Goal: Task Accomplishment & Management: Manage account settings

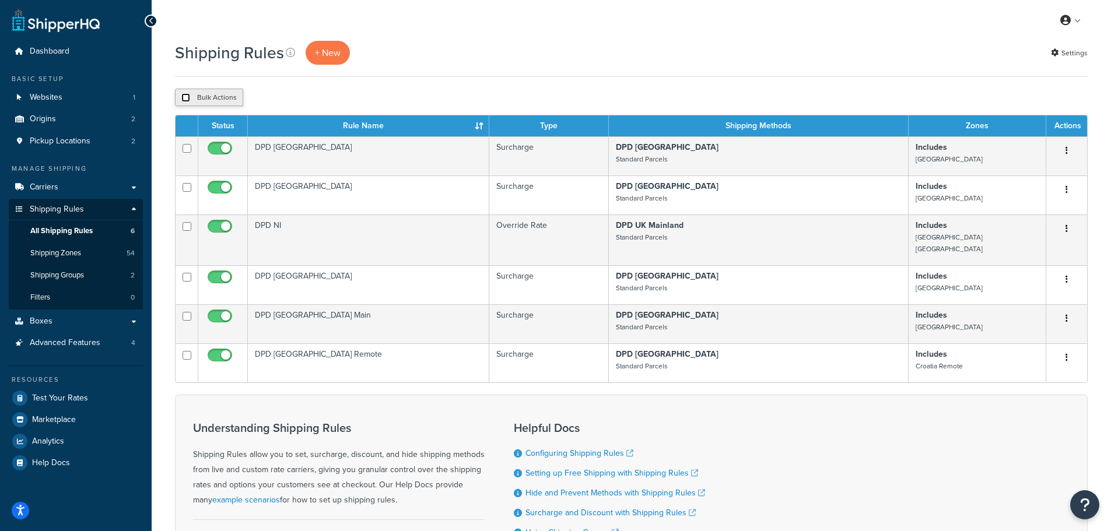
click at [185, 95] on input "checkbox" at bounding box center [185, 97] width 9 height 9
checkbox input "true"
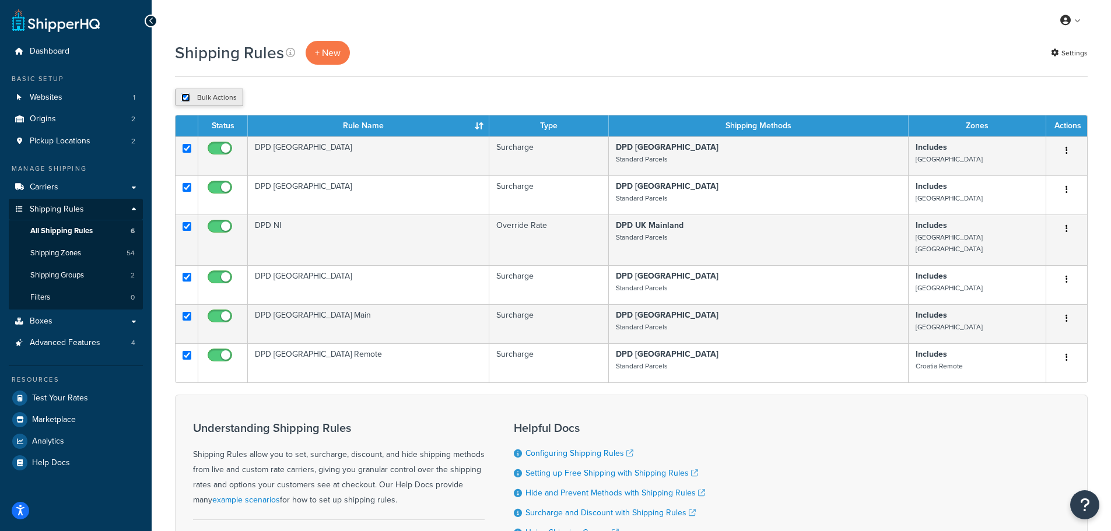
checkbox input "true"
click at [184, 95] on input "checkbox" at bounding box center [185, 97] width 9 height 9
checkbox input "false"
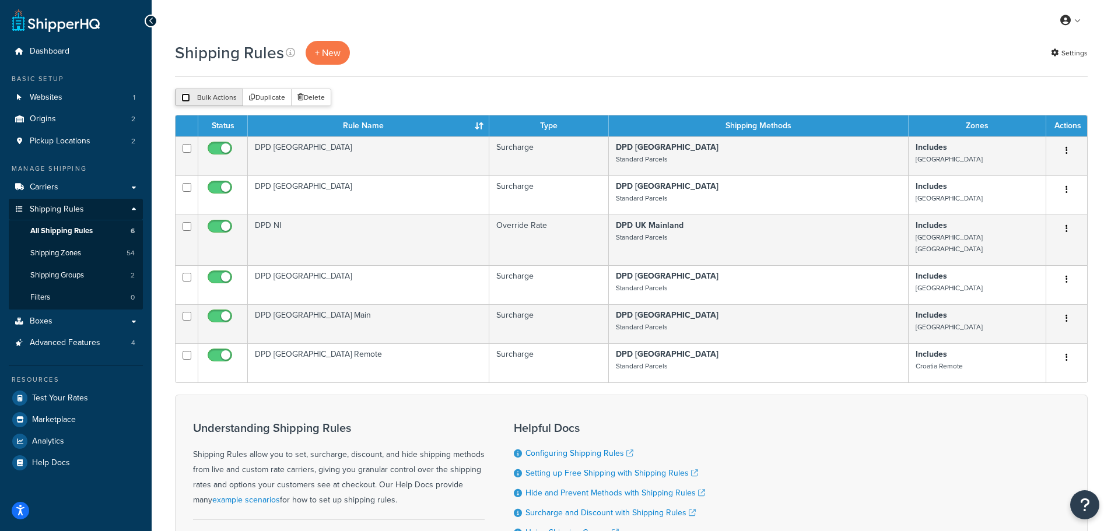
checkbox input "false"
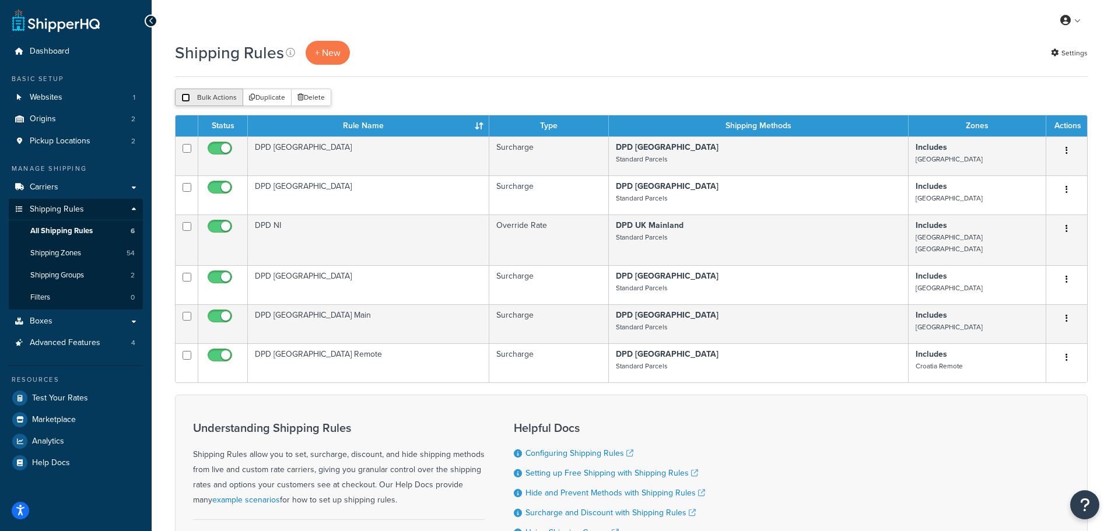
checkbox input "false"
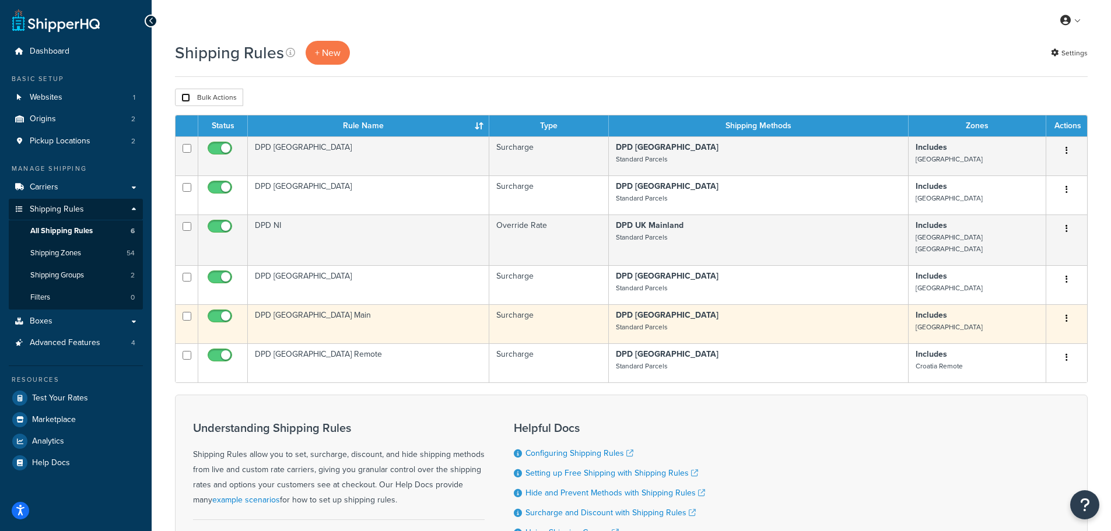
click at [185, 312] on input "checkbox" at bounding box center [187, 316] width 9 height 9
checkbox input "true"
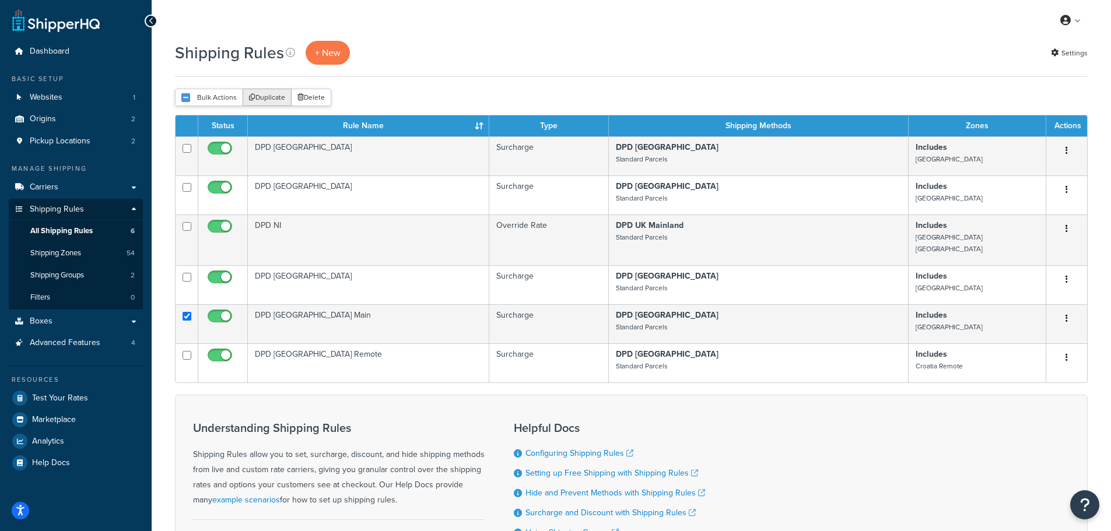
click at [262, 99] on button "Duplicate" at bounding box center [267, 97] width 49 height 17
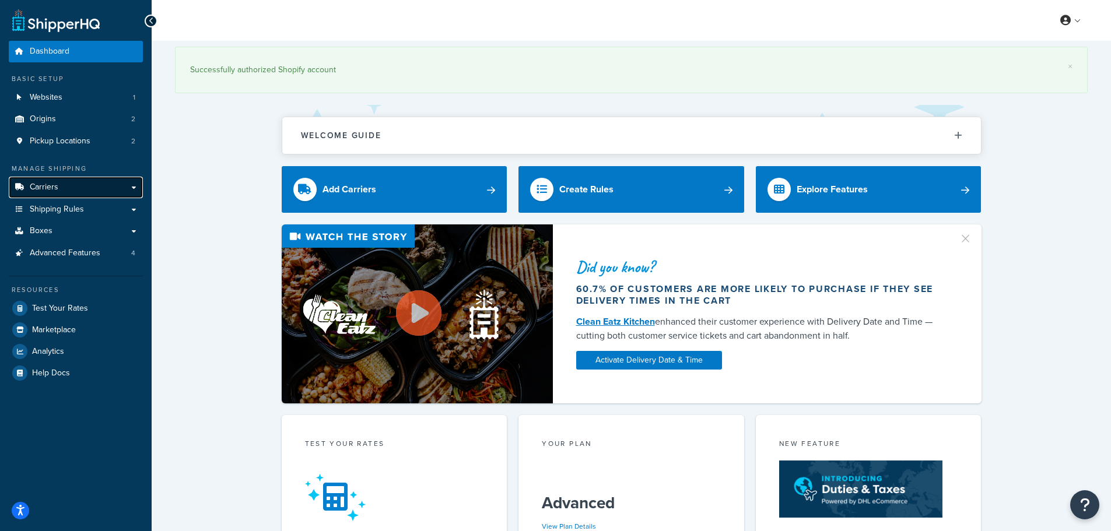
click at [38, 185] on span "Carriers" at bounding box center [44, 188] width 29 height 10
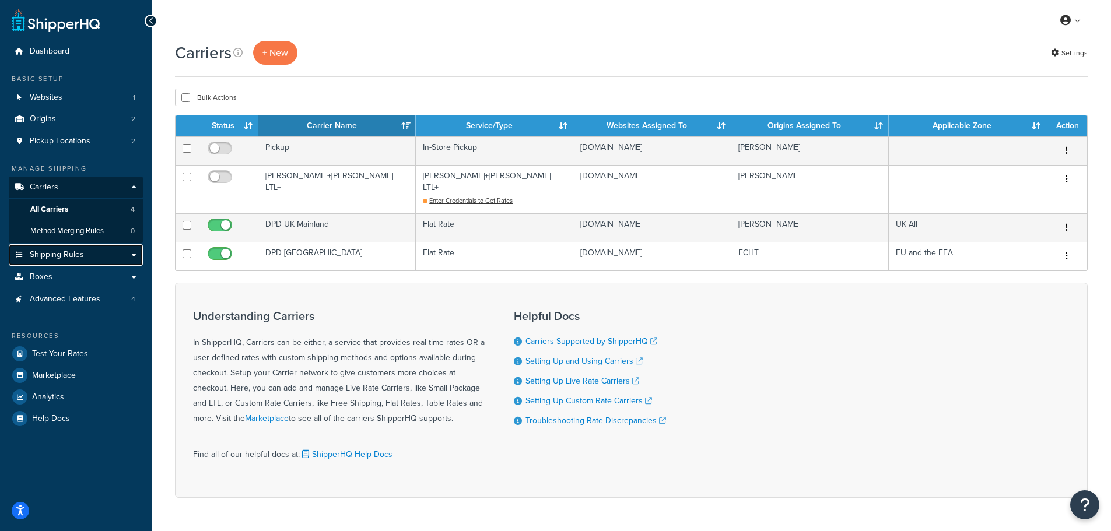
click at [59, 257] on span "Shipping Rules" at bounding box center [57, 255] width 54 height 10
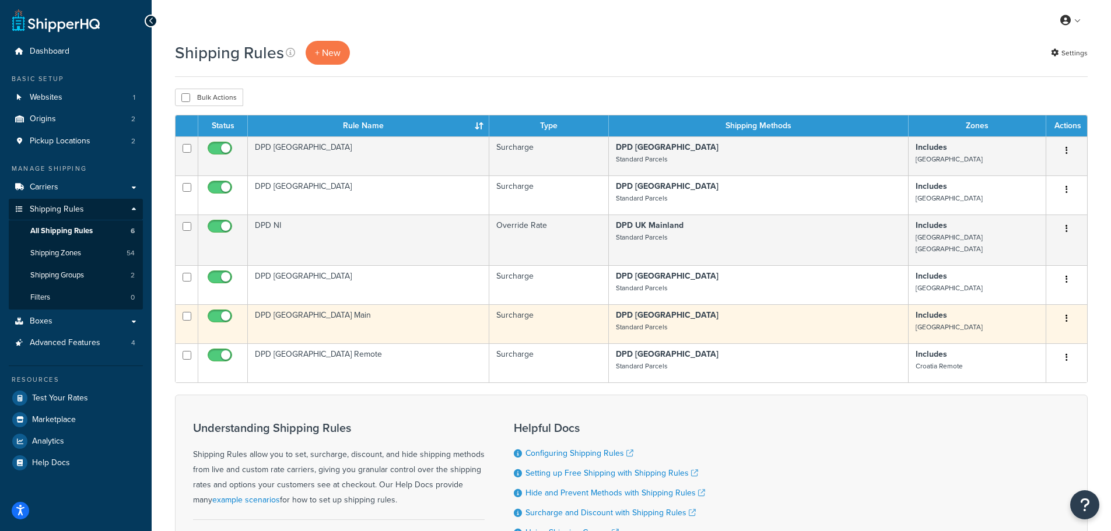
click at [183, 312] on input "checkbox" at bounding box center [187, 316] width 9 height 9
click at [185, 312] on input "checkbox" at bounding box center [187, 316] width 9 height 9
checkbox input "false"
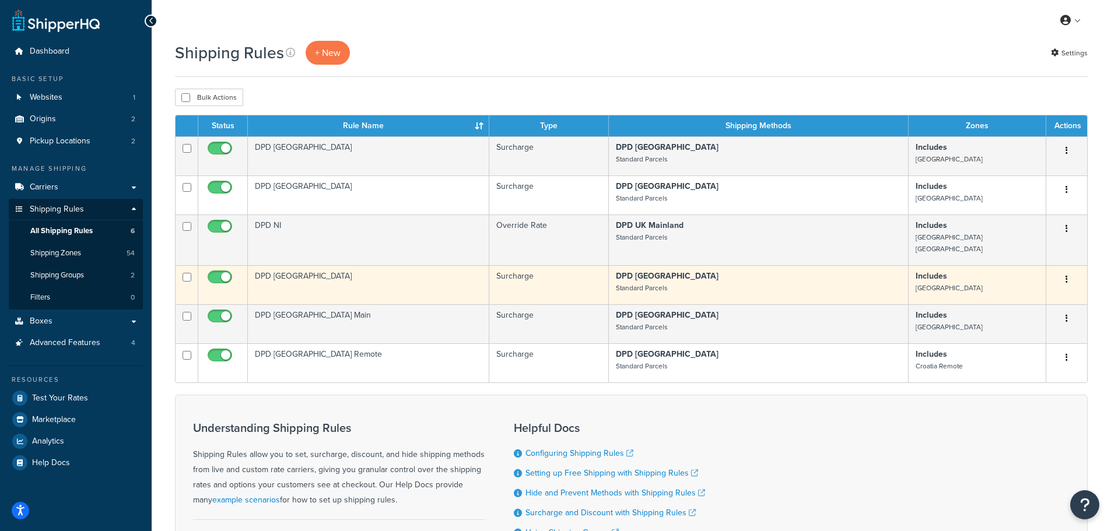
click at [187, 273] on input "checkbox" at bounding box center [187, 277] width 9 height 9
checkbox input "true"
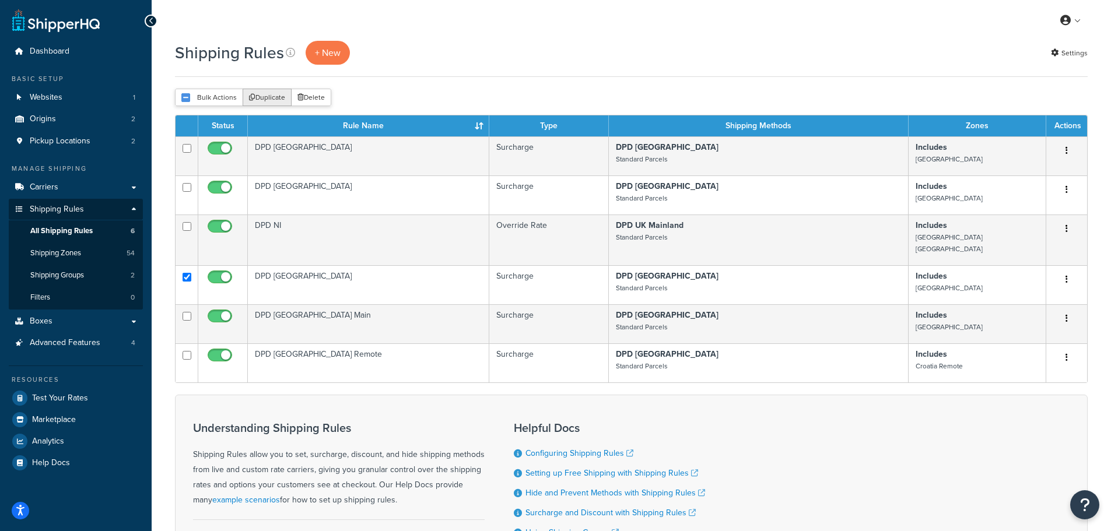
click at [267, 99] on button "Duplicate" at bounding box center [267, 97] width 49 height 17
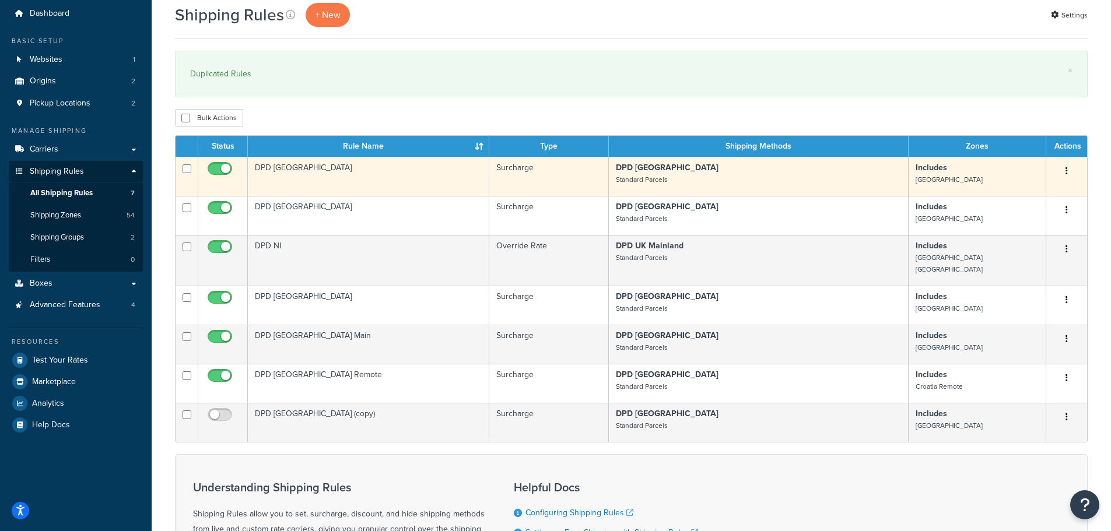
scroll to position [58, 0]
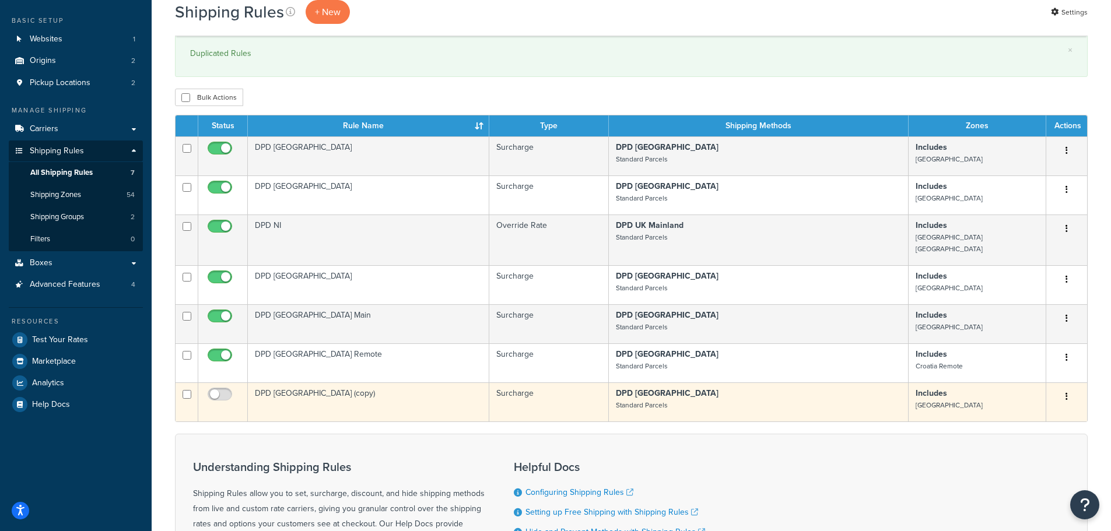
click at [267, 384] on td "DPD Bulgaria (copy)" at bounding box center [368, 402] width 241 height 39
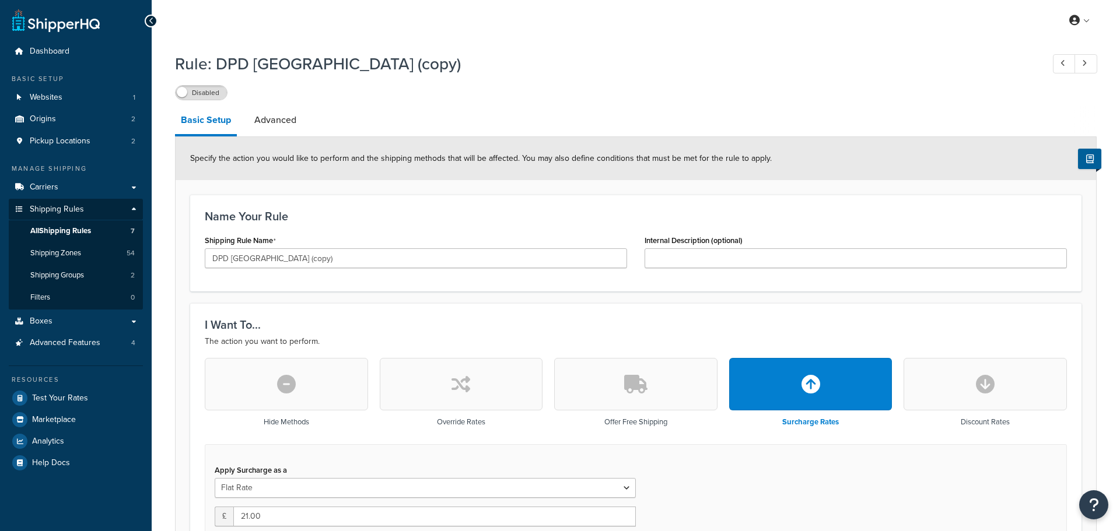
select select "BOX"
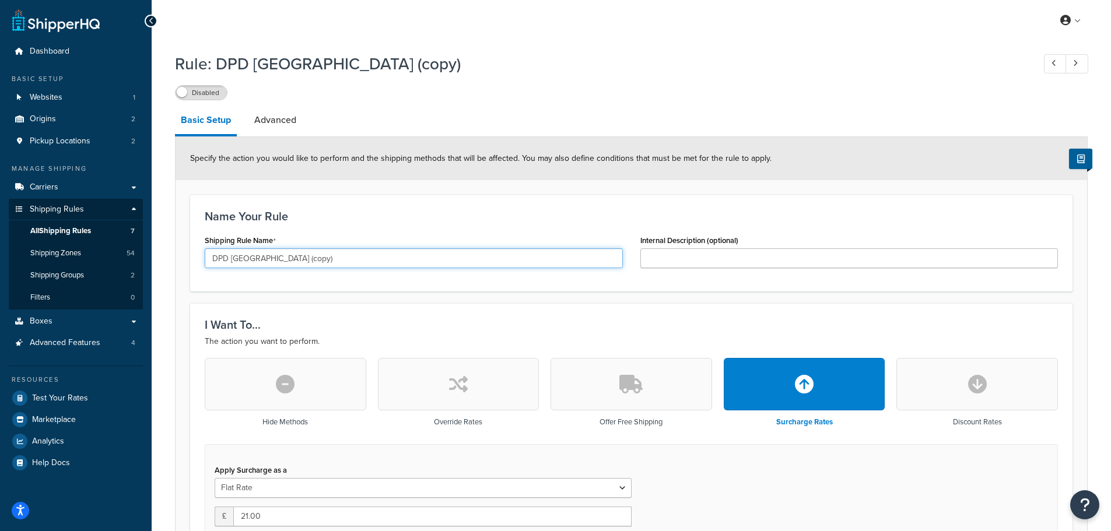
drag, startPoint x: 232, startPoint y: 261, endPoint x: 374, endPoint y: 271, distance: 142.6
click at [374, 271] on div "Shipping Rule Name DPD Bulgaria (copy)" at bounding box center [414, 254] width 436 height 45
type input "DPD [GEOGRAPHIC_DATA]"
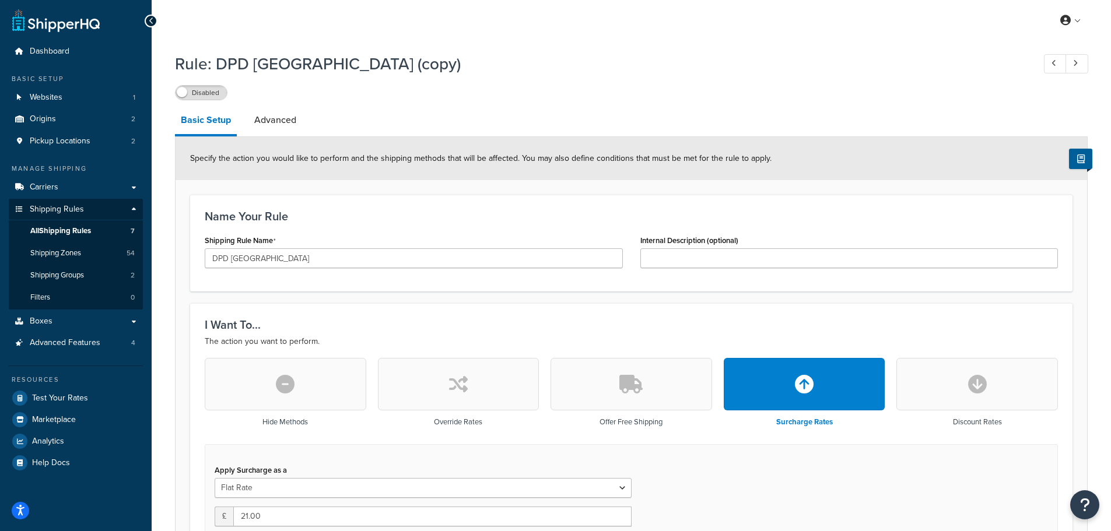
click at [377, 286] on div "Name Your Rule Shipping Rule Name DPD Czechia Internal Description (optional)" at bounding box center [631, 243] width 882 height 97
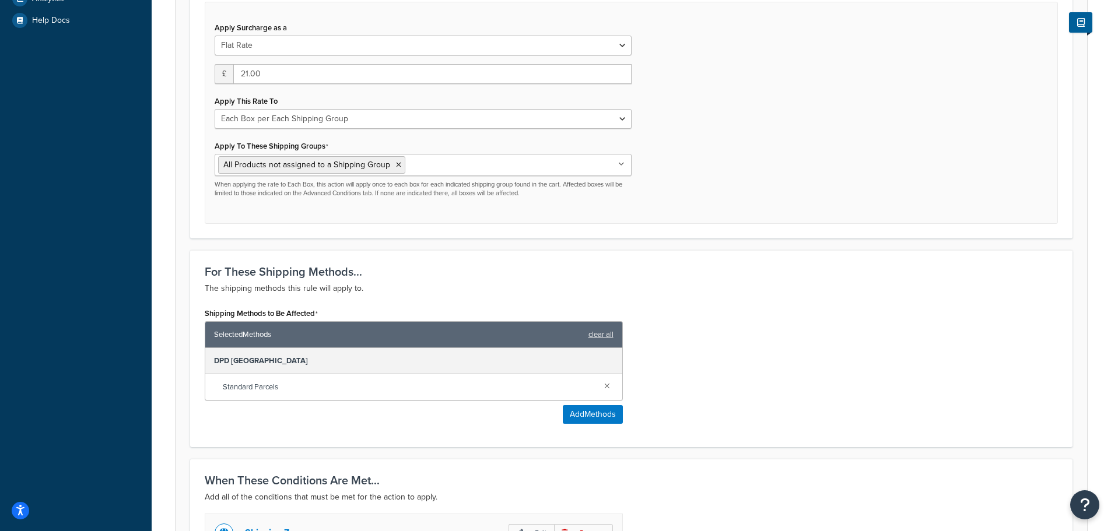
scroll to position [467, 0]
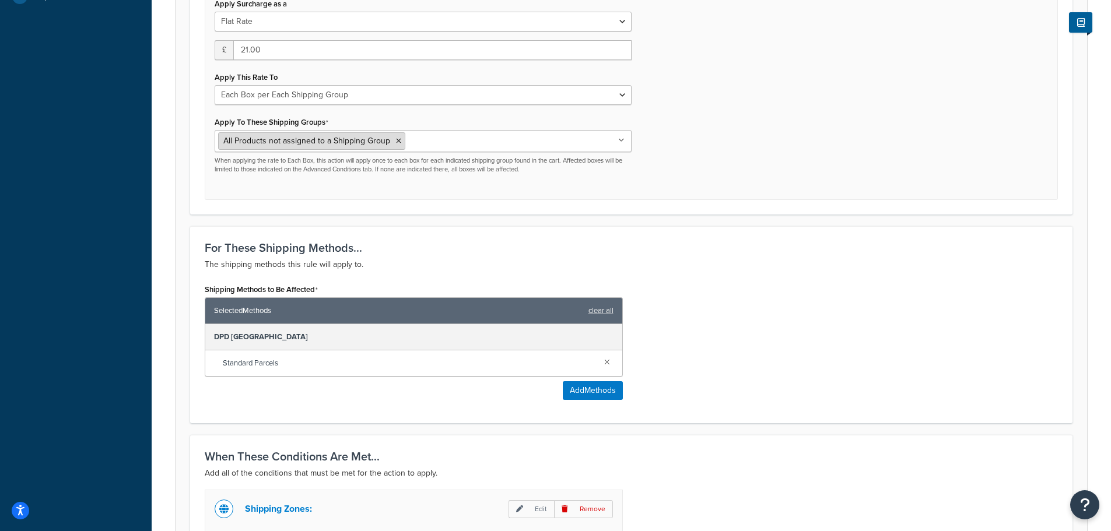
click at [396, 145] on icon at bounding box center [398, 141] width 5 height 7
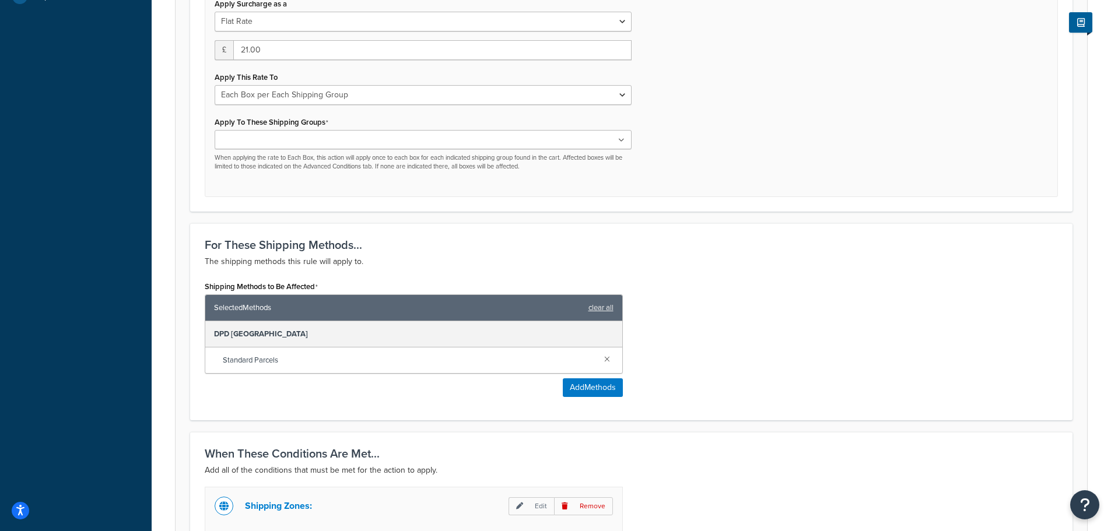
click at [330, 397] on div "Shipping Methods to Be Affected Selected Methods clear all DPD Europe Standard …" at bounding box center [414, 337] width 418 height 119
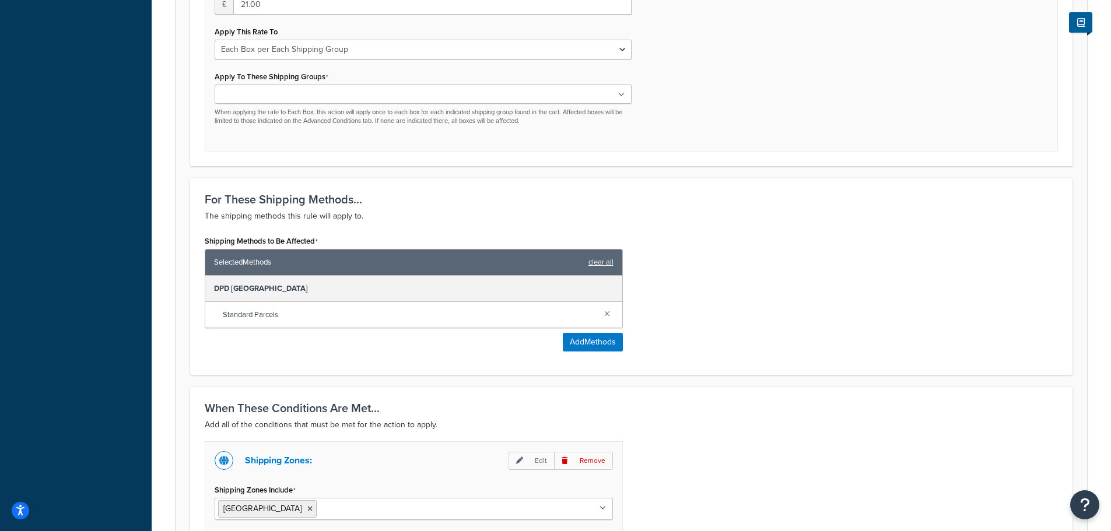
scroll to position [583, 0]
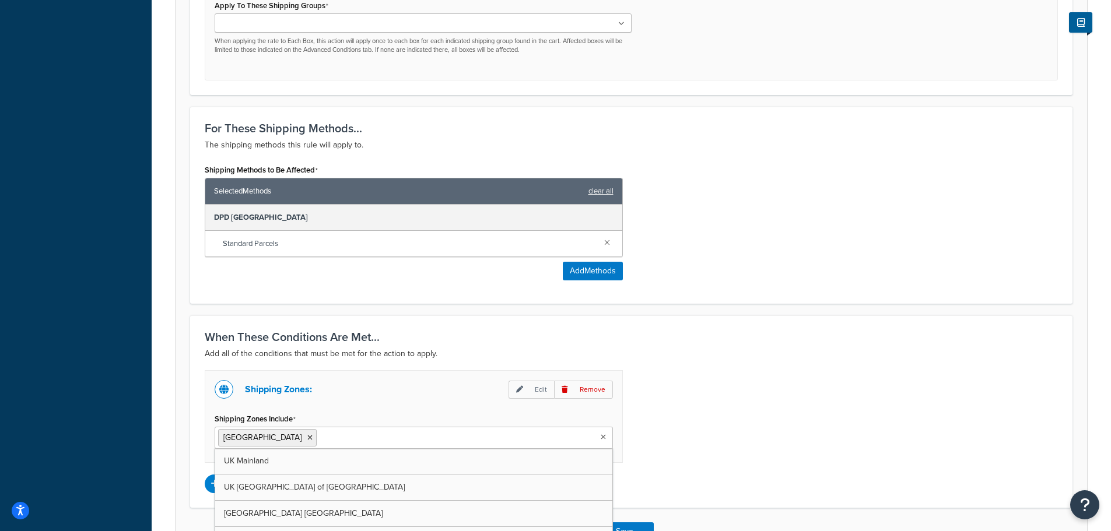
click at [320, 439] on input "Shipping Zones Include" at bounding box center [371, 437] width 103 height 13
type input "cz"
click at [258, 439] on li "[GEOGRAPHIC_DATA]" at bounding box center [267, 437] width 99 height 17
click at [261, 435] on li "[GEOGRAPHIC_DATA]" at bounding box center [267, 437] width 99 height 17
click at [307, 439] on icon at bounding box center [309, 438] width 5 height 7
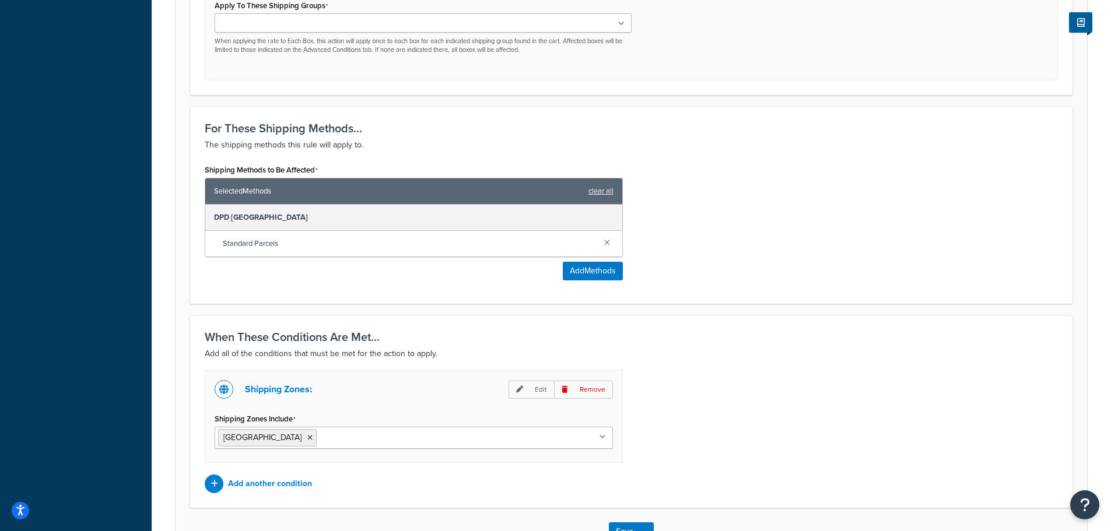
click at [666, 404] on div "Shipping Zones: Edit Remove Shipping Zones Include Czech Republic UK Mainland U…" at bounding box center [631, 431] width 871 height 123
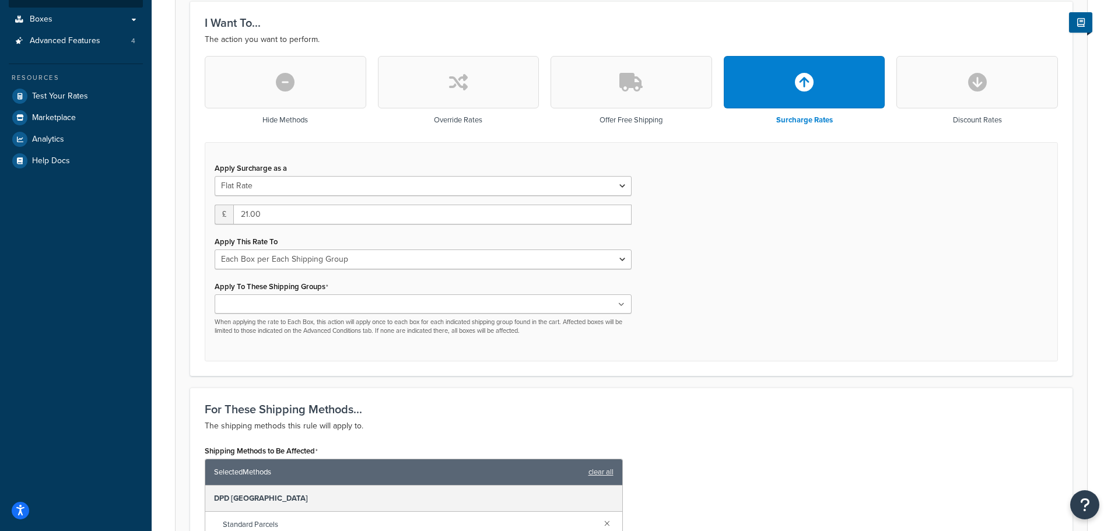
scroll to position [202, 0]
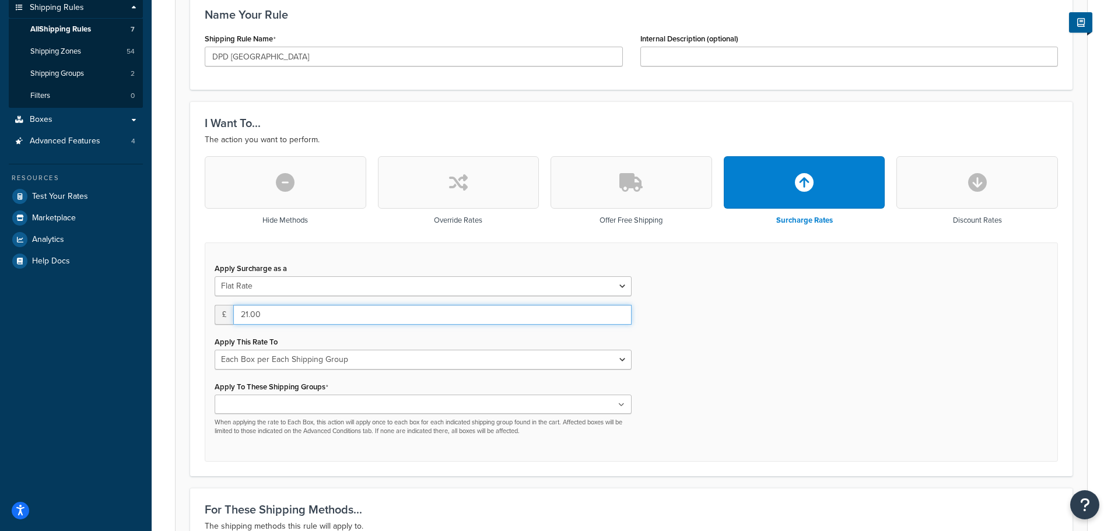
click at [248, 311] on input "21.00" at bounding box center [432, 315] width 398 height 20
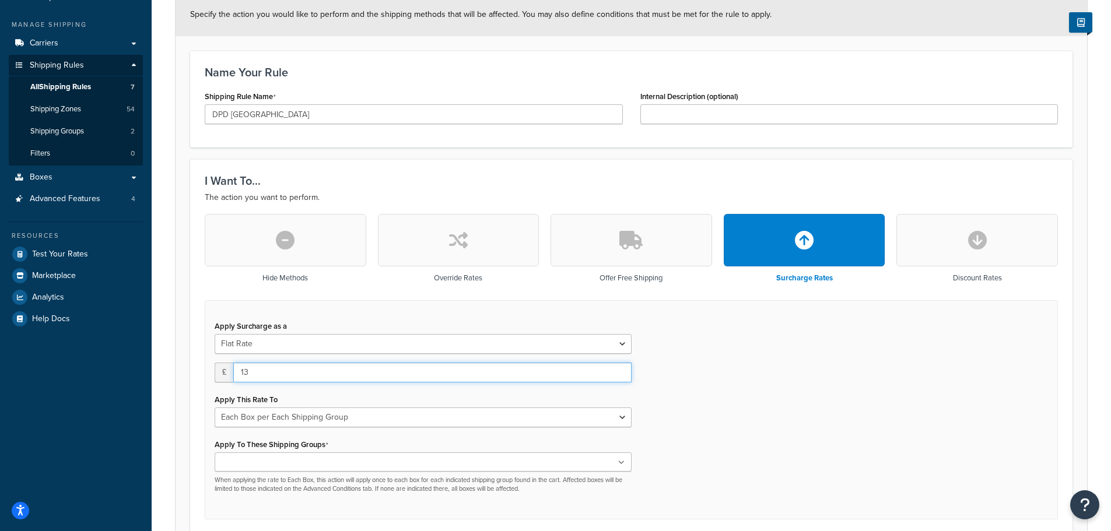
scroll to position [143, 0]
click at [691, 377] on div "Apply Surcharge as a Flat Rate Percentage Flat Rate & Percentage £ 13 Apply Thi…" at bounding box center [631, 411] width 853 height 220
drag, startPoint x: 247, startPoint y: 374, endPoint x: 238, endPoint y: 374, distance: 9.3
click at [238, 374] on input "13" at bounding box center [432, 373] width 398 height 20
type input "12"
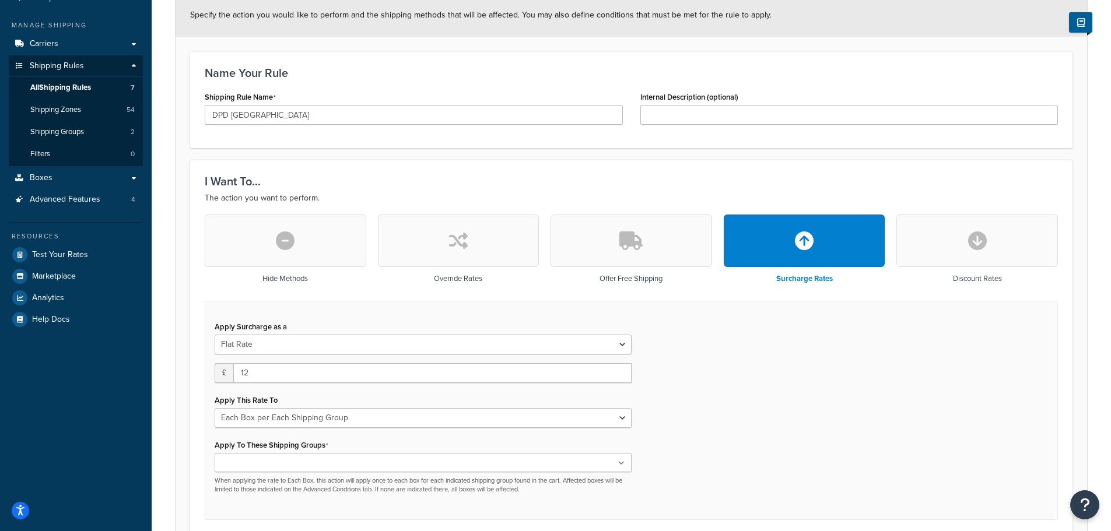
click at [748, 432] on div "Apply Surcharge as a Flat Rate Percentage Flat Rate & Percentage £ 12 Apply Thi…" at bounding box center [631, 411] width 853 height 220
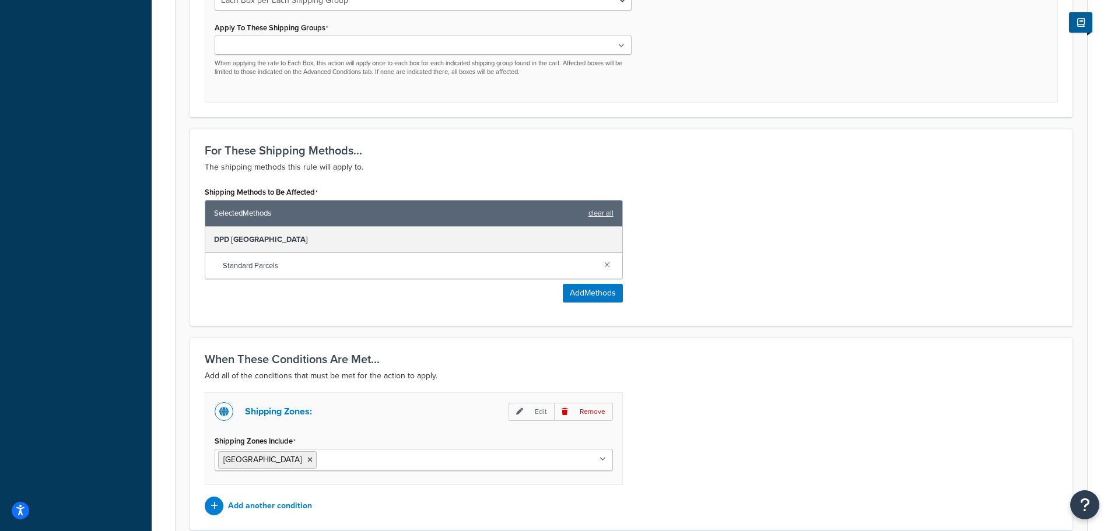
scroll to position [668, 0]
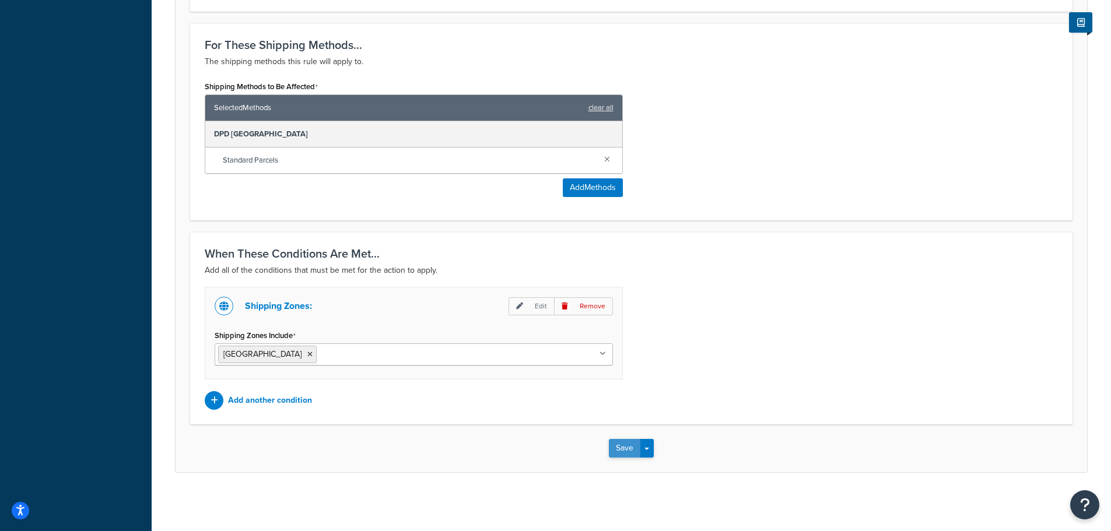
click at [623, 449] on button "Save" at bounding box center [624, 448] width 31 height 19
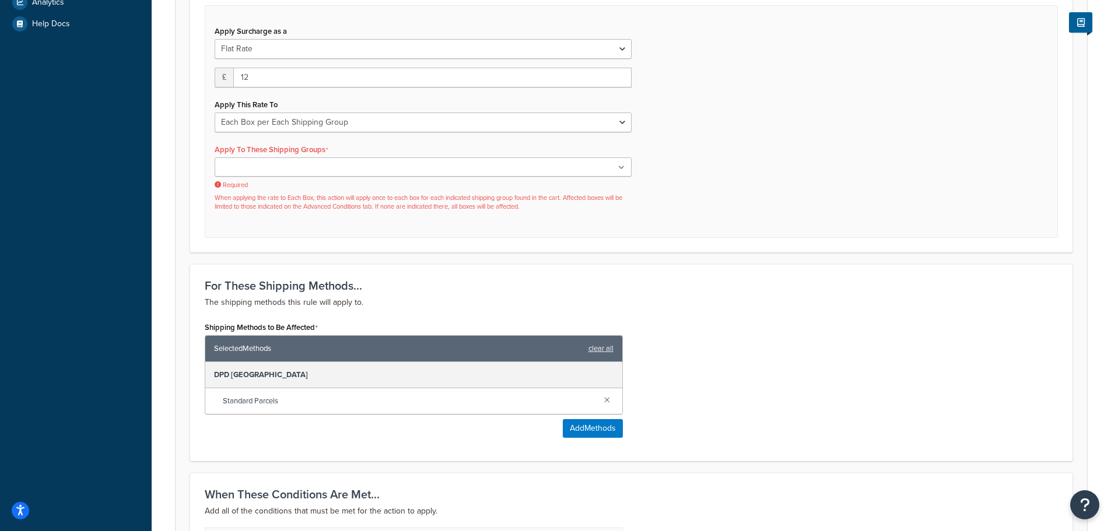
scroll to position [435, 0]
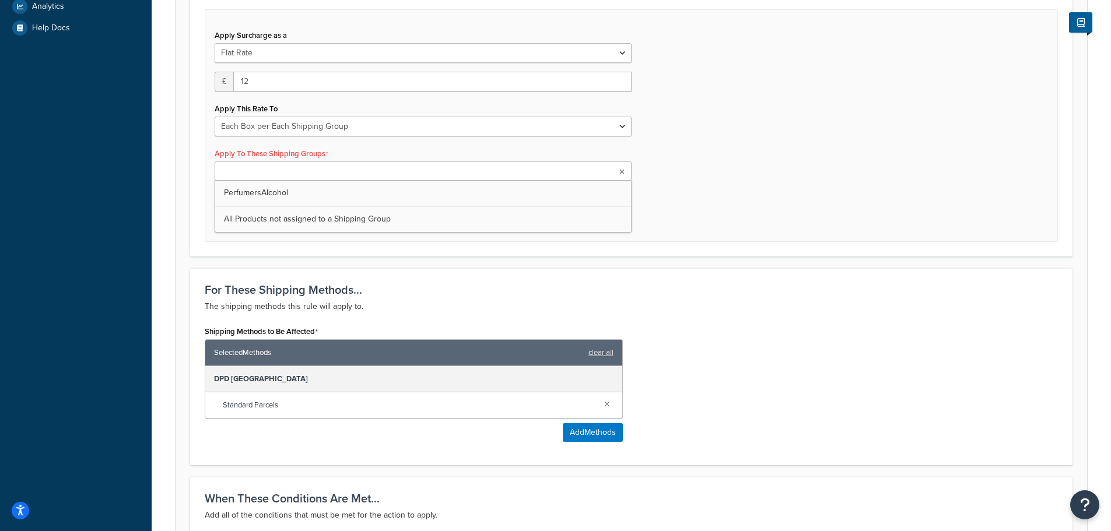
click at [274, 168] on input "Apply To These Shipping Groups" at bounding box center [269, 172] width 103 height 13
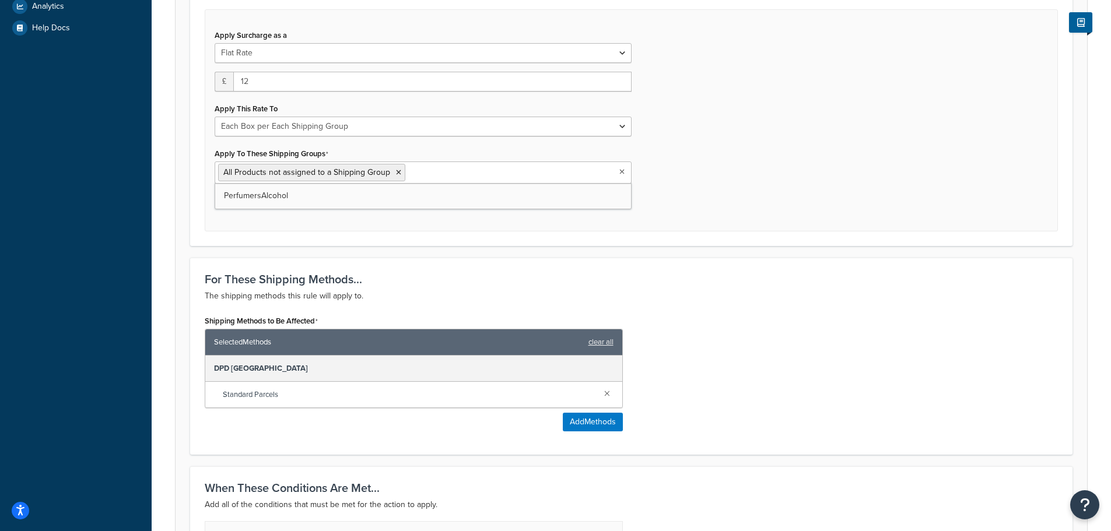
click at [677, 216] on div "Apply Surcharge as a Flat Rate Percentage Flat Rate & Percentage £ 12 Apply Thi…" at bounding box center [631, 120] width 853 height 223
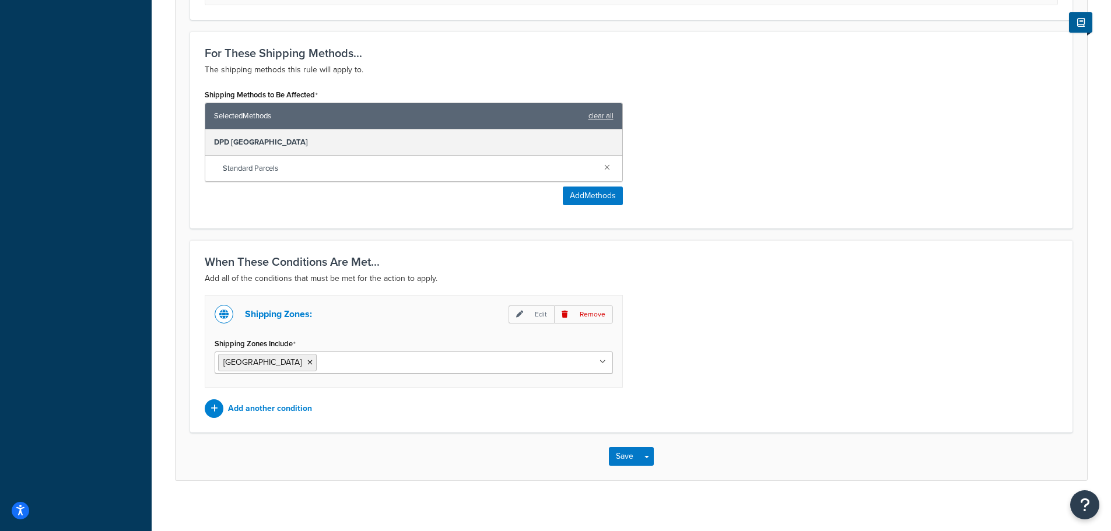
scroll to position [671, 0]
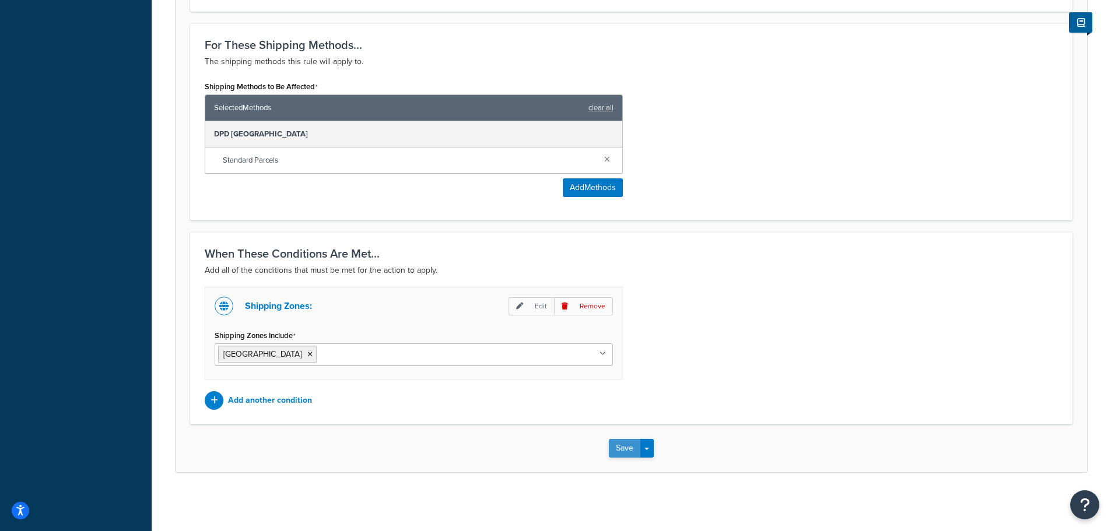
click at [617, 445] on button "Save" at bounding box center [624, 448] width 31 height 19
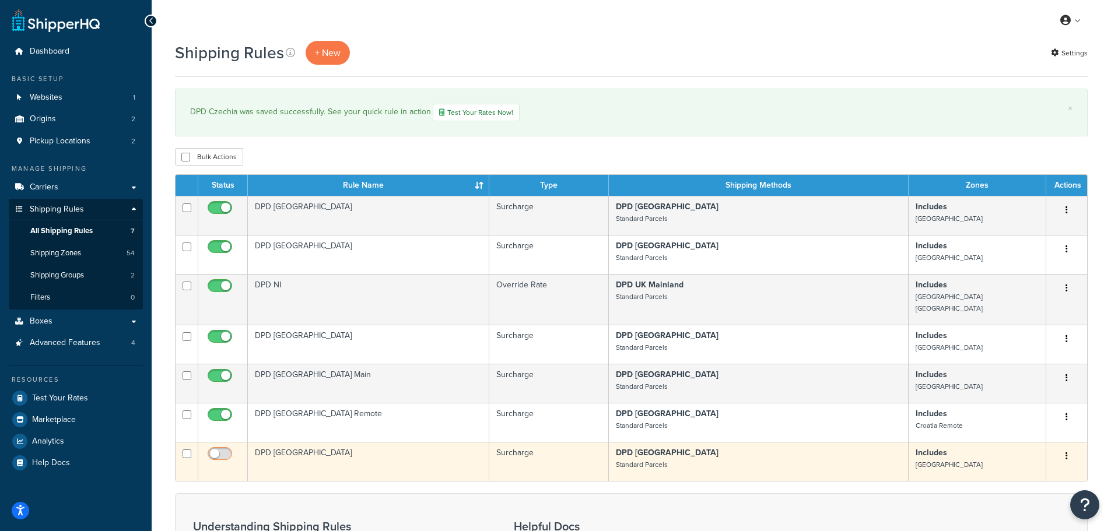
click at [227, 450] on input "checkbox" at bounding box center [221, 457] width 32 height 15
checkbox input "true"
click at [351, 446] on td "DPD [GEOGRAPHIC_DATA]" at bounding box center [368, 461] width 241 height 39
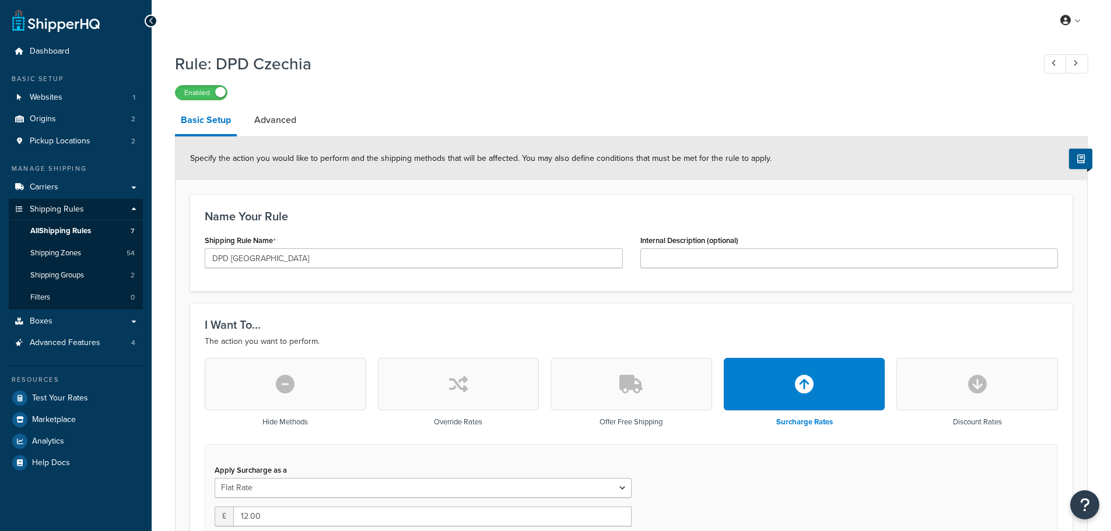
select select "BOX"
click at [416, 384] on button "button" at bounding box center [459, 384] width 162 height 52
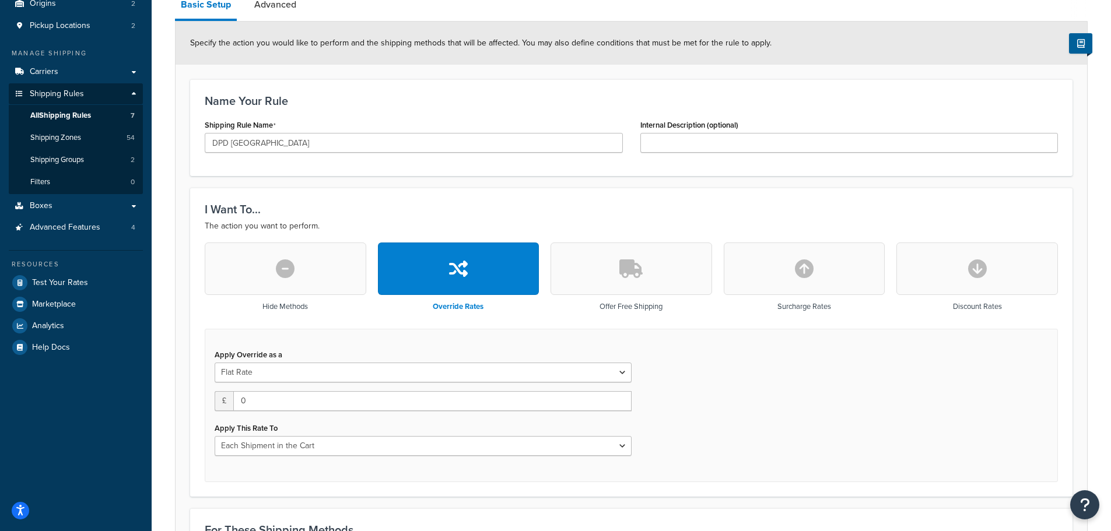
scroll to position [194, 0]
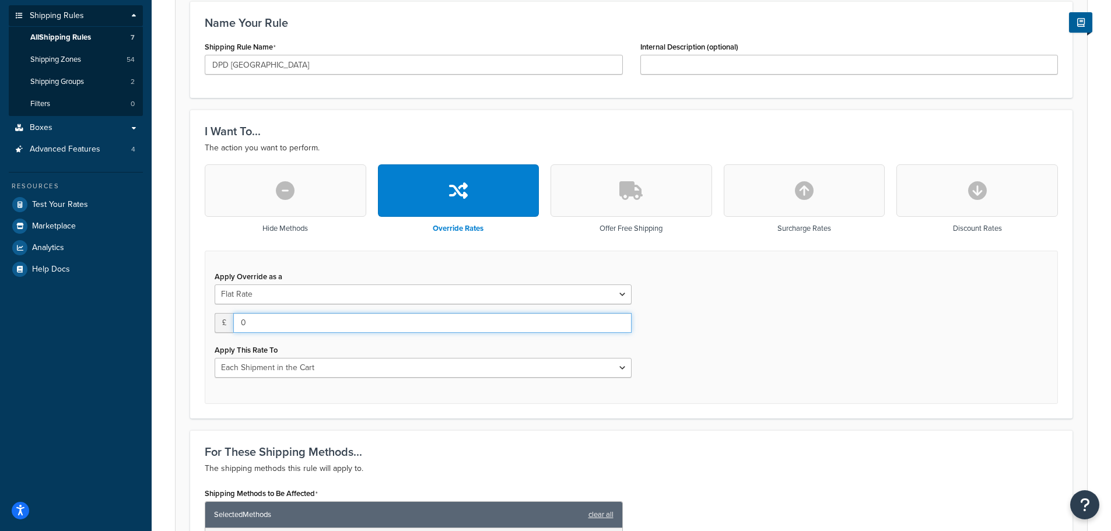
click at [252, 328] on input "0" at bounding box center [432, 323] width 398 height 20
drag, startPoint x: 249, startPoint y: 324, endPoint x: 235, endPoint y: 323, distance: 14.1
click at [235, 323] on input "0" at bounding box center [432, 323] width 398 height 20
type input "12"
click at [265, 362] on select "Each Shipment in the Cart Each Origin in the Cart Each Shipping Group in the Ca…" at bounding box center [423, 368] width 417 height 20
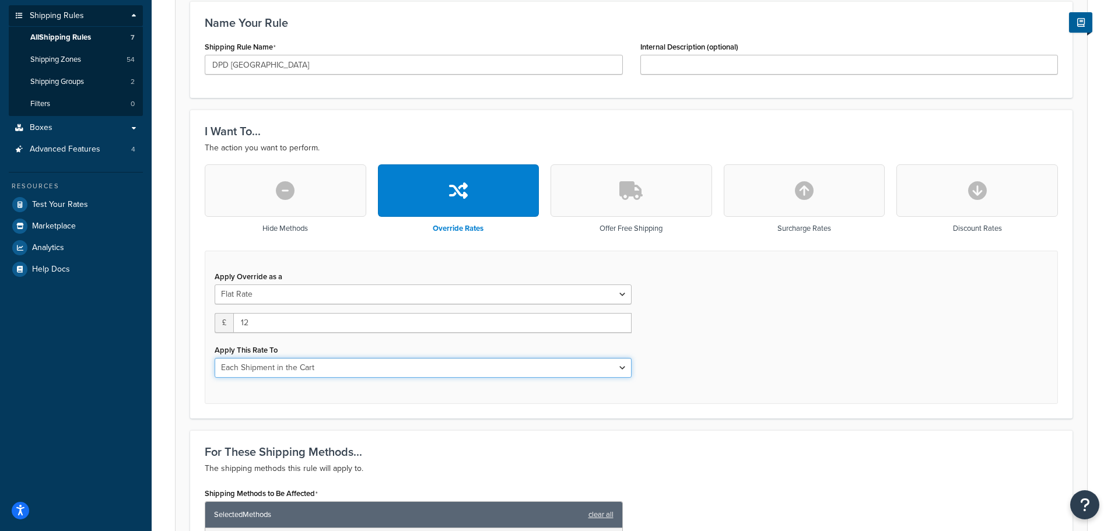
select select "BOX"
click at [215, 359] on select "Each Shipment in the Cart Each Origin in the Cart Each Shipping Group in the Ca…" at bounding box center [423, 368] width 417 height 20
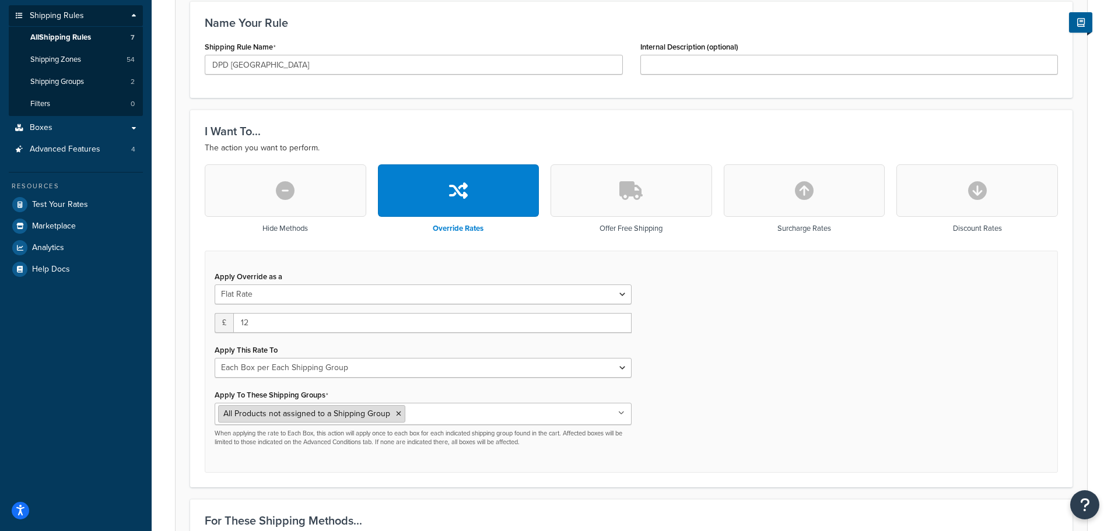
click at [397, 417] on icon at bounding box center [398, 414] width 5 height 7
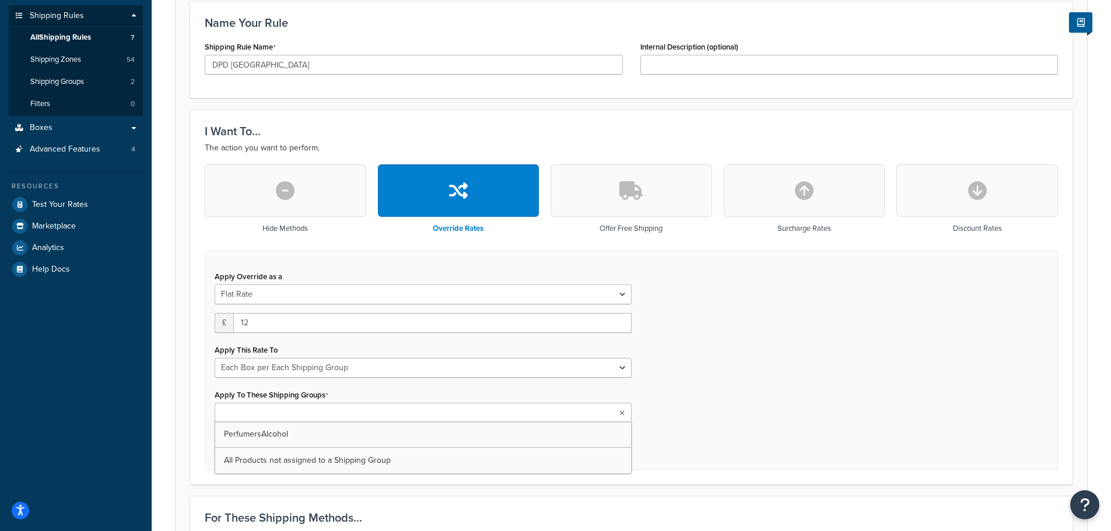
click at [663, 417] on div "Apply Override as a Flat Rate Percentage Flat Rate & Percentage £ 12 Apply This…" at bounding box center [631, 361] width 853 height 220
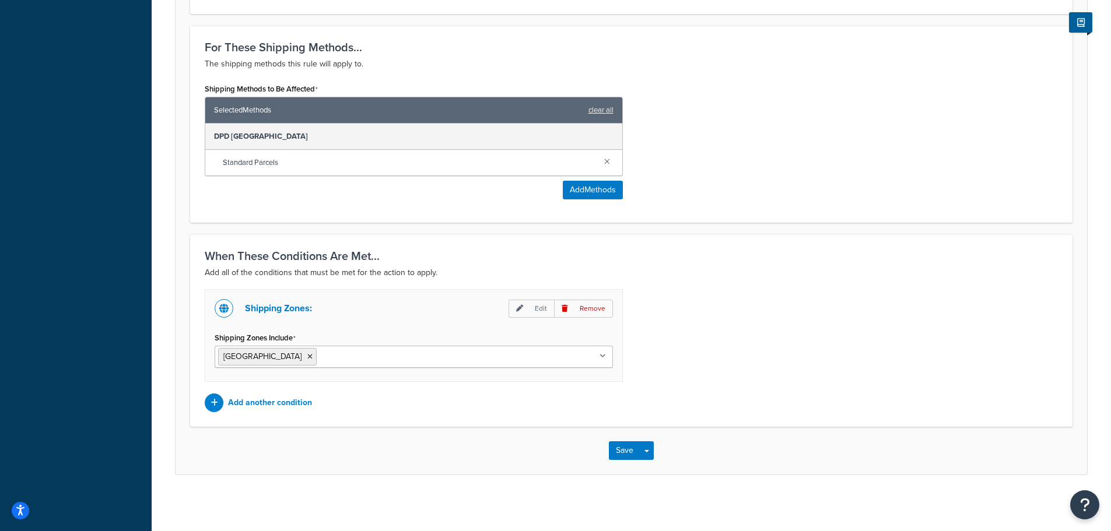
scroll to position [668, 0]
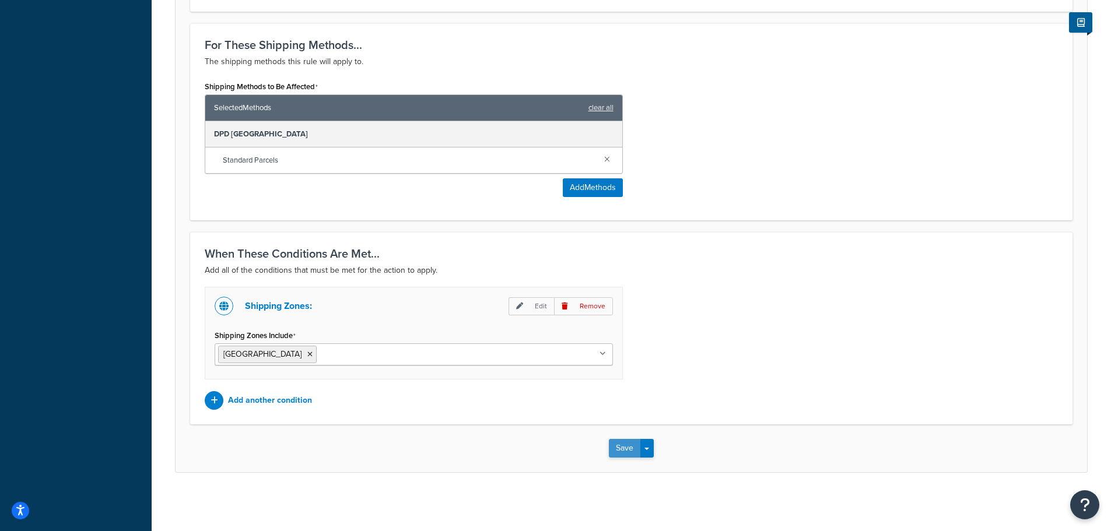
click at [624, 447] on button "Save" at bounding box center [624, 448] width 31 height 19
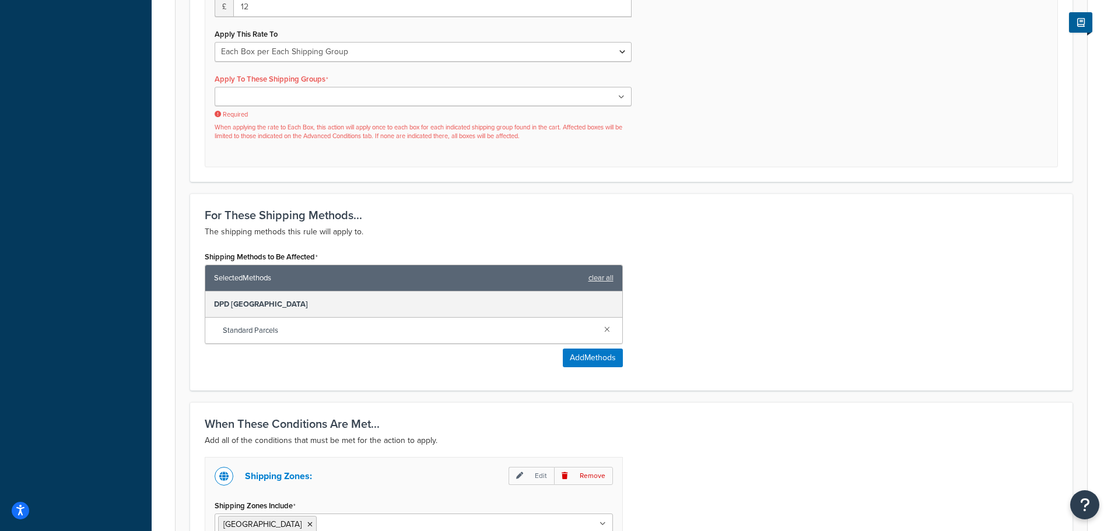
scroll to position [506, 0]
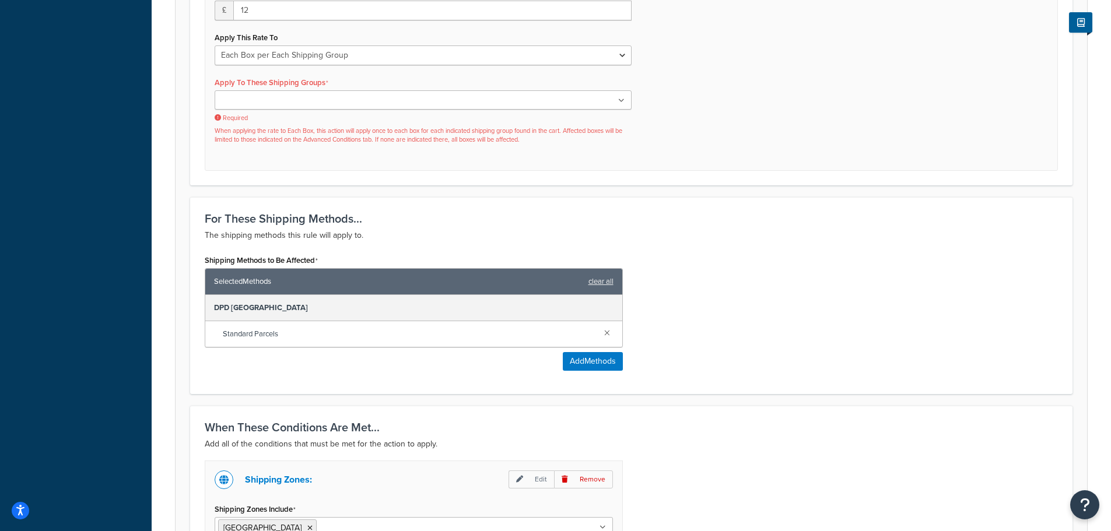
click at [339, 106] on ul at bounding box center [423, 99] width 417 height 19
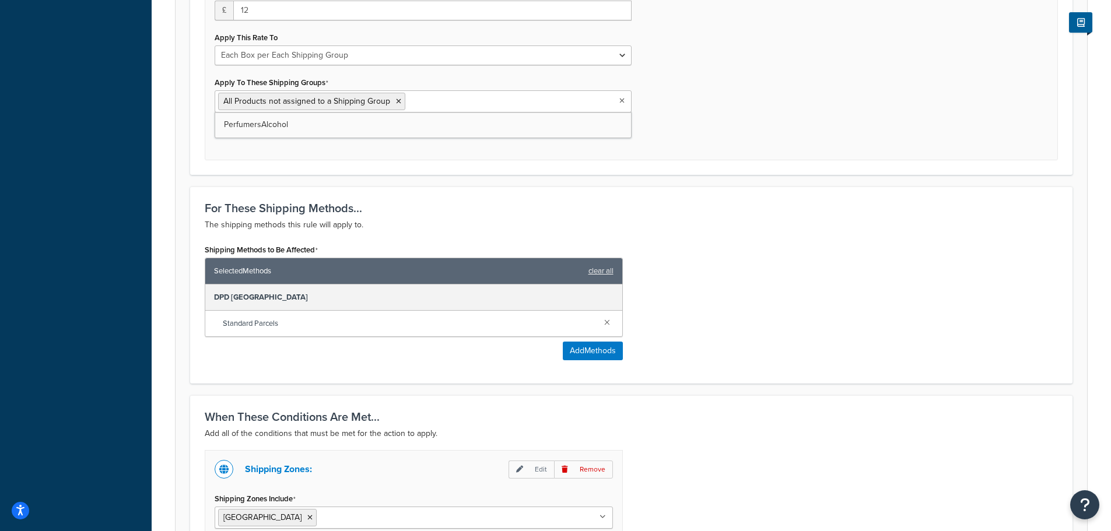
click at [657, 154] on div "Apply Override as a Flat Rate Percentage Flat Rate & Percentage £ 12 Apply This…" at bounding box center [631, 49] width 853 height 223
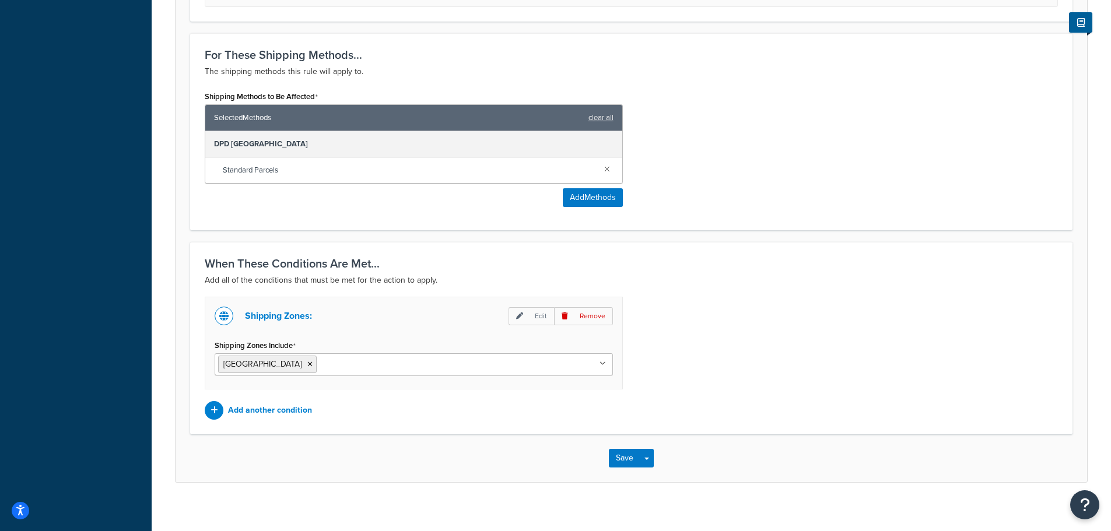
scroll to position [671, 0]
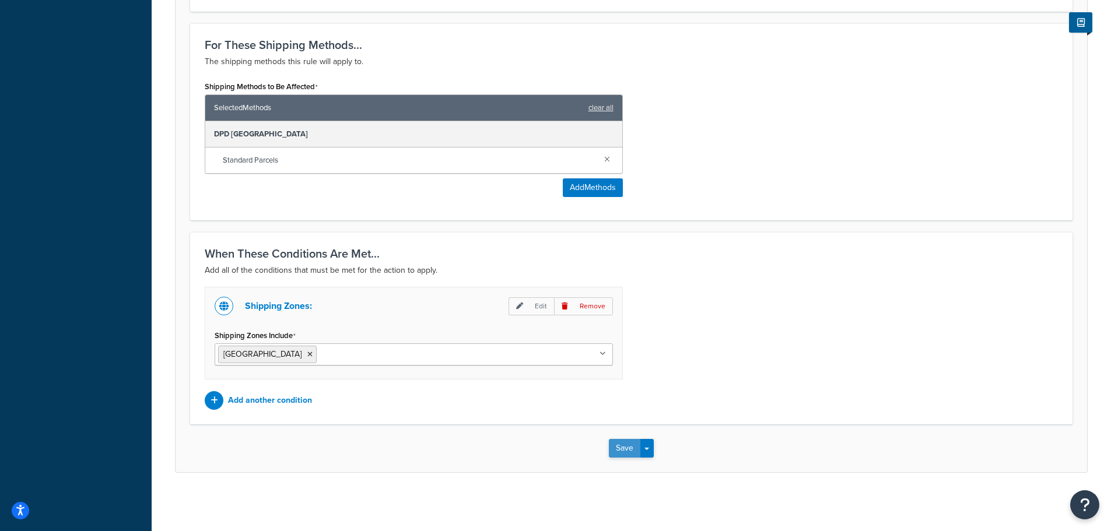
click at [621, 447] on button "Save" at bounding box center [624, 448] width 31 height 19
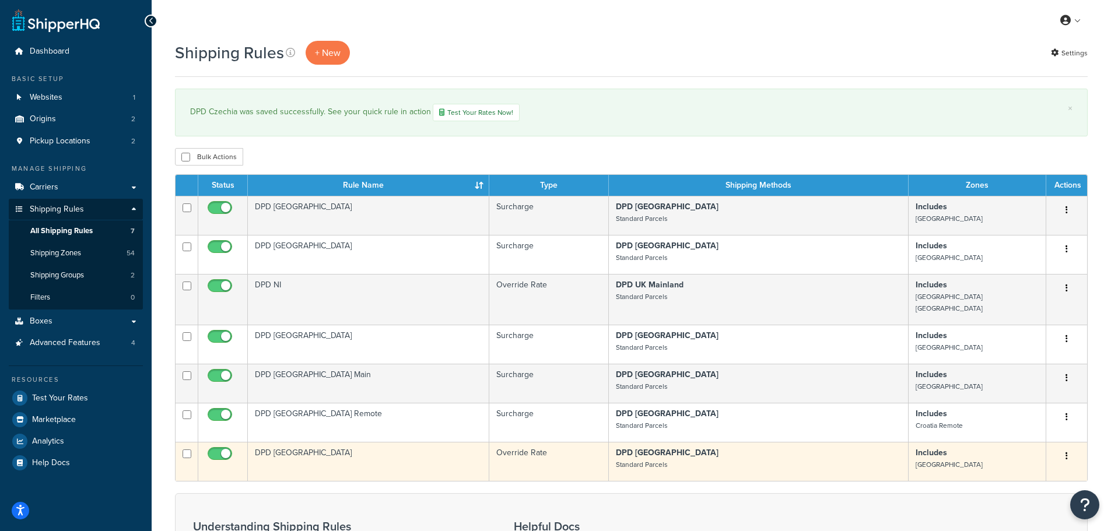
click at [365, 449] on td "DPD [GEOGRAPHIC_DATA]" at bounding box center [368, 461] width 241 height 39
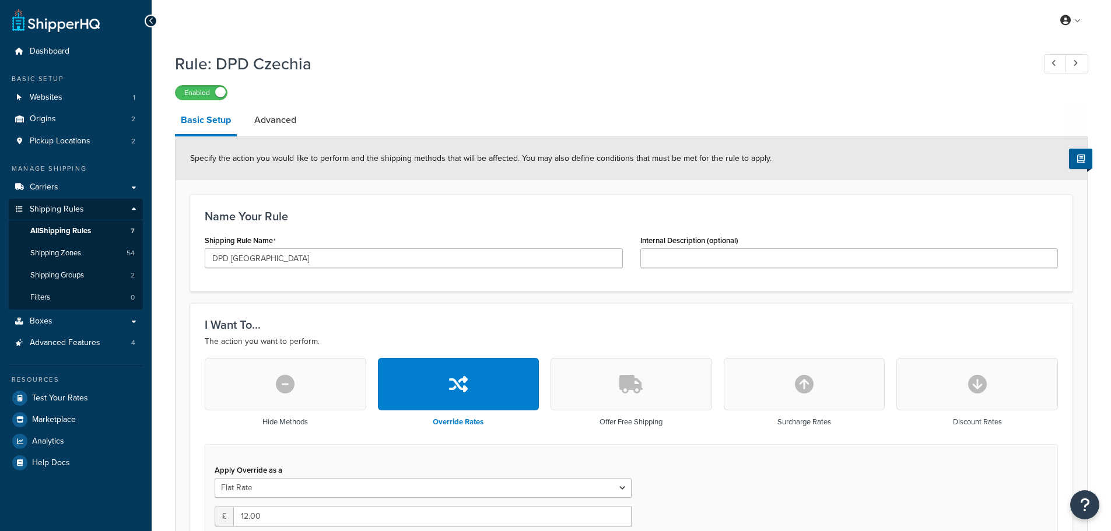
select select "BOX"
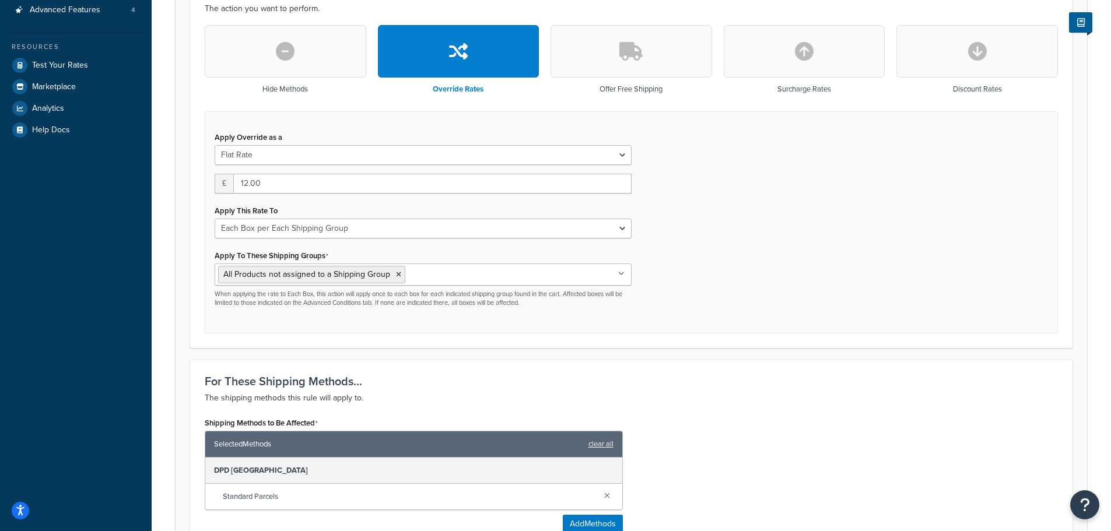
scroll to position [350, 0]
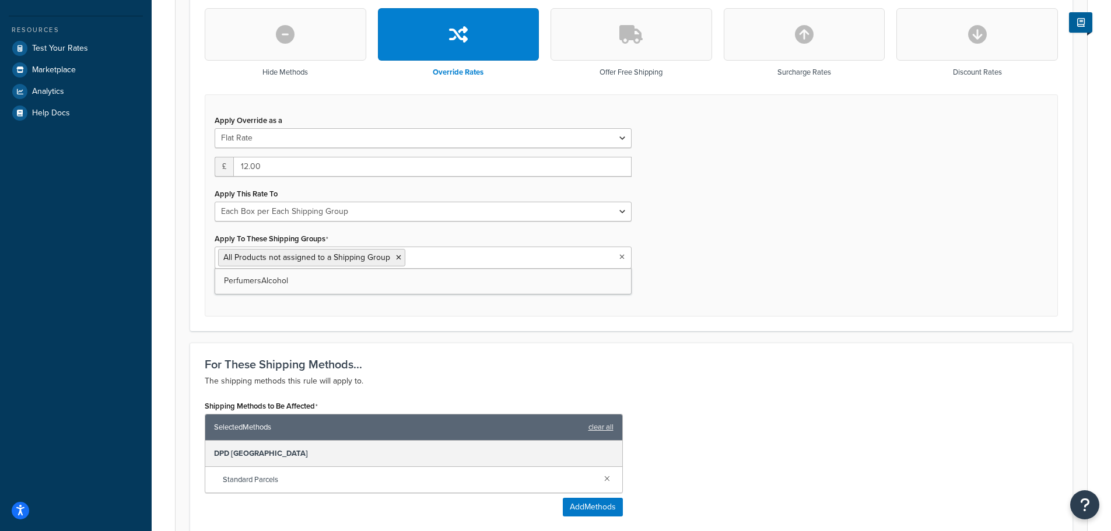
click at [431, 266] on ul "All Products not assigned to a Shipping Group" at bounding box center [423, 258] width 417 height 22
click at [653, 288] on div "Apply Override as a Flat Rate Percentage Flat Rate & Percentage £ 12.00 Apply T…" at bounding box center [631, 205] width 853 height 223
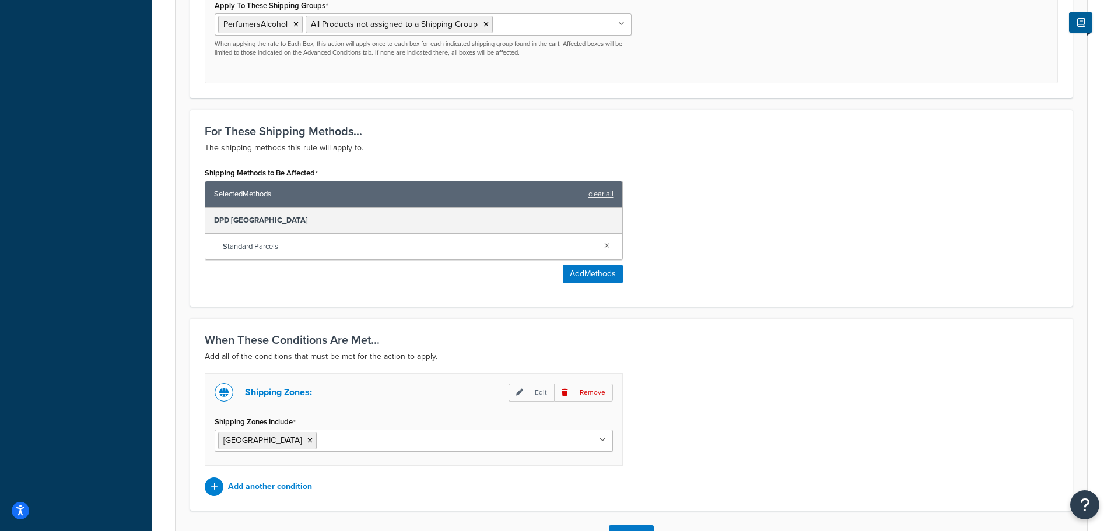
scroll to position [671, 0]
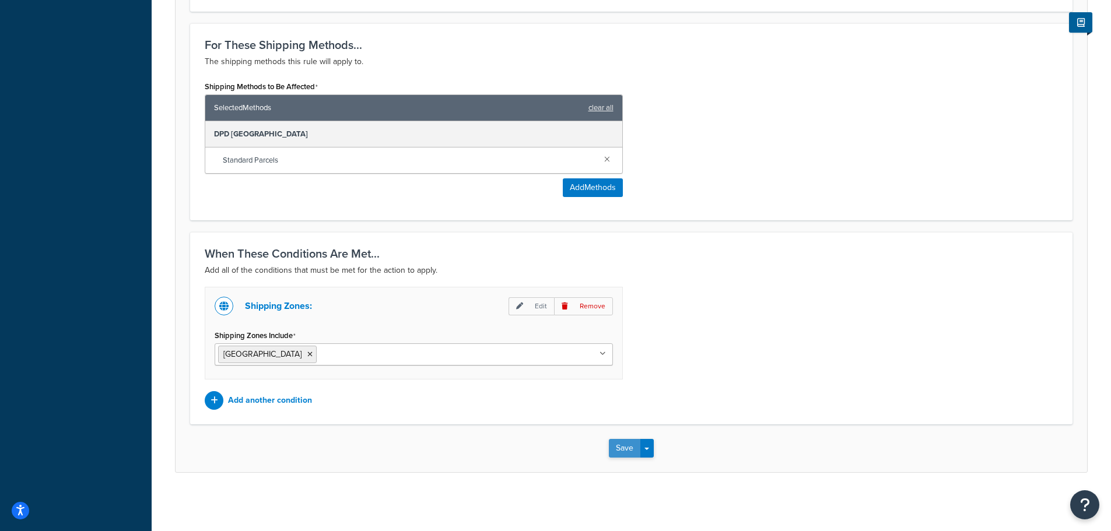
click at [621, 443] on button "Save" at bounding box center [624, 448] width 31 height 19
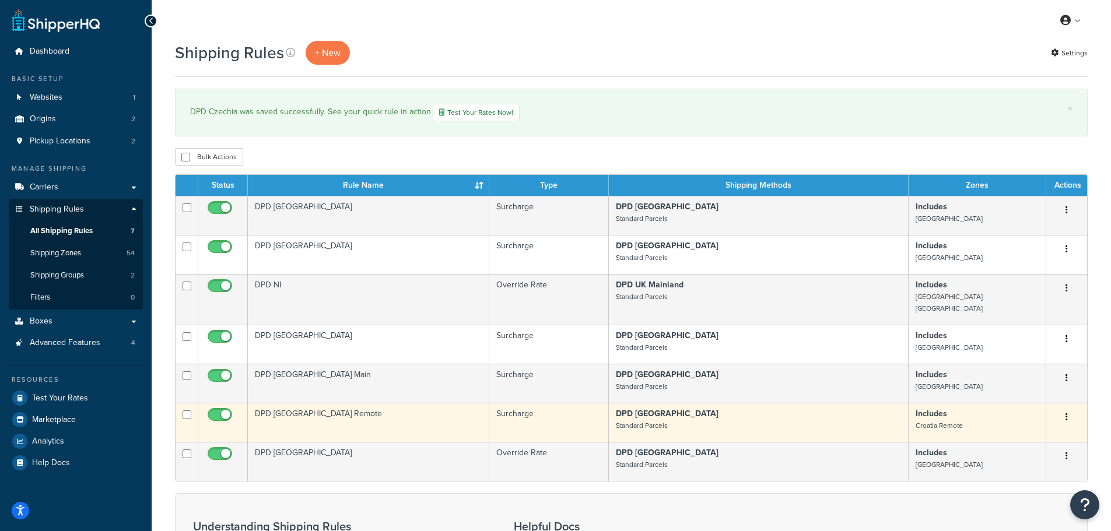
click at [374, 403] on td "DPD [GEOGRAPHIC_DATA] Remote" at bounding box center [368, 422] width 241 height 39
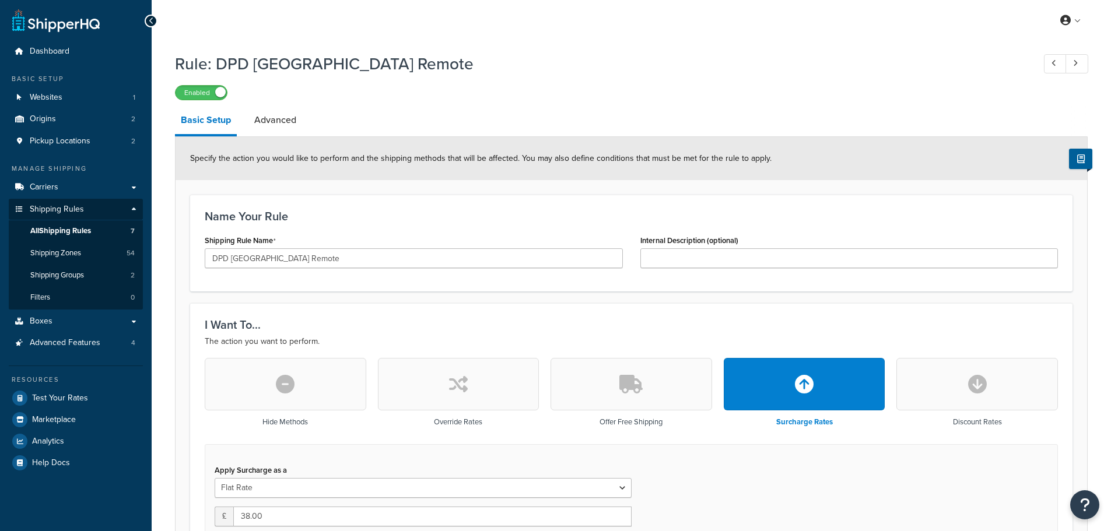
select select "BOX"
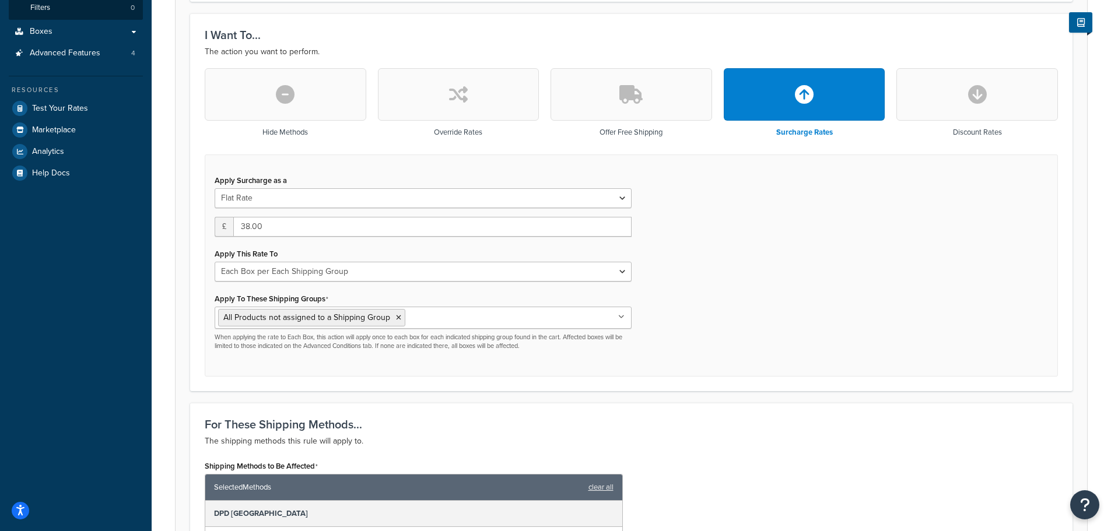
scroll to position [292, 0]
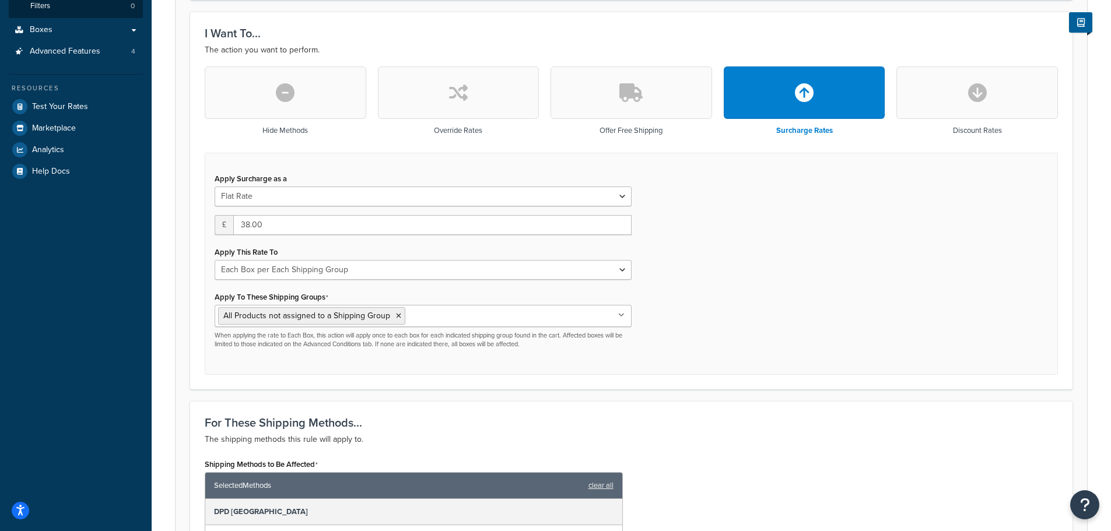
click at [440, 320] on input "Apply To These Shipping Groups" at bounding box center [459, 315] width 103 height 13
click at [691, 335] on div "Apply Surcharge as a Flat Rate Percentage Flat Rate & Percentage £ 38.00 Apply …" at bounding box center [631, 264] width 853 height 223
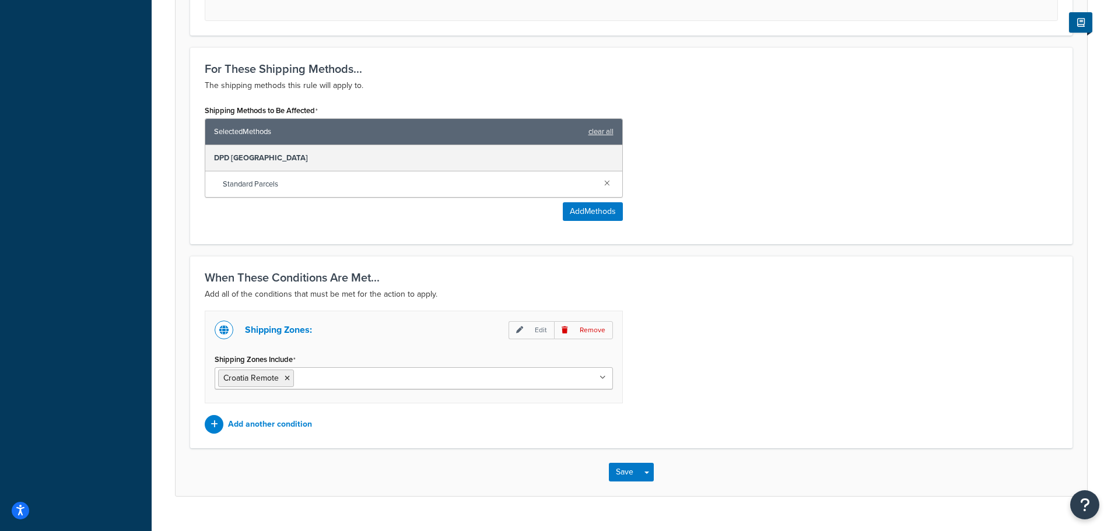
scroll to position [671, 0]
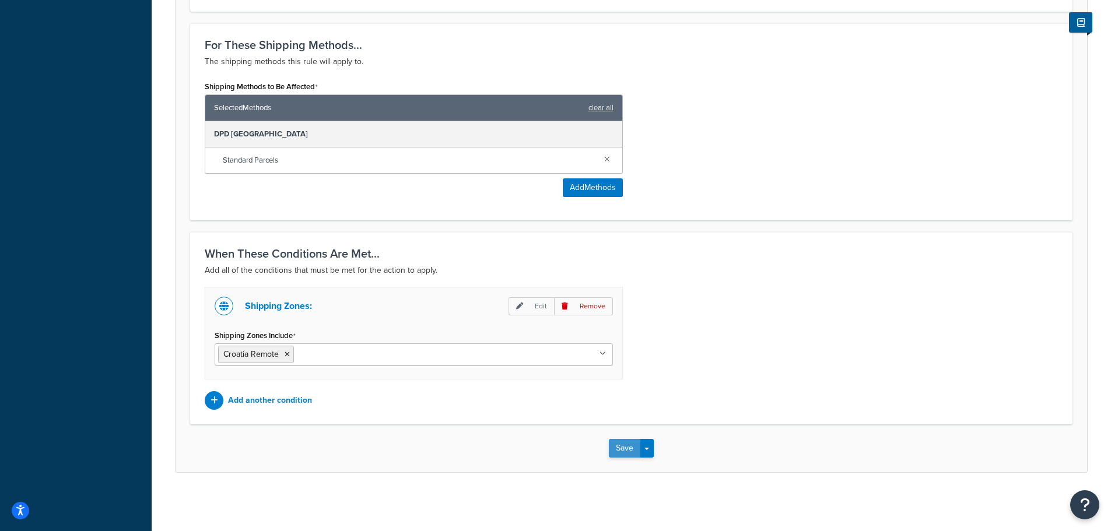
click at [613, 447] on button "Save" at bounding box center [624, 448] width 31 height 19
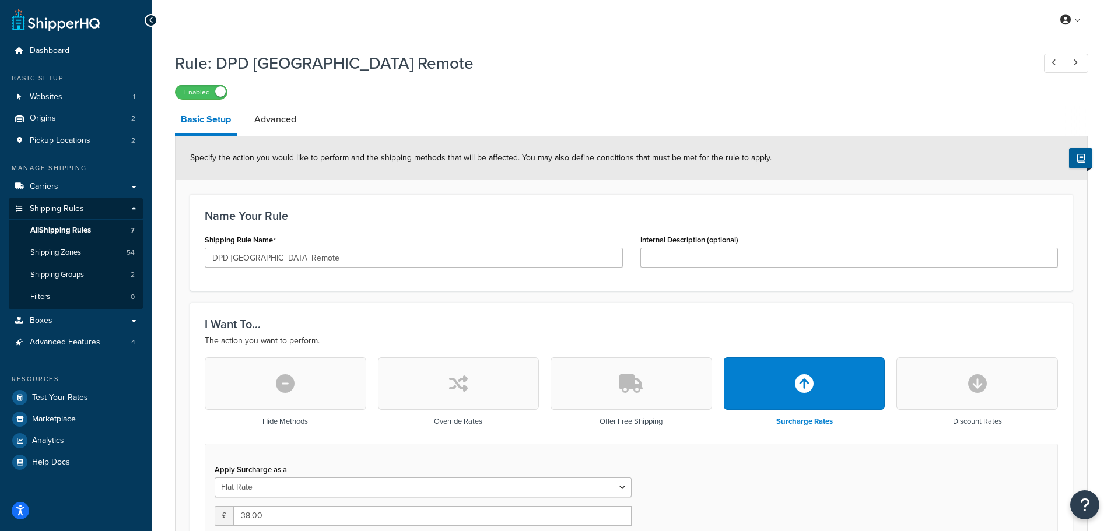
scroll to position [52, 0]
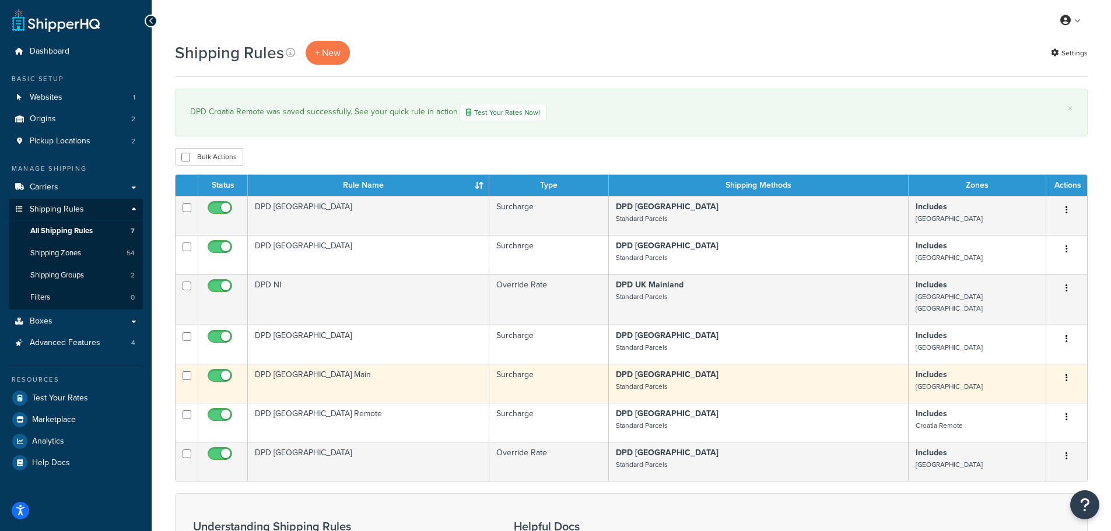
click at [381, 364] on td "DPD [GEOGRAPHIC_DATA] Main" at bounding box center [368, 383] width 241 height 39
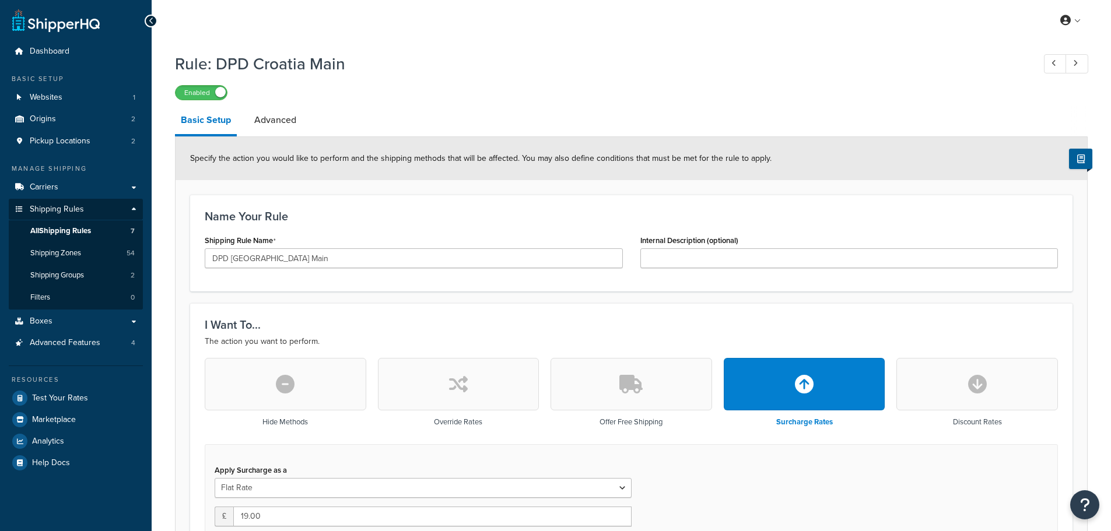
select select "BOX"
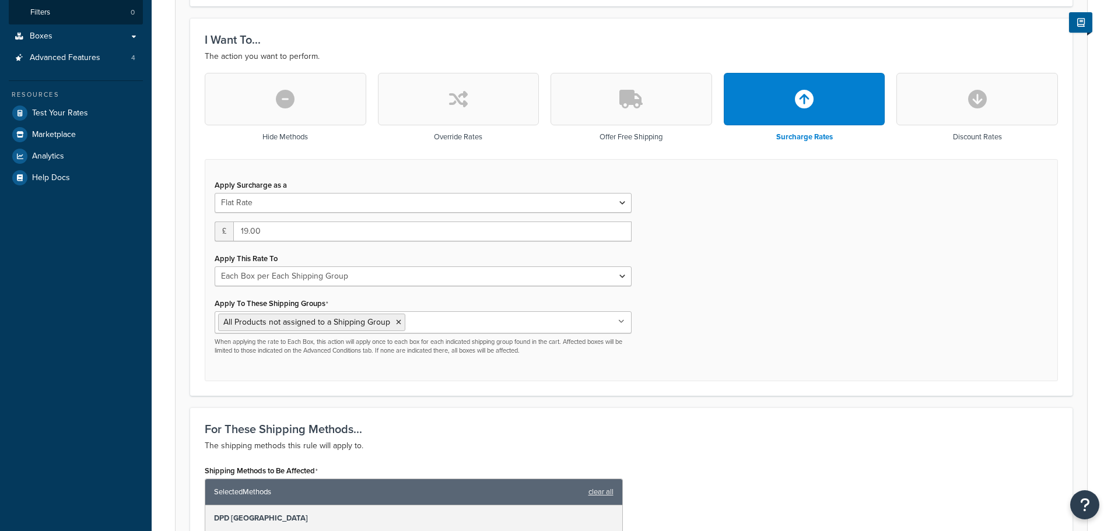
scroll to position [292, 0]
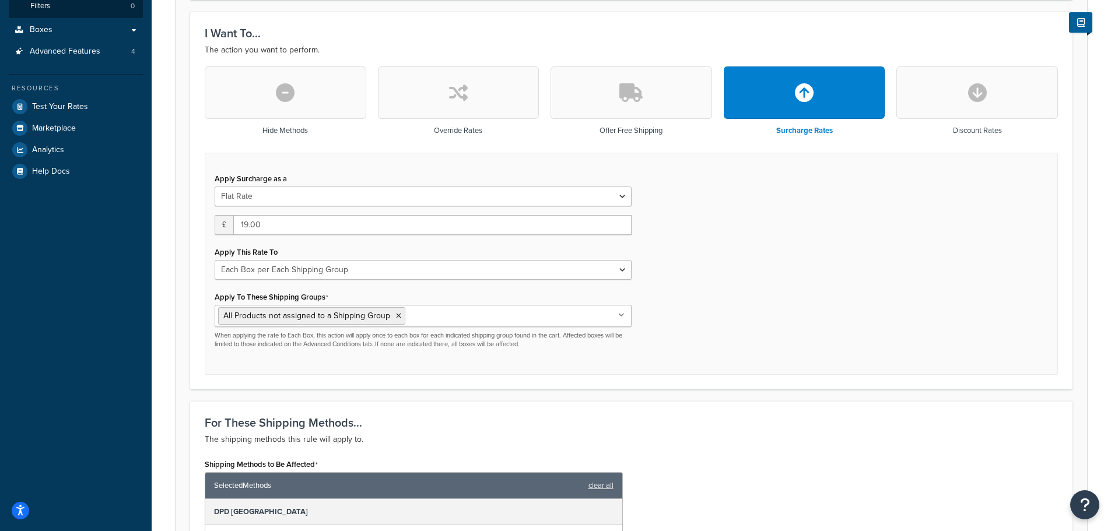
click at [461, 96] on icon "button" at bounding box center [458, 92] width 19 height 19
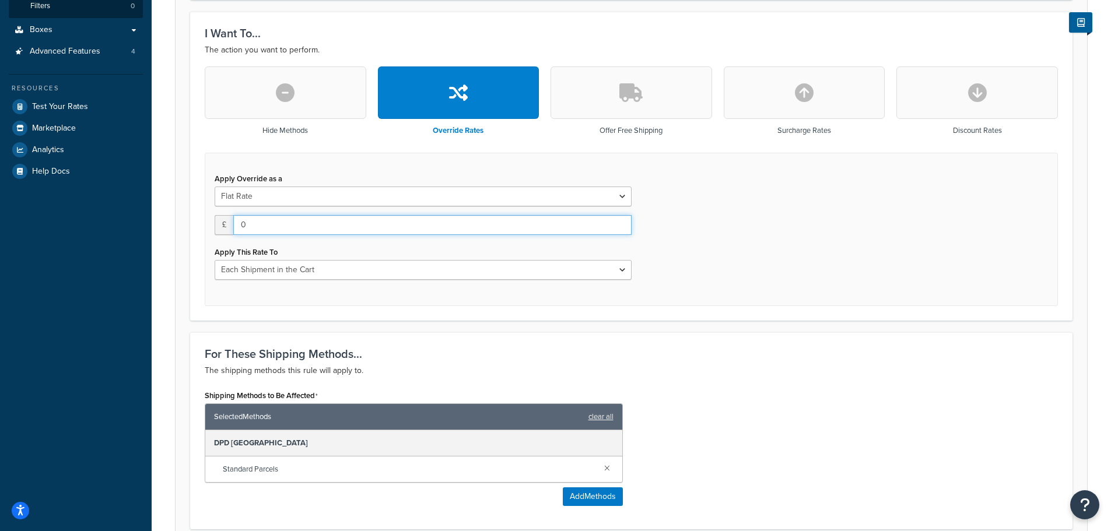
drag, startPoint x: 253, startPoint y: 229, endPoint x: 227, endPoint y: 230, distance: 25.1
click at [227, 230] on div "£ 0" at bounding box center [423, 225] width 417 height 20
type input "19"
click at [696, 269] on div "Apply Override as a Flat Rate Percentage Flat Rate & Percentage £ 19 Apply This…" at bounding box center [631, 229] width 853 height 153
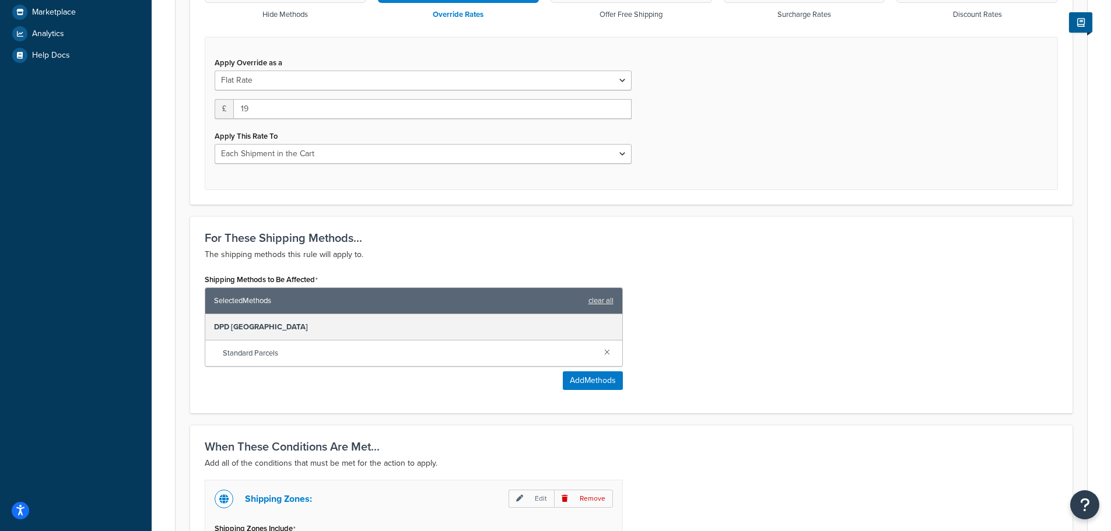
scroll to position [408, 0]
click at [335, 152] on select "Each Shipment in the Cart Each Origin in the Cart Each Shipping Group in the Ca…" at bounding box center [423, 153] width 417 height 20
select select "BOX"
click at [215, 144] on select "Each Shipment in the Cart Each Origin in the Cart Each Shipping Group in the Ca…" at bounding box center [423, 153] width 417 height 20
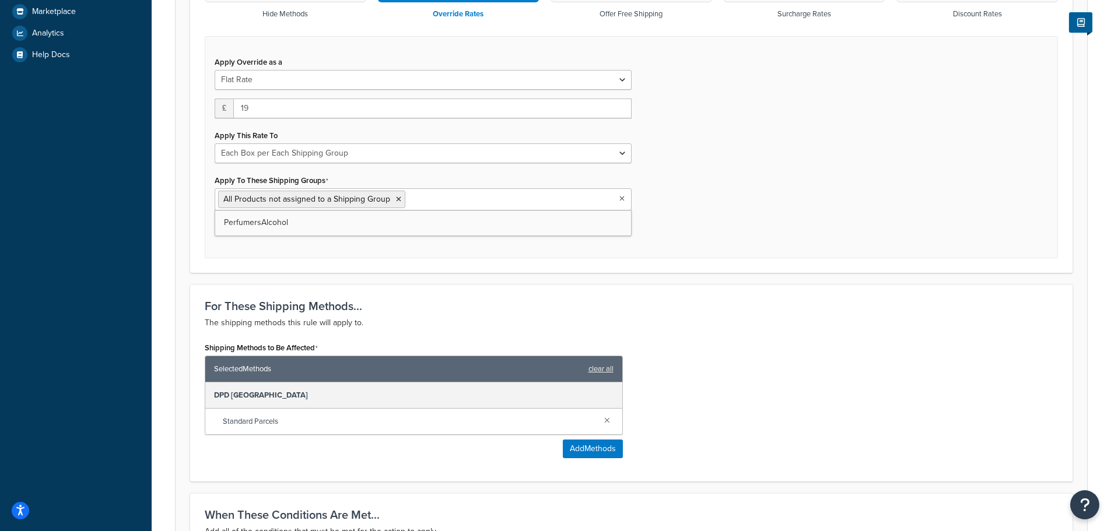
click at [422, 203] on input "Apply To These Shipping Groups" at bounding box center [459, 198] width 103 height 13
click at [691, 222] on div "Apply Override as a Flat Rate Percentage Flat Rate & Percentage £ 19 Apply This…" at bounding box center [631, 147] width 853 height 223
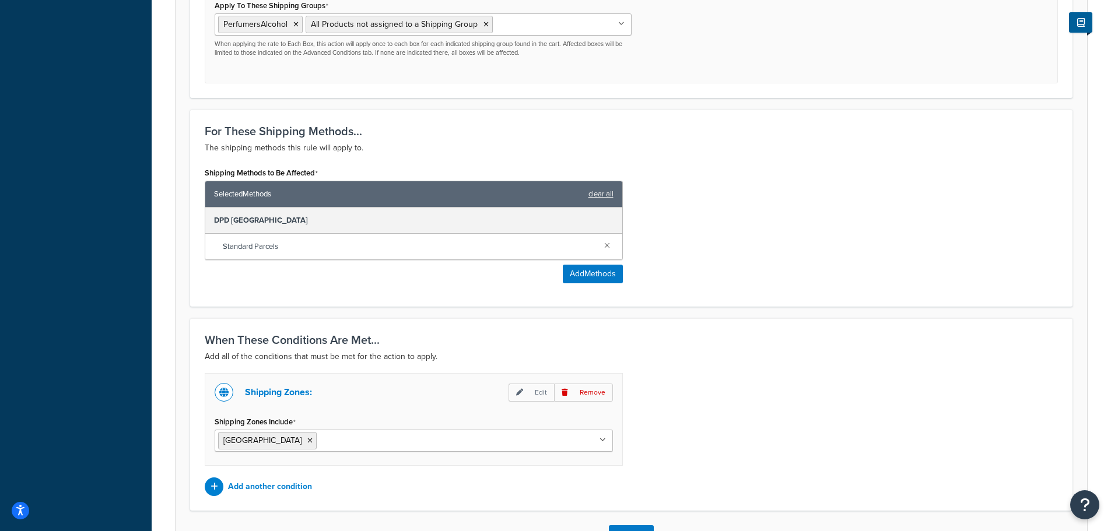
scroll to position [671, 0]
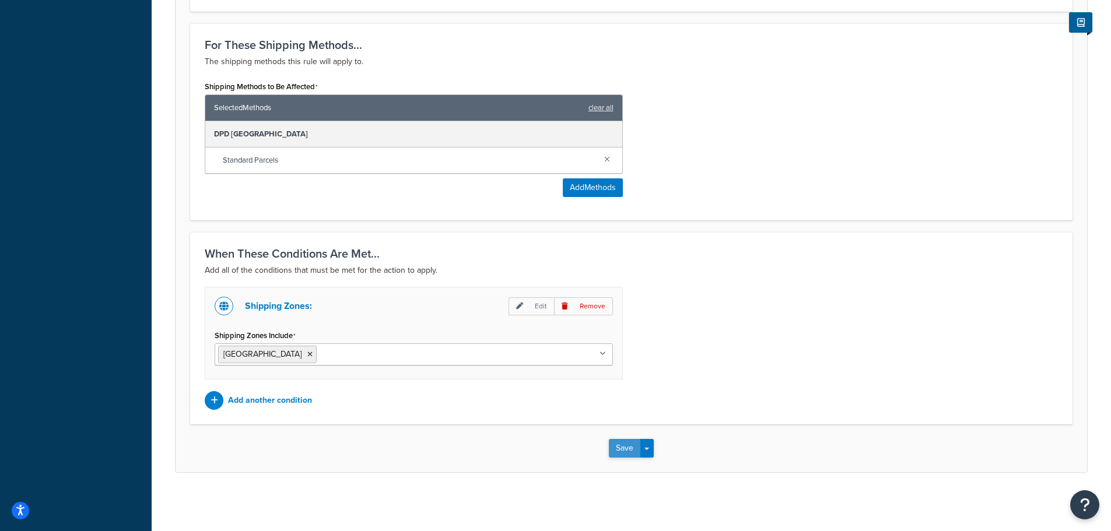
click at [623, 445] on button "Save" at bounding box center [624, 448] width 31 height 19
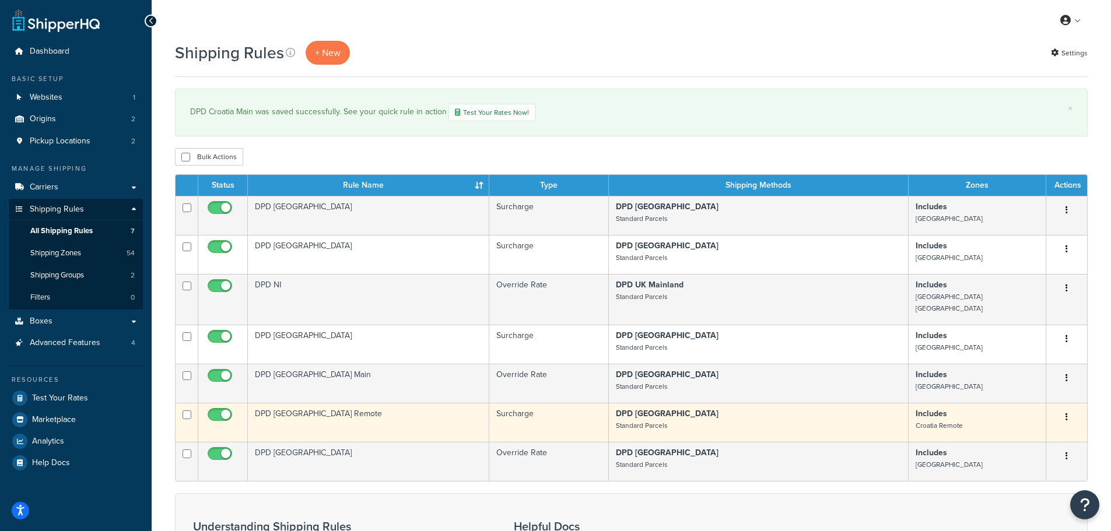
click at [407, 405] on td "DPD [GEOGRAPHIC_DATA] Remote" at bounding box center [368, 422] width 241 height 39
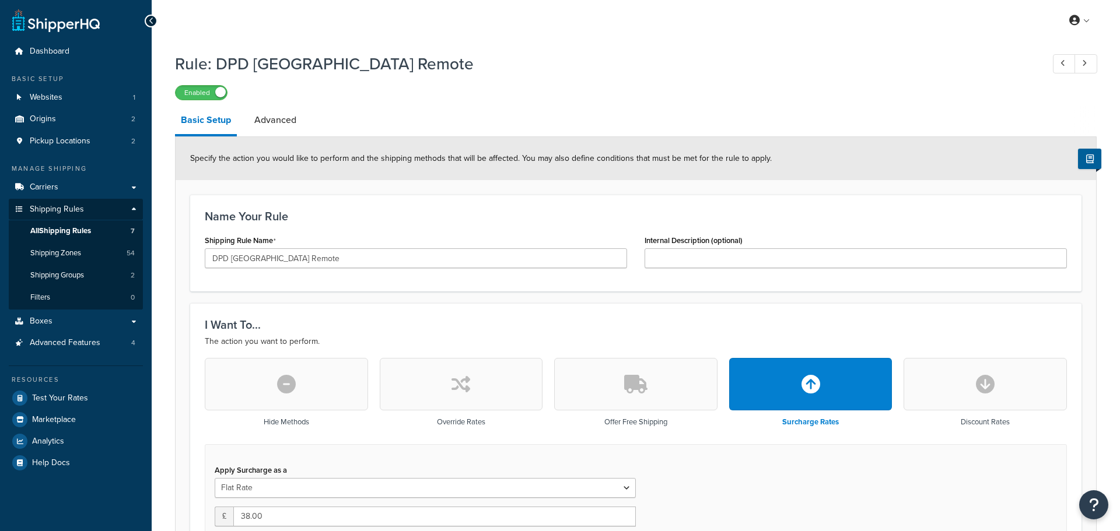
select select "BOX"
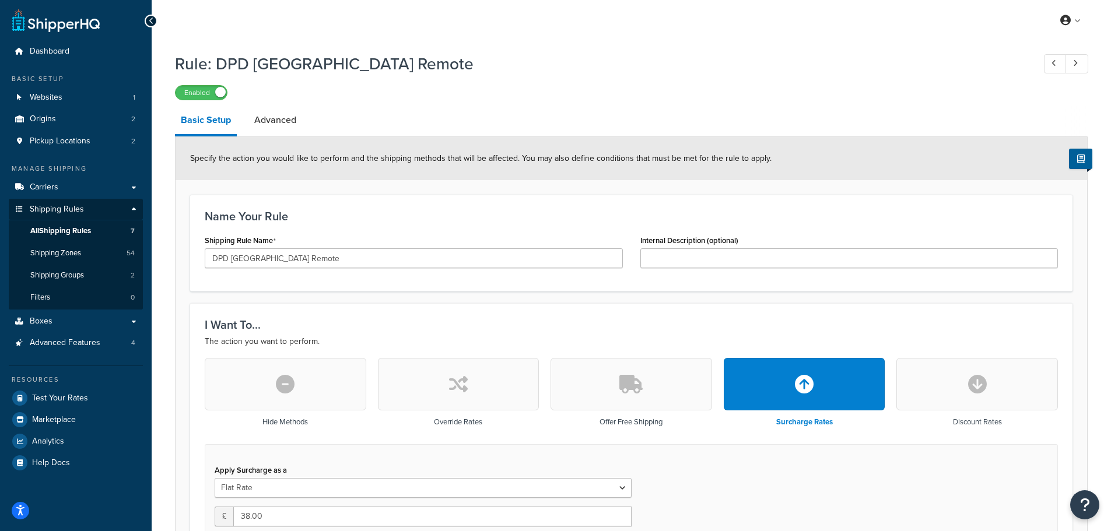
click at [455, 397] on button "button" at bounding box center [459, 384] width 162 height 52
type input "0"
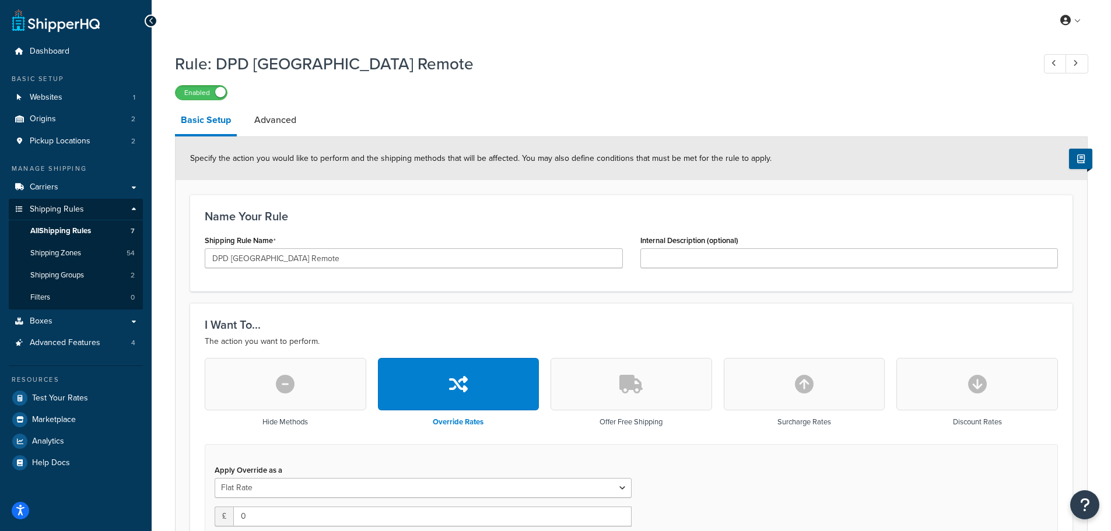
click at [455, 397] on button "button" at bounding box center [459, 384] width 162 height 52
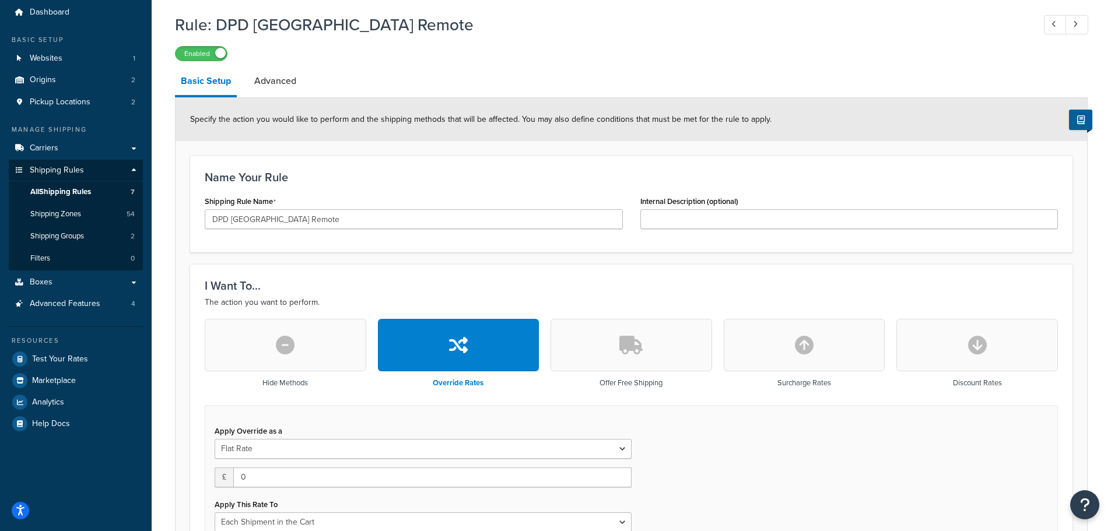
scroll to position [117, 0]
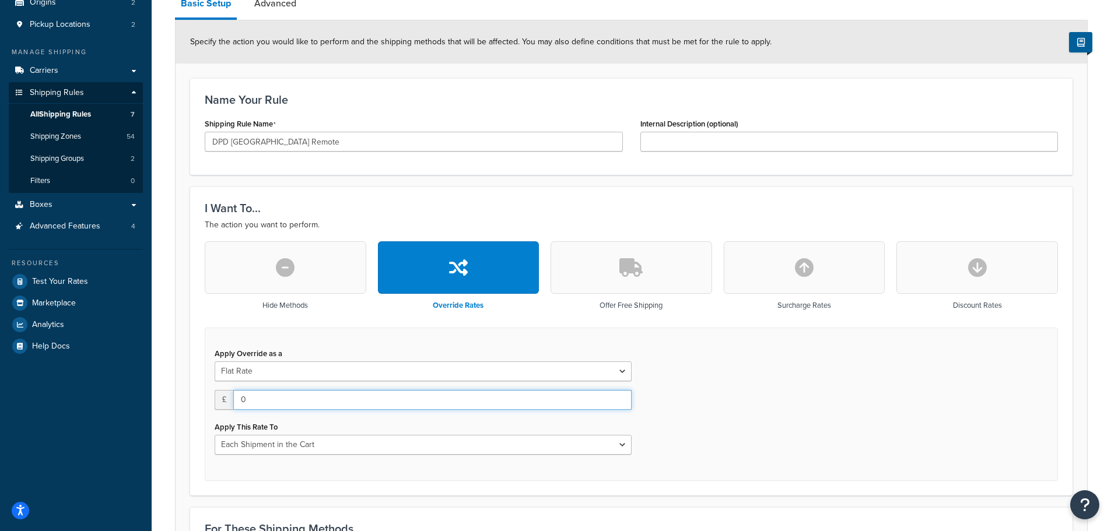
click at [259, 401] on input "0" at bounding box center [432, 400] width 398 height 20
type input "39"
click at [732, 412] on div "Apply Override as a Flat Rate Percentage Flat Rate & Percentage £ 39 Apply This…" at bounding box center [631, 404] width 853 height 153
click at [404, 456] on div "Apply Override as a Flat Rate Percentage Flat Rate & Percentage £ 39 Apply This…" at bounding box center [423, 404] width 435 height 118
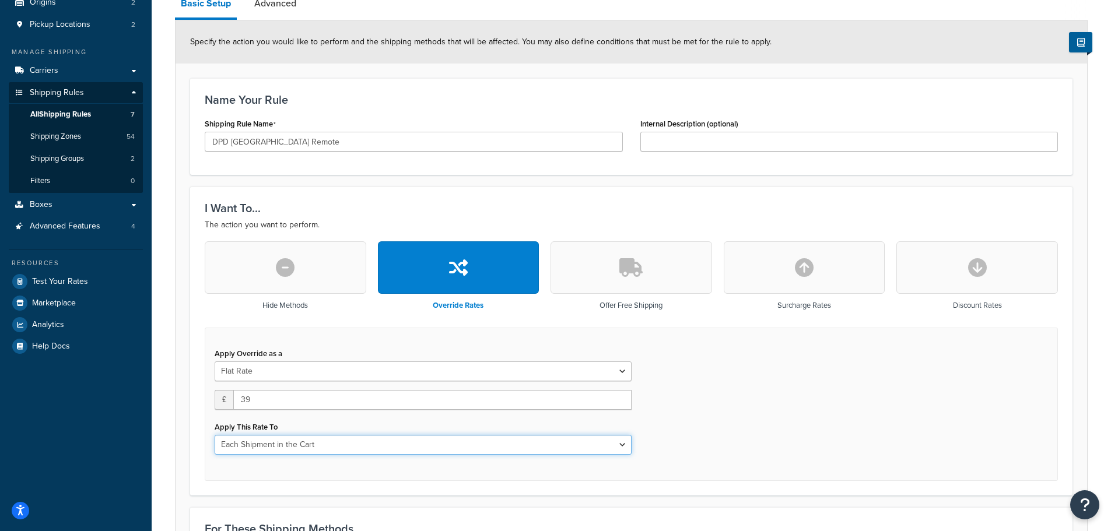
click at [404, 451] on select "Each Shipment in the Cart Each Origin in the Cart Each Shipping Group in the Ca…" at bounding box center [423, 445] width 417 height 20
select select "BOX"
click at [215, 436] on select "Each Shipment in the Cart Each Origin in the Cart Each Shipping Group in the Ca…" at bounding box center [423, 445] width 417 height 20
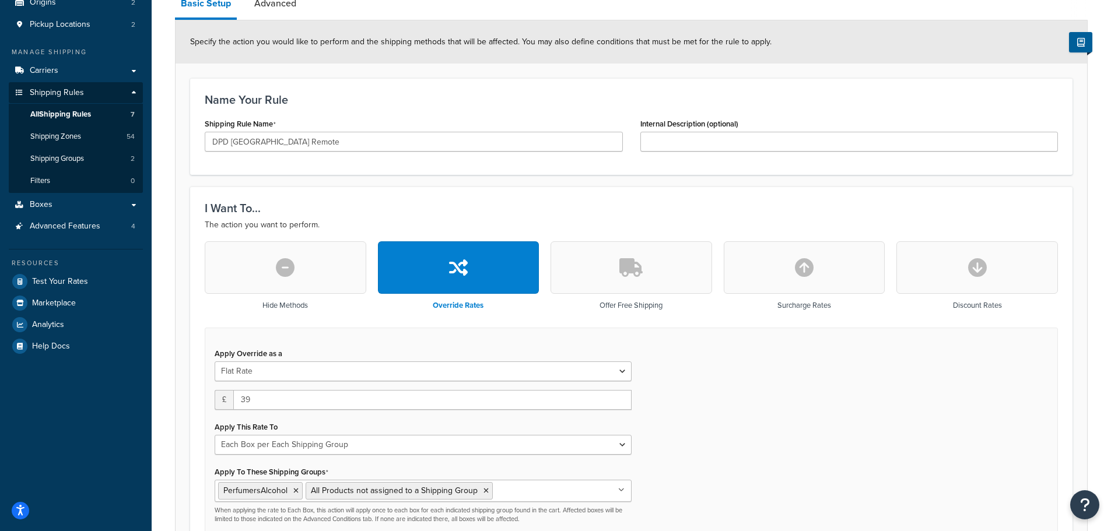
click at [696, 418] on div "Apply Override as a Flat Rate Percentage Flat Rate & Percentage £ 39 Apply This…" at bounding box center [631, 439] width 853 height 223
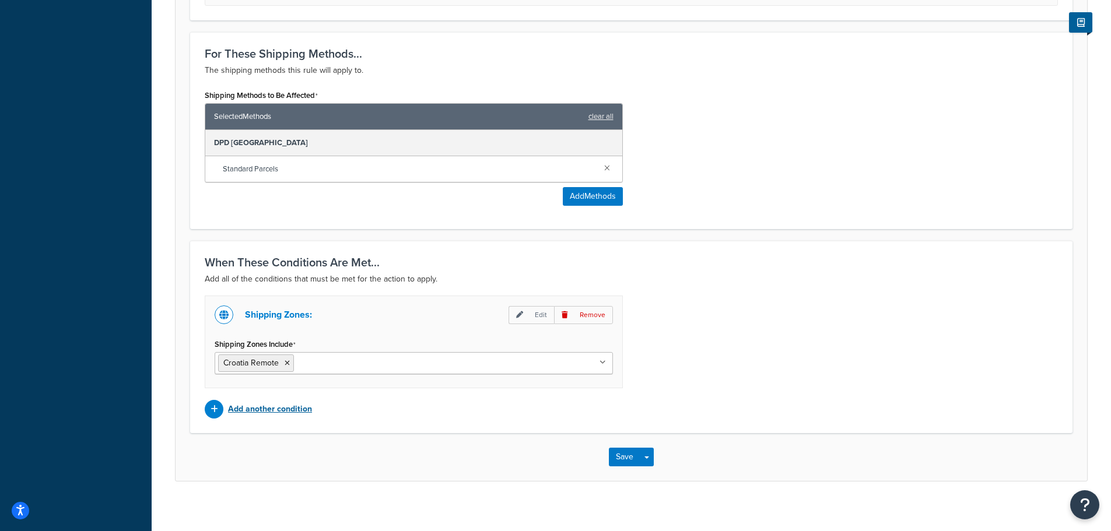
scroll to position [671, 0]
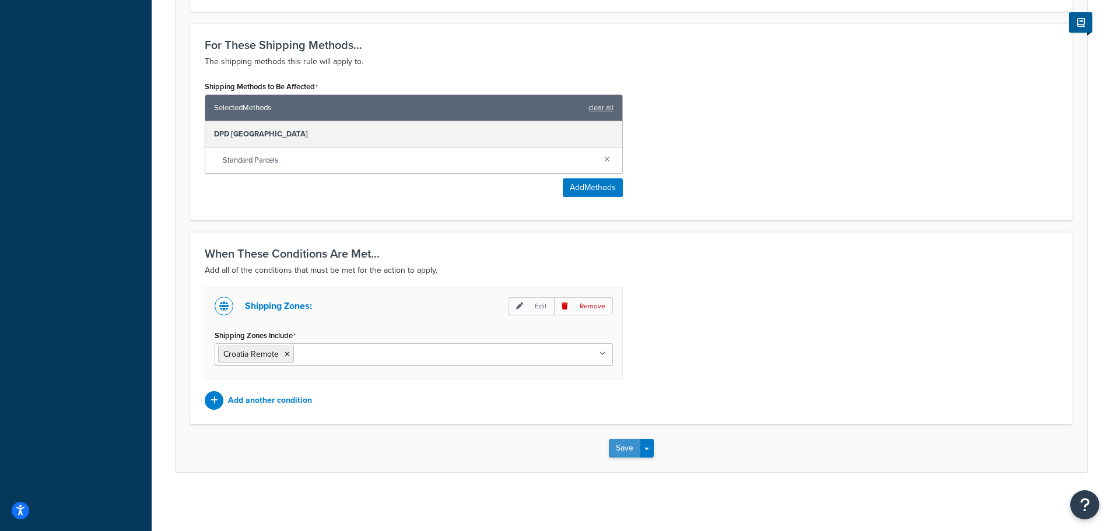
click at [620, 444] on button "Save" at bounding box center [624, 448] width 31 height 19
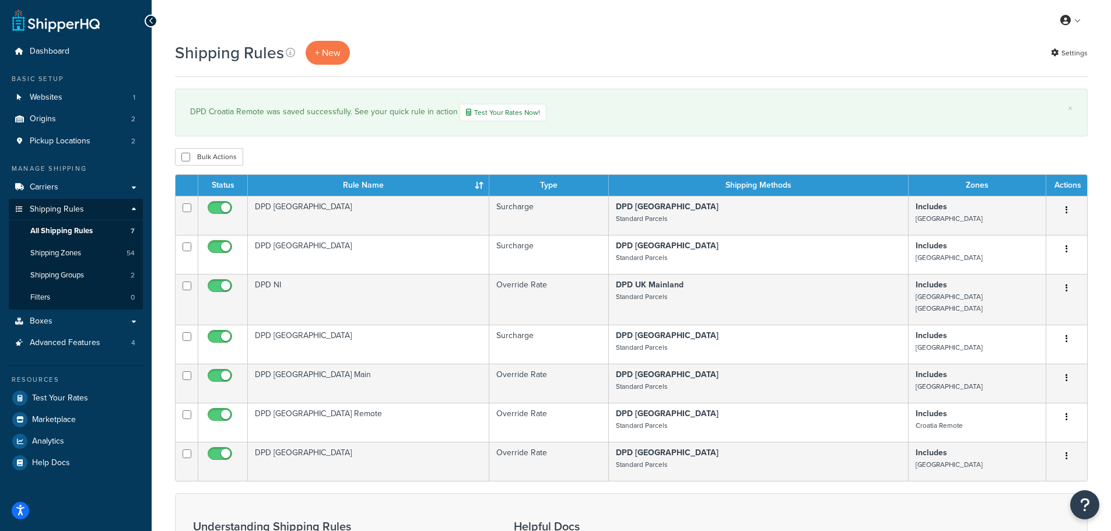
click at [348, 325] on td "DPD Bulgaria" at bounding box center [368, 344] width 241 height 39
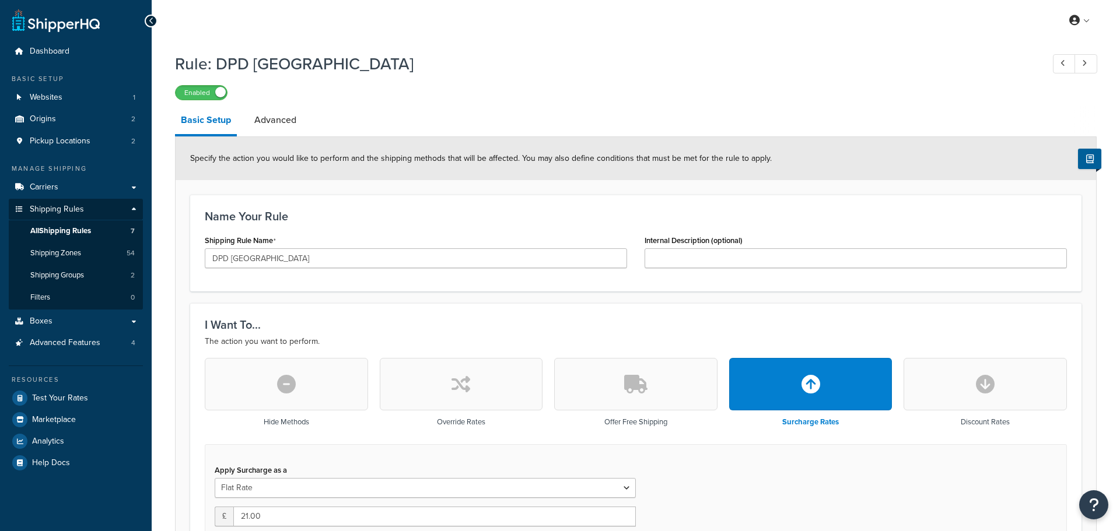
select select "BOX"
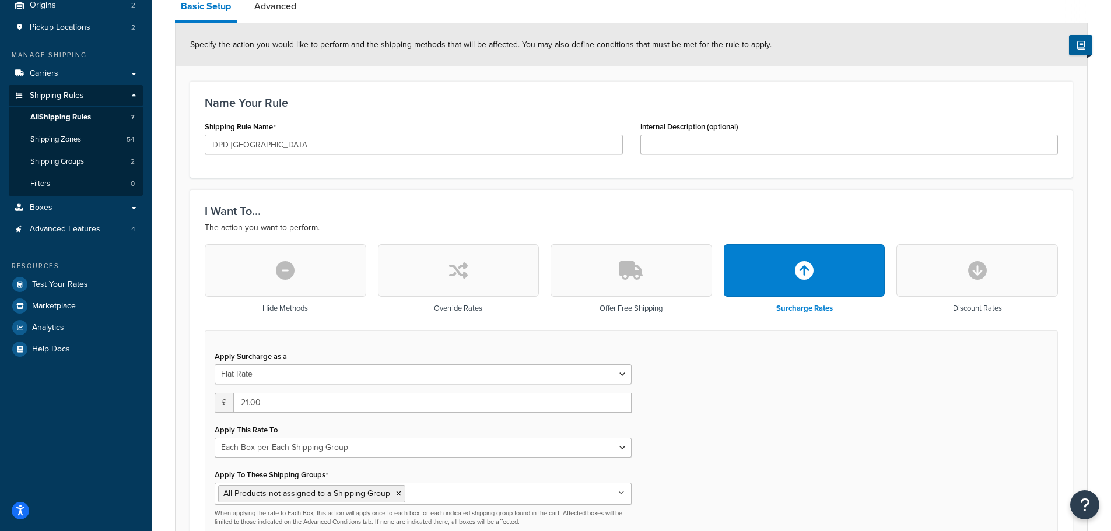
scroll to position [117, 0]
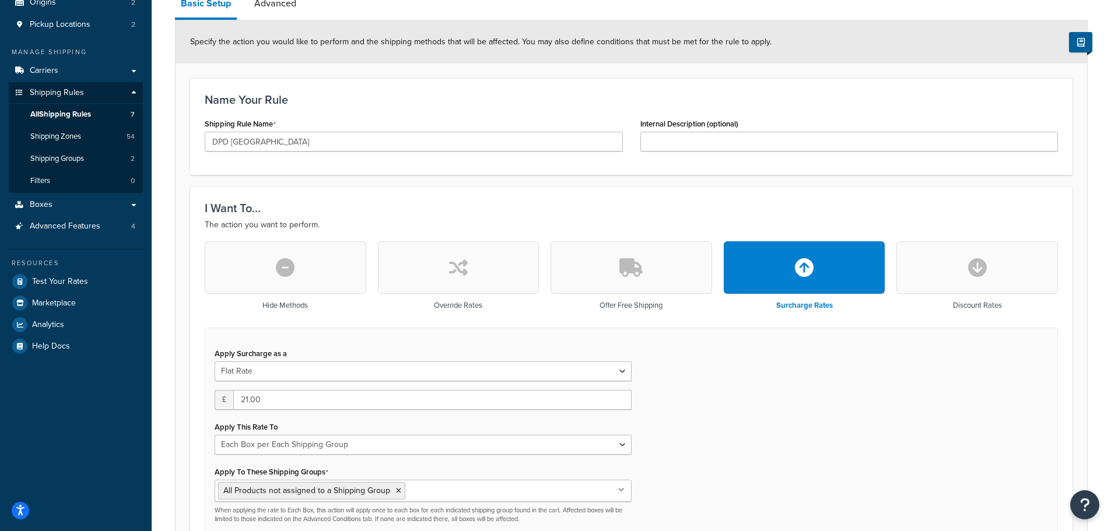
click at [414, 270] on button "button" at bounding box center [459, 267] width 162 height 52
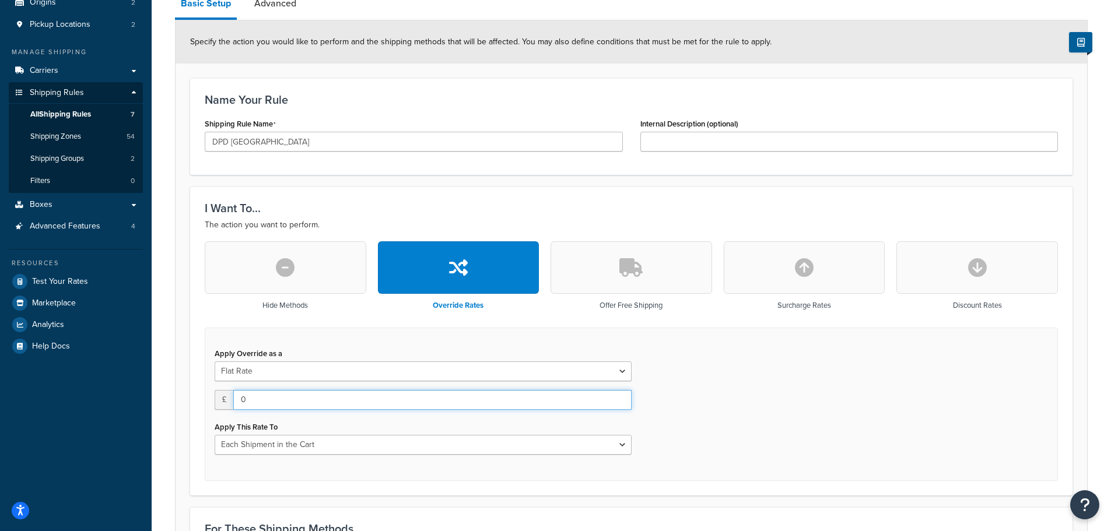
drag, startPoint x: 265, startPoint y: 401, endPoint x: 219, endPoint y: 401, distance: 46.1
click at [219, 401] on div "£ 0" at bounding box center [423, 400] width 417 height 20
type input "21"
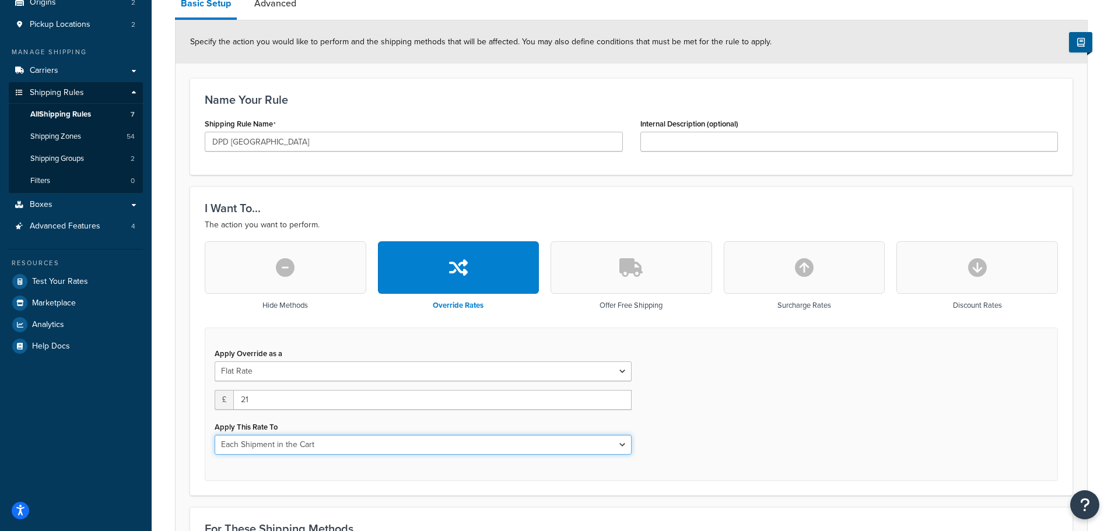
click at [267, 442] on select "Each Shipment in the Cart Each Origin in the Cart Each Shipping Group in the Ca…" at bounding box center [423, 445] width 417 height 20
select select "BOX"
click at [215, 436] on select "Each Shipment in the Cart Each Origin in the Cart Each Shipping Group in the Ca…" at bounding box center [423, 445] width 417 height 20
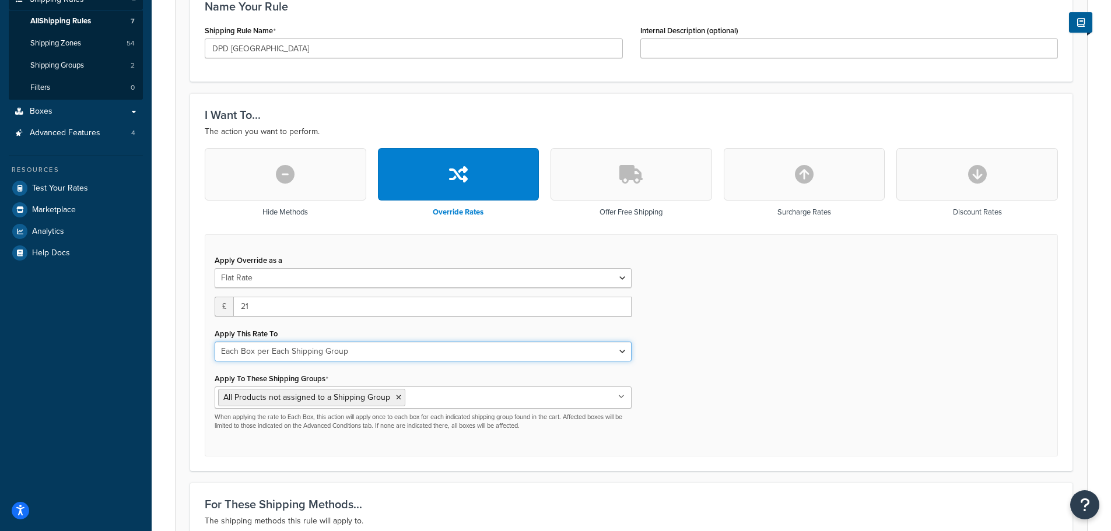
scroll to position [292, 0]
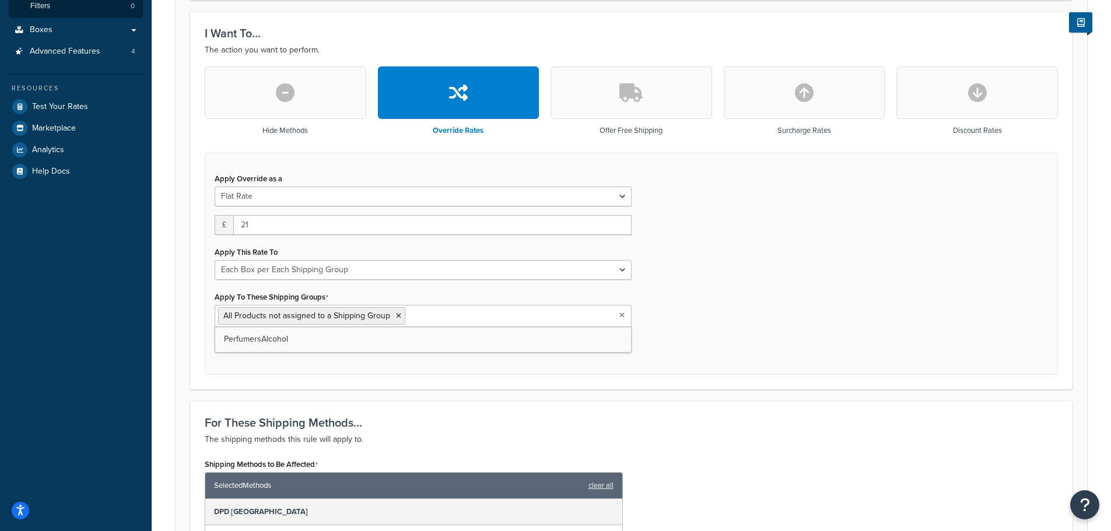
click at [438, 313] on input "Apply To These Shipping Groups" at bounding box center [459, 315] width 103 height 13
click at [759, 339] on div "Apply Override as a Flat Rate Percentage Flat Rate & Percentage £ 21 Apply This…" at bounding box center [631, 264] width 853 height 223
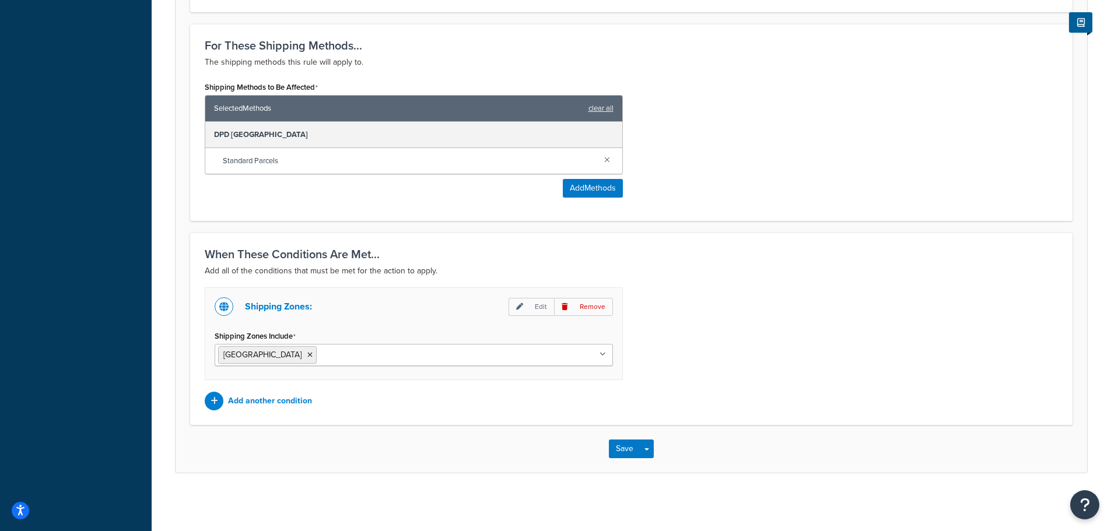
scroll to position [671, 0]
click at [615, 447] on button "Save" at bounding box center [624, 448] width 31 height 19
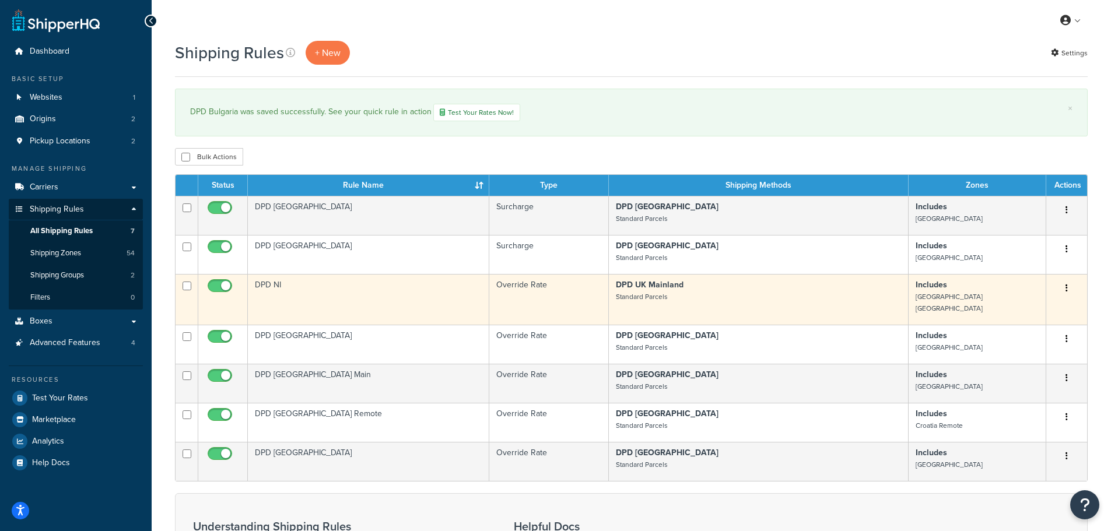
click at [393, 283] on td "DPD NI" at bounding box center [368, 299] width 241 height 51
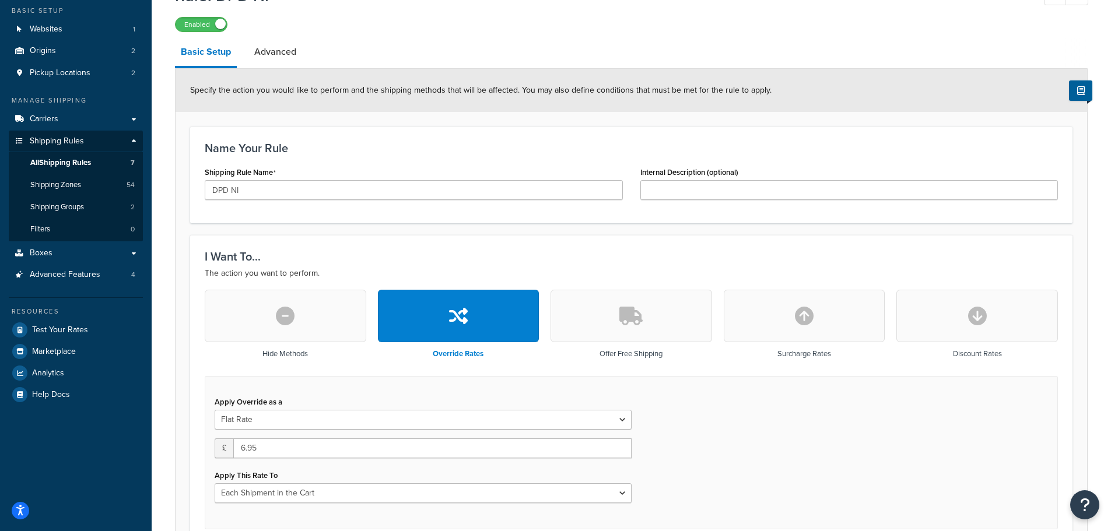
scroll to position [292, 0]
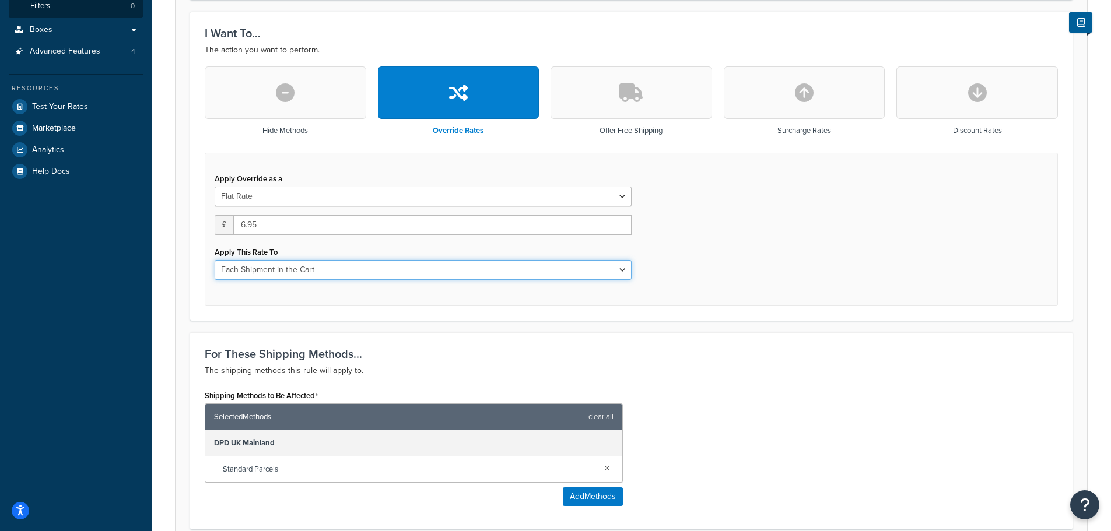
click at [343, 272] on select "Each Shipment in the Cart Each Origin in the Cart Each Shipping Group in the Ca…" at bounding box center [423, 270] width 417 height 20
select select "BOX"
click at [215, 261] on select "Each Shipment in the Cart Each Origin in the Cart Each Shipping Group in the Ca…" at bounding box center [423, 270] width 417 height 20
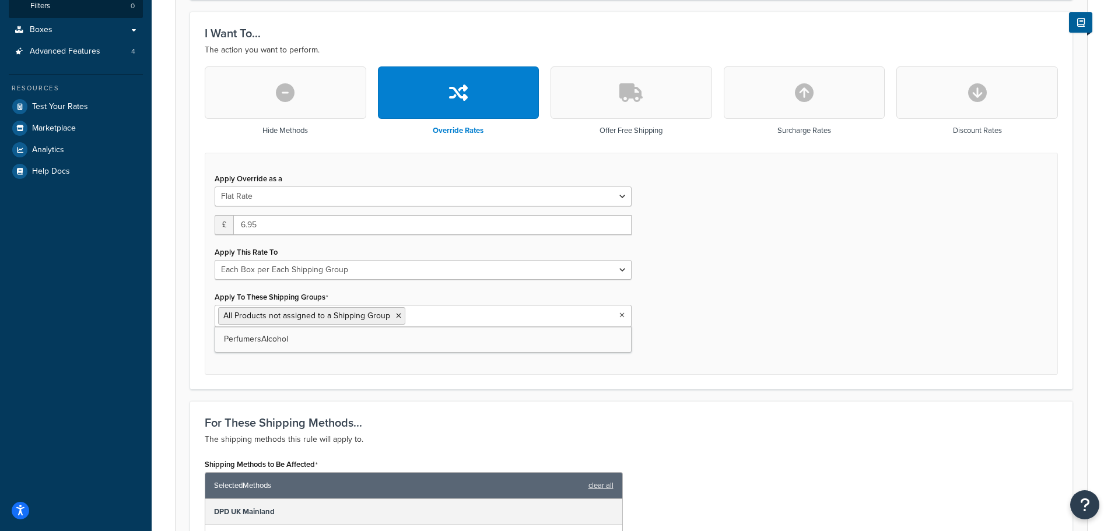
click at [428, 318] on input "Apply To These Shipping Groups" at bounding box center [459, 315] width 103 height 13
click at [725, 326] on div "Apply Override as a Flat Rate Percentage Flat Rate & Percentage £ 6.95 Apply Th…" at bounding box center [631, 264] width 853 height 223
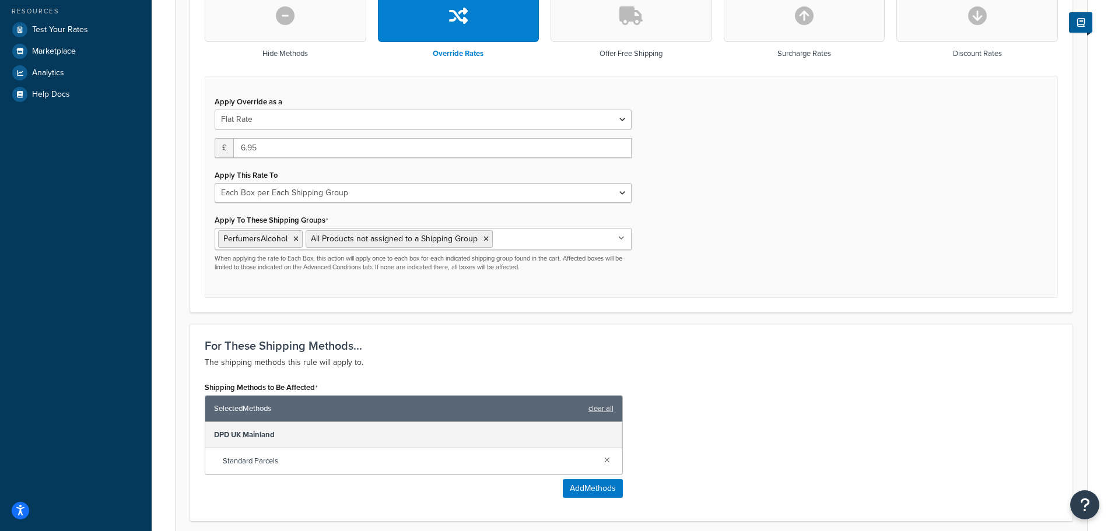
scroll to position [642, 0]
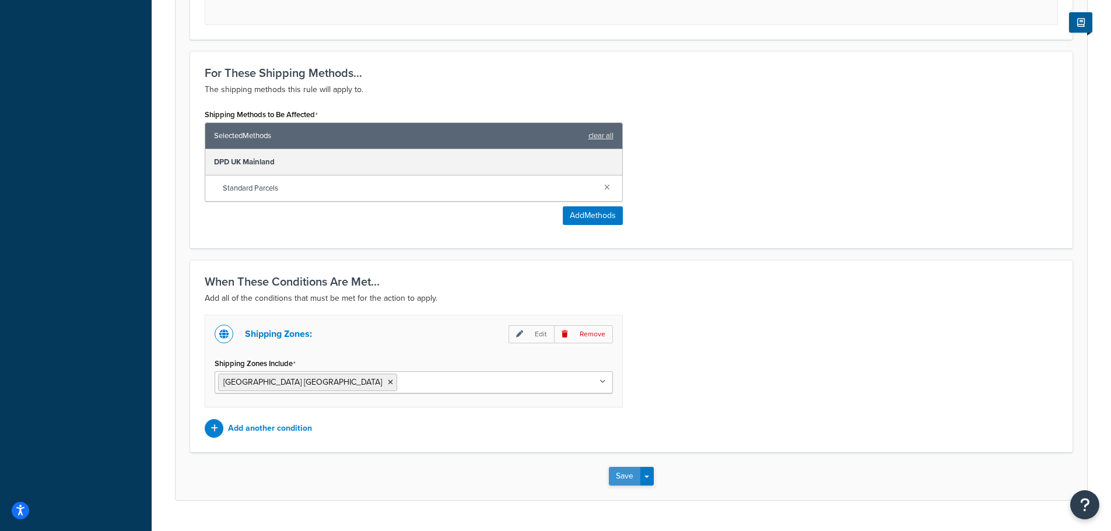
click at [626, 481] on button "Save" at bounding box center [624, 476] width 31 height 19
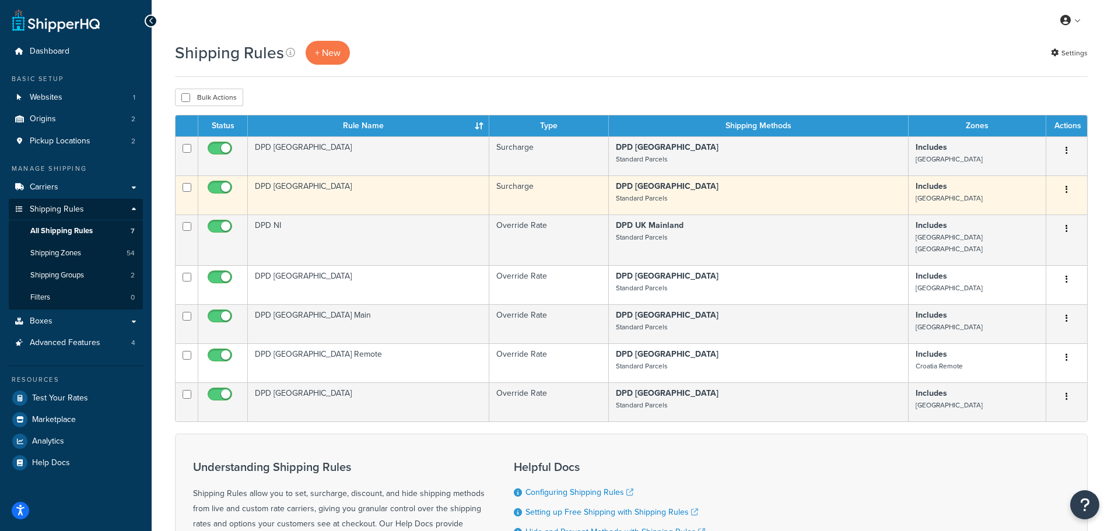
click at [353, 193] on td "DPD Belgium" at bounding box center [368, 195] width 241 height 39
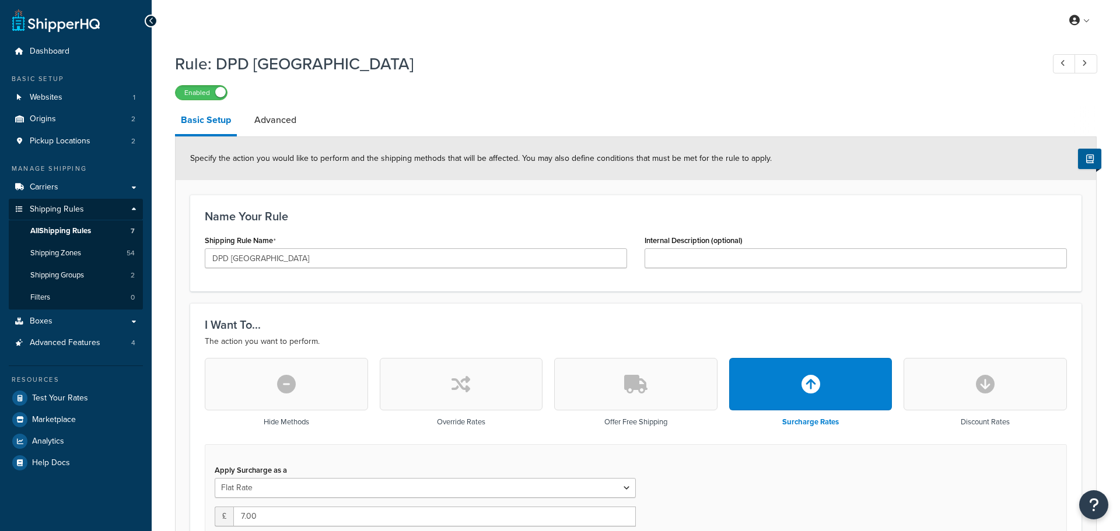
select select "BOX"
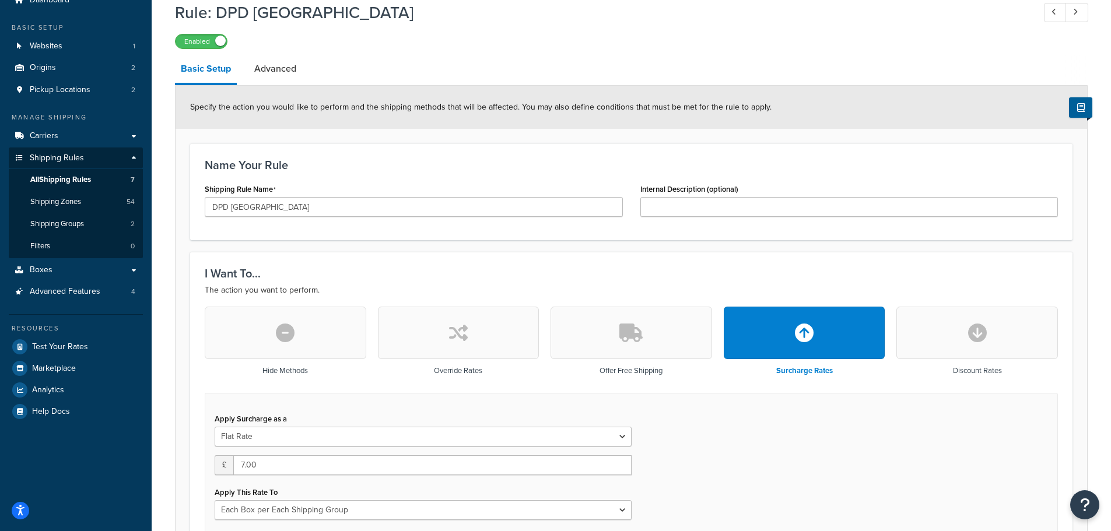
scroll to position [117, 0]
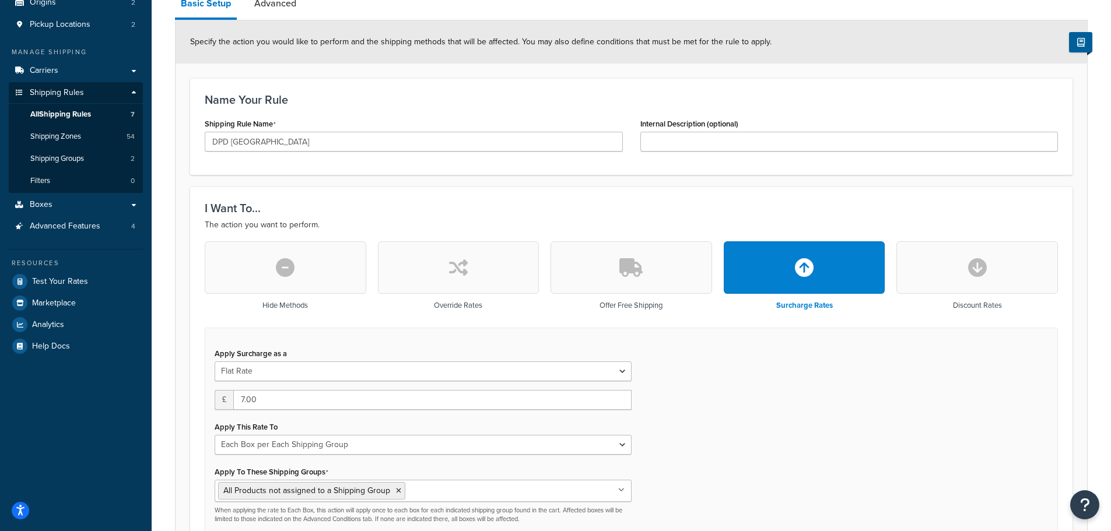
click at [433, 265] on button "button" at bounding box center [459, 267] width 162 height 52
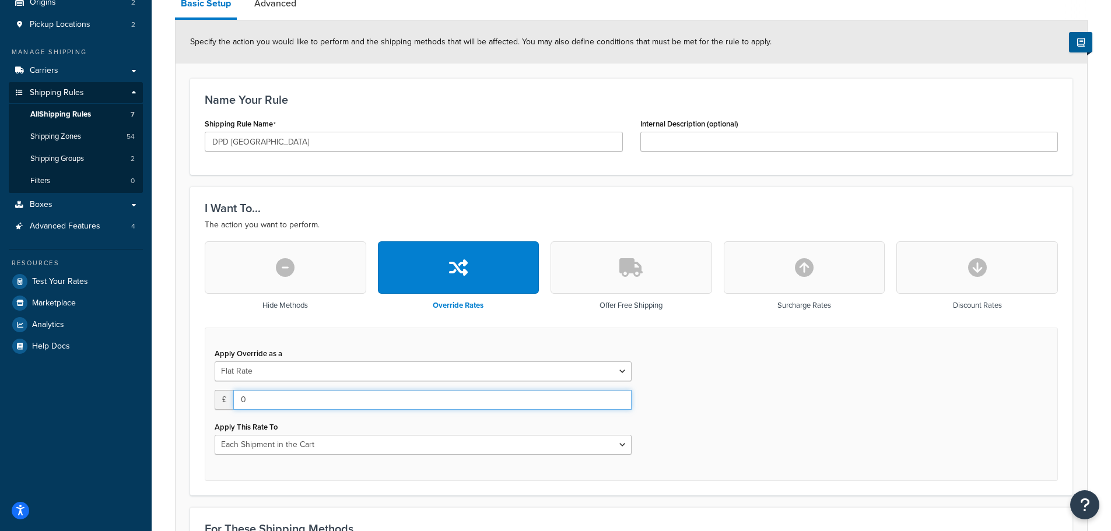
drag, startPoint x: 248, startPoint y: 400, endPoint x: 229, endPoint y: 400, distance: 19.8
click at [229, 400] on div "£ 0" at bounding box center [423, 400] width 417 height 20
type input "7"
click at [285, 369] on select "Flat Rate Percentage Flat Rate & Percentage" at bounding box center [423, 372] width 417 height 20
click at [293, 343] on div "Apply Override as a Flat Rate Percentage Flat Rate & Percentage £ 7 Apply This …" at bounding box center [631, 404] width 853 height 153
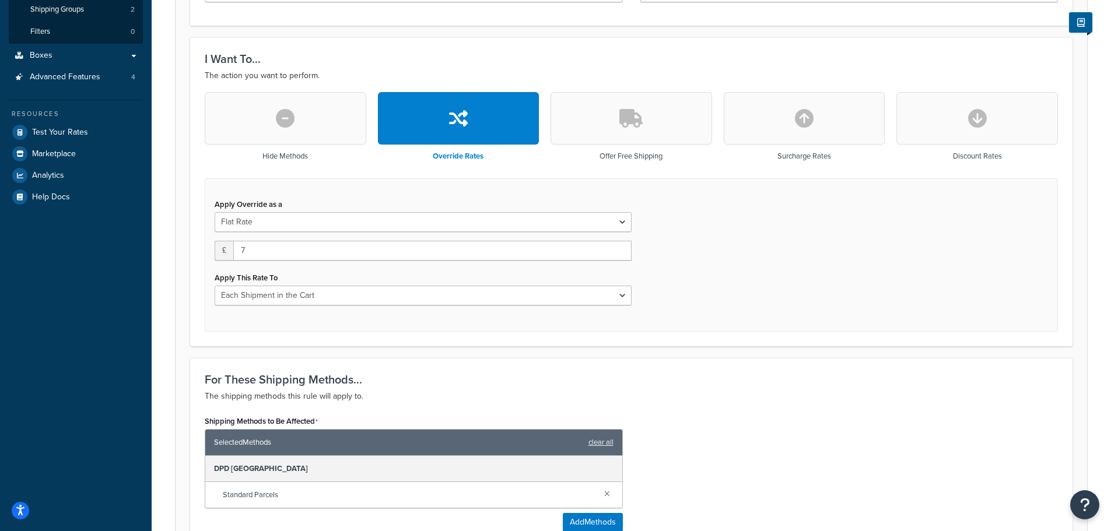
scroll to position [292, 0]
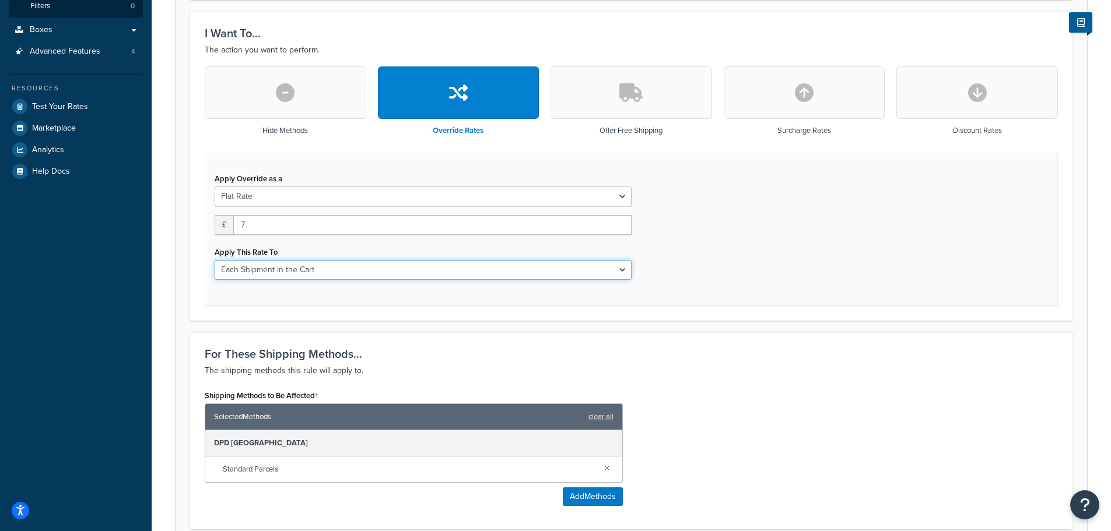
click at [288, 268] on select "Each Shipment in the Cart Each Origin in the Cart Each Shipping Group in the Ca…" at bounding box center [423, 270] width 417 height 20
select select "BOX"
click at [215, 261] on select "Each Shipment in the Cart Each Origin in the Cart Each Shipping Group in the Ca…" at bounding box center [423, 270] width 417 height 20
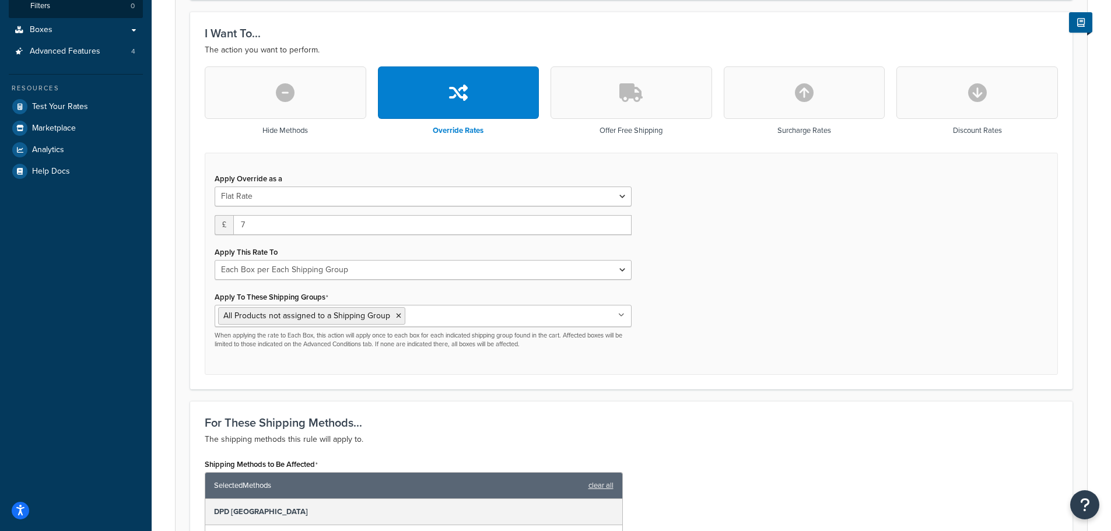
click at [439, 322] on input "Apply To These Shipping Groups" at bounding box center [459, 315] width 103 height 13
click at [725, 350] on div "Apply Override as a Flat Rate Percentage Flat Rate & Percentage £ 7 Apply This …" at bounding box center [631, 264] width 853 height 223
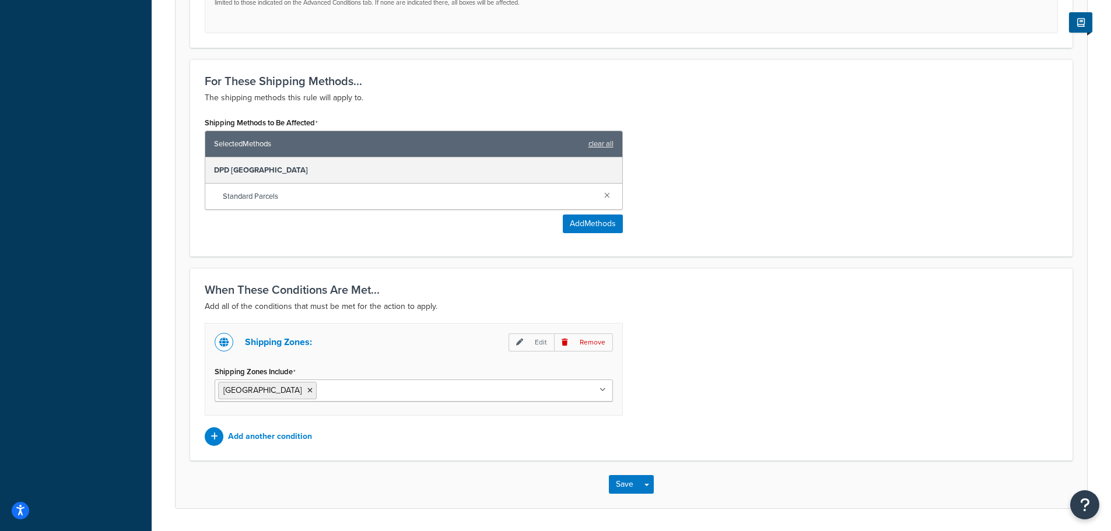
scroll to position [671, 0]
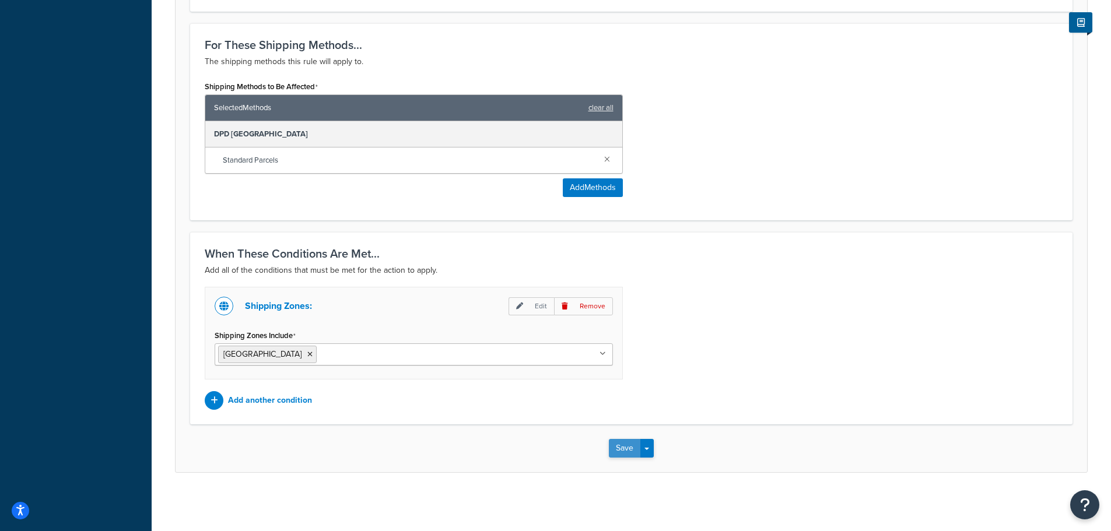
click at [615, 451] on button "Save" at bounding box center [624, 448] width 31 height 19
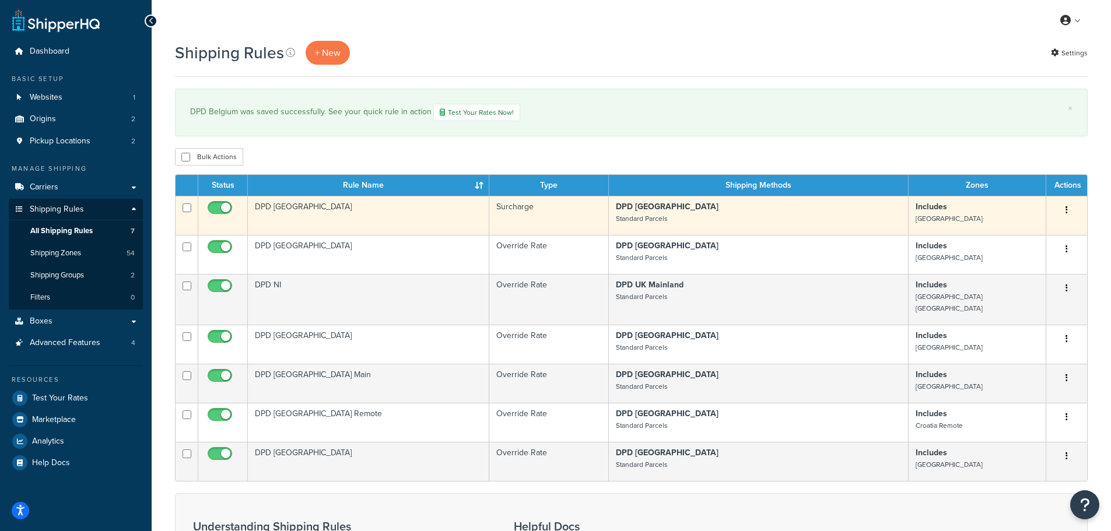
click at [400, 210] on td "DPD [GEOGRAPHIC_DATA]" at bounding box center [368, 215] width 241 height 39
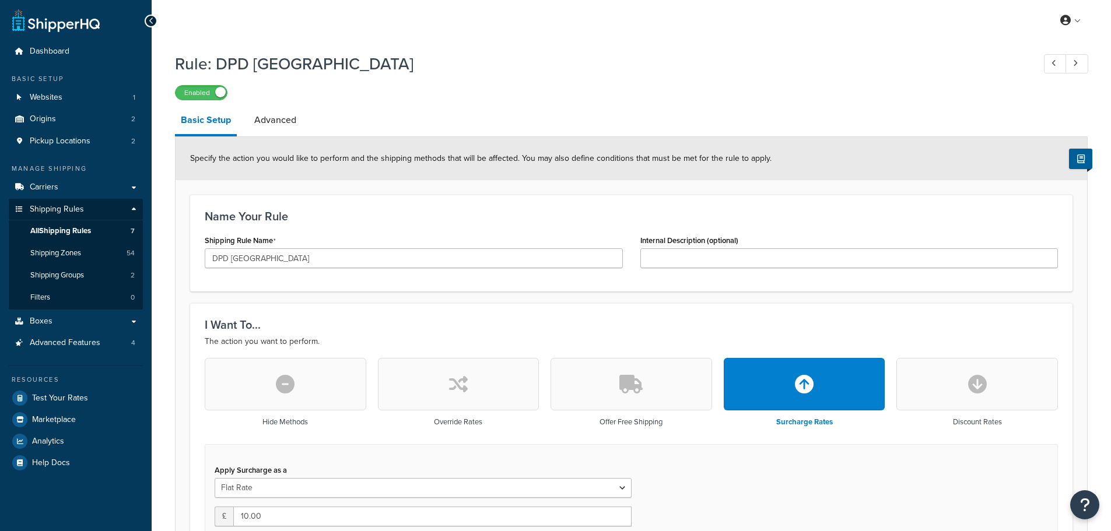
select select "BOX"
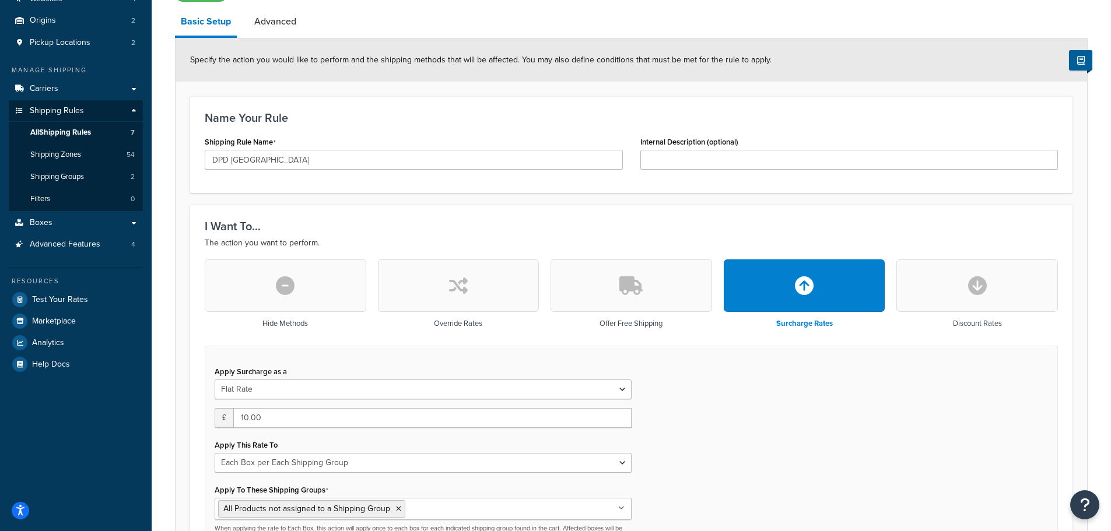
scroll to position [175, 0]
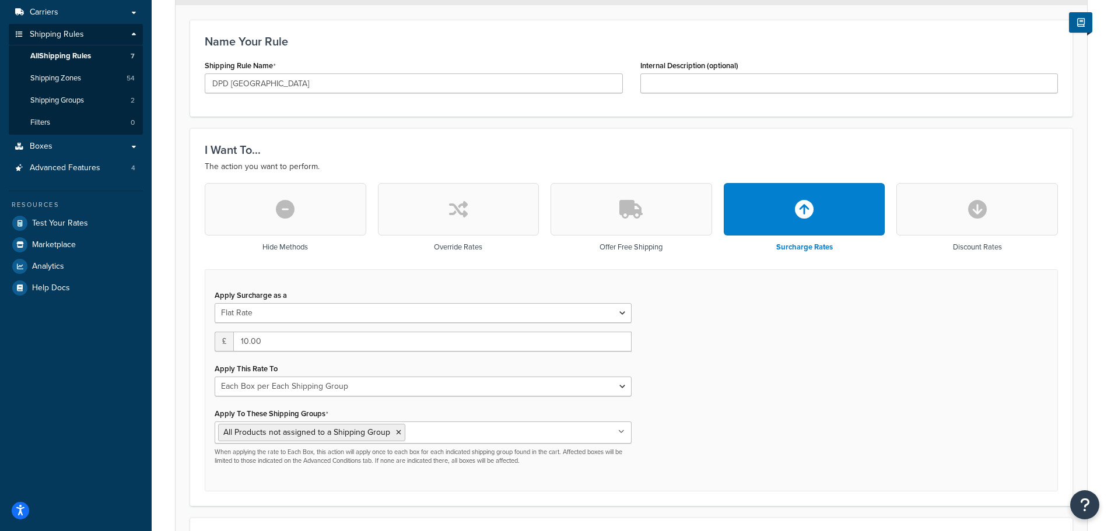
click at [428, 220] on button "button" at bounding box center [459, 209] width 162 height 52
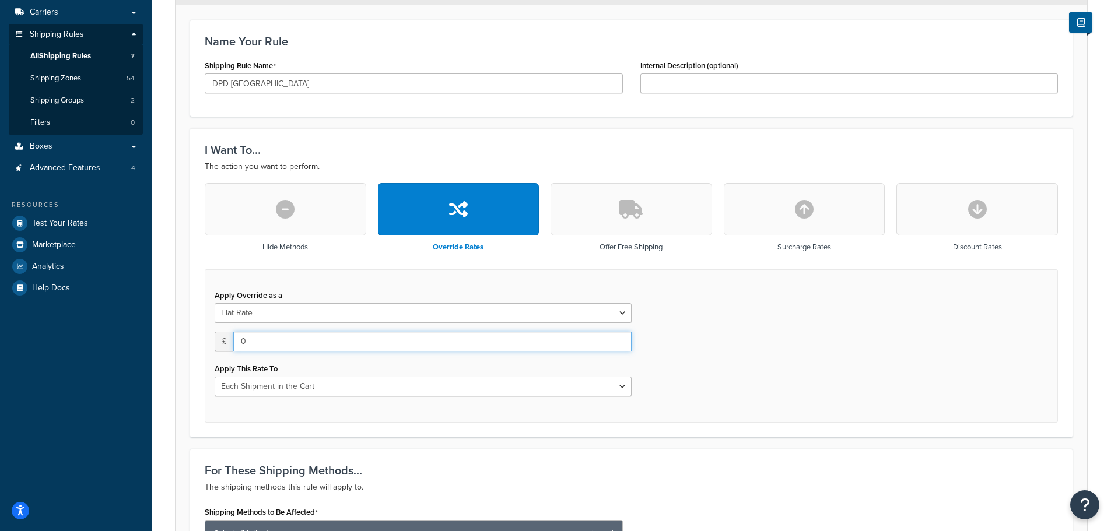
drag, startPoint x: 254, startPoint y: 341, endPoint x: 224, endPoint y: 344, distance: 29.9
click at [224, 344] on div "£ 0" at bounding box center [423, 342] width 417 height 20
type input "10"
click at [689, 351] on div "Apply Override as a Flat Rate Percentage Flat Rate & Percentage £ 10 Apply This…" at bounding box center [631, 345] width 853 height 153
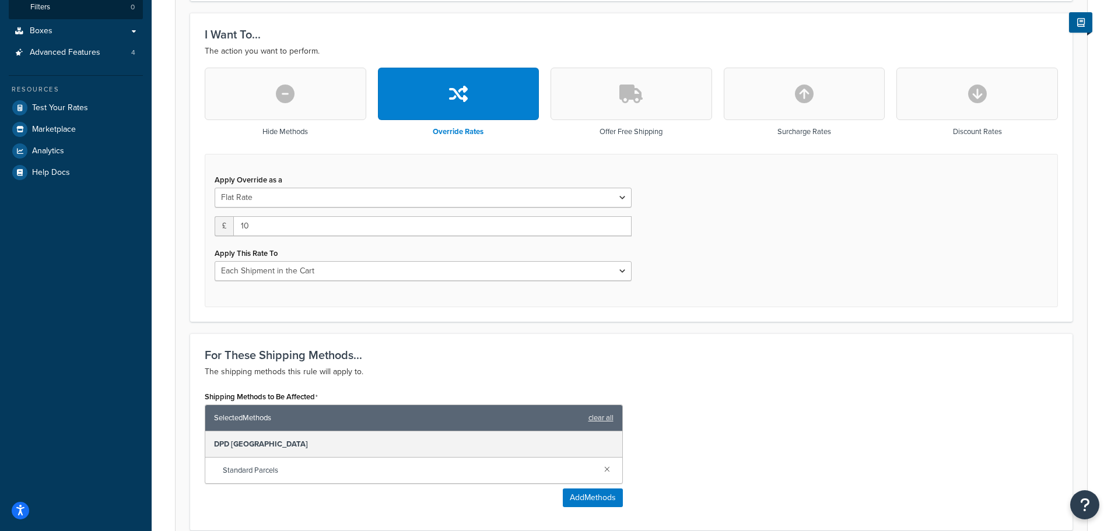
scroll to position [292, 0]
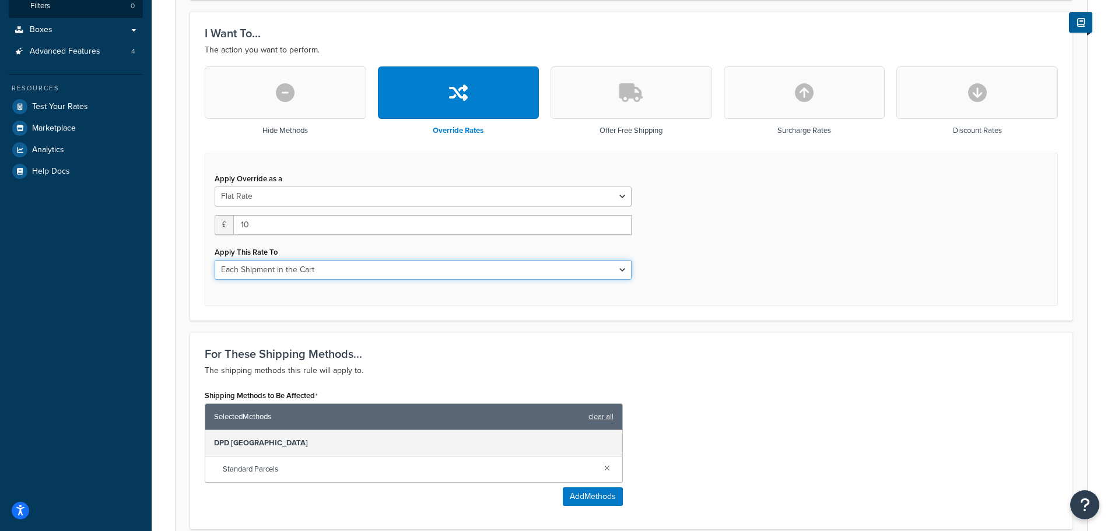
click at [399, 272] on select "Each Shipment in the Cart Each Origin in the Cart Each Shipping Group in the Ca…" at bounding box center [423, 270] width 417 height 20
select select "BOX"
click at [215, 261] on select "Each Shipment in the Cart Each Origin in the Cart Each Shipping Group in the Ca…" at bounding box center [423, 270] width 417 height 20
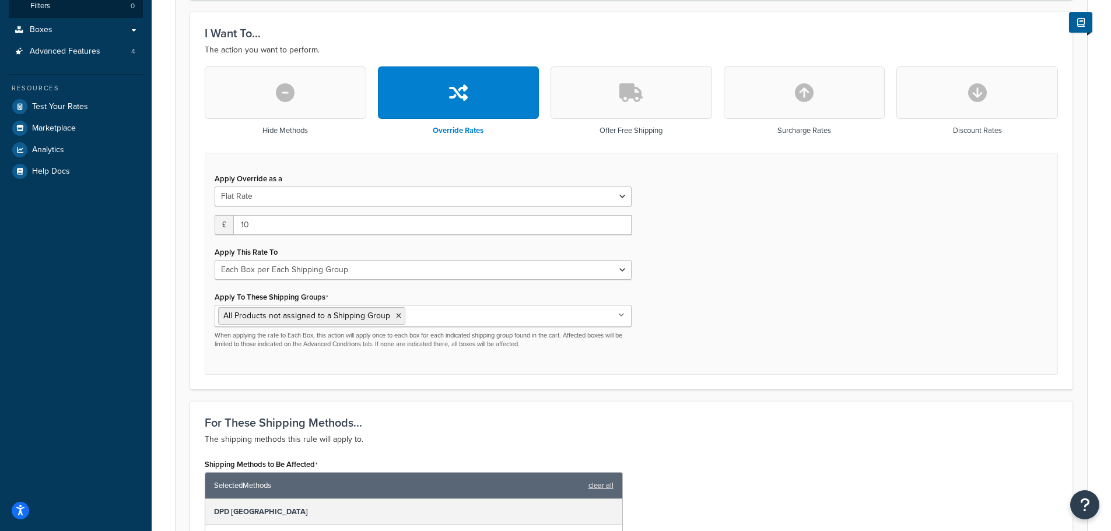
click at [687, 296] on div "Apply Override as a Flat Rate Percentage Flat Rate & Percentage £ 10 Apply This…" at bounding box center [631, 264] width 853 height 223
click at [528, 314] on ul "All Products not assigned to a Shipping Group" at bounding box center [423, 316] width 417 height 22
click at [695, 323] on div "Apply Override as a Flat Rate Percentage Flat Rate & Percentage £ 10 Apply This…" at bounding box center [631, 264] width 853 height 223
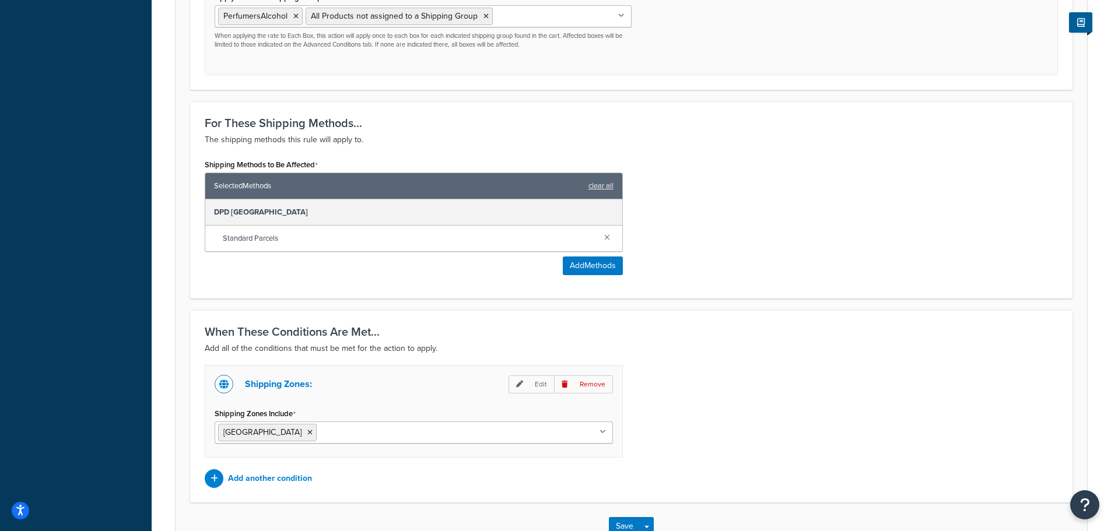
scroll to position [671, 0]
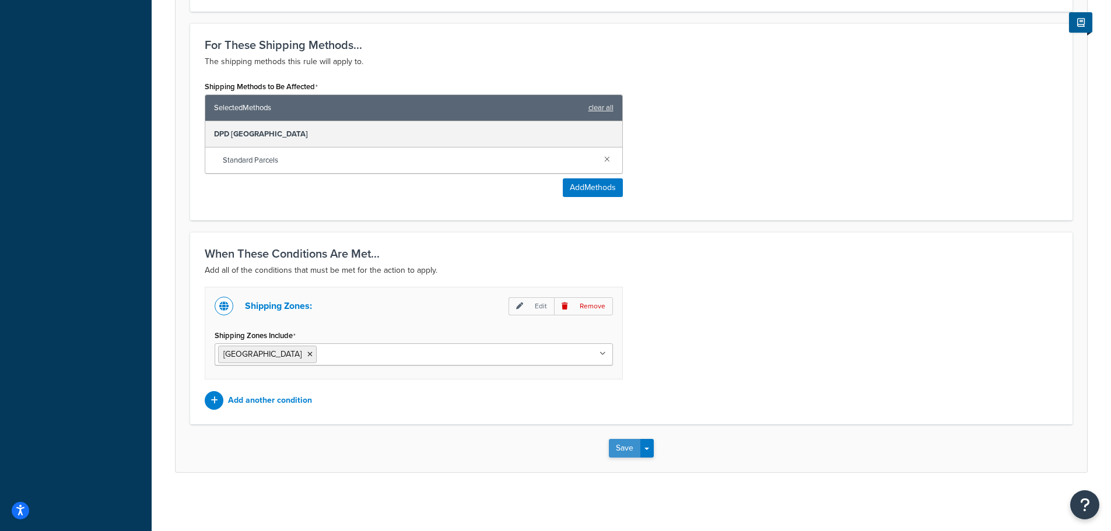
click at [619, 447] on button "Save" at bounding box center [624, 448] width 31 height 19
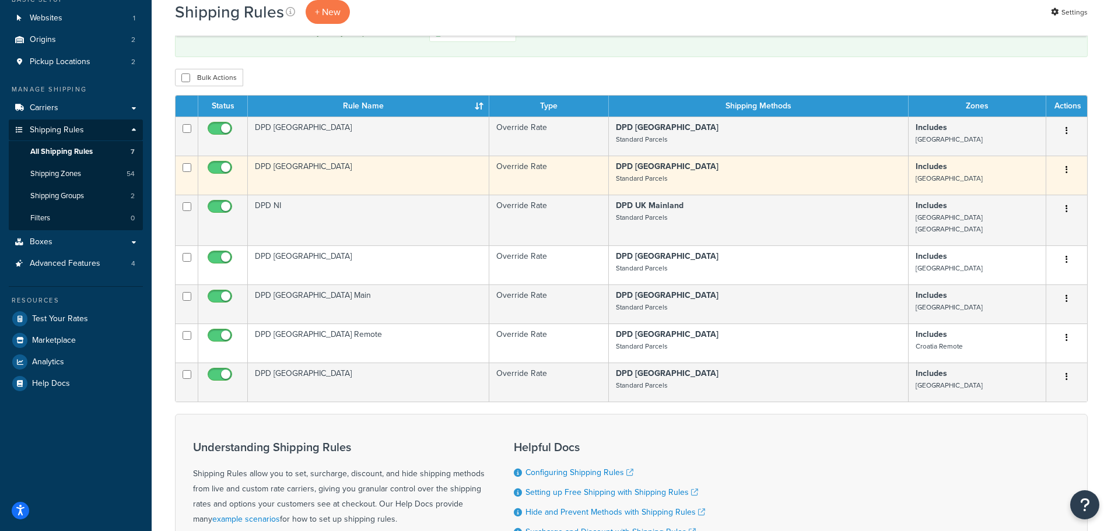
scroll to position [58, 0]
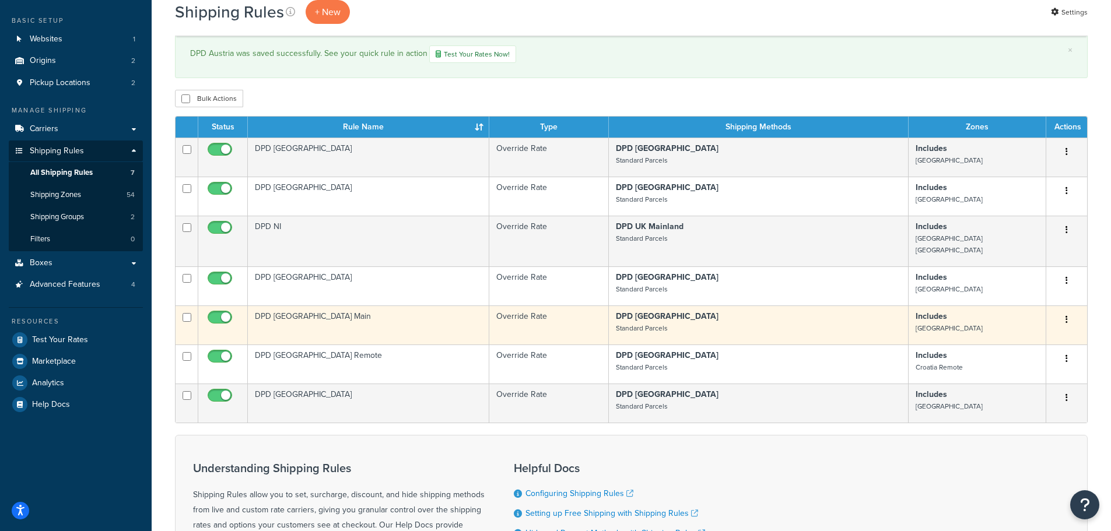
click at [184, 313] on input "checkbox" at bounding box center [187, 317] width 9 height 9
checkbox input "true"
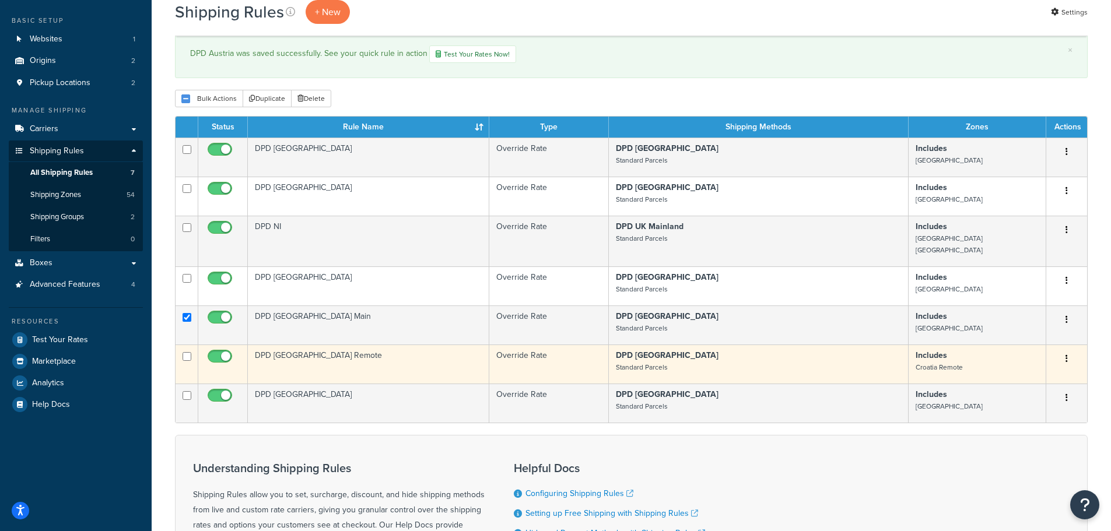
click at [184, 352] on input "checkbox" at bounding box center [187, 356] width 9 height 9
checkbox input "true"
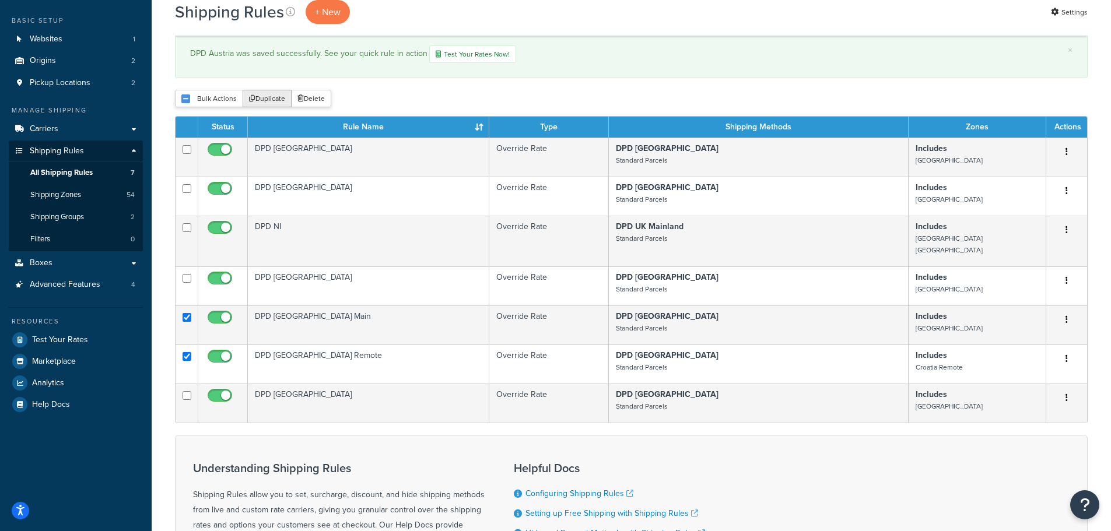
click at [264, 100] on button "Duplicate" at bounding box center [267, 98] width 49 height 17
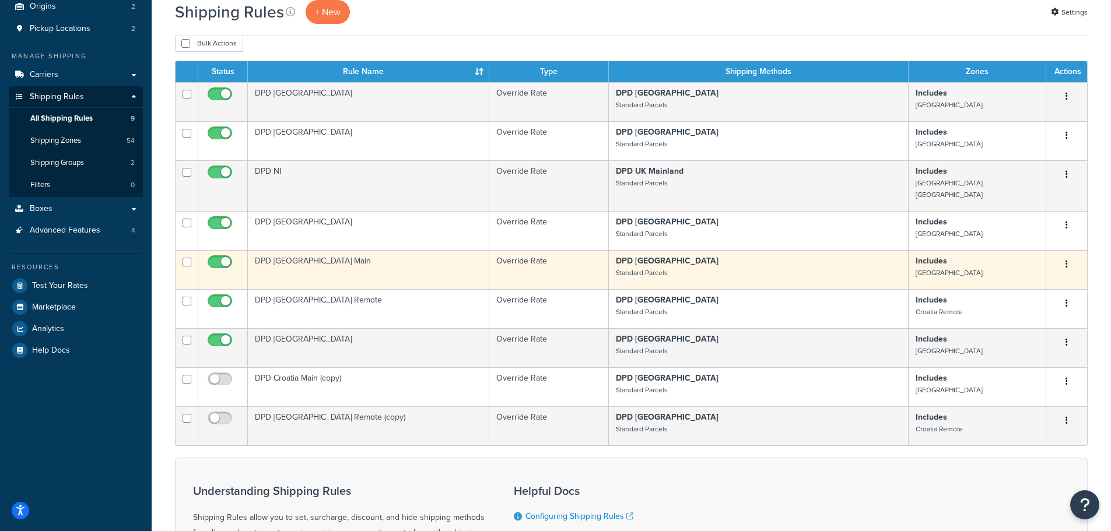
scroll to position [117, 0]
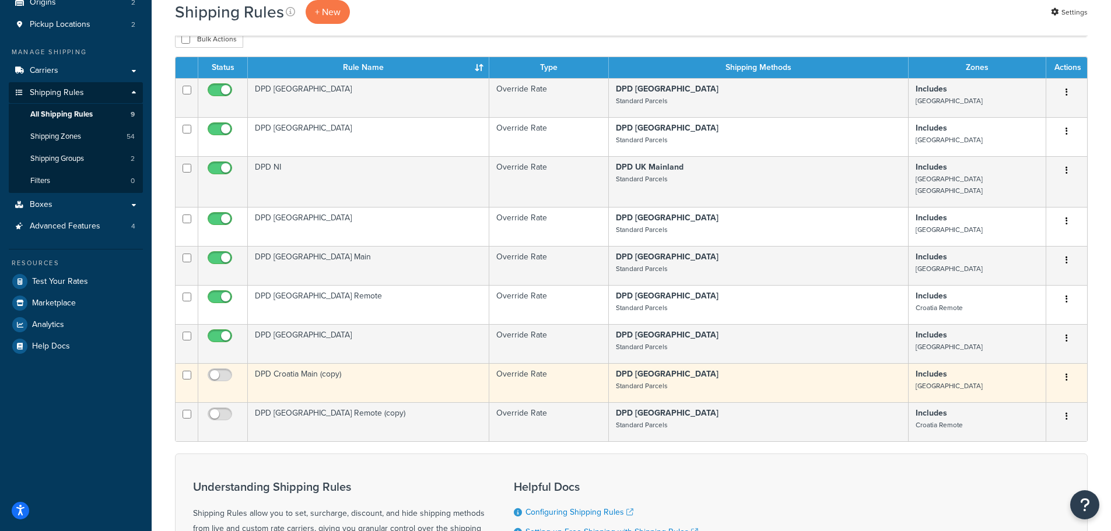
click at [284, 364] on td "DPD Croatia Main (copy)" at bounding box center [368, 382] width 241 height 39
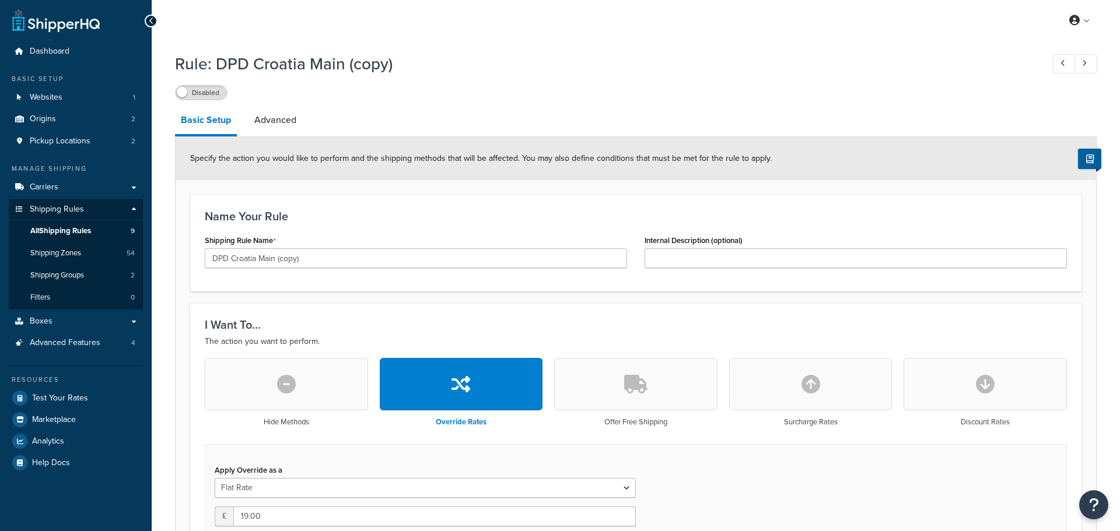
select select "BOX"
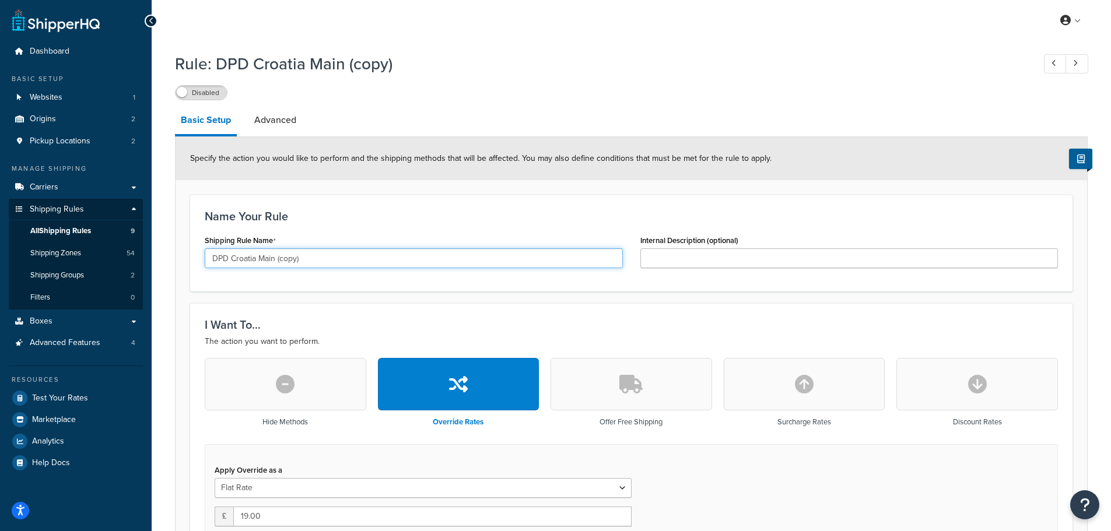
click at [250, 260] on input "DPD Croatia Main (copy)" at bounding box center [414, 258] width 418 height 20
drag, startPoint x: 283, startPoint y: 259, endPoint x: 366, endPoint y: 254, distance: 83.0
click at [365, 255] on input "DPD Denmark Main (copy)" at bounding box center [414, 258] width 418 height 20
type input "DPD [GEOGRAPHIC_DATA] Main"
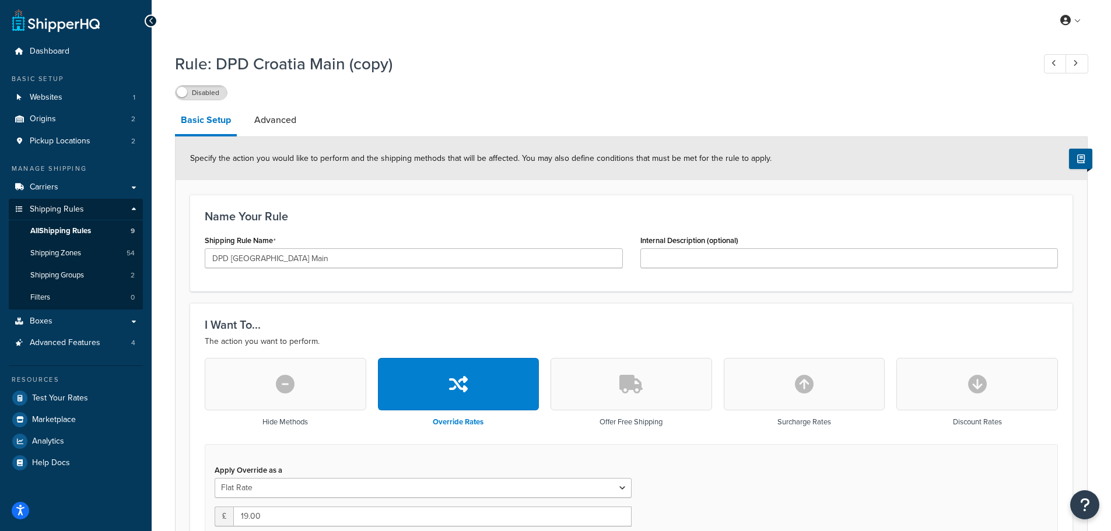
click at [413, 222] on h3 "Name Your Rule" at bounding box center [631, 216] width 853 height 13
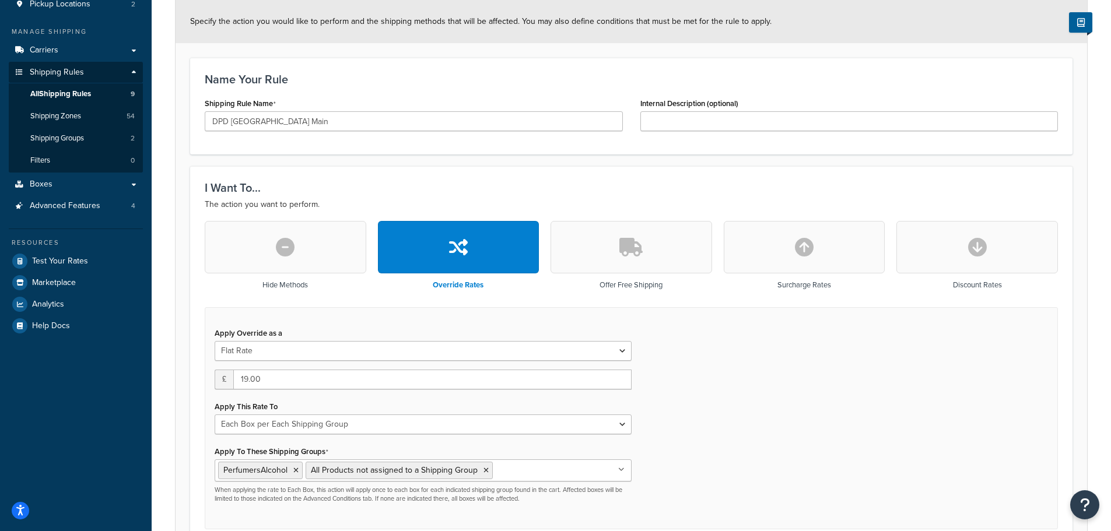
scroll to position [175, 0]
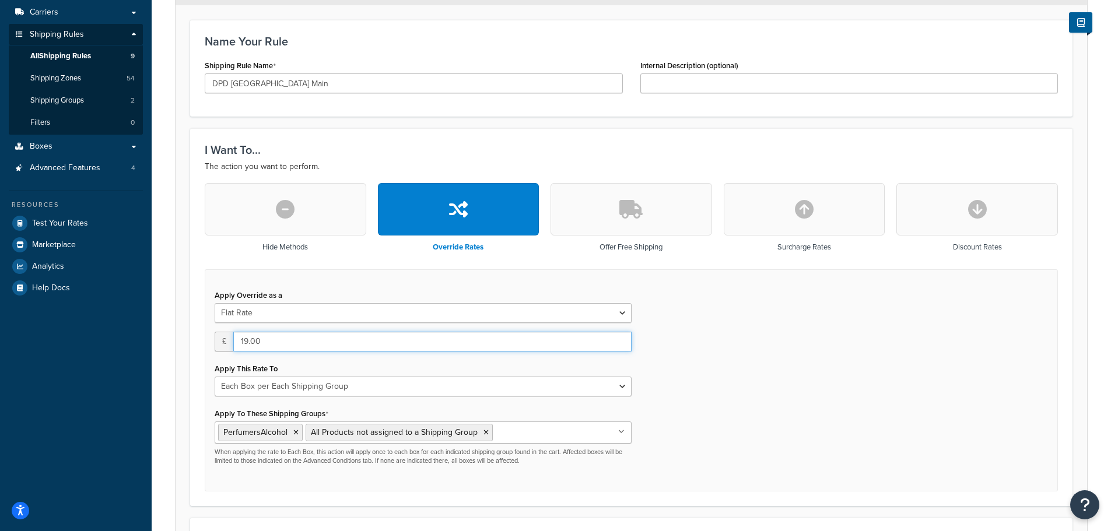
drag, startPoint x: 234, startPoint y: 345, endPoint x: 224, endPoint y: 345, distance: 9.9
click at [224, 345] on div "£ 19.00" at bounding box center [423, 342] width 417 height 20
type input "10"
click at [673, 370] on div "Apply Override as a Flat Rate Percentage Flat Rate & Percentage £ 10 Apply This…" at bounding box center [631, 380] width 853 height 223
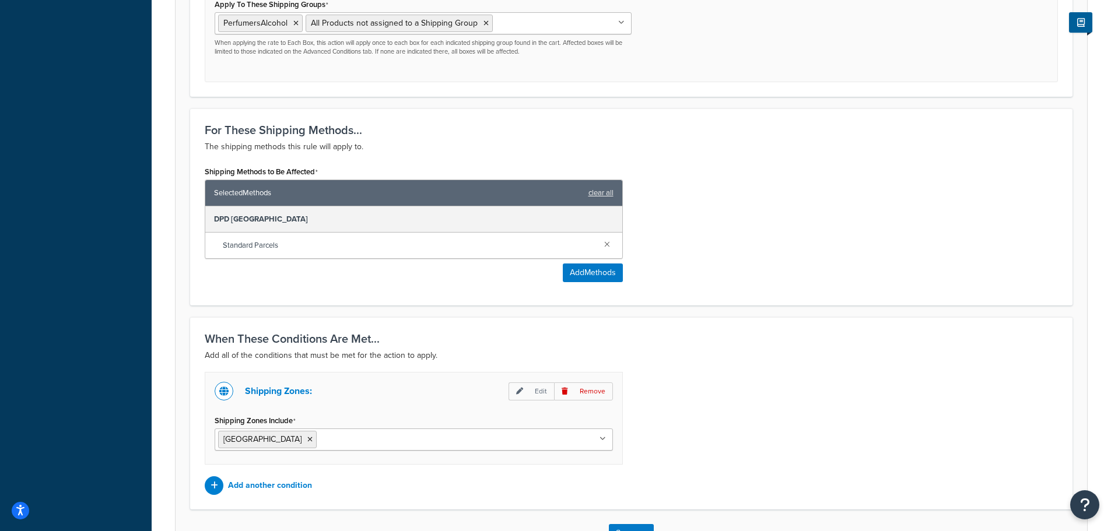
scroll to position [671, 0]
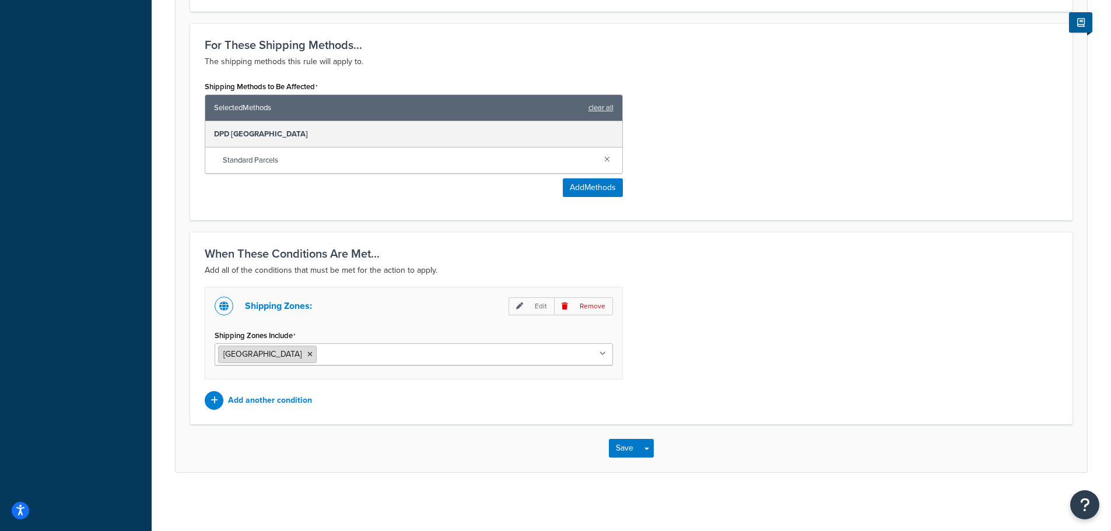
click at [307, 353] on icon at bounding box center [309, 354] width 5 height 7
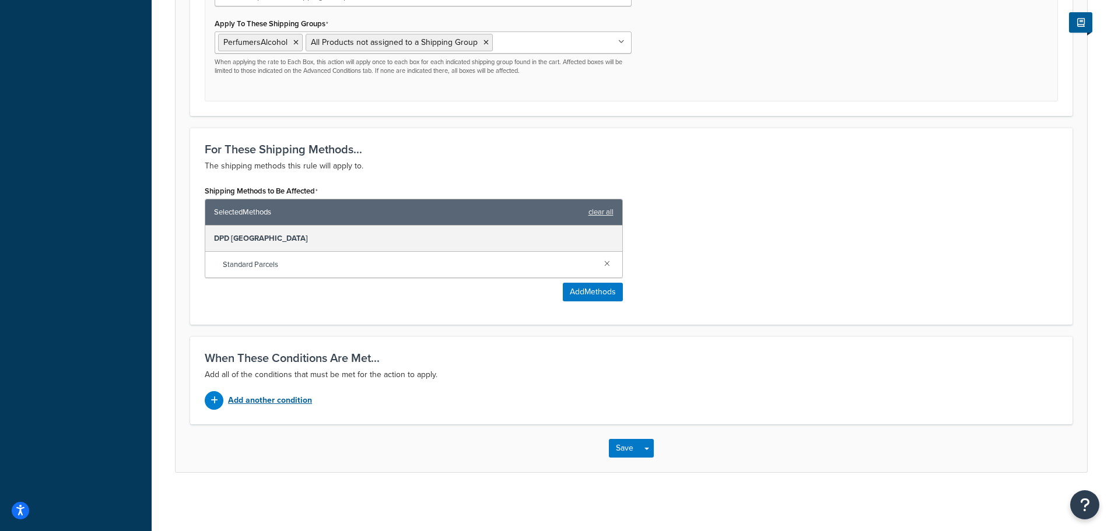
click at [257, 399] on p "Add another condition" at bounding box center [270, 401] width 84 height 16
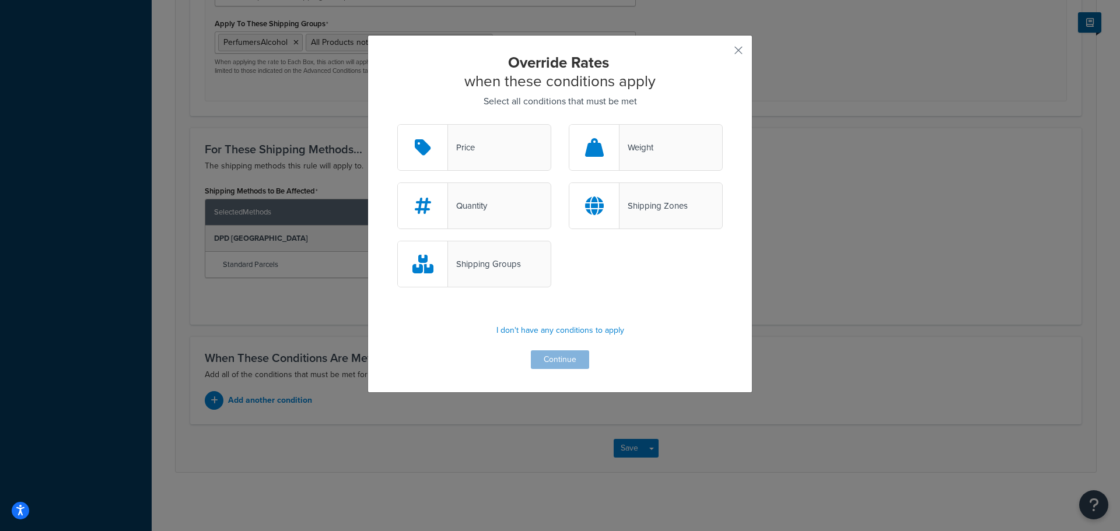
click at [652, 201] on div "Shipping Zones" at bounding box center [653, 206] width 68 height 16
click at [0, 0] on input "Shipping Zones" at bounding box center [0, 0] width 0 height 0
click at [555, 359] on button "Continue" at bounding box center [560, 360] width 58 height 19
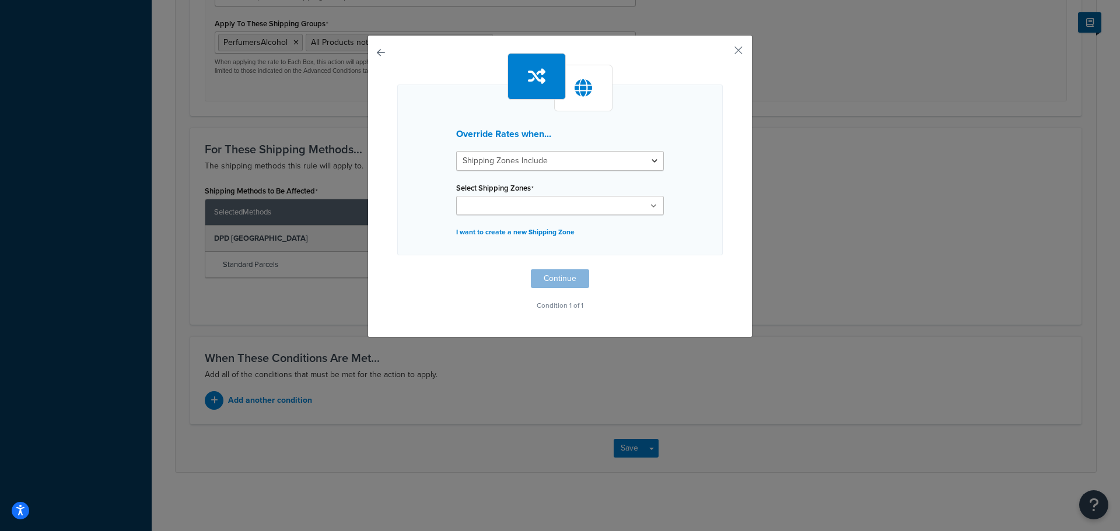
click at [516, 206] on input "Select Shipping Zones" at bounding box center [511, 206] width 103 height 13
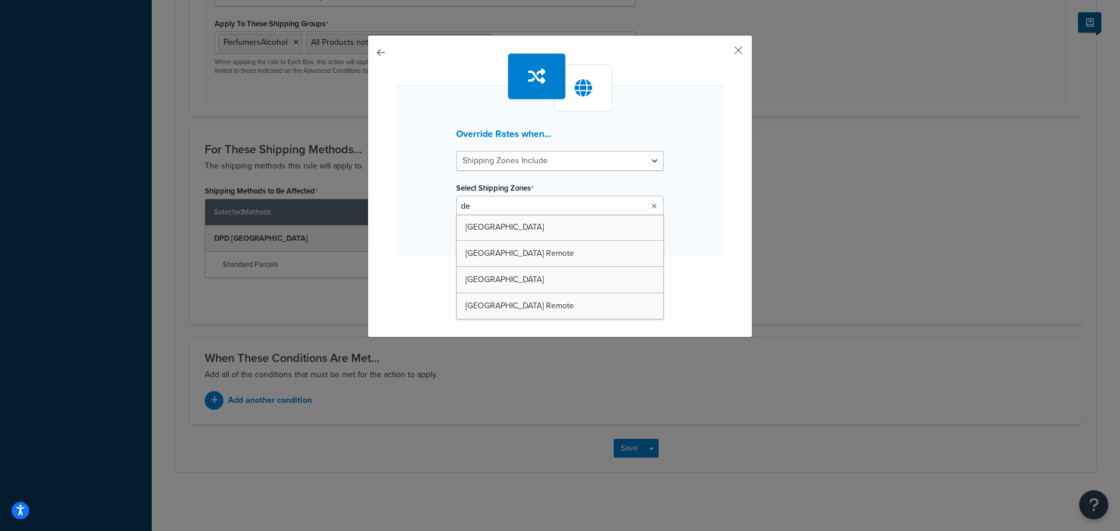
type input "den"
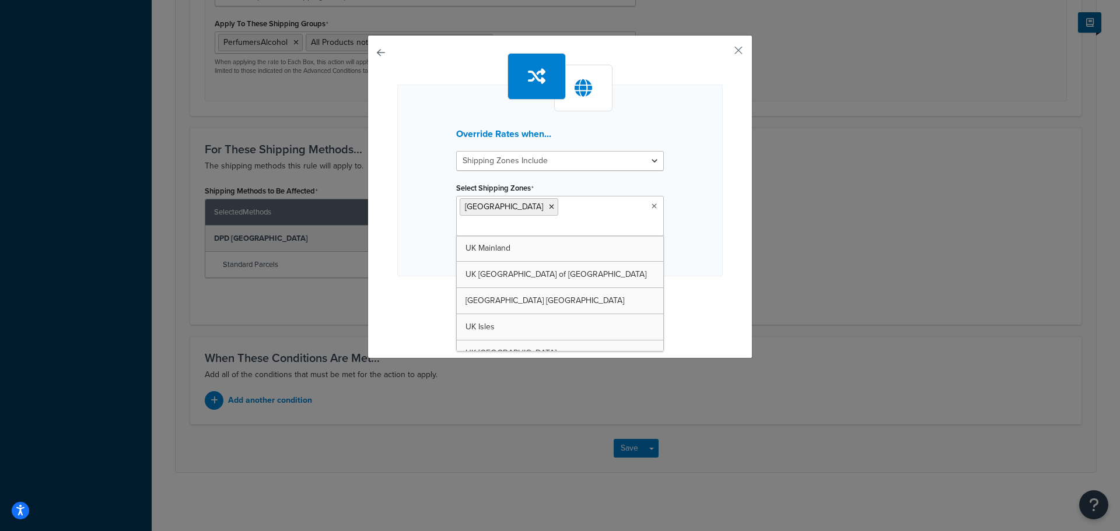
click at [706, 220] on div "Override Rates when... Shipping Zones Include Shipping Zones Do Not Include Sel…" at bounding box center [559, 181] width 325 height 192
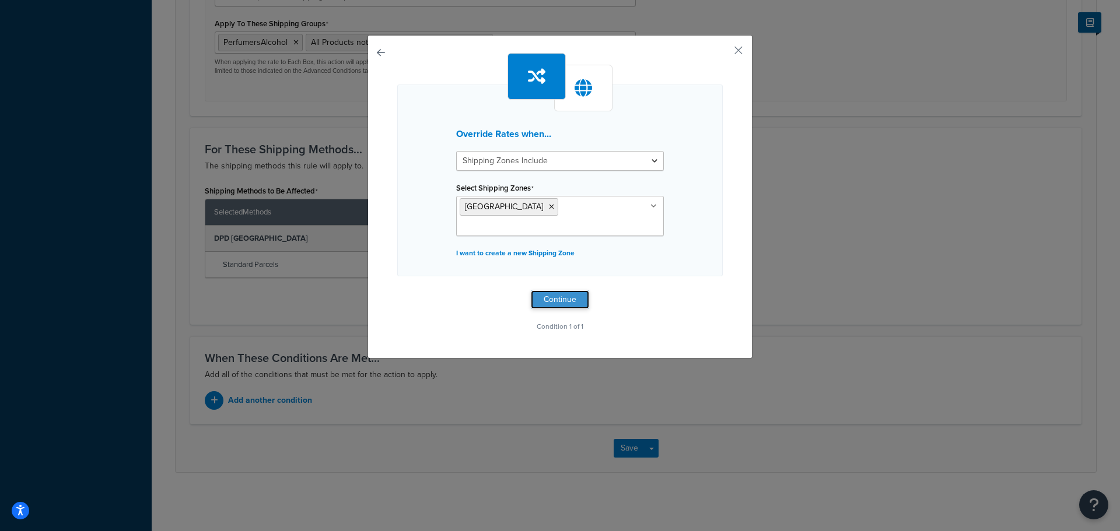
click at [563, 290] on button "Continue" at bounding box center [560, 299] width 58 height 19
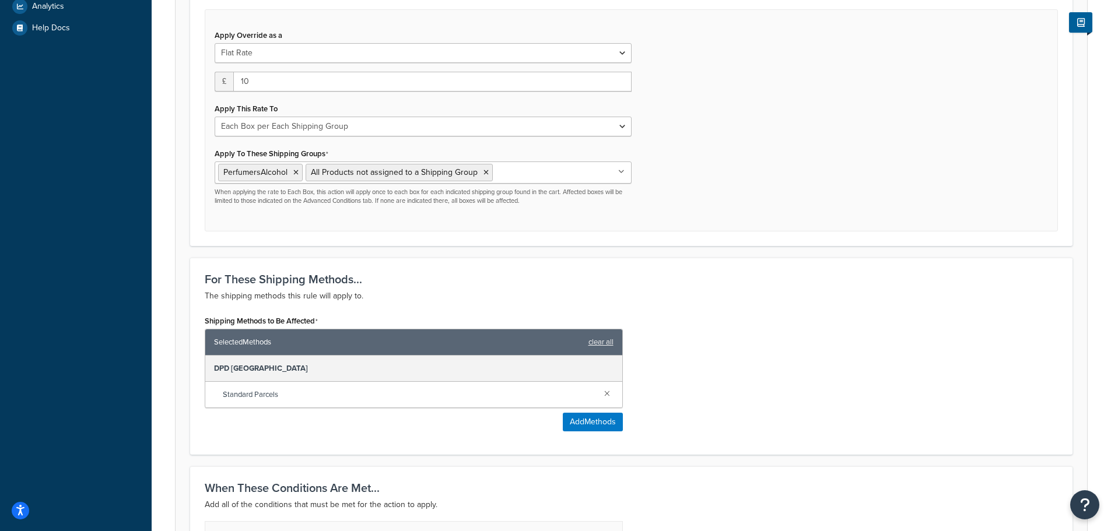
scroll to position [671, 0]
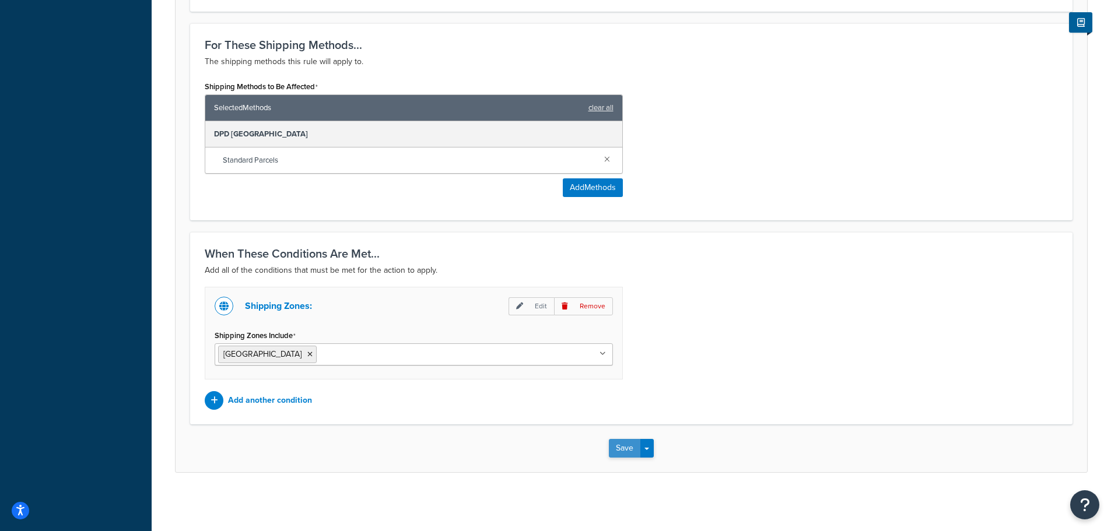
click at [620, 444] on button "Save" at bounding box center [624, 448] width 31 height 19
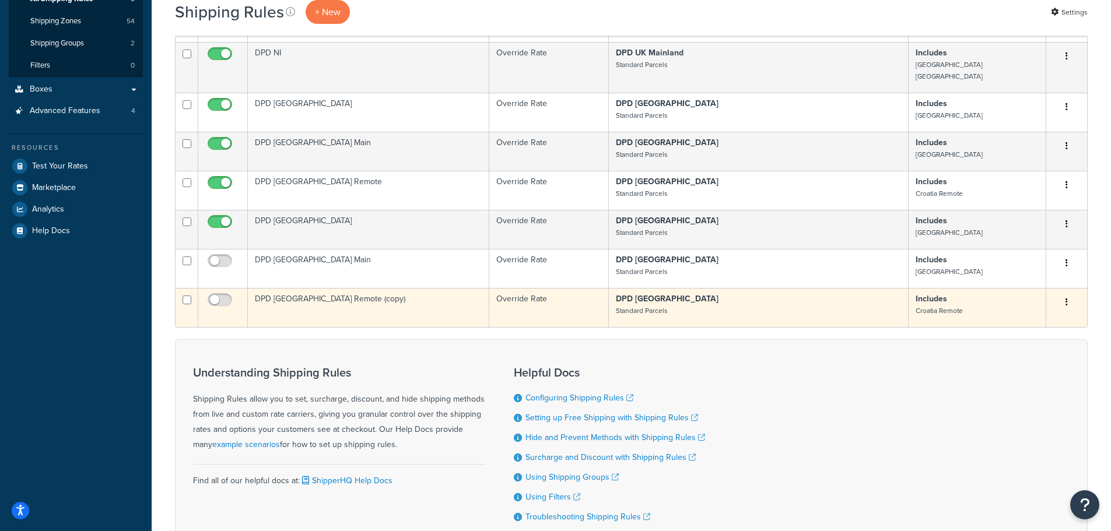
scroll to position [233, 0]
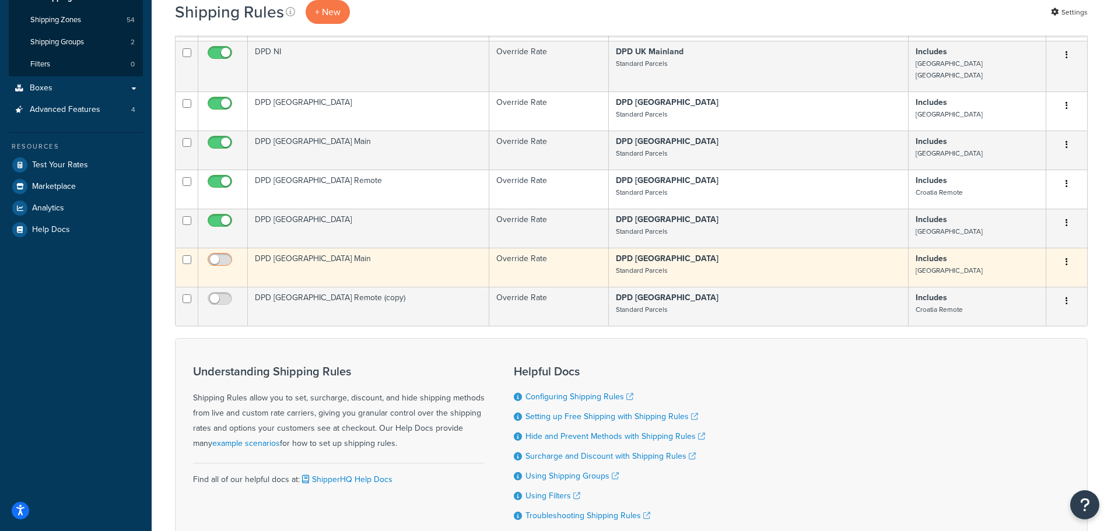
click at [222, 255] on input "checkbox" at bounding box center [221, 262] width 32 height 15
checkbox input "true"
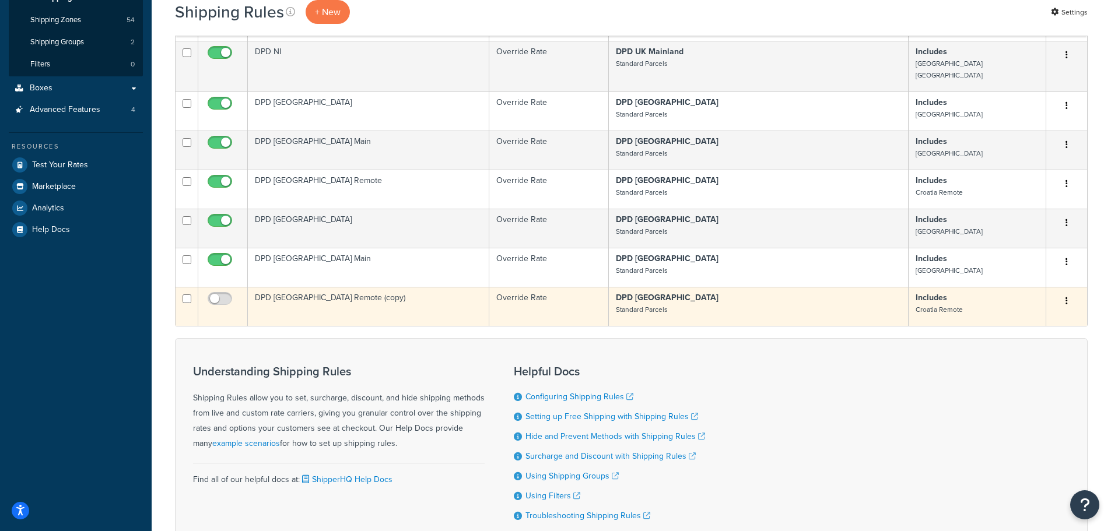
click at [300, 287] on td "DPD [GEOGRAPHIC_DATA] Remote (copy)" at bounding box center [368, 306] width 241 height 39
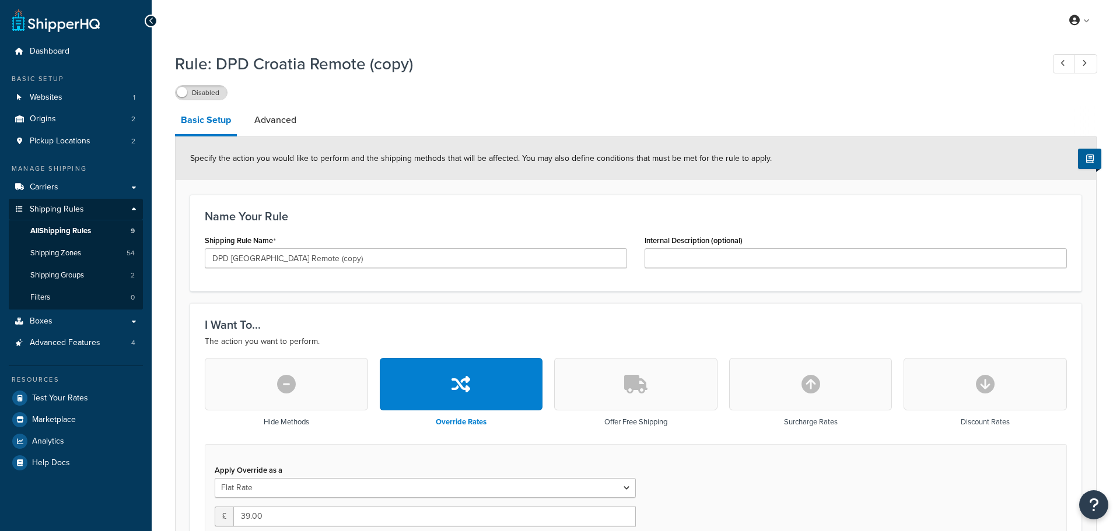
select select "BOX"
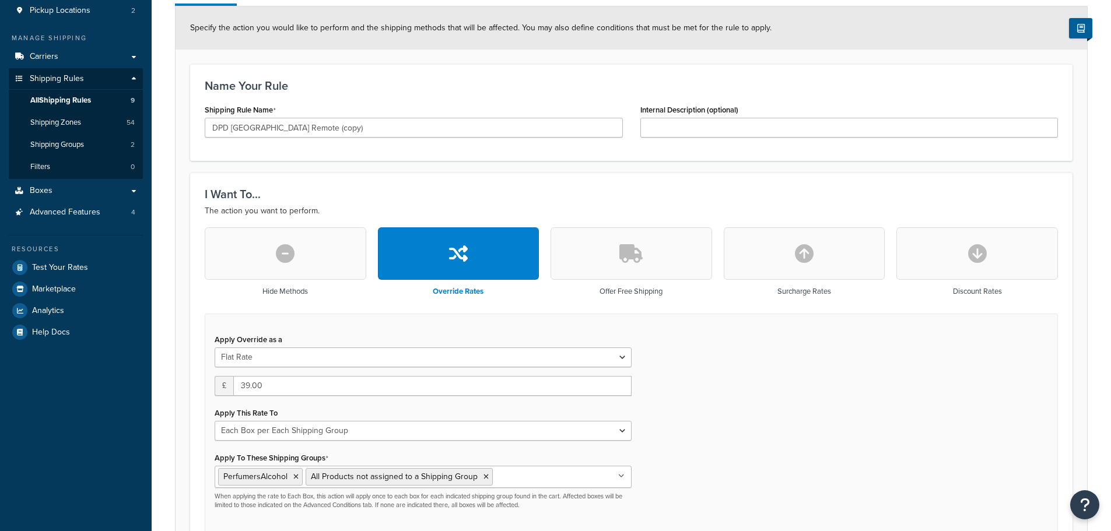
scroll to position [233, 0]
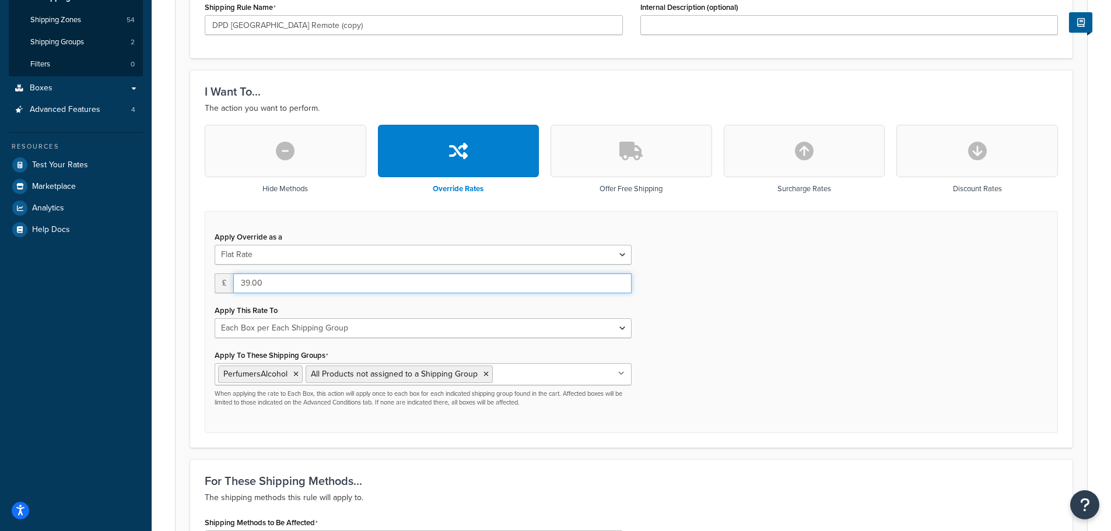
click at [239, 287] on input "39.00" at bounding box center [432, 284] width 398 height 20
type input "19"
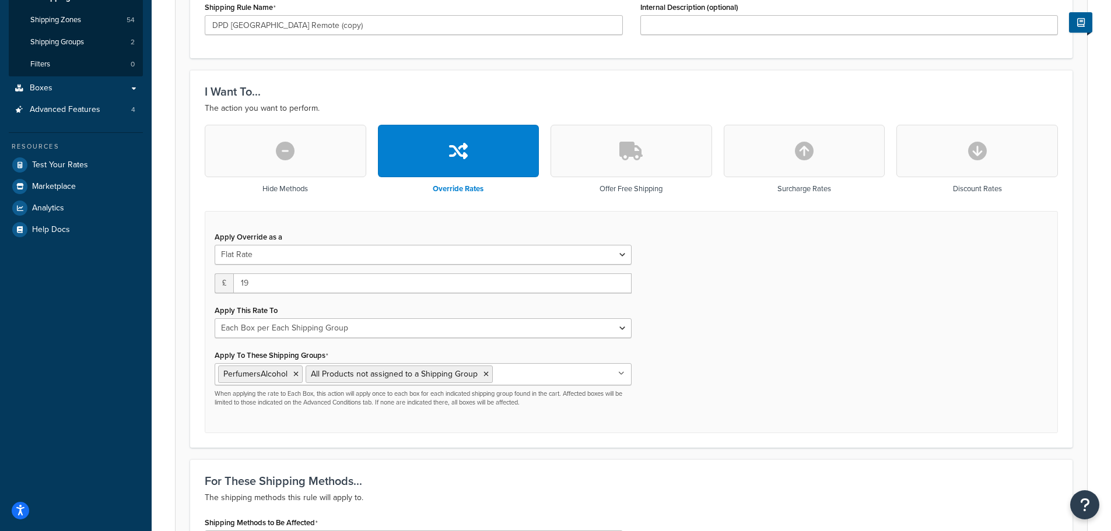
click at [708, 331] on div "Apply Override as a Flat Rate Percentage Flat Rate & Percentage £ 19 Apply This…" at bounding box center [631, 322] width 853 height 223
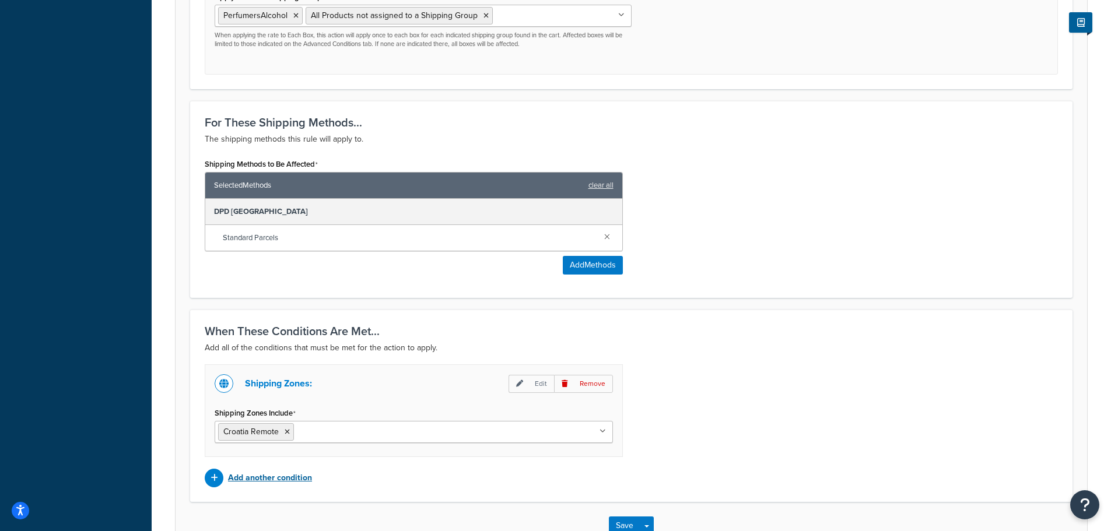
scroll to position [671, 0]
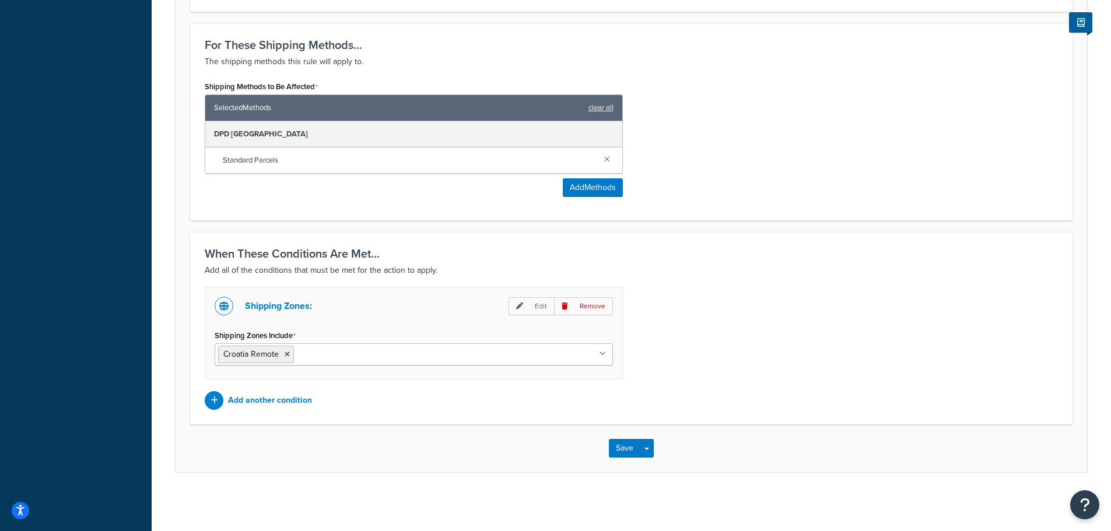
click at [330, 357] on input "Shipping Zones Include" at bounding box center [348, 354] width 103 height 13
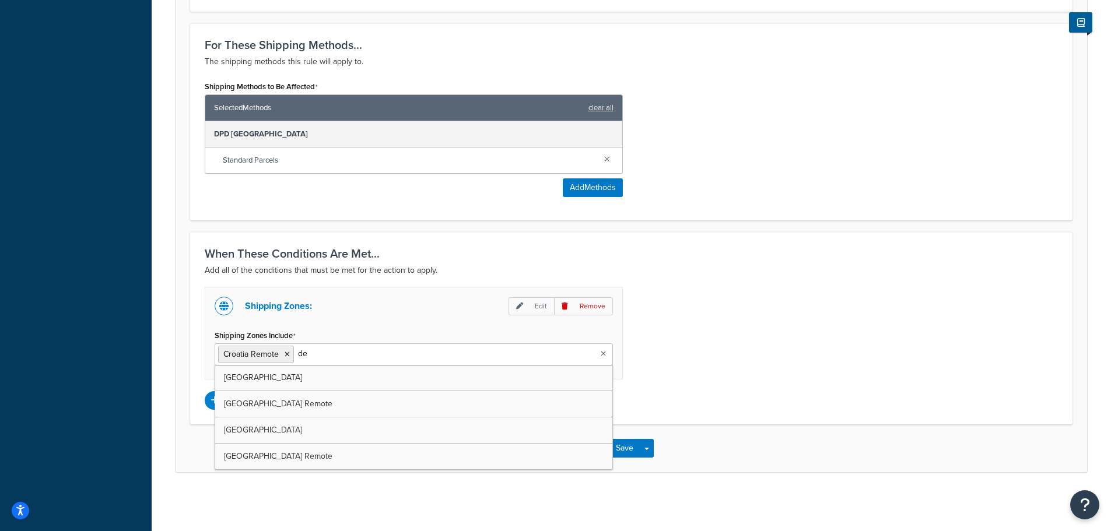
type input "den"
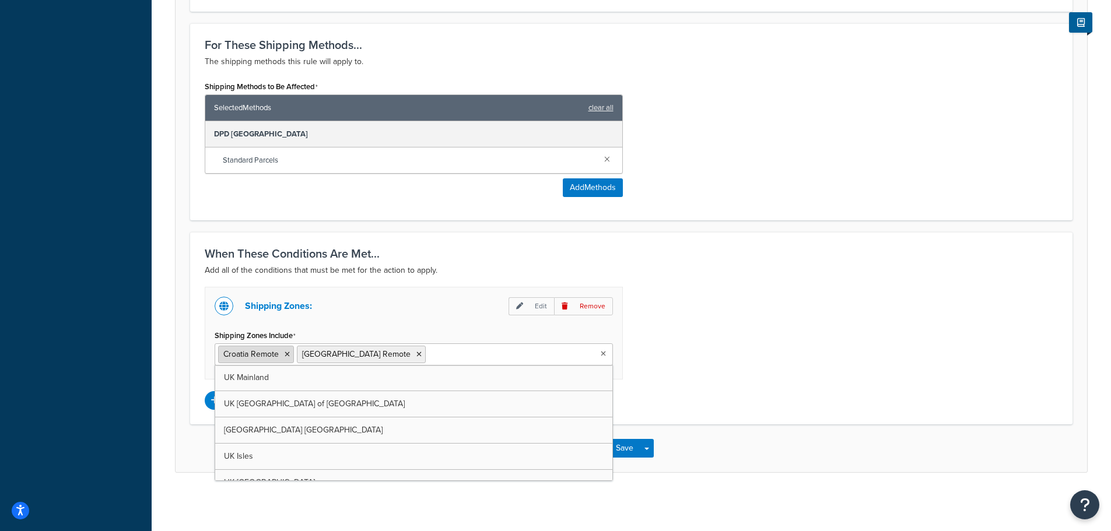
click at [286, 353] on icon at bounding box center [287, 354] width 5 height 7
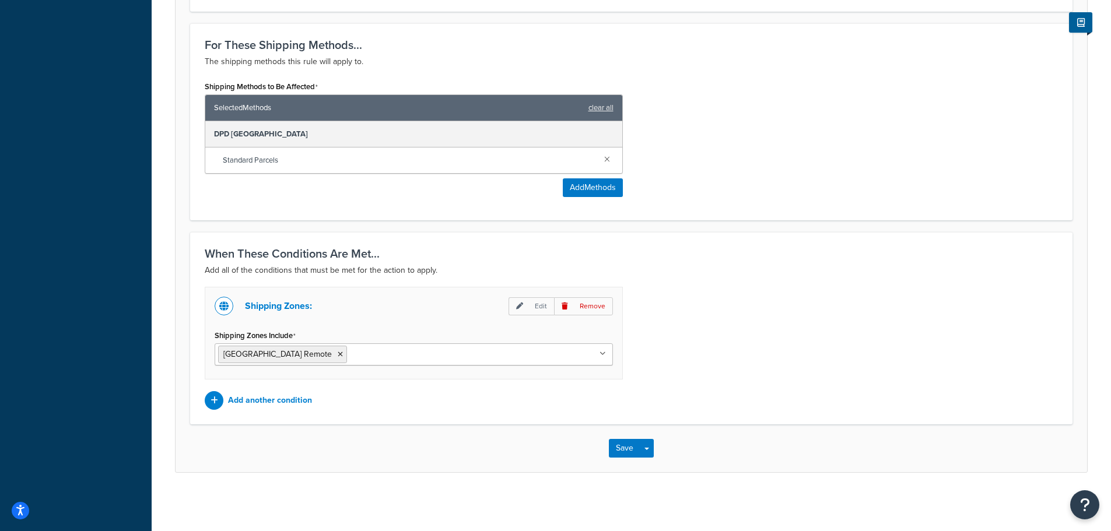
click at [765, 323] on div "Shipping Zones: Edit Remove Shipping Zones Include Denmark Remote UK Mainland U…" at bounding box center [631, 348] width 871 height 123
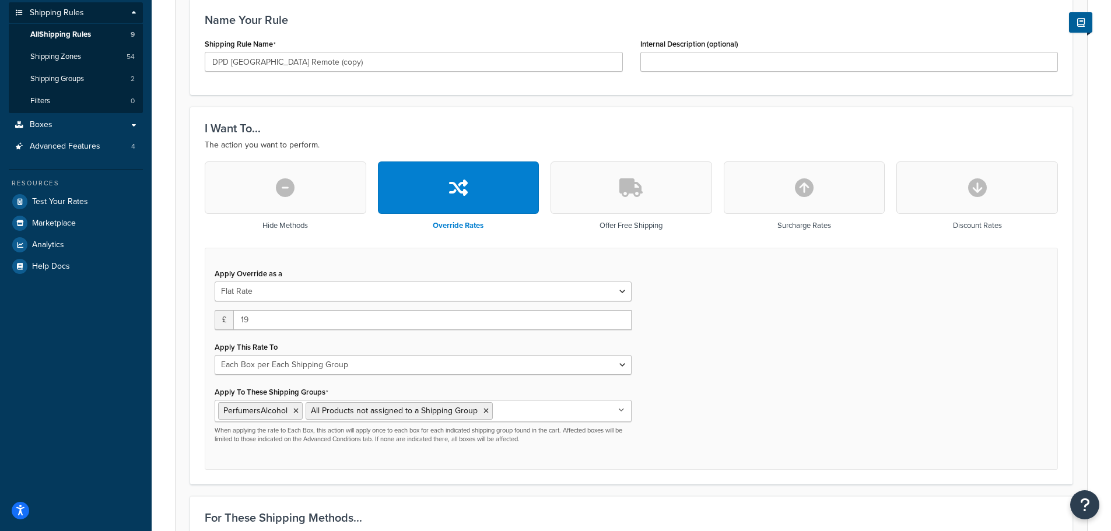
scroll to position [88, 0]
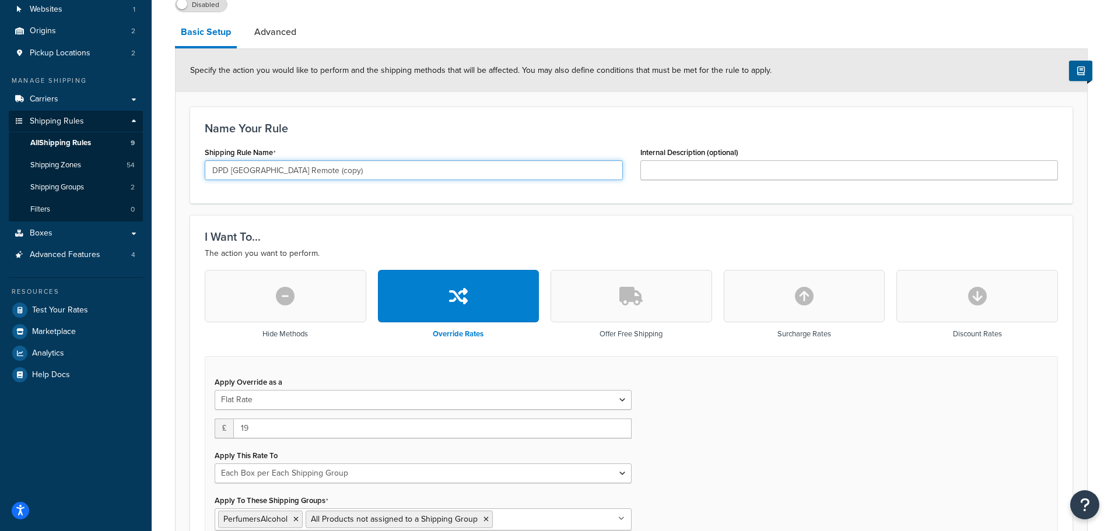
click at [243, 169] on input "DPD Croatia Remote (copy)" at bounding box center [414, 170] width 418 height 20
drag, startPoint x: 290, startPoint y: 171, endPoint x: 366, endPoint y: 174, distance: 76.5
click at [366, 174] on input "DPD Denmark Remote (copy)" at bounding box center [414, 170] width 418 height 20
type input "DPD [GEOGRAPHIC_DATA] Remote"
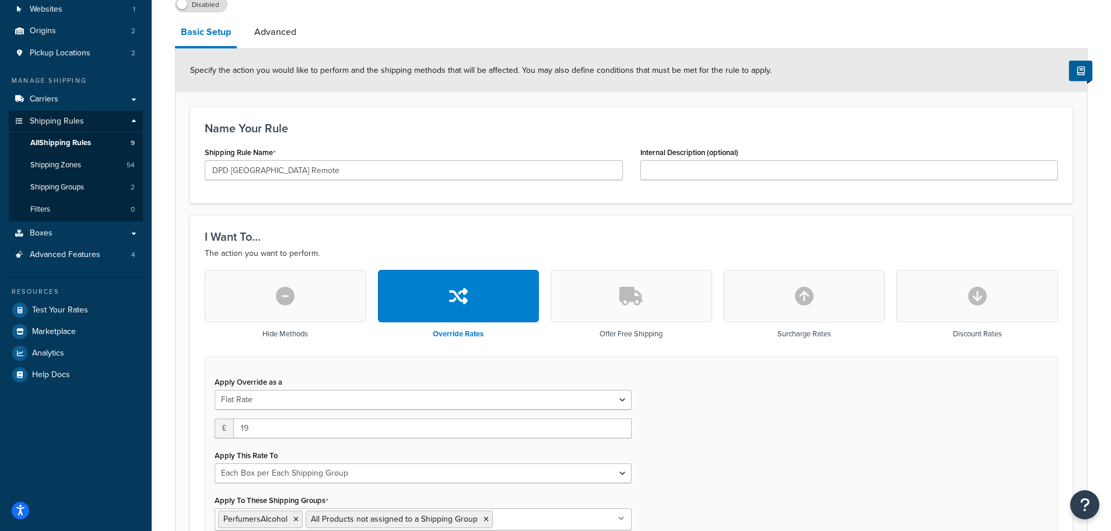
click at [433, 196] on div "Name Your Rule Shipping Rule Name DPD Denmark Remote Internal Description (opti…" at bounding box center [631, 155] width 882 height 97
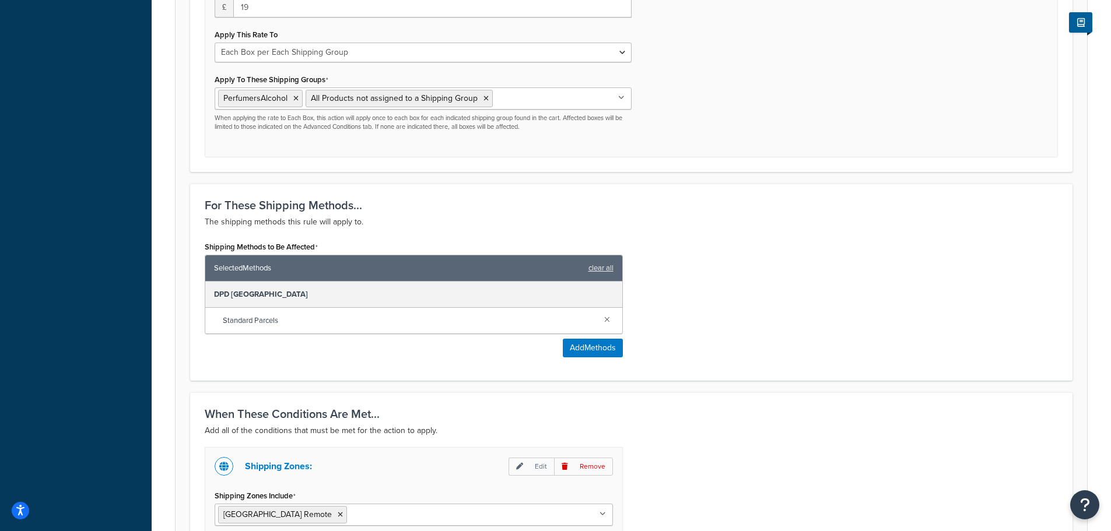
scroll to position [613, 0]
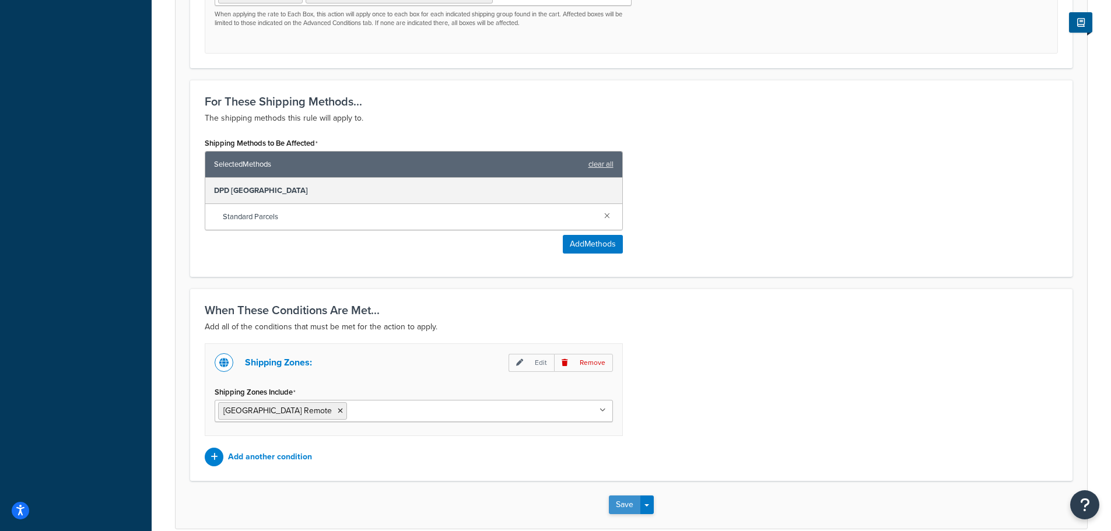
click at [624, 505] on button "Save" at bounding box center [624, 505] width 31 height 19
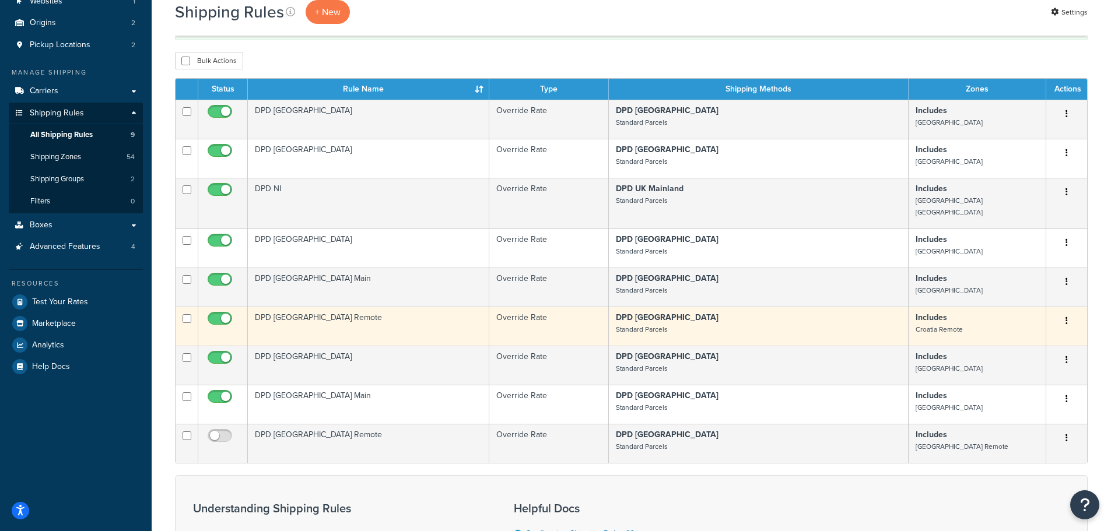
scroll to position [117, 0]
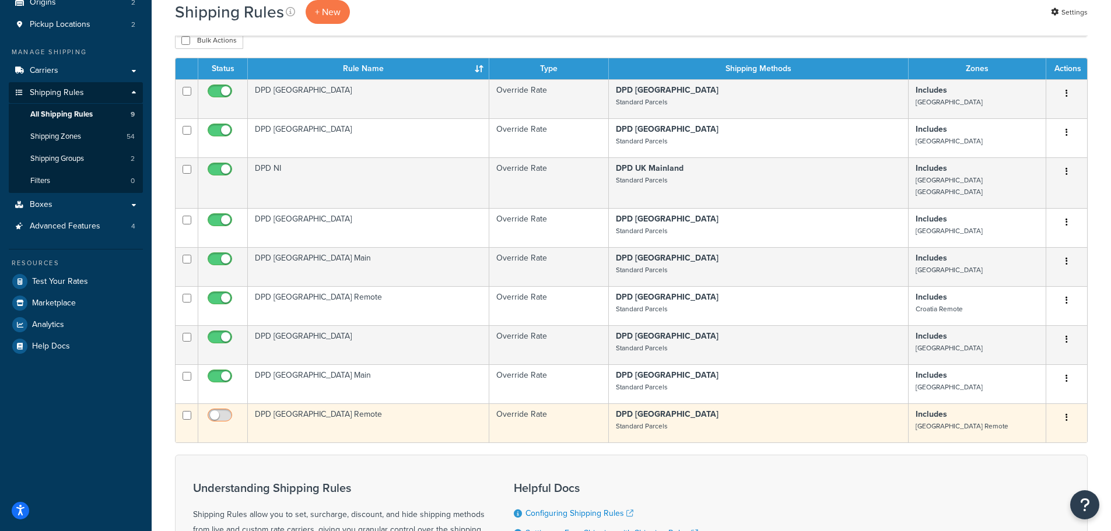
click at [218, 411] on input "checkbox" at bounding box center [221, 418] width 32 height 15
checkbox input "true"
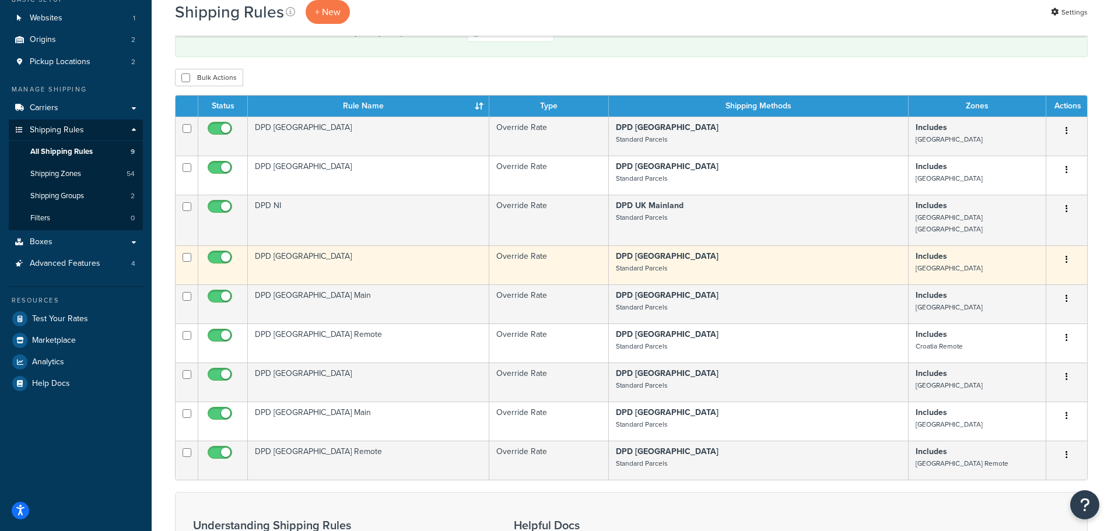
scroll to position [58, 0]
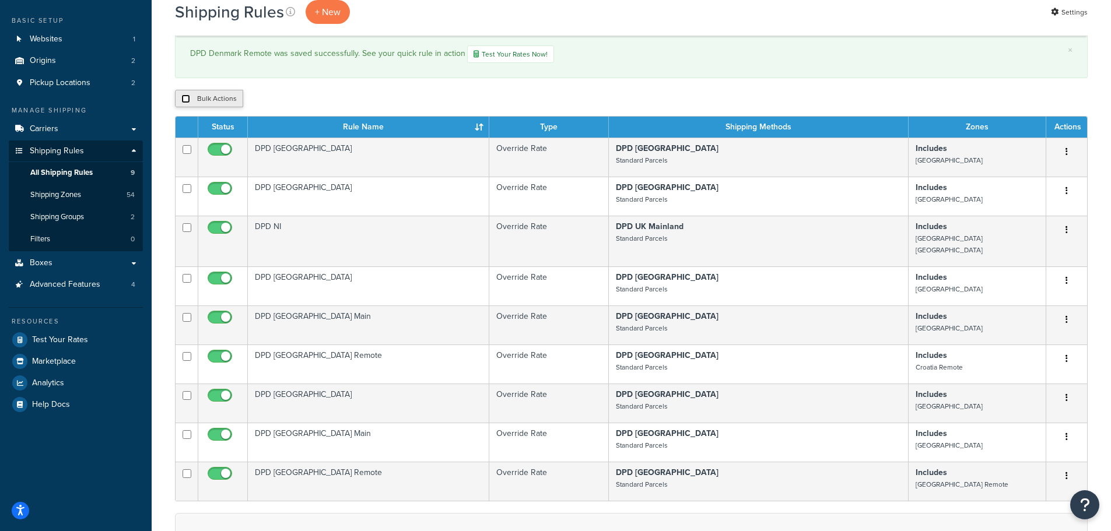
click at [185, 98] on input "checkbox" at bounding box center [185, 98] width 9 height 9
checkbox input "true"
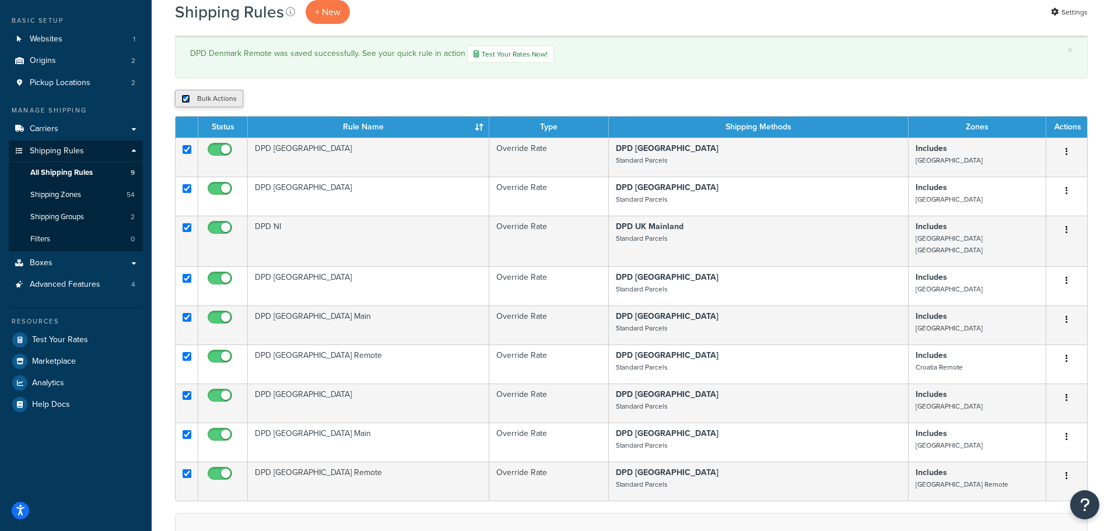
checkbox input "true"
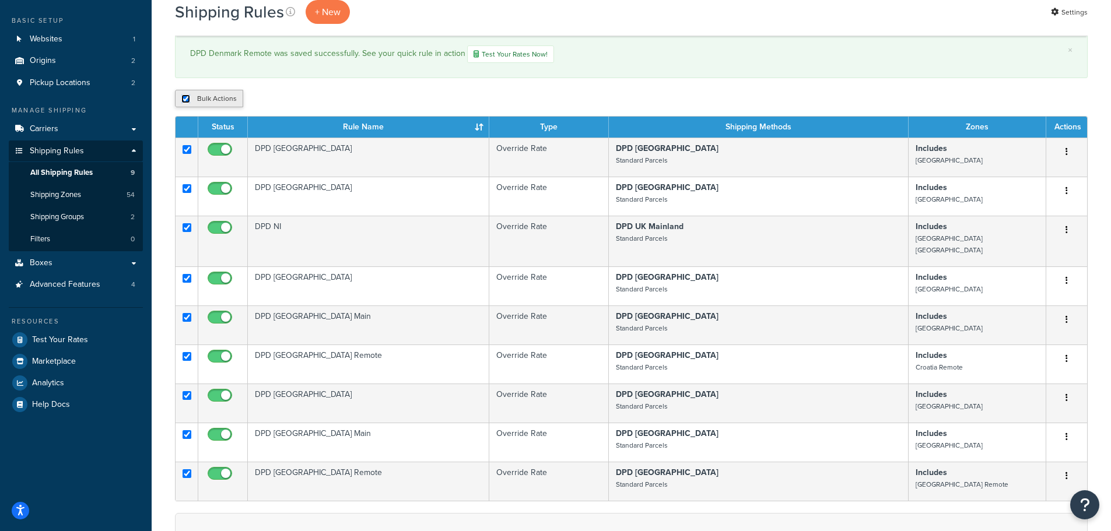
checkbox input "true"
click at [185, 98] on input "checkbox" at bounding box center [185, 98] width 9 height 9
checkbox input "false"
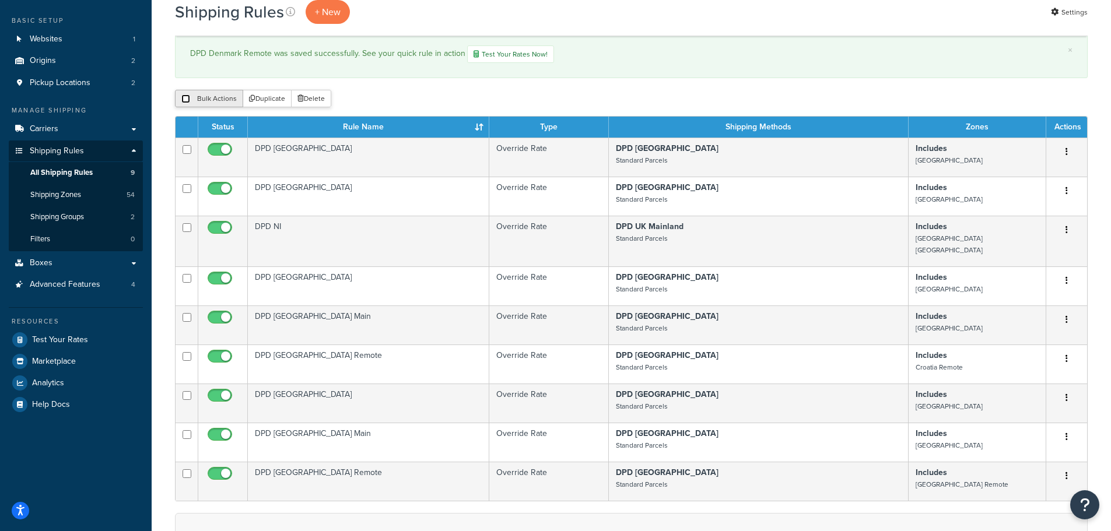
checkbox input "false"
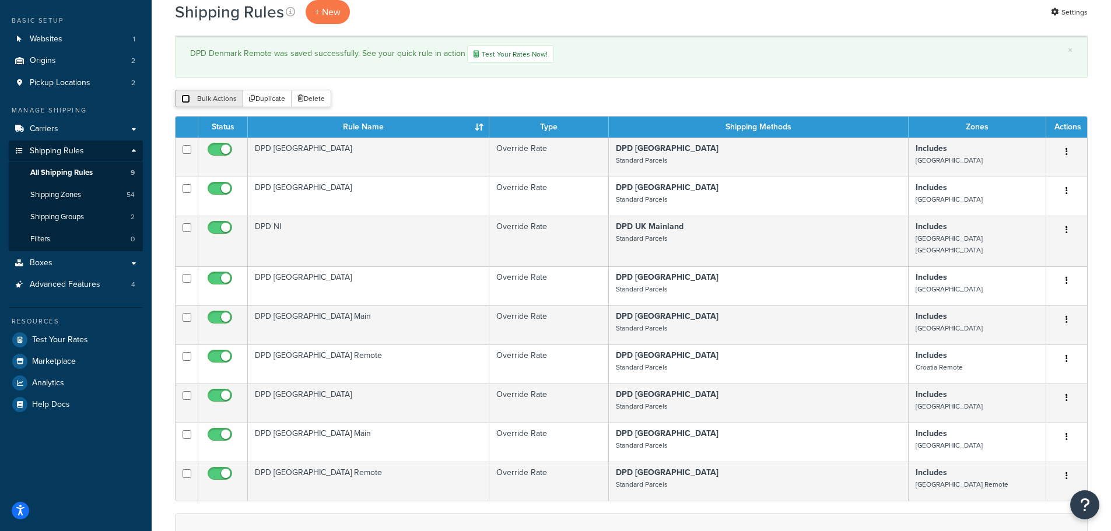
checkbox input "false"
click at [349, 99] on div "Bulk Actions Duplicate Delete" at bounding box center [631, 98] width 913 height 17
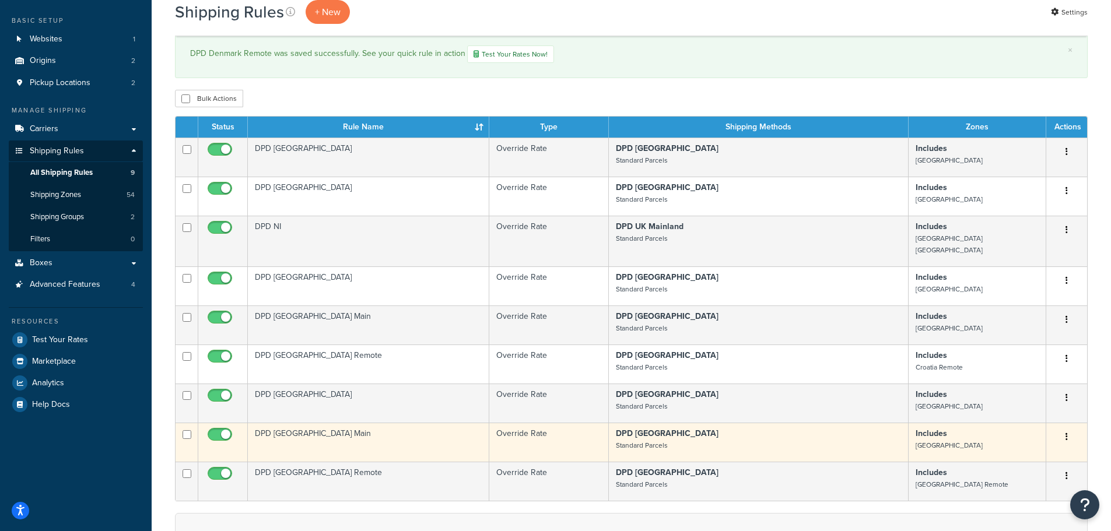
click at [190, 430] on input "checkbox" at bounding box center [187, 434] width 9 height 9
checkbox input "true"
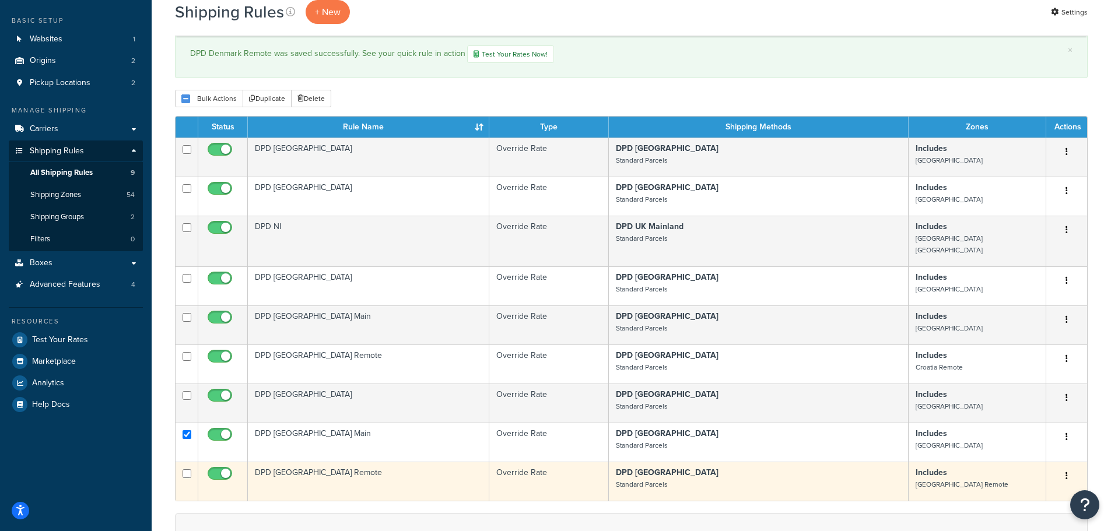
click at [189, 470] on input "checkbox" at bounding box center [187, 474] width 9 height 9
checkbox input "true"
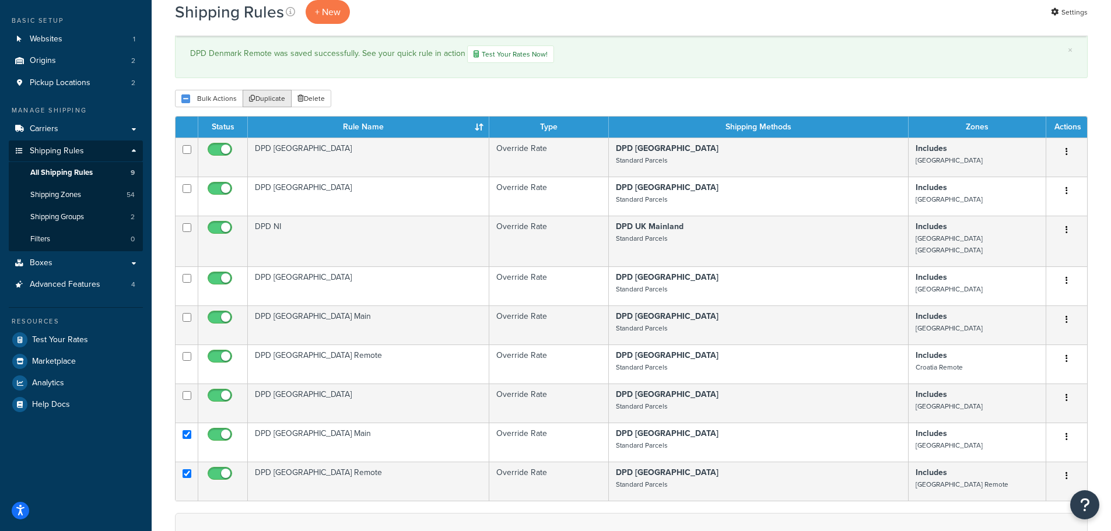
click at [259, 103] on button "Duplicate" at bounding box center [267, 98] width 49 height 17
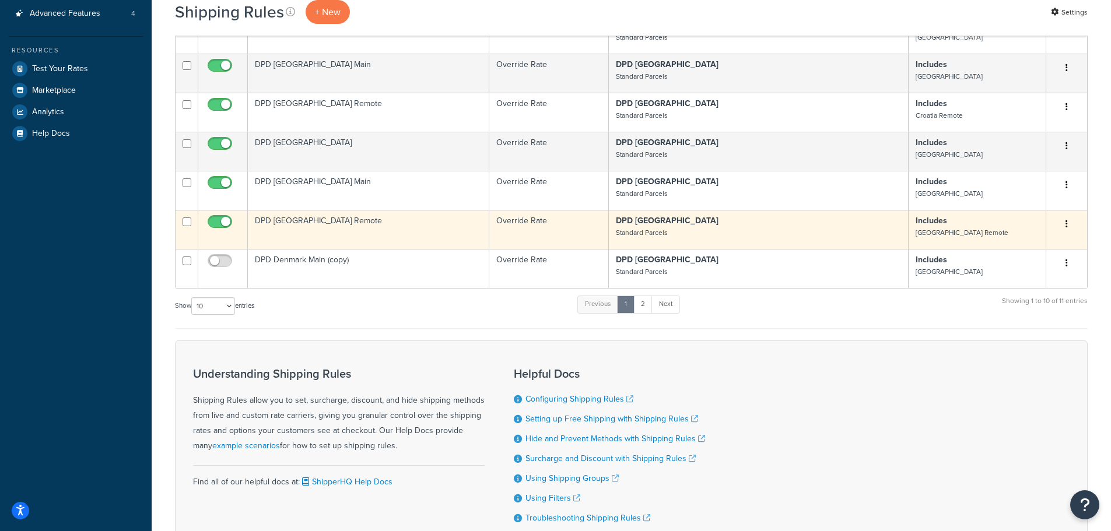
scroll to position [350, 0]
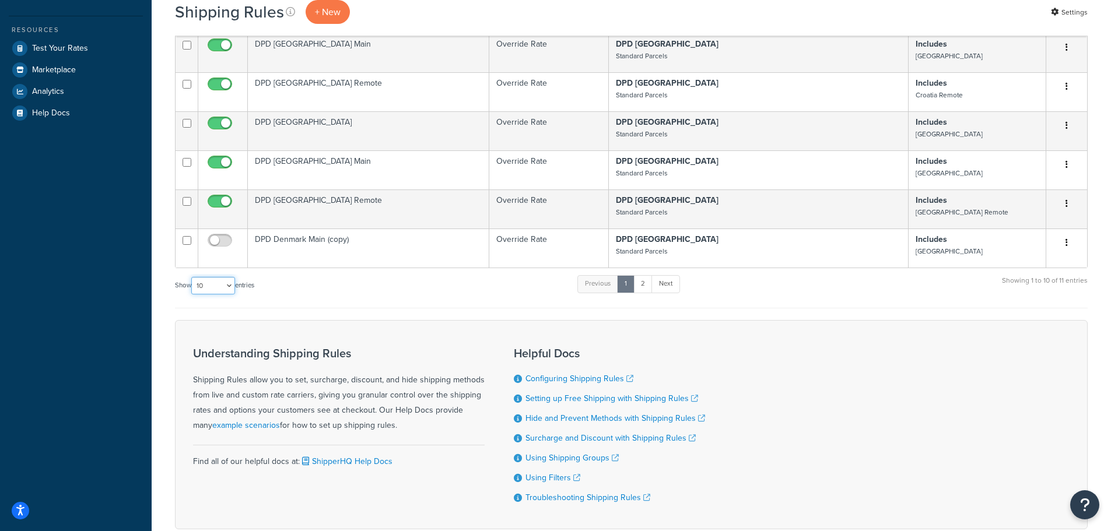
click at [231, 277] on select "10 15 25 50 100 1000" at bounding box center [213, 285] width 44 height 17
select select "100"
click at [192, 277] on select "10 15 25 50 100 1000" at bounding box center [213, 285] width 44 height 17
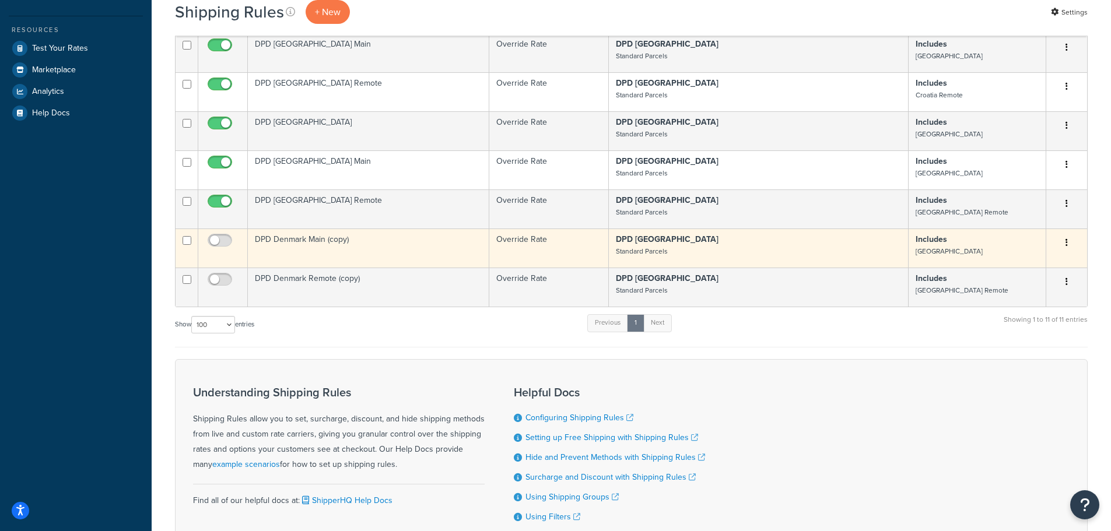
click at [278, 232] on td "DPD Denmark Main (copy)" at bounding box center [368, 248] width 241 height 39
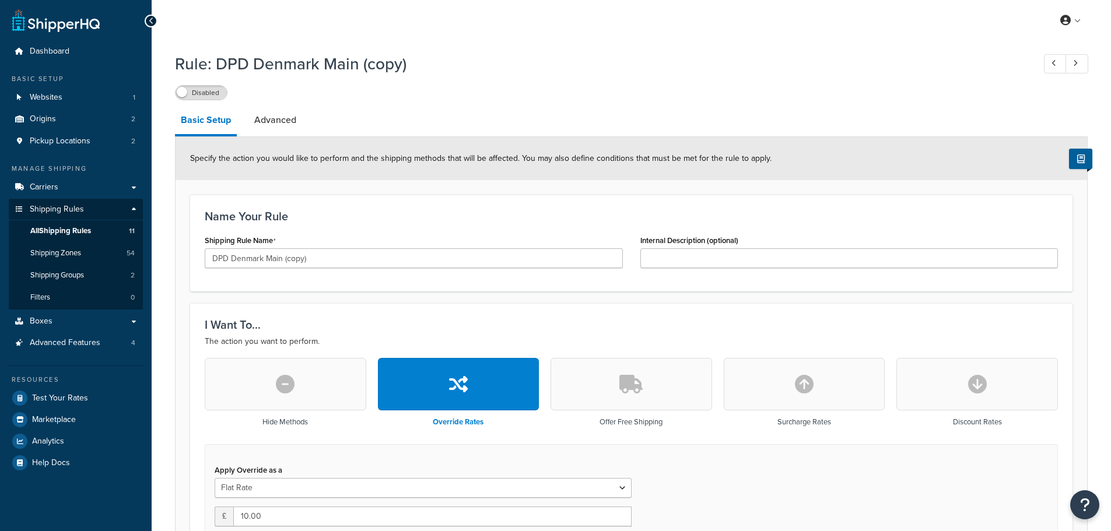
select select "BOX"
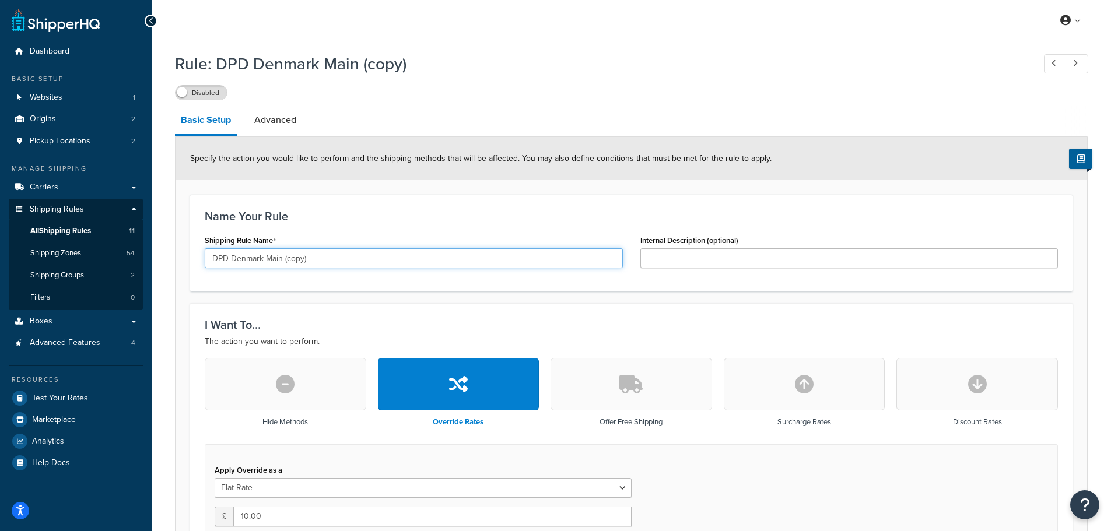
drag, startPoint x: 230, startPoint y: 260, endPoint x: 367, endPoint y: 264, distance: 136.5
click at [367, 264] on input "DPD Denmark Main (copy)" at bounding box center [414, 258] width 418 height 20
click at [243, 259] on input "DPD Denmark Main (copy)" at bounding box center [414, 258] width 418 height 20
drag, startPoint x: 277, startPoint y: 261, endPoint x: 319, endPoint y: 260, distance: 42.0
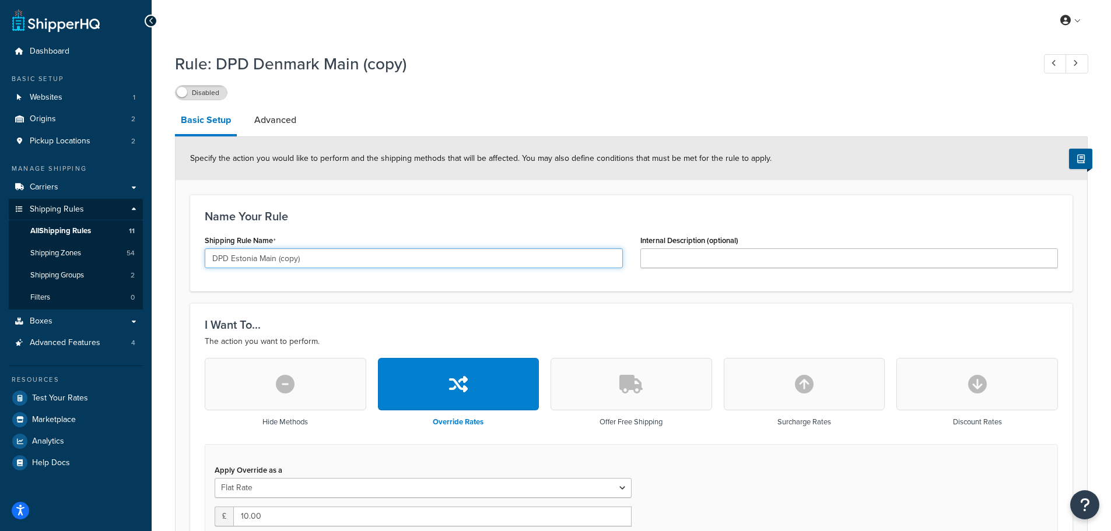
click at [319, 260] on input "DPD Estonia Main (copy)" at bounding box center [414, 258] width 418 height 20
type input "DPD [GEOGRAPHIC_DATA] Main"
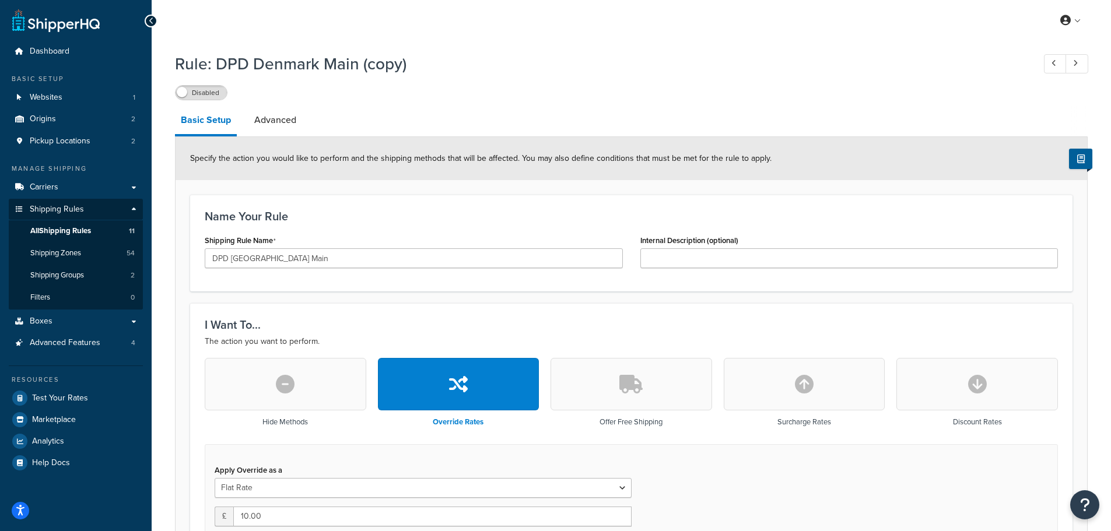
click at [408, 286] on div "Name Your Rule Shipping Rule Name DPD Estonia Main Internal Description (option…" at bounding box center [631, 243] width 882 height 97
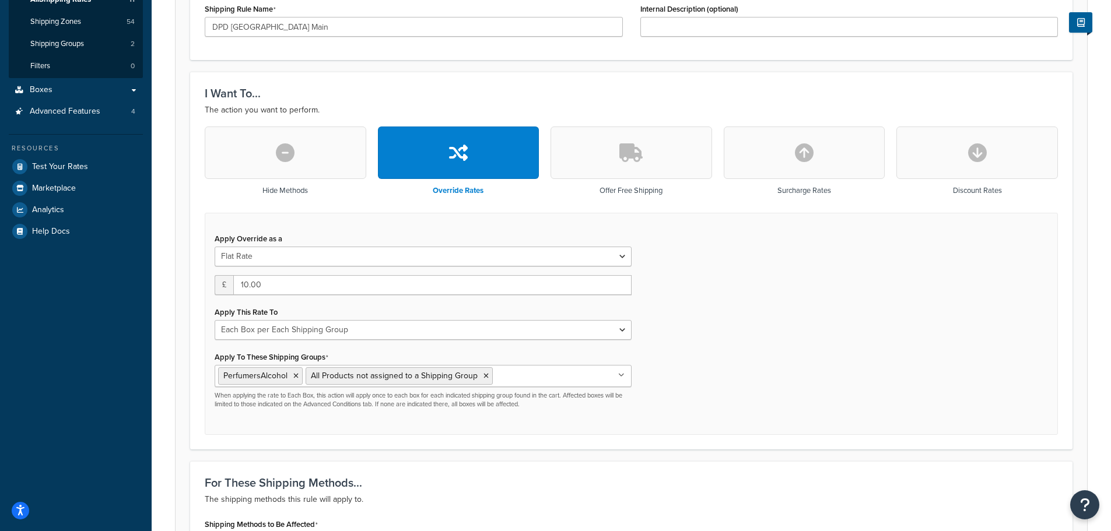
scroll to position [233, 0]
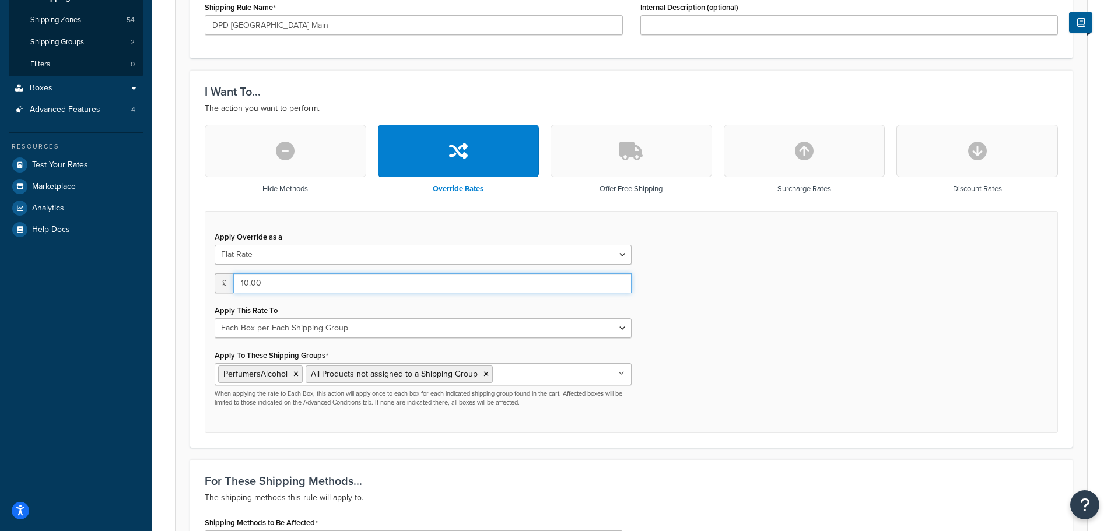
drag, startPoint x: 265, startPoint y: 284, endPoint x: 234, endPoint y: 283, distance: 31.5
click at [234, 283] on input "10.00" at bounding box center [432, 284] width 398 height 20
type input "14.25"
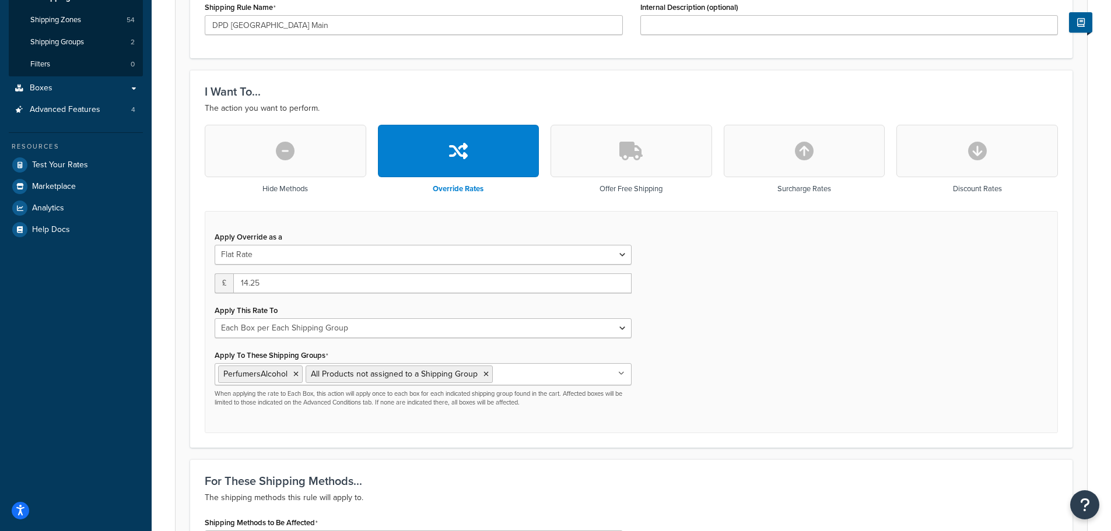
click at [720, 303] on div "Apply Override as a Flat Rate Percentage Flat Rate & Percentage £ 14.25 Apply T…" at bounding box center [631, 322] width 853 height 223
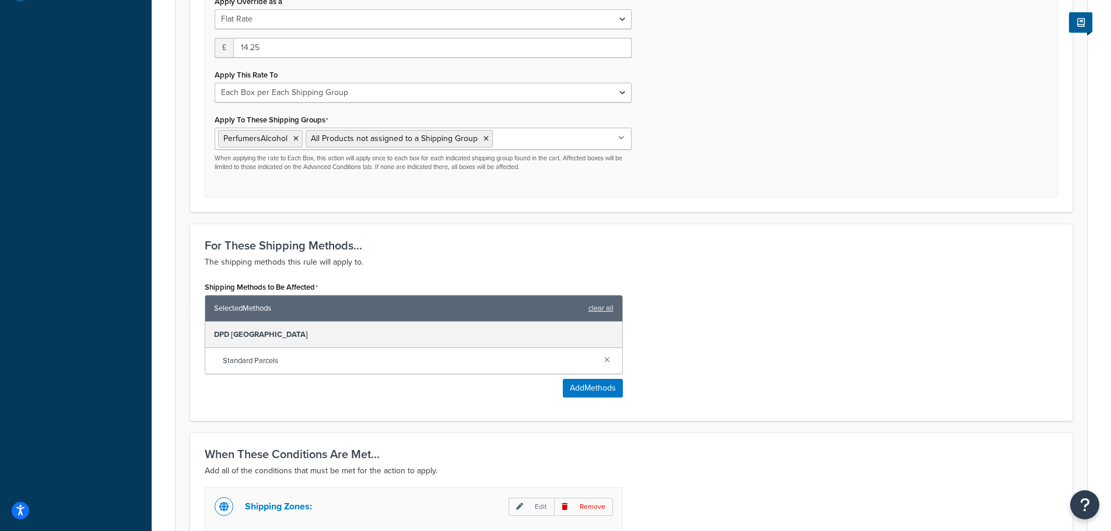
scroll to position [642, 0]
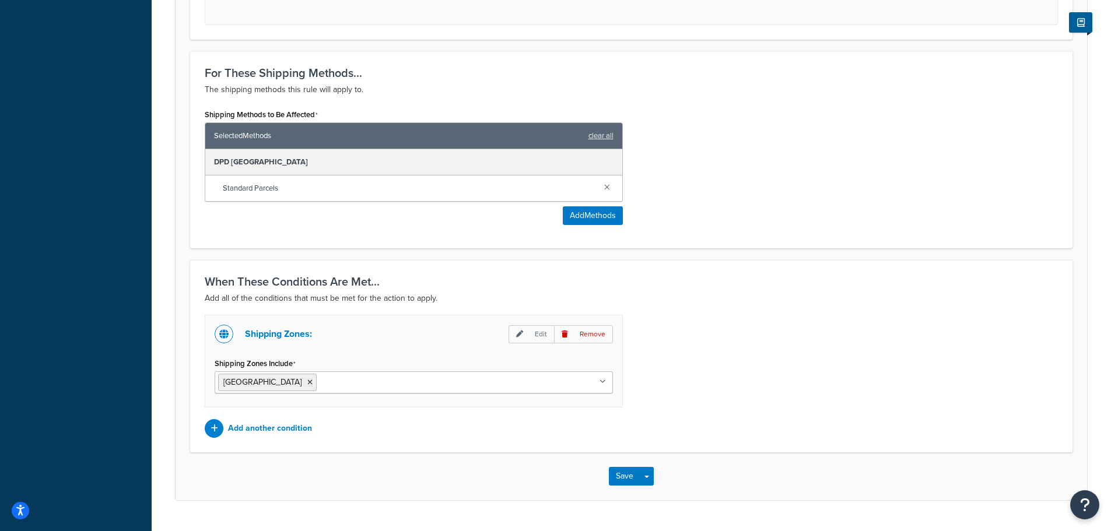
click at [320, 386] on input "Shipping Zones Include" at bounding box center [371, 382] width 103 height 13
type input "est"
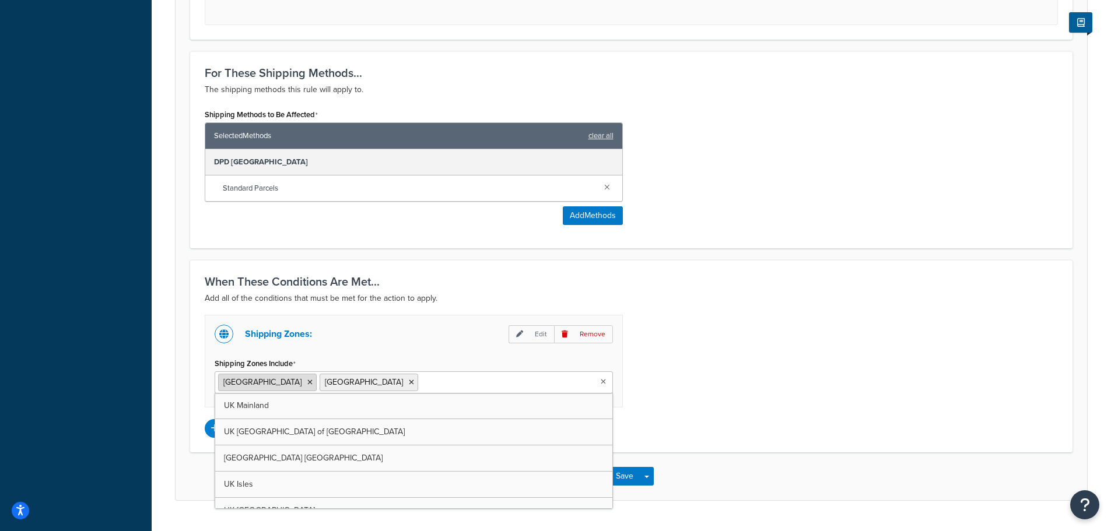
click at [307, 383] on icon at bounding box center [309, 382] width 5 height 7
click at [714, 364] on div "Shipping Zones: Edit Remove Shipping Zones Include Estonia UK Mainland UK Highl…" at bounding box center [631, 376] width 871 height 123
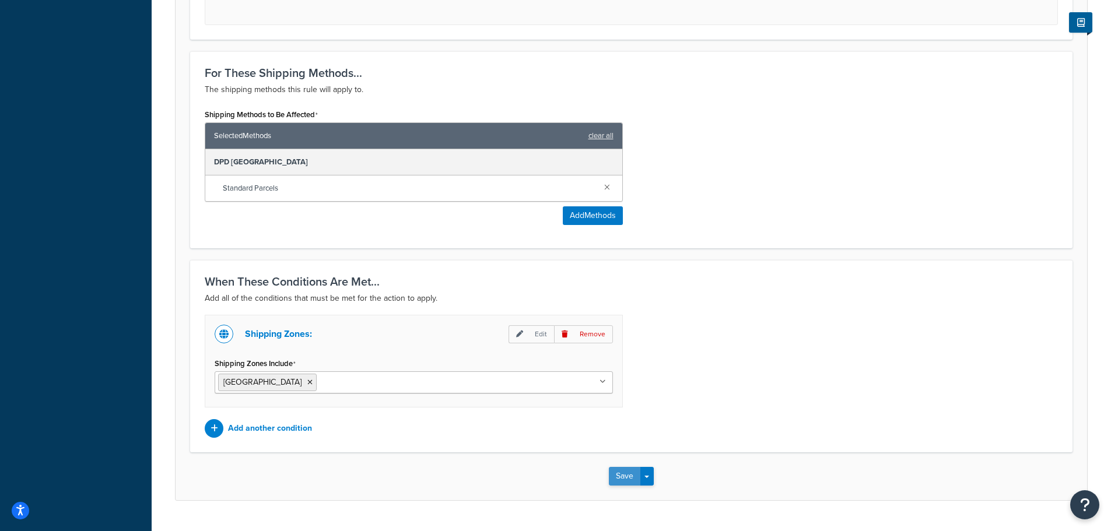
click at [621, 480] on button "Save" at bounding box center [624, 476] width 31 height 19
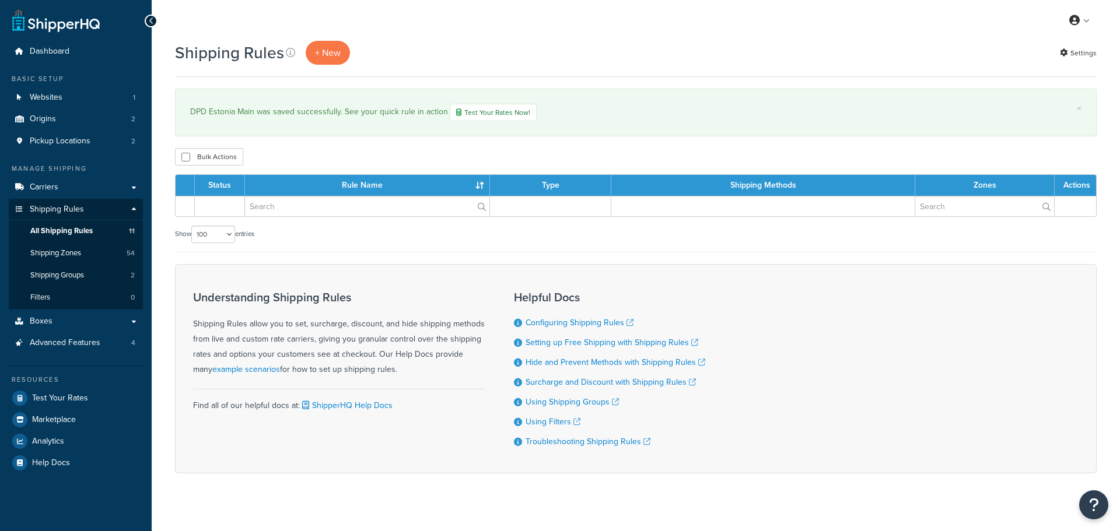
select select "100"
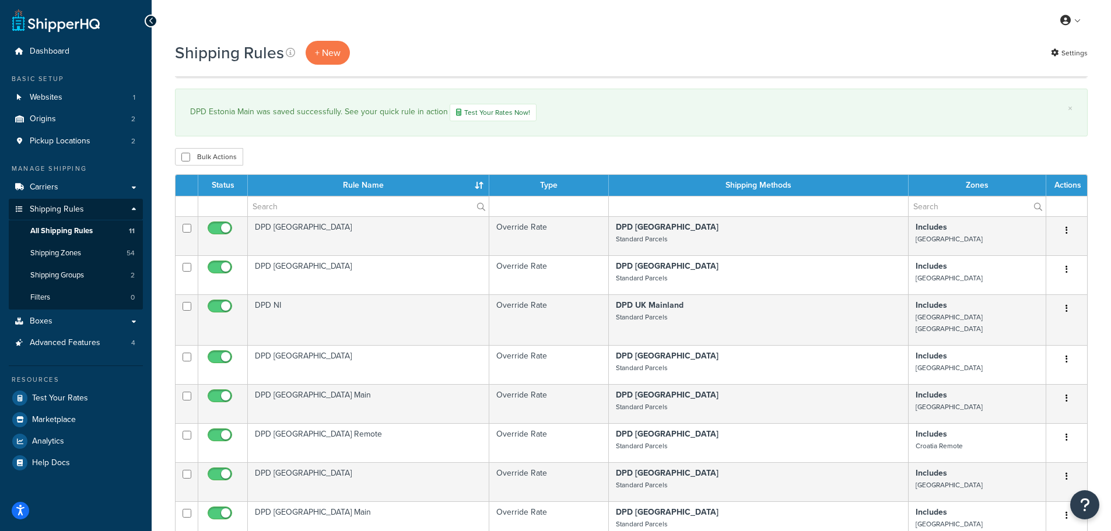
scroll to position [175, 0]
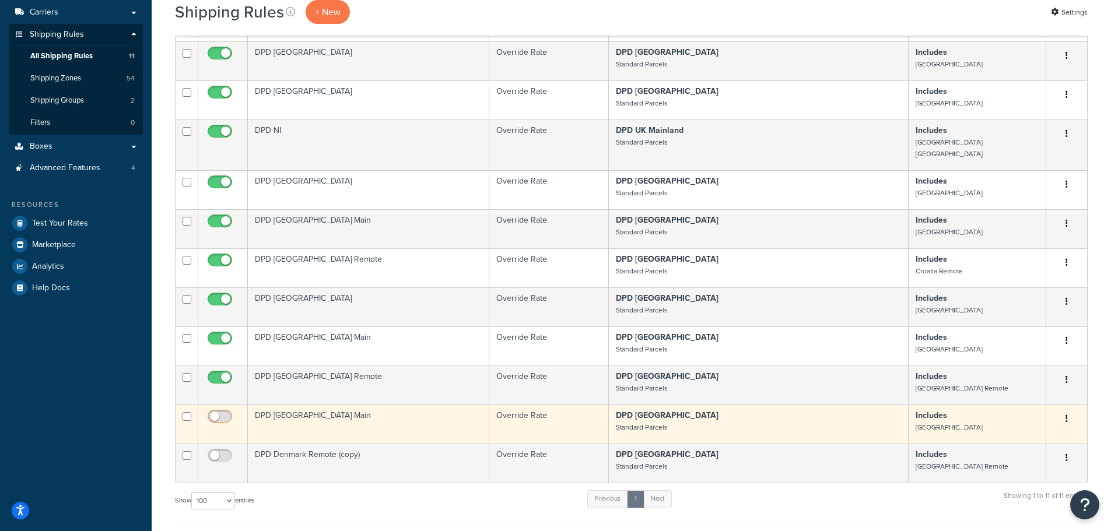
click at [226, 412] on input "checkbox" at bounding box center [221, 419] width 32 height 15
checkbox input "true"
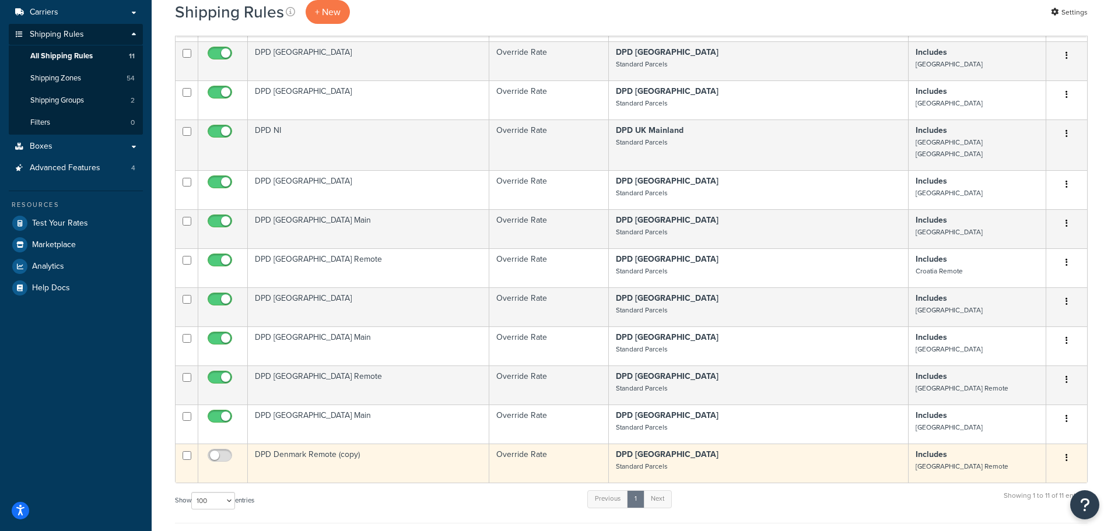
click at [294, 444] on td "DPD Denmark Remote (copy)" at bounding box center [368, 463] width 241 height 39
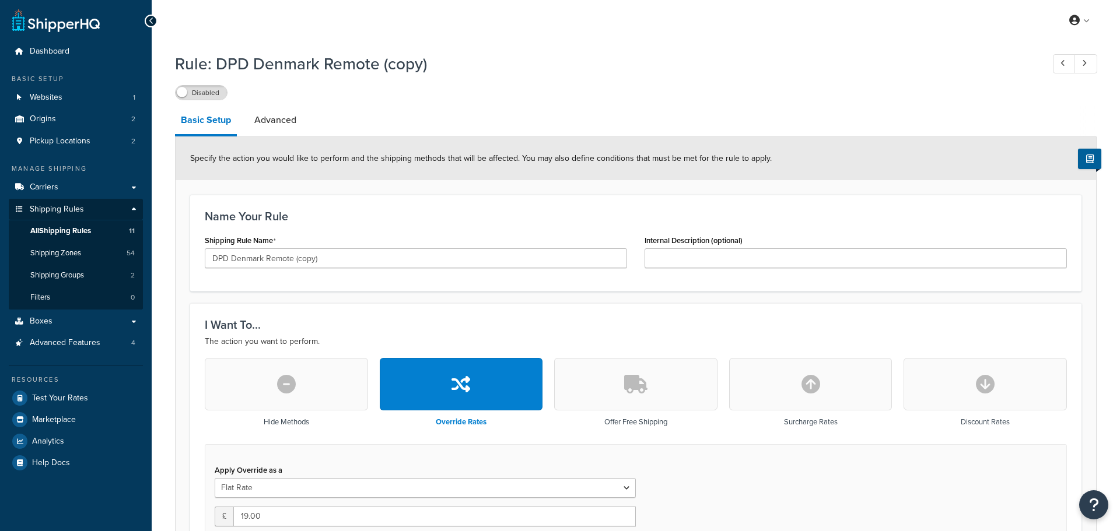
select select "BOX"
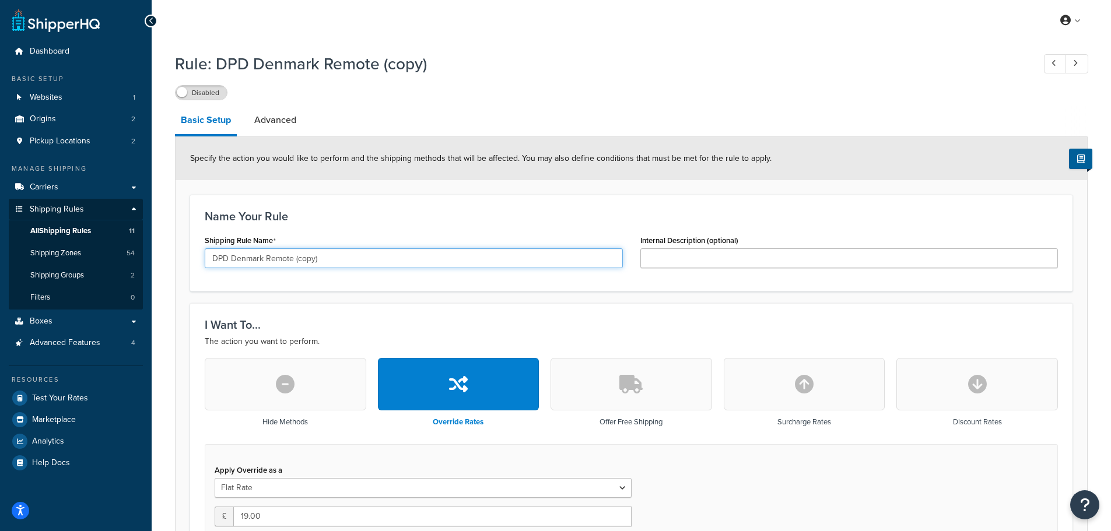
click at [243, 258] on input "DPD Denmark Remote (copy)" at bounding box center [414, 258] width 418 height 20
drag, startPoint x: 286, startPoint y: 261, endPoint x: 357, endPoint y: 263, distance: 70.6
click at [357, 263] on input "DPD Estonia Remote (copy)" at bounding box center [414, 258] width 418 height 20
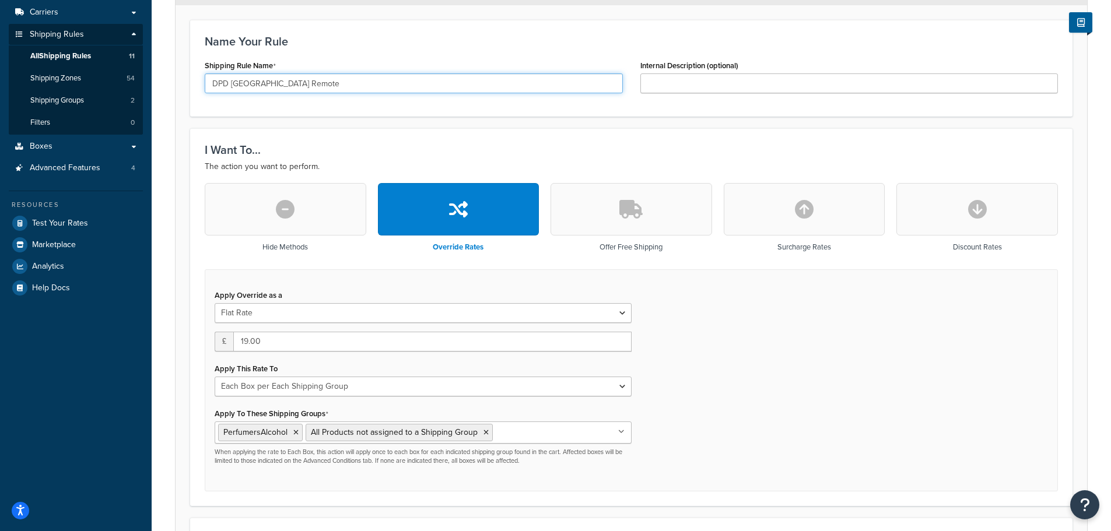
type input "DPD [GEOGRAPHIC_DATA] Remote"
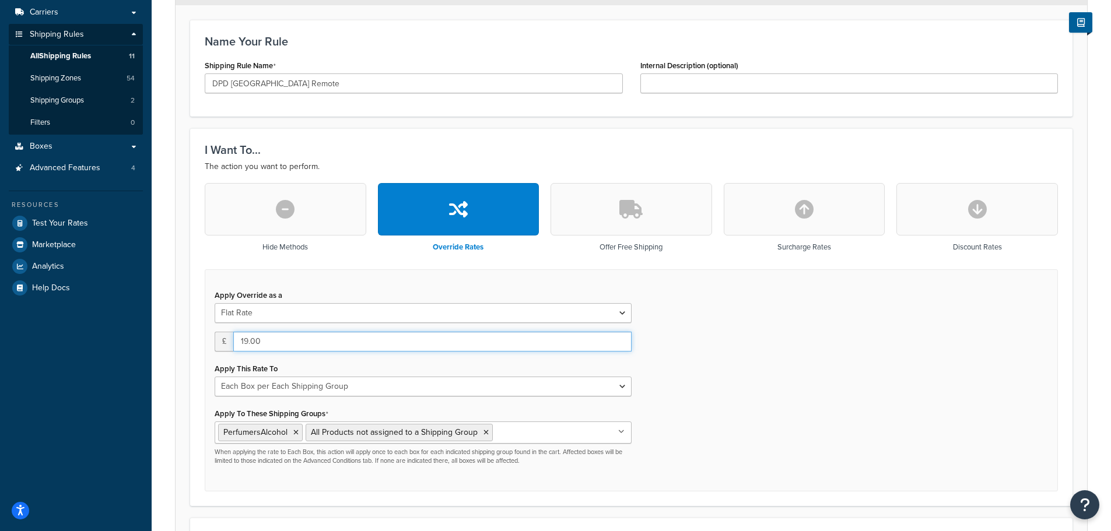
drag, startPoint x: 269, startPoint y: 345, endPoint x: 231, endPoint y: 344, distance: 38.0
click at [231, 344] on div "£ 19.00" at bounding box center [423, 342] width 417 height 20
type input "35"
click at [810, 380] on div "Apply Override as a Flat Rate Percentage Flat Rate & Percentage £ 35 Apply This…" at bounding box center [631, 380] width 853 height 223
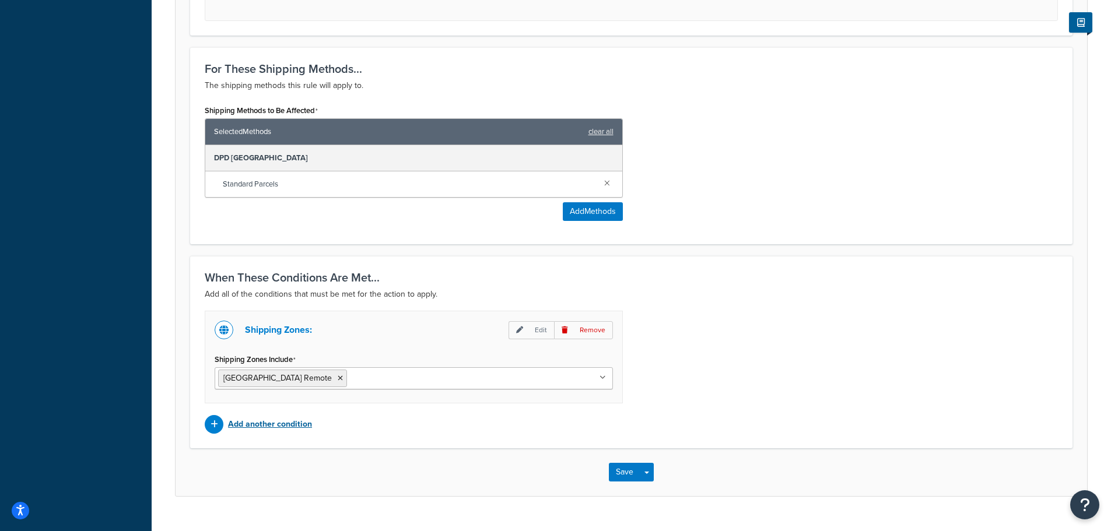
scroll to position [671, 0]
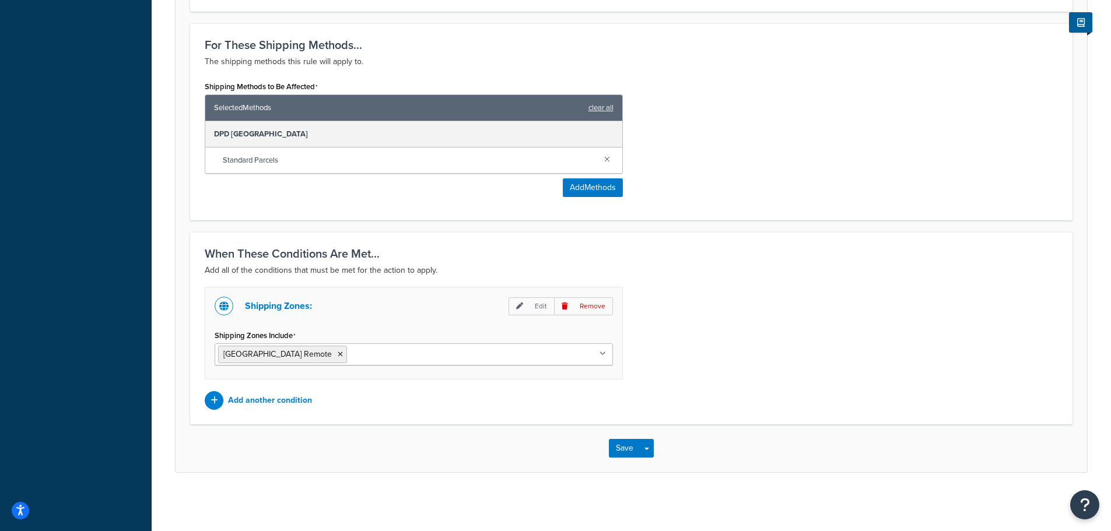
click at [316, 360] on ul "[GEOGRAPHIC_DATA] Remote" at bounding box center [414, 355] width 398 height 22
type input "est"
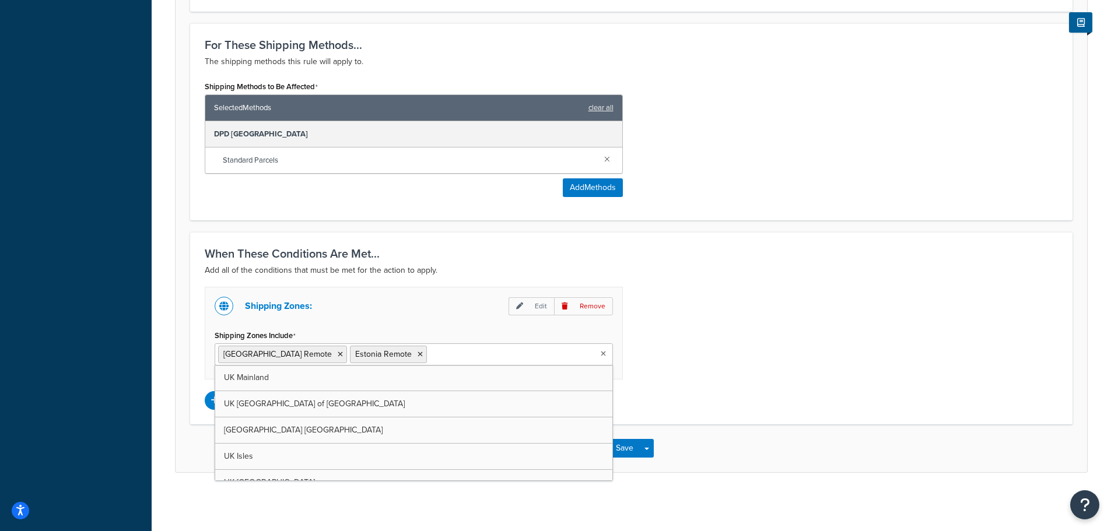
drag, startPoint x: 293, startPoint y: 353, endPoint x: 299, endPoint y: 353, distance: 5.9
click at [338, 353] on icon at bounding box center [340, 354] width 5 height 7
click at [765, 339] on div "Shipping Zones: Edit Remove Shipping Zones Include Estonia Remote UK Mainland U…" at bounding box center [631, 348] width 871 height 123
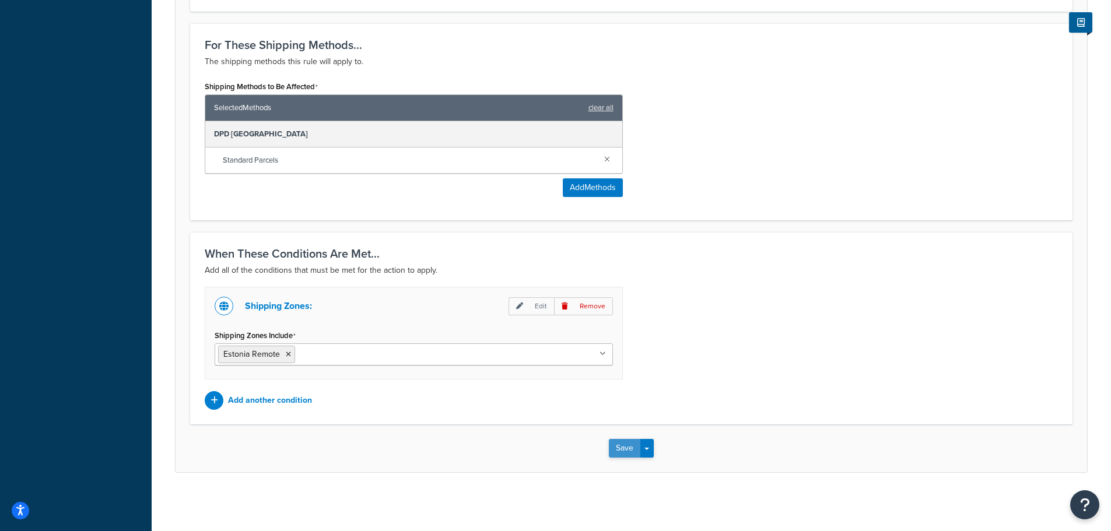
click at [621, 446] on button "Save" at bounding box center [624, 448] width 31 height 19
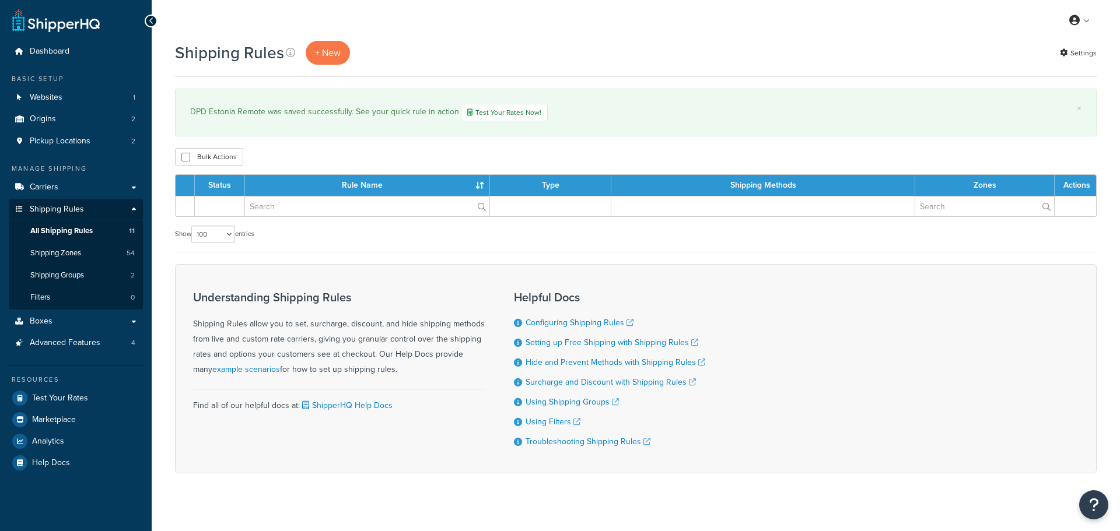
select select "100"
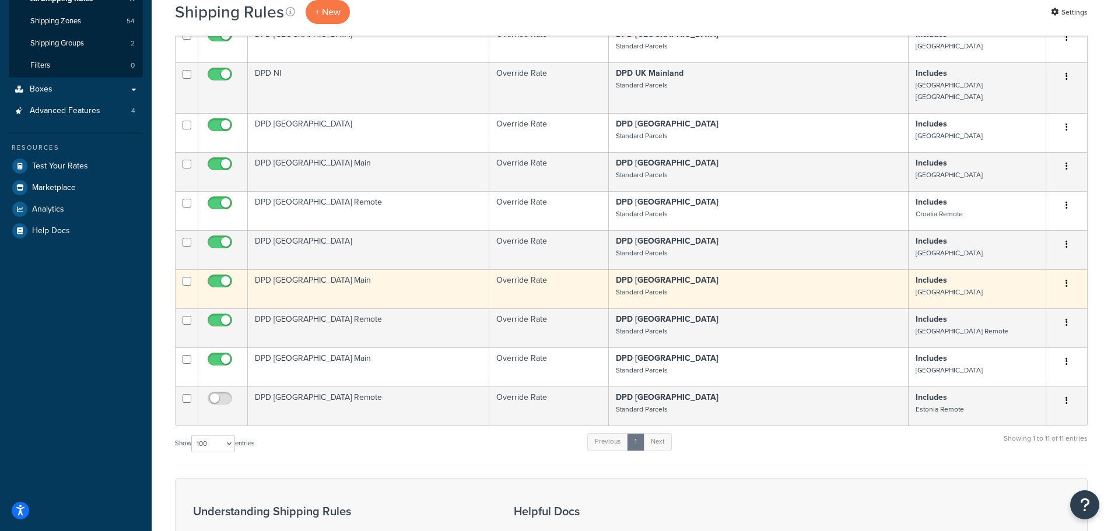
scroll to position [233, 0]
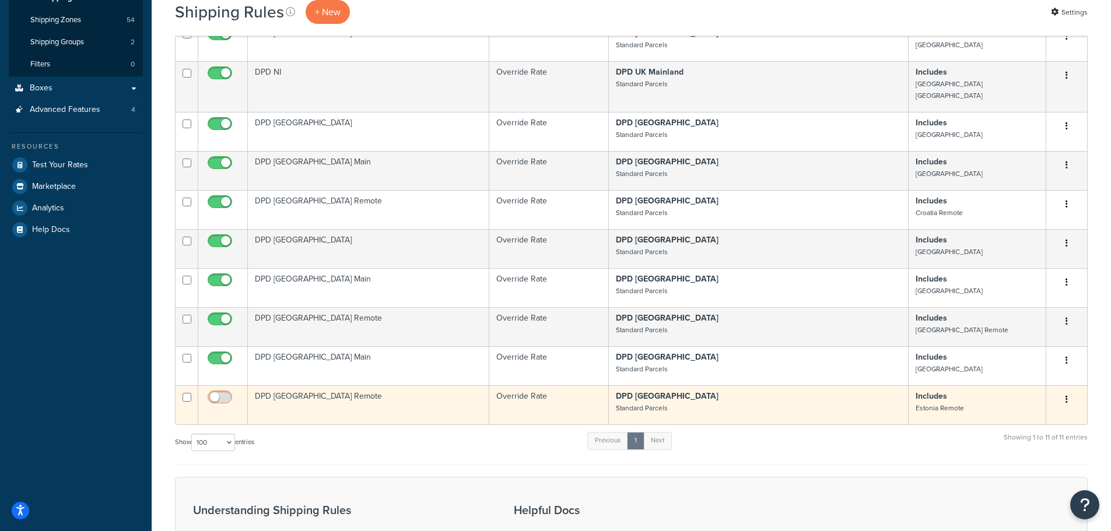
click at [225, 393] on input "checkbox" at bounding box center [221, 400] width 32 height 15
checkbox input "true"
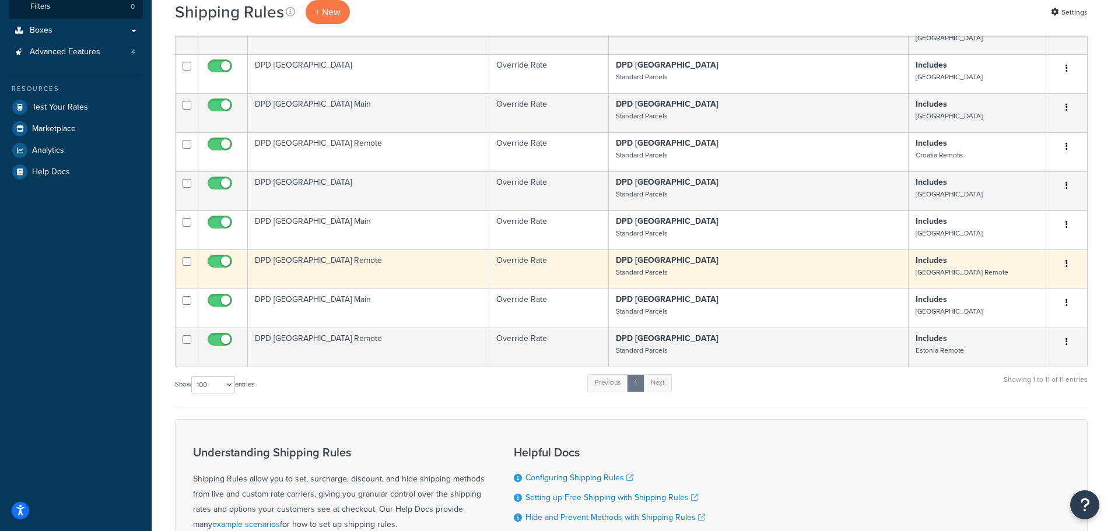
scroll to position [292, 0]
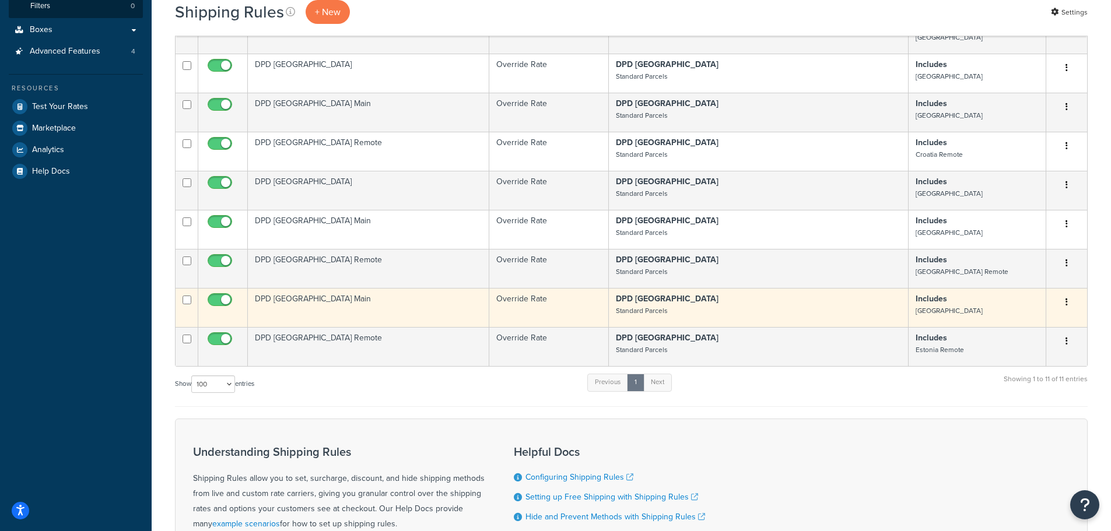
click at [185, 296] on input "checkbox" at bounding box center [187, 300] width 9 height 9
checkbox input "true"
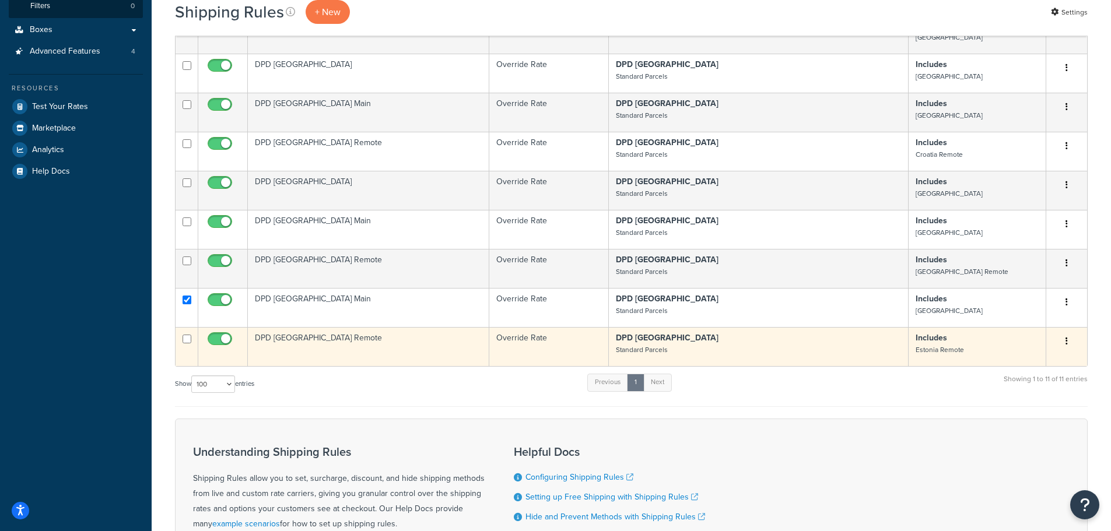
click at [183, 335] on input "checkbox" at bounding box center [187, 339] width 9 height 9
checkbox input "true"
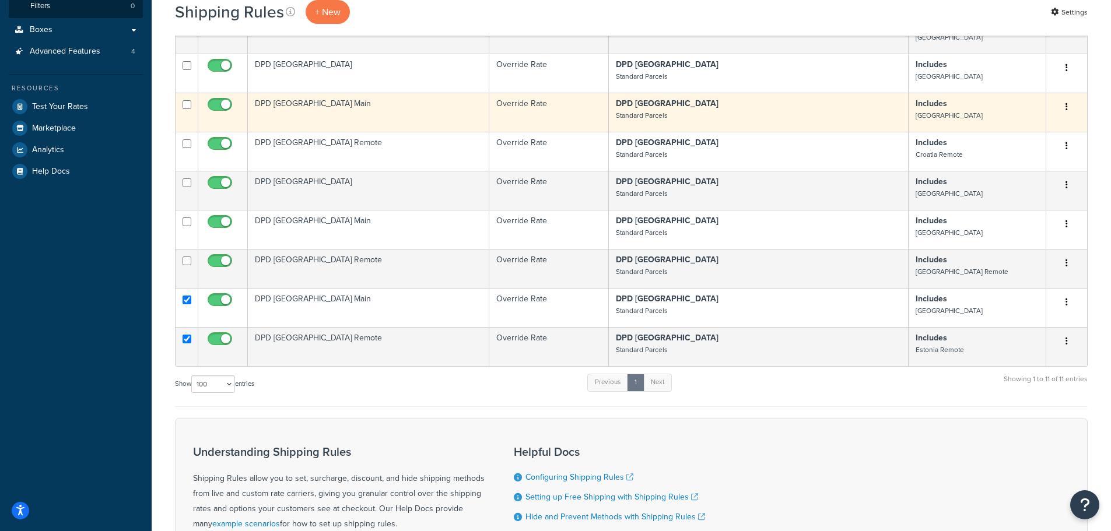
scroll to position [117, 0]
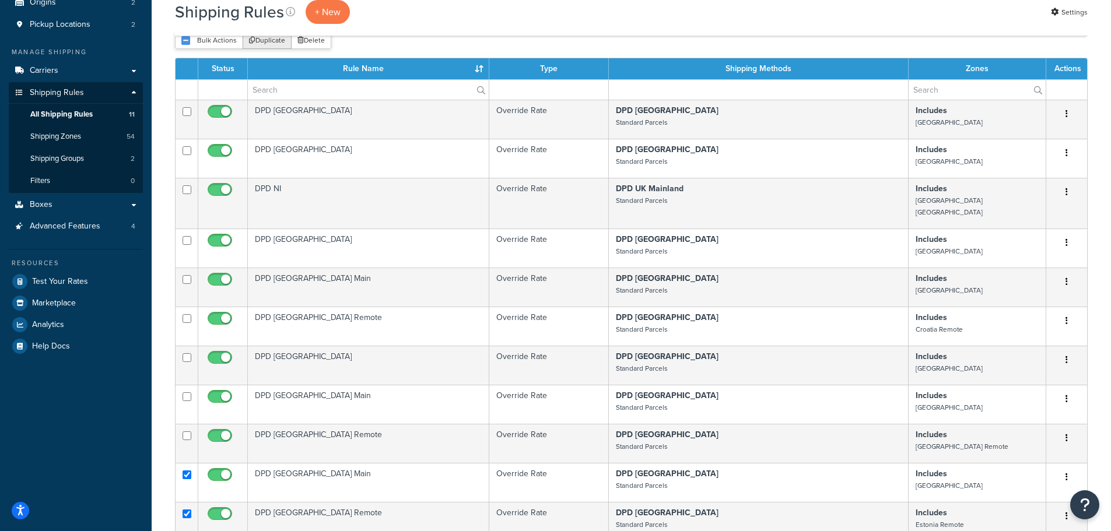
click at [255, 45] on button "Duplicate" at bounding box center [267, 39] width 49 height 17
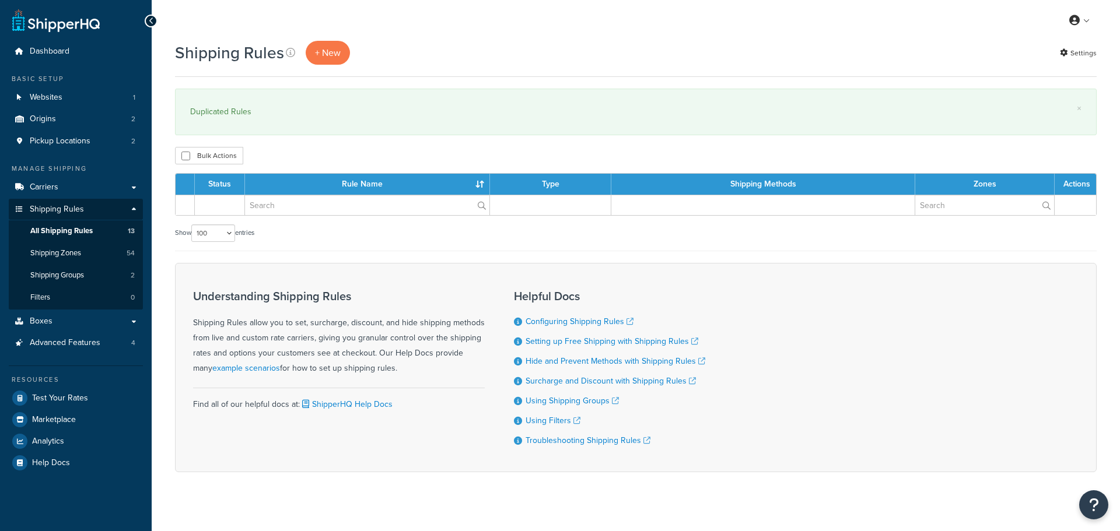
select select "100"
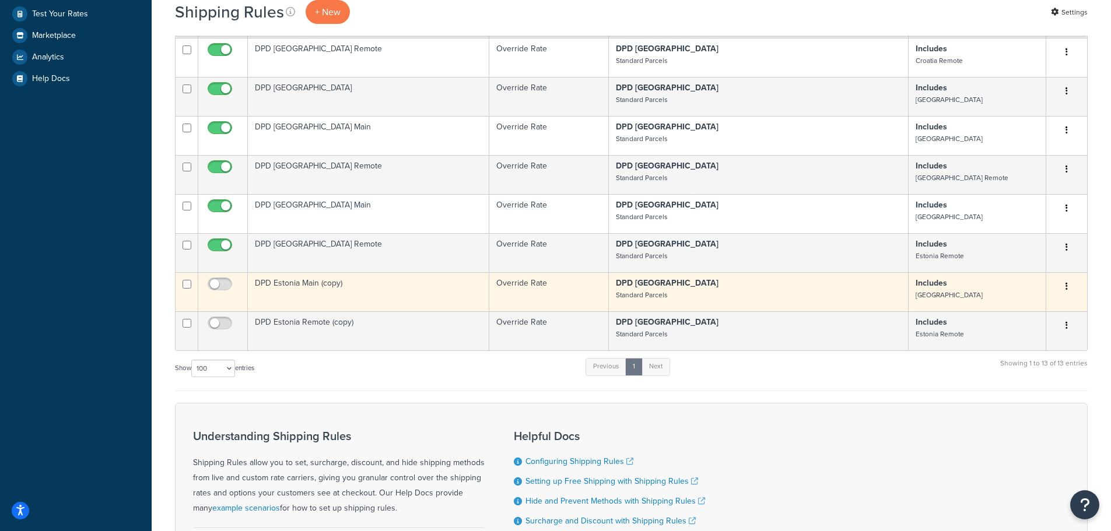
scroll to position [525, 0]
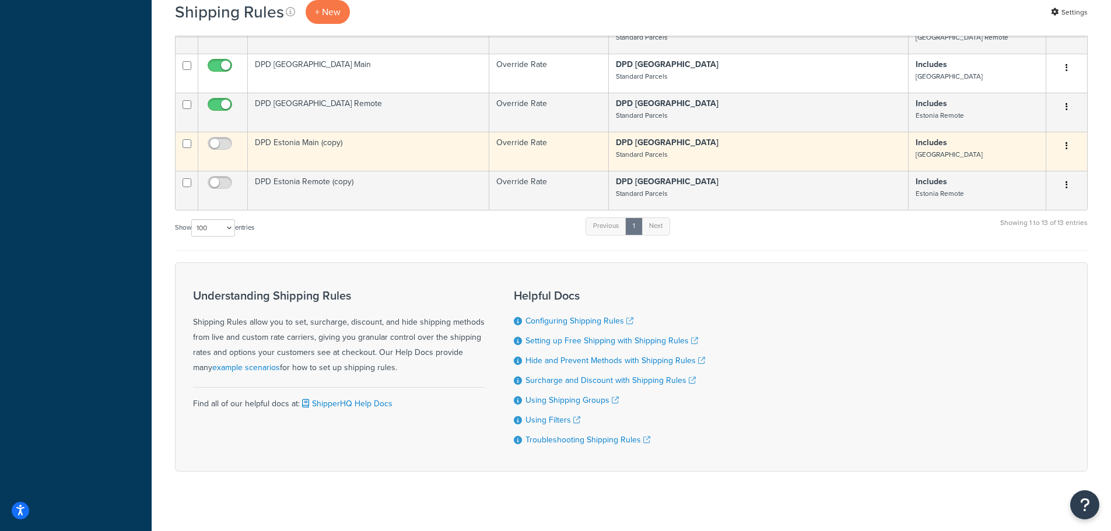
click at [355, 136] on td "DPD Estonia Main (copy)" at bounding box center [368, 151] width 241 height 39
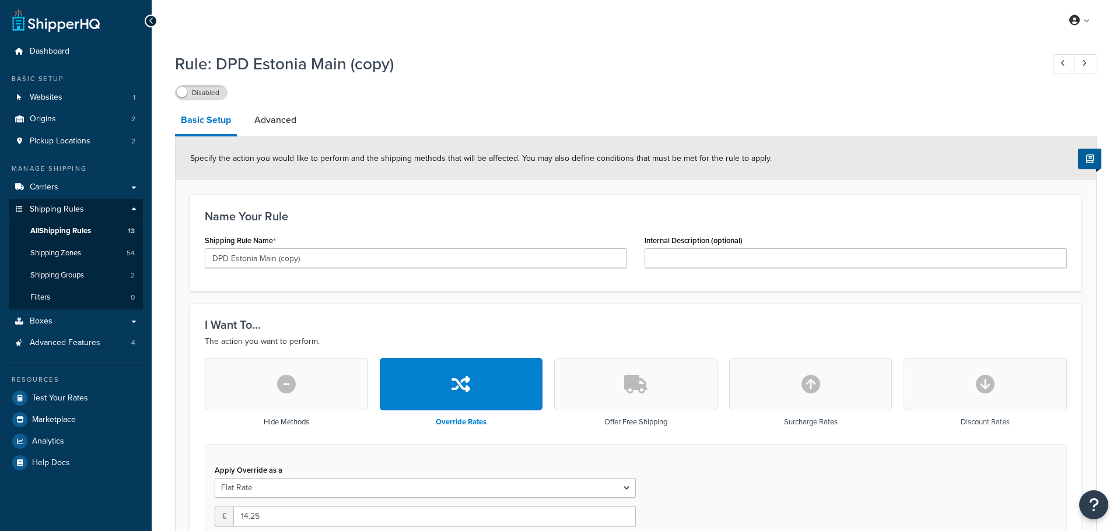
select select "BOX"
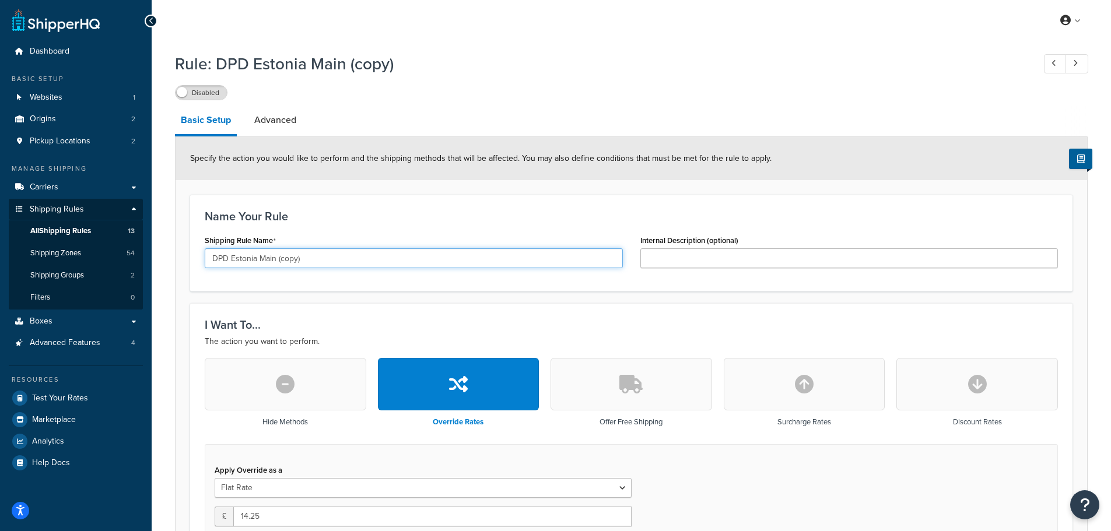
click at [241, 258] on input "DPD Estonia Main (copy)" at bounding box center [414, 258] width 418 height 20
drag, startPoint x: 278, startPoint y: 259, endPoint x: 345, endPoint y: 265, distance: 68.0
click at [345, 265] on input "DPD Finland Main (copy)" at bounding box center [414, 258] width 418 height 20
type input "DPD [GEOGRAPHIC_DATA] Main"
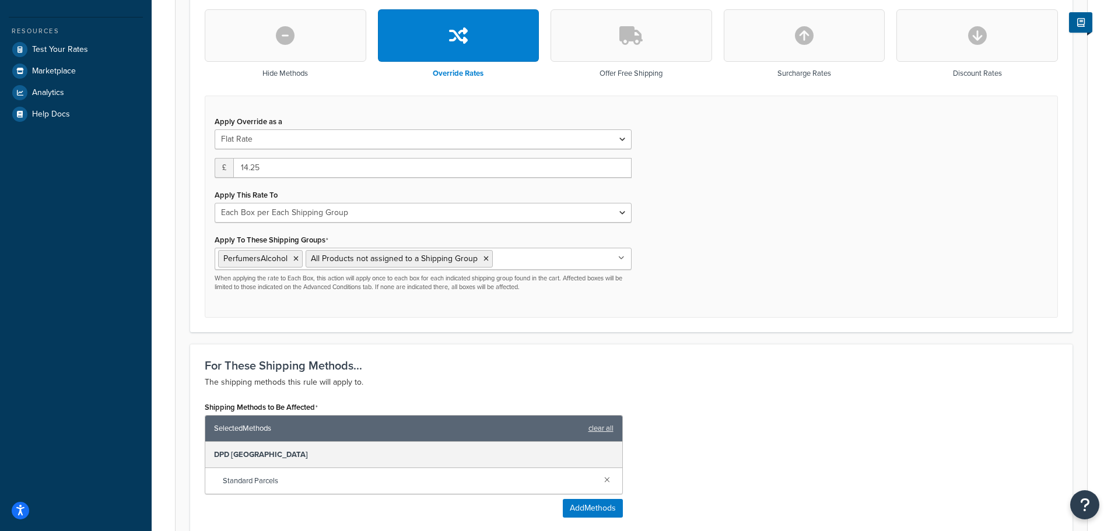
scroll to position [350, 0]
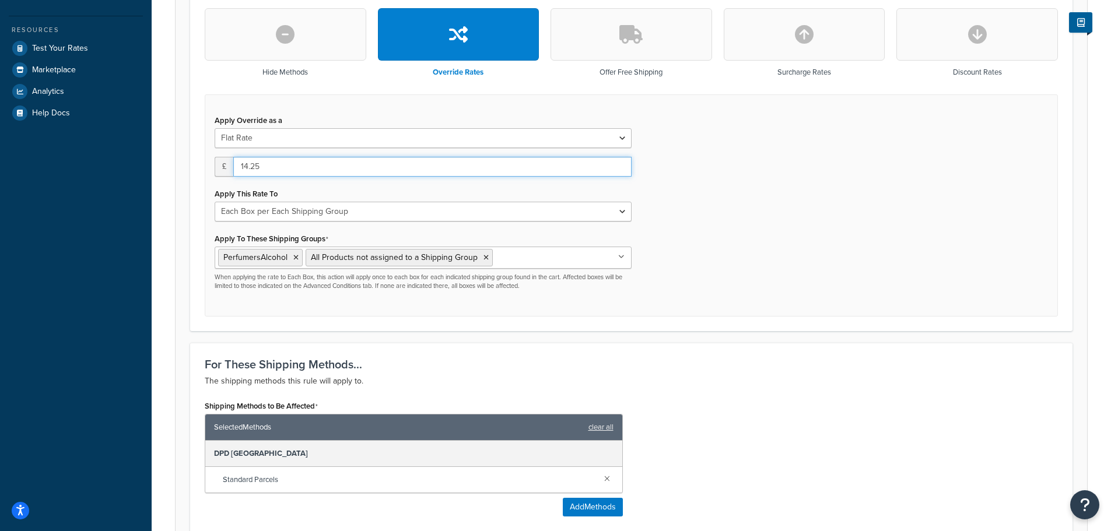
drag, startPoint x: 239, startPoint y: 168, endPoint x: 282, endPoint y: 168, distance: 43.2
click at [282, 168] on input "14.25" at bounding box center [432, 167] width 398 height 20
type input "18.50"
click at [744, 261] on div "Apply Override as a Flat Rate Percentage Flat Rate & Percentage £ 18.50 Apply T…" at bounding box center [631, 205] width 853 height 223
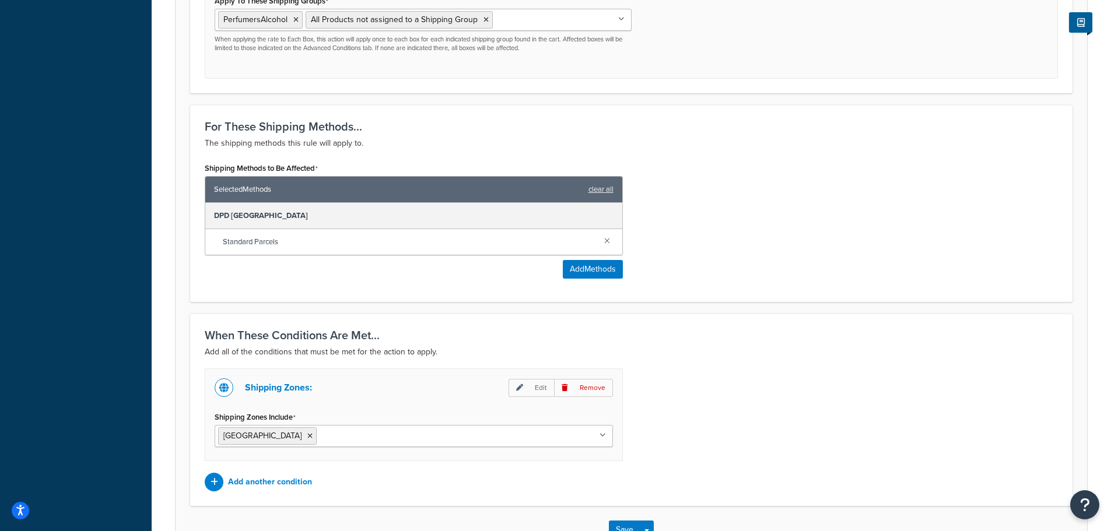
scroll to position [671, 0]
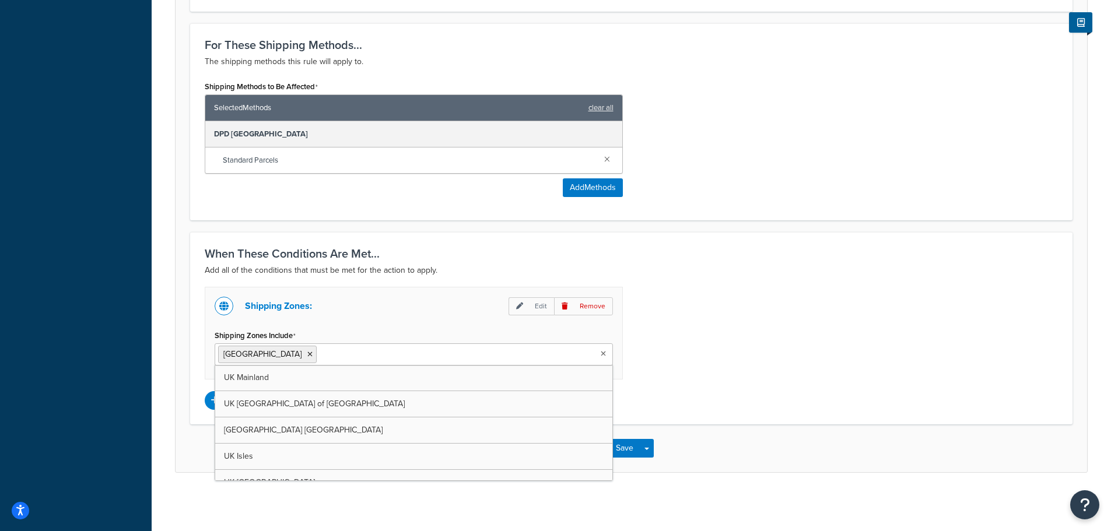
click at [320, 359] on input "Shipping Zones Include" at bounding box center [371, 354] width 103 height 13
type input "f"
click at [307, 352] on icon at bounding box center [309, 354] width 5 height 7
click at [759, 378] on div "Shipping Zones: Edit Remove Shipping Zones Include Finland UK Mainland UK Highl…" at bounding box center [631, 348] width 871 height 123
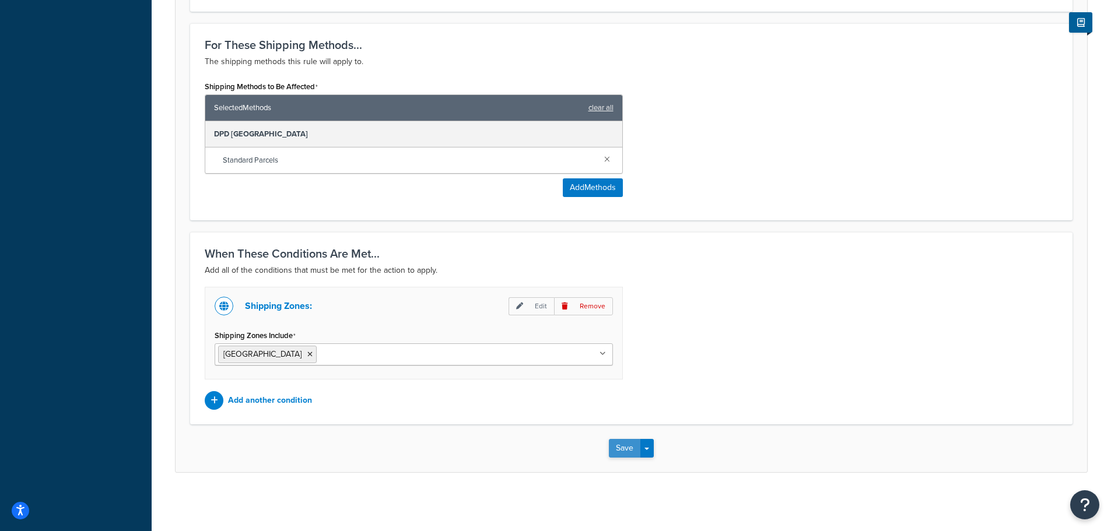
click at [626, 446] on button "Save" at bounding box center [624, 448] width 31 height 19
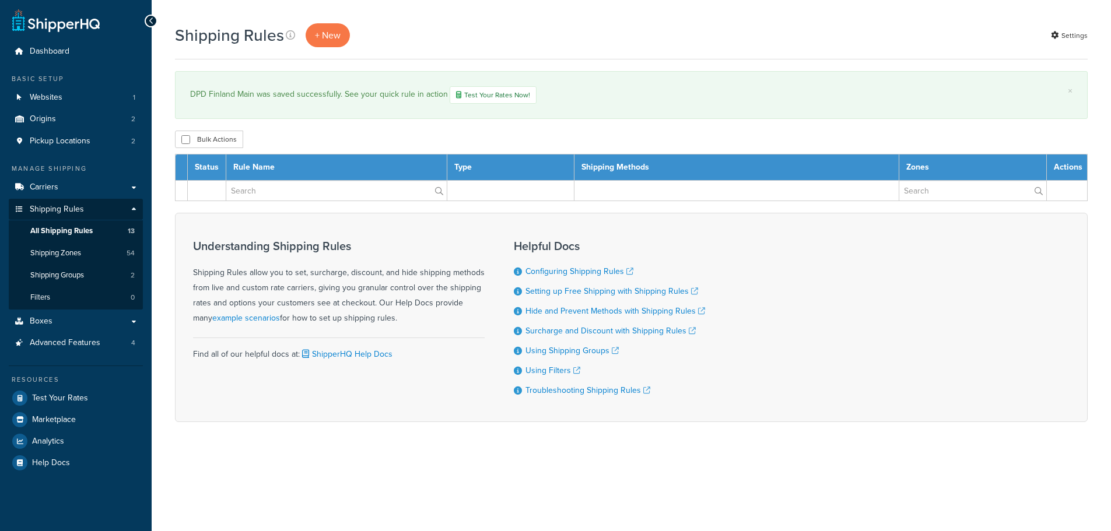
select select "100"
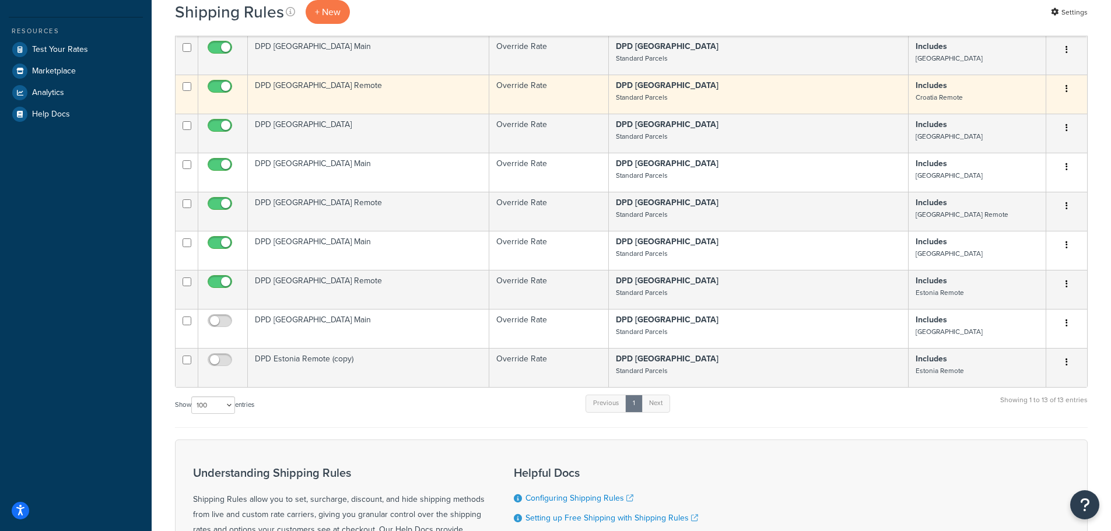
scroll to position [350, 0]
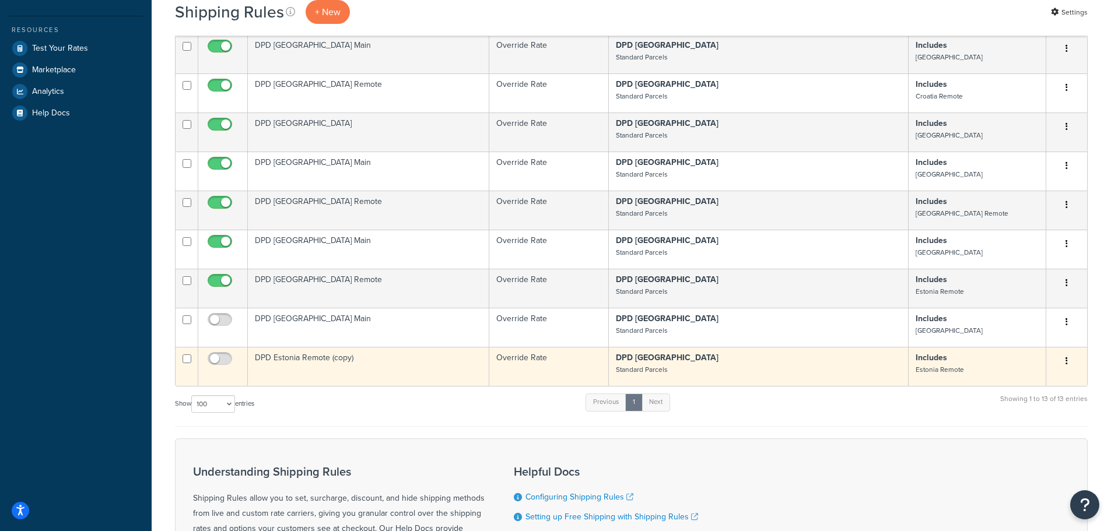
click at [303, 347] on td "DPD Estonia Remote (copy)" at bounding box center [368, 366] width 241 height 39
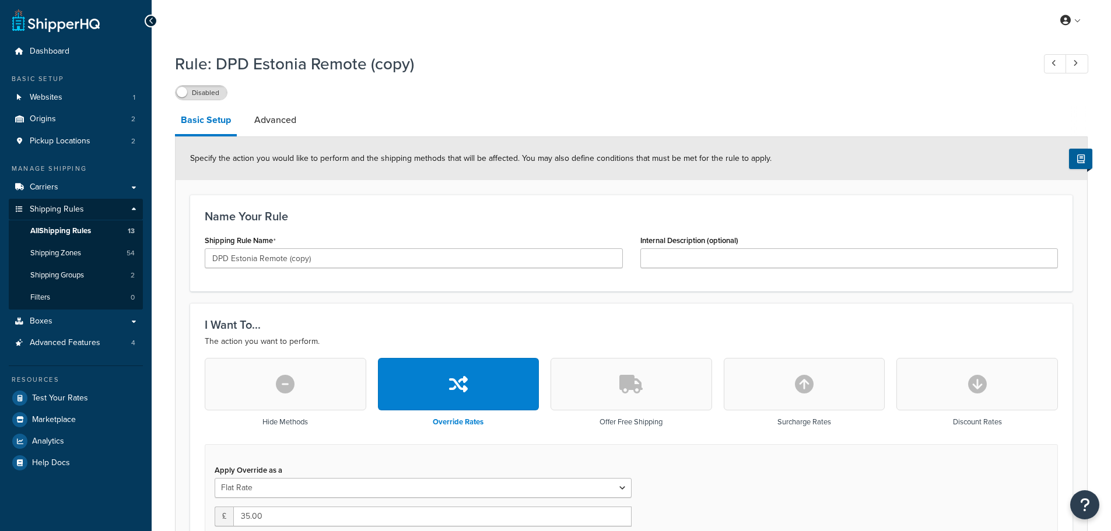
select select "BOX"
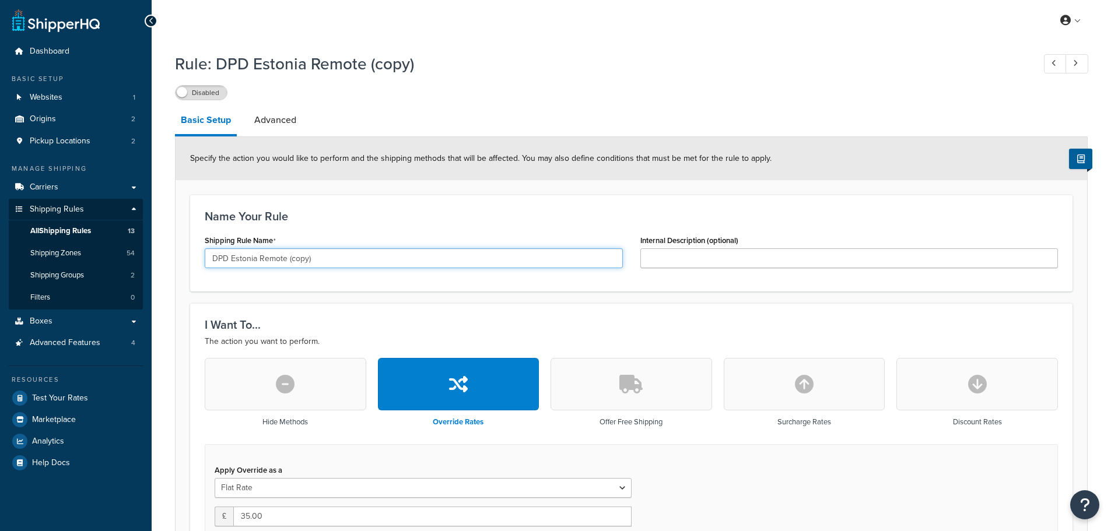
click at [327, 262] on input "DPD Estonia Remote (copy)" at bounding box center [414, 258] width 418 height 20
click at [247, 259] on input "DPD [GEOGRAPHIC_DATA] Remote" at bounding box center [414, 258] width 418 height 20
type input "DPD [GEOGRAPHIC_DATA] Remote"
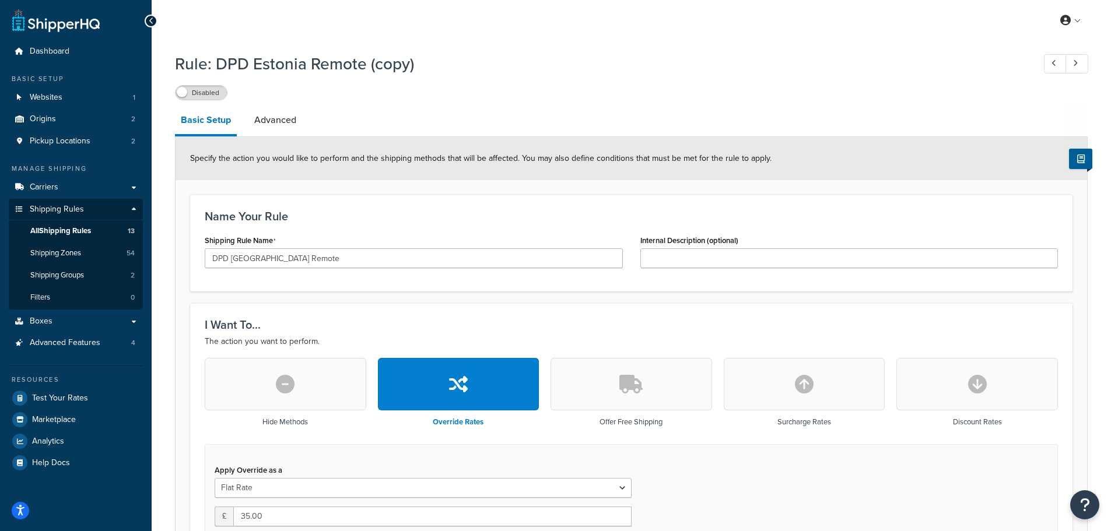
click at [286, 282] on div "Name Your Rule Shipping Rule Name DPD [GEOGRAPHIC_DATA] Remote Internal Descrip…" at bounding box center [631, 243] width 882 height 97
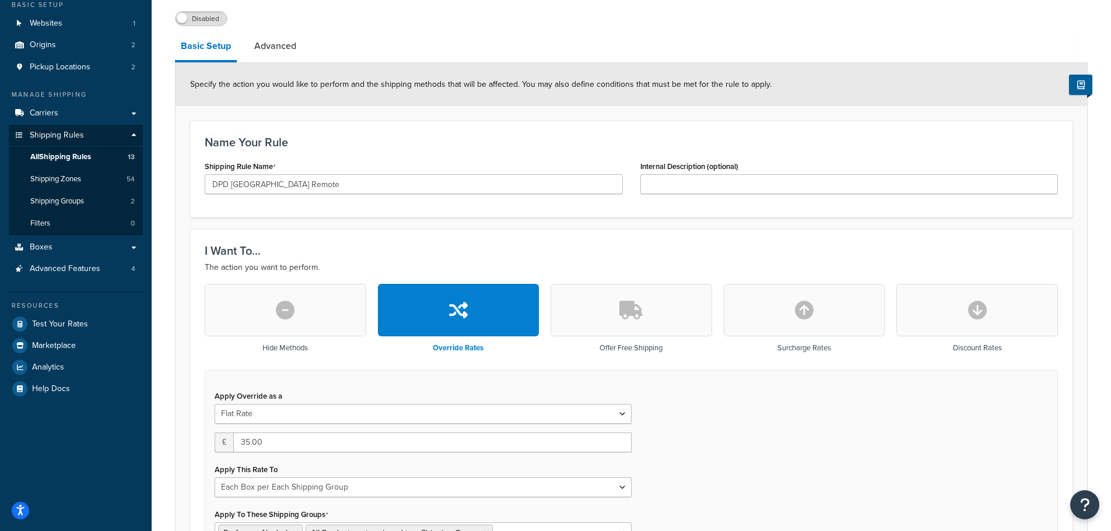
scroll to position [233, 0]
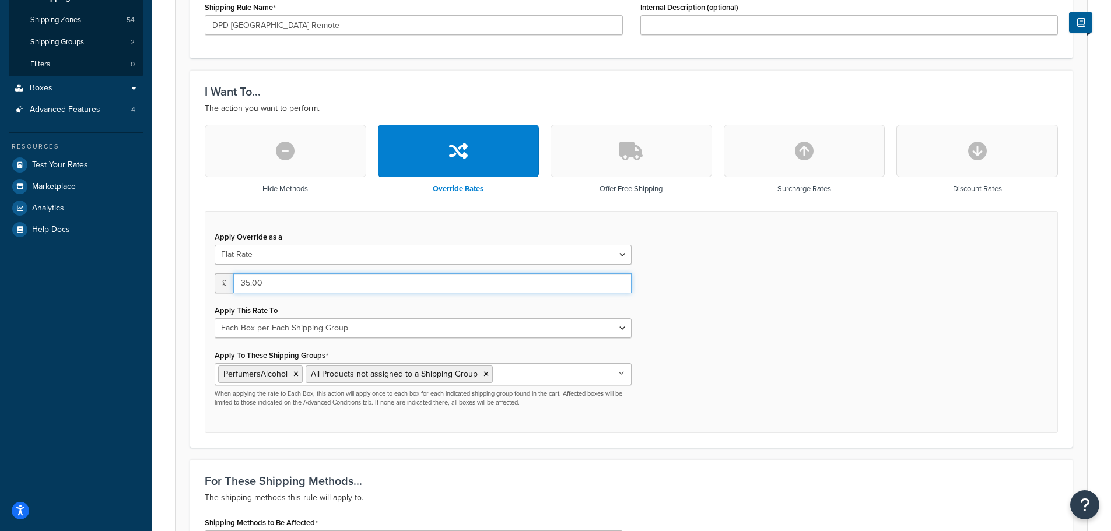
click at [250, 285] on input "35.00" at bounding box center [432, 284] width 398 height 20
type input "39.00"
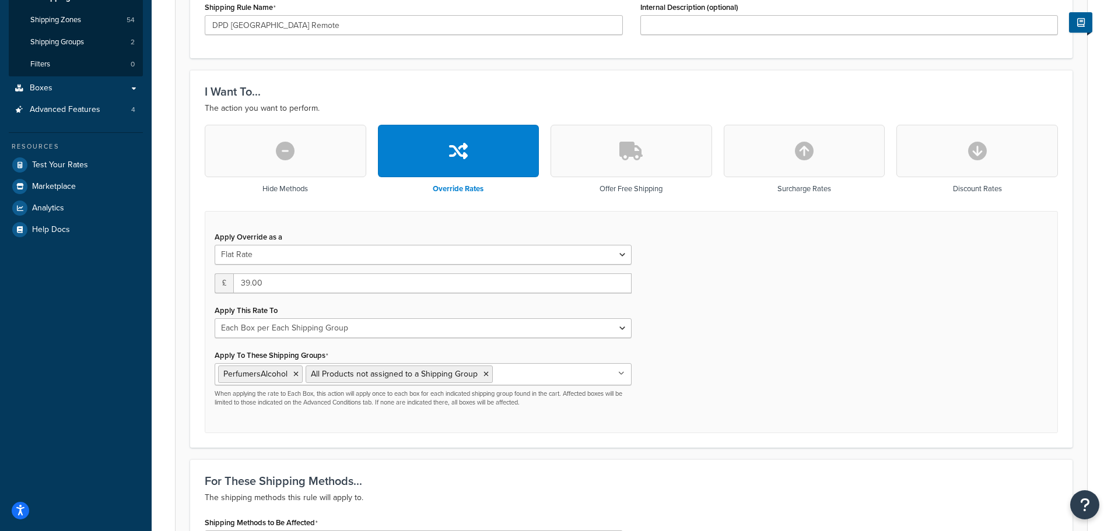
click at [775, 323] on div "Apply Override as a Flat Rate Percentage Flat Rate & Percentage £ 39.00 Apply T…" at bounding box center [631, 322] width 853 height 223
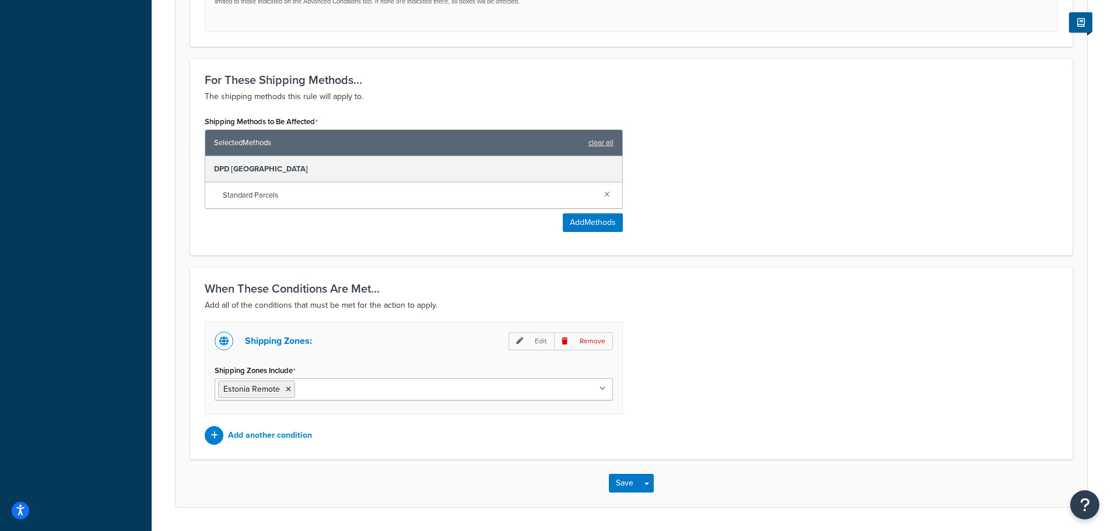
scroll to position [671, 0]
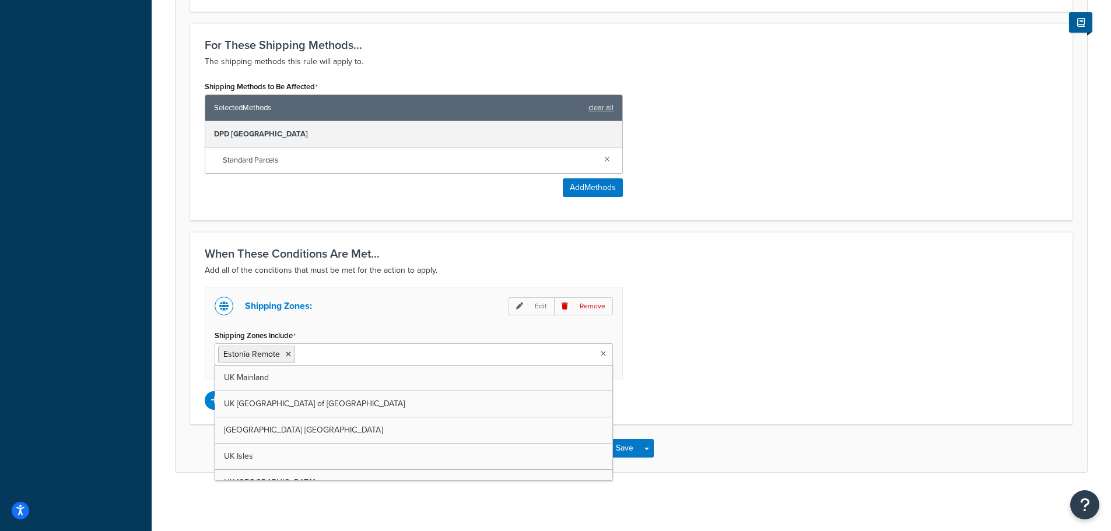
click at [346, 353] on input "Shipping Zones Include" at bounding box center [349, 354] width 103 height 13
type input "f"
click at [286, 356] on icon at bounding box center [288, 354] width 5 height 7
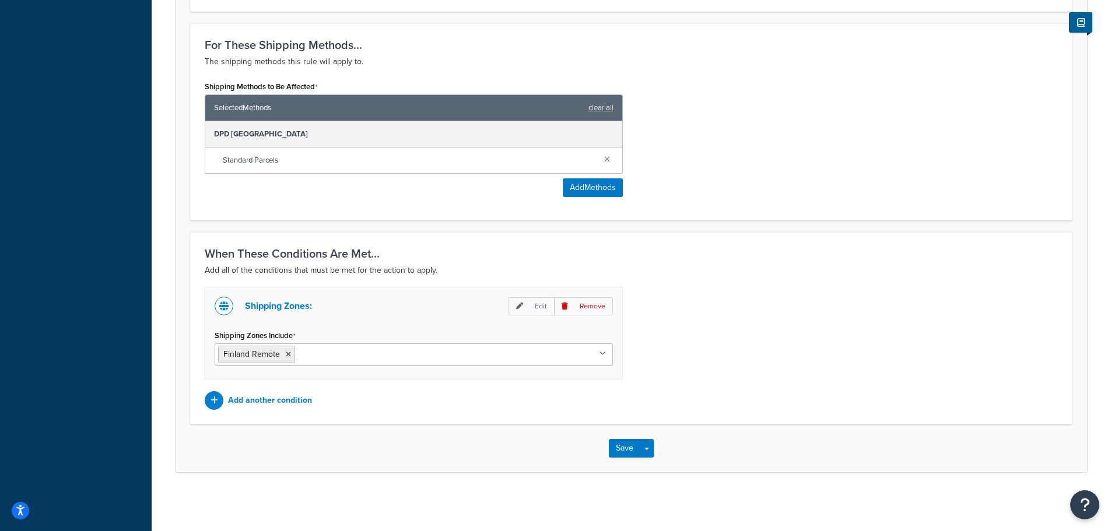
click at [658, 339] on div "Shipping Zones: Edit Remove Shipping Zones Include Finland Remote UK Mainland U…" at bounding box center [631, 348] width 871 height 123
click at [617, 444] on button "Save" at bounding box center [624, 448] width 31 height 19
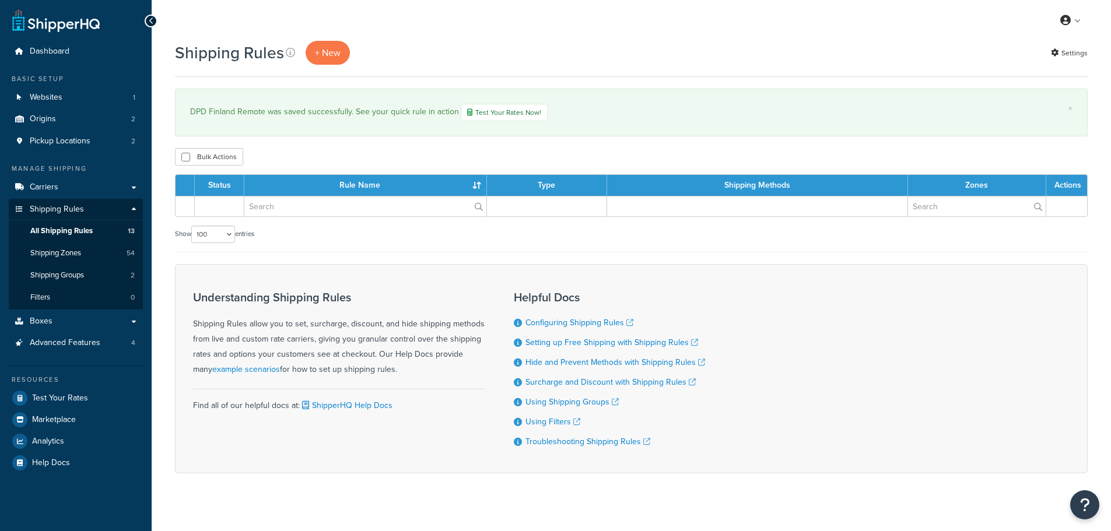
select select "100"
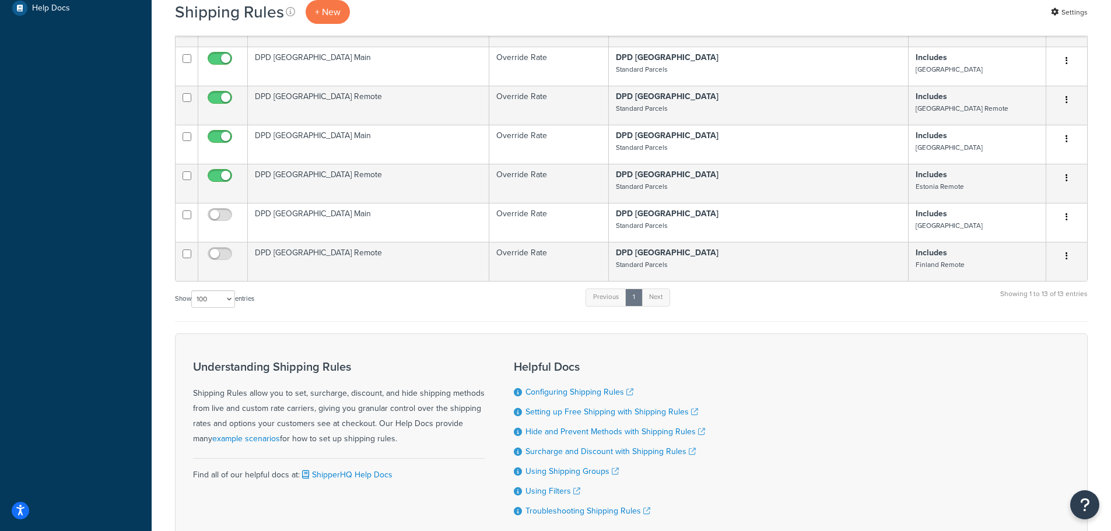
scroll to position [530, 0]
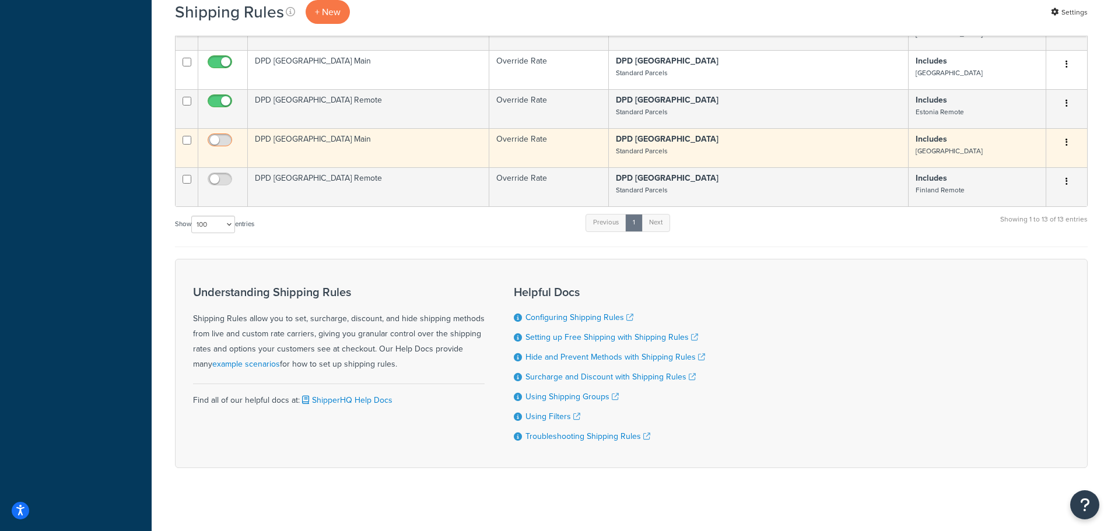
click at [227, 136] on input "checkbox" at bounding box center [221, 143] width 32 height 15
checkbox input "true"
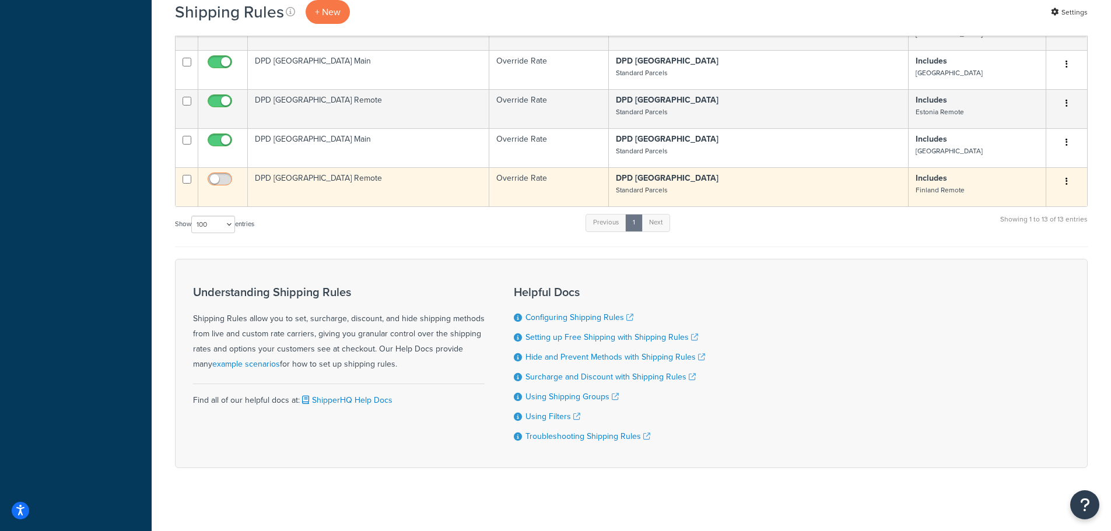
click at [221, 175] on input "checkbox" at bounding box center [221, 182] width 32 height 15
checkbox input "true"
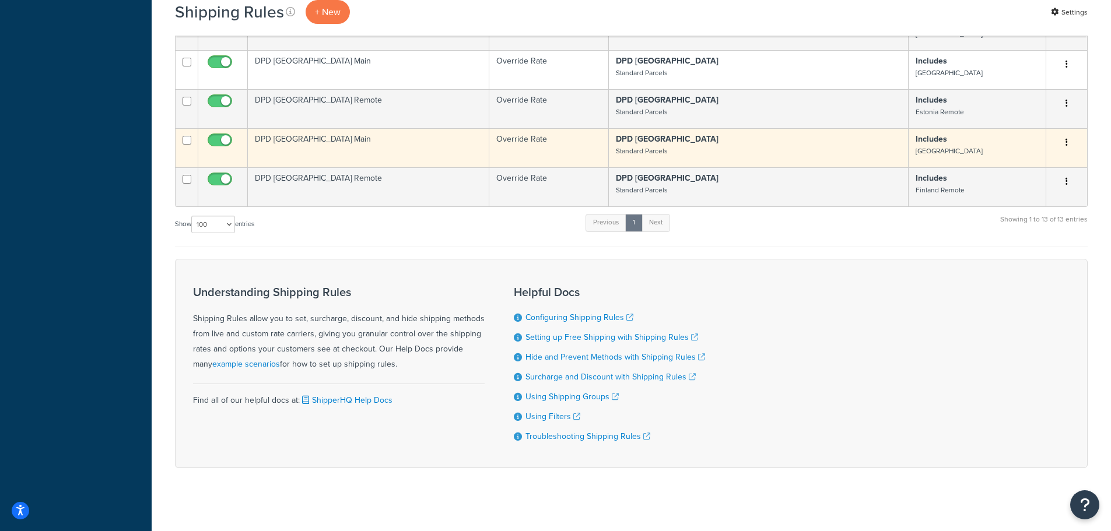
drag, startPoint x: 185, startPoint y: 132, endPoint x: 185, endPoint y: 143, distance: 10.5
click at [185, 136] on input "checkbox" at bounding box center [187, 140] width 9 height 9
checkbox input "true"
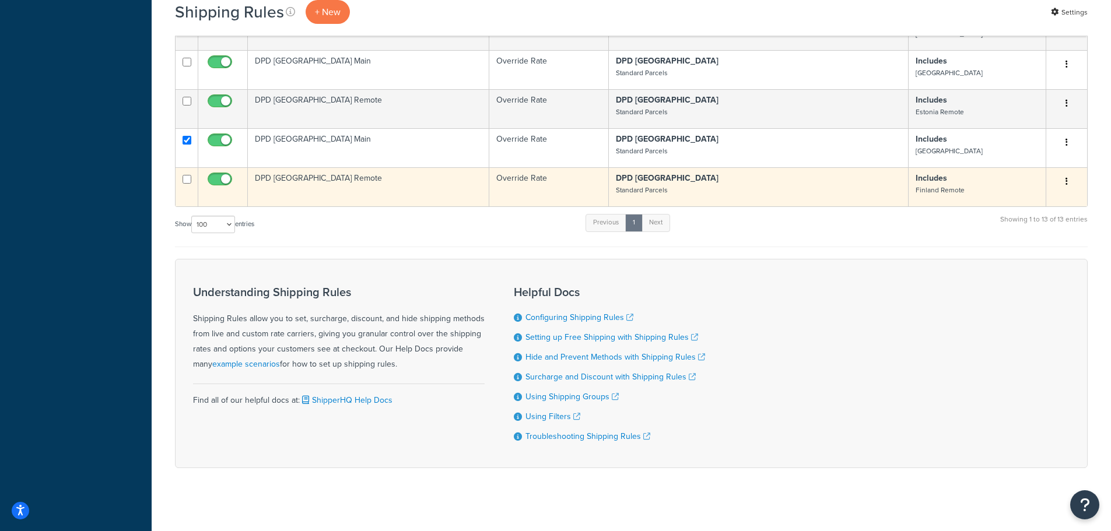
click at [187, 175] on input "checkbox" at bounding box center [187, 179] width 9 height 9
checkbox input "true"
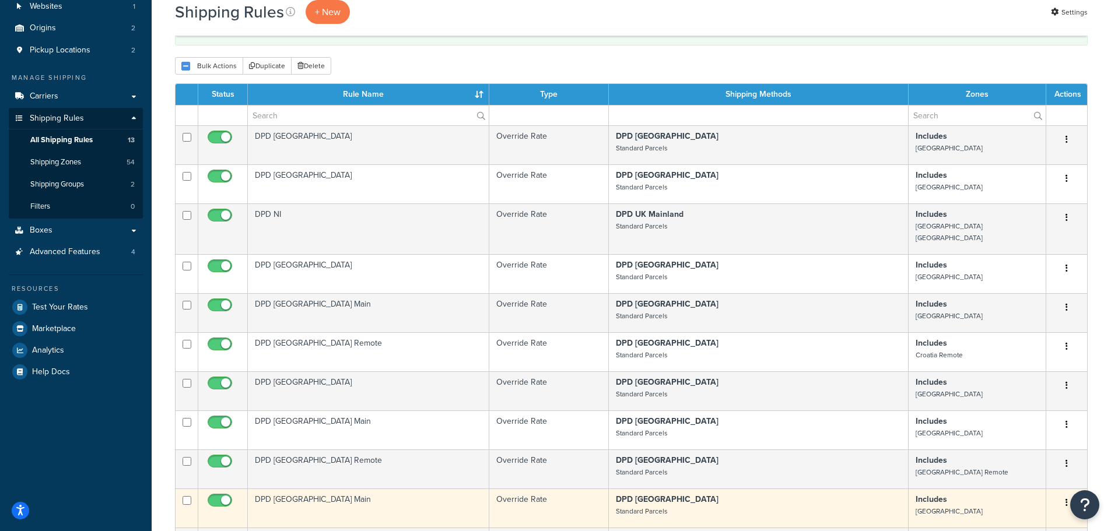
scroll to position [0, 0]
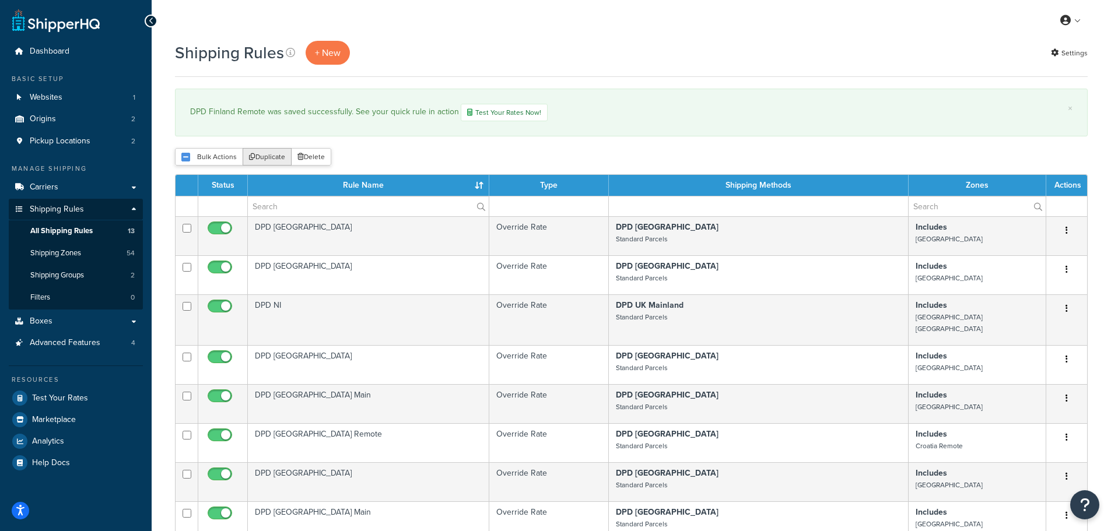
click at [272, 158] on button "Duplicate" at bounding box center [267, 156] width 49 height 17
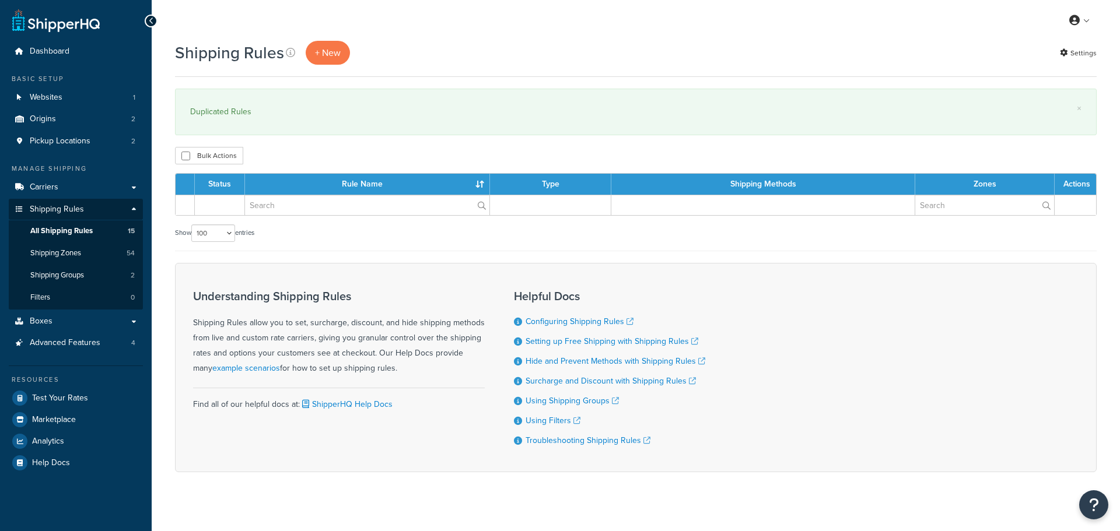
select select "100"
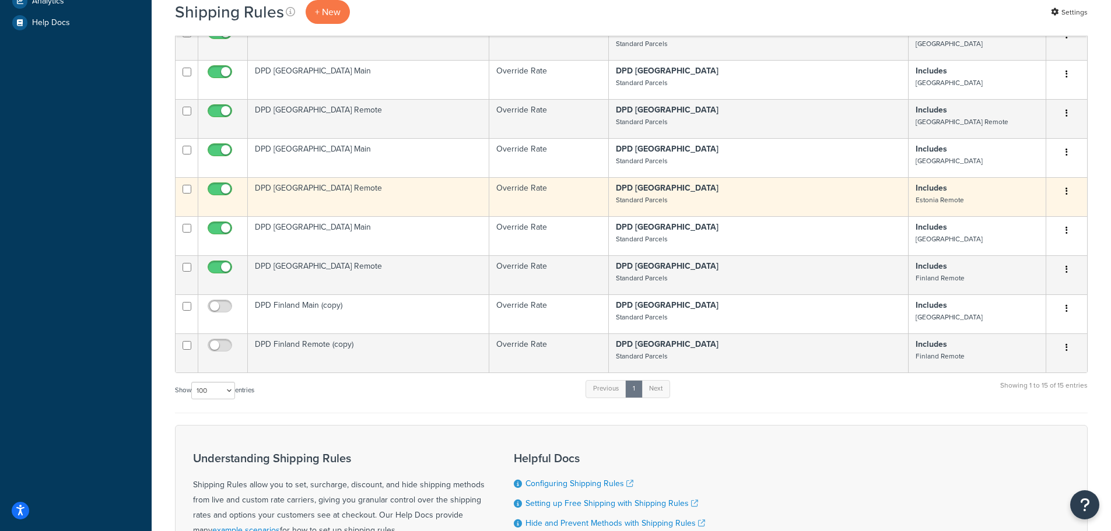
scroll to position [583, 0]
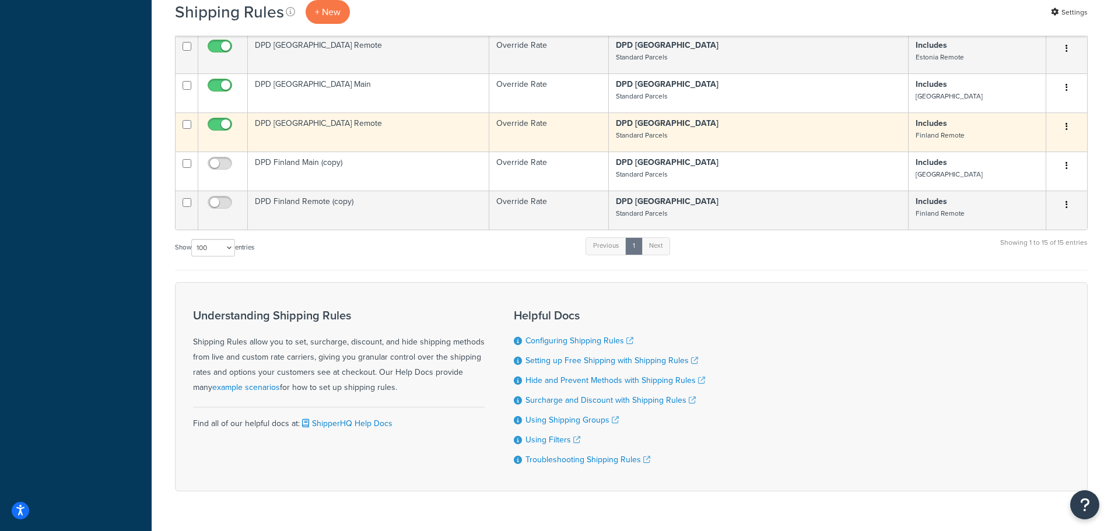
click at [332, 139] on td "DPD [GEOGRAPHIC_DATA] Remote" at bounding box center [368, 132] width 241 height 39
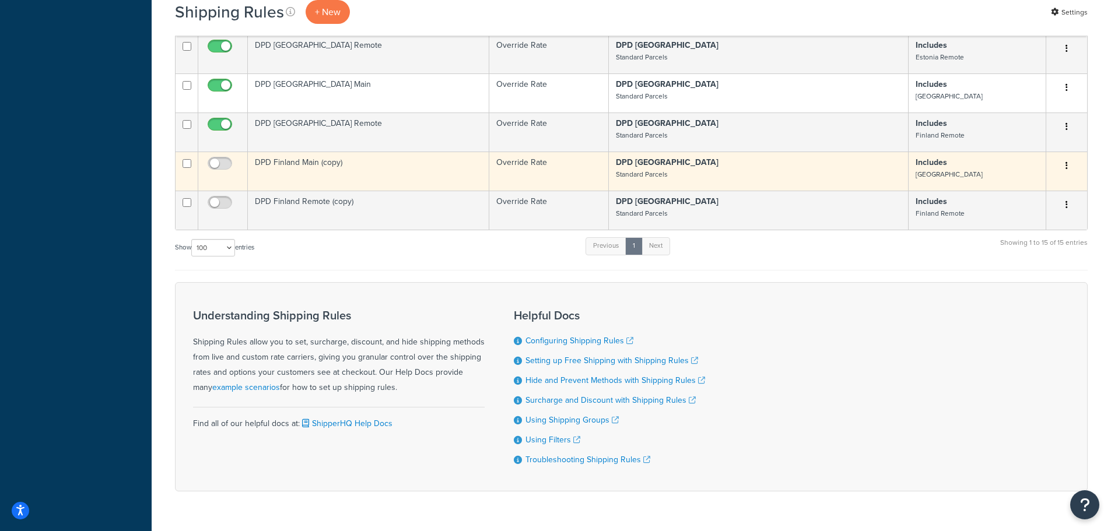
click at [332, 156] on td "DPD Finland Main (copy)" at bounding box center [368, 171] width 241 height 39
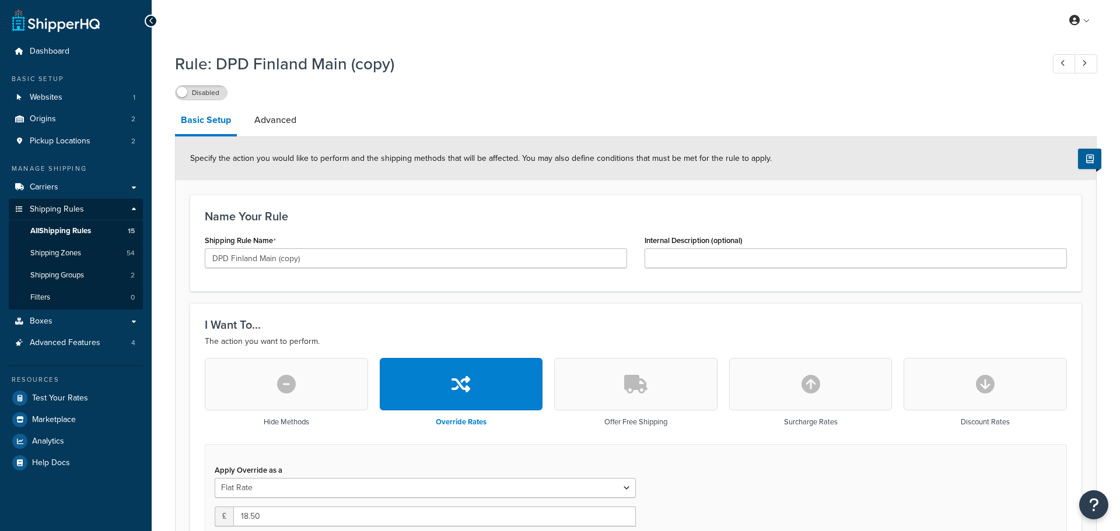
select select "BOX"
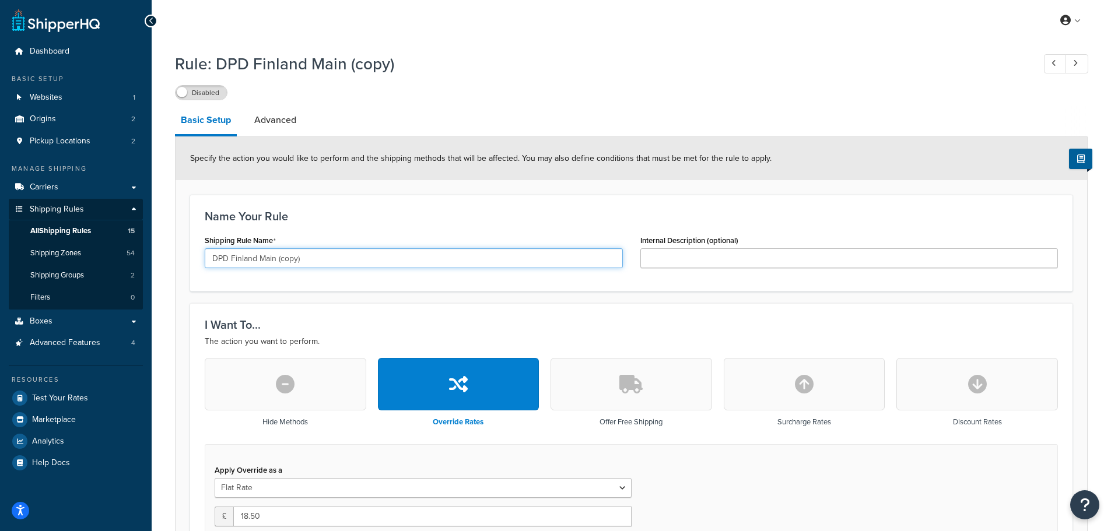
click at [244, 260] on input "DPD Finland Main (copy)" at bounding box center [414, 258] width 418 height 20
drag, startPoint x: 274, startPoint y: 262, endPoint x: 351, endPoint y: 257, distance: 77.2
click at [351, 257] on input "DPD France Main (copy)" at bounding box center [414, 258] width 418 height 20
type input "DPD France Main"
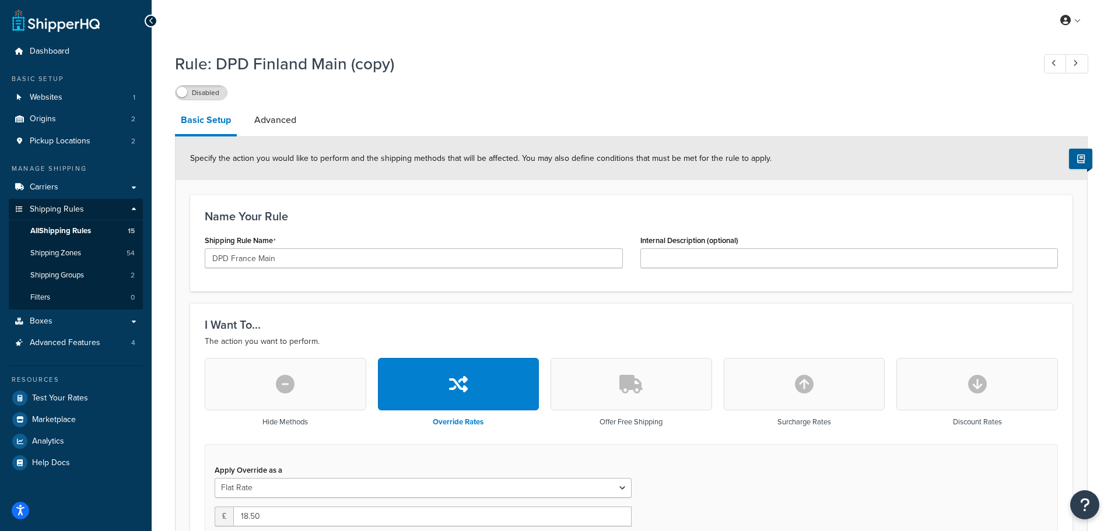
click at [464, 292] on div "Name Your Rule Shipping Rule Name DPD [GEOGRAPHIC_DATA] Main Internal Descripti…" at bounding box center [631, 243] width 882 height 97
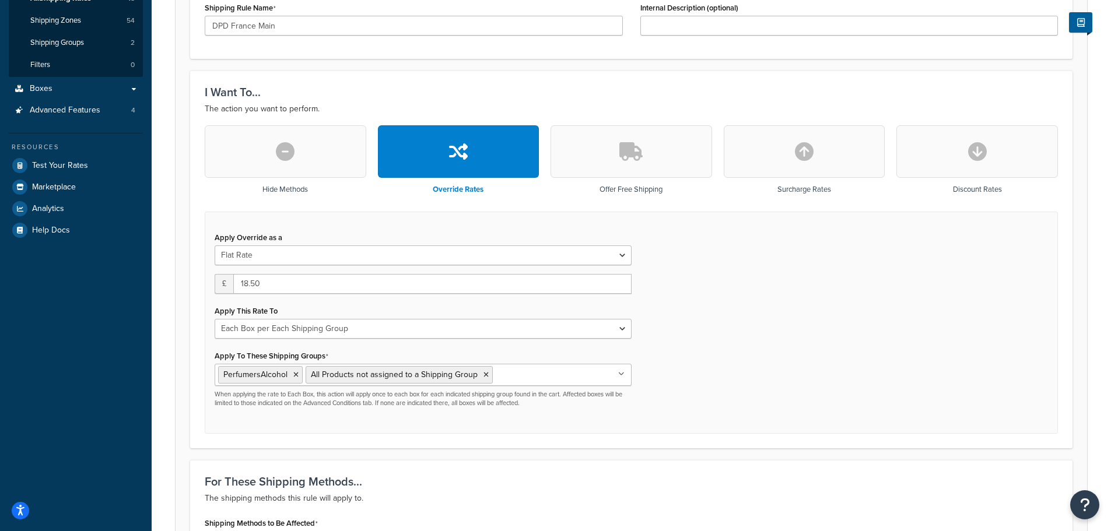
scroll to position [233, 0]
click at [248, 286] on input "18.50" at bounding box center [432, 284] width 398 height 20
type input "10.48"
click at [716, 319] on div "Apply Override as a Flat Rate Percentage Flat Rate & Percentage £ 10.48 Apply T…" at bounding box center [631, 322] width 853 height 223
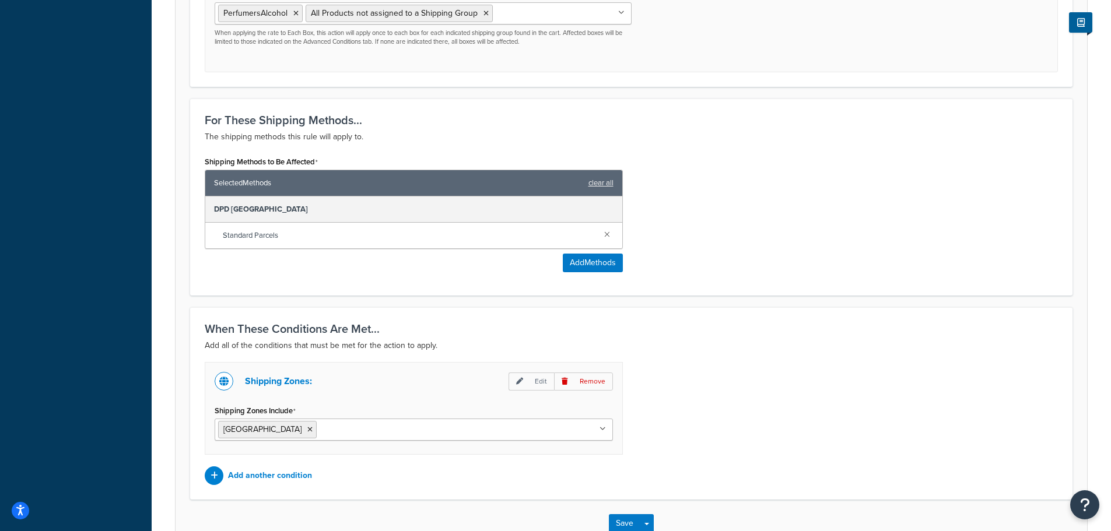
scroll to position [671, 0]
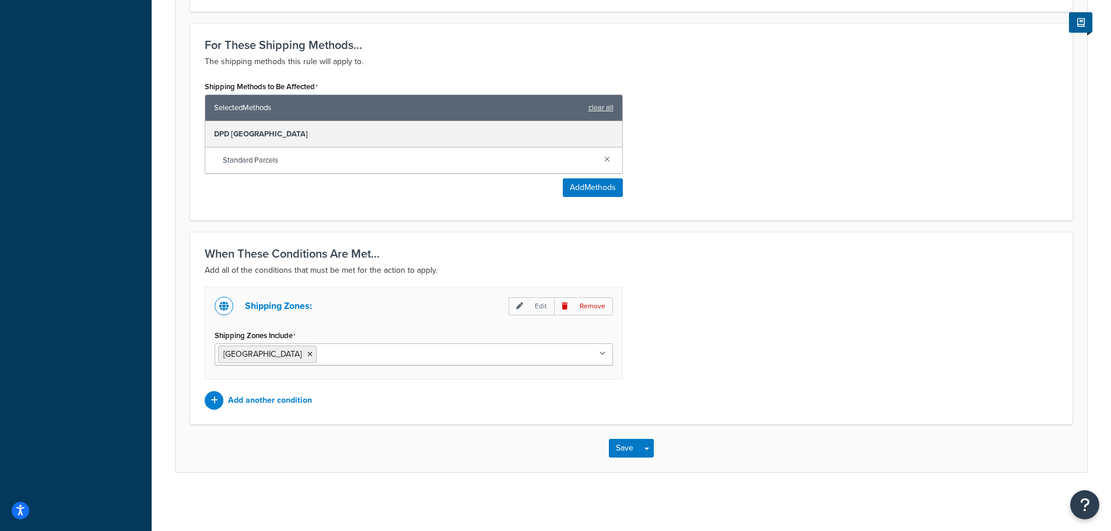
click at [355, 356] on input "Shipping Zones Include" at bounding box center [371, 354] width 103 height 13
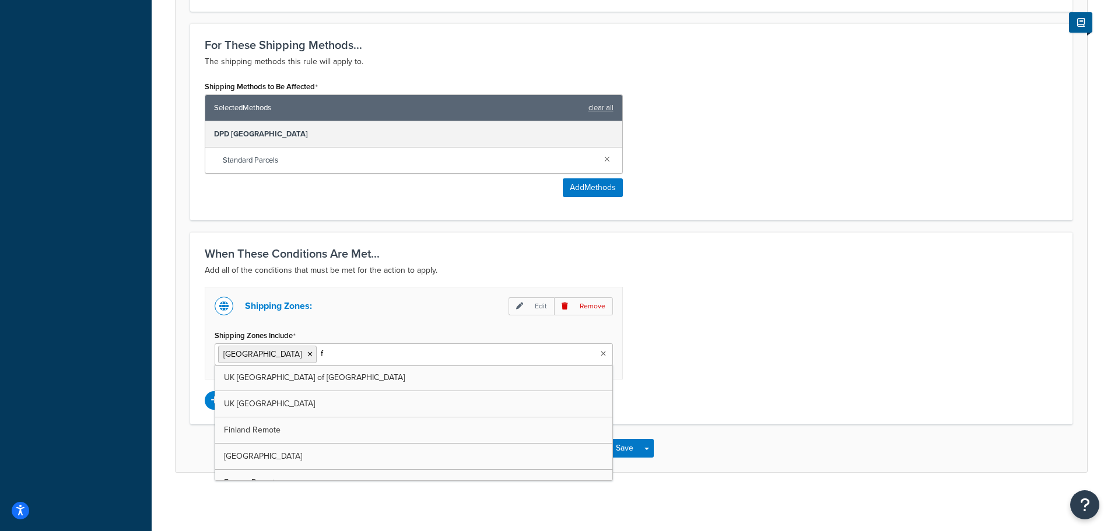
type input "fr"
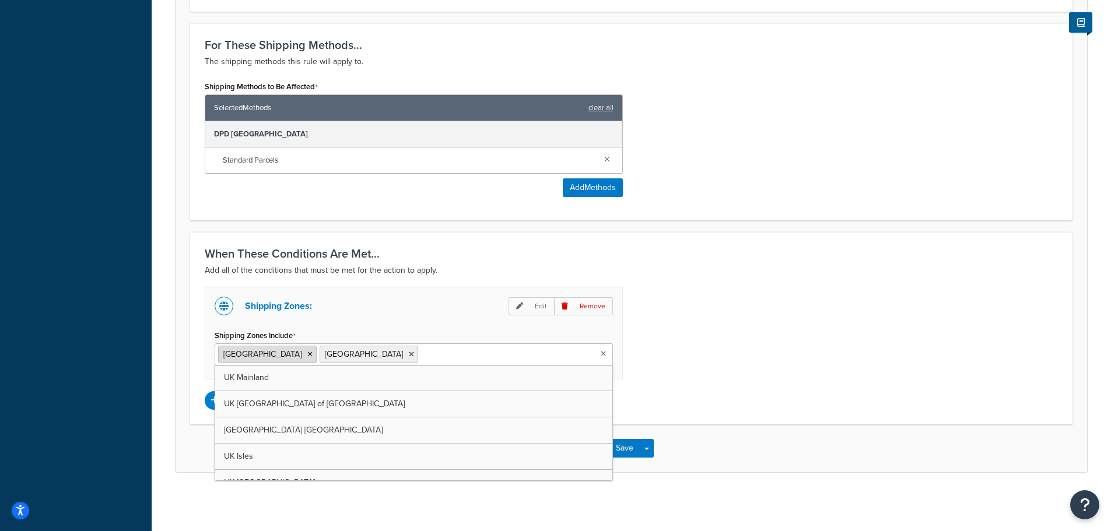
click at [307, 357] on icon at bounding box center [309, 354] width 5 height 7
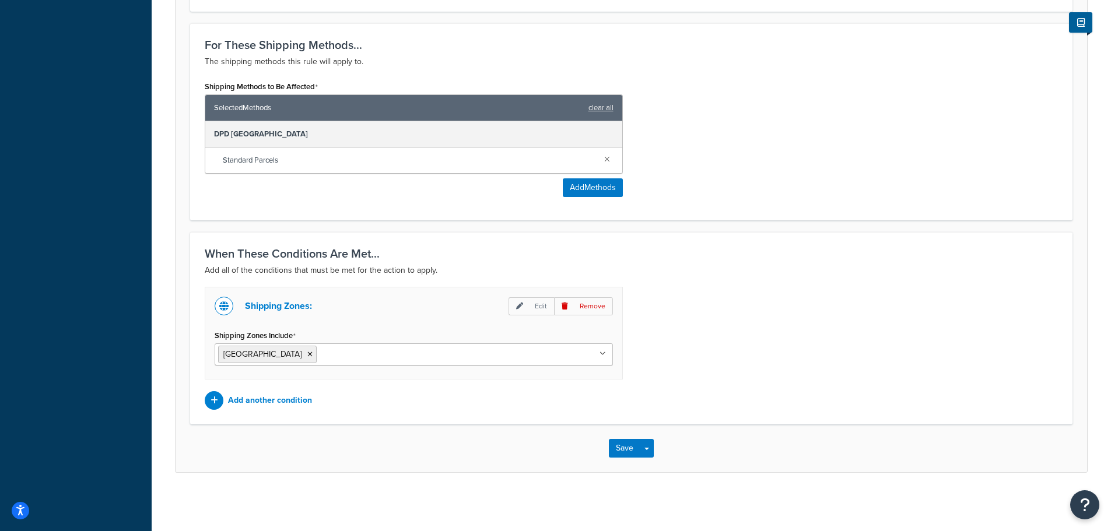
click at [699, 357] on div "Shipping Zones: Edit Remove Shipping Zones Include [GEOGRAPHIC_DATA] [GEOGRAPHI…" at bounding box center [631, 348] width 871 height 123
click at [630, 450] on button "Save" at bounding box center [624, 448] width 31 height 19
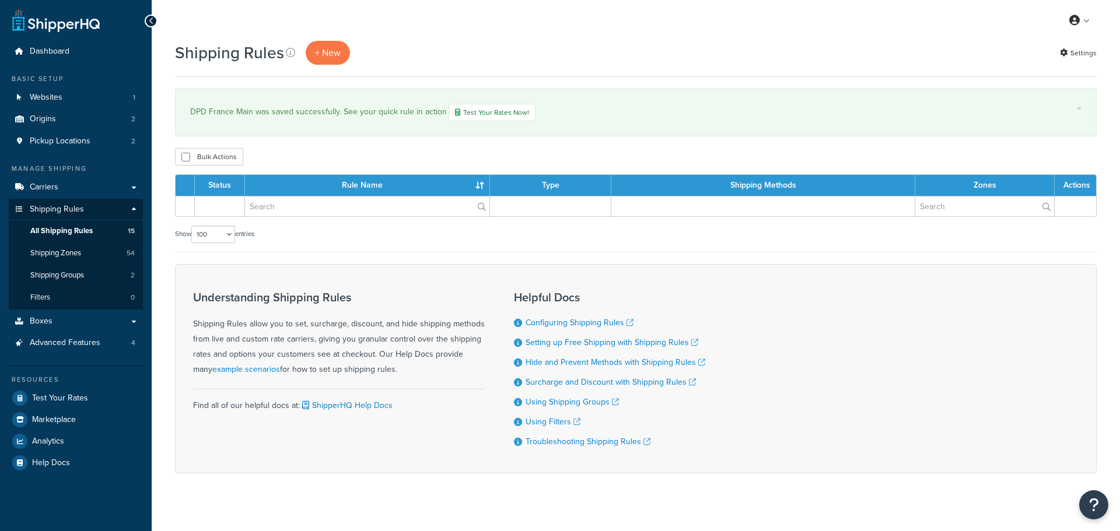
select select "100"
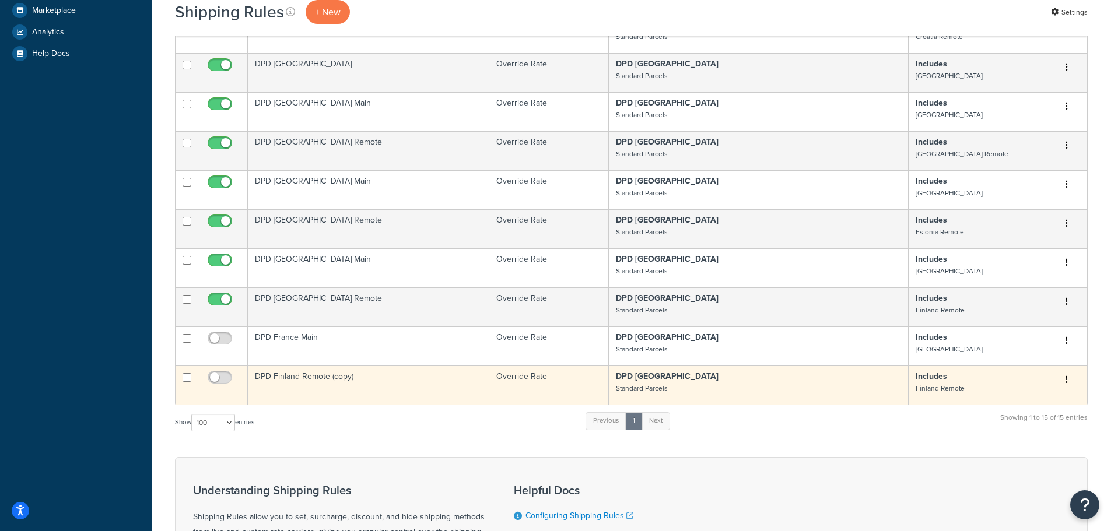
scroll to position [525, 0]
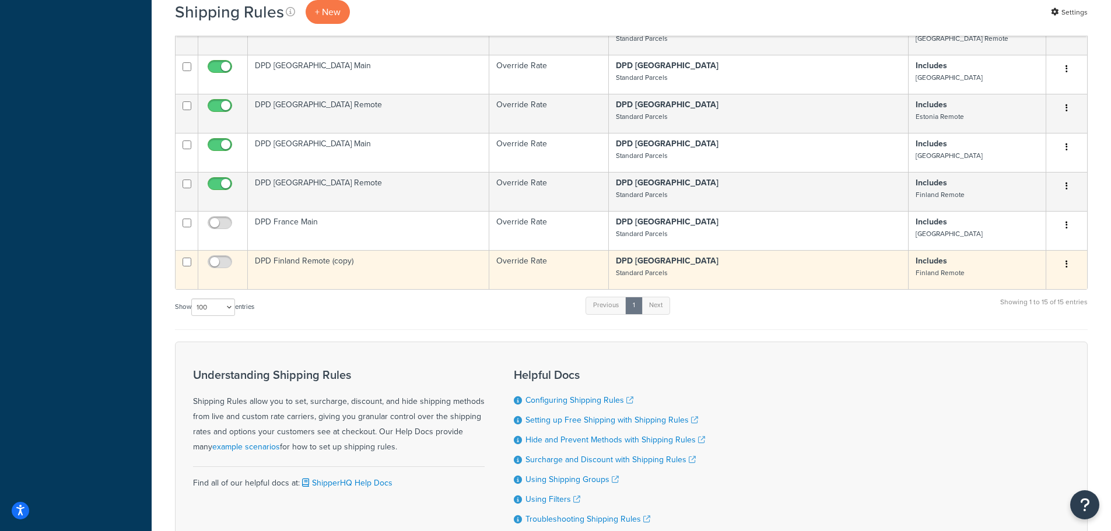
click at [348, 253] on td "DPD Finland Remote (copy)" at bounding box center [368, 269] width 241 height 39
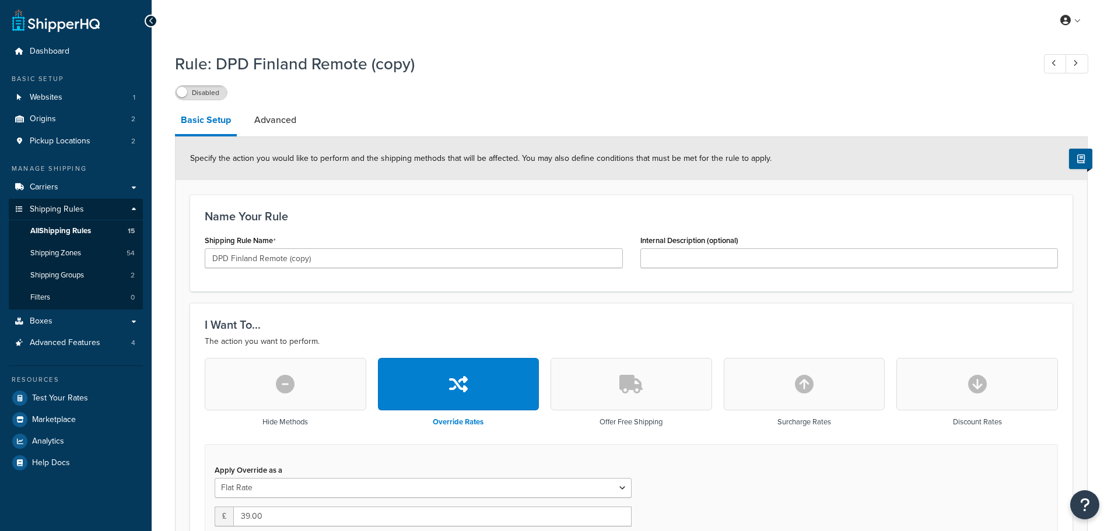
select select "BOX"
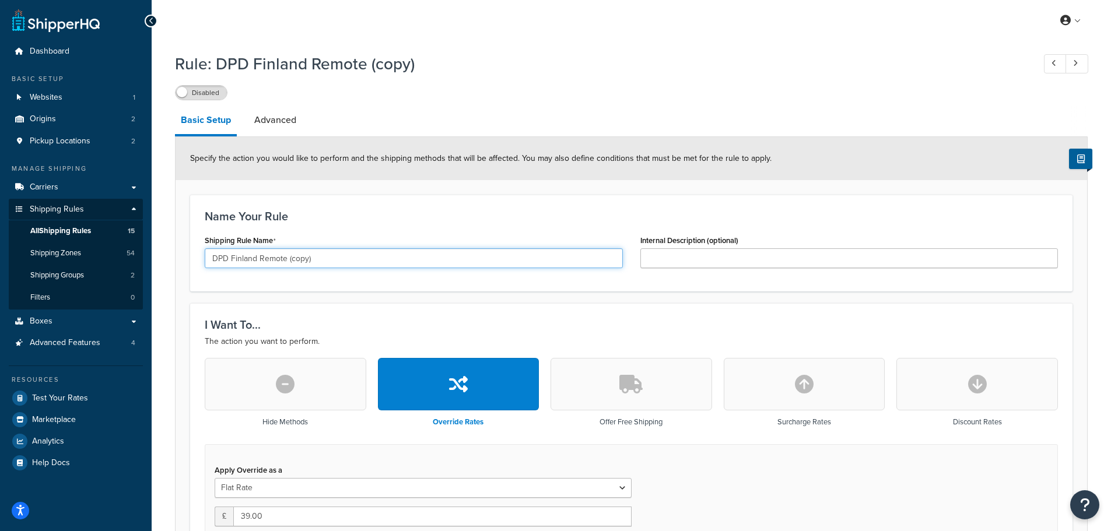
click at [244, 259] on input "DPD Finland Remote (copy)" at bounding box center [414, 258] width 418 height 20
drag, startPoint x: 281, startPoint y: 258, endPoint x: 369, endPoint y: 259, distance: 88.1
click at [369, 259] on input "DPD France Remote (copy)" at bounding box center [414, 258] width 418 height 20
type input "DPD [GEOGRAPHIC_DATA] Remote"
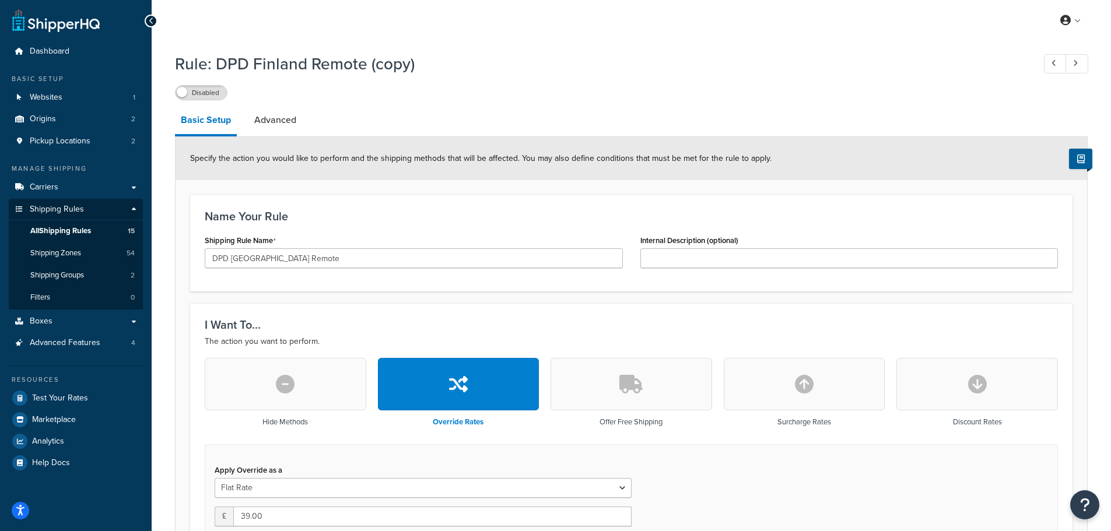
click at [423, 290] on div "Name Your Rule Shipping Rule Name DPD France Remote Internal Description (optio…" at bounding box center [631, 243] width 882 height 97
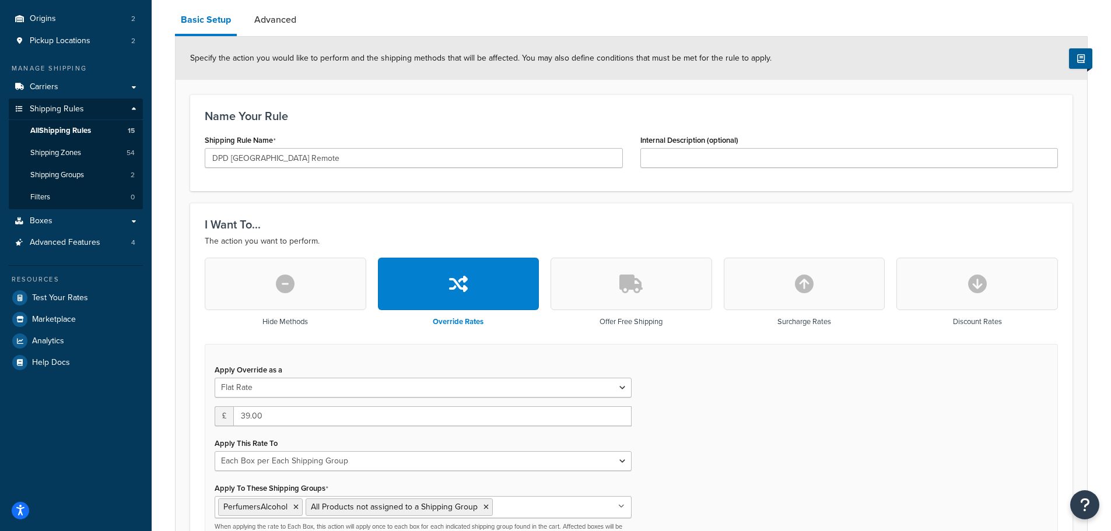
scroll to position [175, 0]
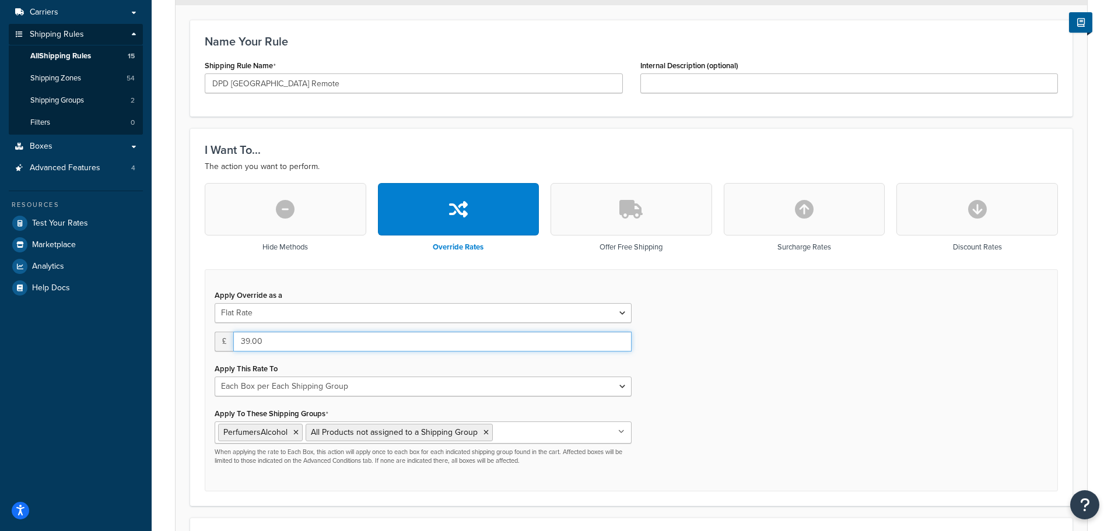
click at [251, 344] on input "39.00" at bounding box center [432, 342] width 398 height 20
type input "19.21"
click at [728, 386] on div "Apply Override as a Flat Rate Percentage Flat Rate & Percentage £ 19.21 Apply T…" at bounding box center [631, 380] width 853 height 223
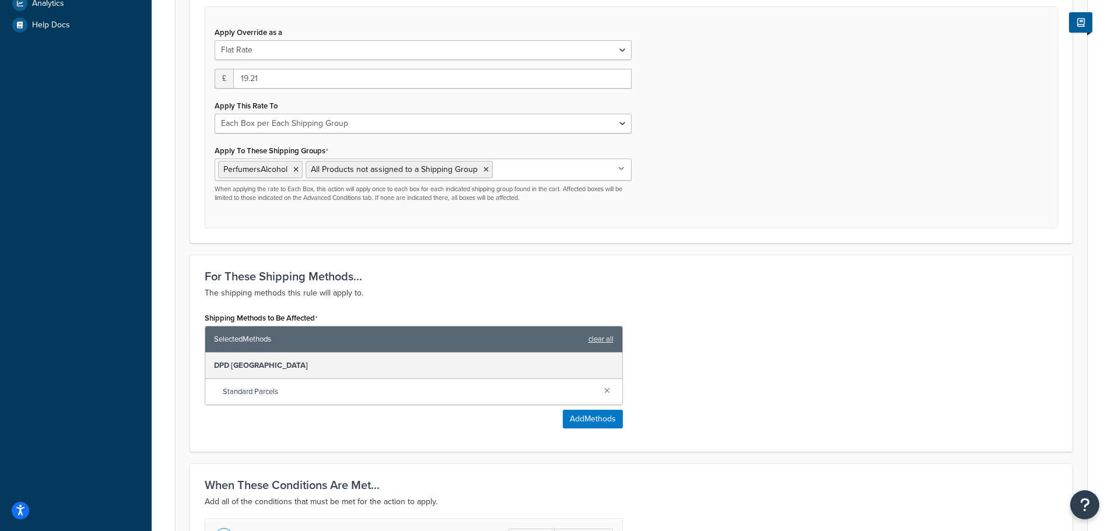
scroll to position [583, 0]
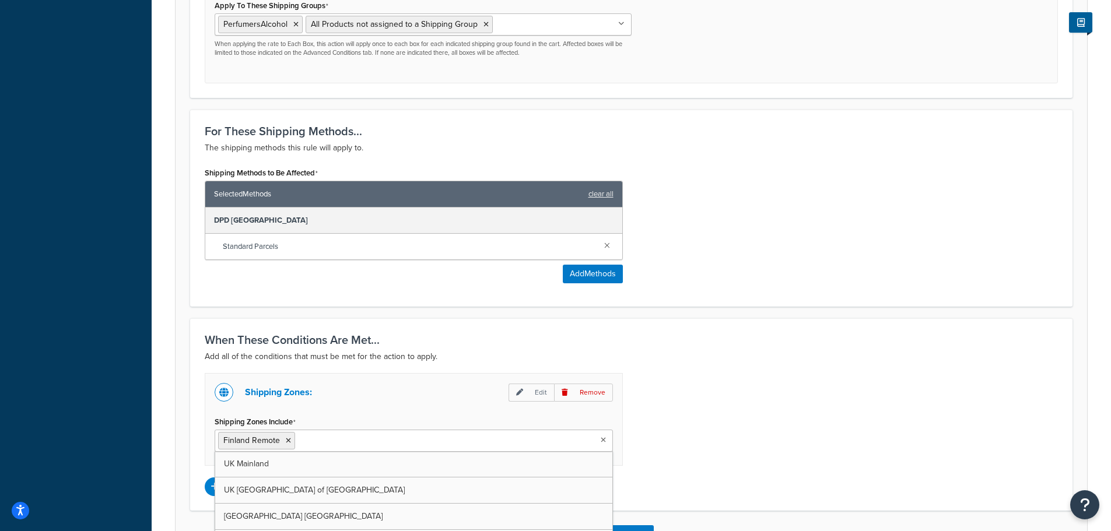
click at [345, 442] on input "Shipping Zones Include" at bounding box center [349, 440] width 103 height 13
type input "fr"
click at [286, 442] on icon at bounding box center [288, 440] width 5 height 7
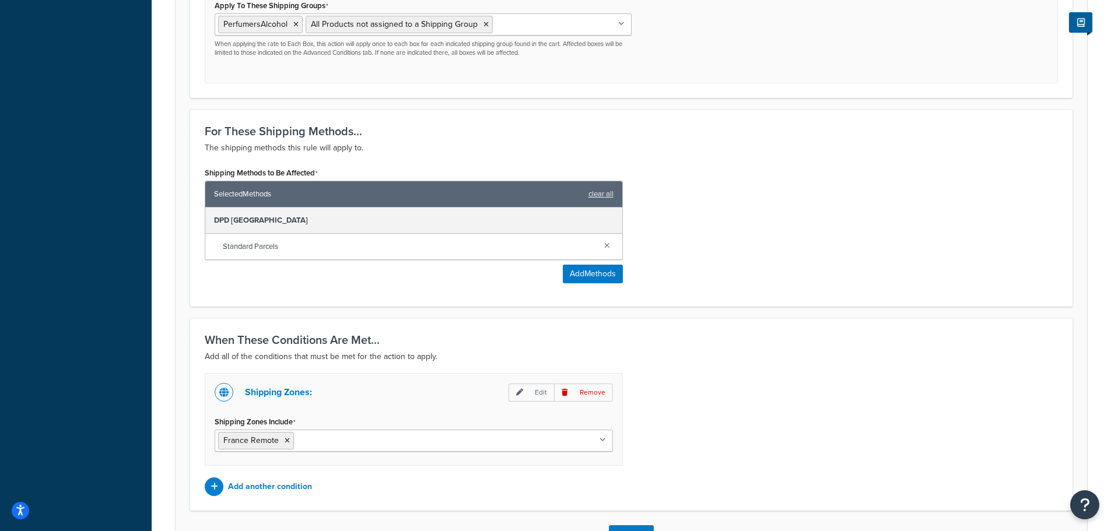
click at [740, 402] on div "Shipping Zones: Edit Remove Shipping Zones Include France Remote UK Mainland UK…" at bounding box center [631, 434] width 871 height 123
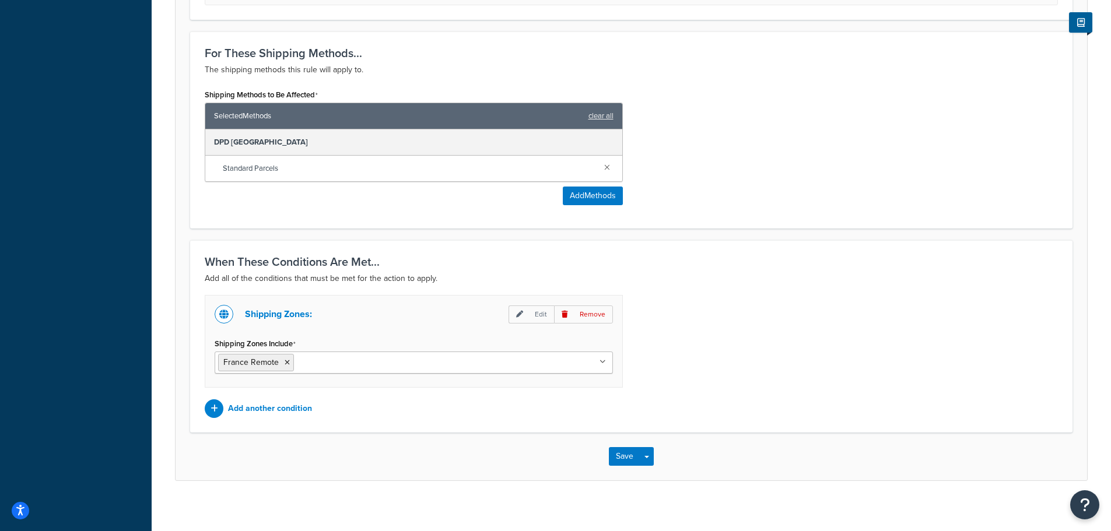
scroll to position [671, 0]
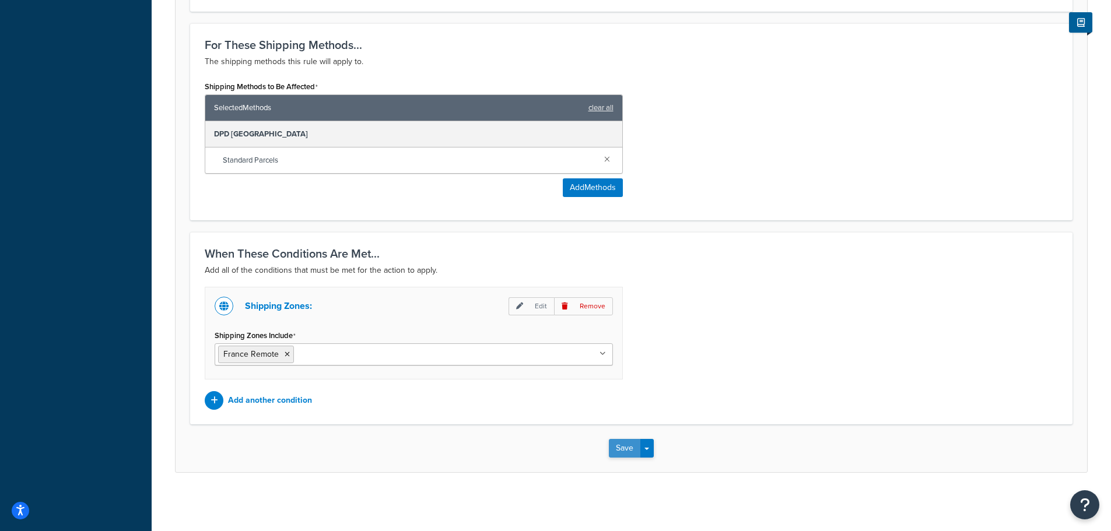
click at [622, 449] on button "Save" at bounding box center [624, 448] width 31 height 19
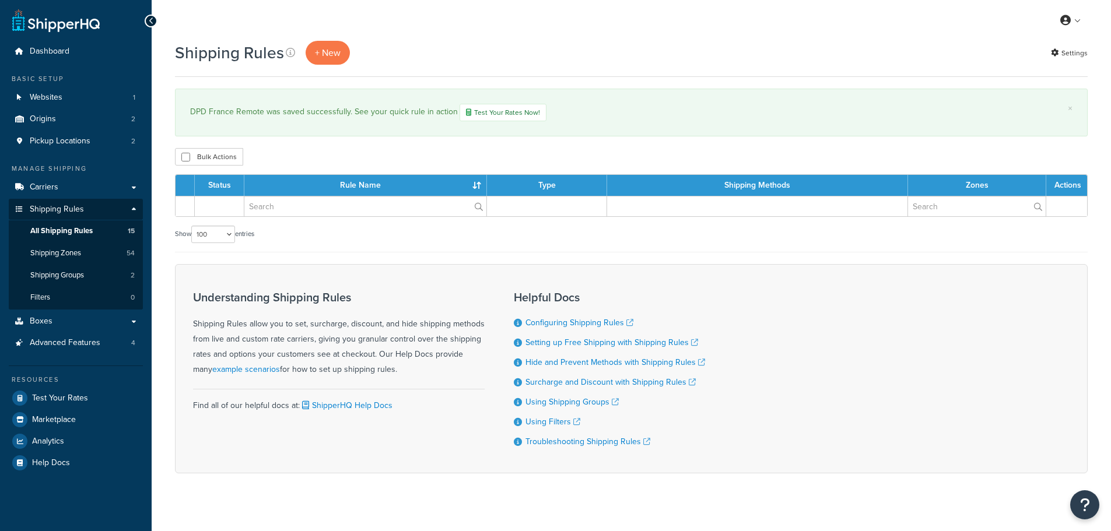
select select "100"
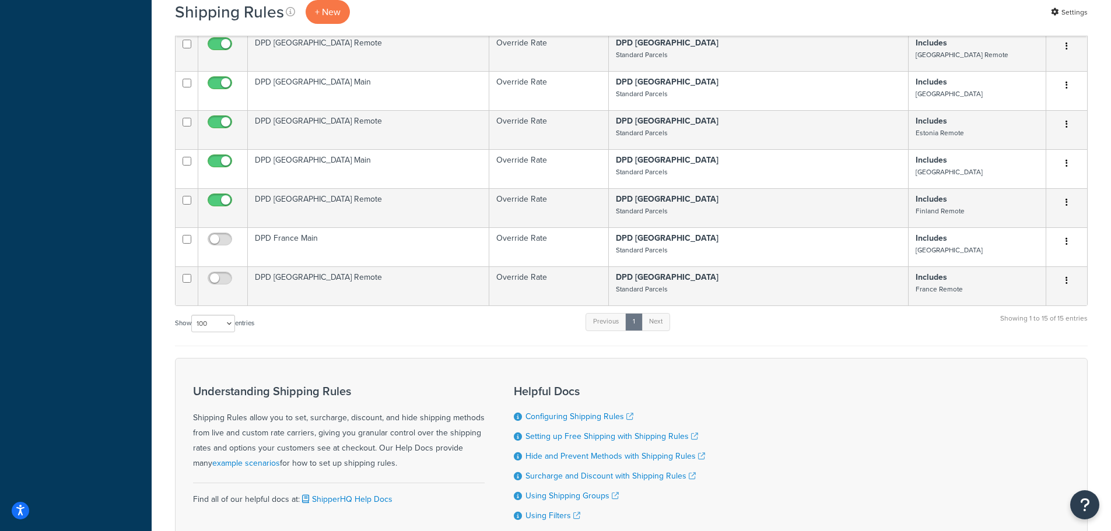
scroll to position [608, 0]
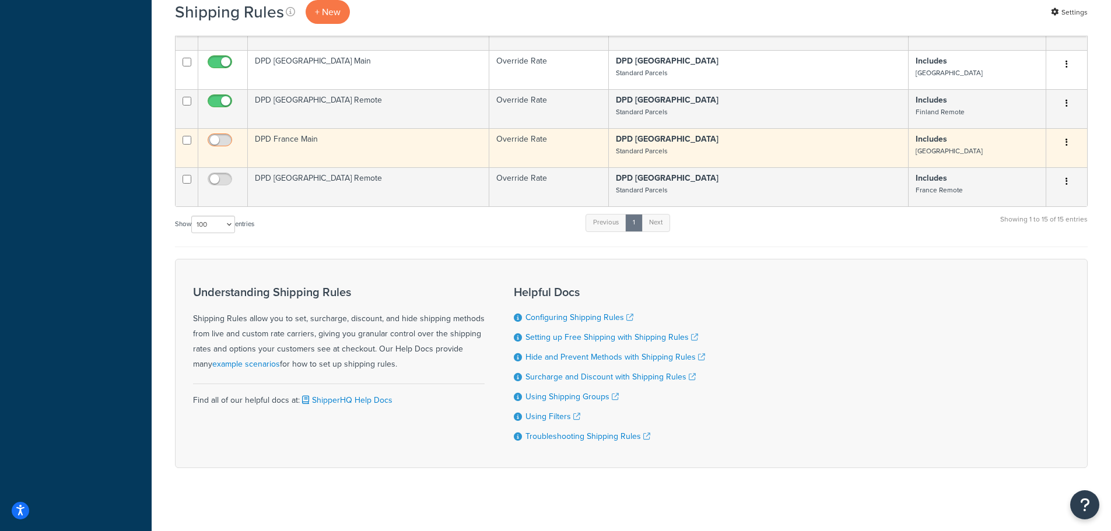
click at [218, 136] on input "checkbox" at bounding box center [221, 143] width 32 height 15
checkbox input "true"
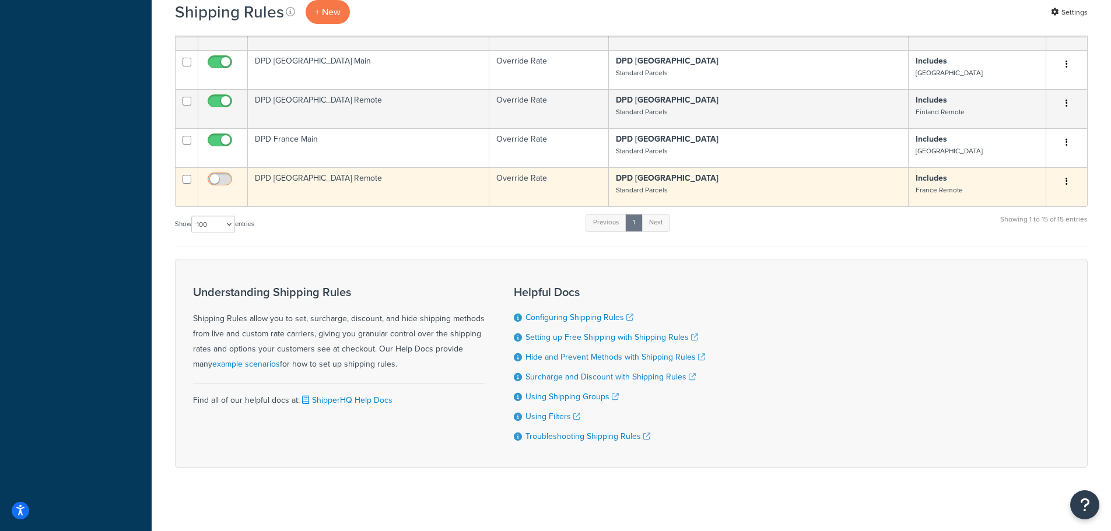
click at [223, 173] on span at bounding box center [220, 180] width 24 height 14
click at [223, 175] on input "checkbox" at bounding box center [221, 182] width 32 height 15
checkbox input "true"
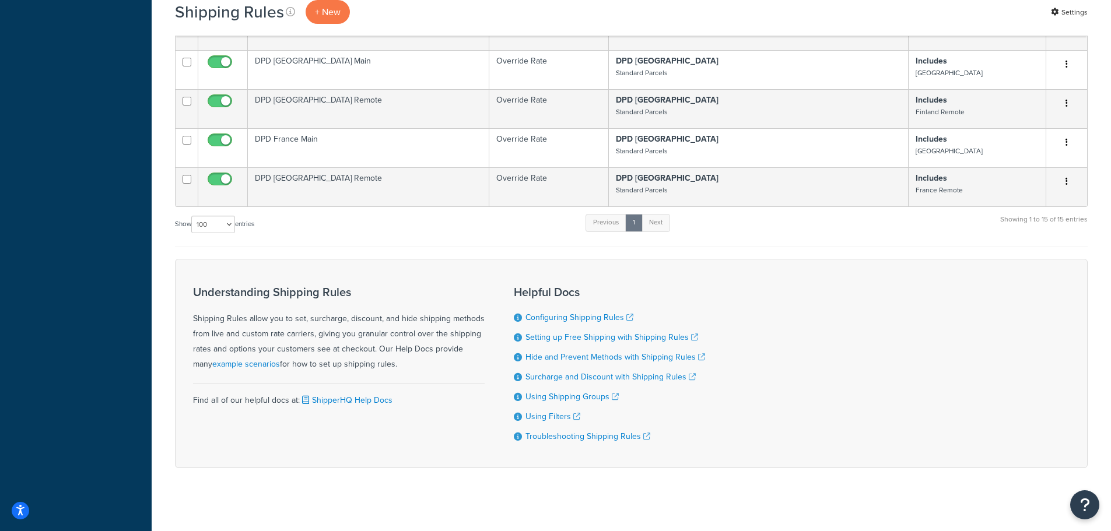
click at [342, 213] on div "Show 10 15 25 50 100 1000 entries Previous 1 Next Showing 1 to 15 of 15 entries" at bounding box center [631, 230] width 913 height 34
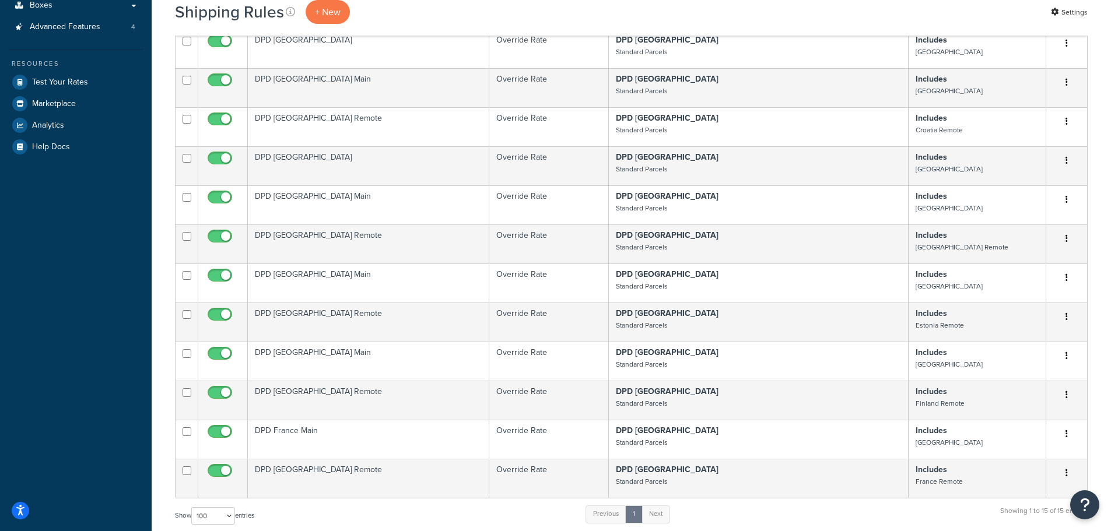
scroll to position [549, 0]
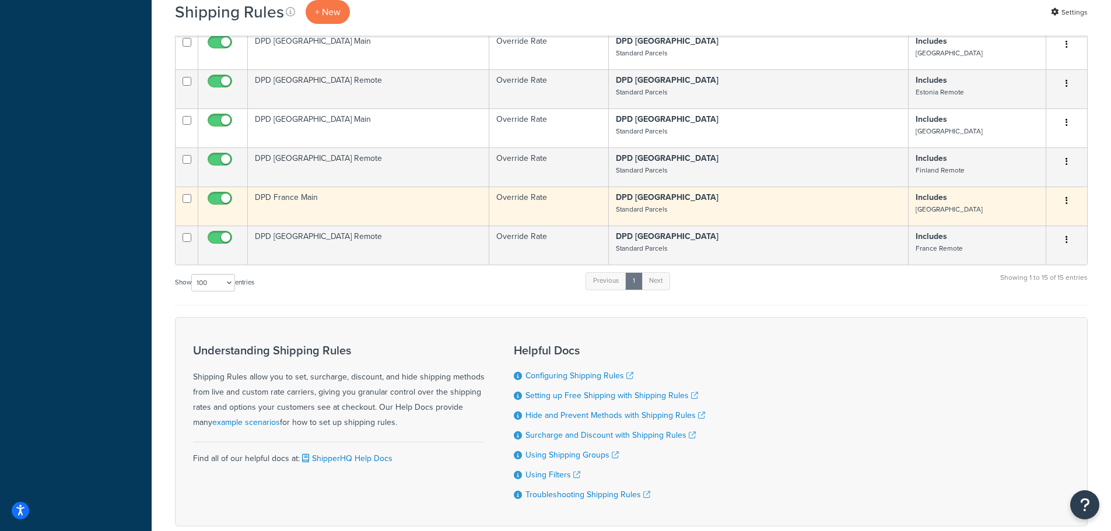
click at [184, 194] on input "checkbox" at bounding box center [187, 198] width 9 height 9
checkbox input "true"
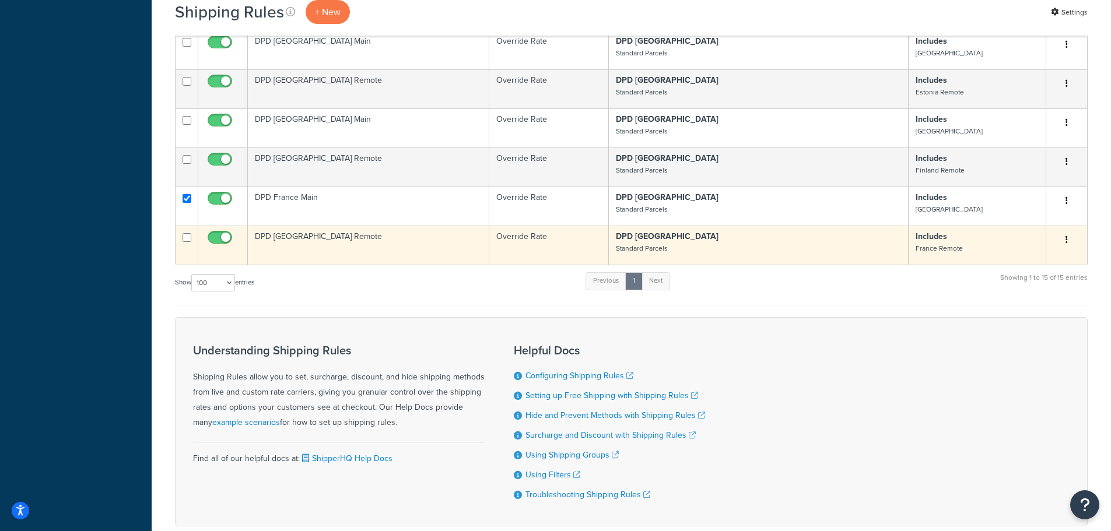
click at [186, 233] on input "checkbox" at bounding box center [187, 237] width 9 height 9
checkbox input "true"
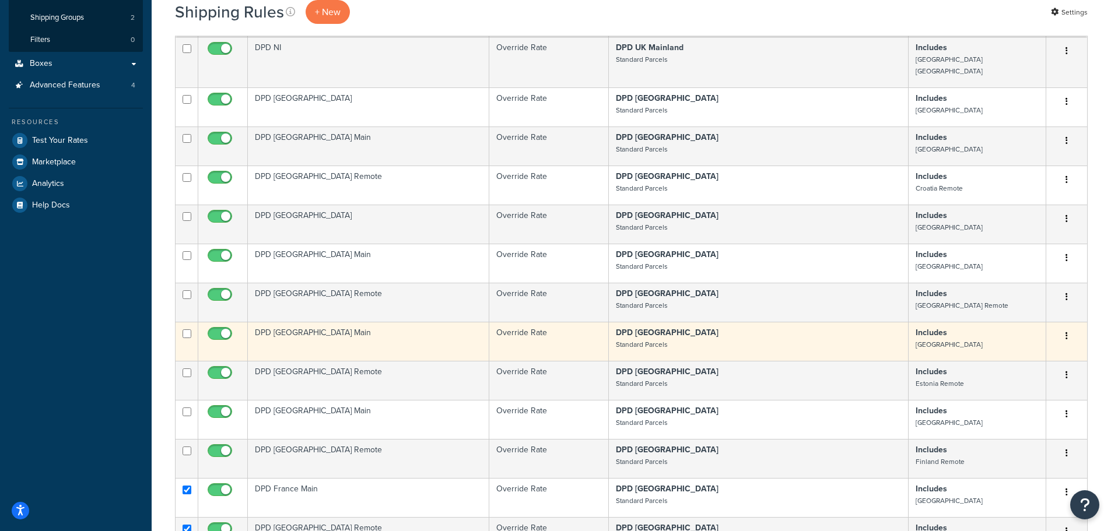
scroll to position [0, 0]
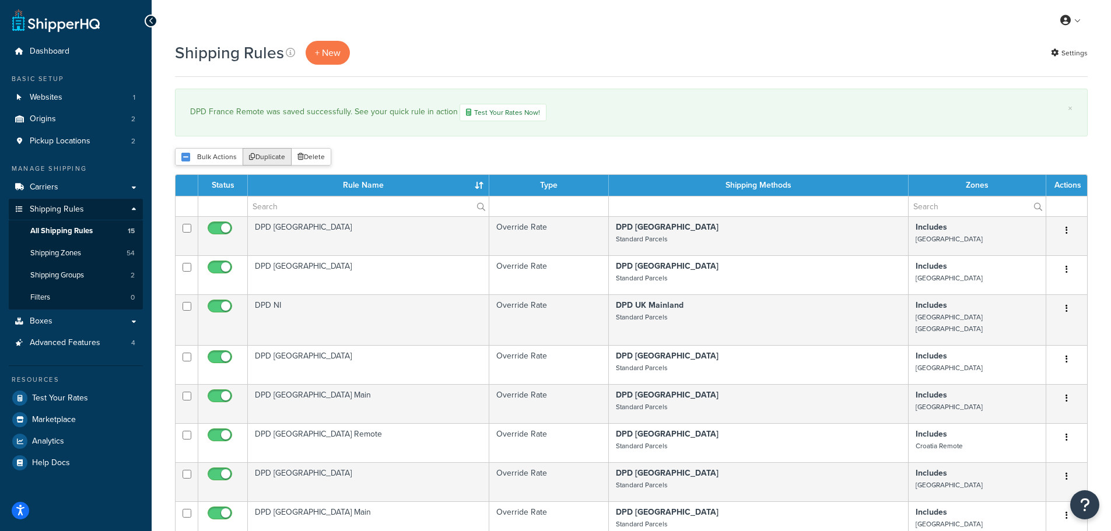
click at [262, 154] on button "Duplicate" at bounding box center [267, 156] width 49 height 17
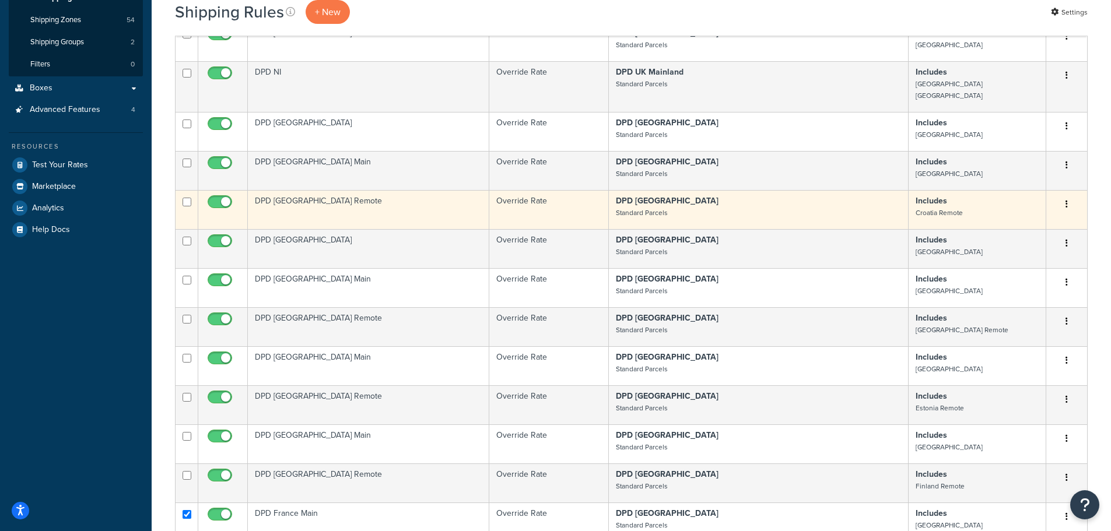
scroll to position [583, 0]
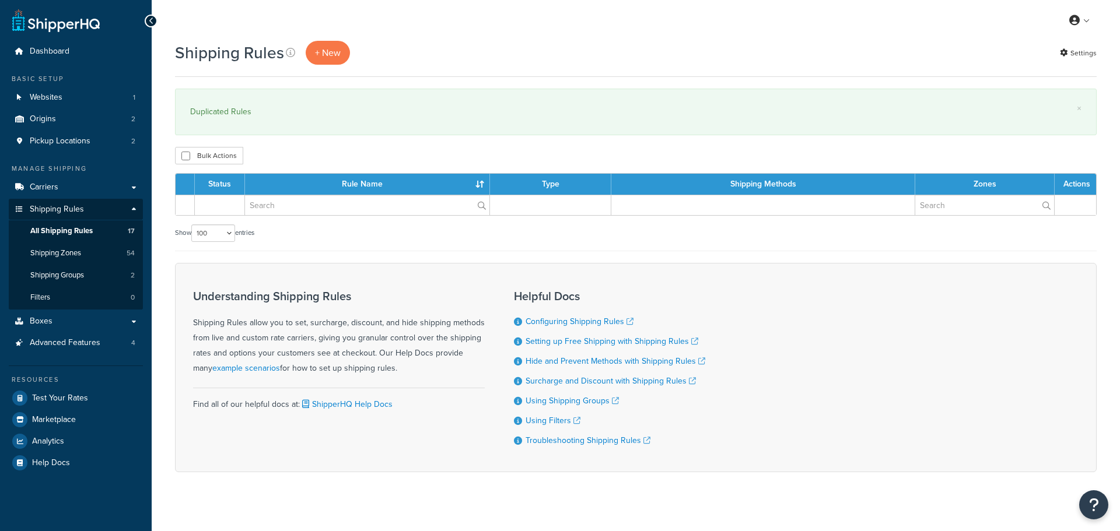
select select "100"
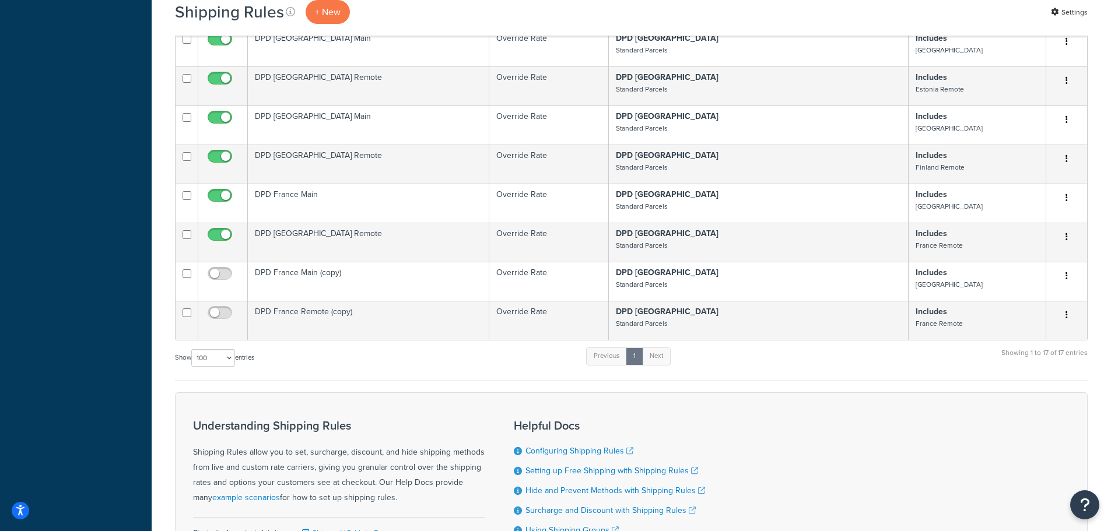
scroll to position [684, 0]
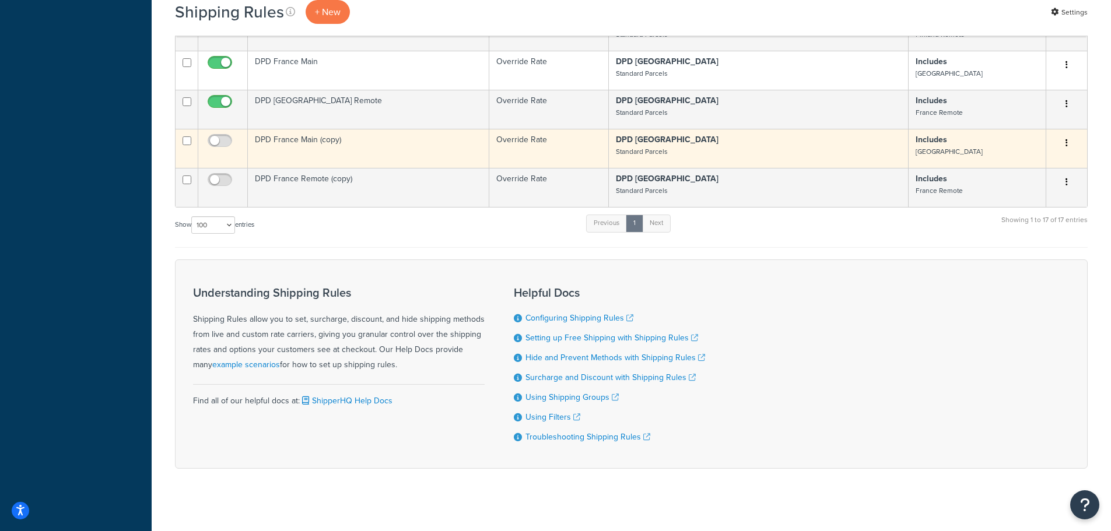
click at [294, 129] on td "DPD France Main (copy)" at bounding box center [368, 148] width 241 height 39
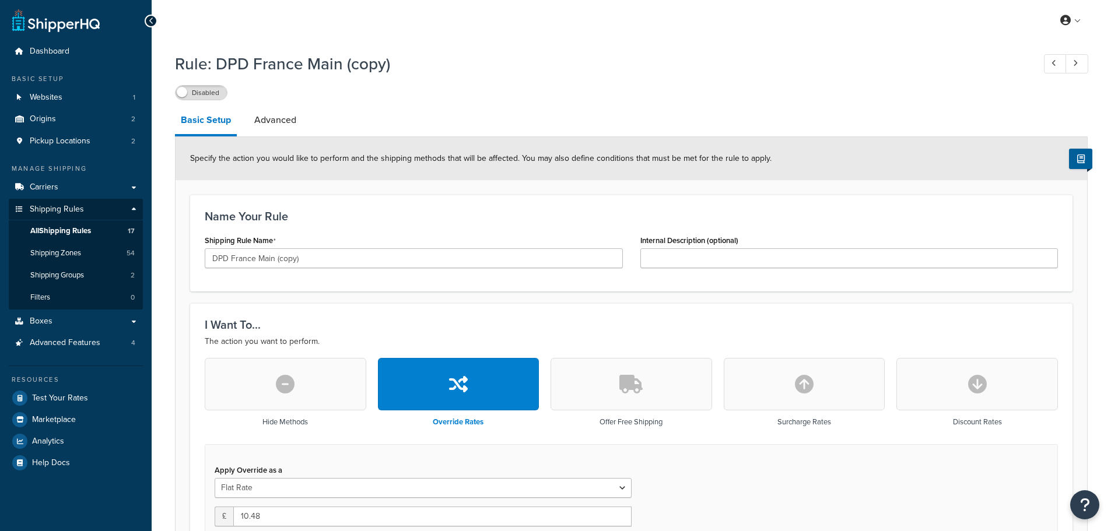
select select "BOX"
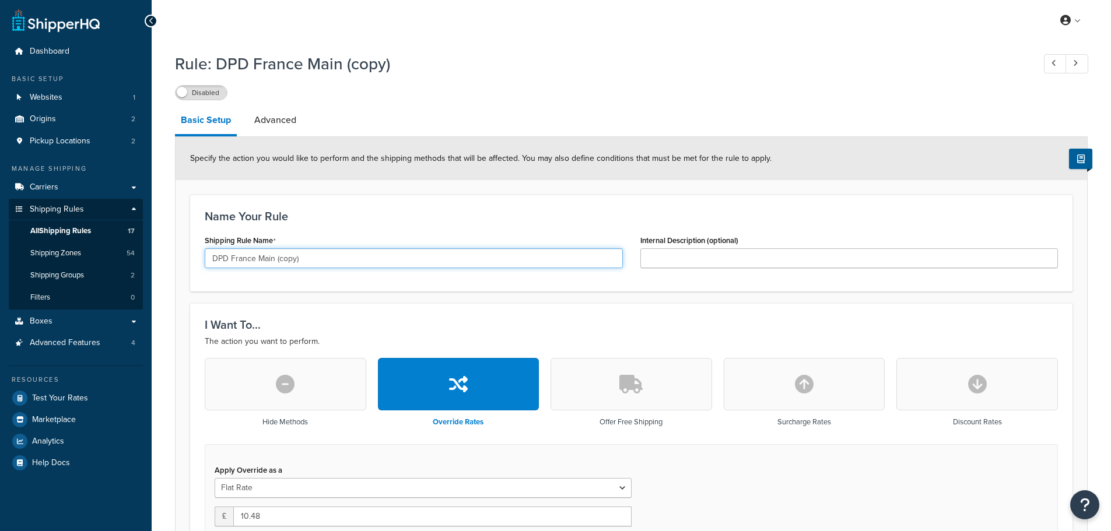
click at [244, 262] on input "DPD France Main (copy)" at bounding box center [414, 258] width 418 height 20
drag, startPoint x: 282, startPoint y: 261, endPoint x: 341, endPoint y: 261, distance: 58.9
click at [341, 261] on input "DPD [GEOGRAPHIC_DATA] Main (copy)" at bounding box center [414, 258] width 418 height 20
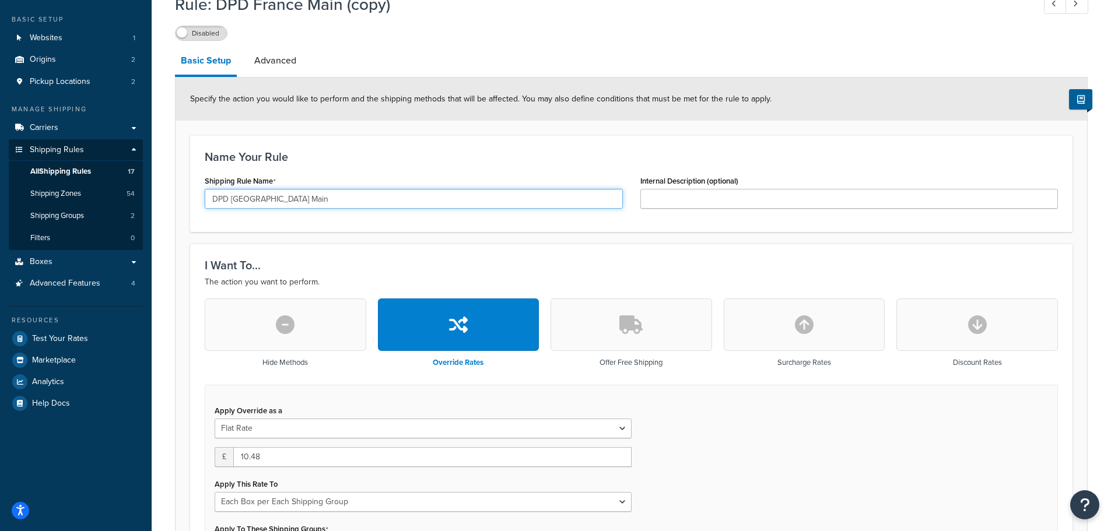
scroll to position [175, 0]
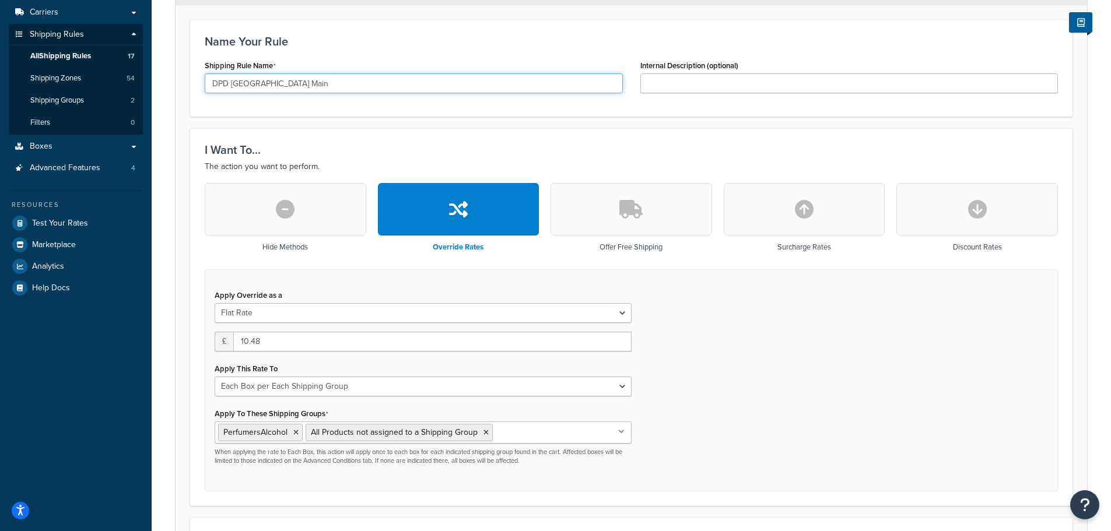
type input "DPD [GEOGRAPHIC_DATA] Main"
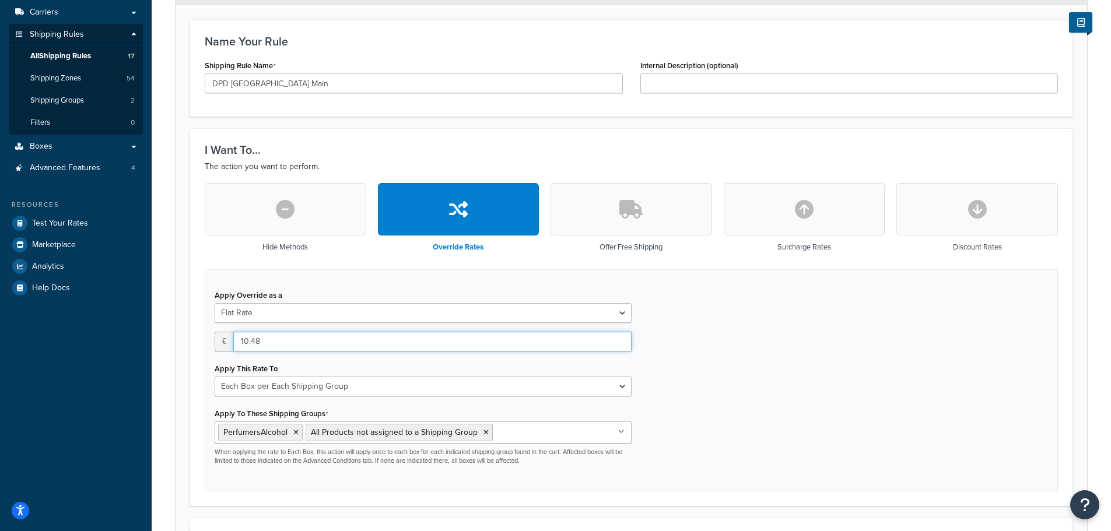
click at [262, 341] on input "10.48" at bounding box center [432, 342] width 398 height 20
drag, startPoint x: 260, startPoint y: 342, endPoint x: 238, endPoint y: 347, distance: 22.8
click at [240, 347] on input "10.48" at bounding box center [432, 342] width 398 height 20
type input "6.42"
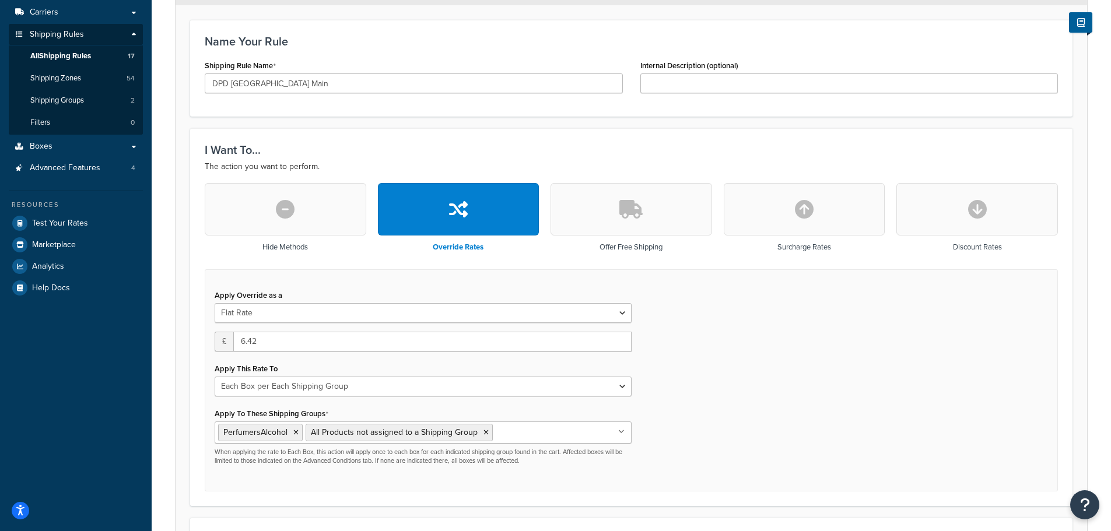
click at [663, 359] on div "Apply Override as a Flat Rate Percentage Flat Rate & Percentage £ 6.42 Apply Th…" at bounding box center [631, 380] width 853 height 223
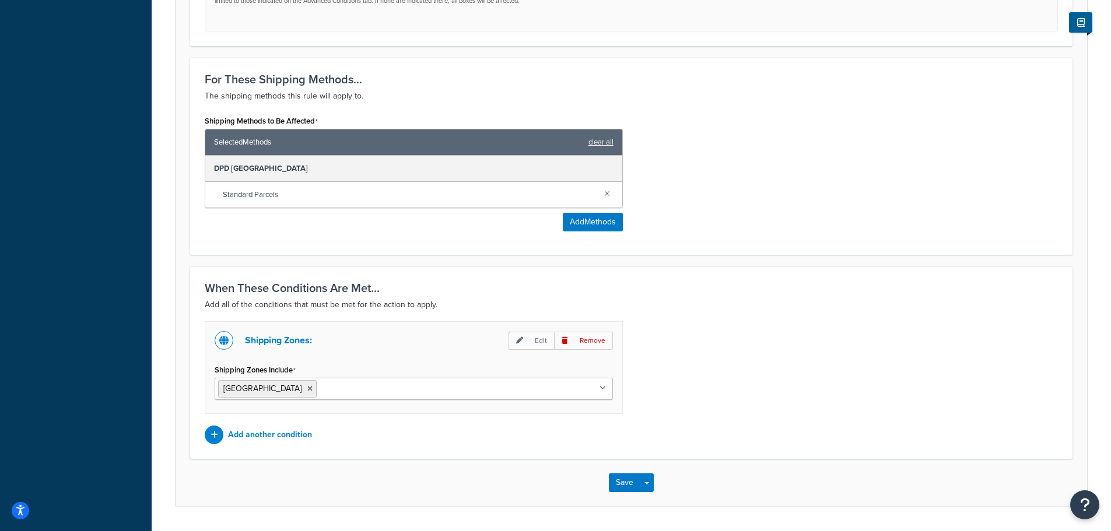
scroll to position [642, 0]
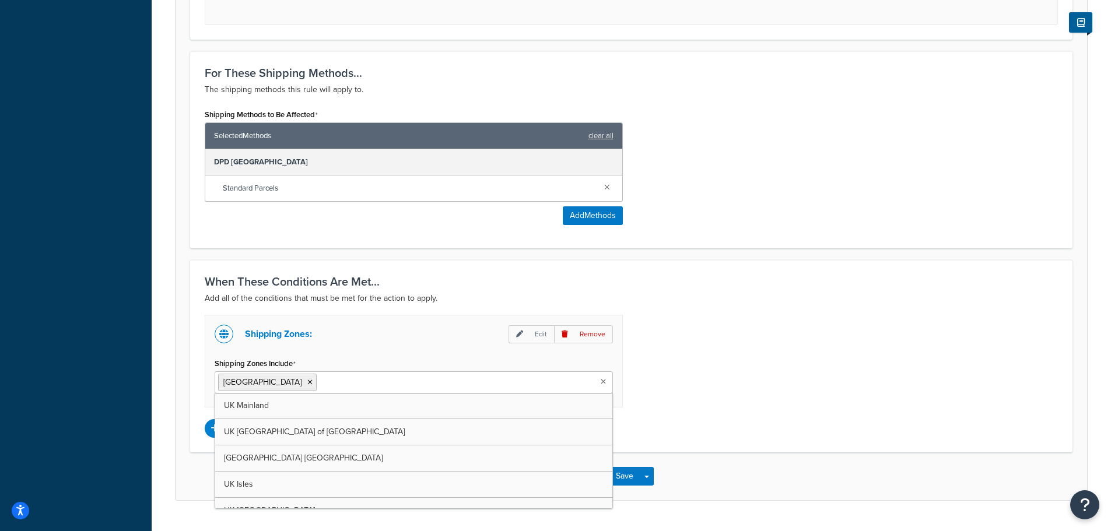
click at [320, 386] on input "Shipping Zones Include" at bounding box center [371, 382] width 103 height 13
type input "ge"
click at [307, 386] on icon at bounding box center [309, 382] width 5 height 7
click at [771, 406] on div "Shipping Zones: Edit Remove Shipping Zones Include Germany UK Mainland UK Highl…" at bounding box center [631, 376] width 871 height 123
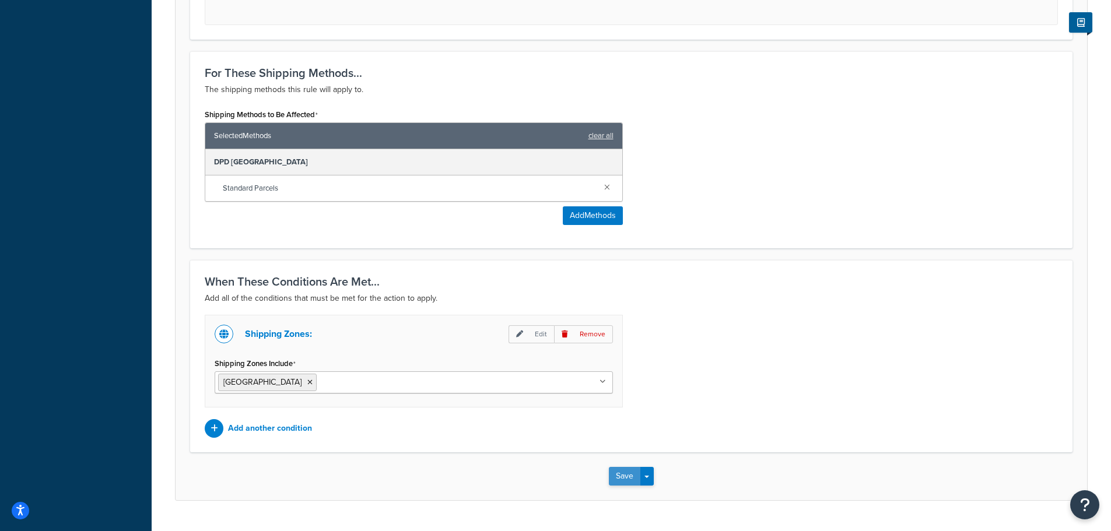
click at [618, 475] on button "Save" at bounding box center [624, 476] width 31 height 19
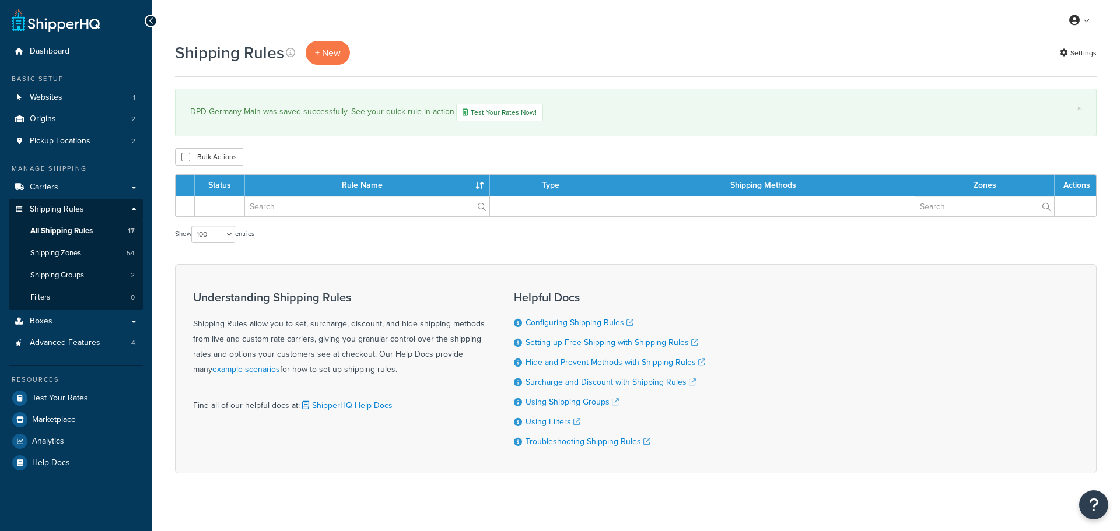
select select "100"
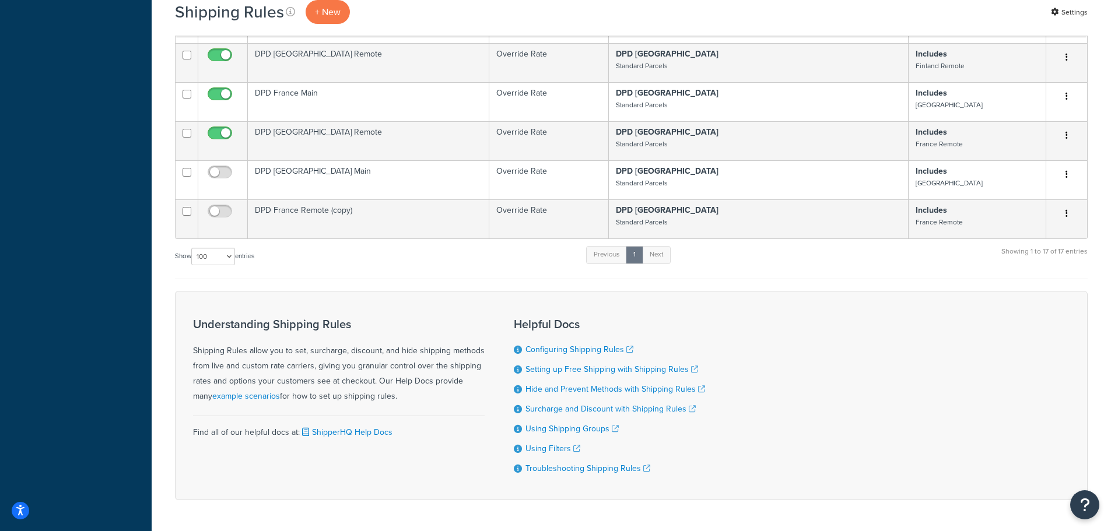
scroll to position [686, 0]
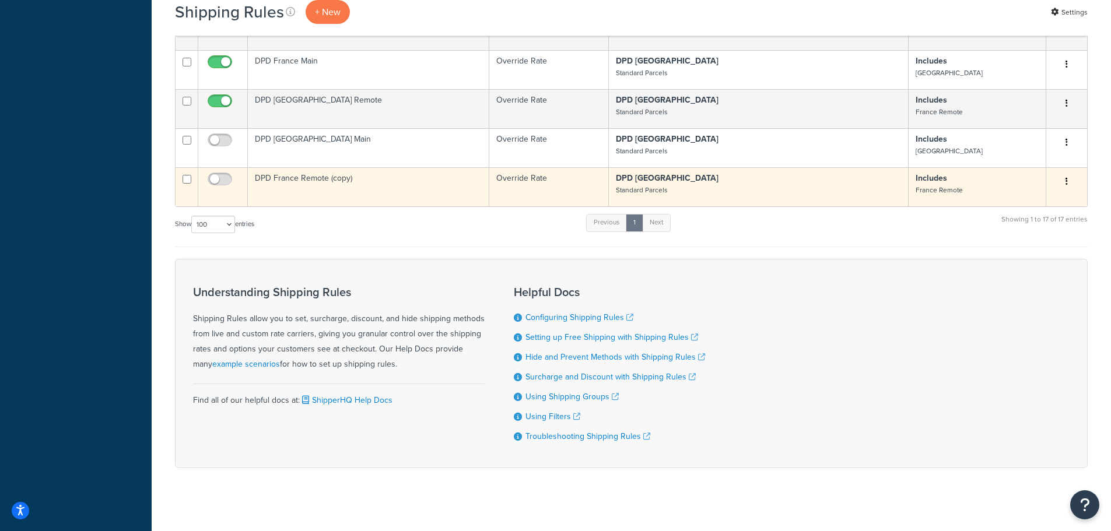
click at [309, 168] on td "DPD France Remote (copy)" at bounding box center [368, 186] width 241 height 39
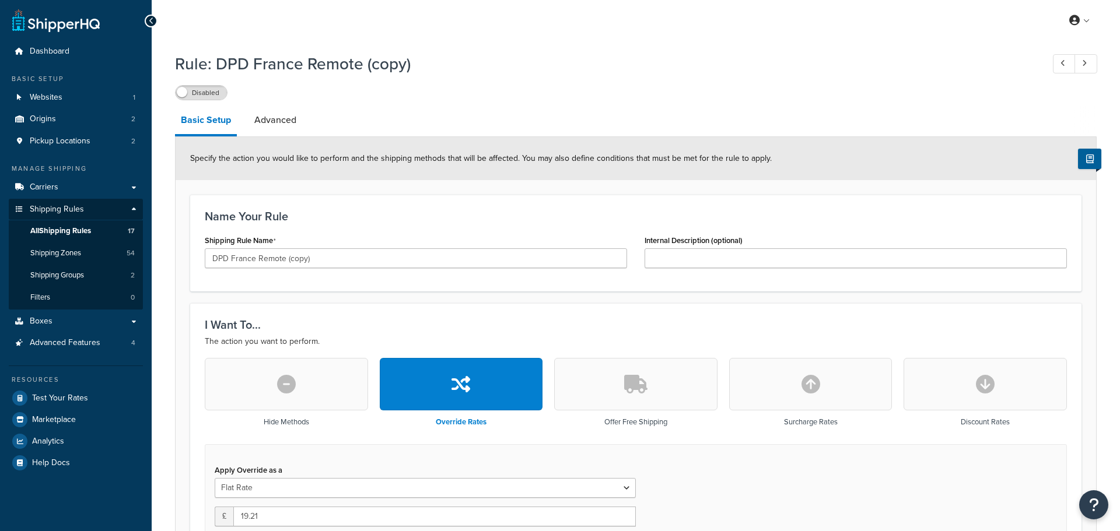
select select "BOX"
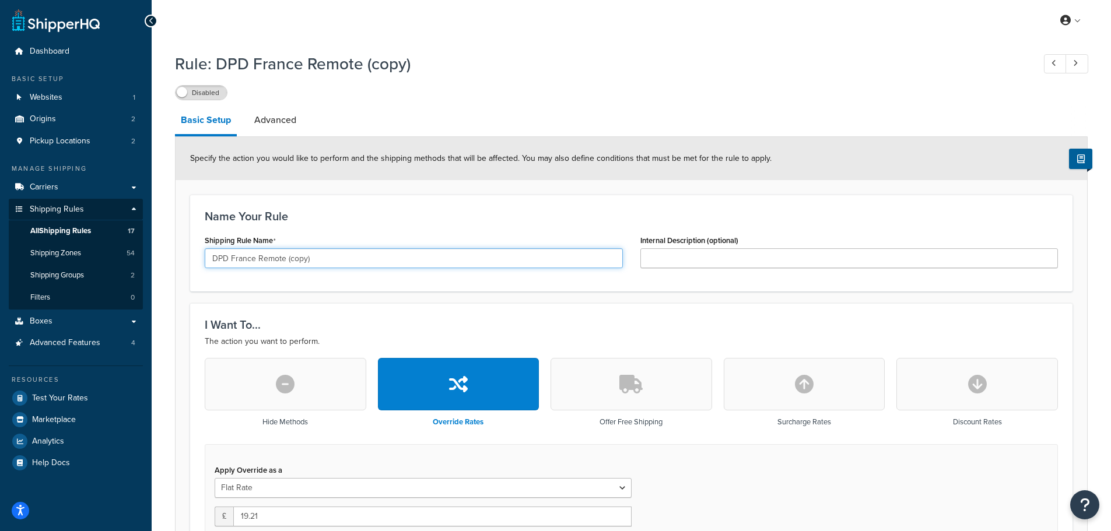
click at [239, 261] on input "DPD France Remote (copy)" at bounding box center [414, 258] width 418 height 20
drag, startPoint x: 292, startPoint y: 258, endPoint x: 371, endPoint y: 254, distance: 78.9
click at [370, 254] on input "DPD Germany Remote (copy)" at bounding box center [414, 258] width 418 height 20
type input "DPD [GEOGRAPHIC_DATA] Remote"
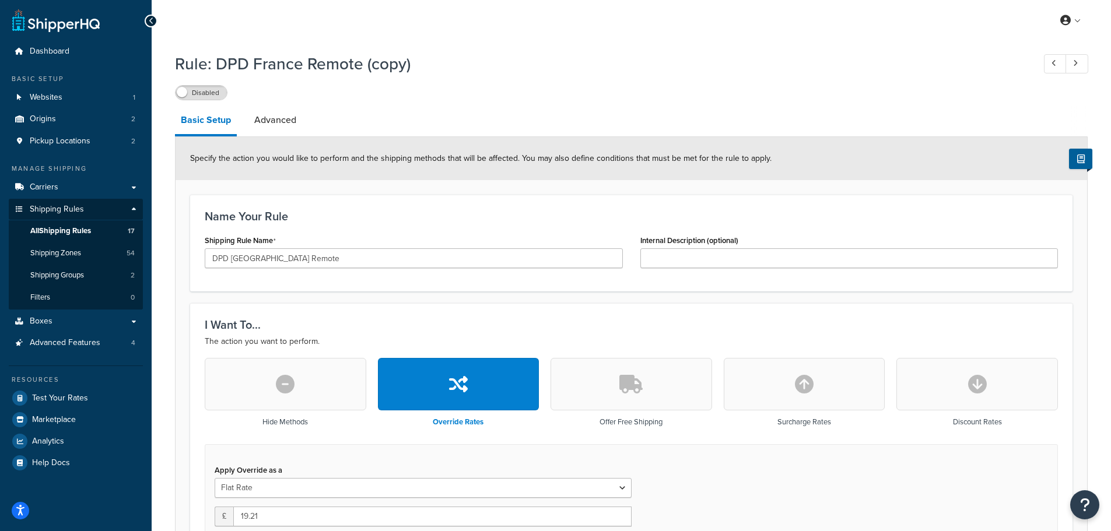
click at [351, 275] on div "Shipping Rule Name DPD Germany Remote" at bounding box center [414, 254] width 436 height 45
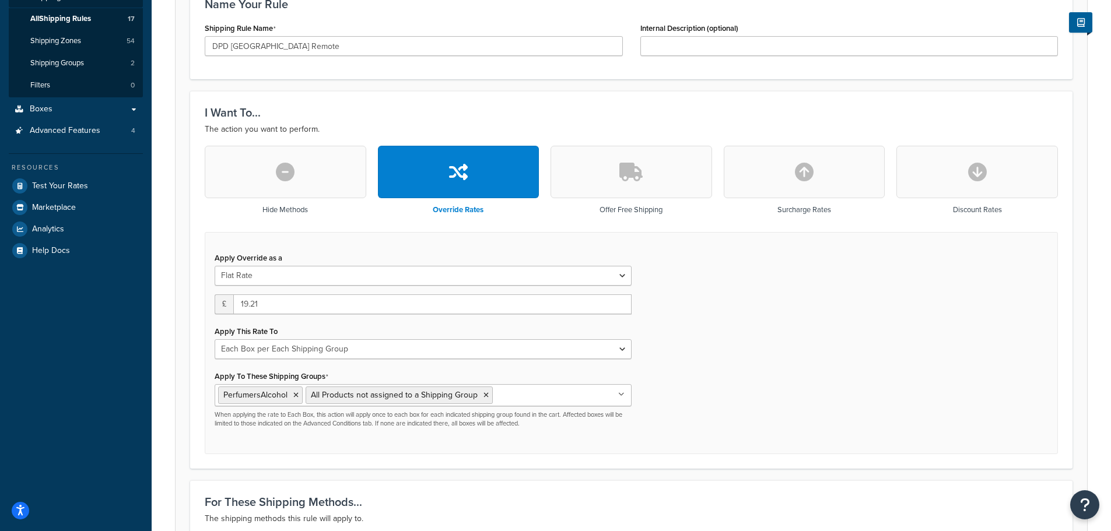
scroll to position [233, 0]
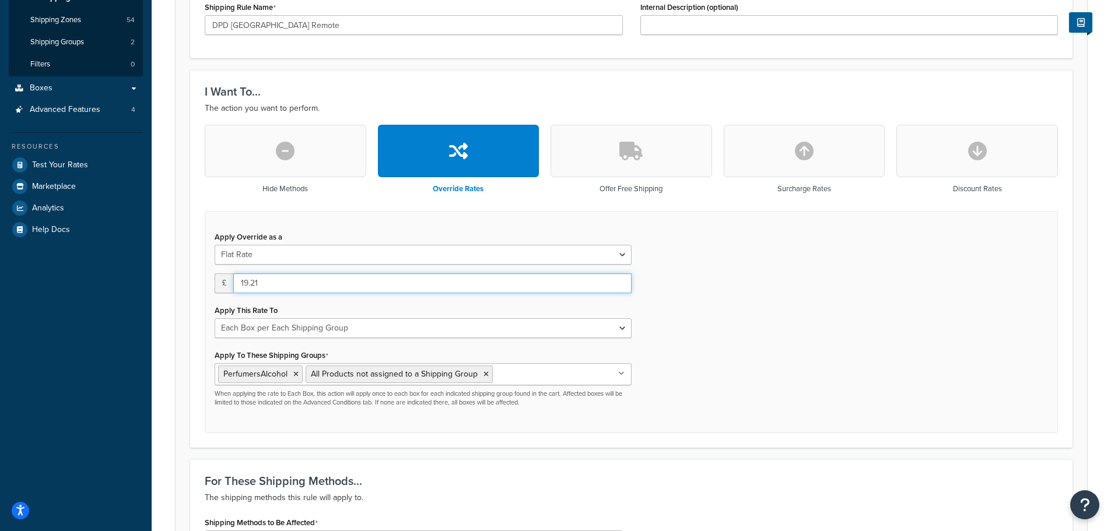
drag, startPoint x: 261, startPoint y: 284, endPoint x: 212, endPoint y: 286, distance: 49.0
click at [212, 286] on div "Apply Override as a Flat Rate Percentage Flat Rate & Percentage £ 19.21 Apply T…" at bounding box center [423, 318] width 435 height 179
type input "16.38"
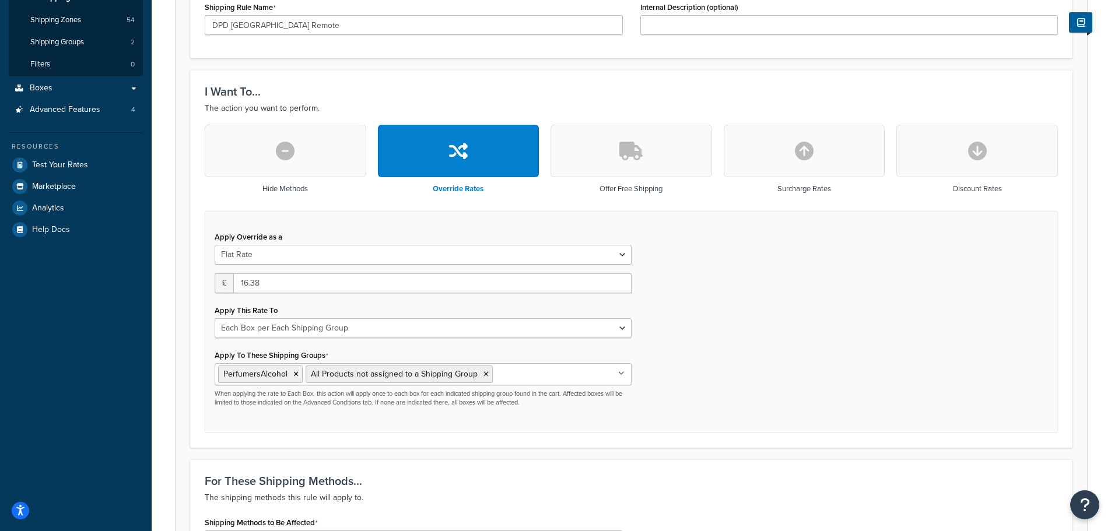
click at [757, 305] on div "Apply Override as a Flat Rate Percentage Flat Rate & Percentage £ 16.38 Apply T…" at bounding box center [631, 322] width 853 height 223
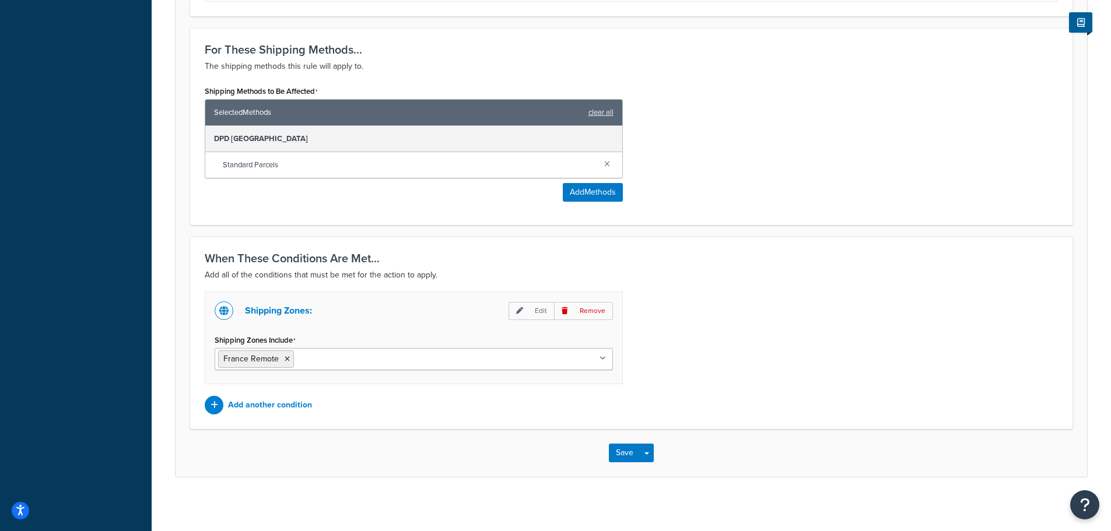
scroll to position [671, 0]
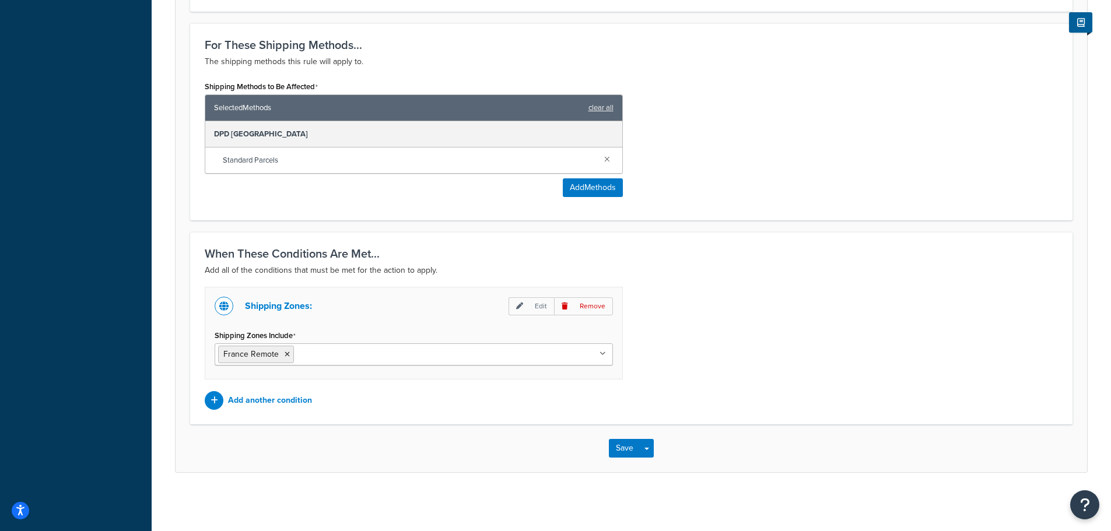
click at [388, 355] on ul "France Remote" at bounding box center [414, 355] width 398 height 22
type input "ger"
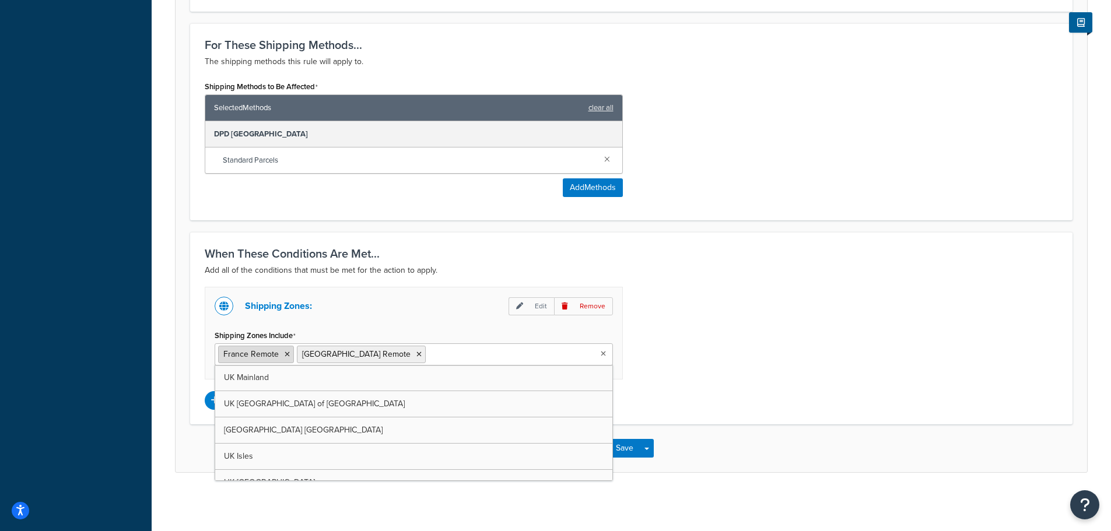
click at [285, 356] on icon at bounding box center [287, 354] width 5 height 7
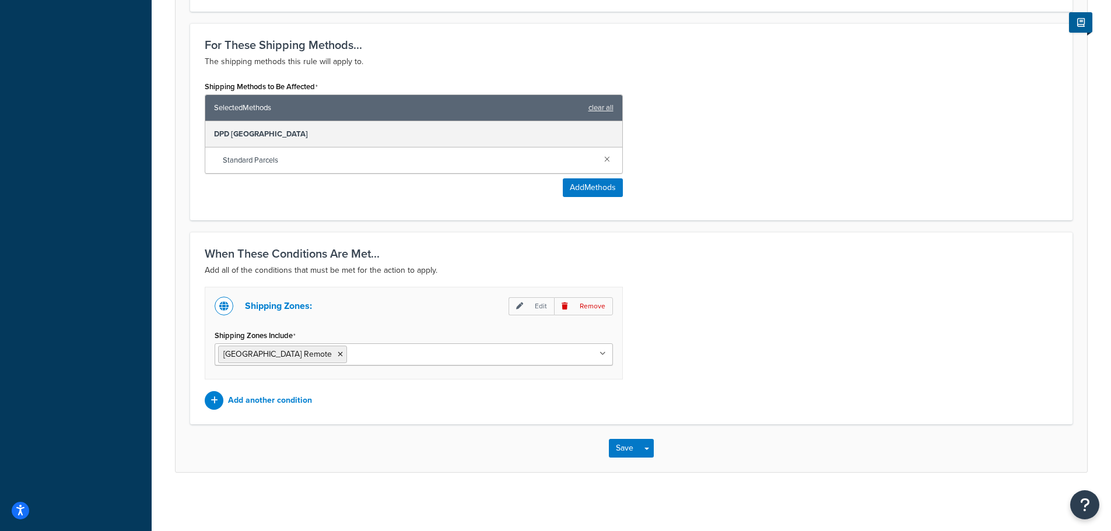
click at [758, 385] on div "Shipping Zones: Edit Remove Shipping Zones Include Germany Remote UK Mainland U…" at bounding box center [631, 348] width 871 height 123
click at [623, 447] on button "Save" at bounding box center [624, 448] width 31 height 19
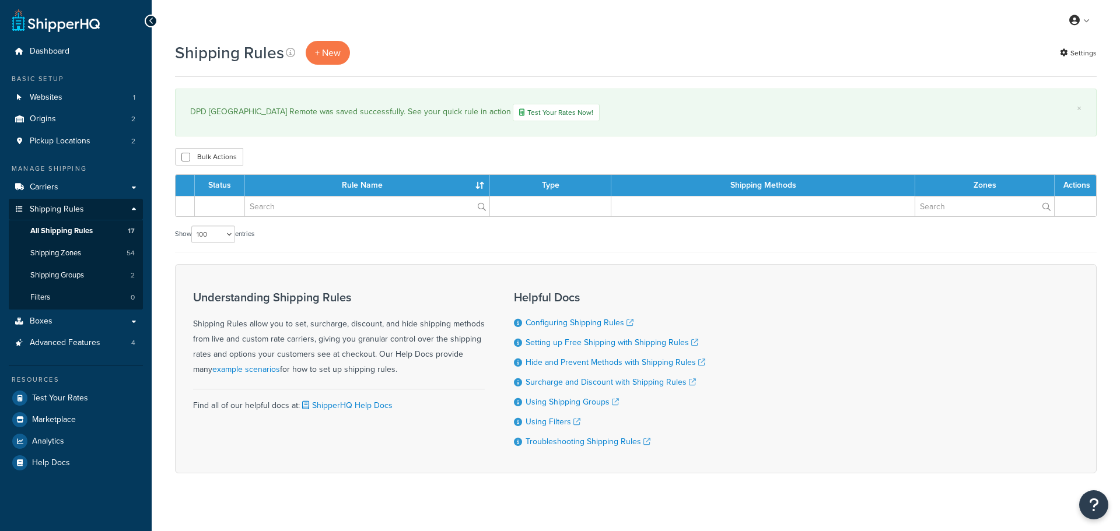
select select "100"
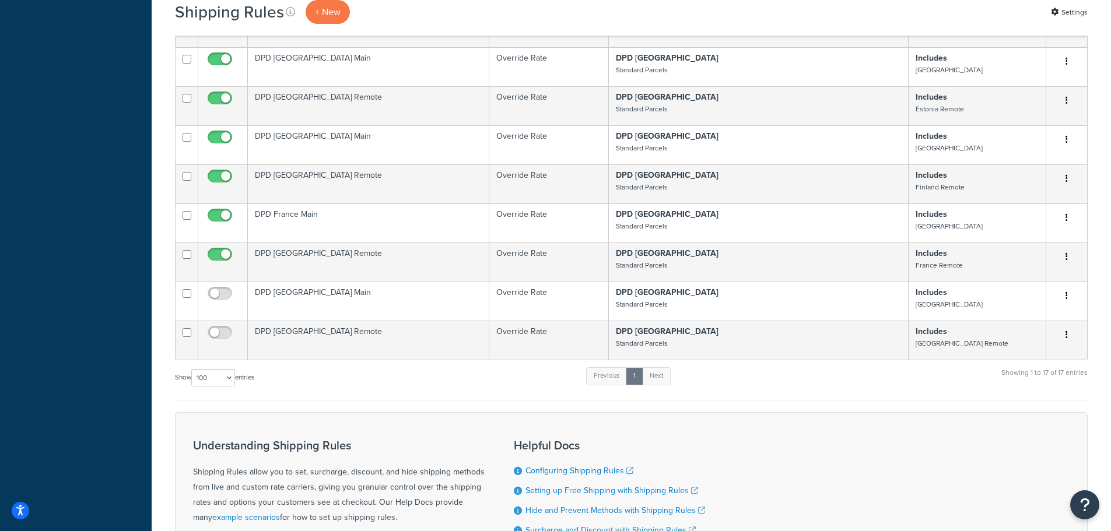
scroll to position [686, 0]
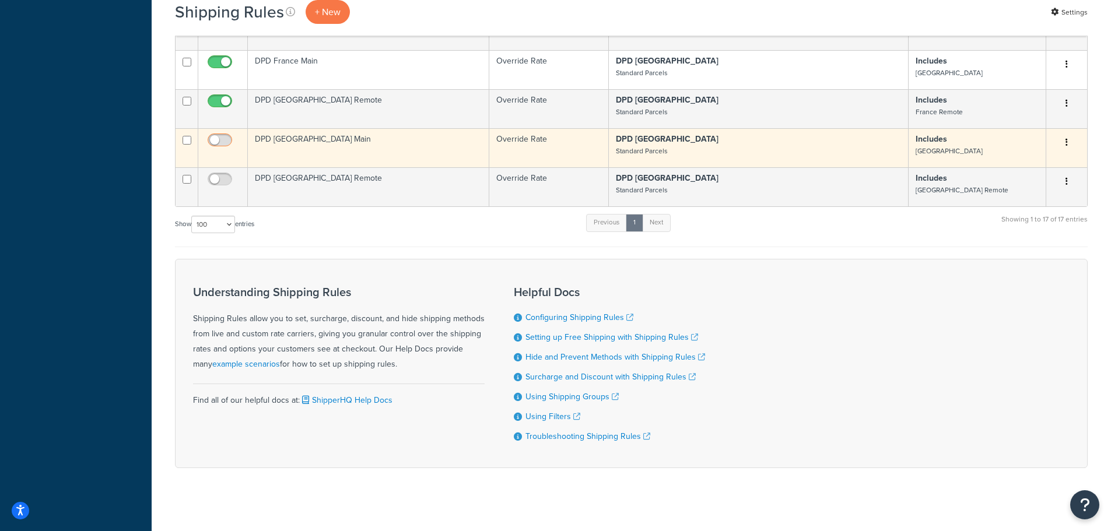
click at [219, 136] on input "checkbox" at bounding box center [221, 143] width 32 height 15
checkbox input "true"
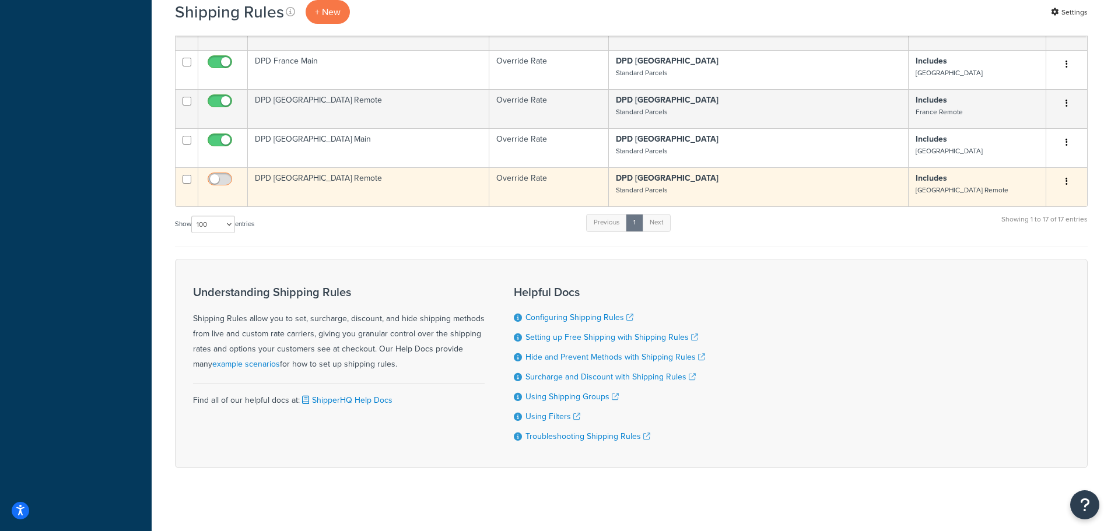
click at [221, 175] on input "checkbox" at bounding box center [221, 182] width 32 height 15
checkbox input "true"
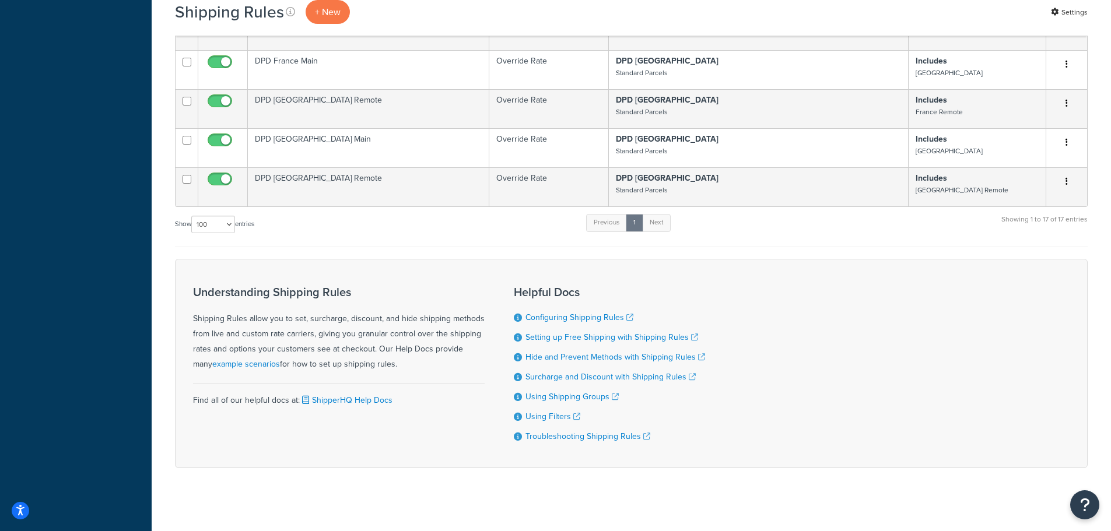
click at [311, 213] on div "Show 10 15 25 50 100 1000 entries Previous 1 Next Showing 1 to 17 of 17 entries" at bounding box center [631, 230] width 913 height 34
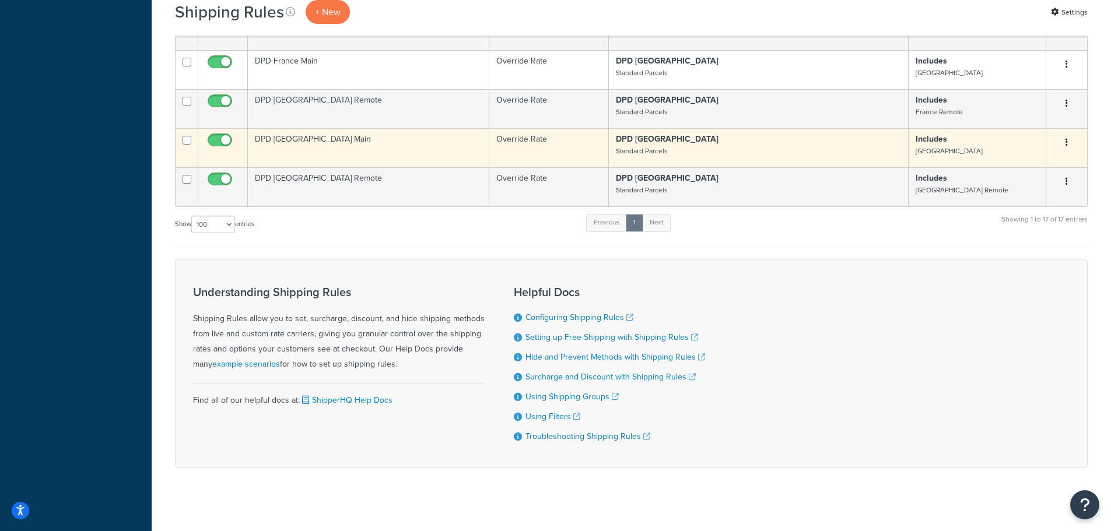
click at [184, 136] on input "checkbox" at bounding box center [187, 140] width 9 height 9
checkbox input "true"
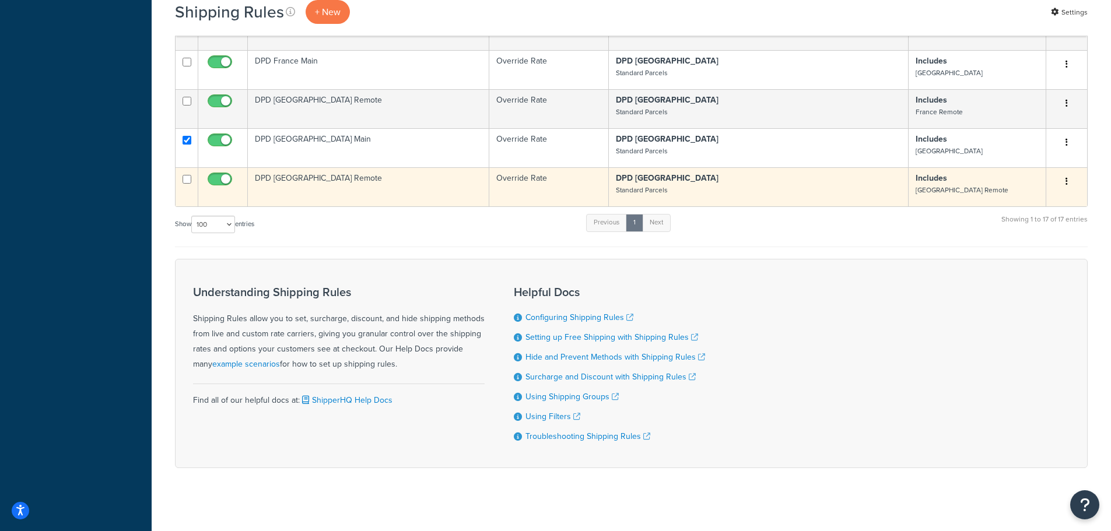
click at [184, 175] on input "checkbox" at bounding box center [187, 179] width 9 height 9
checkbox input "true"
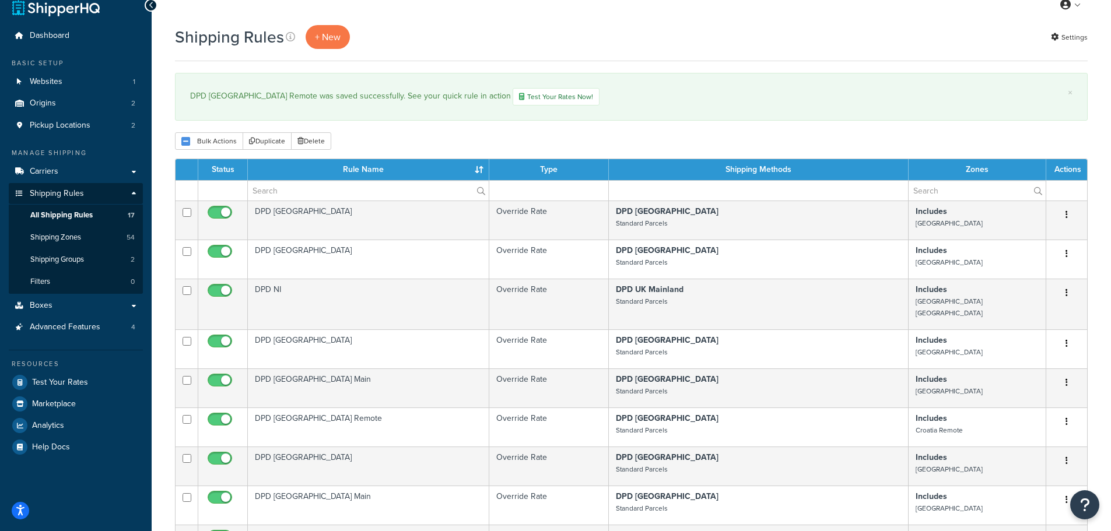
scroll to position [0, 0]
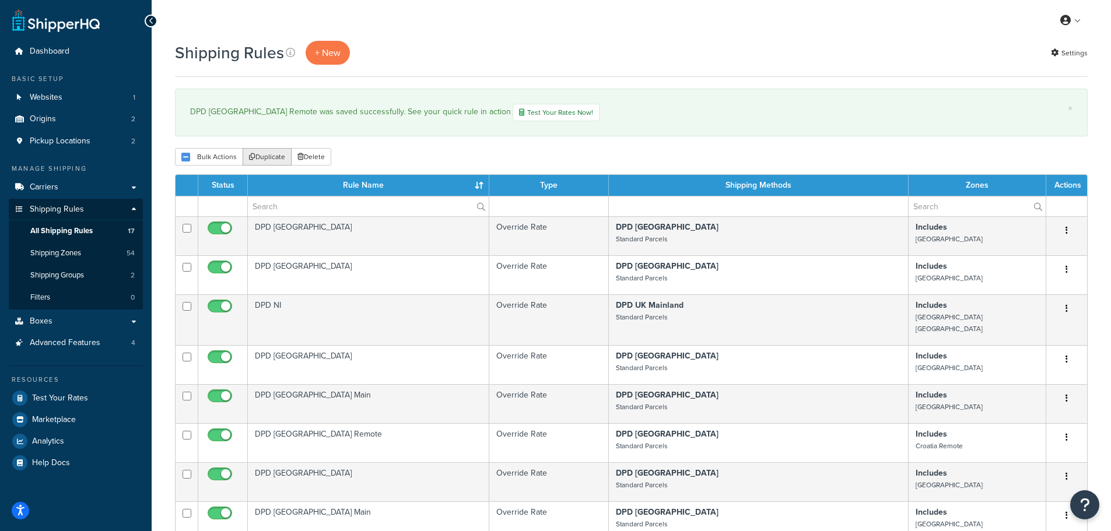
click at [260, 156] on button "Duplicate" at bounding box center [267, 156] width 49 height 17
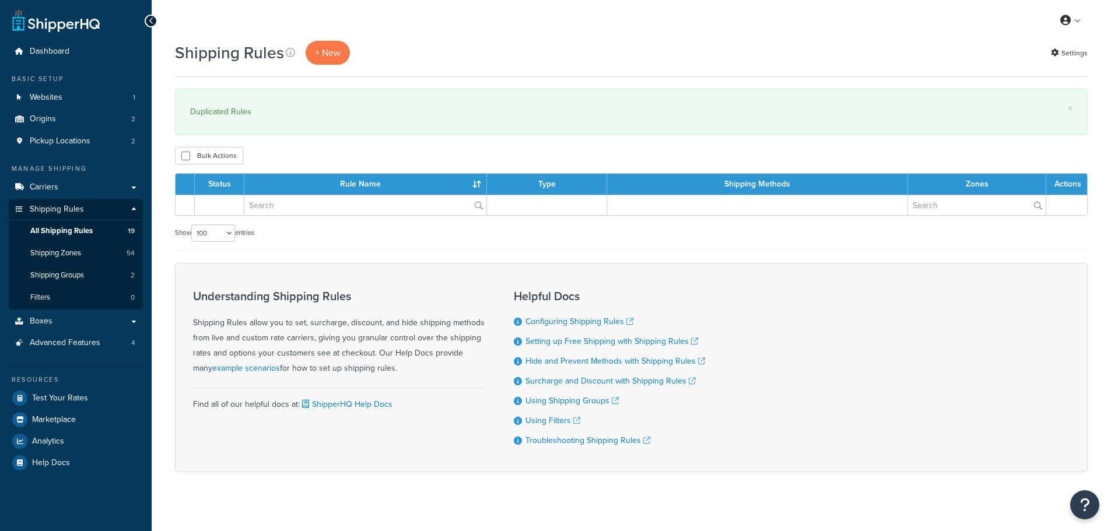
select select "100"
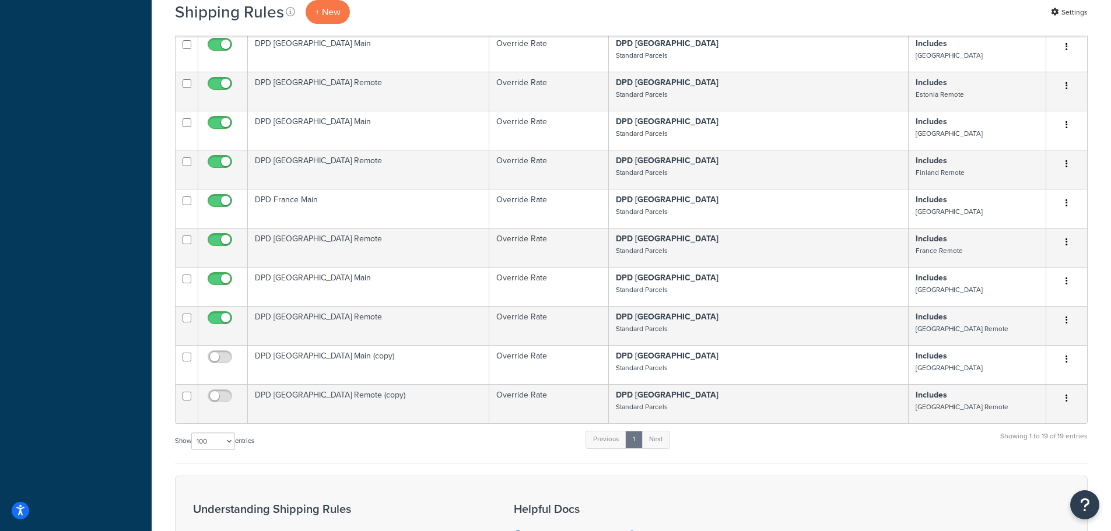
scroll to position [758, 0]
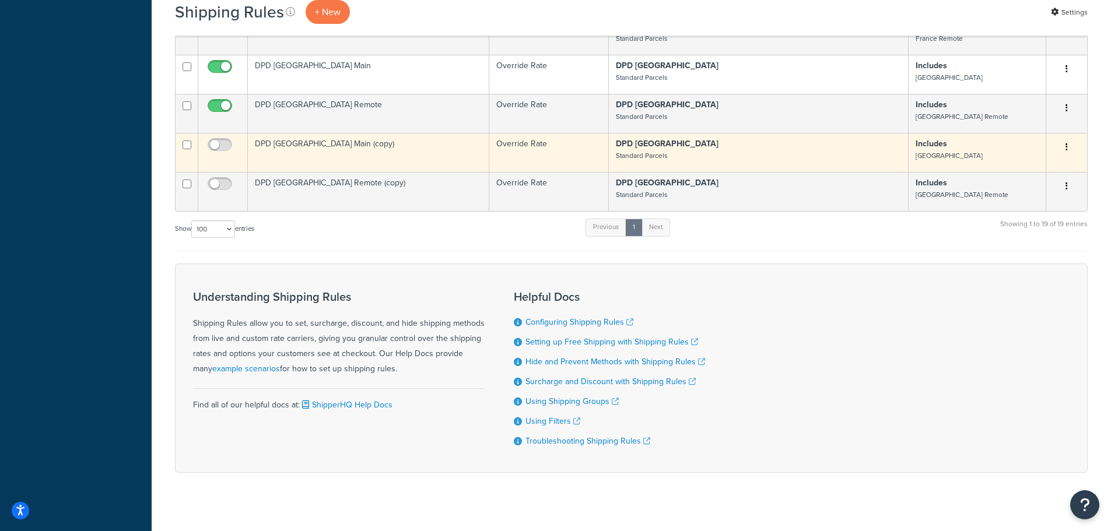
click at [295, 142] on td "DPD [GEOGRAPHIC_DATA] Main (copy)" at bounding box center [368, 152] width 241 height 39
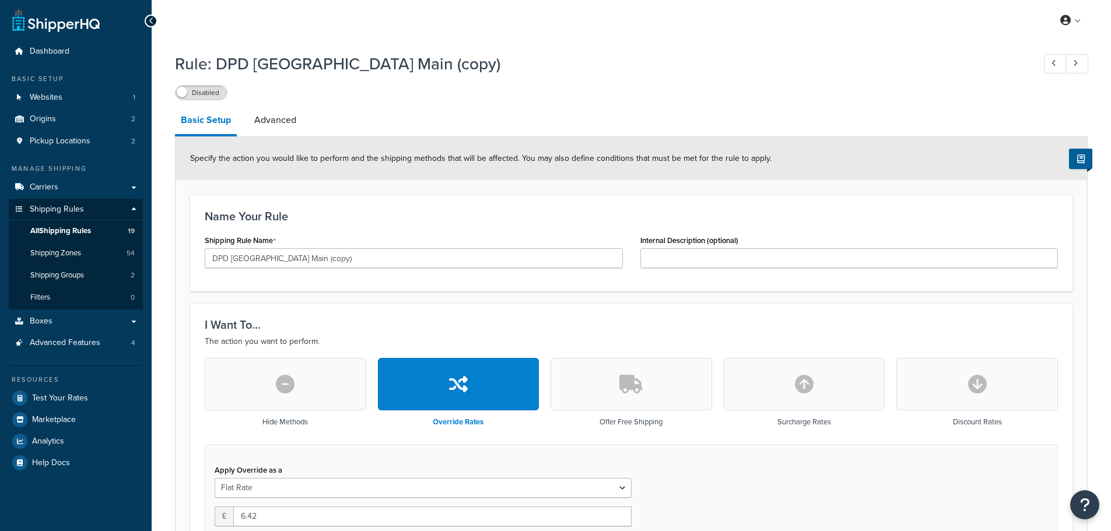
select select "BOX"
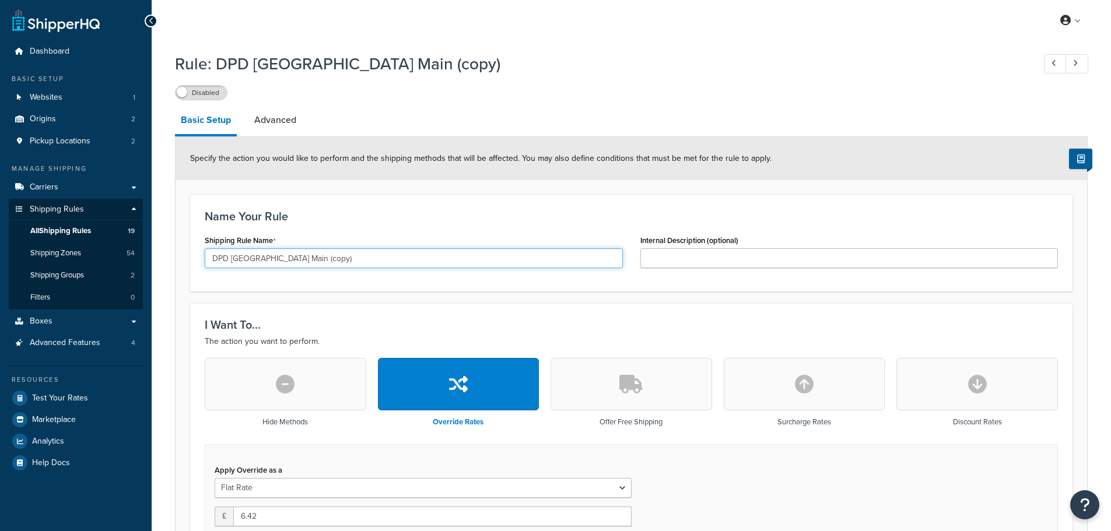
click at [249, 255] on input "DPD Germany Main (copy)" at bounding box center [414, 258] width 418 height 20
drag, startPoint x: 276, startPoint y: 261, endPoint x: 331, endPoint y: 264, distance: 54.9
click at [331, 264] on input "DPD Greece Main (copy)" at bounding box center [414, 258] width 418 height 20
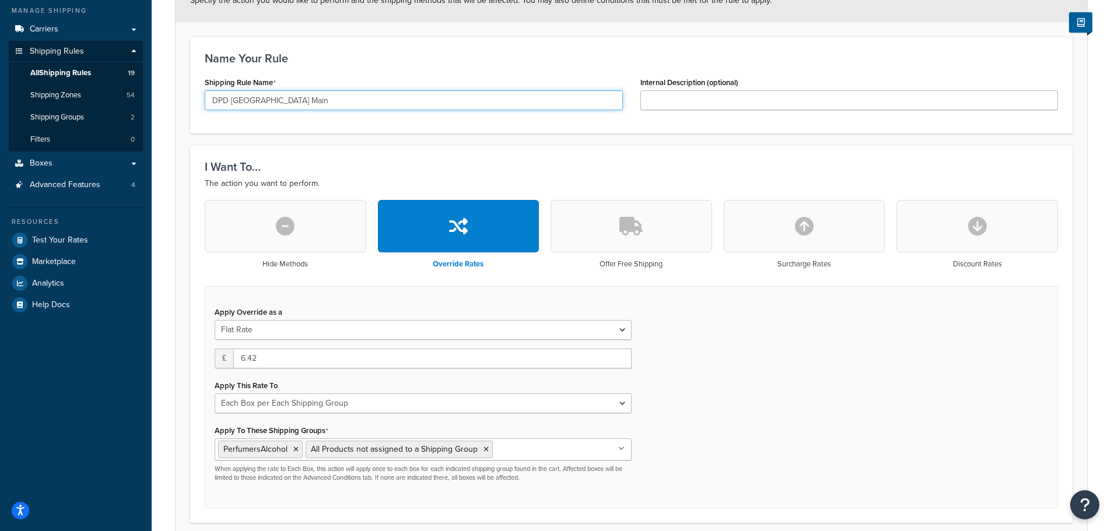
scroll to position [175, 0]
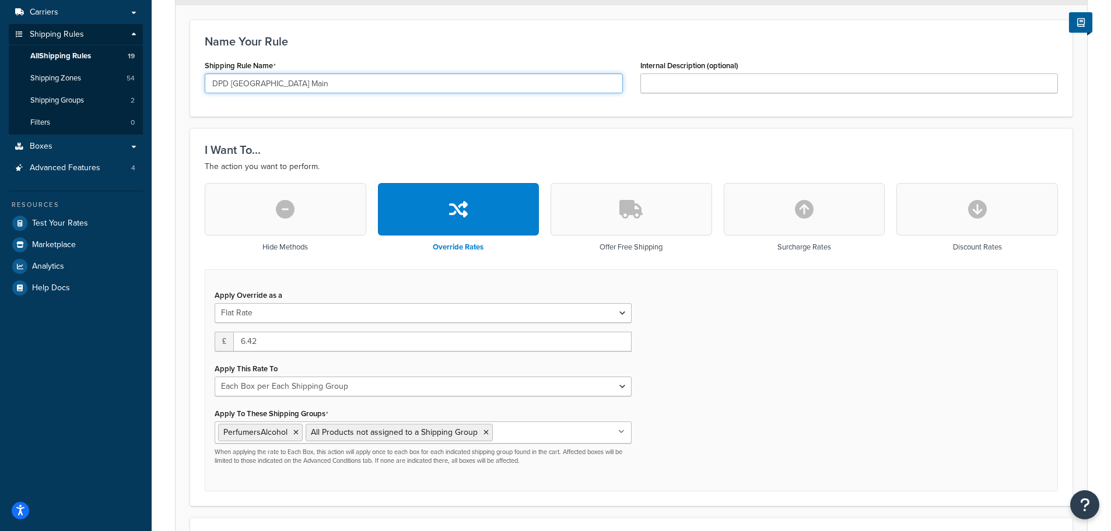
type input "DPD [GEOGRAPHIC_DATA] Main"
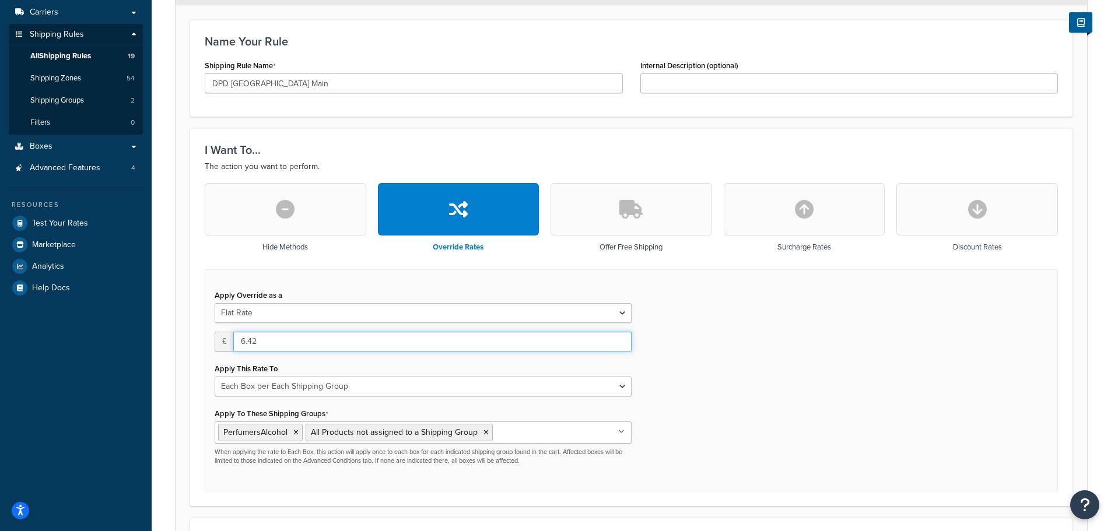
click at [296, 336] on input "6.42" at bounding box center [432, 342] width 398 height 20
drag, startPoint x: 258, startPoint y: 342, endPoint x: 230, endPoint y: 345, distance: 28.1
click at [230, 345] on div "£ 6.42" at bounding box center [423, 342] width 417 height 20
type input "46"
click at [780, 379] on div "Apply Override as a Flat Rate Percentage Flat Rate & Percentage £ 46 Apply This…" at bounding box center [631, 380] width 853 height 223
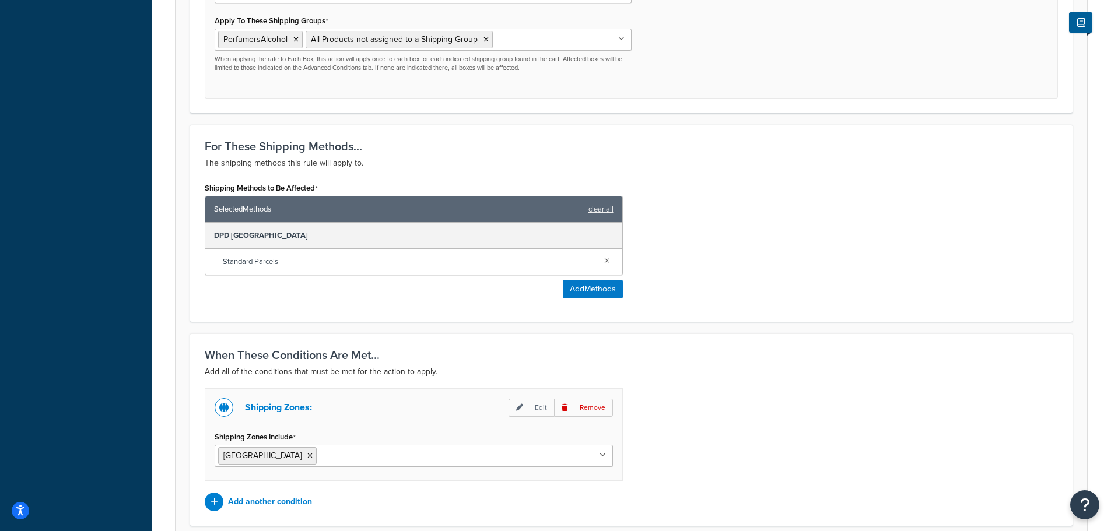
scroll to position [671, 0]
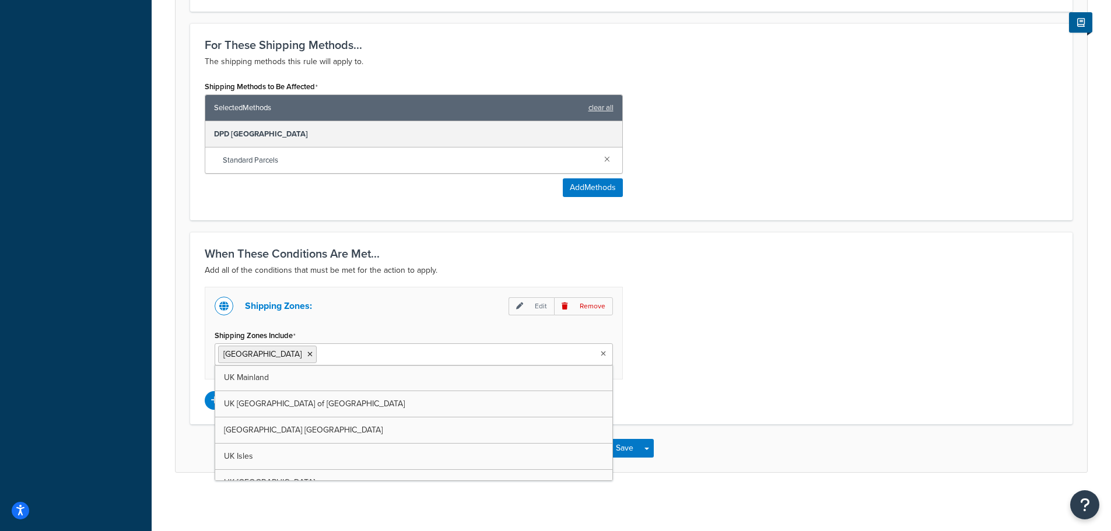
click at [320, 356] on input "Shipping Zones Include" at bounding box center [371, 354] width 103 height 13
type input "gr"
click at [307, 353] on icon at bounding box center [309, 354] width 5 height 7
click at [767, 337] on div "Shipping Zones: Edit Remove Shipping Zones Include Greece UK Mainland UK Highla…" at bounding box center [631, 348] width 871 height 123
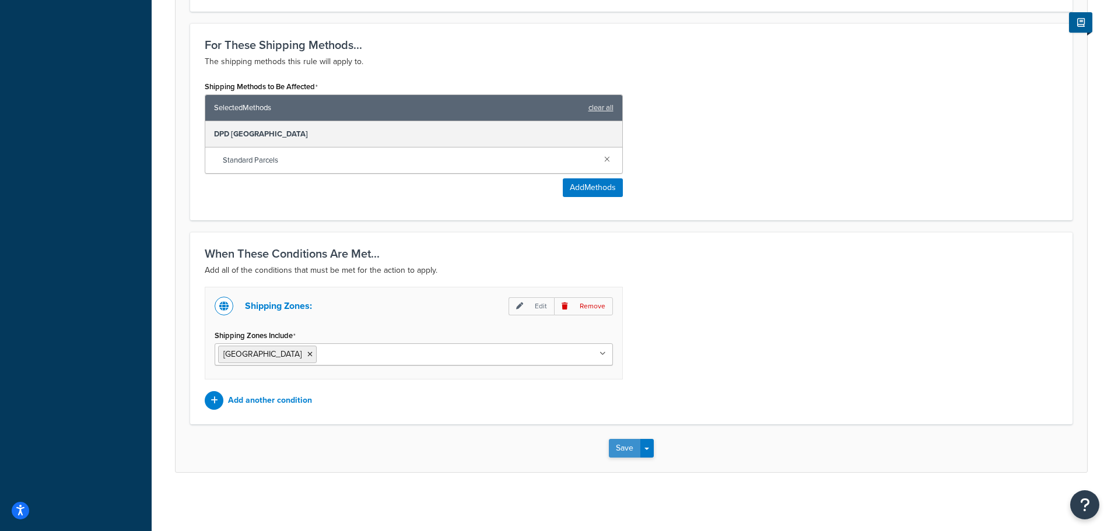
click at [617, 443] on button "Save" at bounding box center [624, 448] width 31 height 19
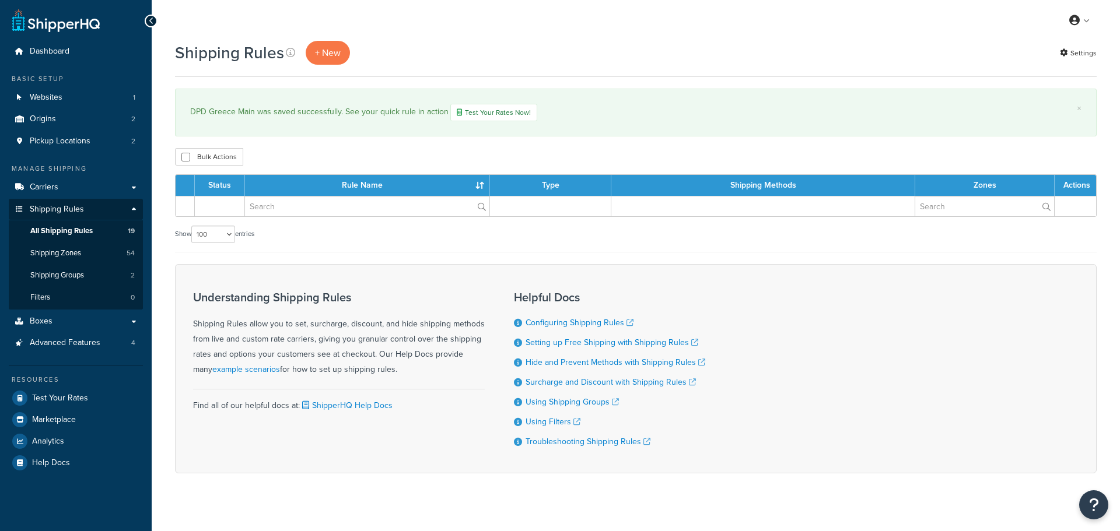
select select "100"
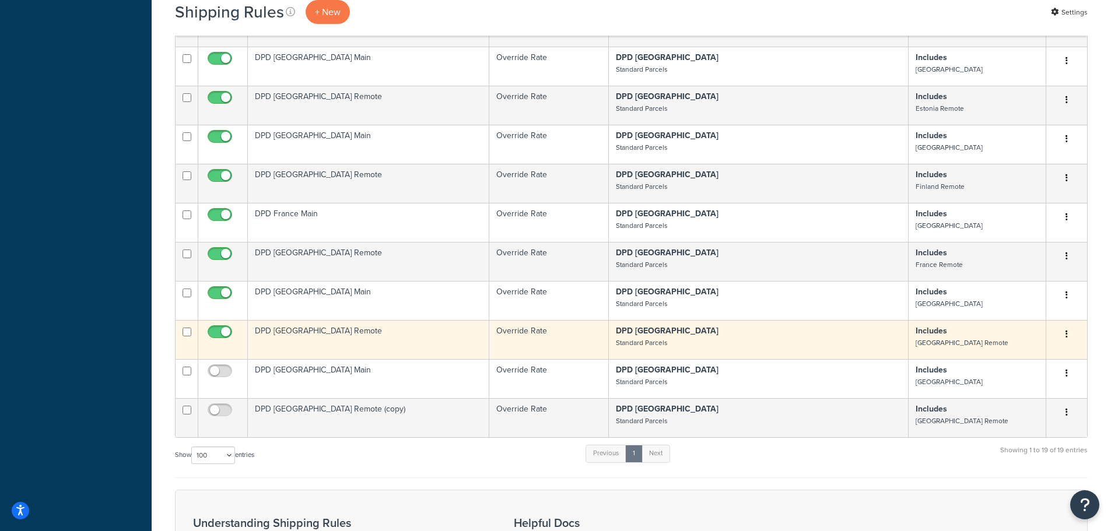
scroll to position [642, 0]
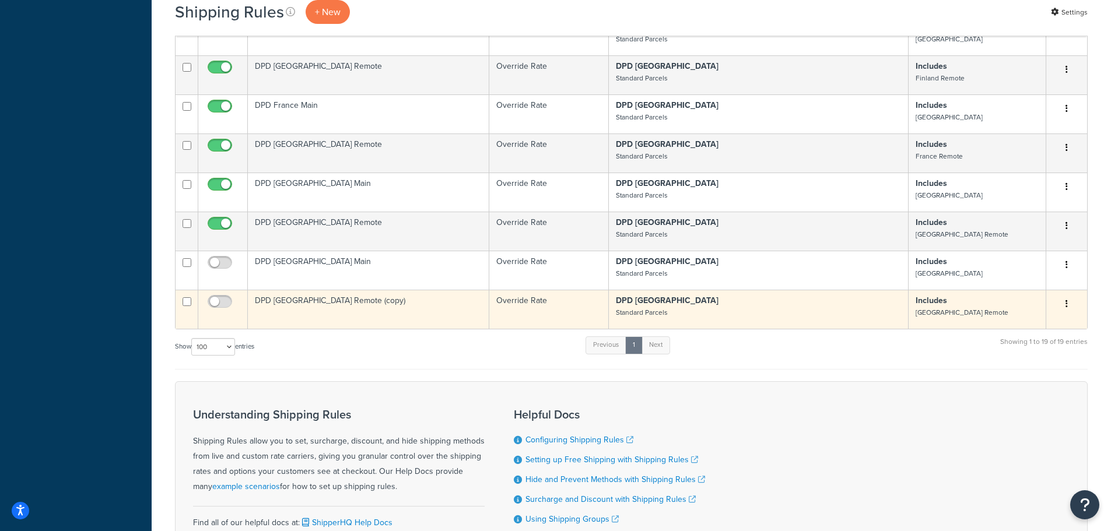
click at [302, 293] on td "DPD [GEOGRAPHIC_DATA] Remote (copy)" at bounding box center [368, 309] width 241 height 39
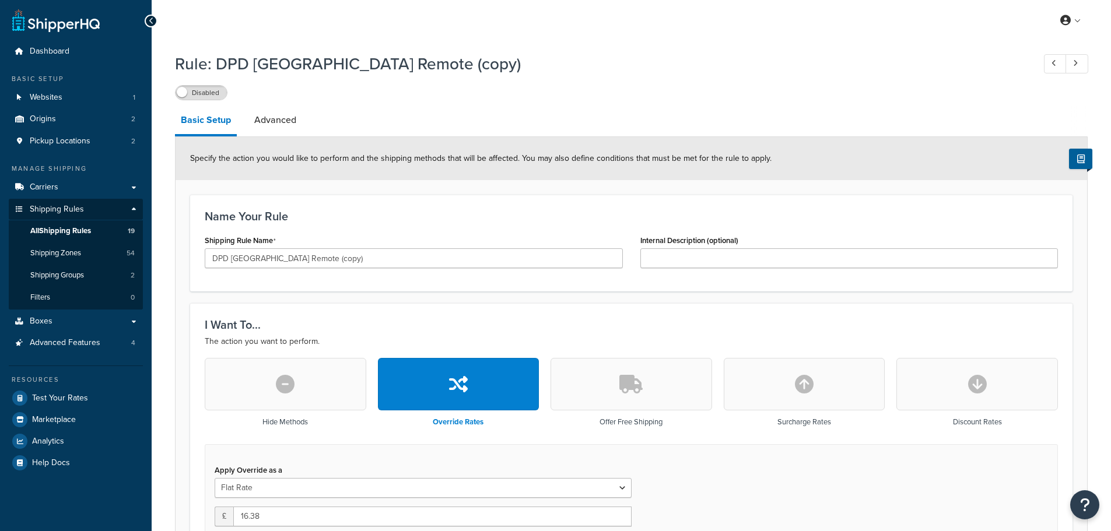
select select "BOX"
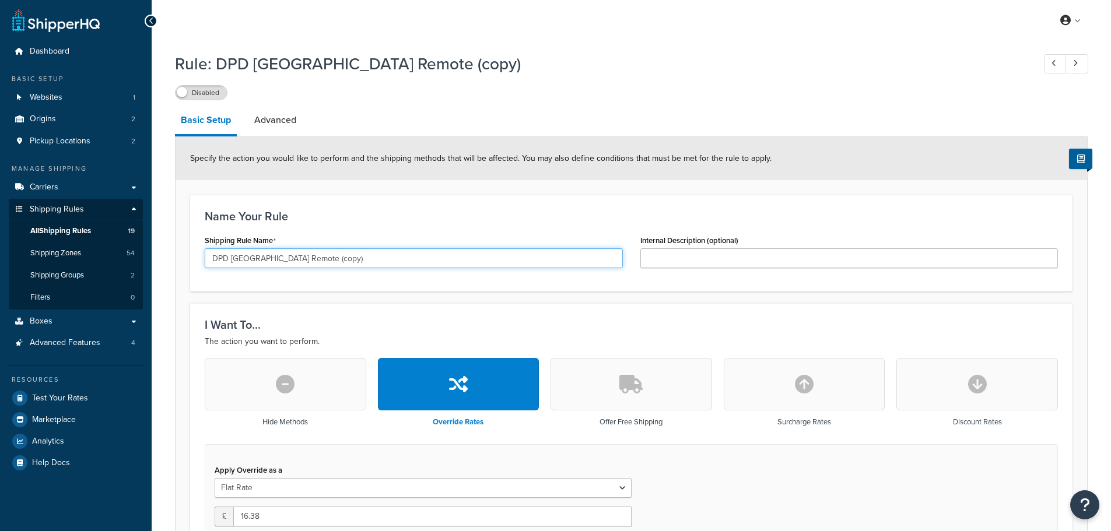
click at [245, 260] on input "DPD [GEOGRAPHIC_DATA] Remote (copy)" at bounding box center [414, 258] width 418 height 20
drag, startPoint x: 290, startPoint y: 260, endPoint x: 376, endPoint y: 260, distance: 86.3
click at [377, 260] on input "DPD Greece Remote (copy)" at bounding box center [414, 258] width 418 height 20
type input "DPD [GEOGRAPHIC_DATA] Remote"
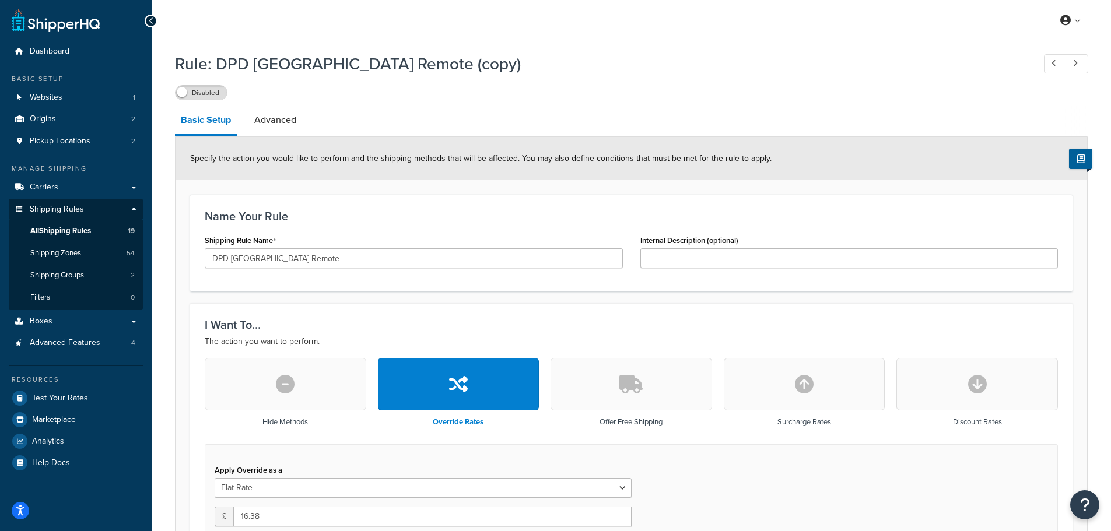
click at [355, 292] on div "Name Your Rule Shipping Rule Name DPD [GEOGRAPHIC_DATA] Remote Internal Descrip…" at bounding box center [631, 243] width 882 height 97
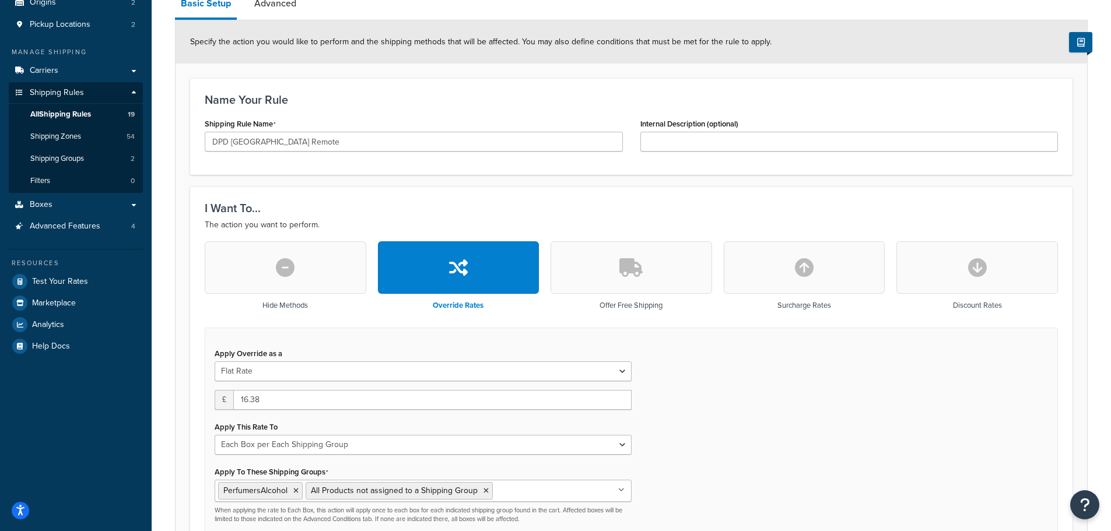
scroll to position [233, 0]
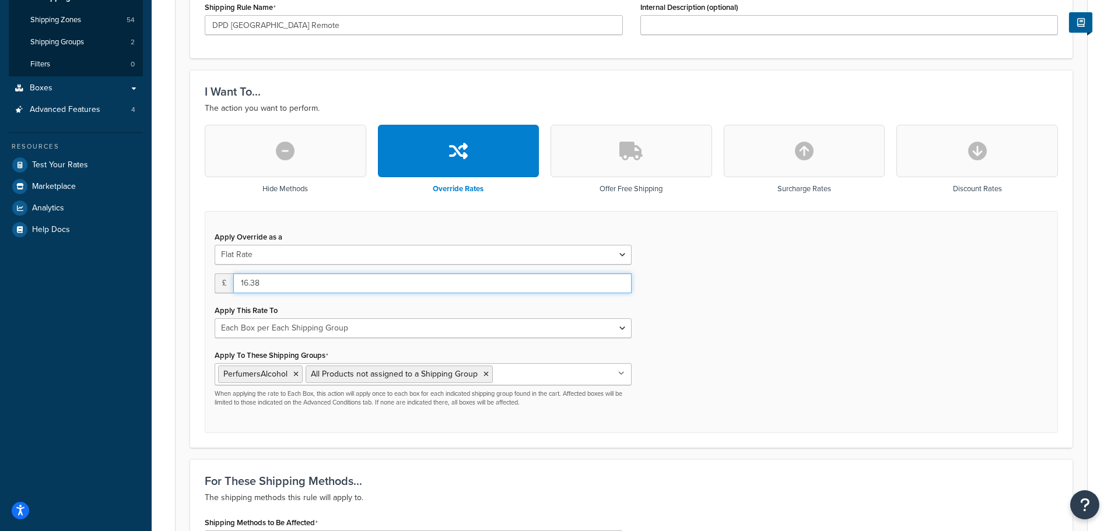
drag, startPoint x: 265, startPoint y: 281, endPoint x: 225, endPoint y: 283, distance: 40.3
click at [225, 283] on div "£ 16.38" at bounding box center [423, 284] width 417 height 20
type input "76"
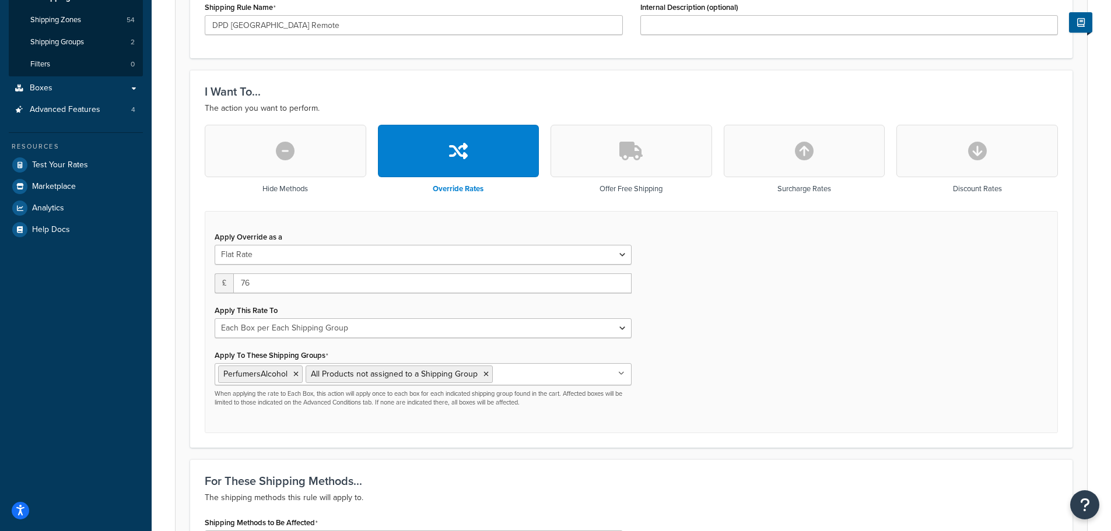
click at [706, 303] on div "Apply Override as a Flat Rate Percentage Flat Rate & Percentage £ 76 Apply This…" at bounding box center [631, 322] width 853 height 223
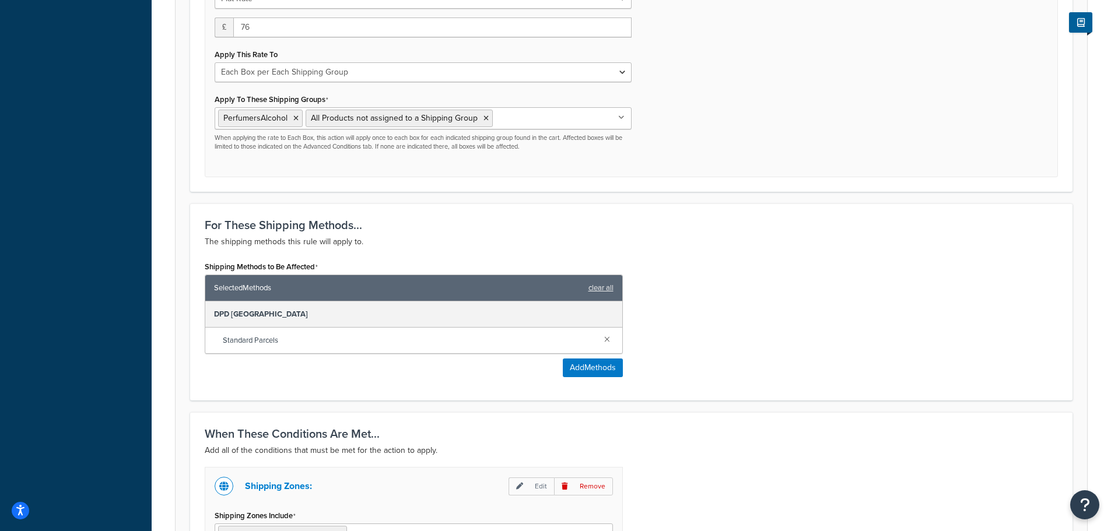
scroll to position [642, 0]
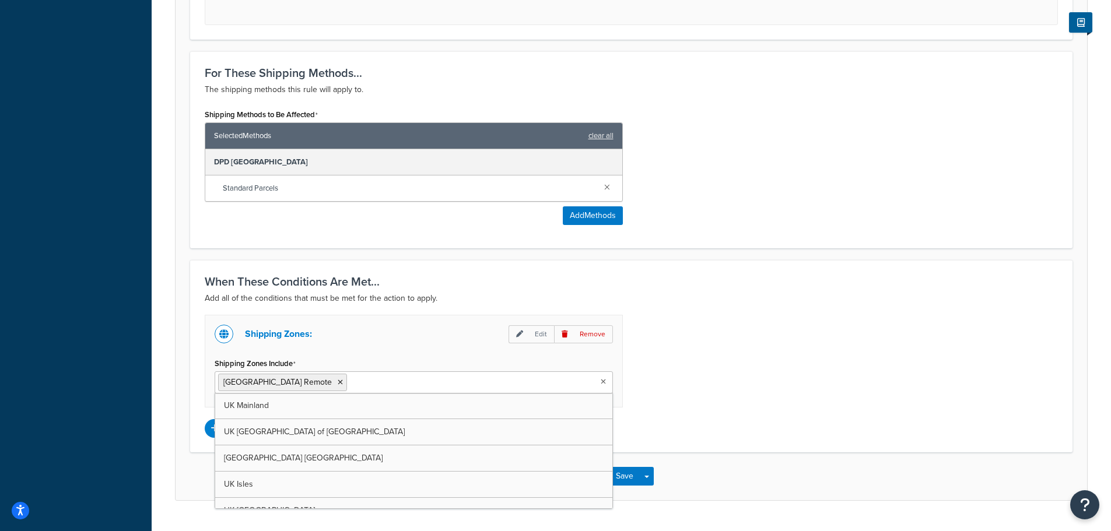
click at [359, 386] on input "Shipping Zones Include" at bounding box center [401, 382] width 103 height 13
type input "gr"
click at [338, 386] on icon at bounding box center [340, 382] width 5 height 7
click at [688, 380] on div "Shipping Zones: Edit Remove Shipping Zones Include [GEOGRAPHIC_DATA] Remote [GE…" at bounding box center [631, 376] width 871 height 123
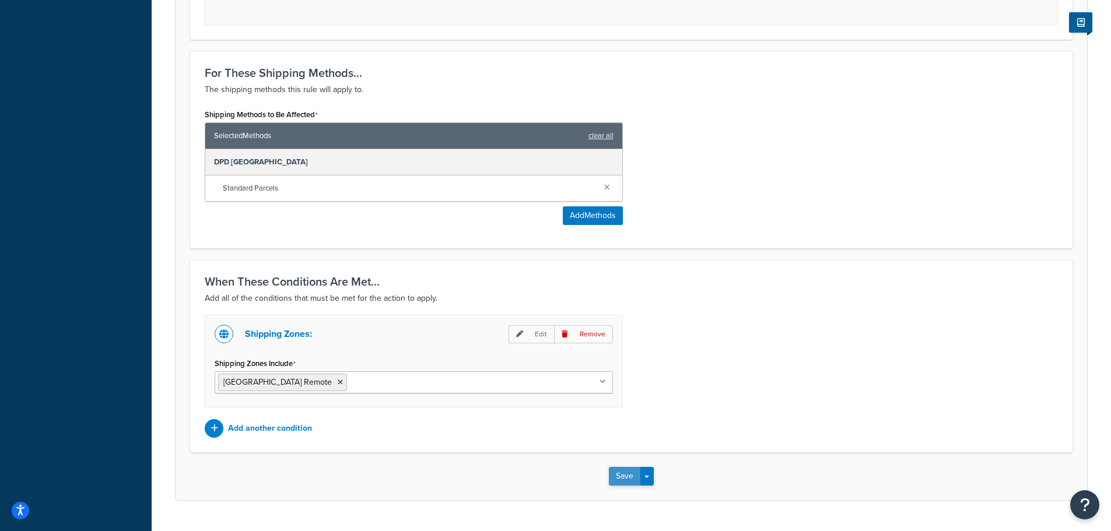
click at [616, 479] on button "Save" at bounding box center [624, 476] width 31 height 19
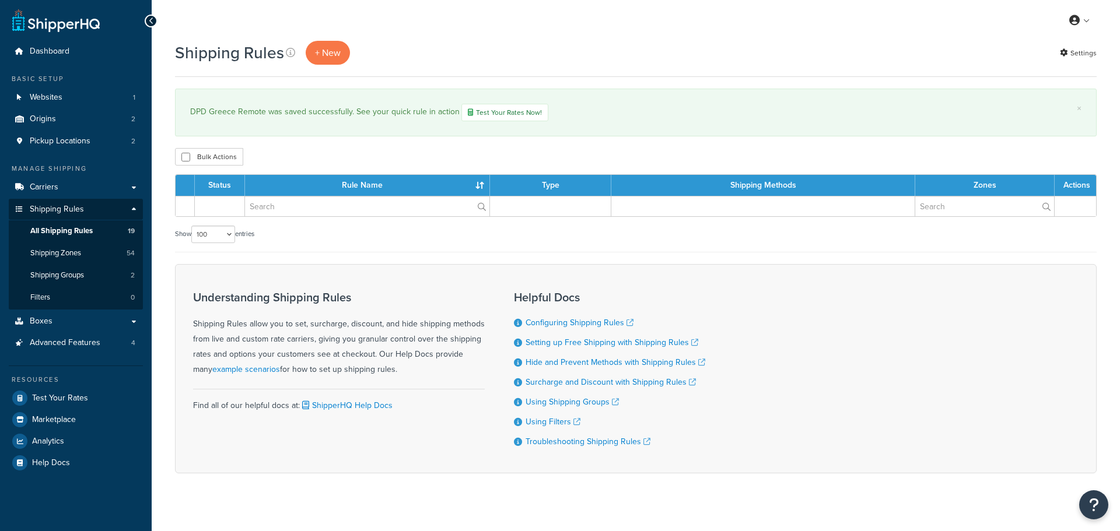
select select "100"
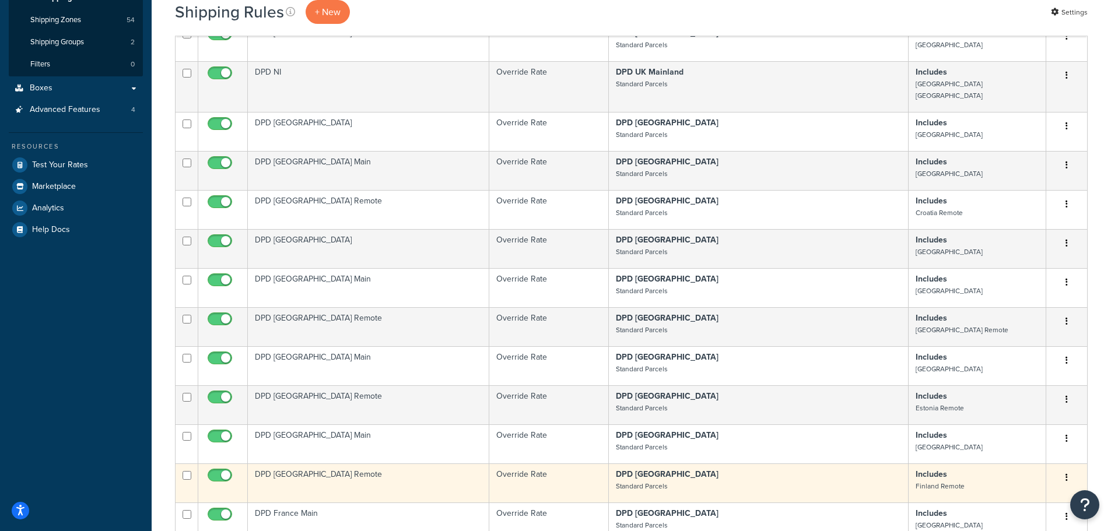
scroll to position [467, 0]
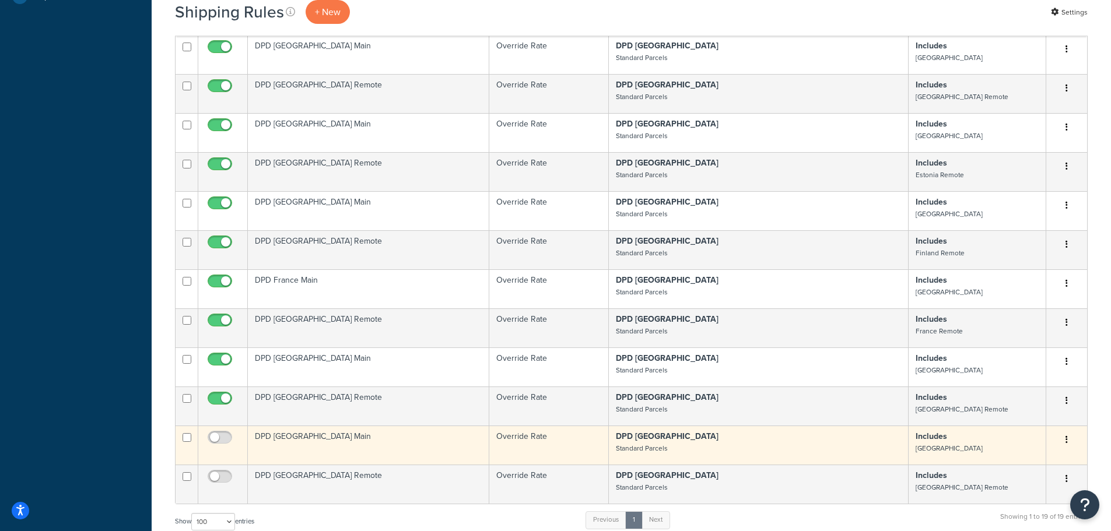
drag, startPoint x: 222, startPoint y: 429, endPoint x: 222, endPoint y: 448, distance: 19.3
click at [222, 433] on input "checkbox" at bounding box center [221, 440] width 32 height 15
checkbox input "true"
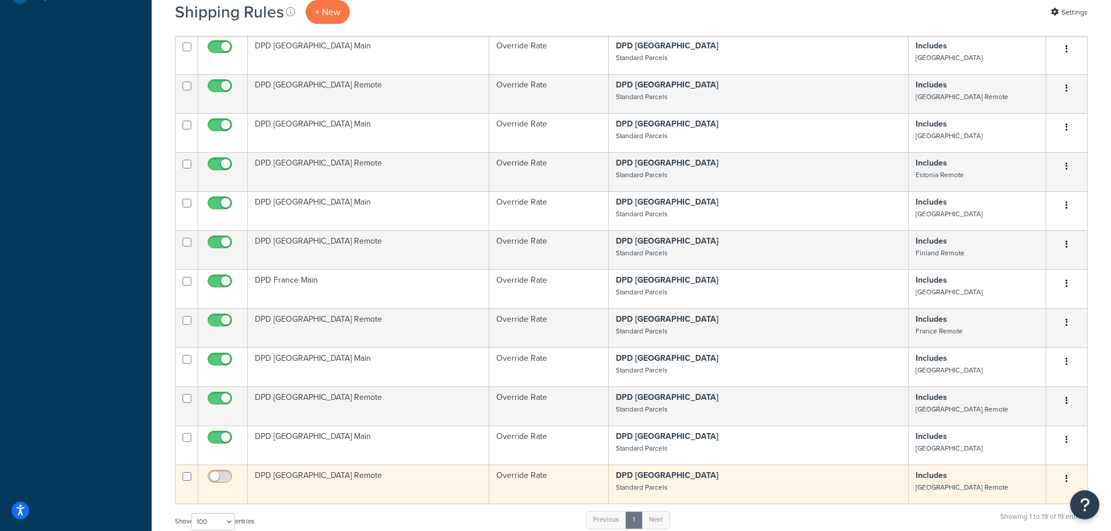
click at [219, 472] on input "checkbox" at bounding box center [221, 479] width 32 height 15
checkbox input "true"
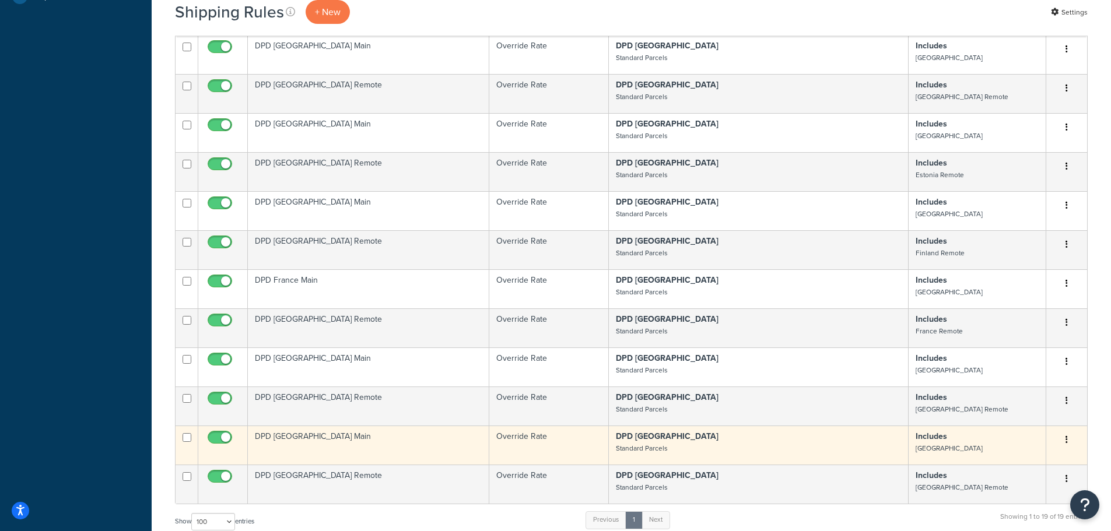
click at [186, 433] on input "checkbox" at bounding box center [187, 437] width 9 height 9
checkbox input "true"
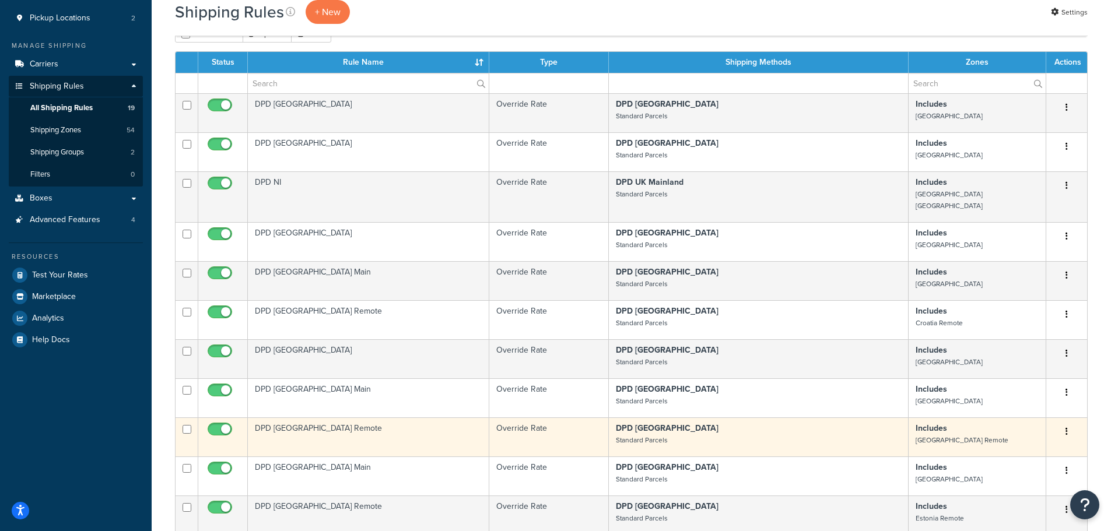
scroll to position [0, 0]
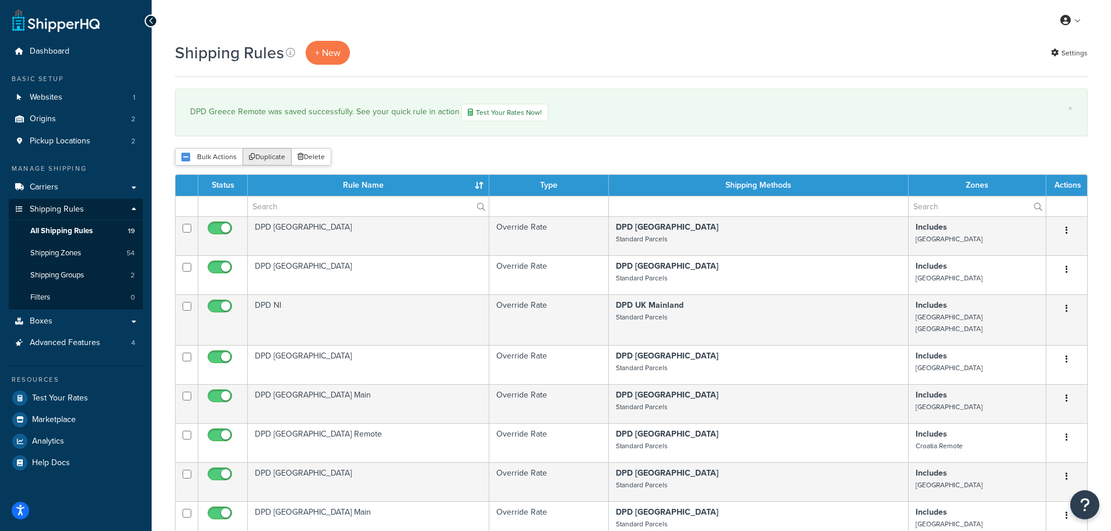
click at [268, 153] on button "Duplicate" at bounding box center [267, 156] width 49 height 17
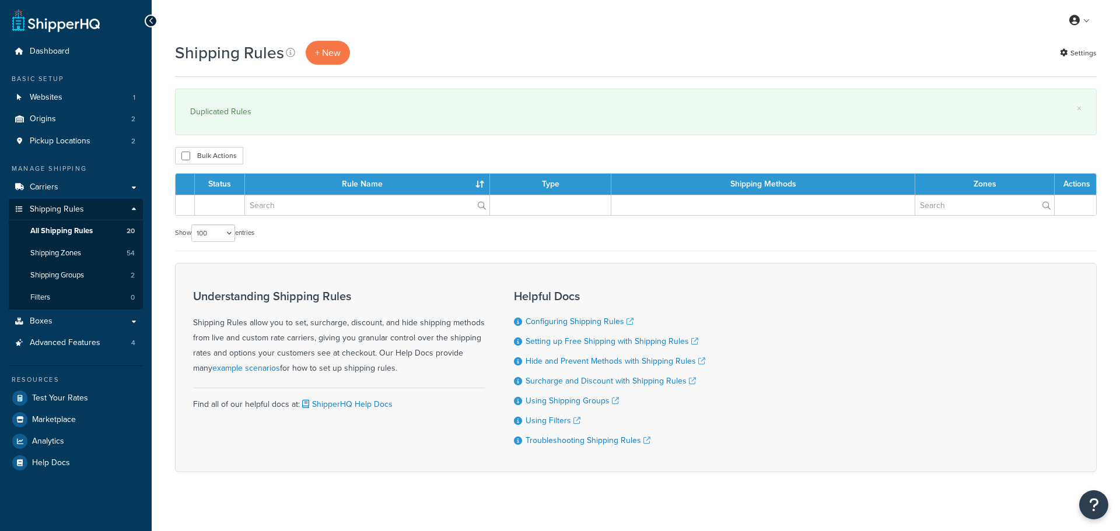
select select "100"
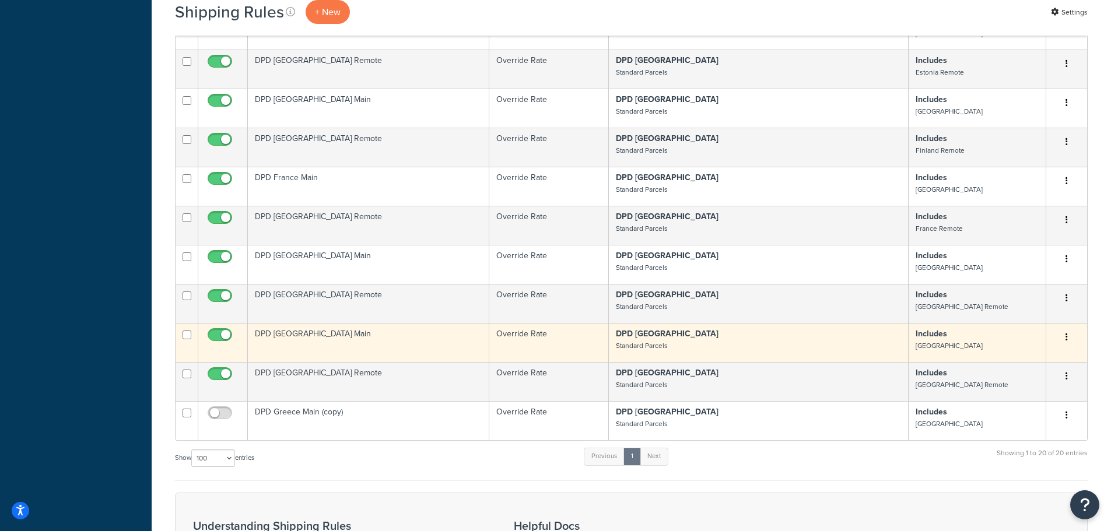
scroll to position [801, 0]
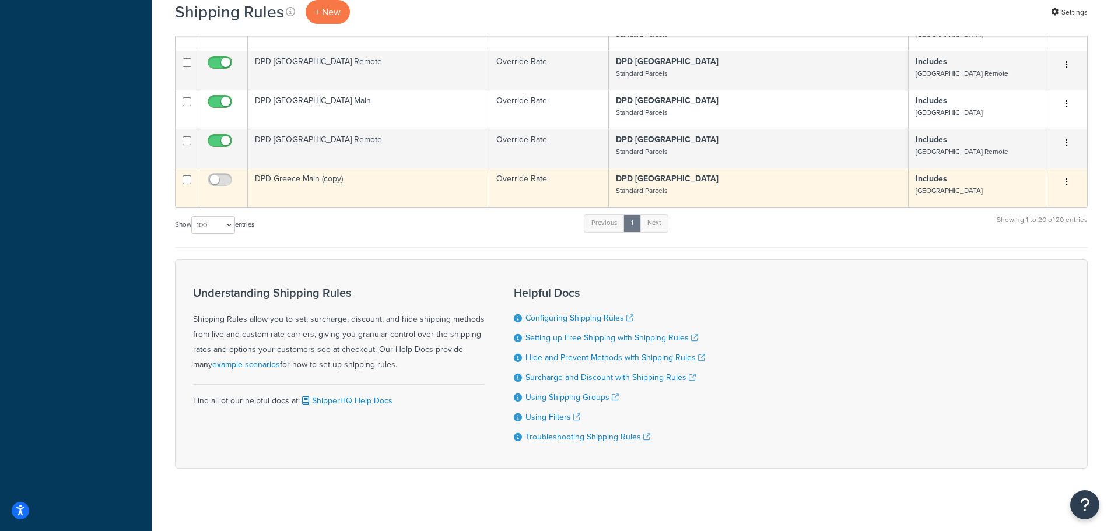
click at [285, 171] on td "DPD Greece Main (copy)" at bounding box center [368, 187] width 241 height 39
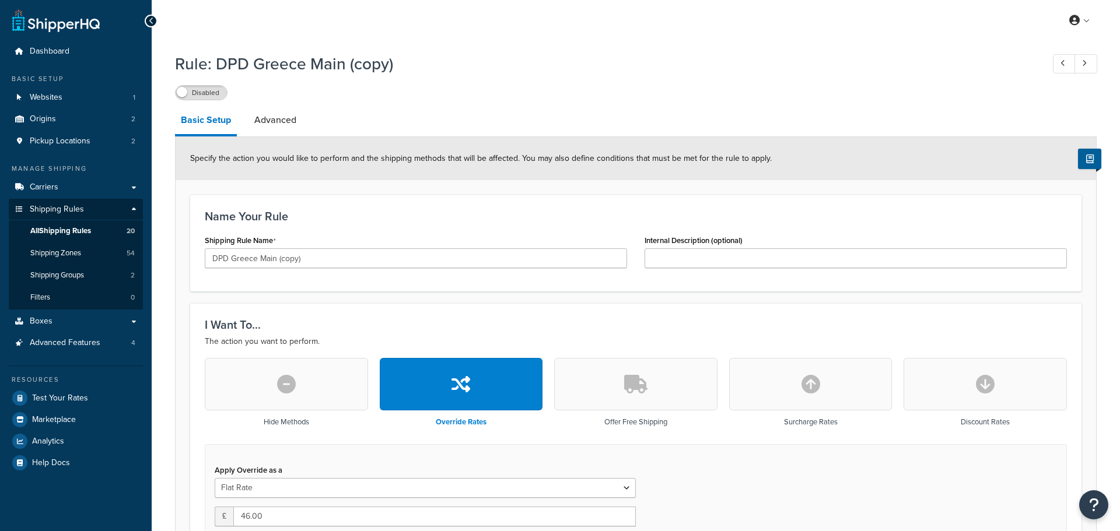
select select "BOX"
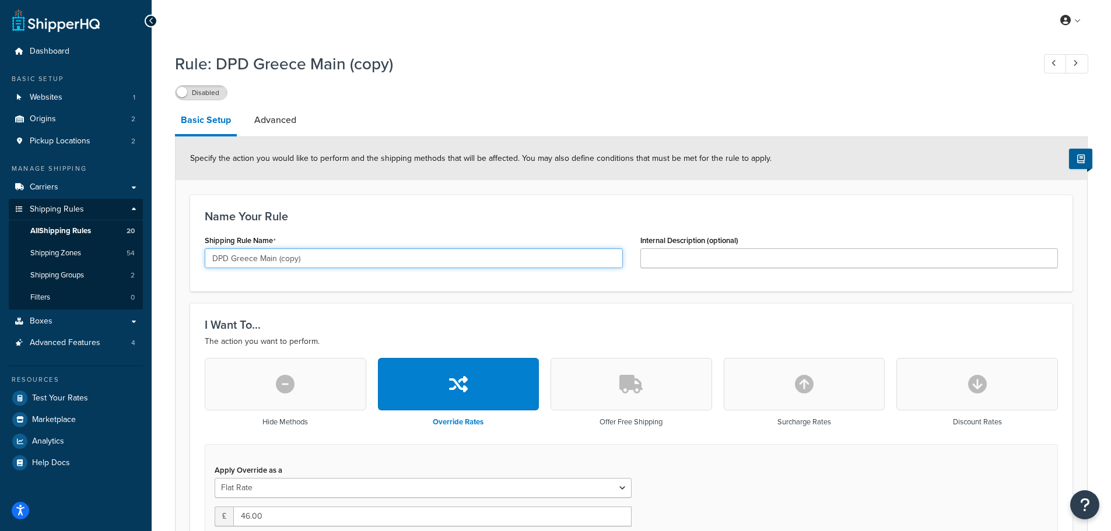
drag, startPoint x: 232, startPoint y: 260, endPoint x: 328, endPoint y: 261, distance: 96.2
click at [328, 261] on input "DPD Greece Main (copy)" at bounding box center [414, 258] width 418 height 20
type input "DPD Hungary"
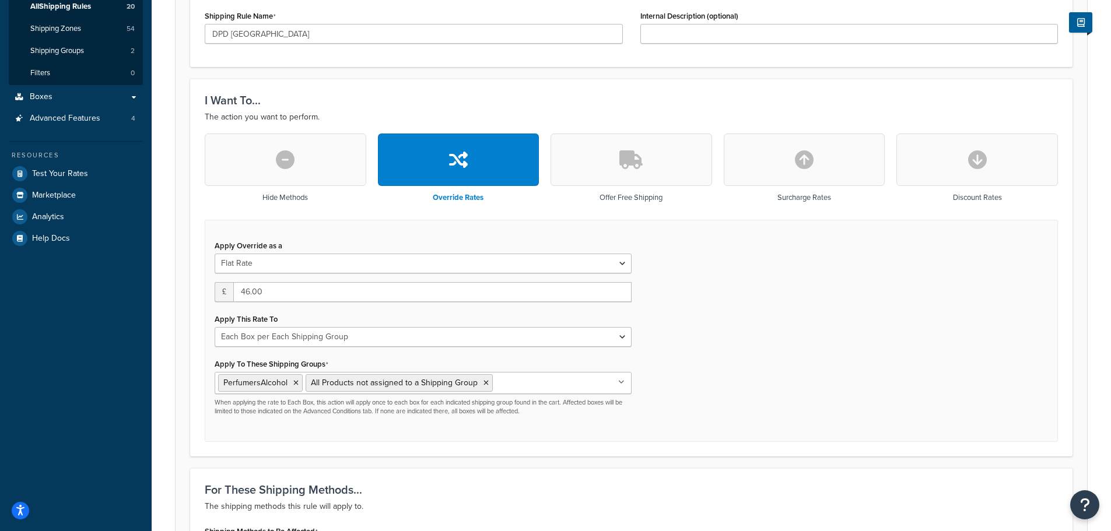
scroll to position [233, 0]
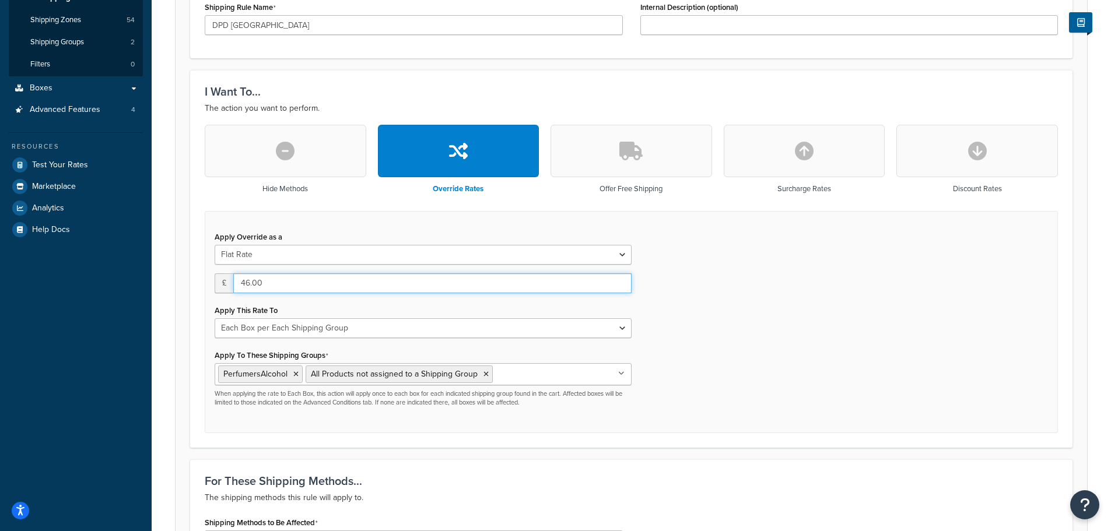
drag, startPoint x: 243, startPoint y: 283, endPoint x: 303, endPoint y: 283, distance: 60.1
click at [303, 283] on input "46.00" at bounding box center [432, 284] width 398 height 20
type input "13.80"
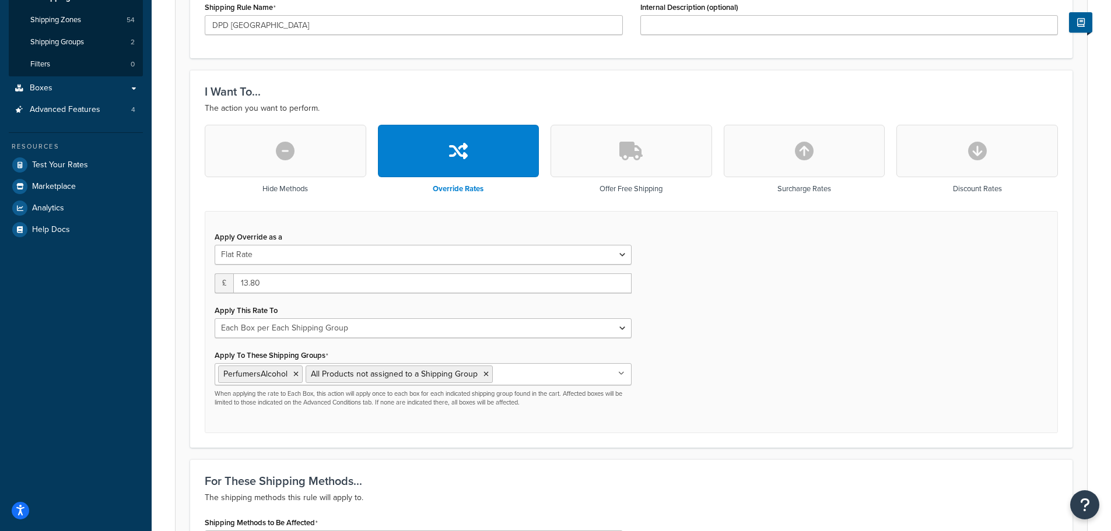
click at [787, 333] on div "Apply Override as a Flat Rate Percentage Flat Rate & Percentage £ 13.80 Apply T…" at bounding box center [631, 322] width 853 height 223
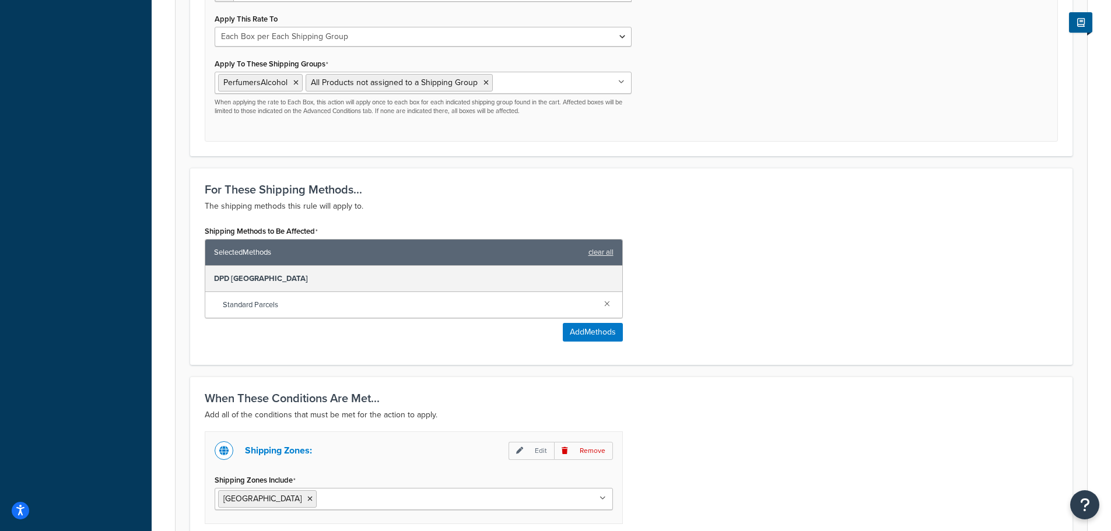
scroll to position [671, 0]
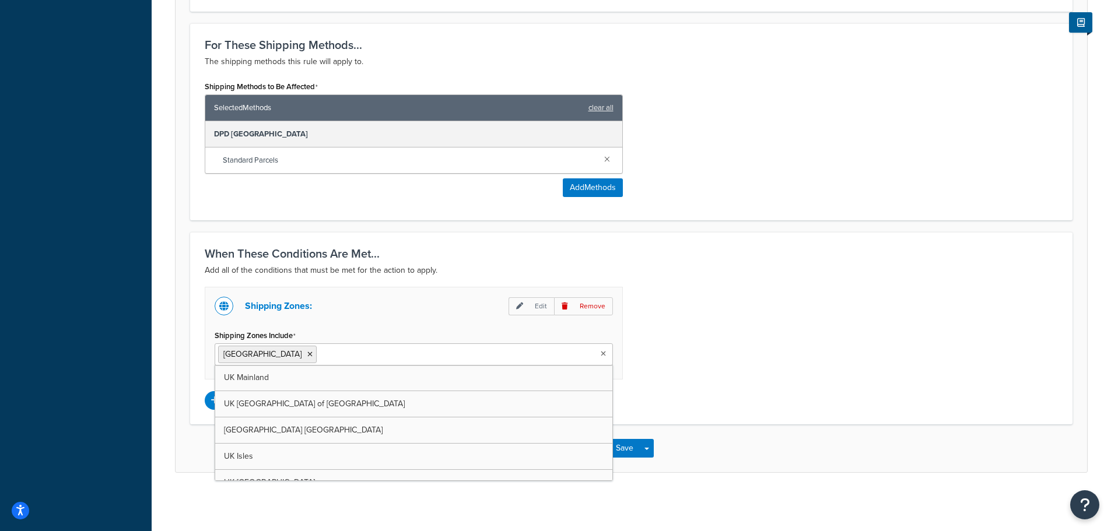
click at [320, 352] on input "Shipping Zones Include" at bounding box center [371, 354] width 103 height 13
type input "hu"
click at [307, 354] on icon at bounding box center [309, 354] width 5 height 7
click at [750, 337] on div "Shipping Zones: Edit Remove Shipping Zones Include Hungary UK Mainland UK Highl…" at bounding box center [631, 348] width 871 height 123
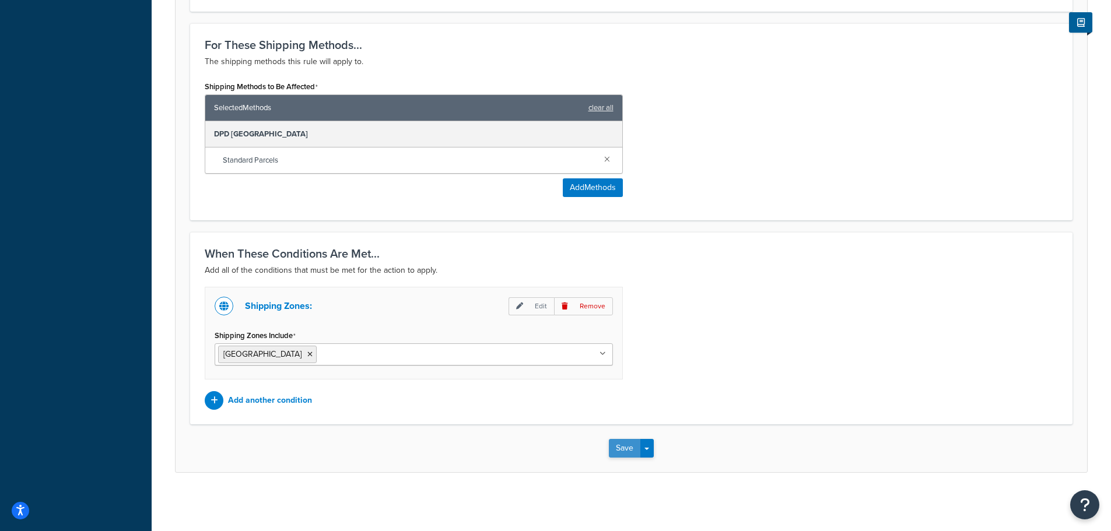
click at [627, 443] on button "Save" at bounding box center [624, 448] width 31 height 19
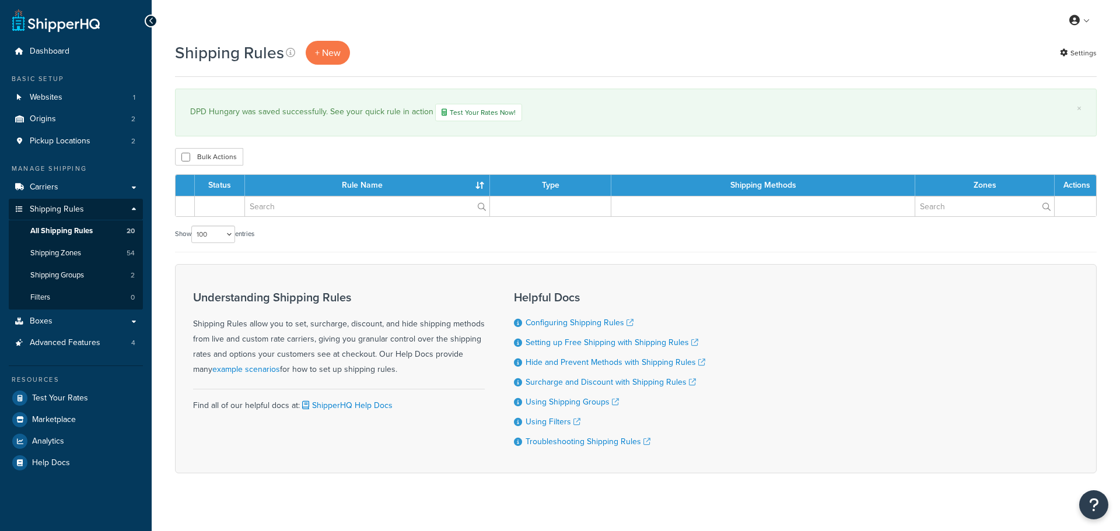
select select "100"
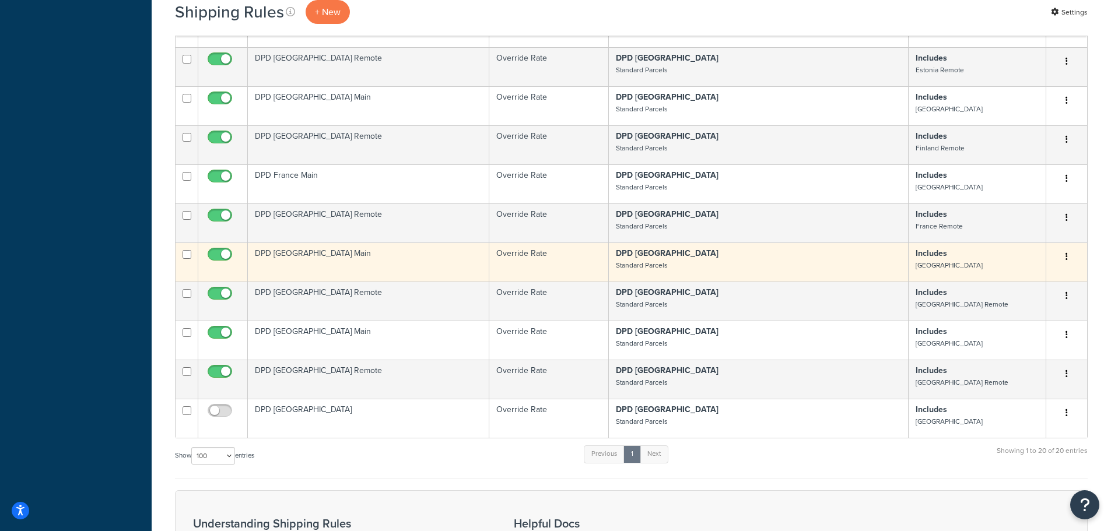
scroll to position [642, 0]
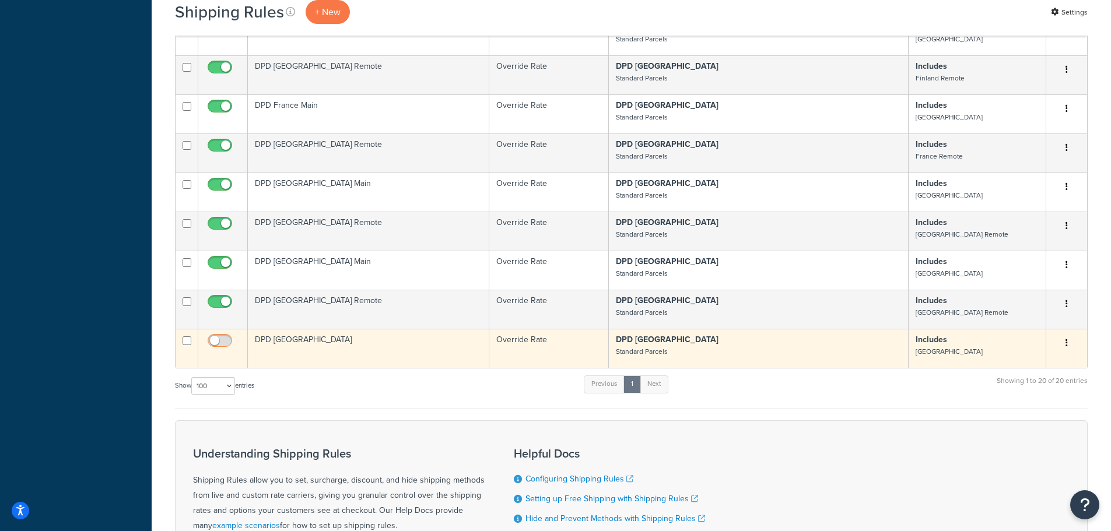
click at [212, 337] on input "checkbox" at bounding box center [221, 344] width 32 height 15
checkbox input "true"
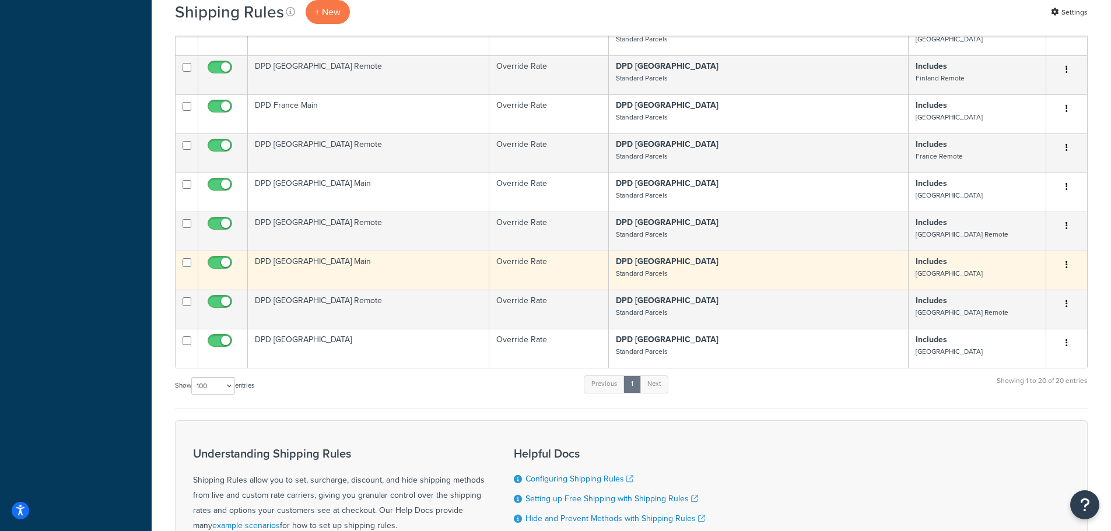
click at [183, 258] on input "checkbox" at bounding box center [187, 262] width 9 height 9
checkbox input "true"
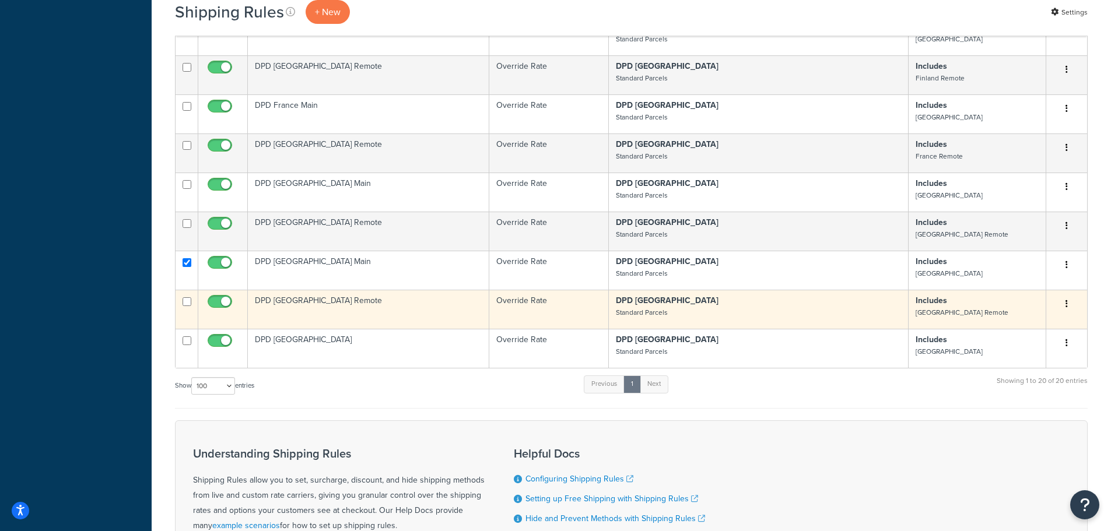
click at [183, 297] on input "checkbox" at bounding box center [187, 301] width 9 height 9
checkbox input "true"
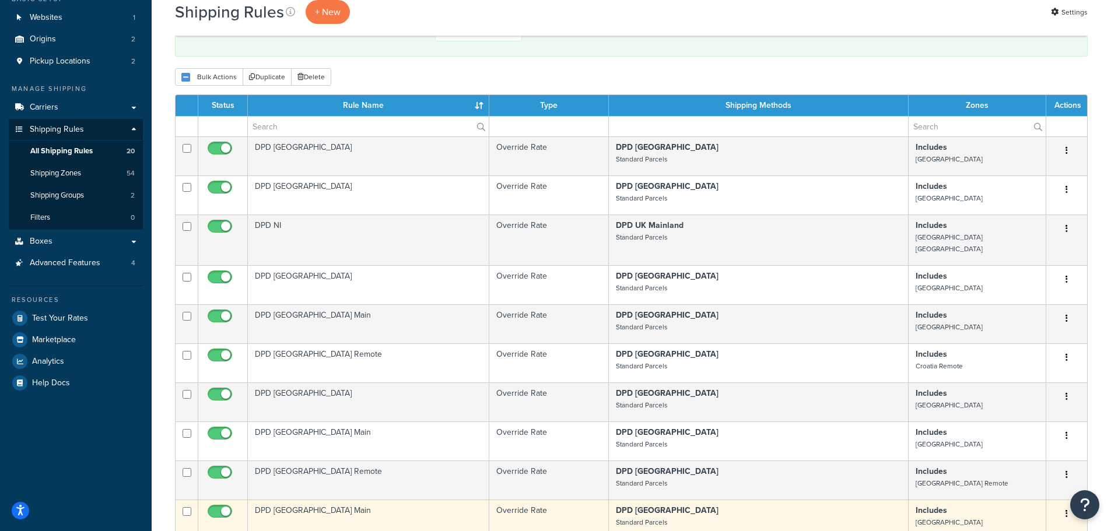
scroll to position [0, 0]
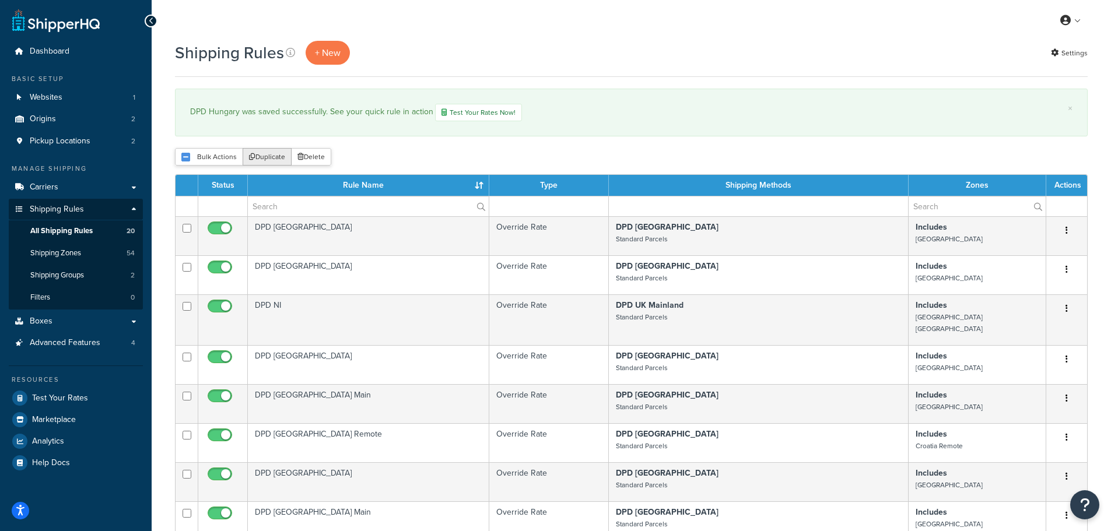
click at [261, 156] on button "Duplicate" at bounding box center [267, 156] width 49 height 17
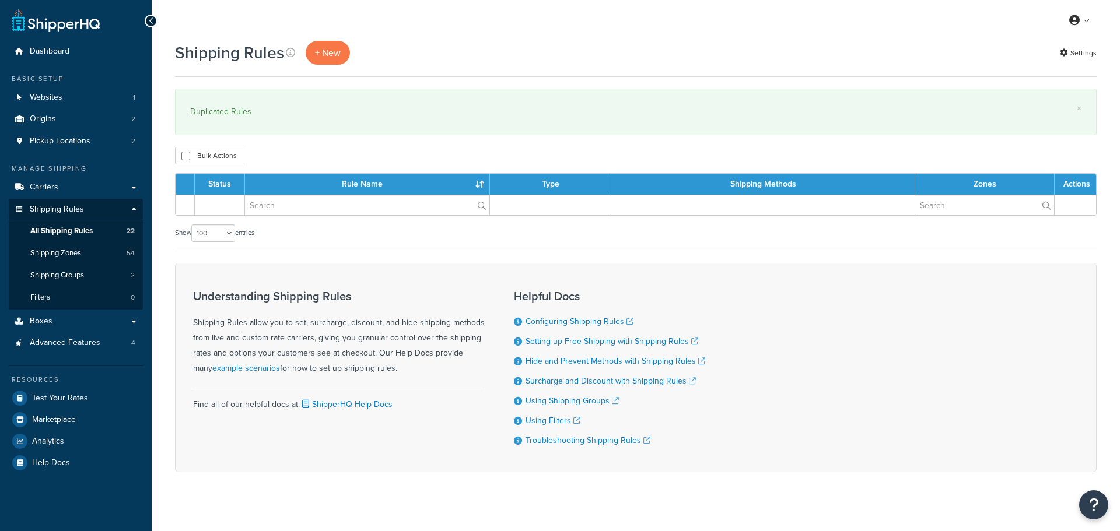
select select "100"
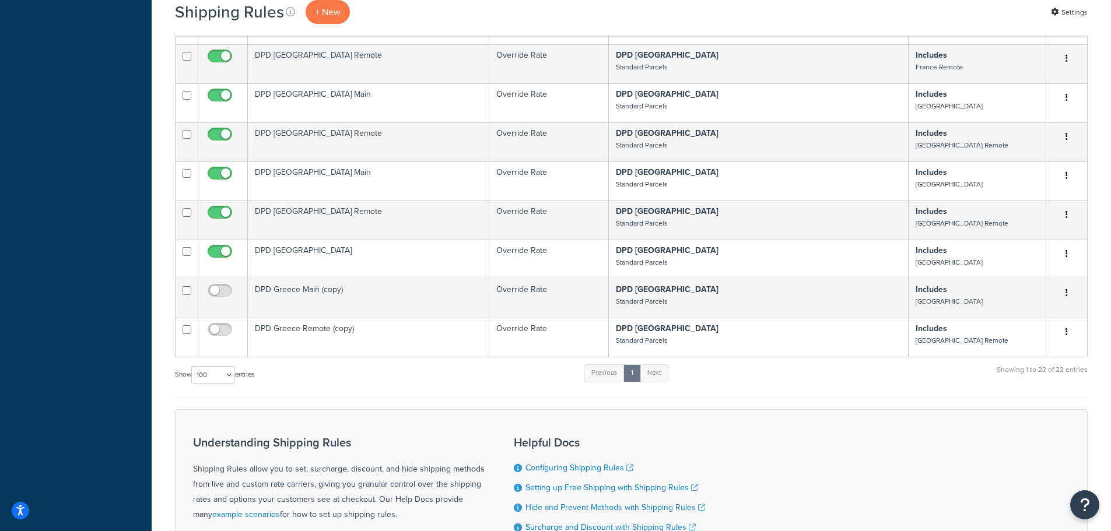
scroll to position [817, 0]
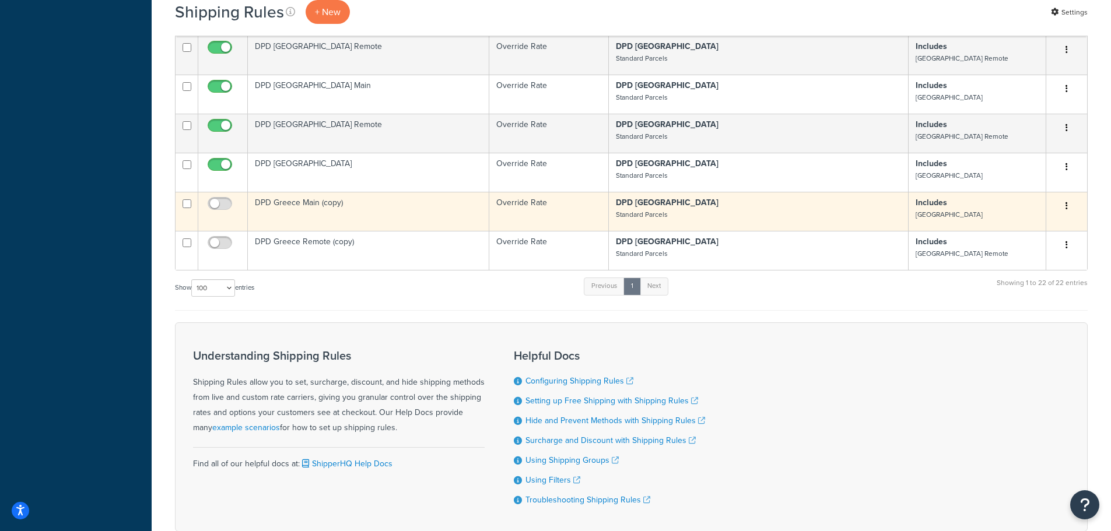
click at [271, 193] on td "DPD Greece Main (copy)" at bounding box center [368, 211] width 241 height 39
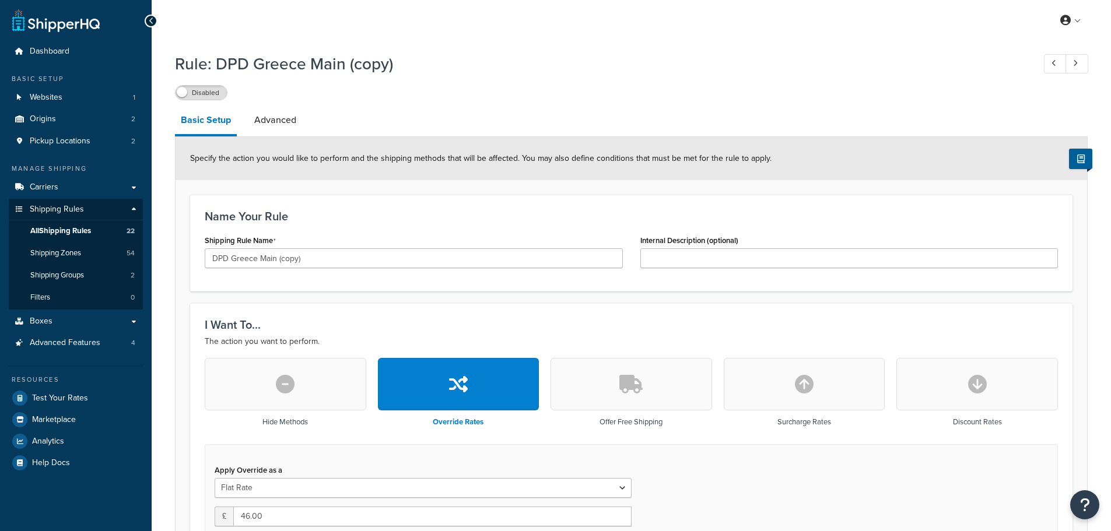
select select "BOX"
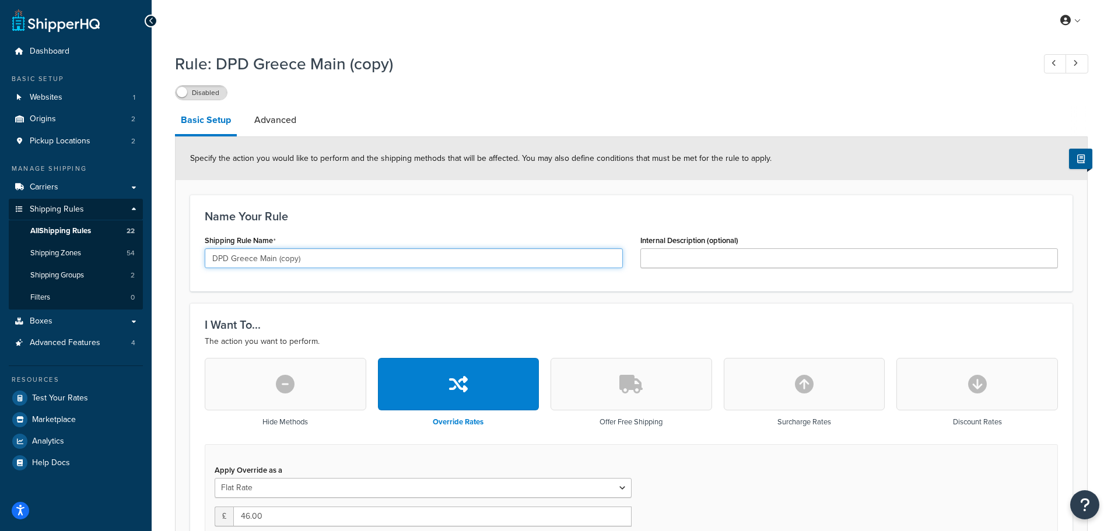
click at [243, 263] on input "DPD Greece Main (copy)" at bounding box center [414, 258] width 418 height 20
drag, startPoint x: 265, startPoint y: 261, endPoint x: 338, endPoint y: 261, distance: 73.5
click at [338, 261] on input "DPD Italy Main (copy)" at bounding box center [414, 258] width 418 height 20
type input "DPD [GEOGRAPHIC_DATA] Main"
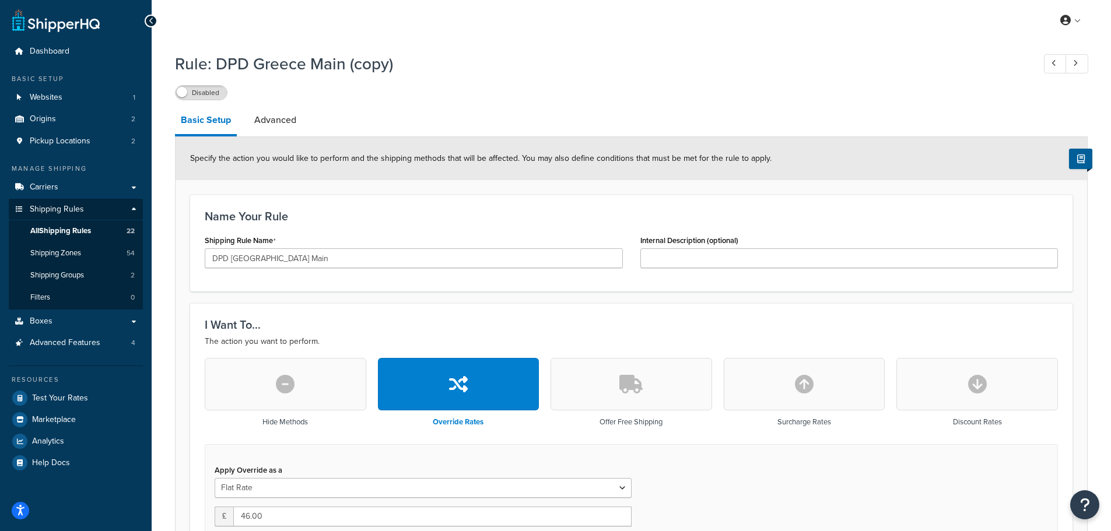
click at [324, 282] on div "Name Your Rule Shipping Rule Name DPD Italy Main Internal Description (optional)" at bounding box center [631, 243] width 882 height 97
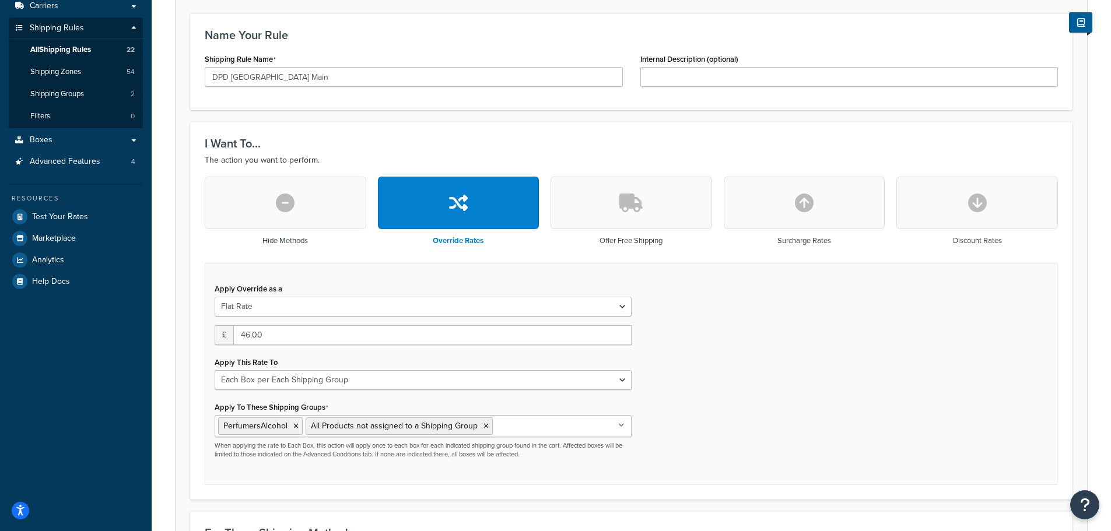
scroll to position [292, 0]
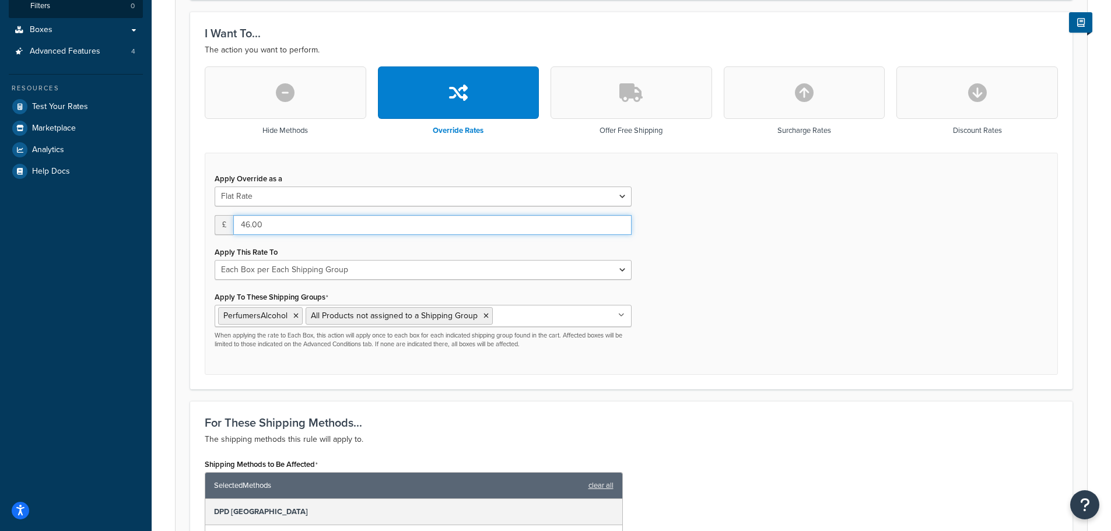
drag, startPoint x: 267, startPoint y: 229, endPoint x: 232, endPoint y: 229, distance: 35.0
click at [232, 229] on div "£ 46.00" at bounding box center [423, 225] width 417 height 20
type input "12.45"
click at [733, 286] on div "Apply Override as a Flat Rate Percentage Flat Rate & Percentage £ 12.45 Apply T…" at bounding box center [631, 264] width 853 height 223
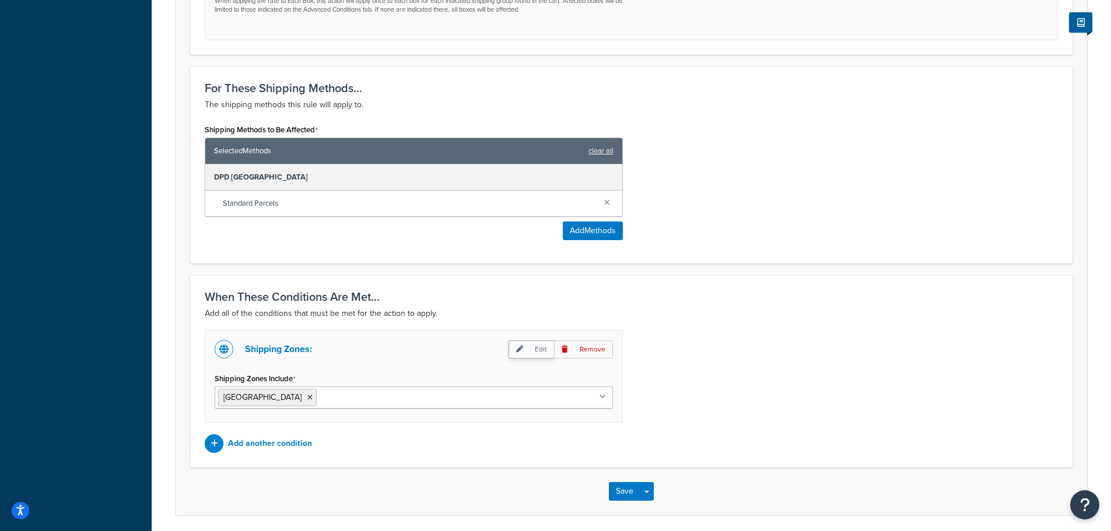
scroll to position [671, 0]
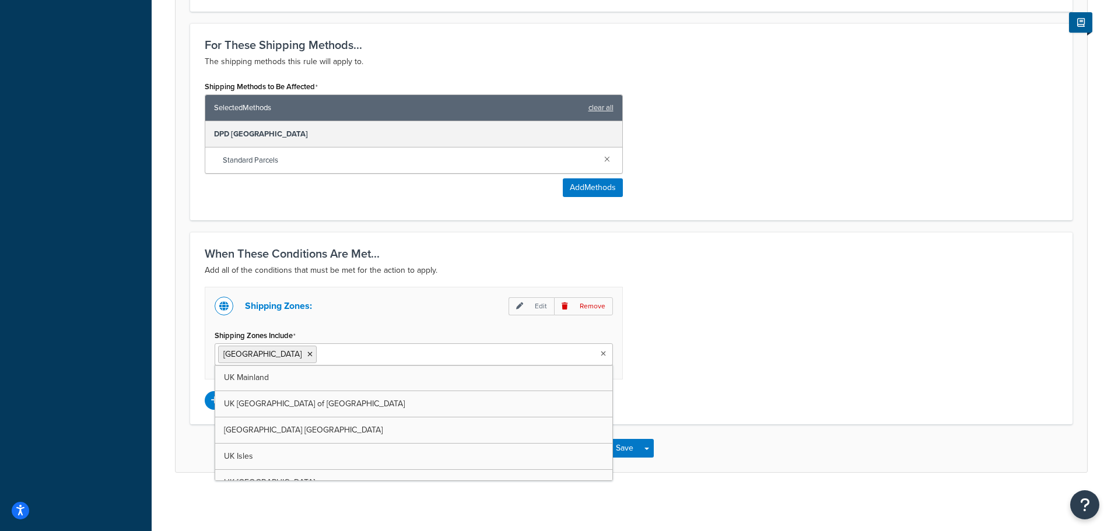
click at [320, 356] on input "Shipping Zones Include" at bounding box center [371, 354] width 103 height 13
type input "it"
click at [307, 353] on icon at bounding box center [309, 354] width 5 height 7
click at [761, 353] on div "Shipping Zones: Edit Remove Shipping Zones Include Italy UK Mainland UK Highlan…" at bounding box center [631, 348] width 871 height 123
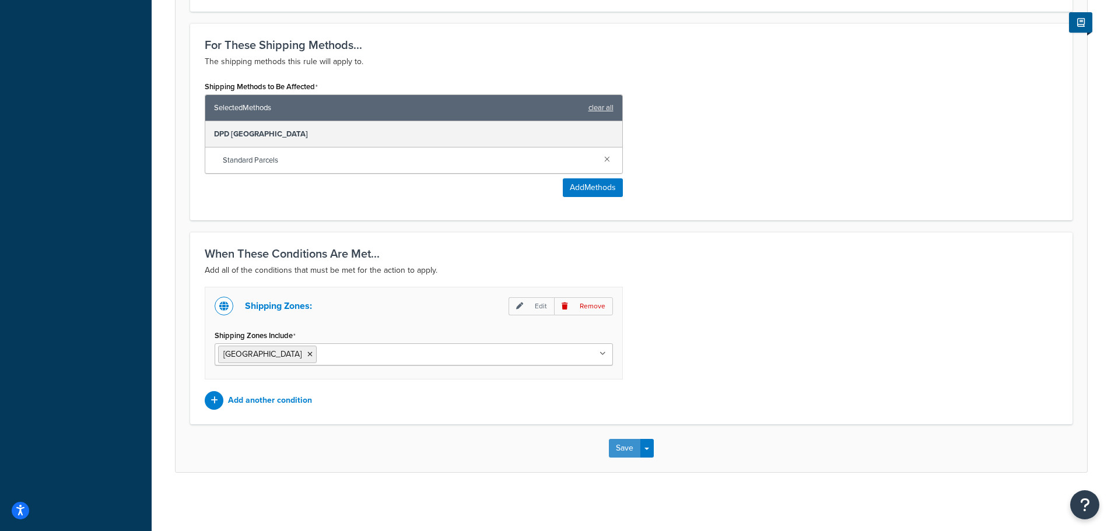
click at [615, 449] on button "Save" at bounding box center [624, 448] width 31 height 19
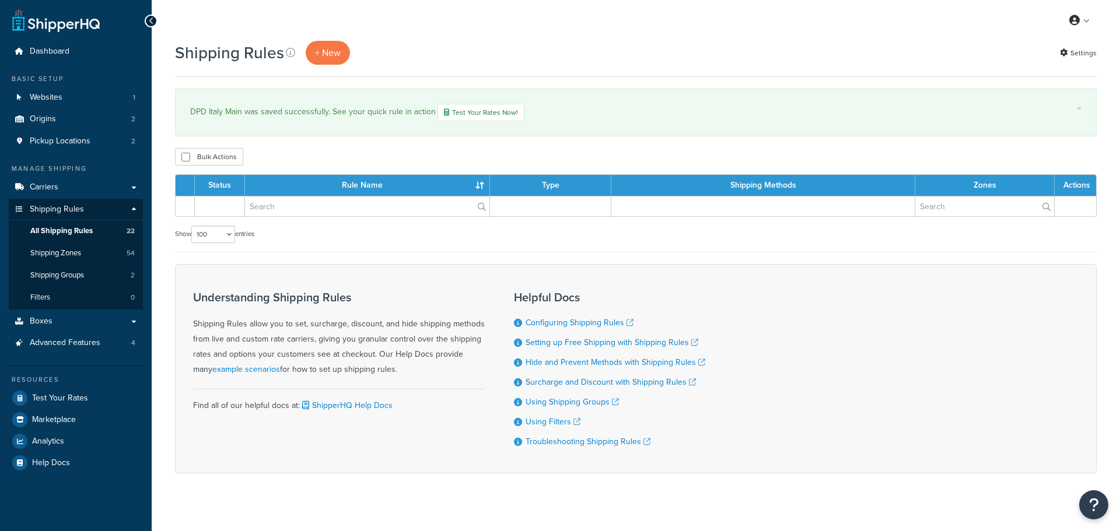
select select "100"
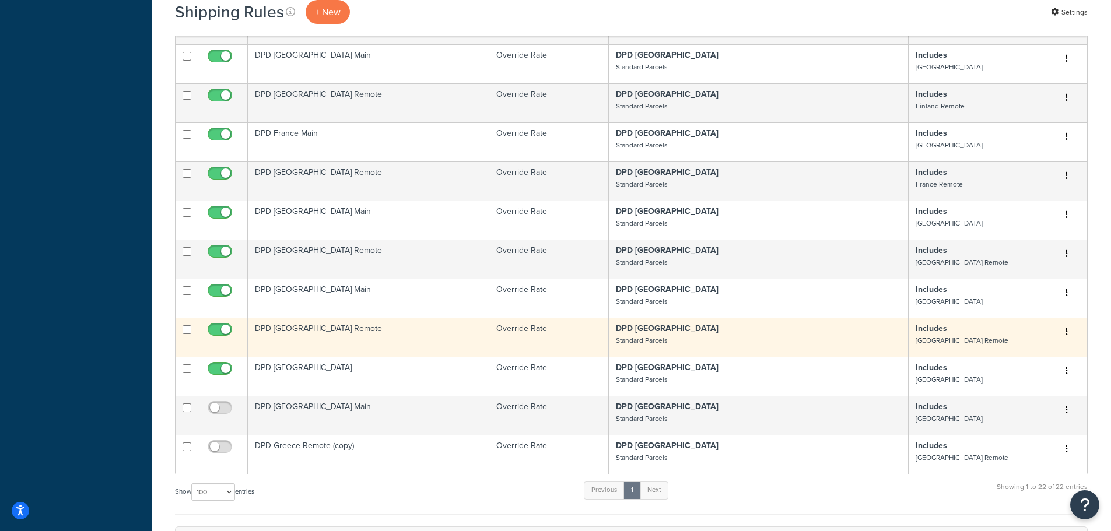
scroll to position [758, 0]
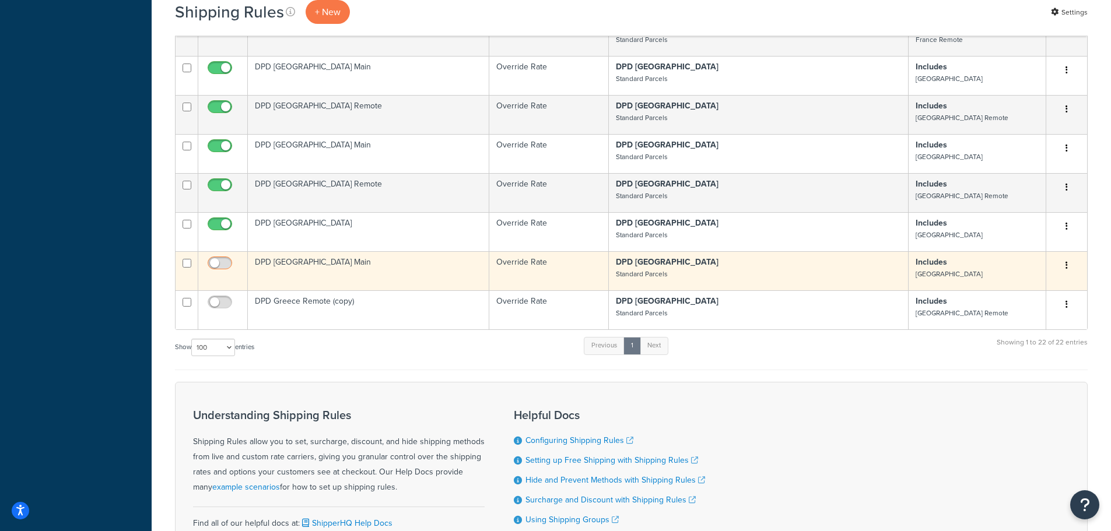
click at [216, 259] on input "checkbox" at bounding box center [221, 266] width 32 height 15
checkbox input "true"
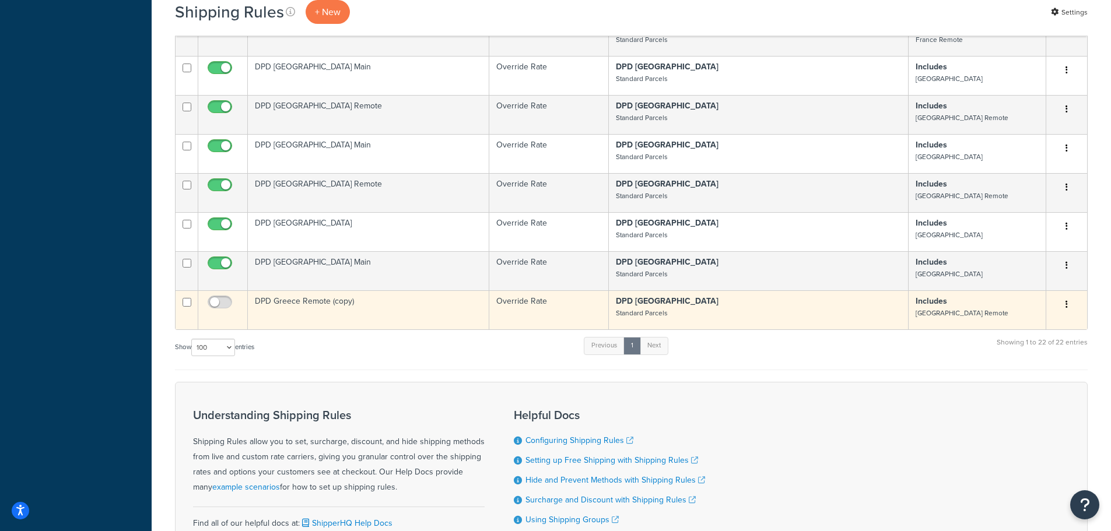
click at [292, 290] on td "DPD Greece Remote (copy)" at bounding box center [368, 309] width 241 height 39
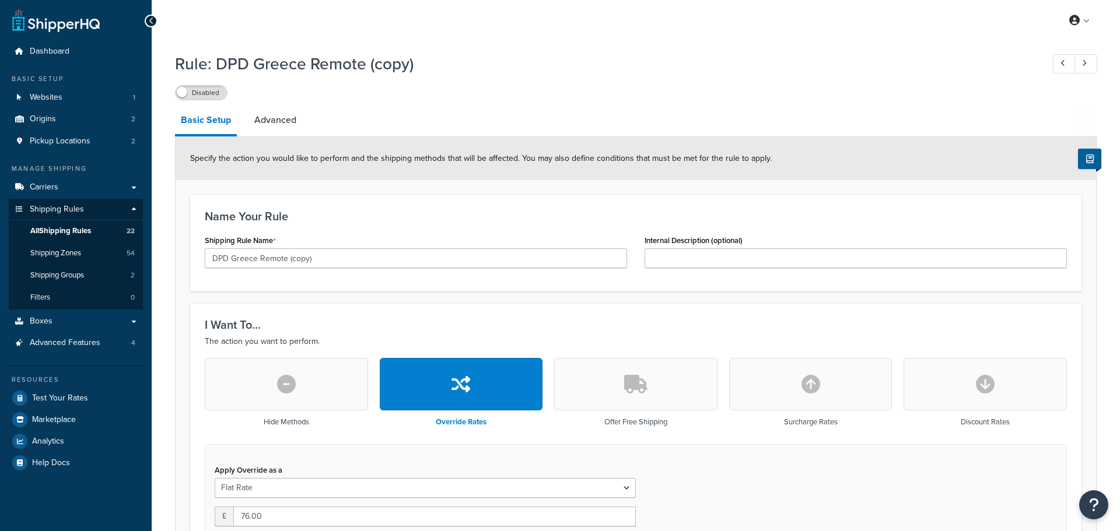
select select "BOX"
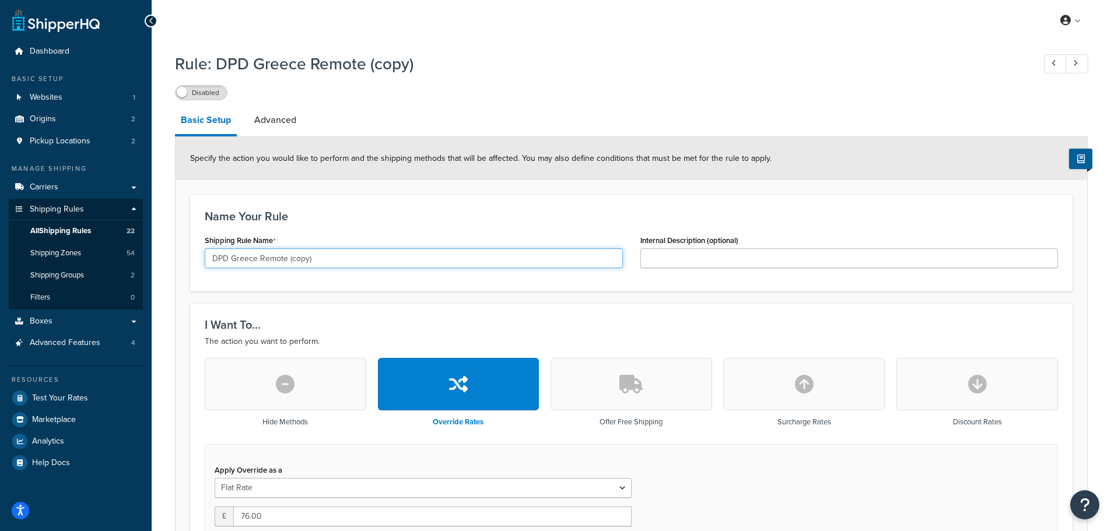
click at [245, 258] on input "DPD Greece Remote (copy)" at bounding box center [414, 258] width 418 height 20
drag, startPoint x: 274, startPoint y: 259, endPoint x: 326, endPoint y: 259, distance: 51.9
click at [326, 259] on input "DPD Italy Remote (copy)" at bounding box center [414, 258] width 418 height 20
type input "DPD Italy Remote"
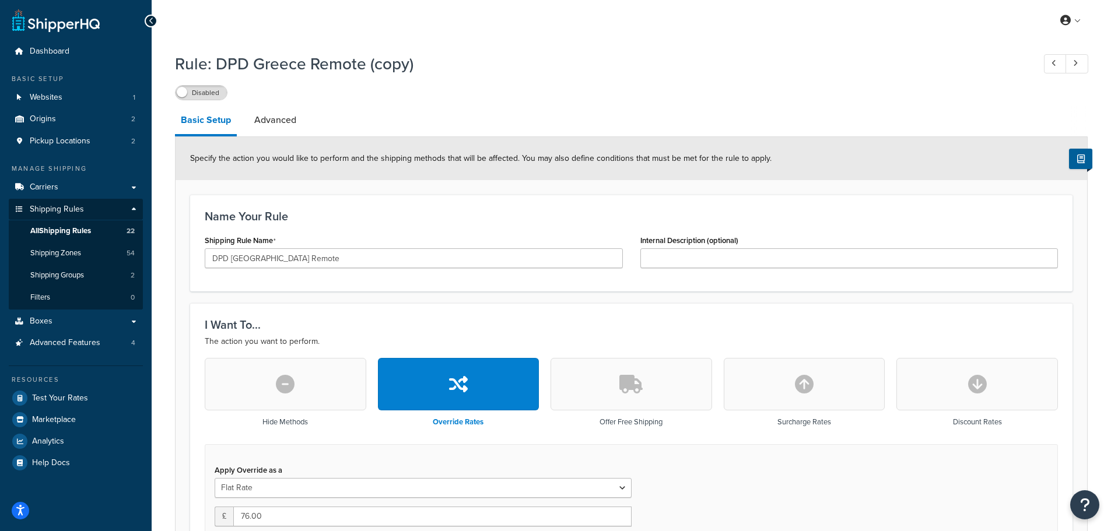
click at [355, 279] on div "Name Your Rule Shipping Rule Name DPD Italy Remote Internal Description (option…" at bounding box center [631, 243] width 882 height 97
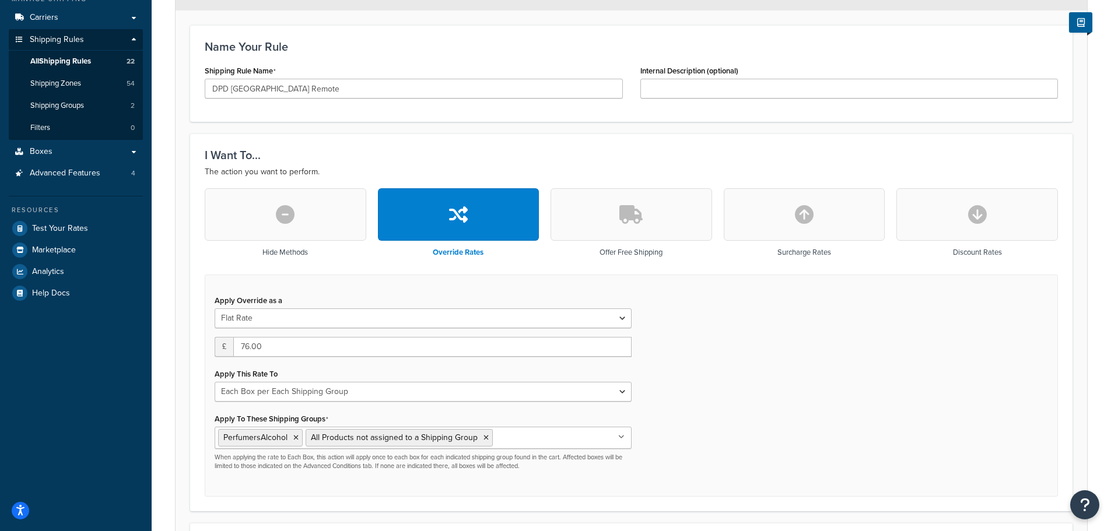
scroll to position [175, 0]
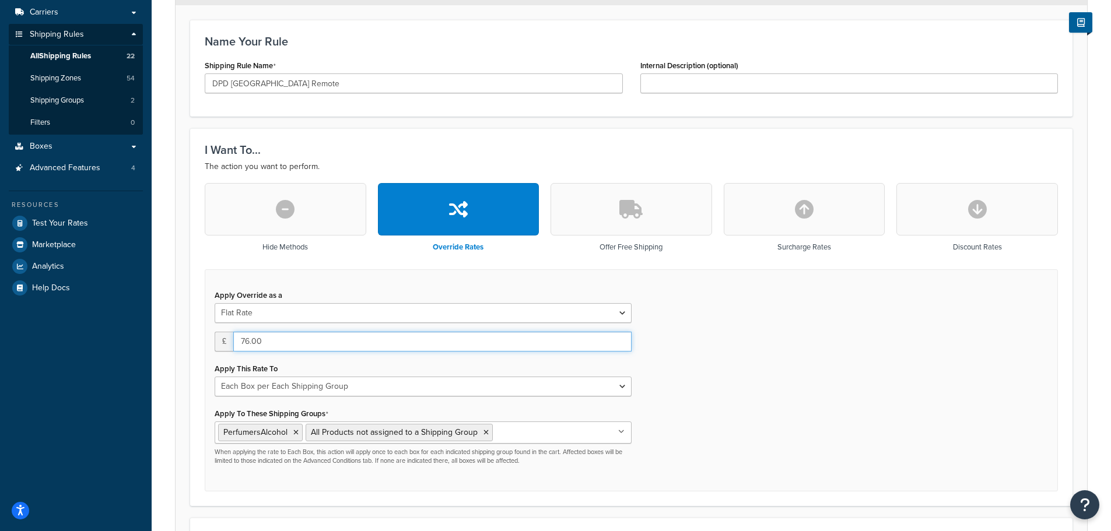
drag, startPoint x: 263, startPoint y: 342, endPoint x: 243, endPoint y: 342, distance: 19.8
click at [243, 342] on input "76.00" at bounding box center [432, 342] width 398 height 20
type input "7"
type input "29.22"
click at [737, 411] on div "Apply Override as a Flat Rate Percentage Flat Rate & Percentage £ 29.22 Apply T…" at bounding box center [631, 380] width 853 height 223
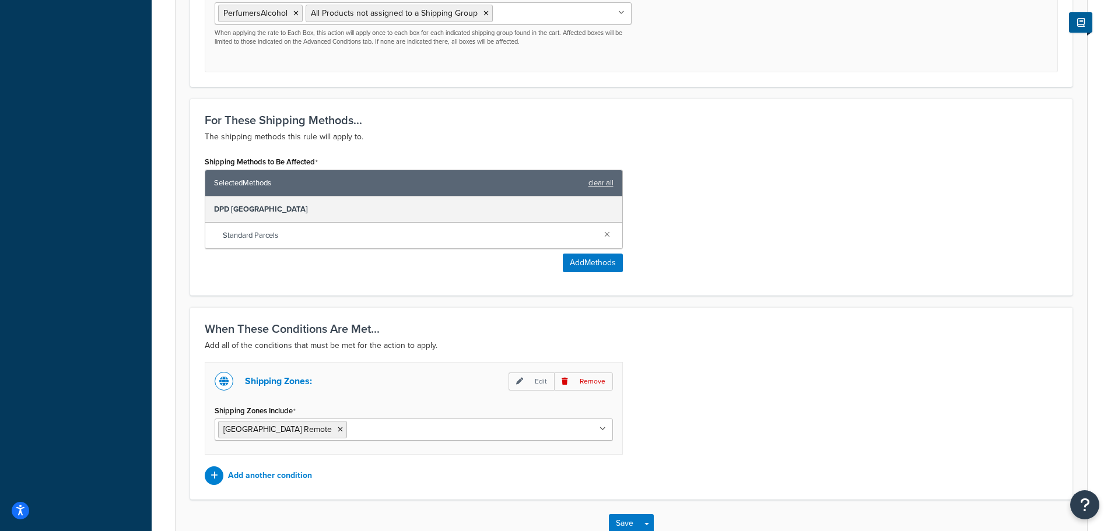
scroll to position [671, 0]
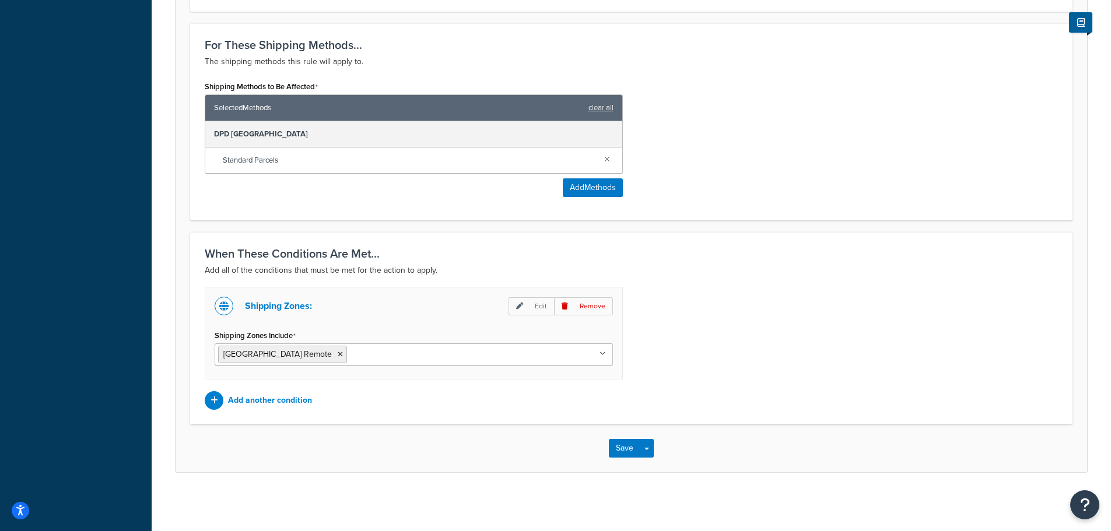
click at [357, 356] on input "Shipping Zones Include" at bounding box center [401, 354] width 103 height 13
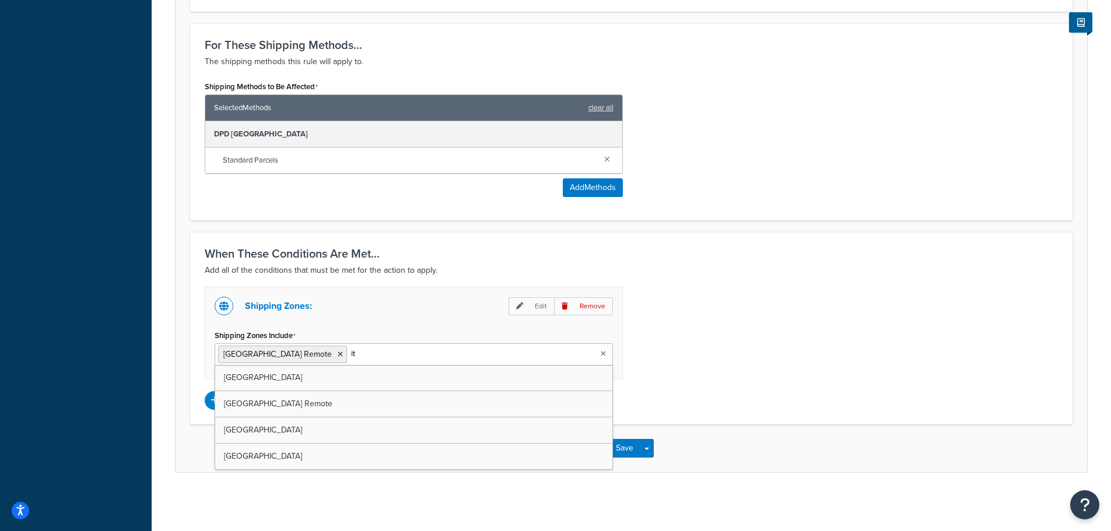
type input "ita"
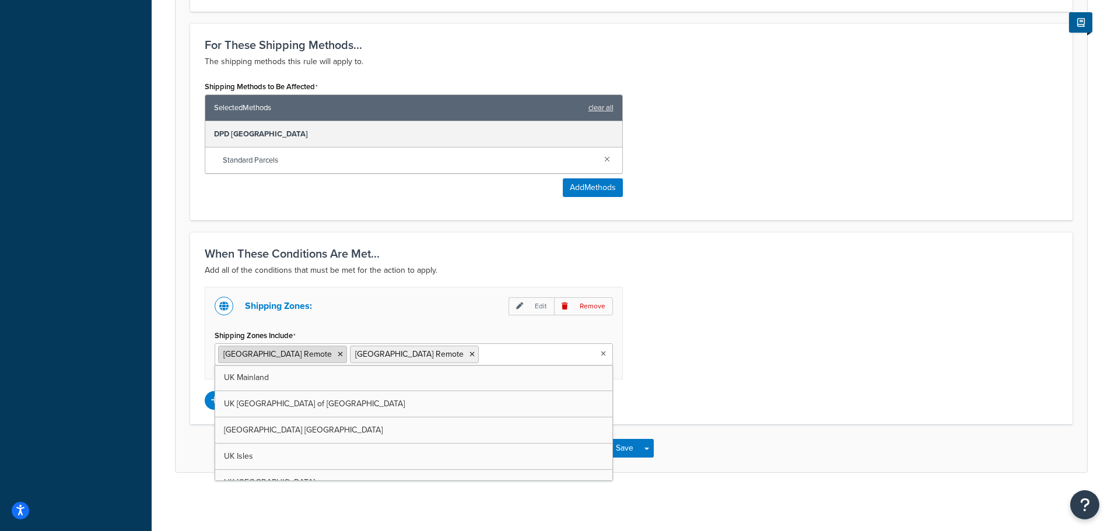
click at [285, 352] on li "[GEOGRAPHIC_DATA] Remote" at bounding box center [282, 354] width 129 height 17
click at [338, 353] on icon at bounding box center [340, 354] width 5 height 7
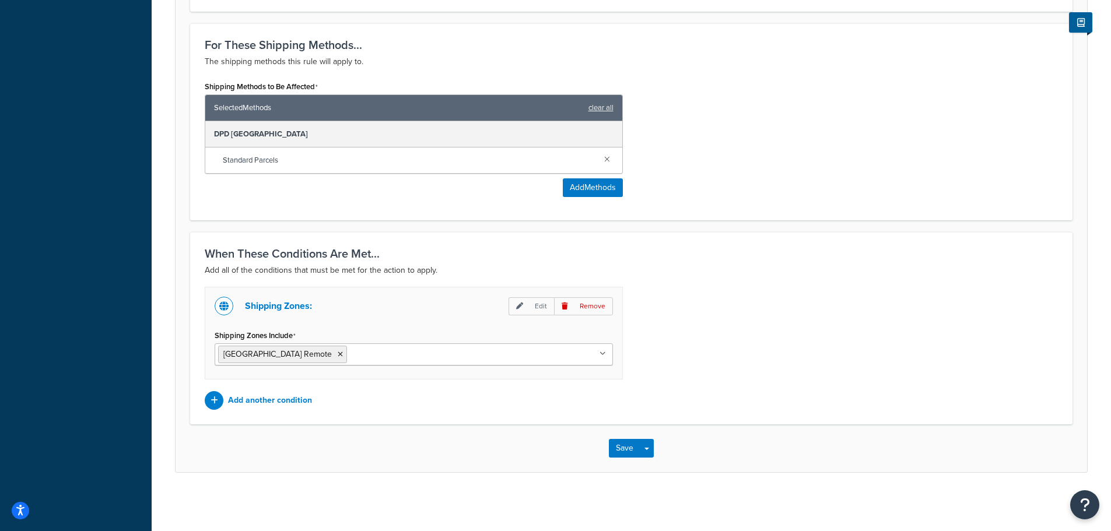
click at [717, 348] on div "Shipping Zones: Edit Remove Shipping Zones Include Italy Remote UK Mainland UK …" at bounding box center [631, 348] width 871 height 123
click at [620, 446] on button "Save" at bounding box center [624, 448] width 31 height 19
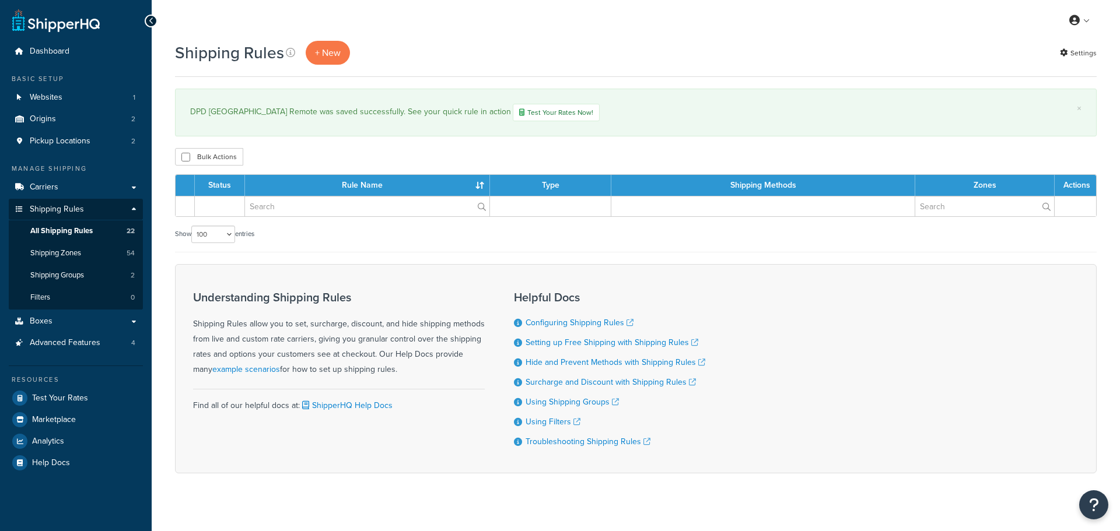
select select "100"
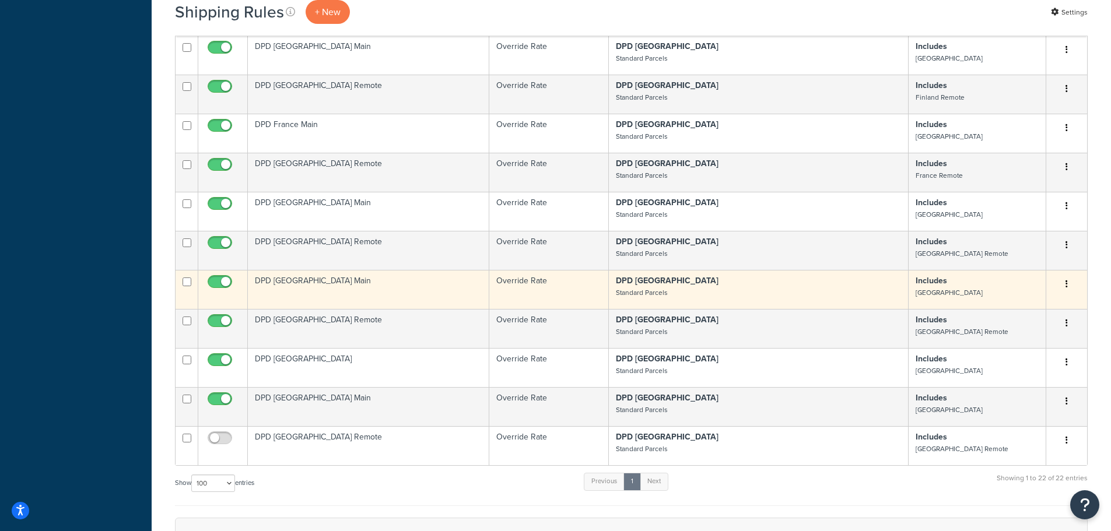
scroll to position [817, 0]
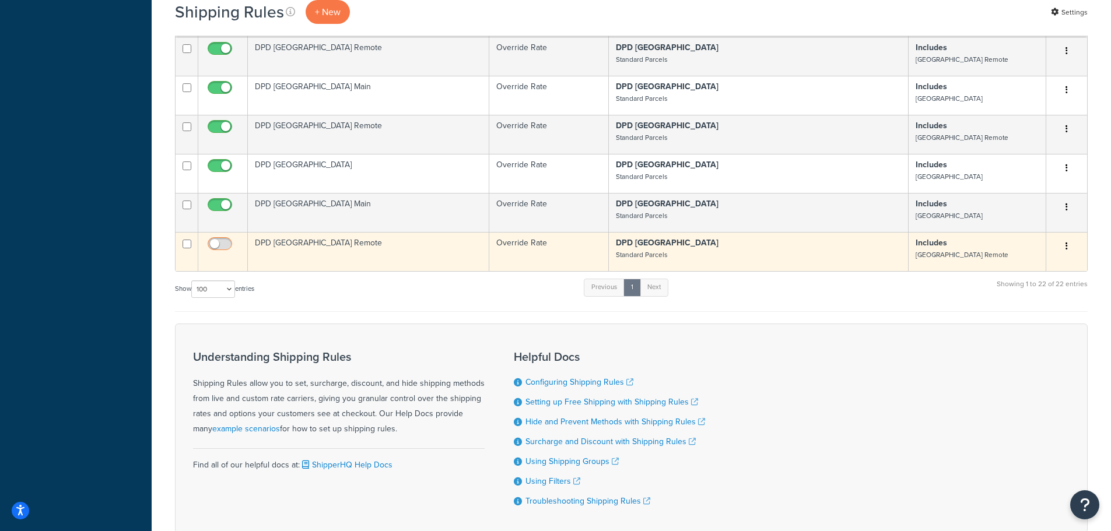
click at [216, 240] on input "checkbox" at bounding box center [221, 247] width 32 height 15
checkbox input "true"
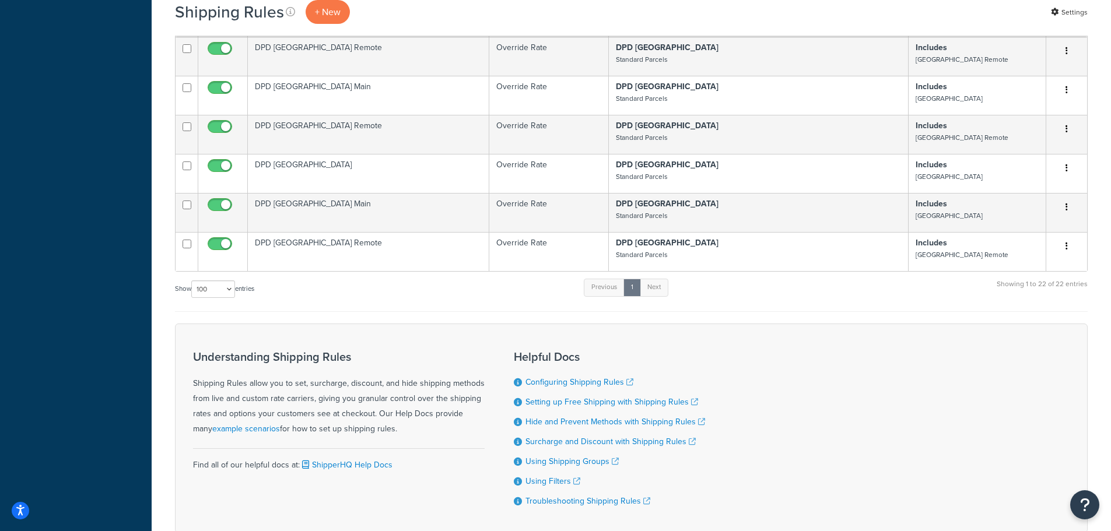
click at [337, 278] on div "Show 10 15 25 50 100 1000 entries Previous 1 Next Showing 1 to 22 of 22 entries" at bounding box center [631, 295] width 913 height 34
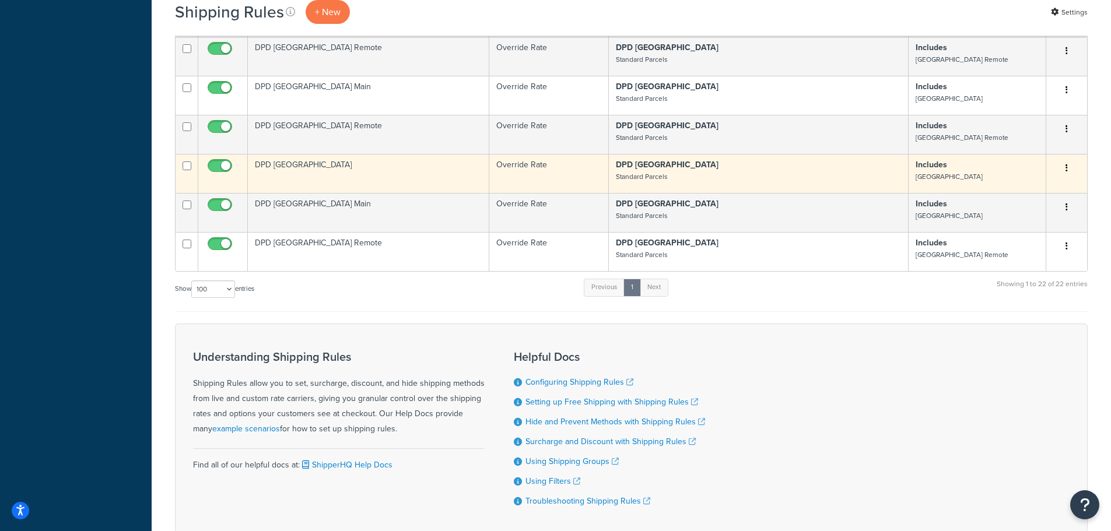
click at [187, 162] on input "checkbox" at bounding box center [187, 166] width 9 height 9
checkbox input "true"
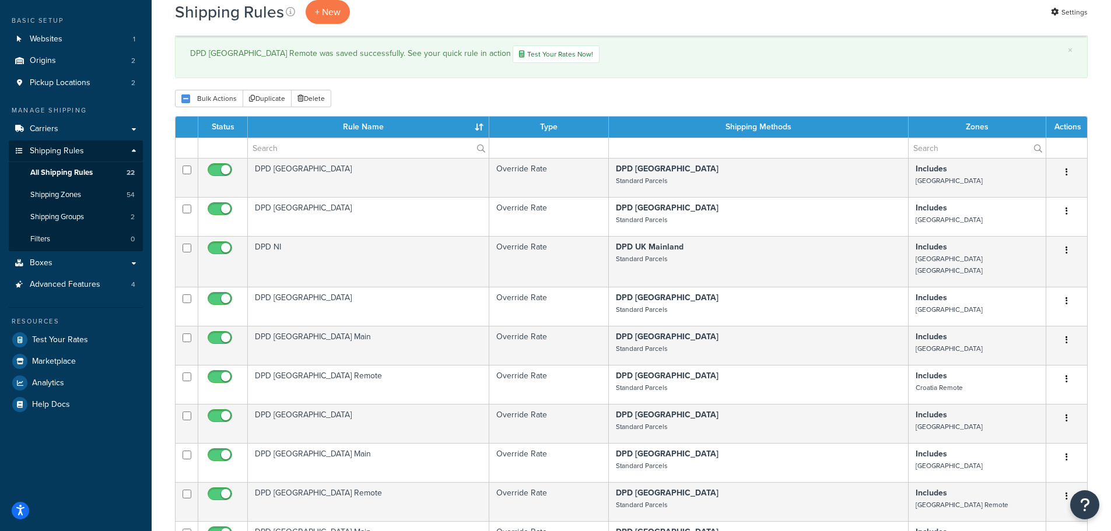
scroll to position [0, 0]
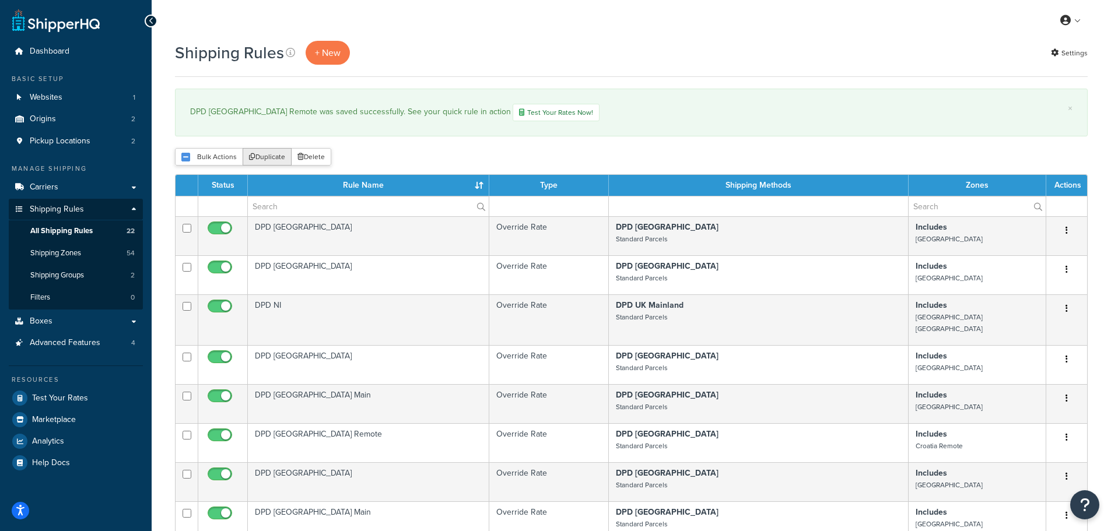
click at [261, 158] on button "Duplicate" at bounding box center [267, 156] width 49 height 17
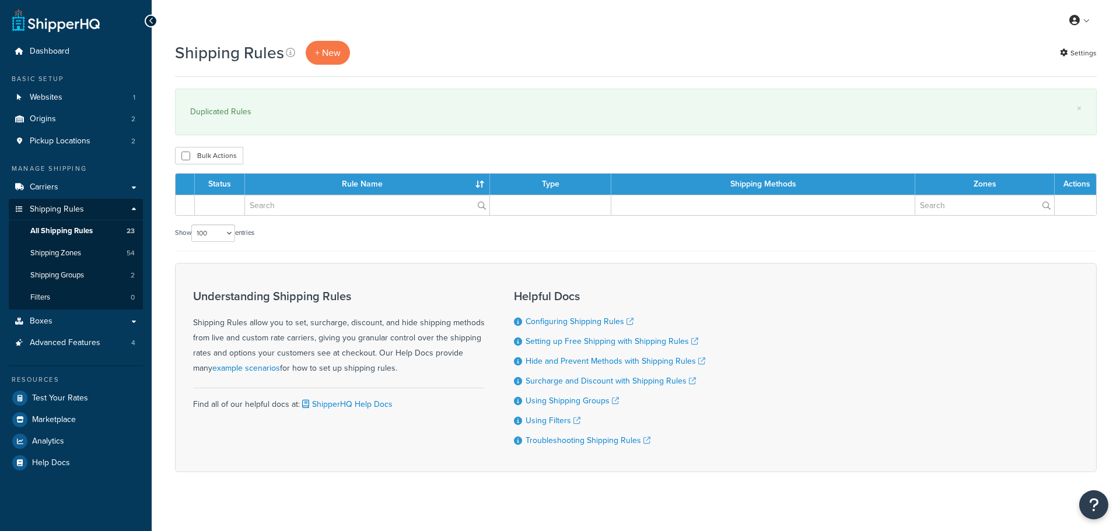
select select "100"
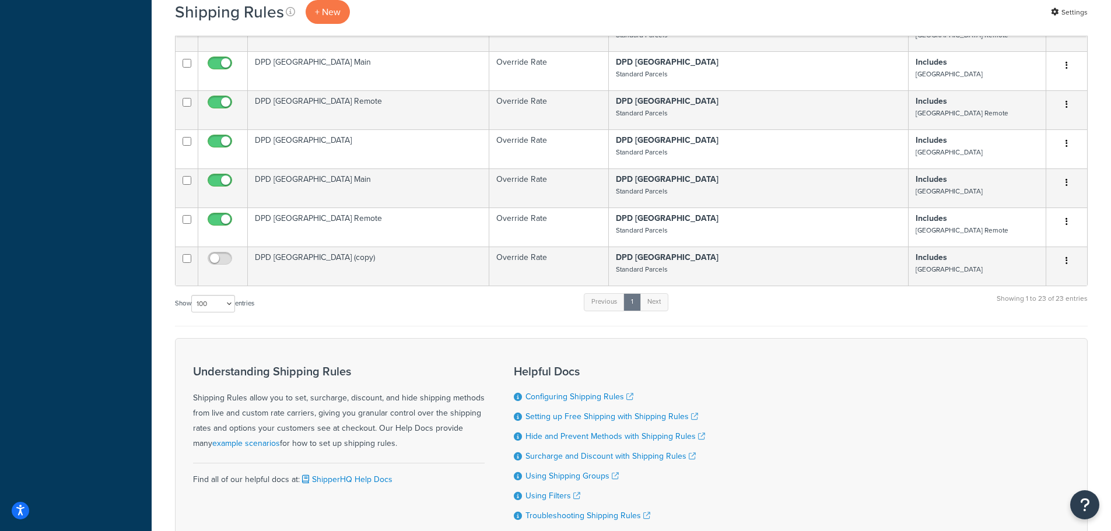
scroll to position [919, 0]
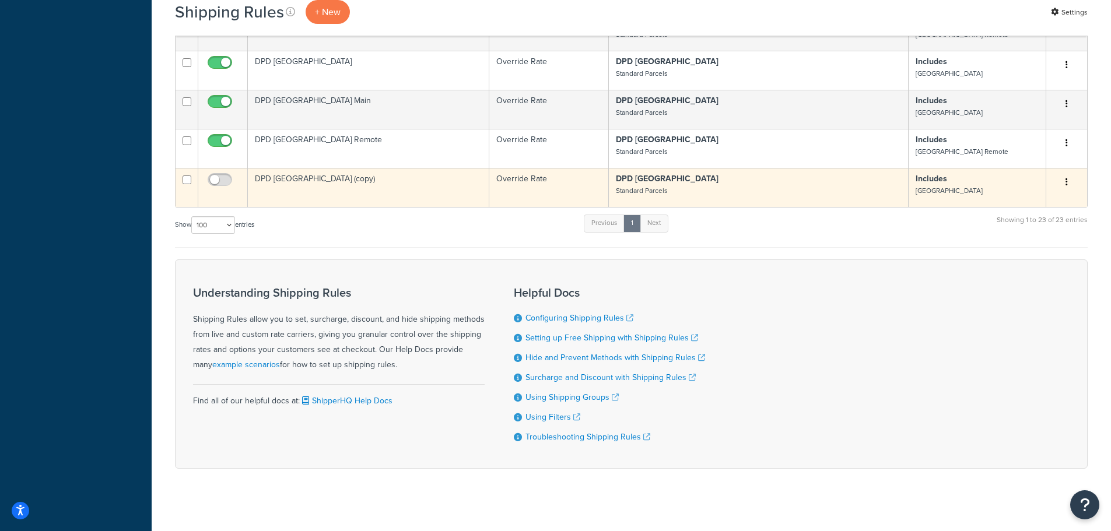
click at [290, 170] on td "DPD Hungary (copy)" at bounding box center [368, 187] width 241 height 39
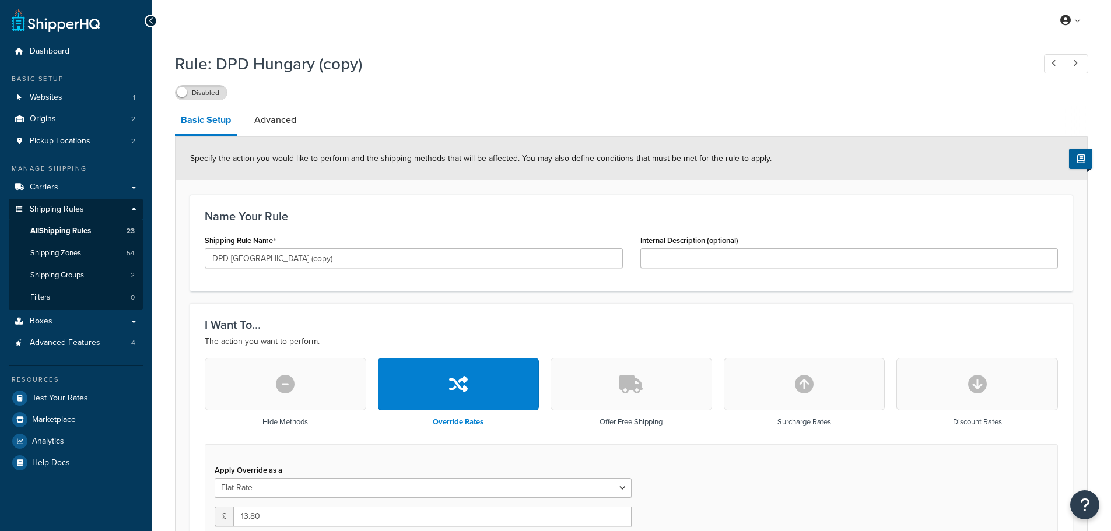
select select "BOX"
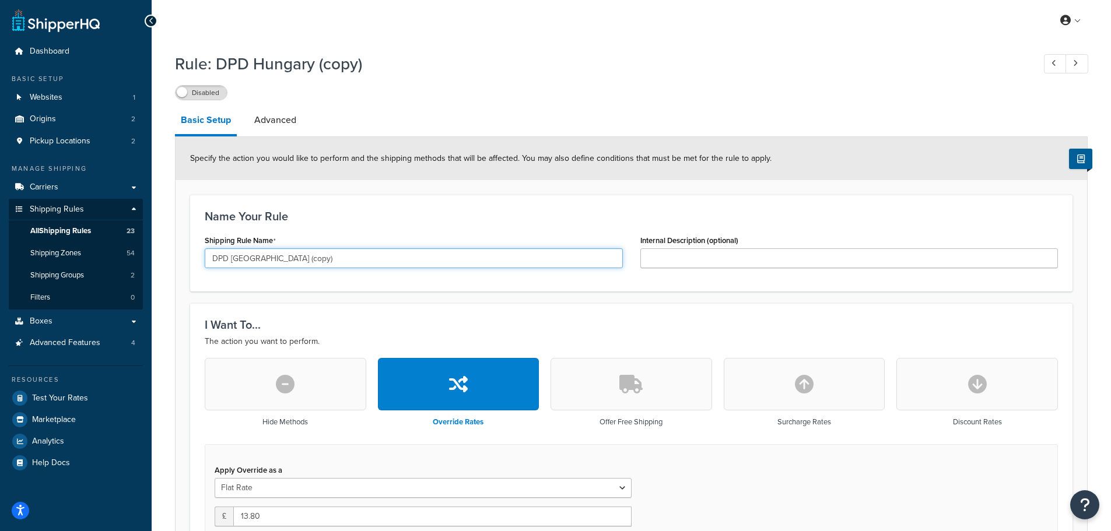
drag, startPoint x: 230, startPoint y: 261, endPoint x: 335, endPoint y: 261, distance: 104.4
click at [335, 261] on input "DPD [GEOGRAPHIC_DATA] (copy)" at bounding box center [414, 258] width 418 height 20
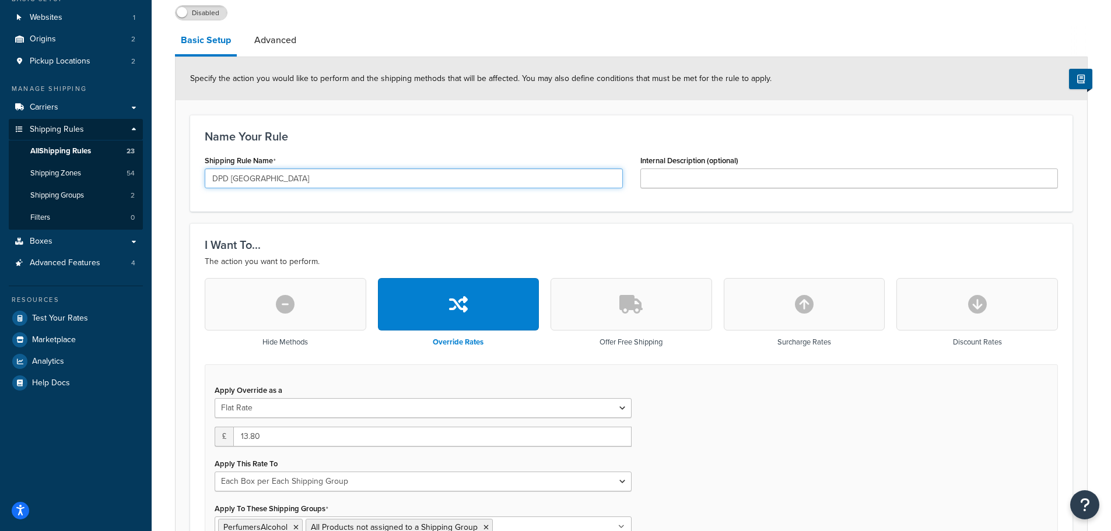
scroll to position [233, 0]
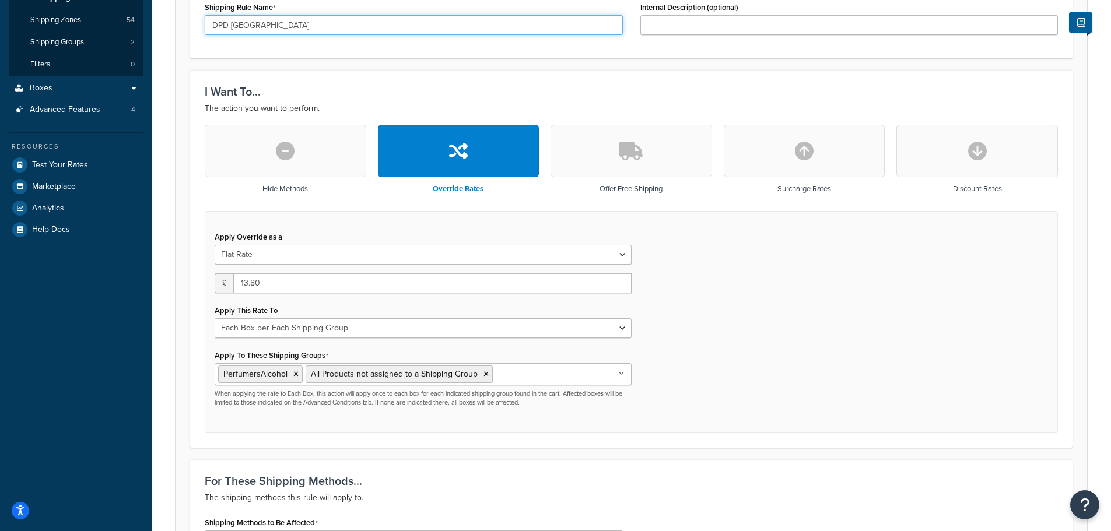
type input "DPD [GEOGRAPHIC_DATA]"
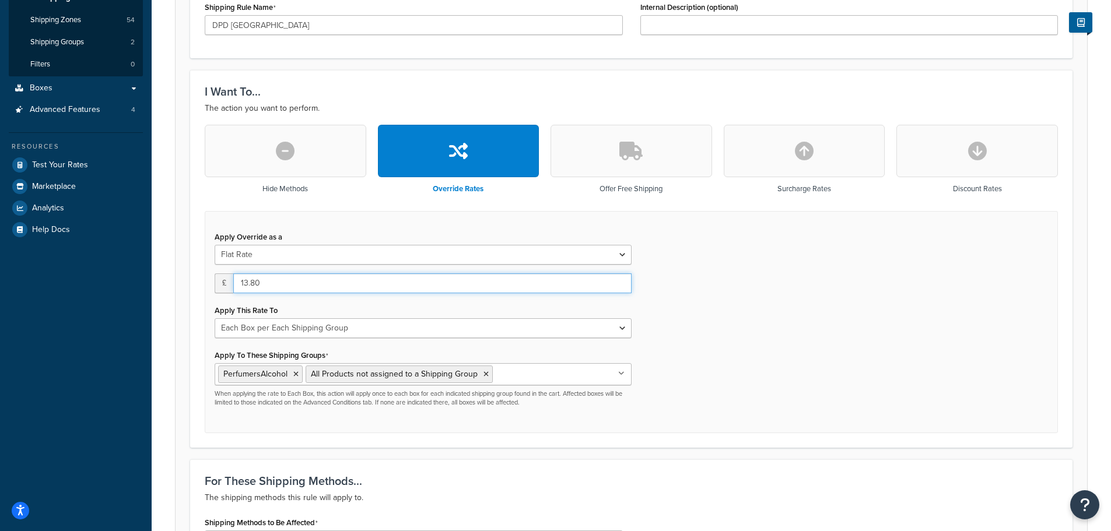
click at [255, 292] on input "13.80" at bounding box center [432, 284] width 398 height 20
type input "14.25"
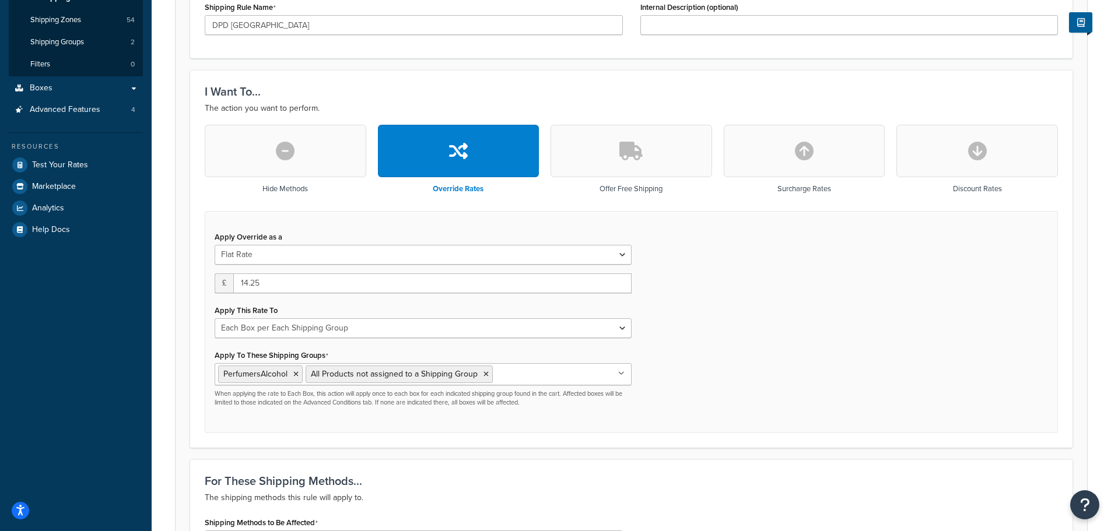
click at [798, 365] on div "Apply Override as a Flat Rate Percentage Flat Rate & Percentage £ 14.25 Apply T…" at bounding box center [631, 322] width 853 height 223
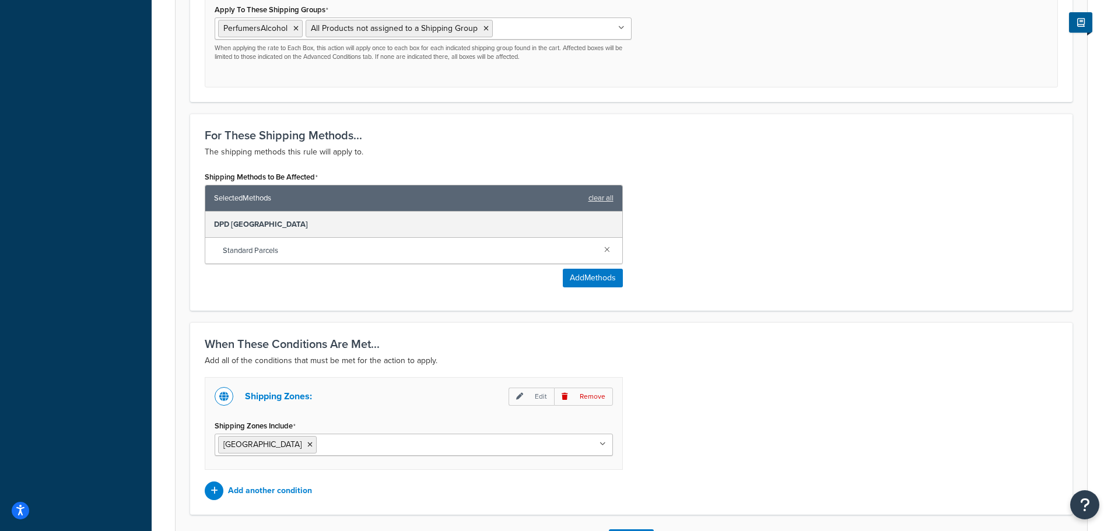
scroll to position [671, 0]
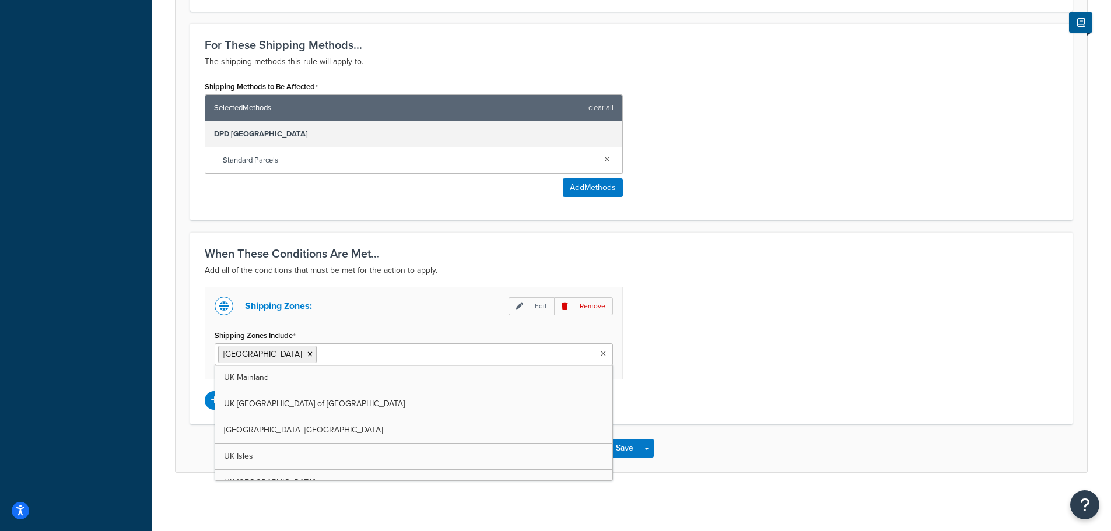
click at [320, 350] on input "Shipping Zones Include" at bounding box center [371, 354] width 103 height 13
type input "lat"
click at [307, 351] on icon at bounding box center [309, 354] width 5 height 7
click at [698, 339] on div "Shipping Zones: Edit Remove Shipping Zones Include Latvia UK Mainland UK Highla…" at bounding box center [631, 348] width 871 height 123
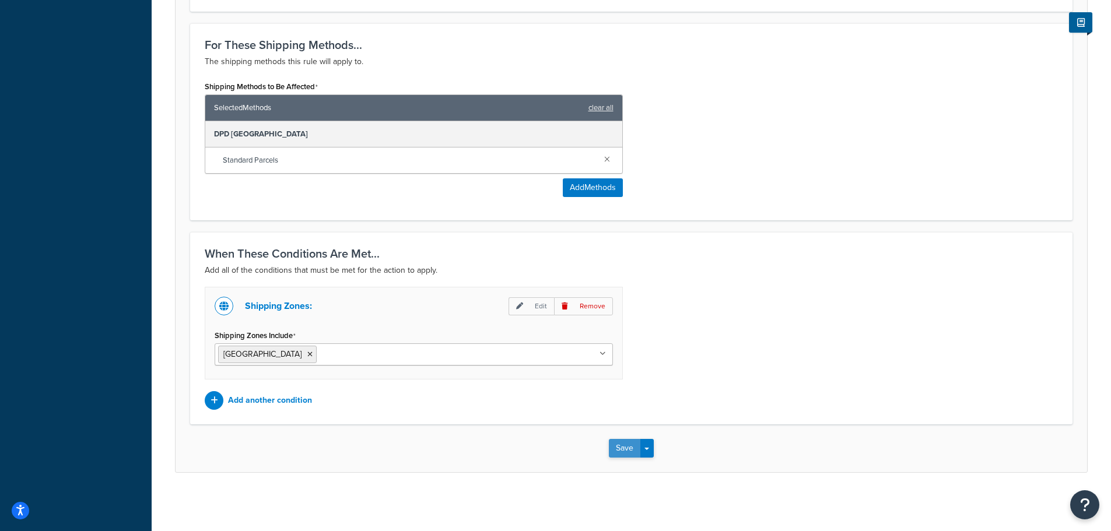
click at [625, 448] on button "Save" at bounding box center [624, 448] width 31 height 19
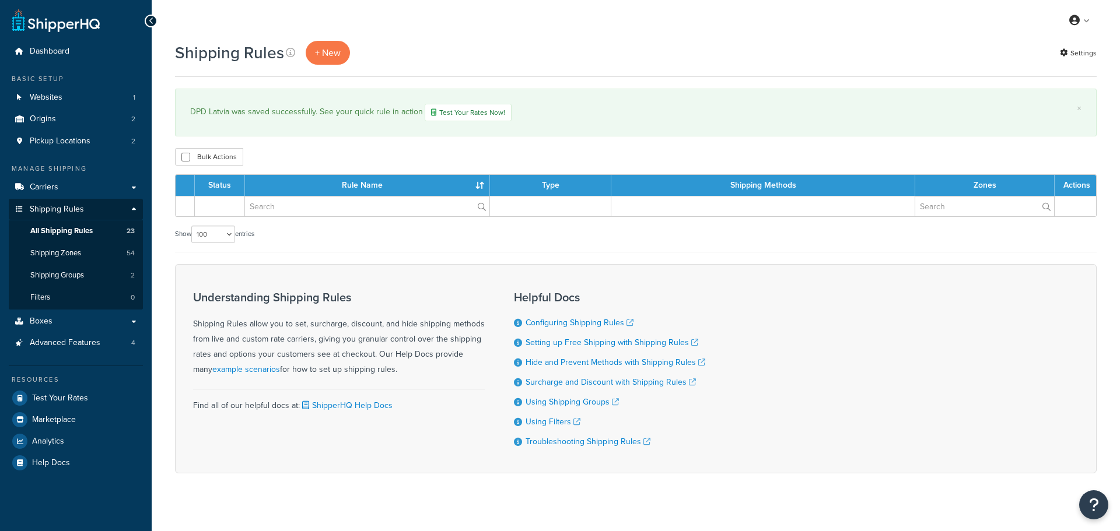
select select "100"
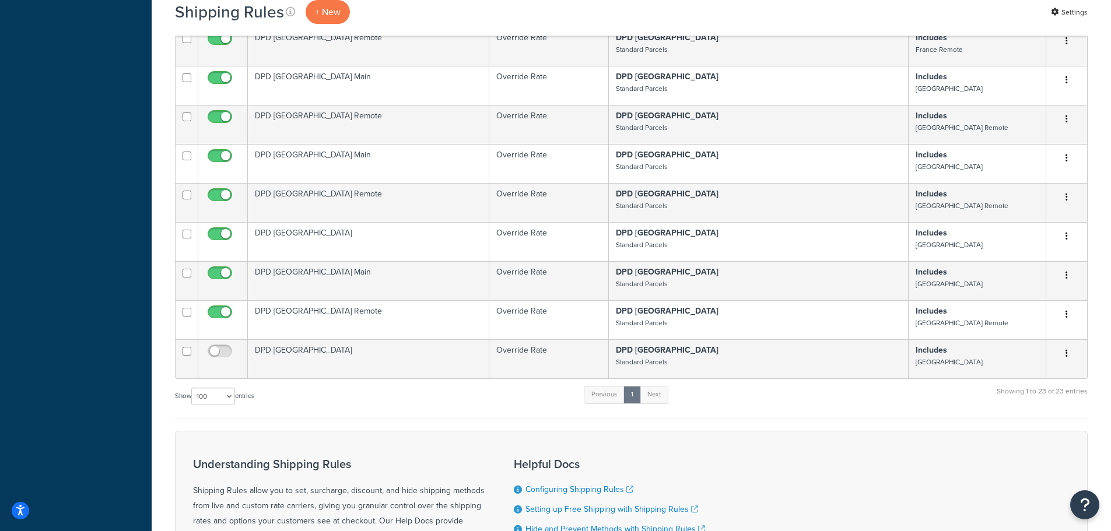
scroll to position [758, 0]
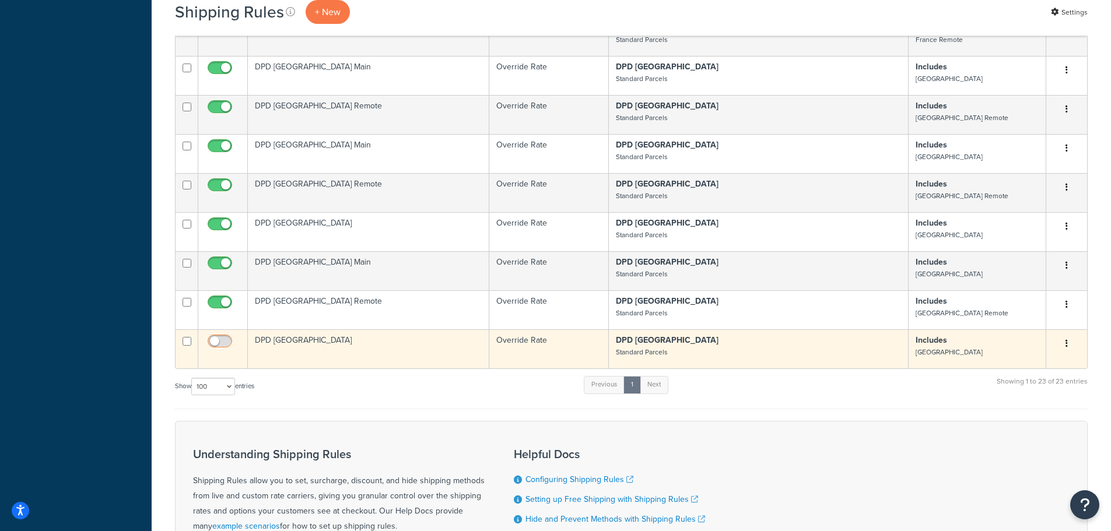
click at [225, 337] on input "checkbox" at bounding box center [221, 344] width 32 height 15
checkbox input "true"
click at [186, 337] on input "checkbox" at bounding box center [187, 341] width 9 height 9
checkbox input "true"
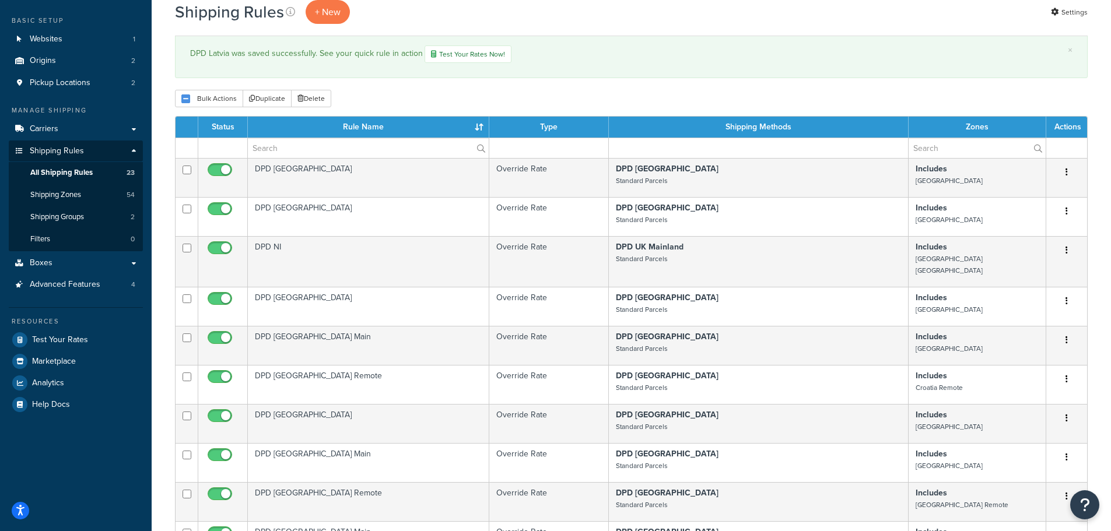
scroll to position [0, 0]
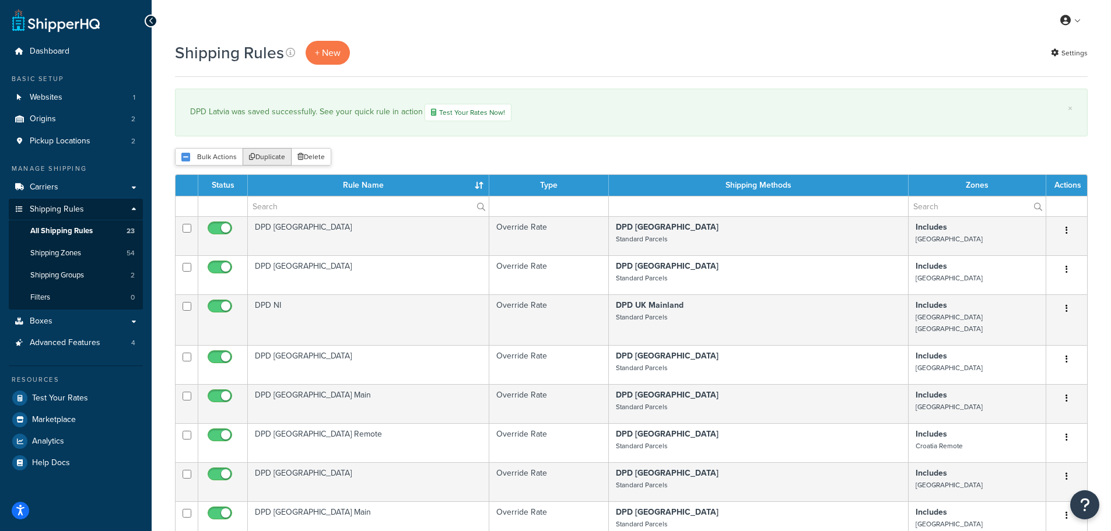
click at [264, 156] on button "Duplicate" at bounding box center [267, 156] width 49 height 17
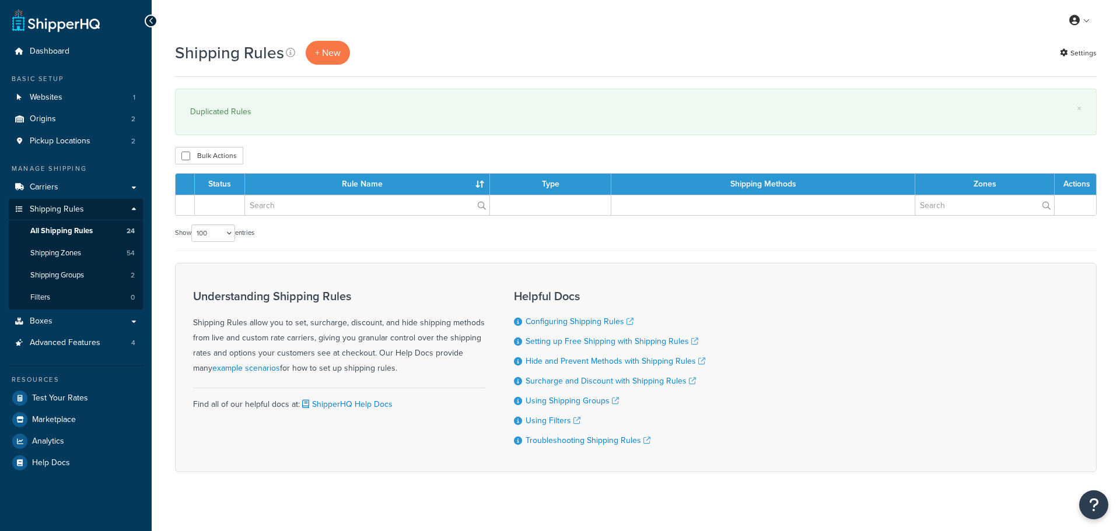
select select "100"
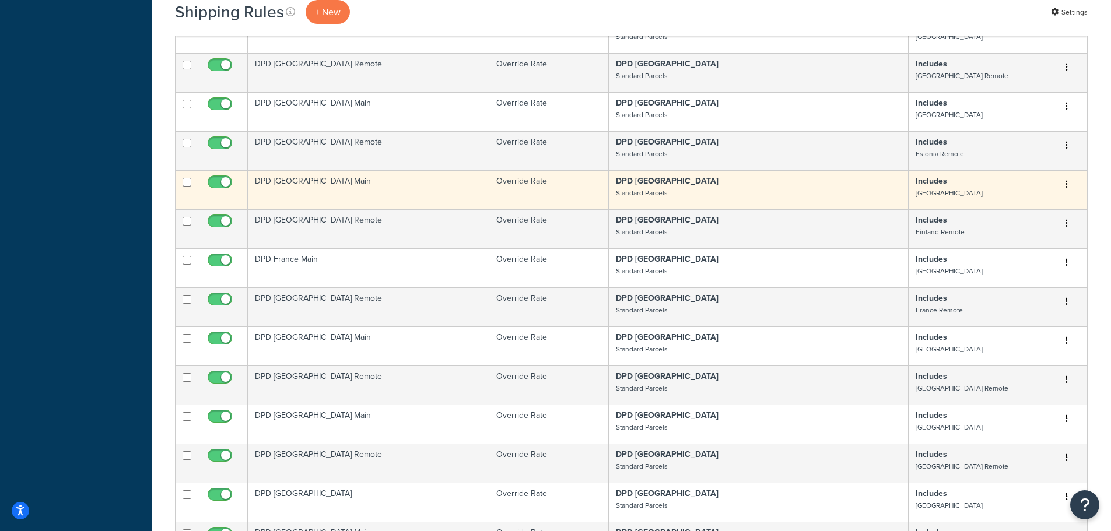
scroll to position [758, 0]
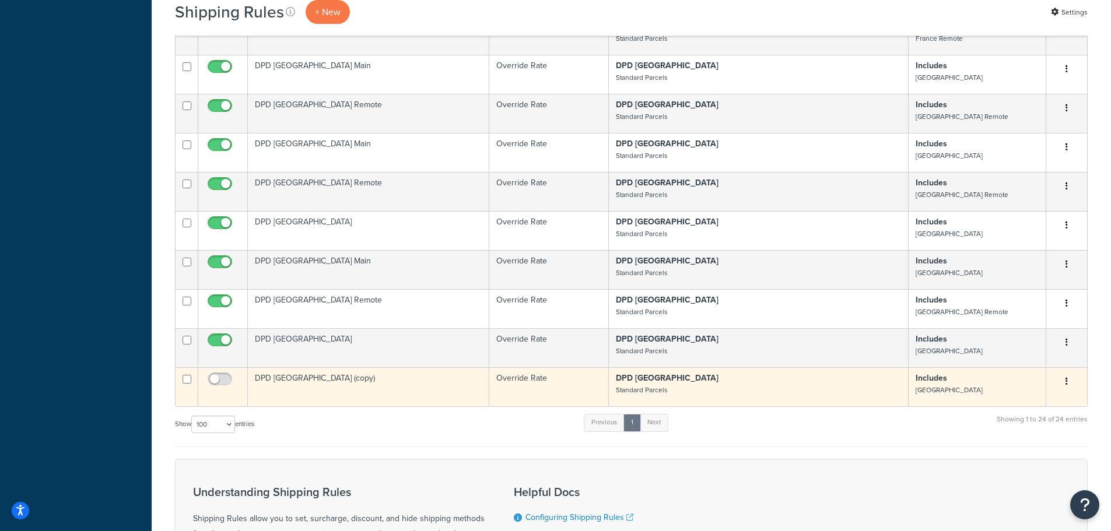
click at [315, 367] on td "DPD Latvia (copy)" at bounding box center [368, 386] width 241 height 39
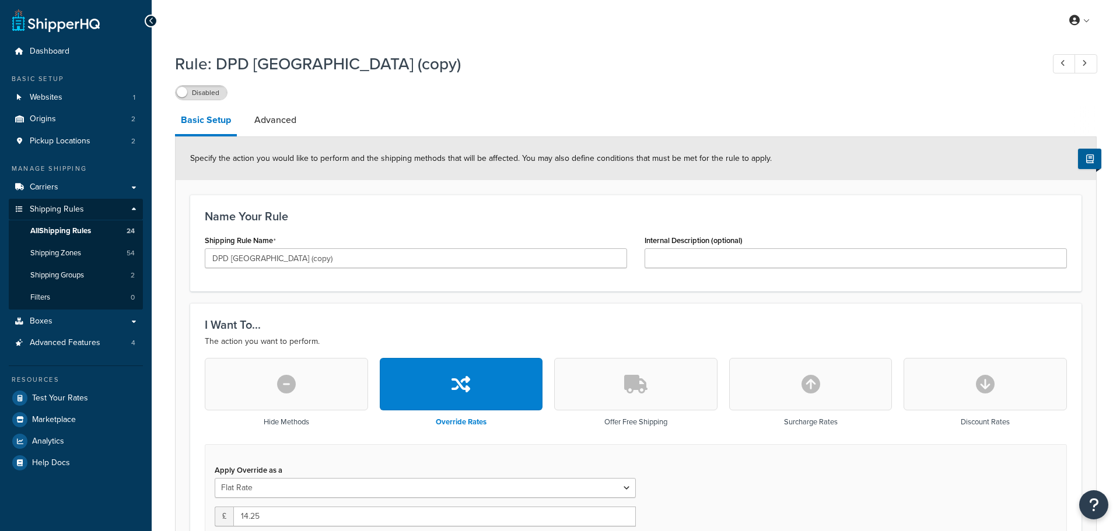
select select "BOX"
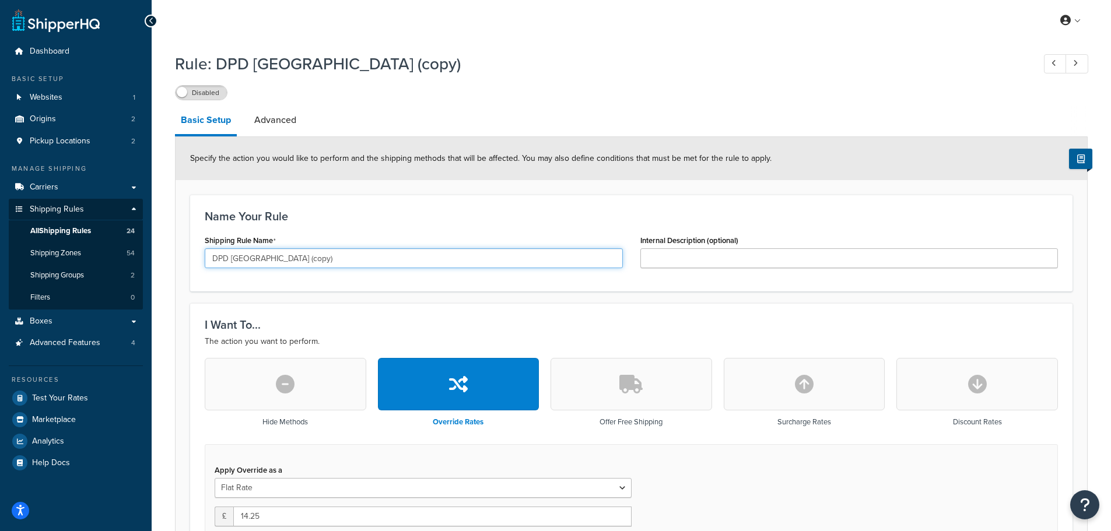
drag, startPoint x: 233, startPoint y: 261, endPoint x: 316, endPoint y: 261, distance: 82.8
click at [316, 261] on input "DPD [GEOGRAPHIC_DATA] (copy)" at bounding box center [414, 258] width 418 height 20
type input "DPD [GEOGRAPHIC_DATA]"
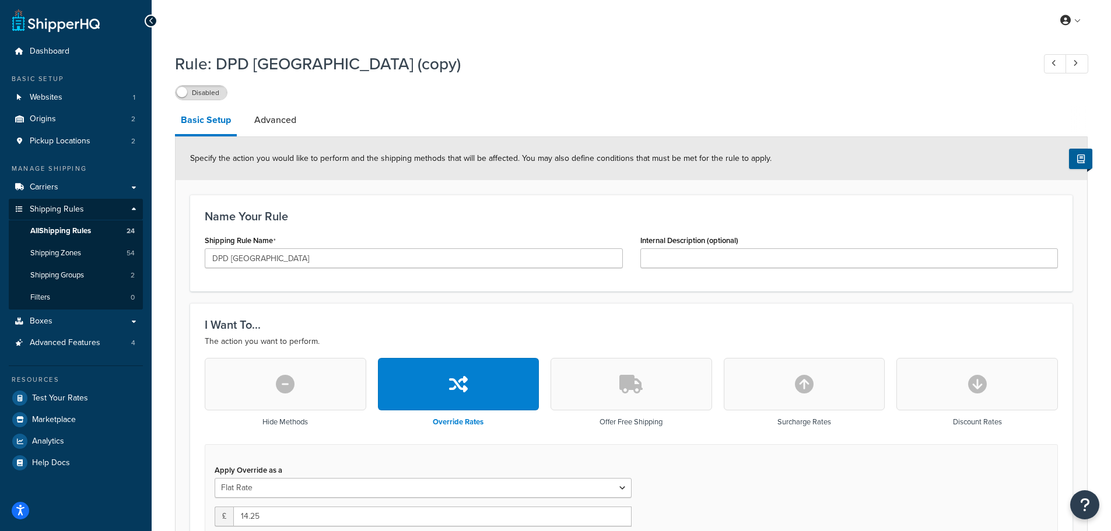
click at [335, 277] on div "Shipping Rule Name DPD [GEOGRAPHIC_DATA]" at bounding box center [414, 254] width 436 height 45
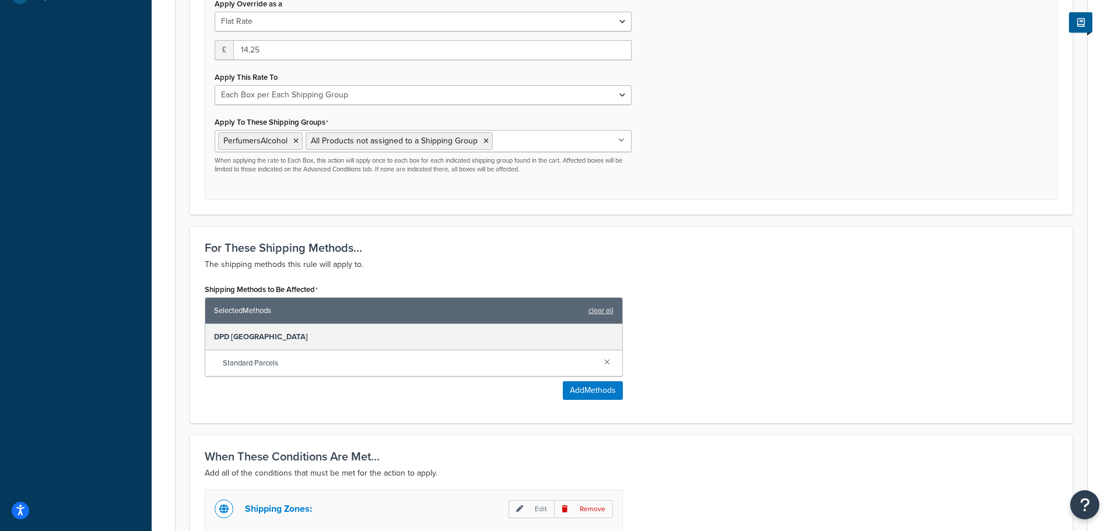
scroll to position [642, 0]
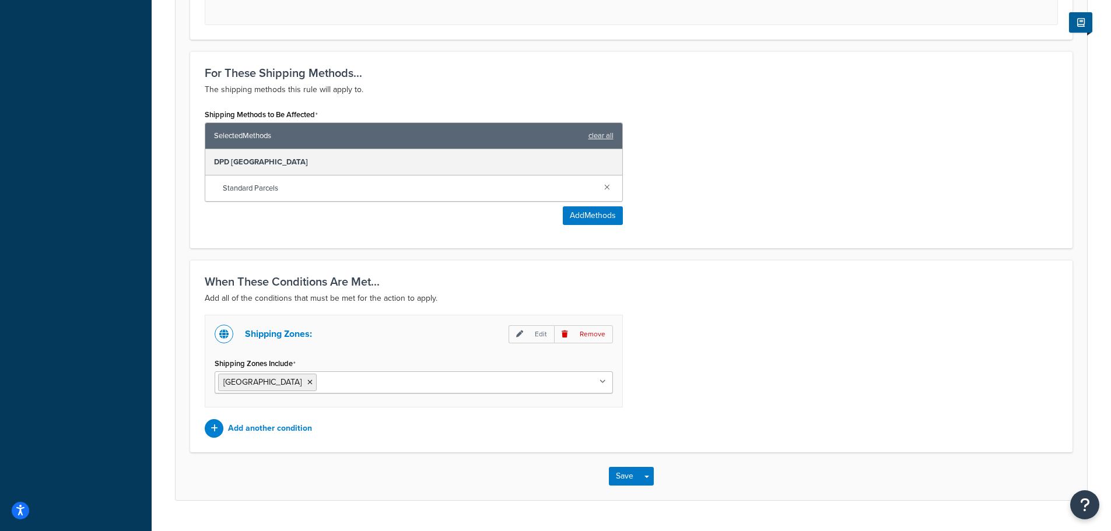
click at [320, 388] on input "Shipping Zones Include" at bounding box center [371, 382] width 103 height 13
type input "lith"
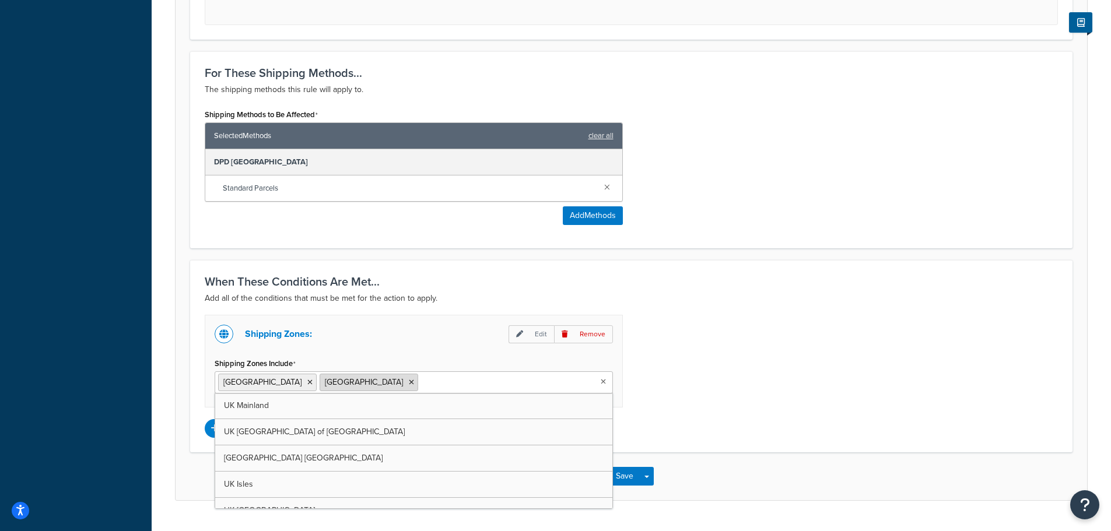
drag, startPoint x: 253, startPoint y: 384, endPoint x: 268, endPoint y: 383, distance: 15.2
click at [307, 384] on icon at bounding box center [309, 382] width 5 height 7
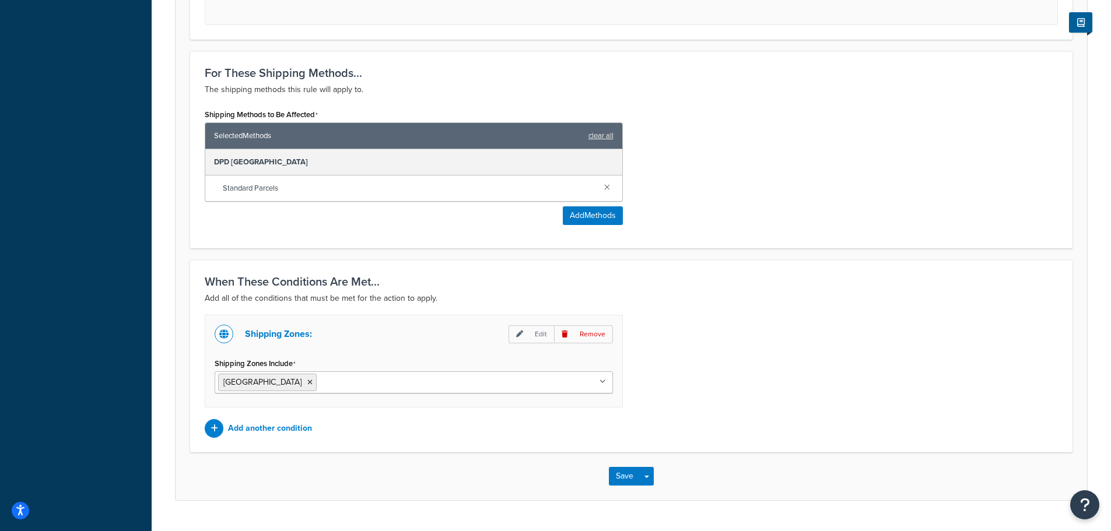
click at [763, 390] on div "Shipping Zones: Edit Remove Shipping Zones Include [GEOGRAPHIC_DATA] [GEOGRAPHI…" at bounding box center [631, 376] width 871 height 123
click at [624, 475] on button "Save" at bounding box center [624, 476] width 31 height 19
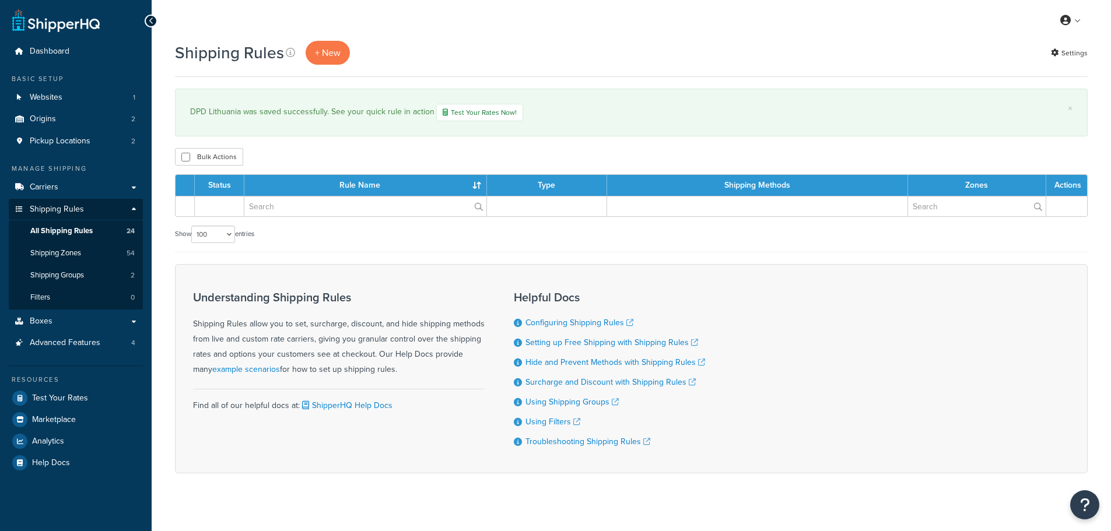
select select "100"
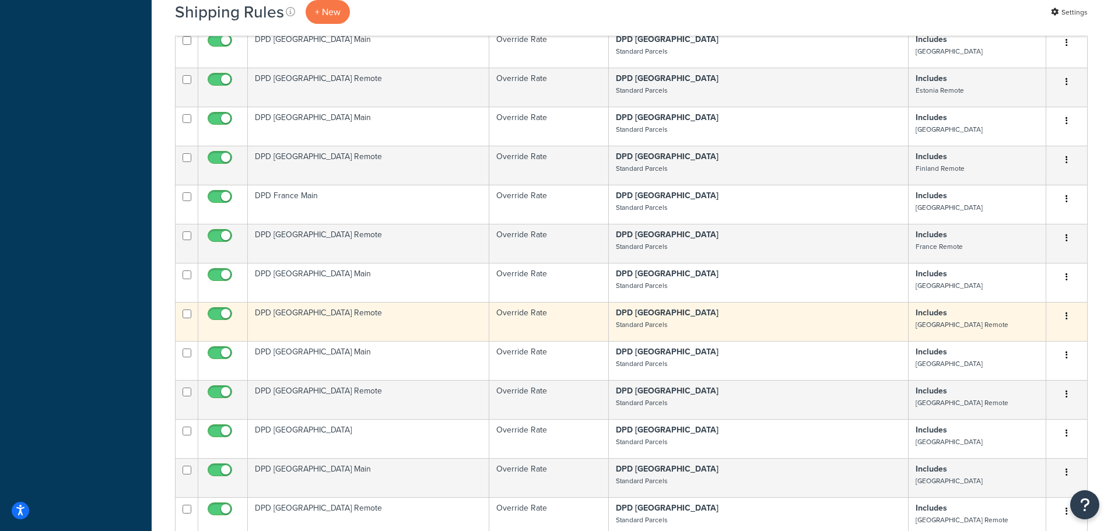
scroll to position [758, 0]
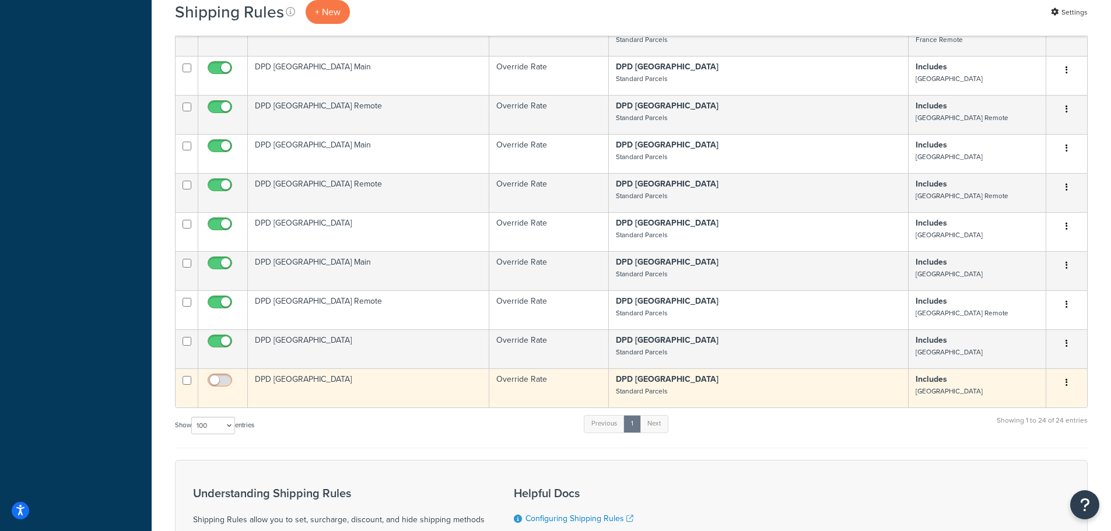
click at [225, 376] on input "checkbox" at bounding box center [221, 383] width 32 height 15
checkbox input "true"
click at [387, 371] on td "DPD [GEOGRAPHIC_DATA]" at bounding box center [368, 388] width 241 height 39
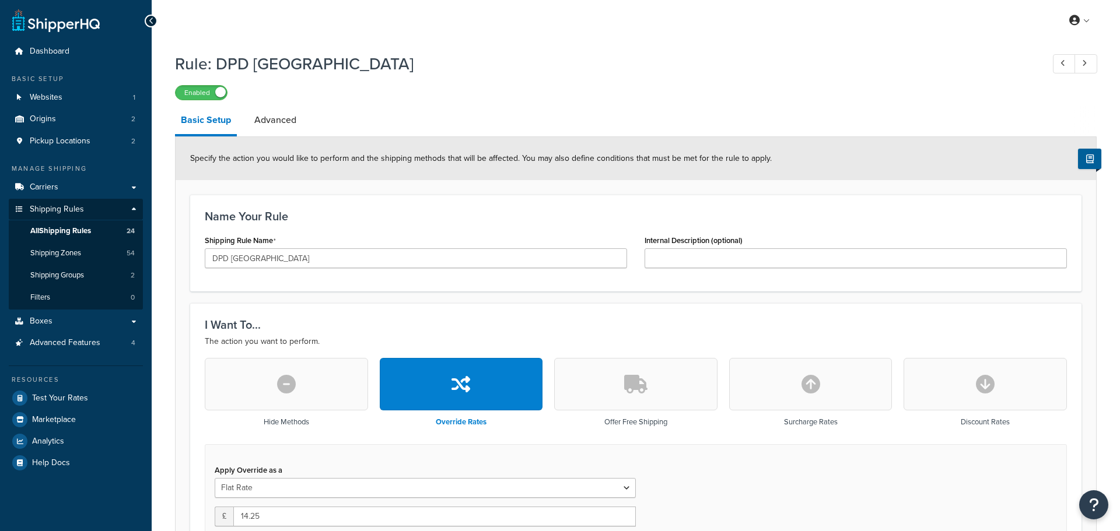
select select "BOX"
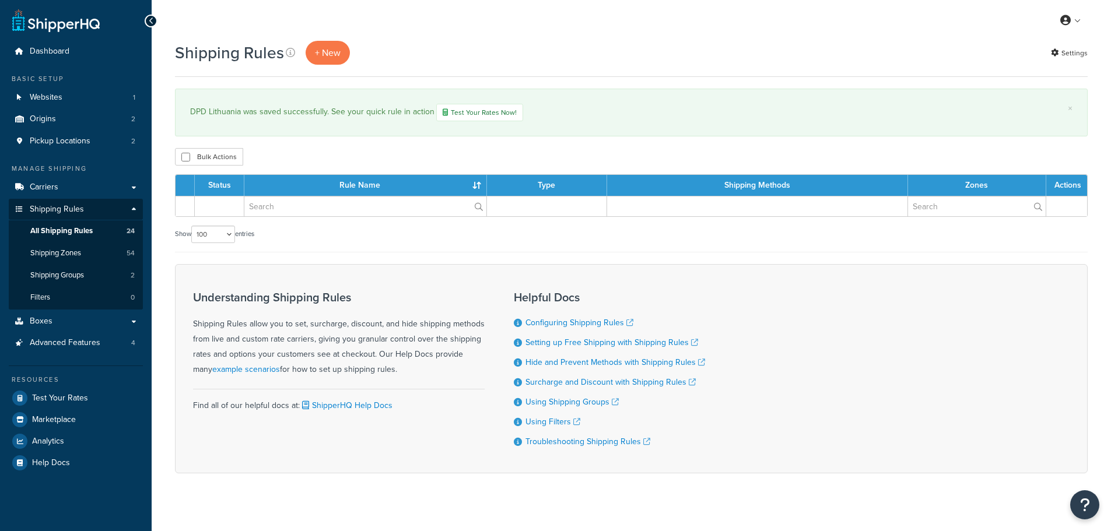
select select "100"
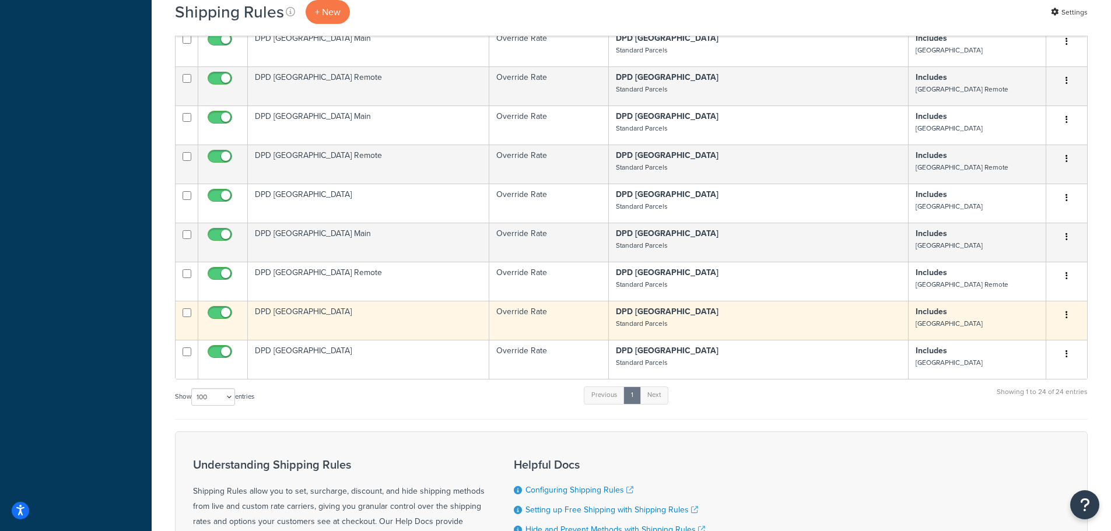
scroll to position [951, 0]
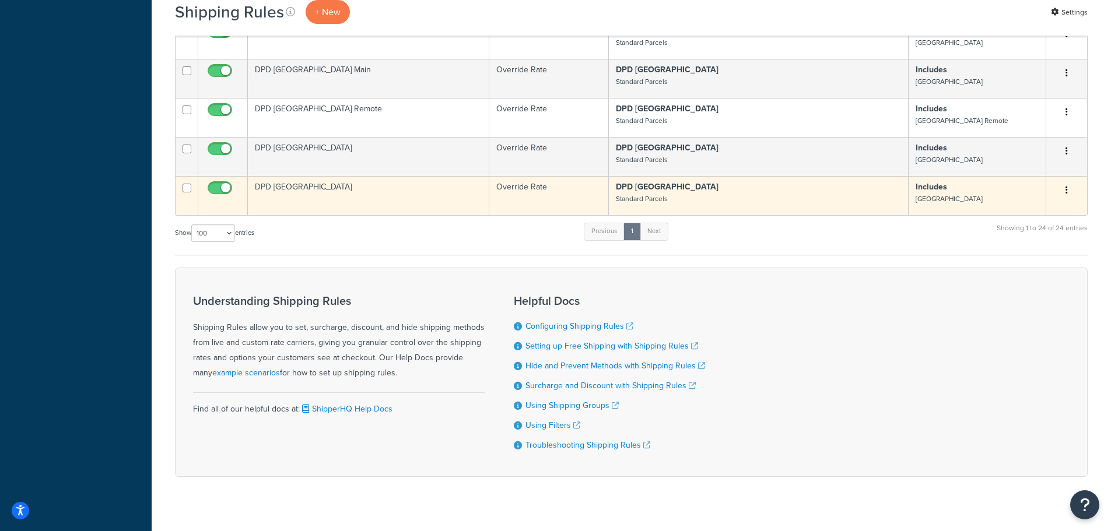
click at [184, 184] on input "checkbox" at bounding box center [187, 188] width 9 height 9
checkbox input "true"
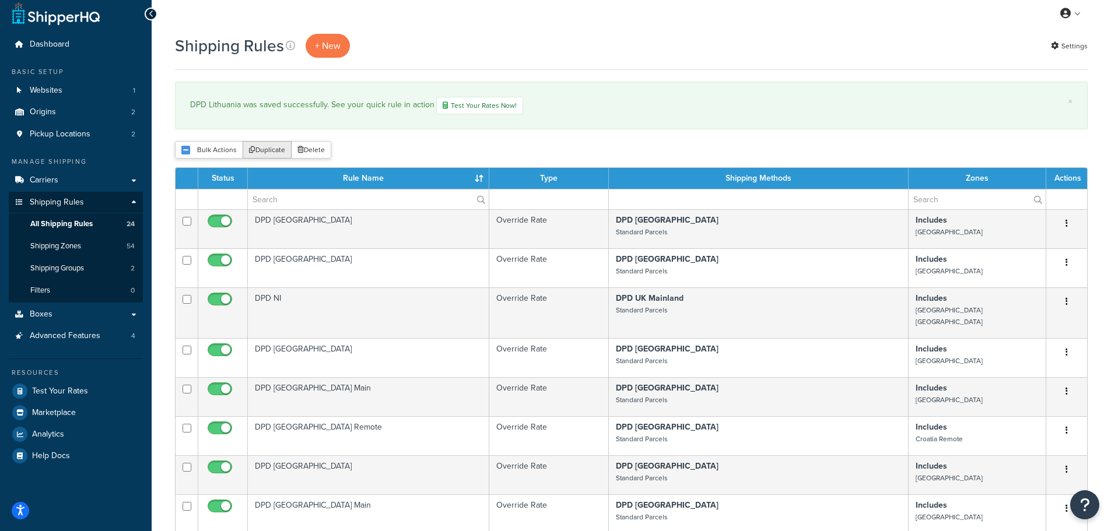
scroll to position [0, 0]
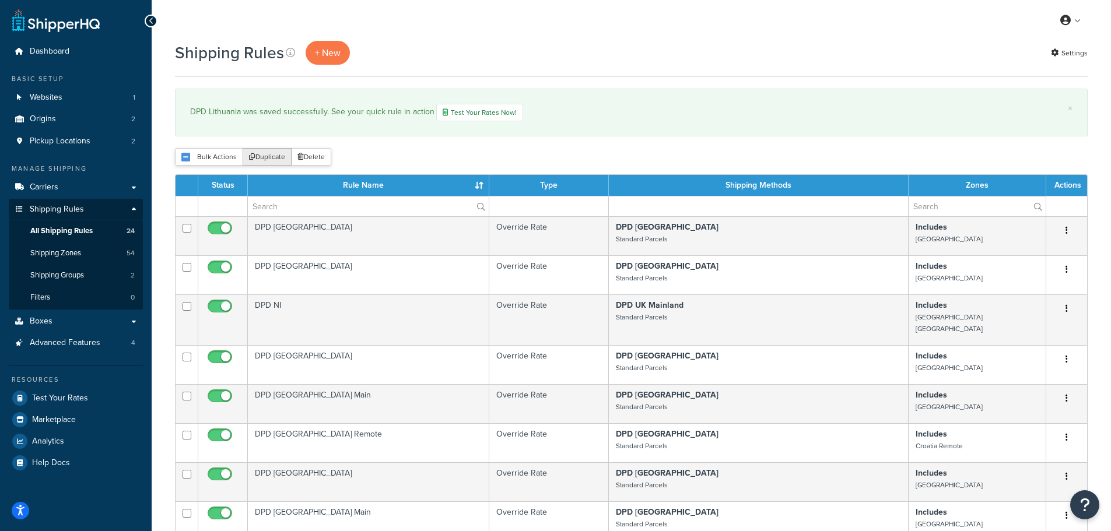
click at [268, 159] on button "Duplicate" at bounding box center [267, 156] width 49 height 17
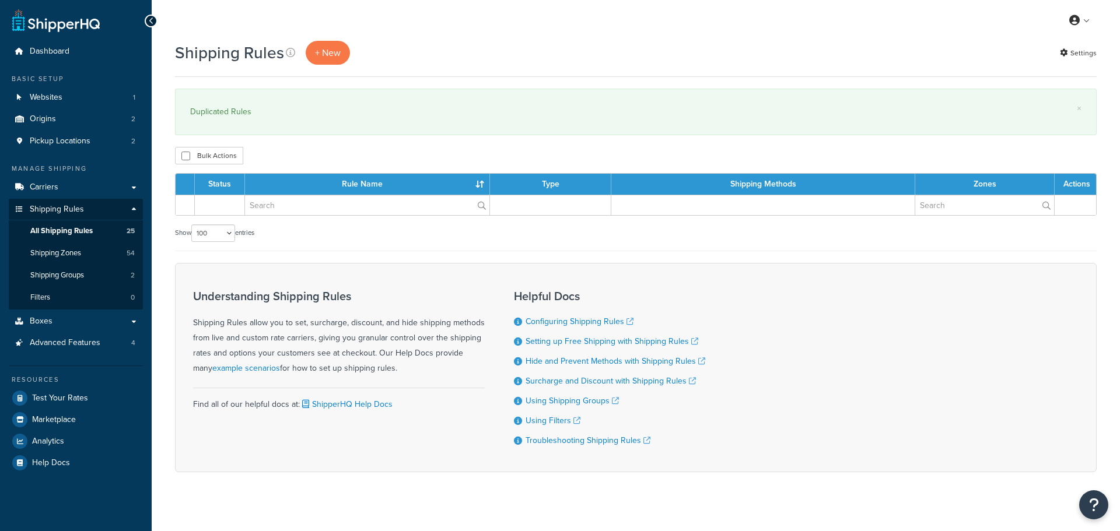
select select "100"
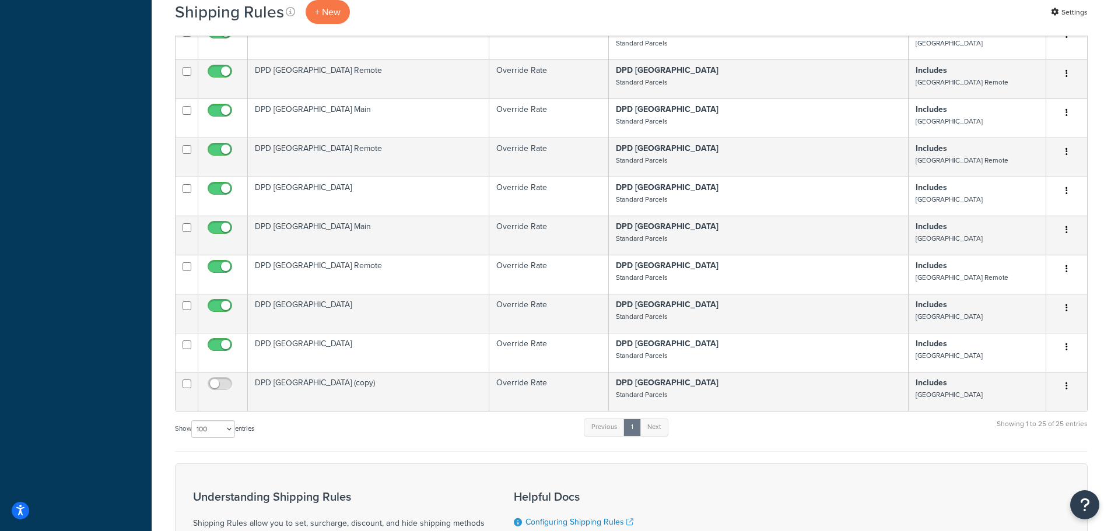
scroll to position [875, 0]
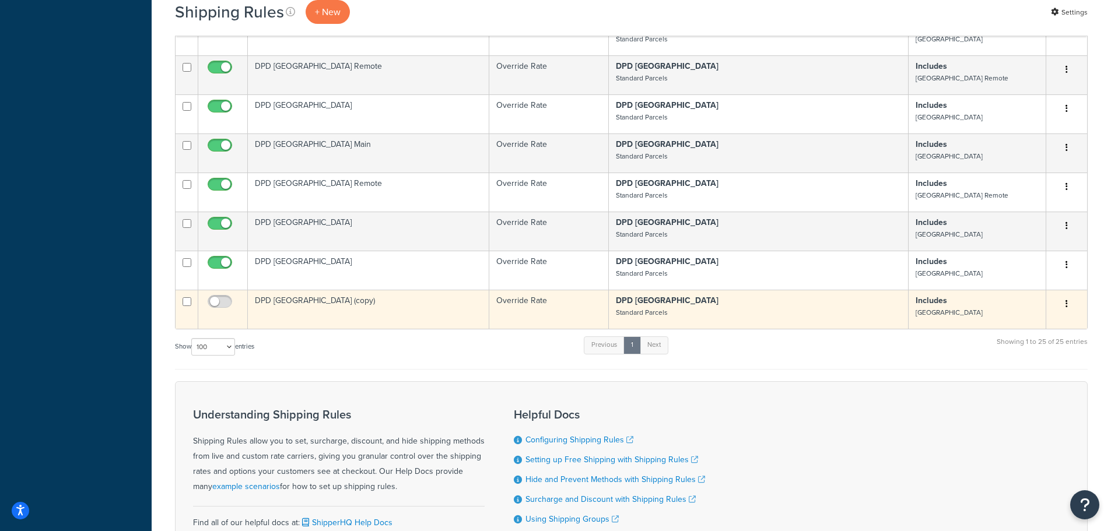
click at [287, 291] on td "DPD [GEOGRAPHIC_DATA] (copy)" at bounding box center [368, 309] width 241 height 39
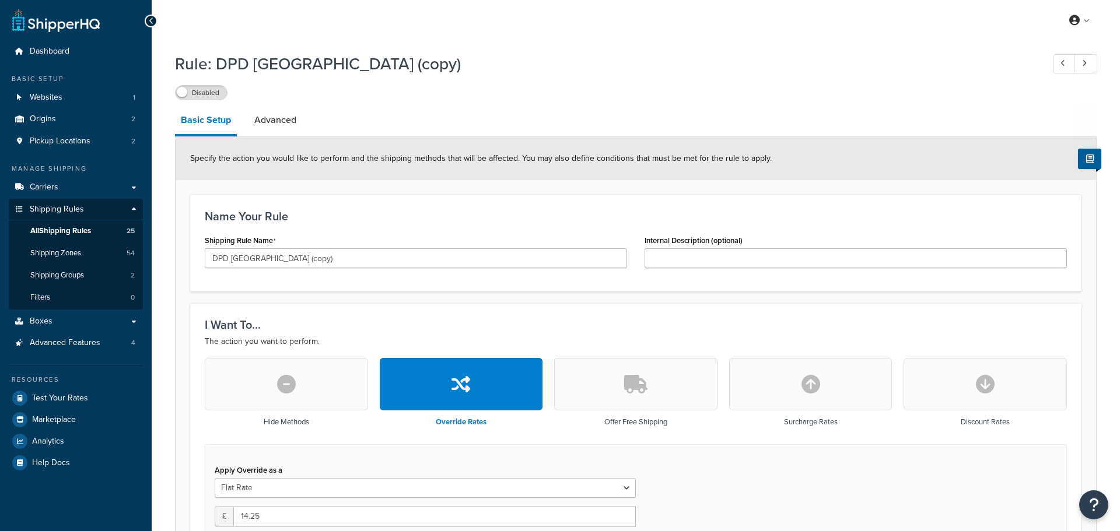
select select "BOX"
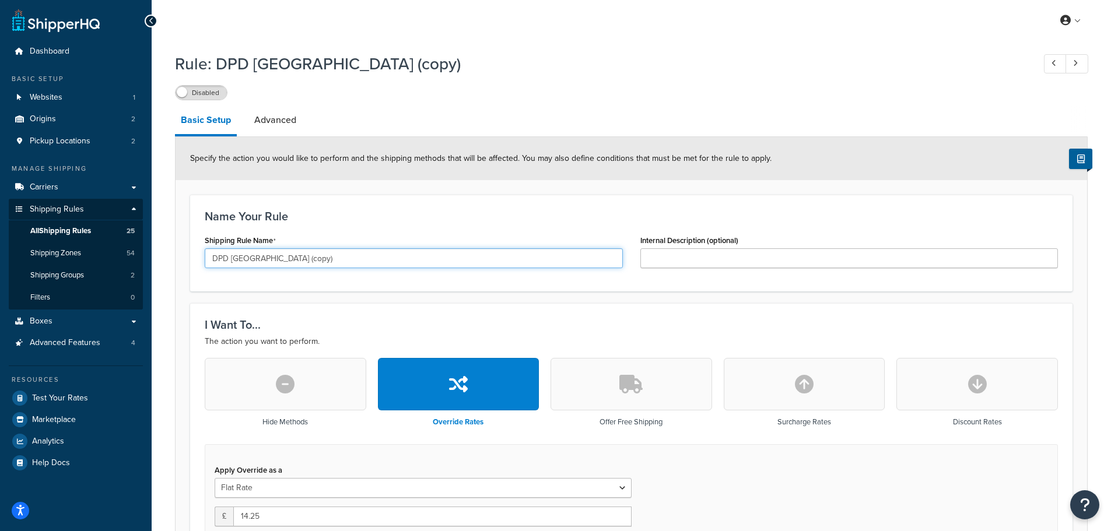
drag, startPoint x: 234, startPoint y: 258, endPoint x: 312, endPoint y: 261, distance: 77.6
click at [312, 261] on input "DPD [GEOGRAPHIC_DATA] (copy)" at bounding box center [414, 258] width 418 height 20
type input "DPD [GEOGRAPHIC_DATA]"
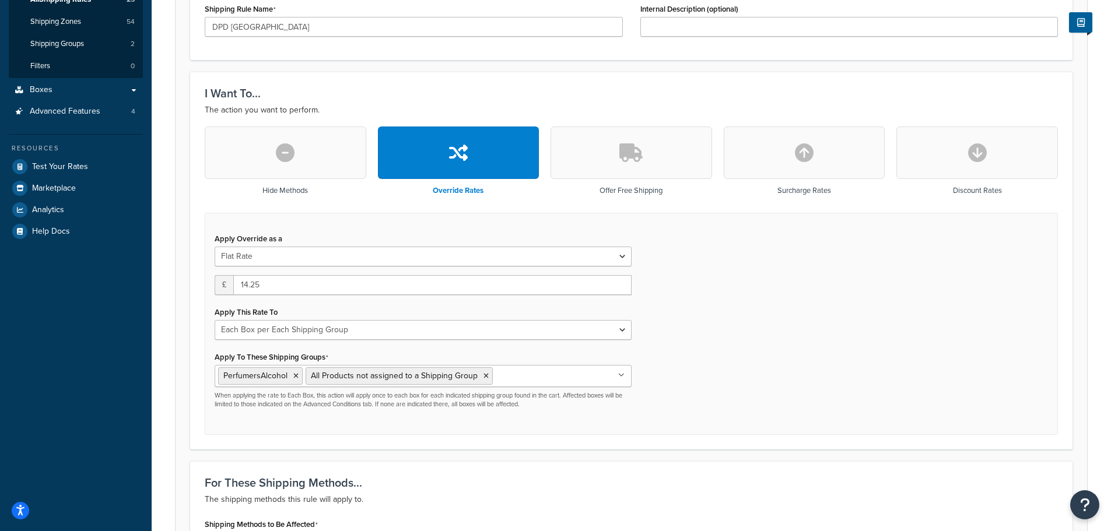
scroll to position [233, 0]
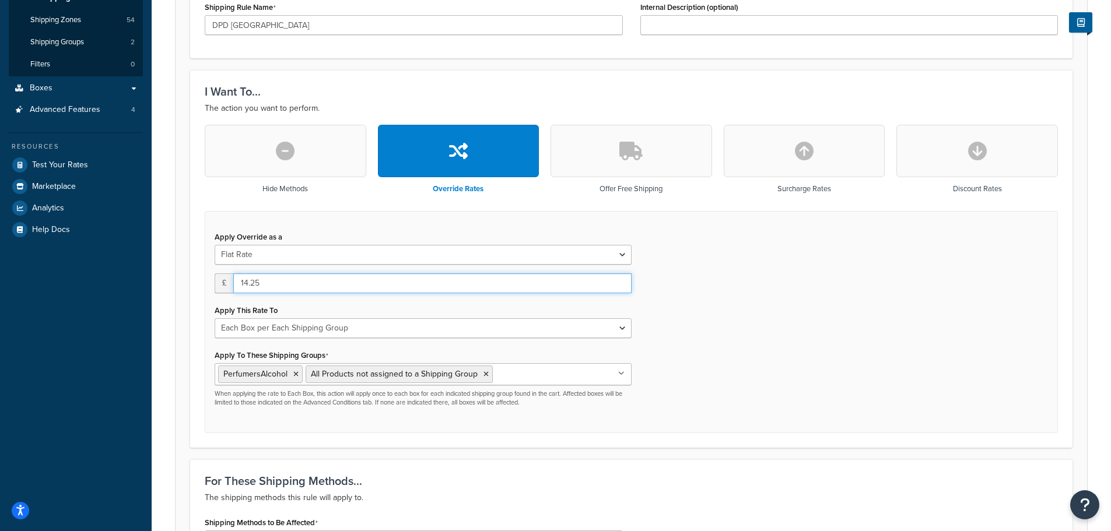
drag, startPoint x: 273, startPoint y: 285, endPoint x: 237, endPoint y: 284, distance: 36.2
click at [237, 284] on input "14.25" at bounding box center [432, 284] width 398 height 20
type input "7.25"
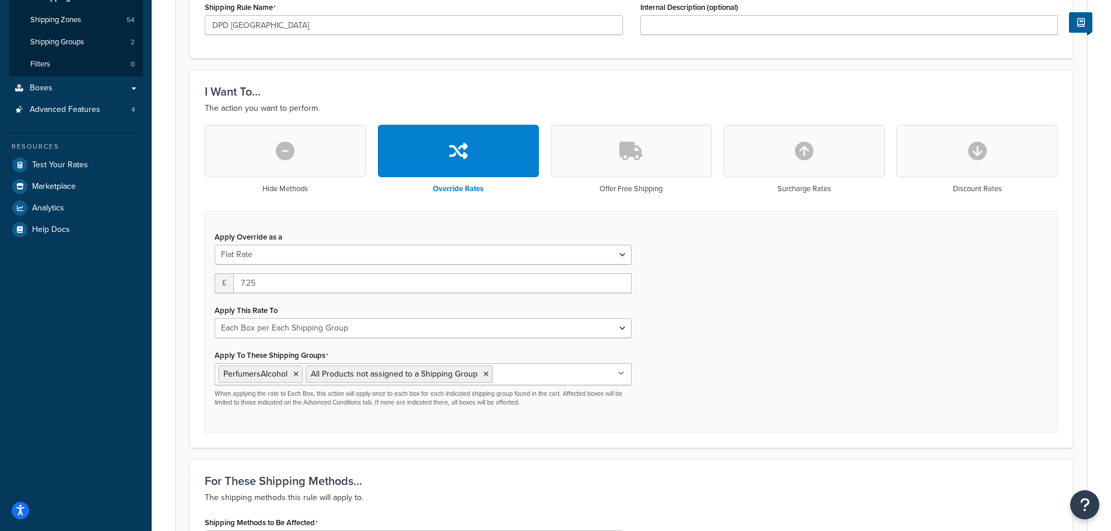
click at [730, 312] on div "Apply Override as a Flat Rate Percentage Flat Rate & Percentage £ 7.25 Apply Th…" at bounding box center [631, 322] width 853 height 223
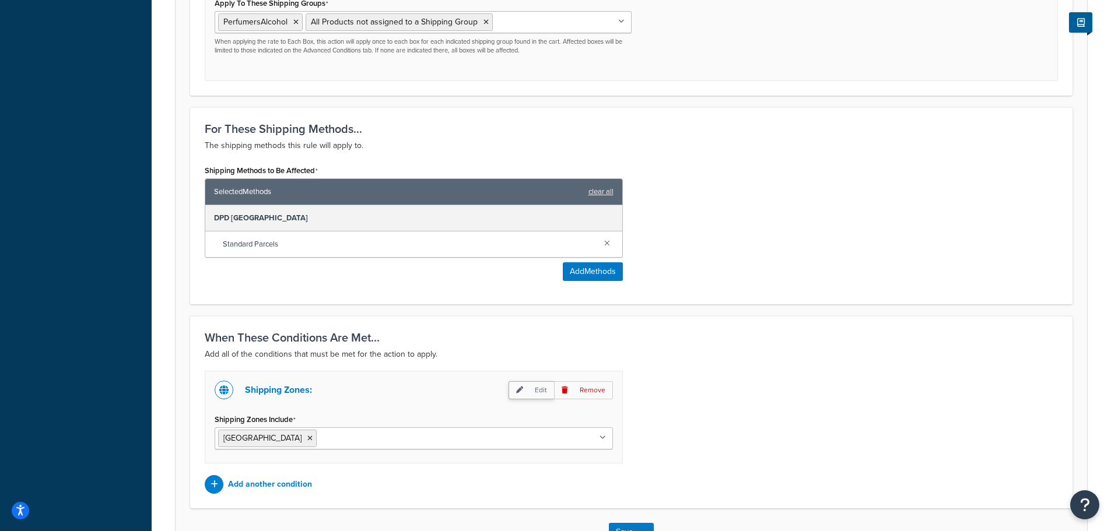
scroll to position [671, 0]
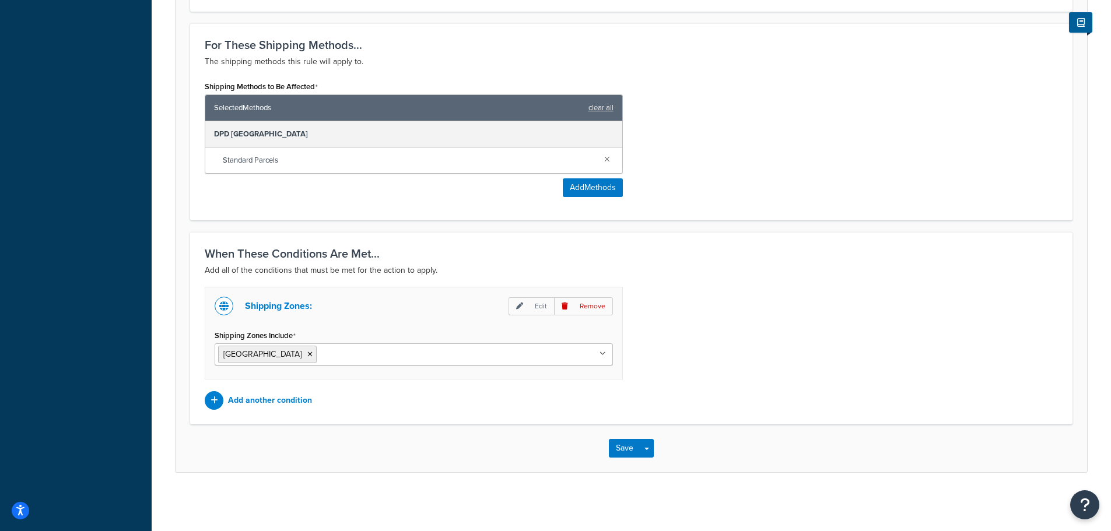
click at [320, 360] on input "Shipping Zones Include" at bounding box center [371, 354] width 103 height 13
type input "lux"
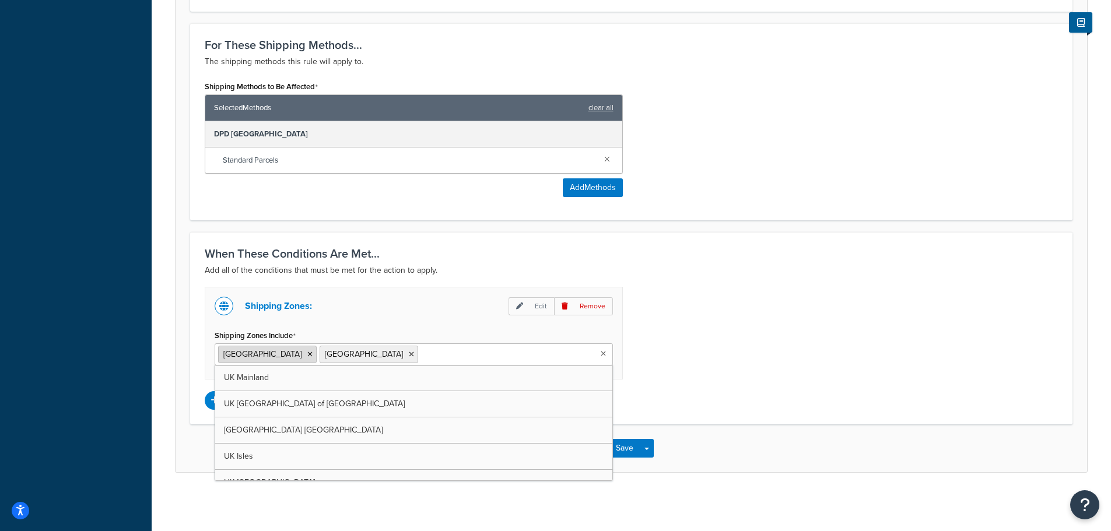
click at [307, 353] on icon at bounding box center [309, 354] width 5 height 7
click at [734, 353] on div "Shipping Zones: Edit Remove Shipping Zones Include Luxembourg UK Mainland UK Hi…" at bounding box center [631, 348] width 871 height 123
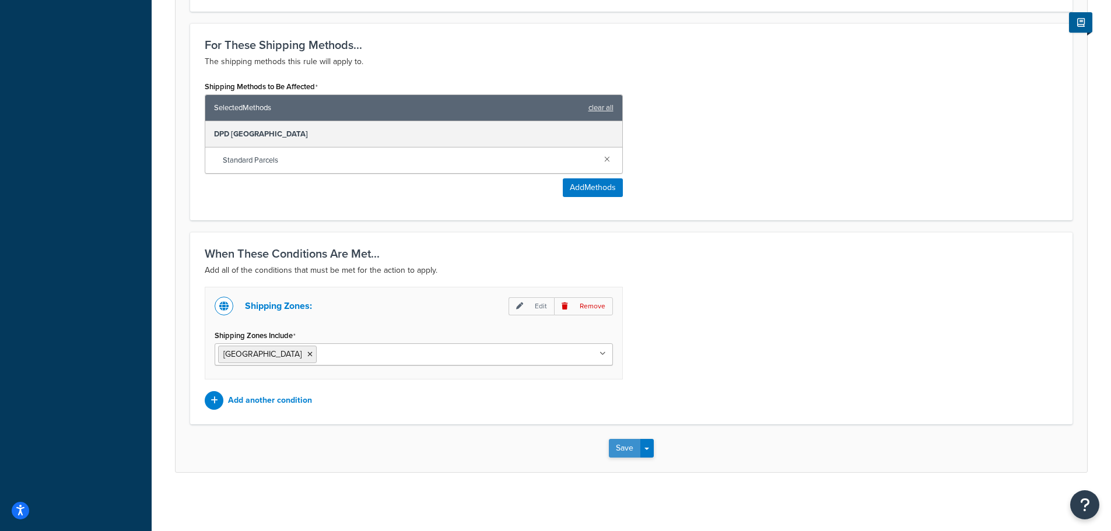
click at [614, 444] on button "Save" at bounding box center [624, 448] width 31 height 19
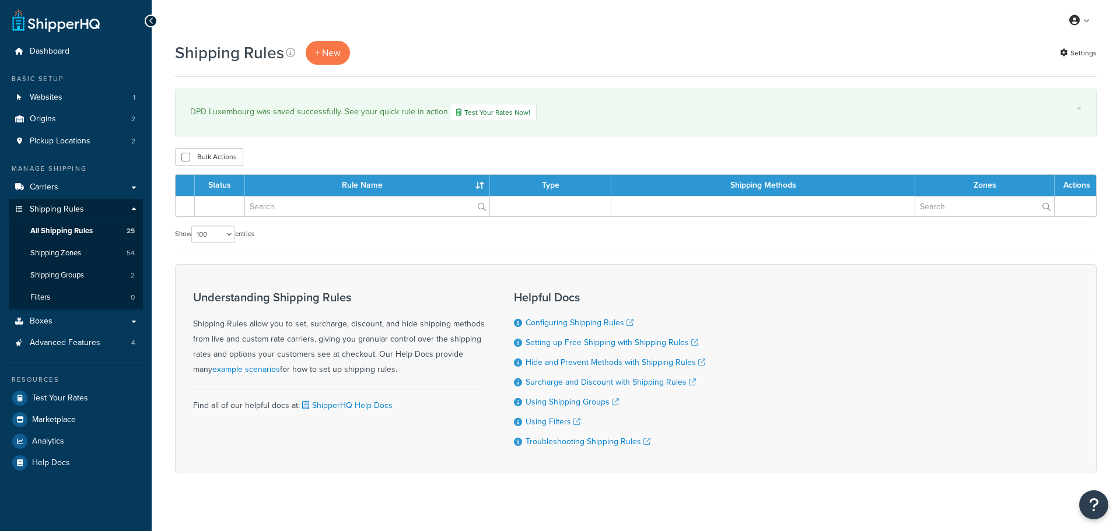
select select "100"
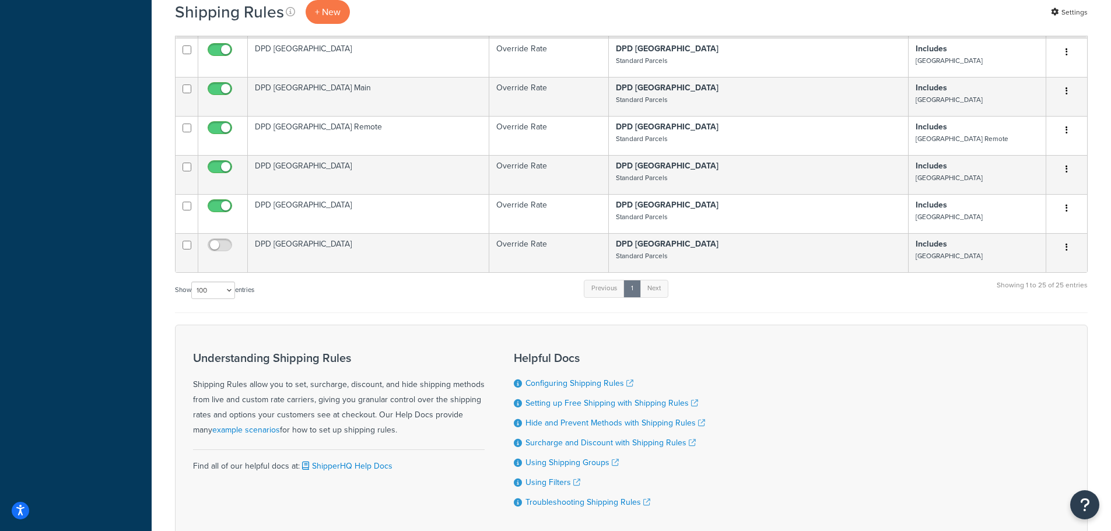
scroll to position [999, 0]
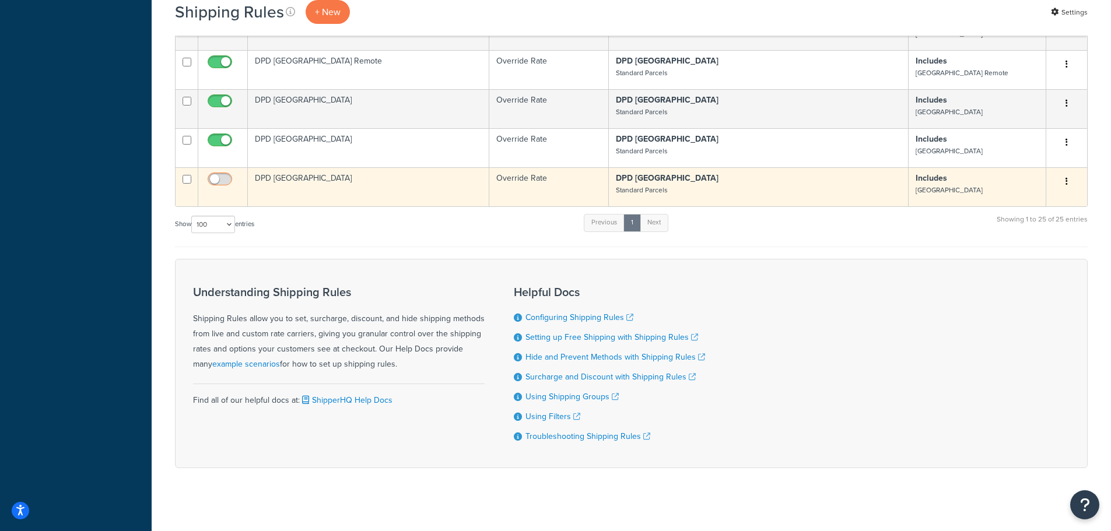
click at [223, 175] on input "checkbox" at bounding box center [221, 182] width 32 height 15
checkbox input "true"
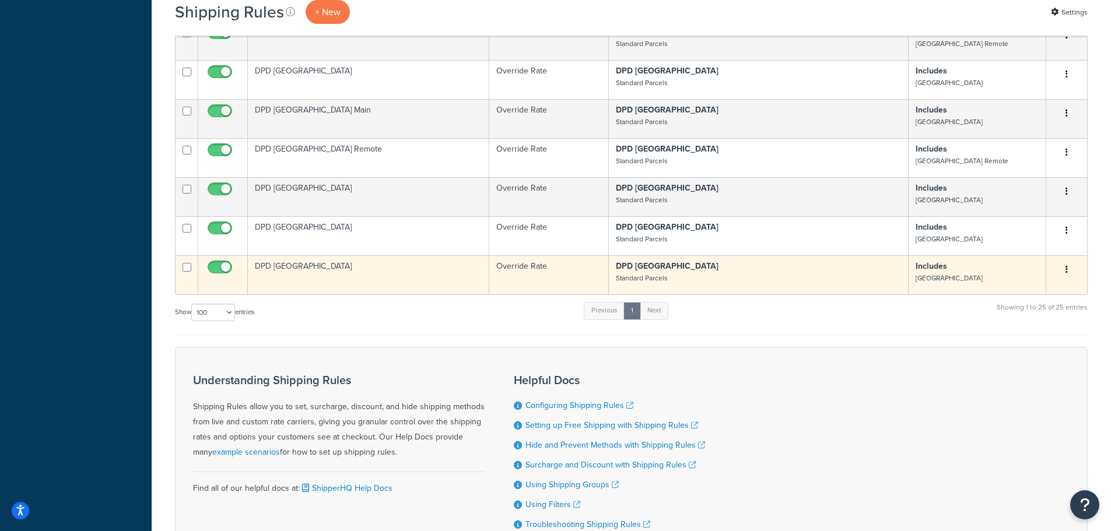
scroll to position [882, 0]
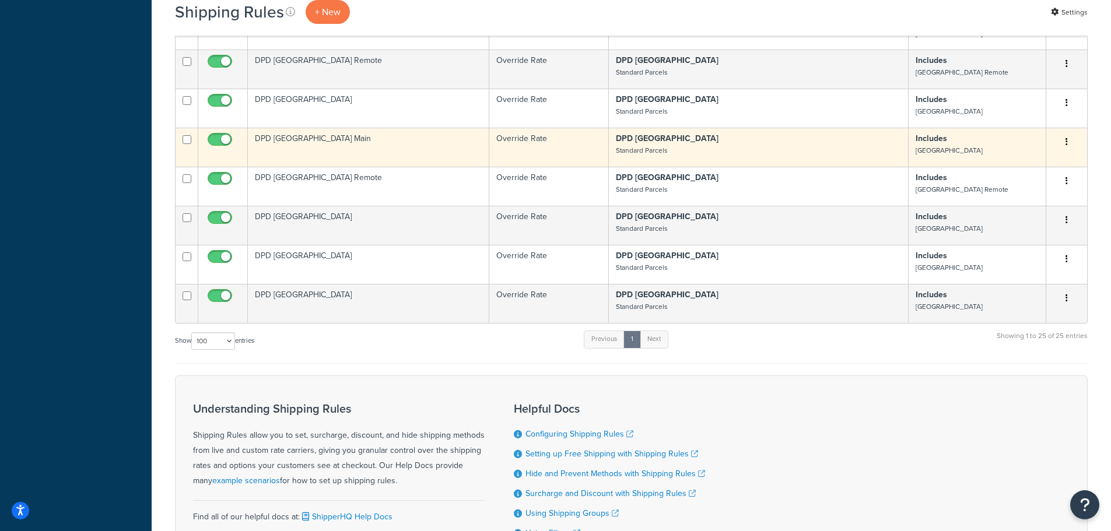
click at [188, 135] on input "checkbox" at bounding box center [187, 139] width 9 height 9
checkbox input "true"
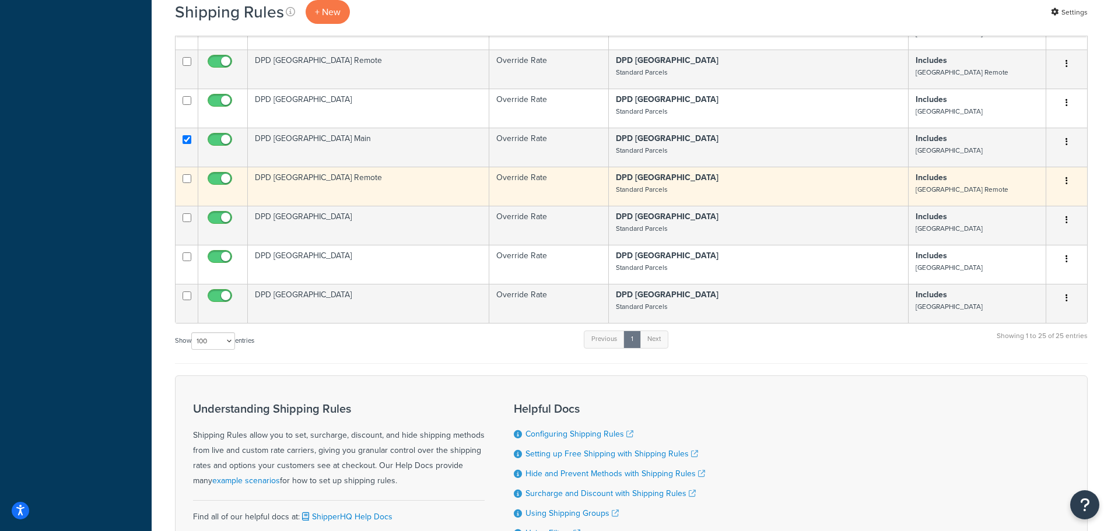
click at [187, 174] on input "checkbox" at bounding box center [187, 178] width 9 height 9
checkbox input "true"
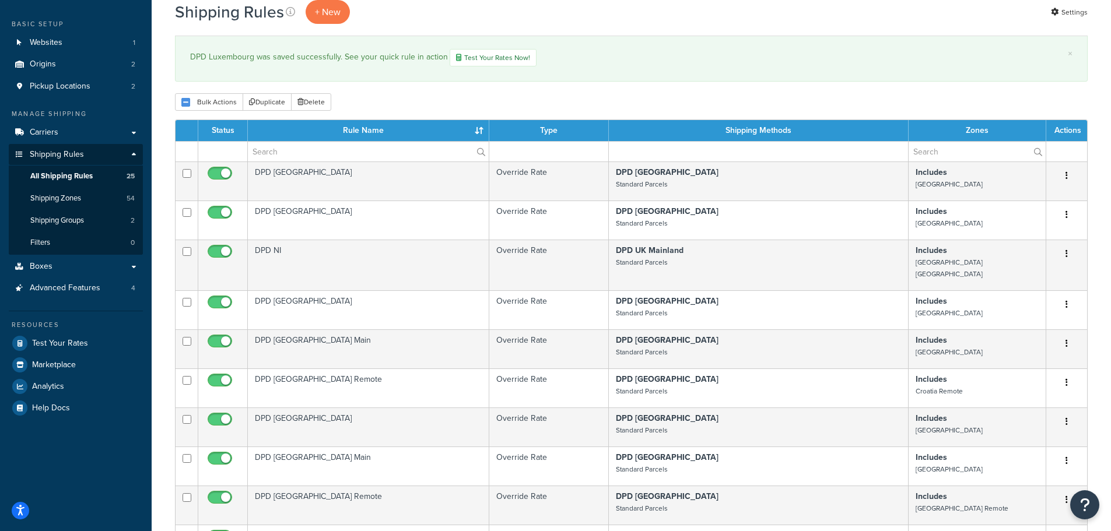
scroll to position [0, 0]
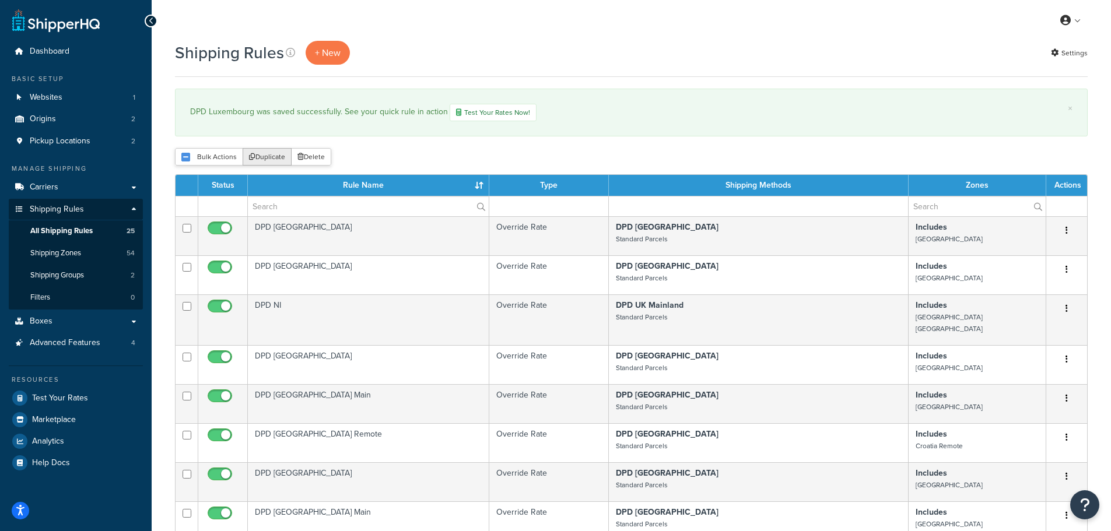
click at [258, 159] on button "Duplicate" at bounding box center [267, 156] width 49 height 17
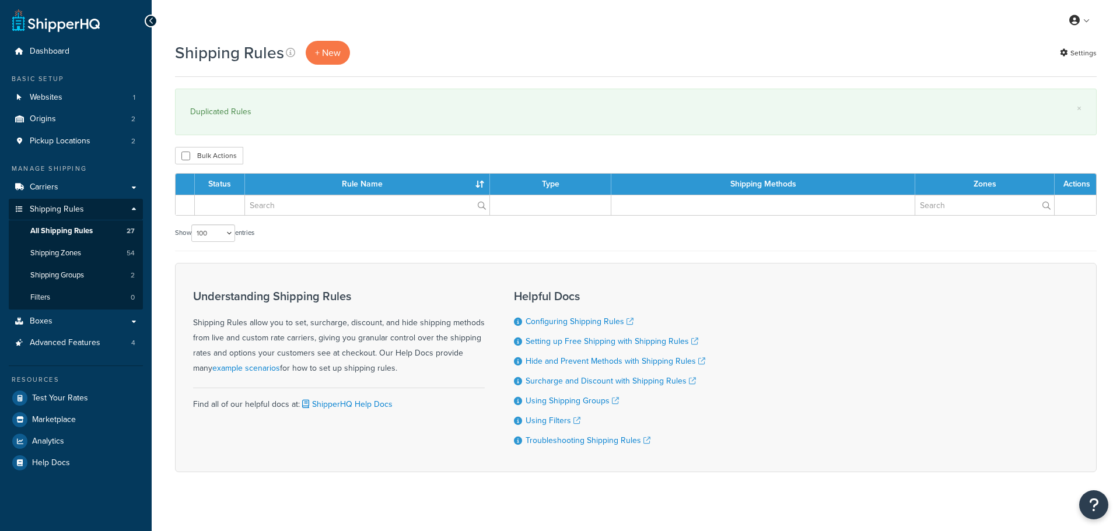
select select "100"
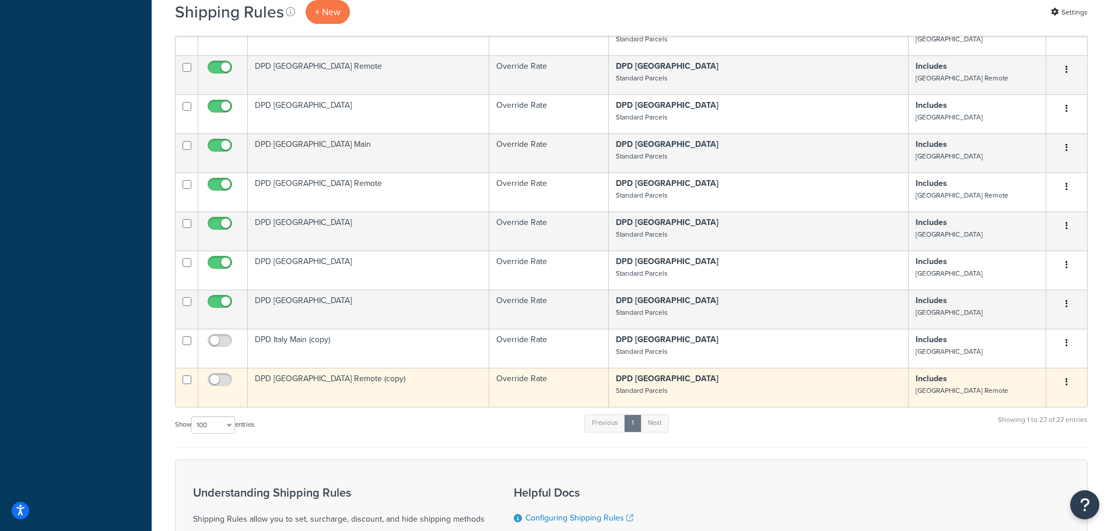
scroll to position [1075, 0]
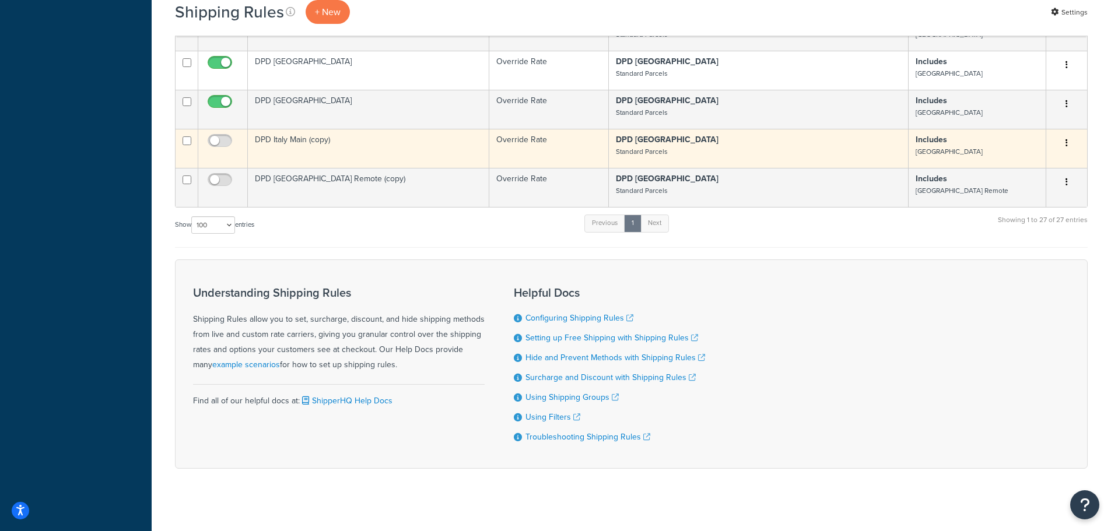
click at [359, 136] on td "DPD Italy Main (copy)" at bounding box center [368, 148] width 241 height 39
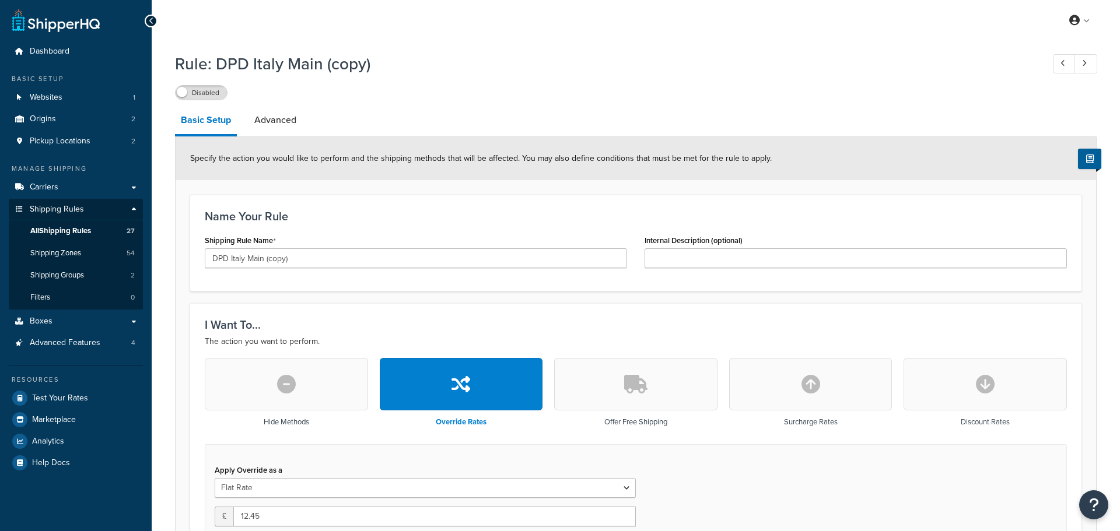
select select "BOX"
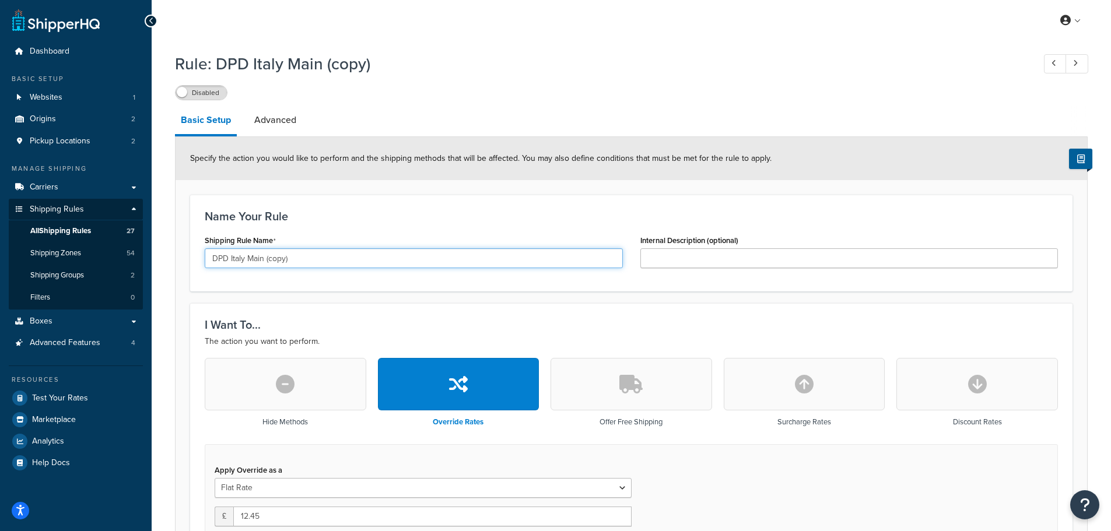
click at [232, 261] on input "DPD Italy Main (copy)" at bounding box center [414, 258] width 418 height 20
drag, startPoint x: 293, startPoint y: 260, endPoint x: 373, endPoint y: 272, distance: 80.9
click at [373, 272] on div "Shipping Rule Name DPD Netherlands Main (copy)" at bounding box center [414, 254] width 436 height 45
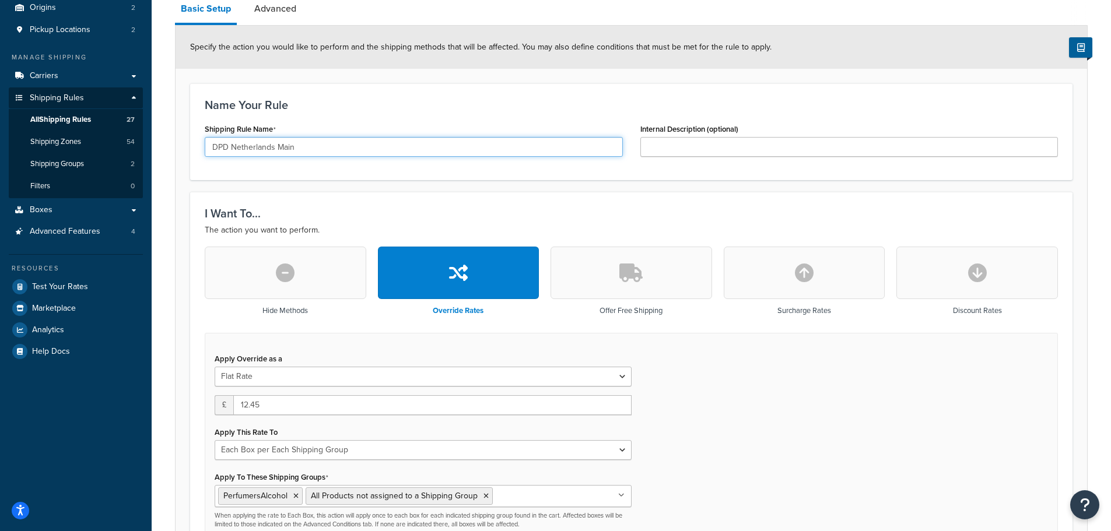
scroll to position [117, 0]
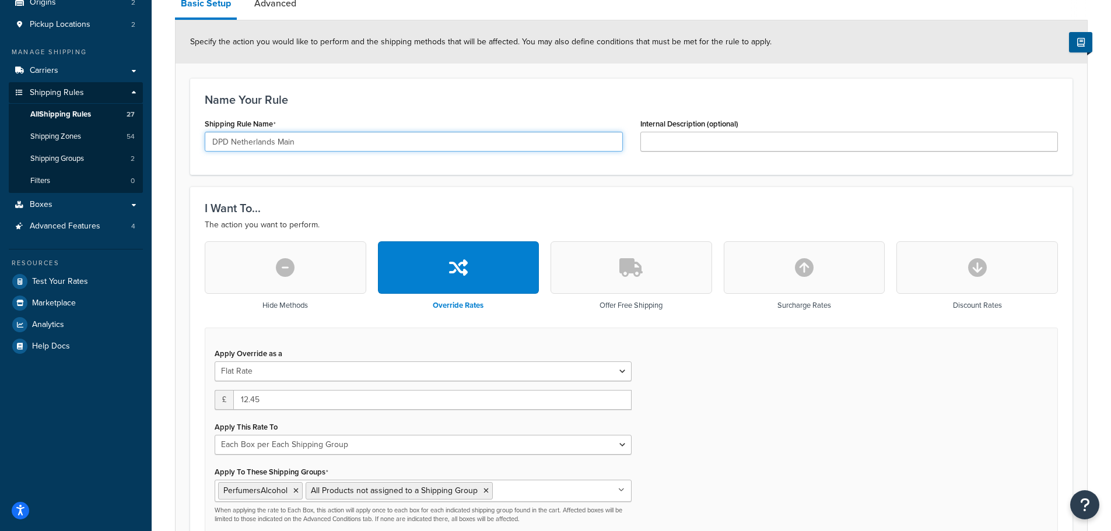
type input "DPD Netherlands Main"
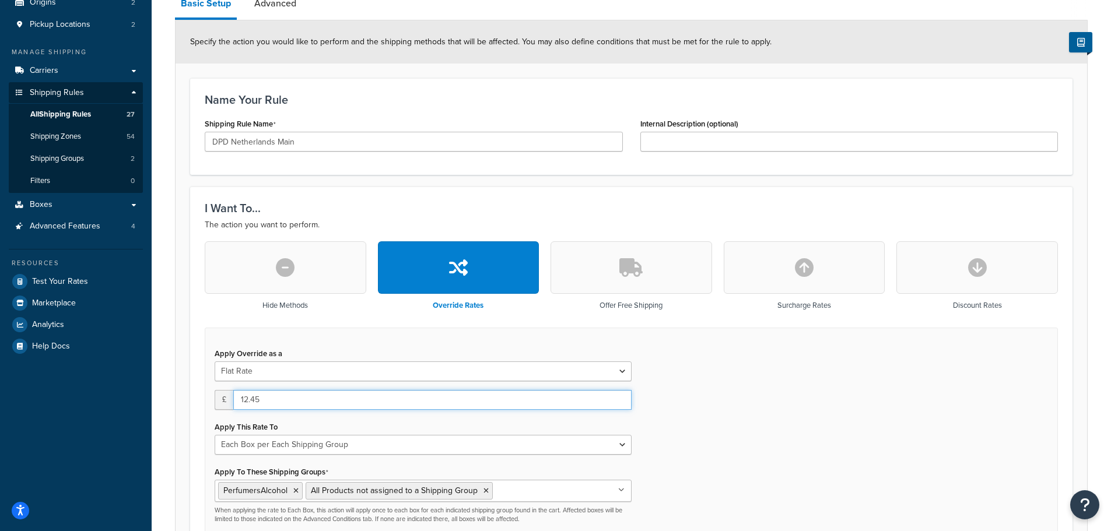
click at [245, 400] on input "12.45" at bounding box center [432, 400] width 398 height 20
type input "5.90"
click at [817, 477] on div "Apply Override as a Flat Rate Percentage Flat Rate & Percentage £ 5.90 Apply Th…" at bounding box center [631, 439] width 853 height 223
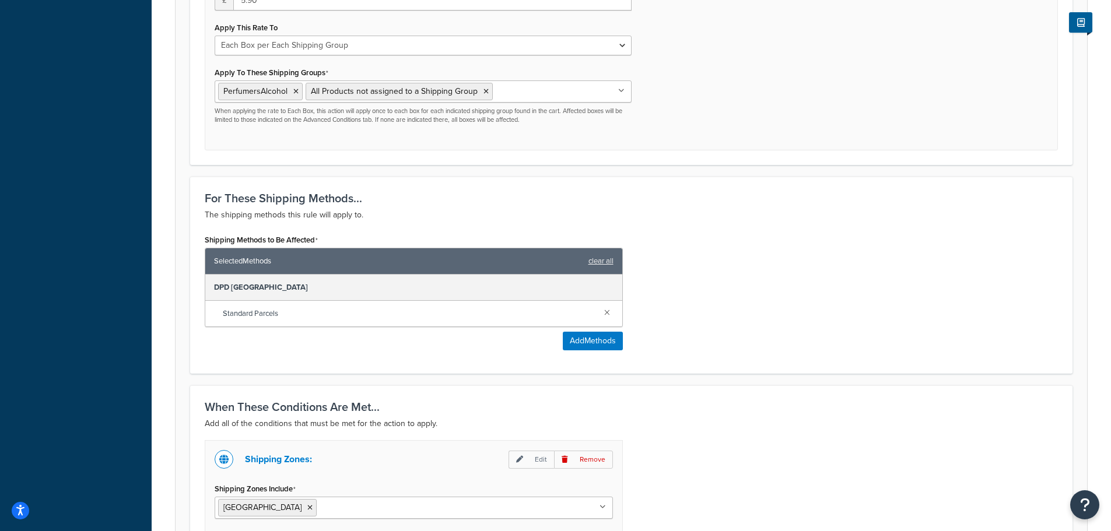
scroll to position [642, 0]
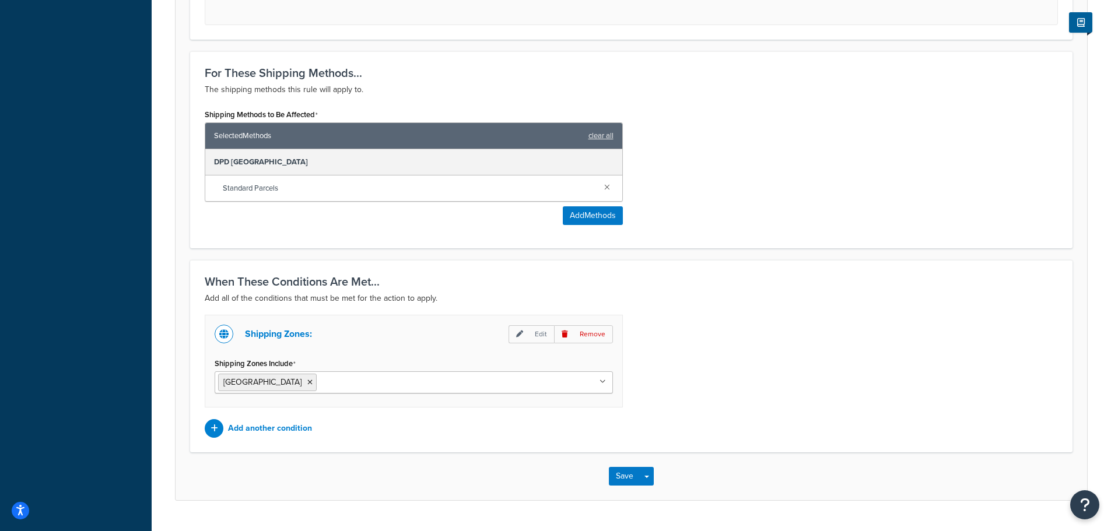
click at [320, 388] on input "Shipping Zones Include" at bounding box center [371, 382] width 103 height 13
type input "neth"
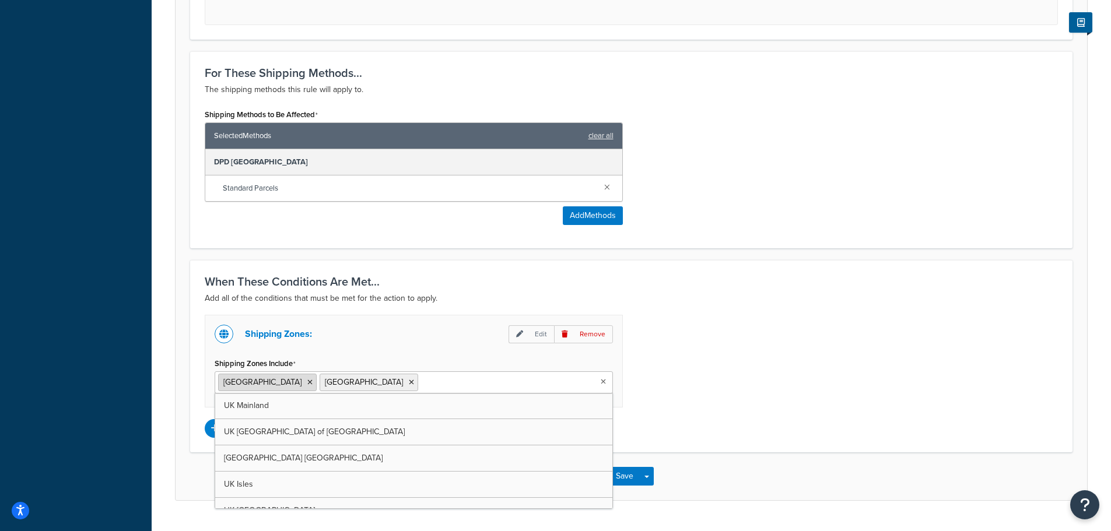
click at [307, 382] on icon at bounding box center [309, 382] width 5 height 7
click at [724, 376] on div "Shipping Zones: Edit Remove Shipping Zones Include Netherlands UK Mainland UK H…" at bounding box center [631, 376] width 871 height 123
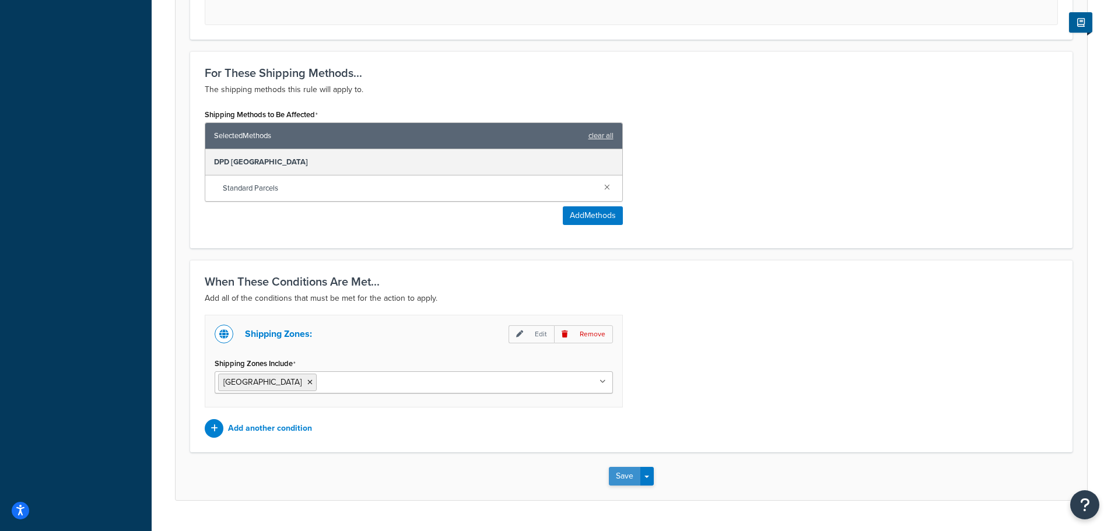
click at [621, 479] on button "Save" at bounding box center [624, 476] width 31 height 19
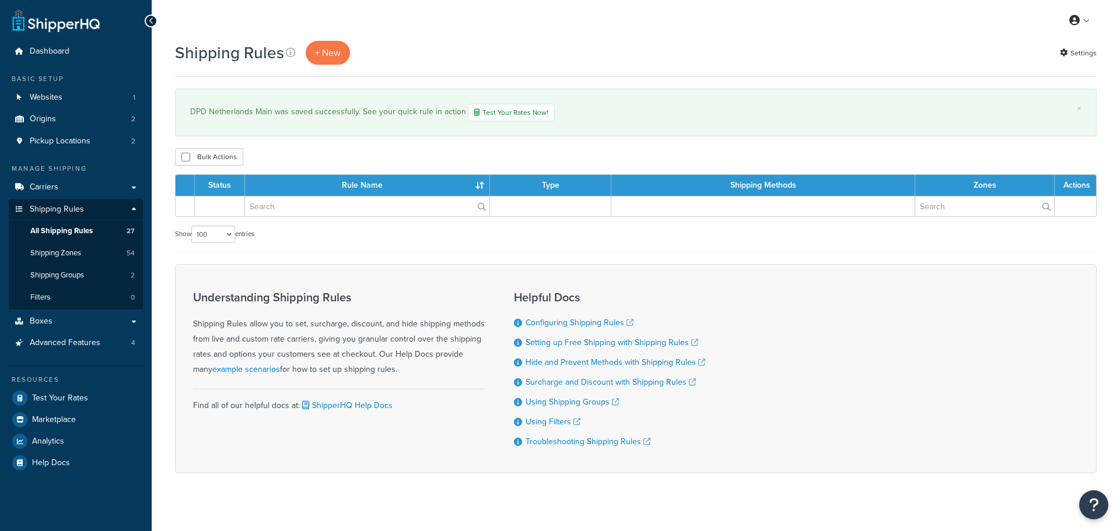
select select "100"
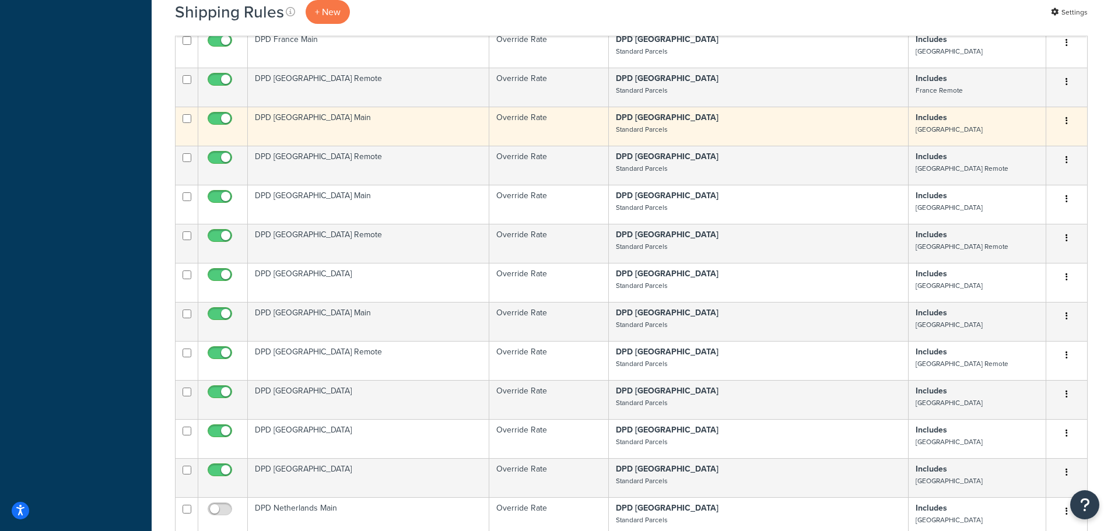
scroll to position [817, 0]
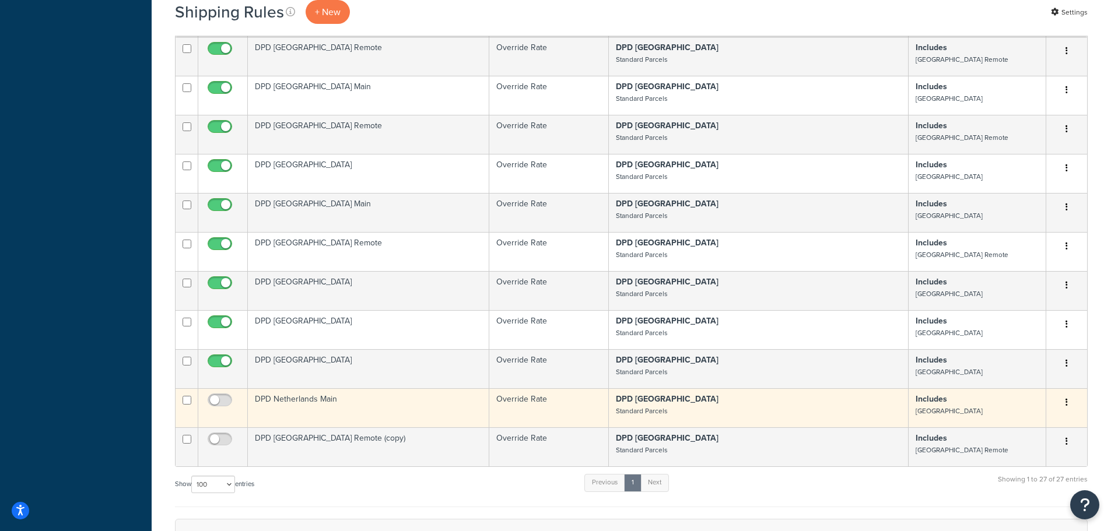
click at [298, 401] on td "DPD Netherlands Main" at bounding box center [368, 407] width 241 height 39
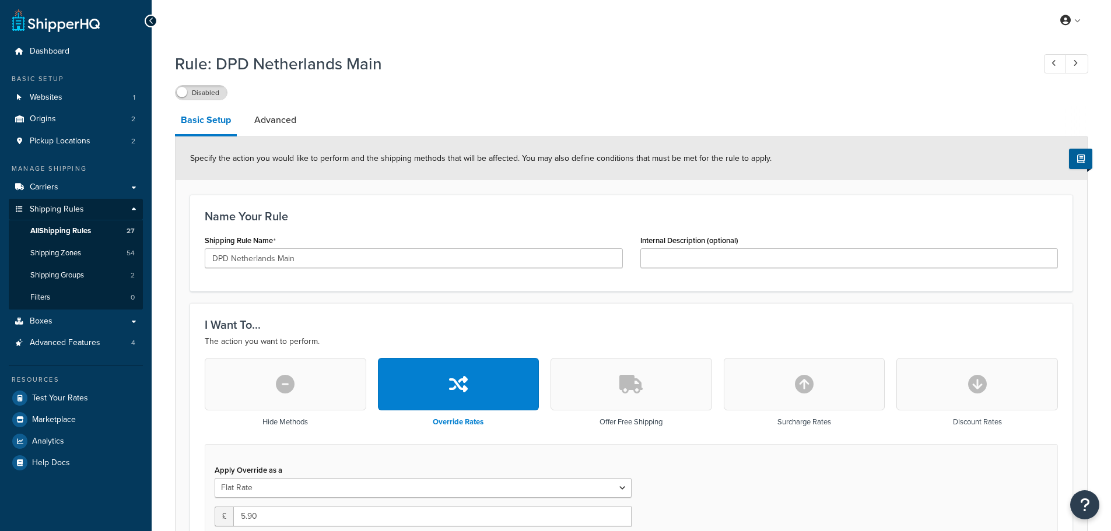
select select "BOX"
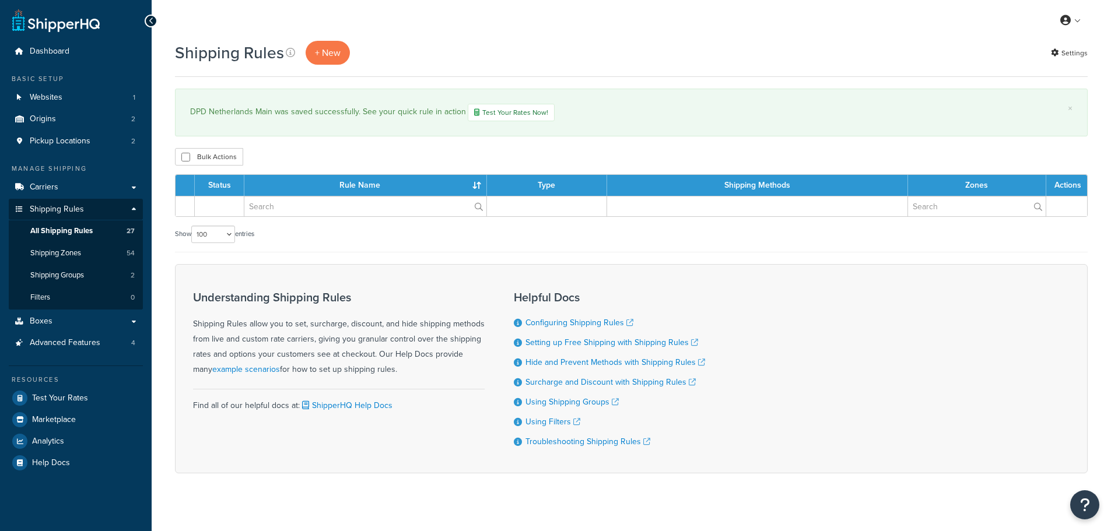
select select "100"
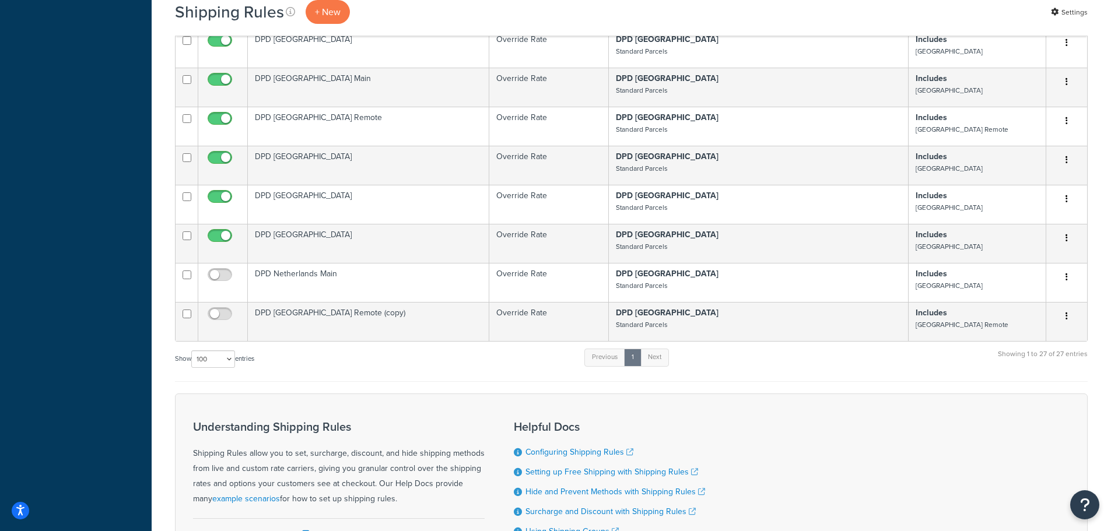
scroll to position [1009, 0]
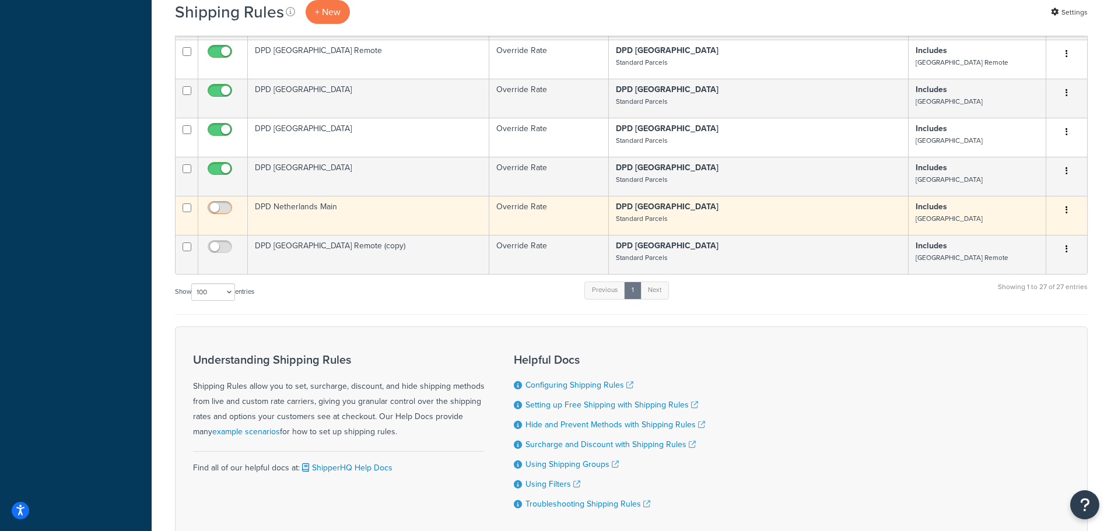
click at [221, 204] on input "checkbox" at bounding box center [221, 211] width 32 height 15
checkbox input "true"
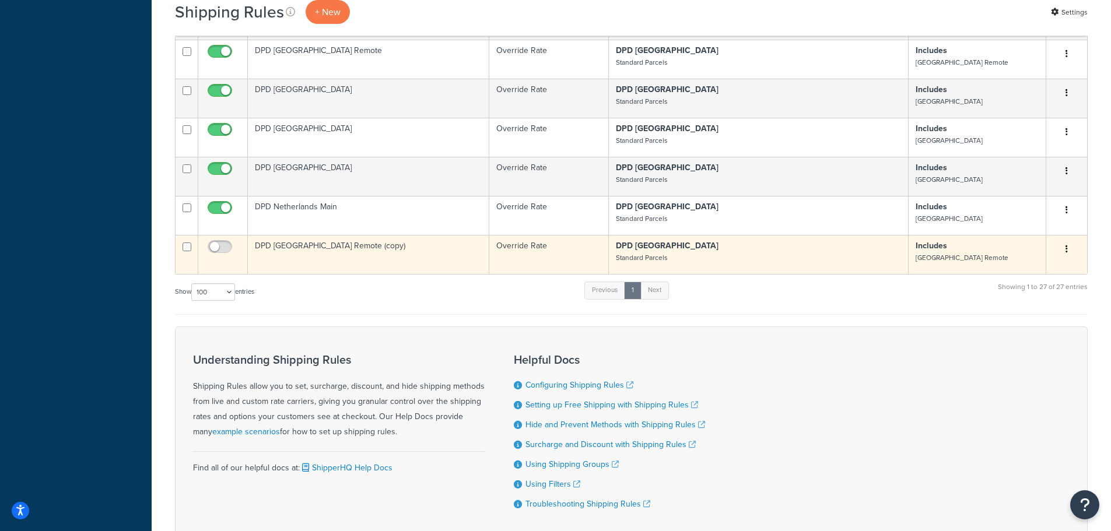
click at [314, 235] on td "DPD [GEOGRAPHIC_DATA] Remote (copy)" at bounding box center [368, 254] width 241 height 39
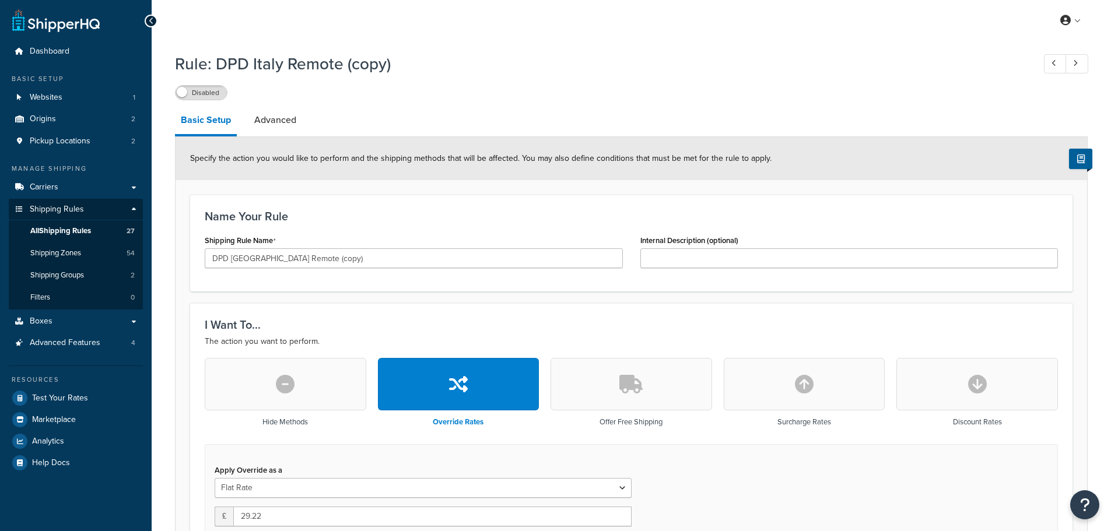
select select "BOX"
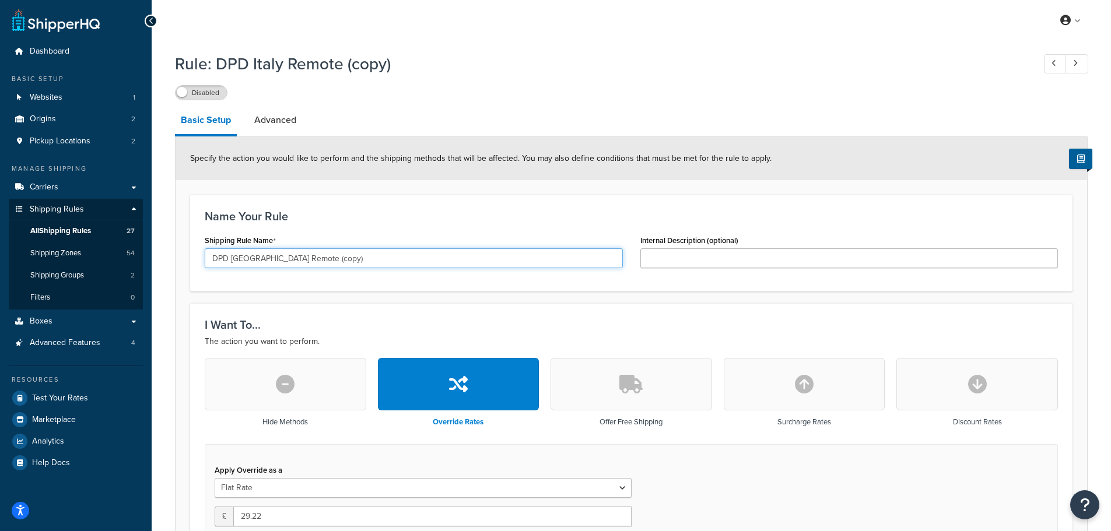
click at [235, 259] on input "DPD [GEOGRAPHIC_DATA] Remote (copy)" at bounding box center [414, 258] width 418 height 20
drag, startPoint x: 302, startPoint y: 259, endPoint x: 380, endPoint y: 261, distance: 78.2
click at [380, 261] on input "DPD [GEOGRAPHIC_DATA] Remote (copy)" at bounding box center [414, 258] width 418 height 20
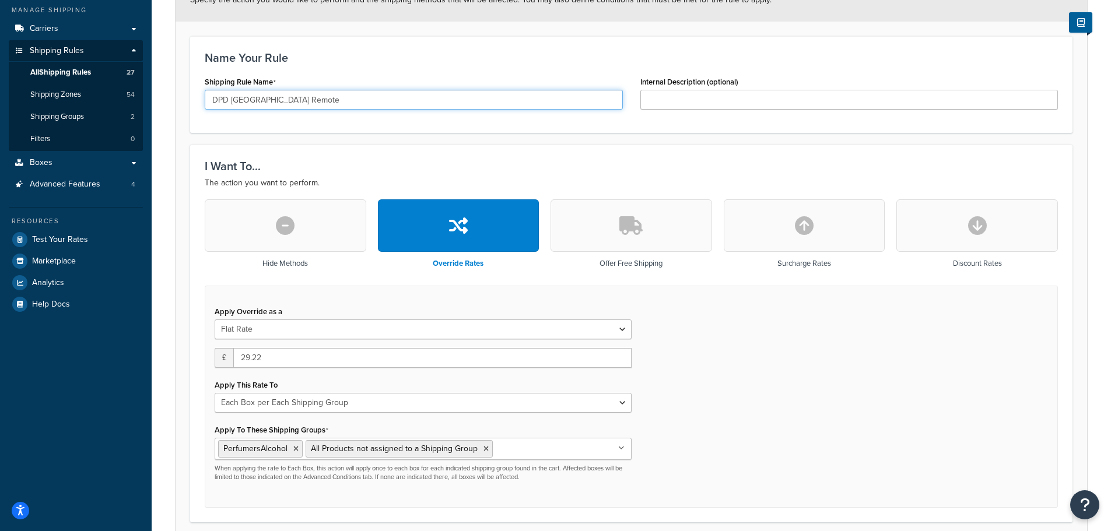
scroll to position [233, 0]
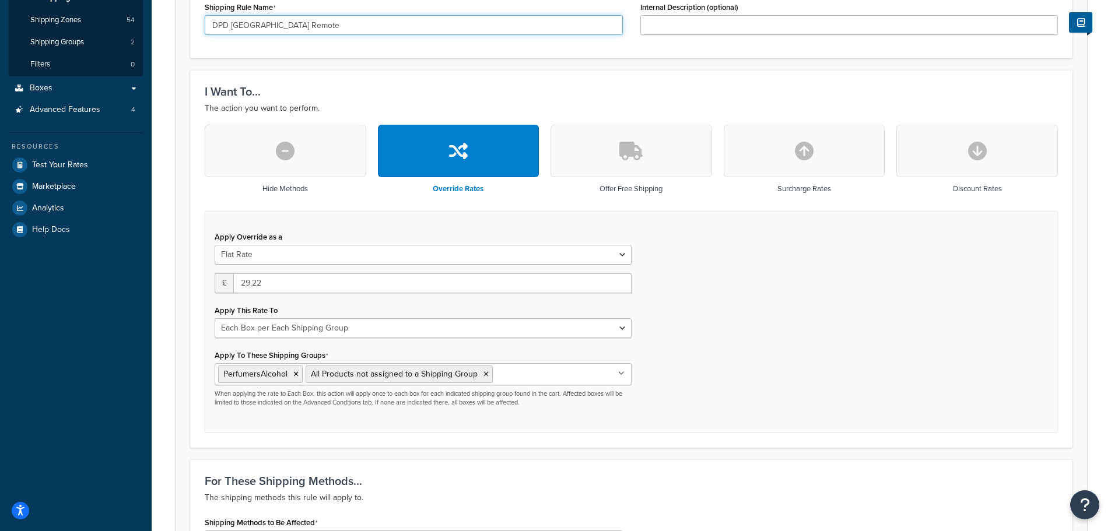
type input "DPD [GEOGRAPHIC_DATA] Remote"
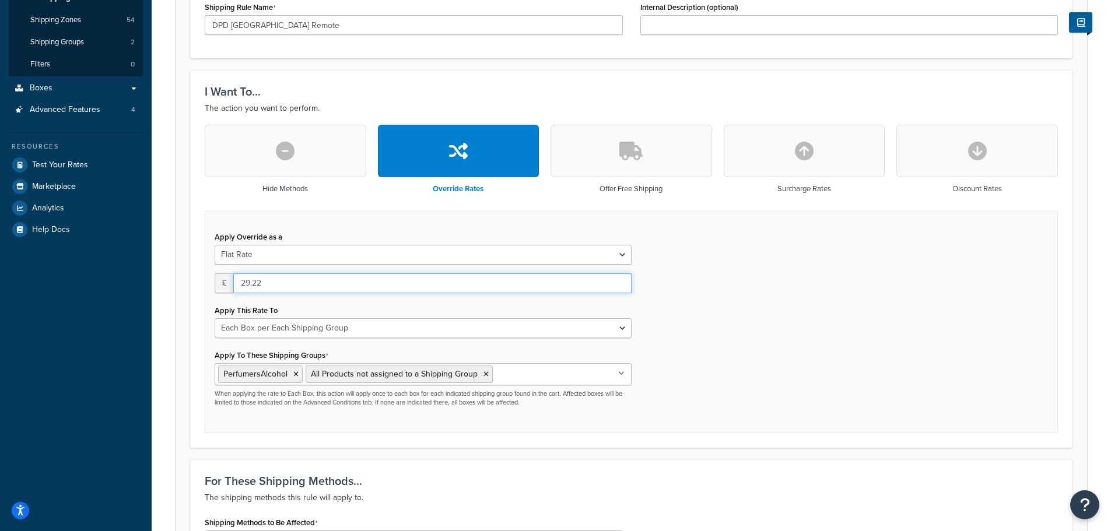
drag, startPoint x: 272, startPoint y: 285, endPoint x: 228, endPoint y: 282, distance: 44.5
click at [228, 282] on div "£ 29.22" at bounding box center [423, 284] width 417 height 20
type input "13.75"
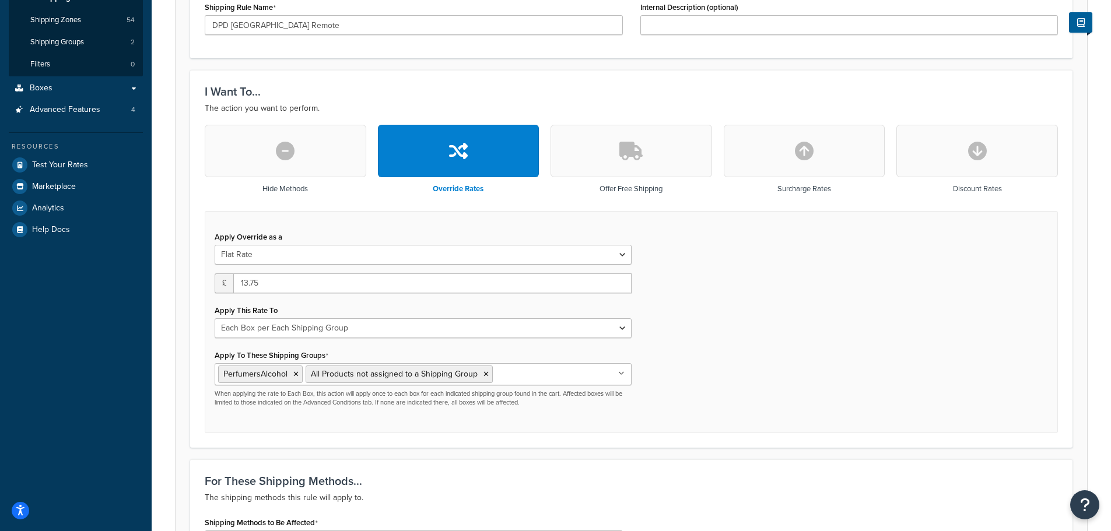
click at [643, 352] on div "Apply Override as a Flat Rate Percentage Flat Rate & Percentage £ 13.75 Apply T…" at bounding box center [631, 322] width 853 height 223
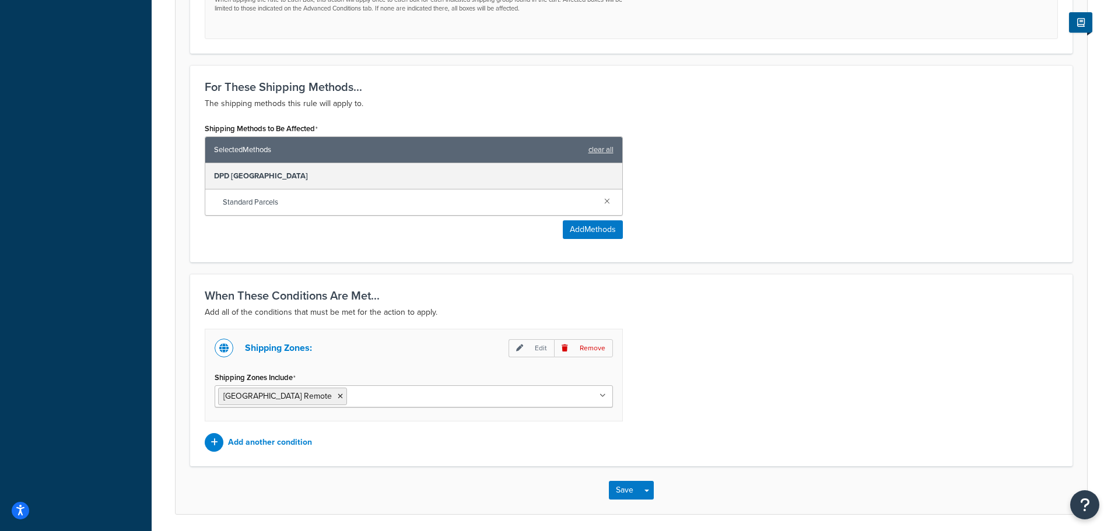
scroll to position [671, 0]
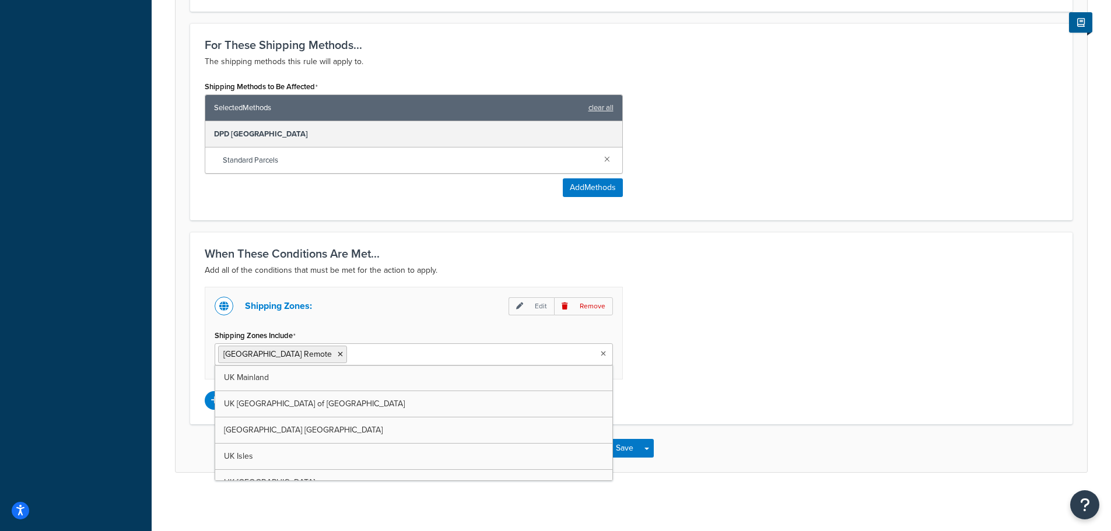
click at [350, 357] on input "Shipping Zones Include" at bounding box center [401, 354] width 103 height 13
type input "neth"
click at [338, 355] on icon at bounding box center [340, 354] width 5 height 7
click at [720, 336] on div "Shipping Zones: Edit Remove Shipping Zones Include Netherlands Remote UK Mainla…" at bounding box center [631, 348] width 871 height 123
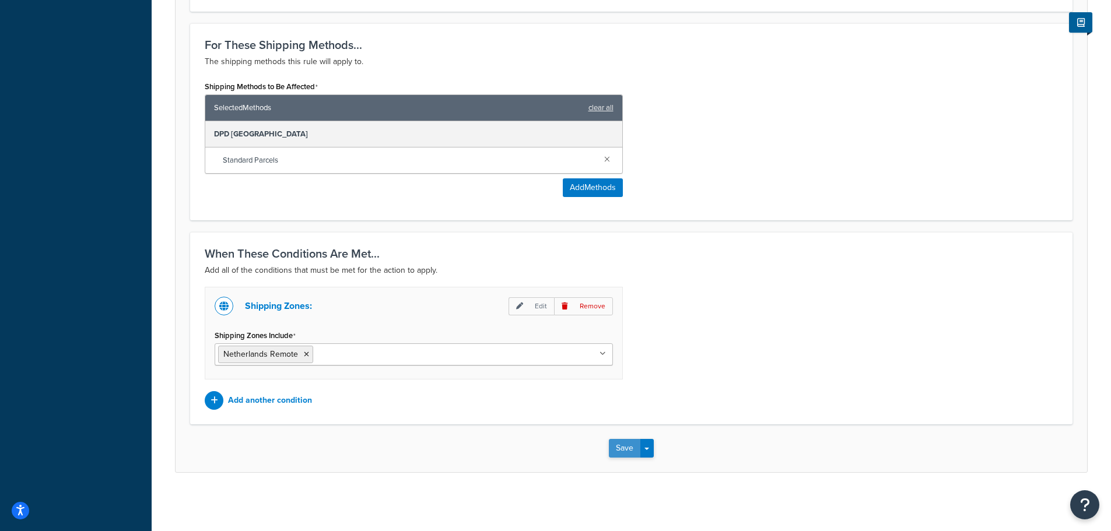
click at [620, 446] on button "Save" at bounding box center [624, 448] width 31 height 19
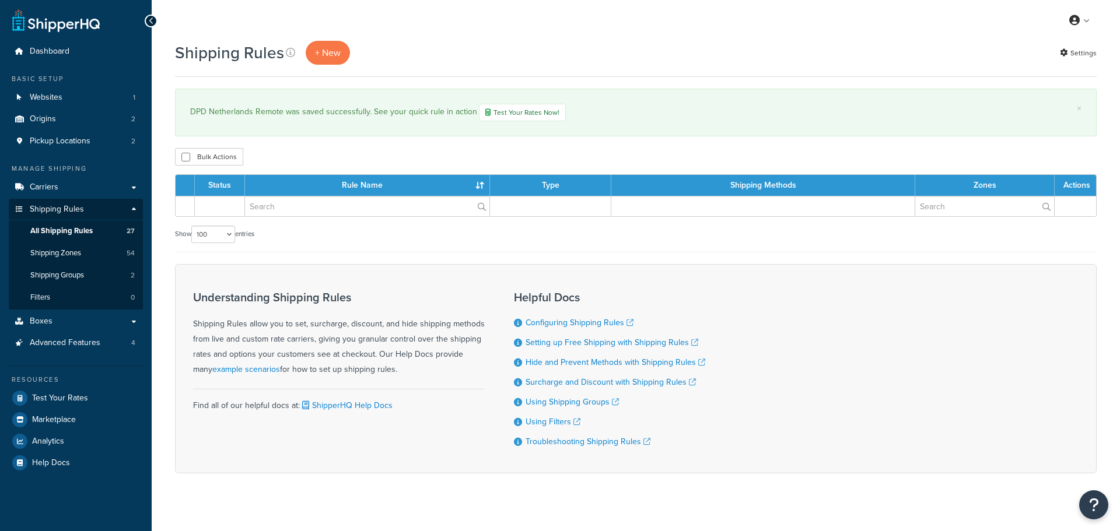
select select "100"
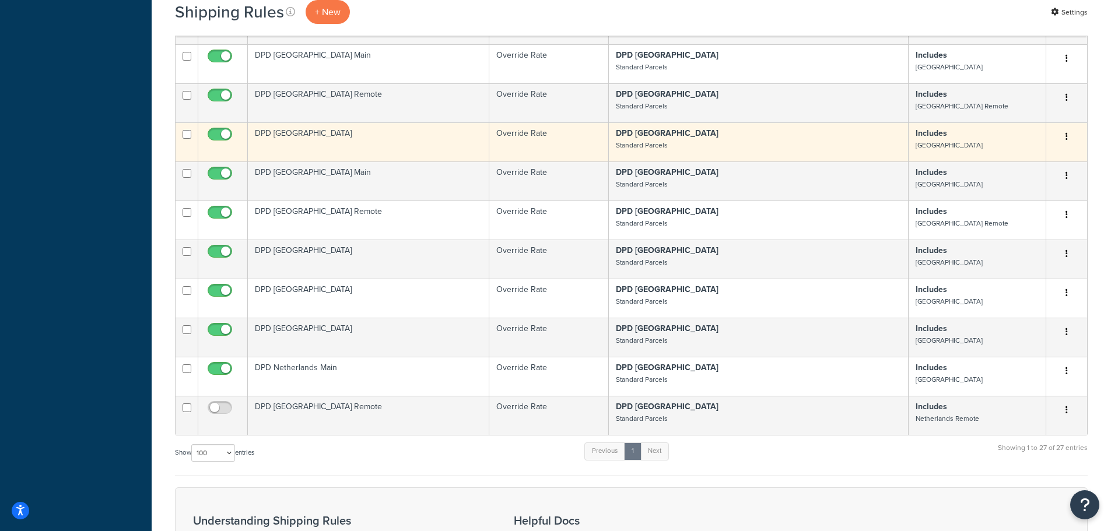
scroll to position [992, 0]
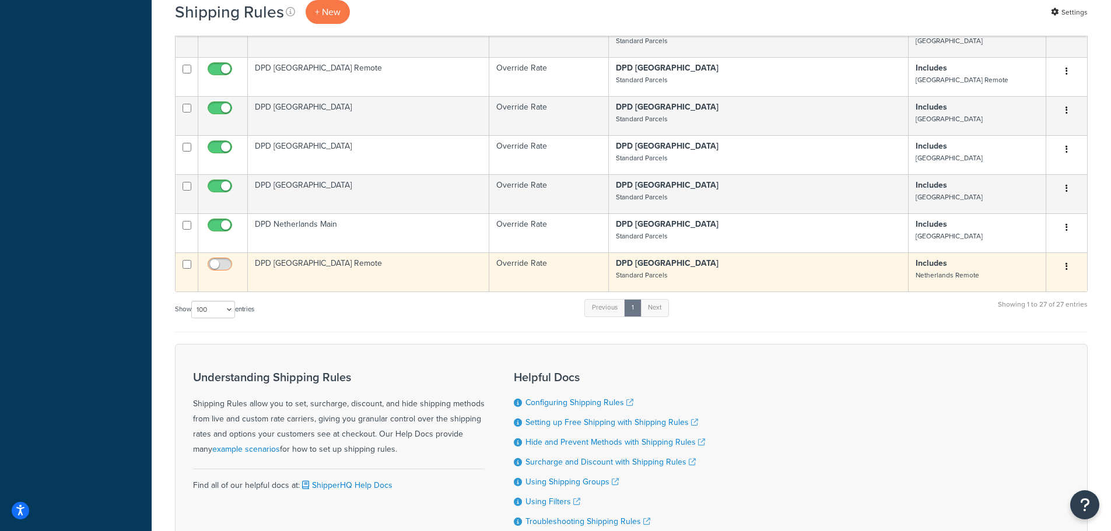
click at [220, 260] on input "checkbox" at bounding box center [221, 267] width 32 height 15
checkbox input "true"
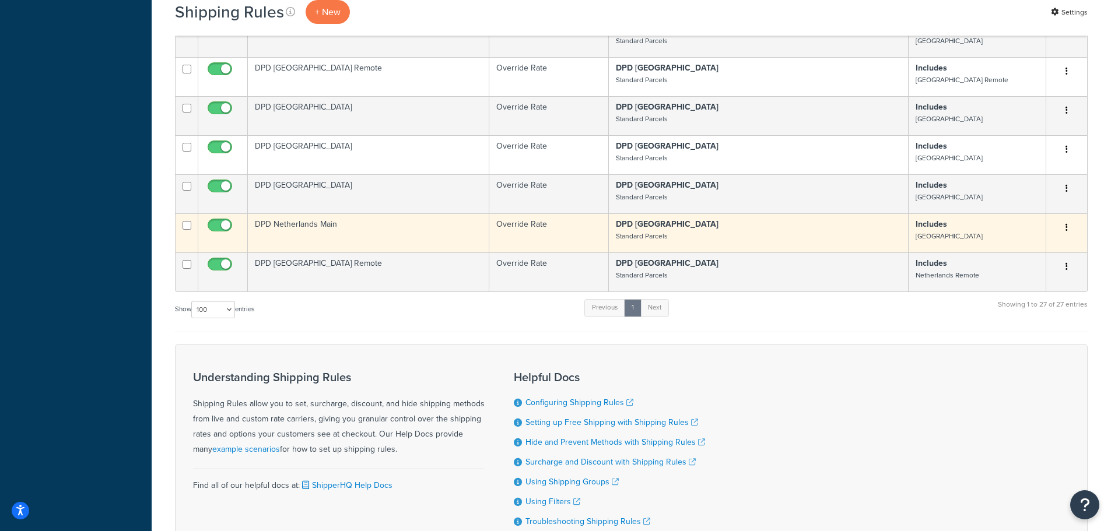
click at [188, 221] on input "checkbox" at bounding box center [187, 225] width 9 height 9
checkbox input "true"
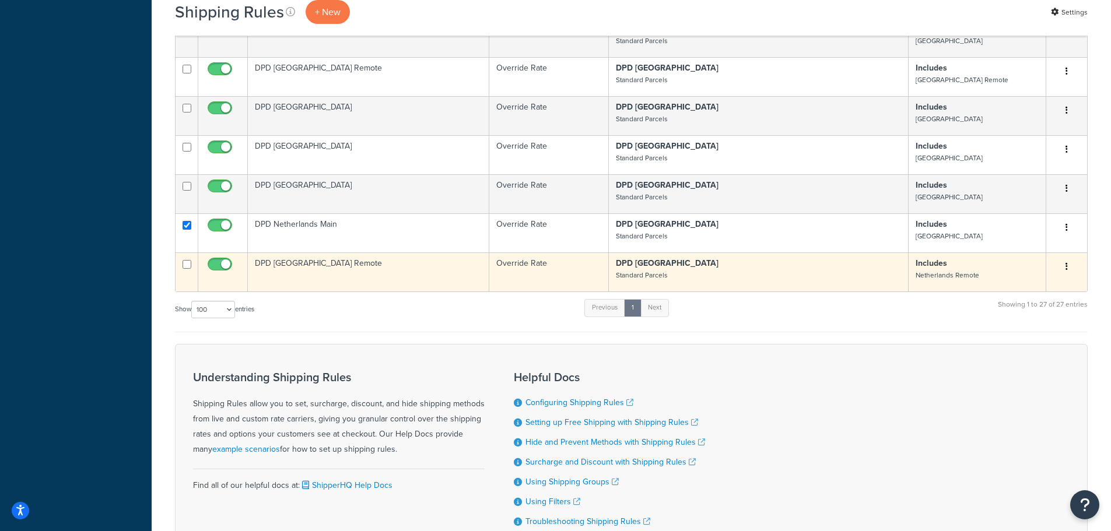
click at [185, 260] on input "checkbox" at bounding box center [187, 264] width 9 height 9
checkbox input "true"
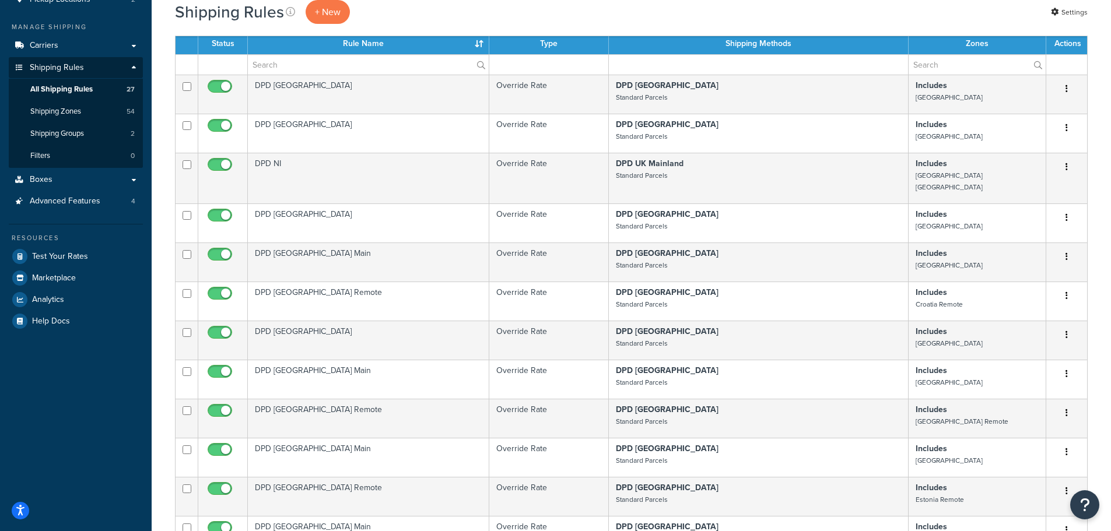
scroll to position [0, 0]
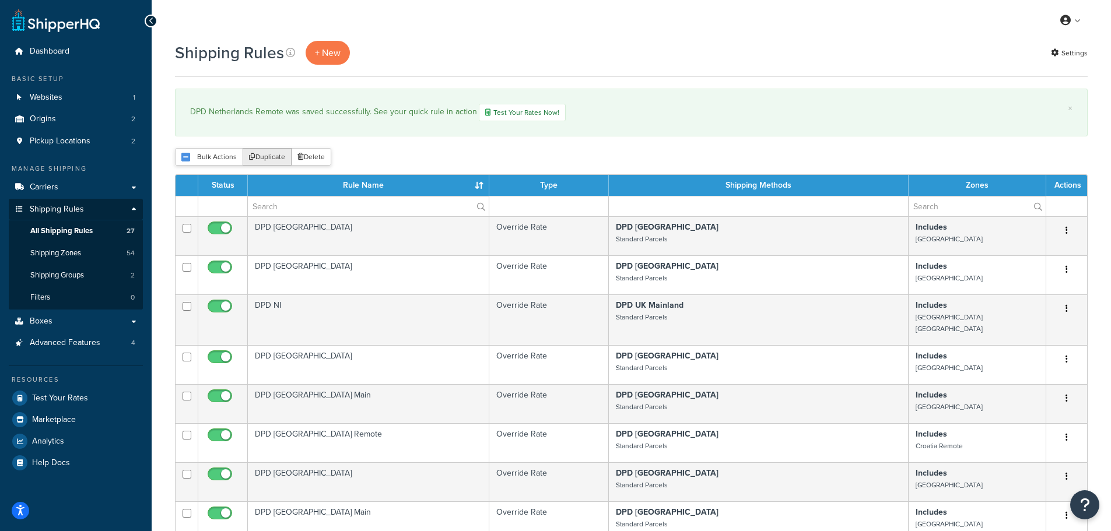
click at [266, 157] on button "Duplicate" at bounding box center [267, 156] width 49 height 17
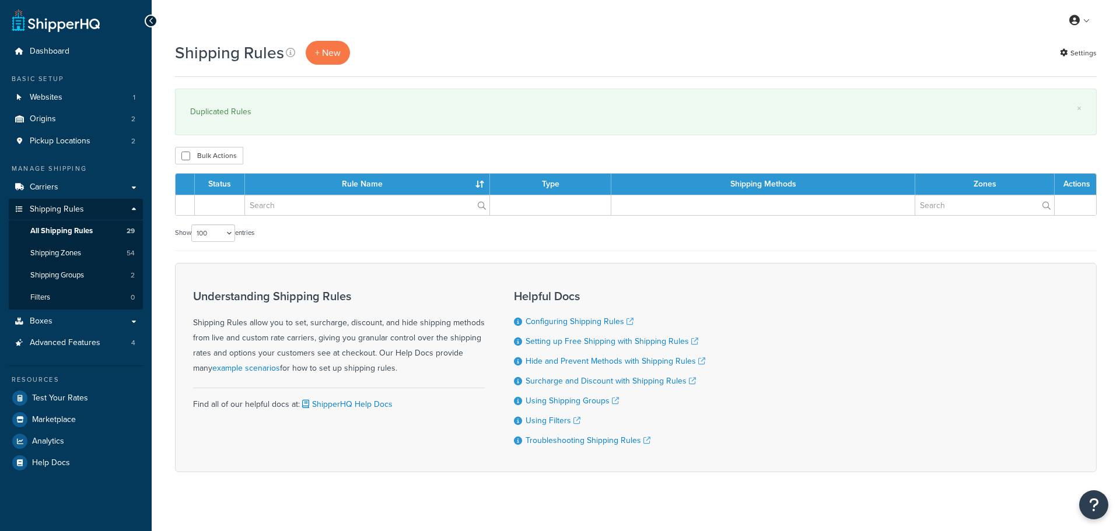
select select "100"
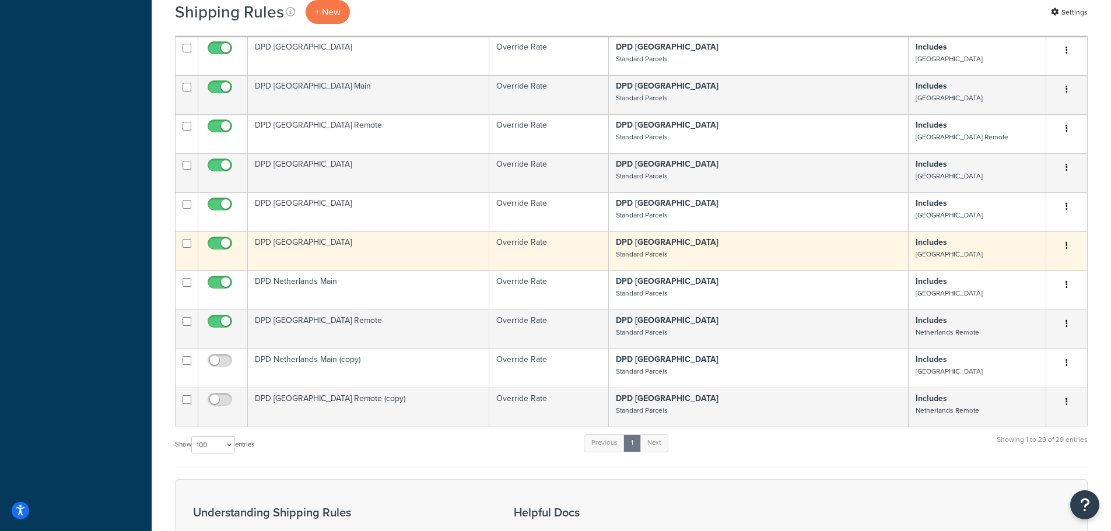
scroll to position [1153, 0]
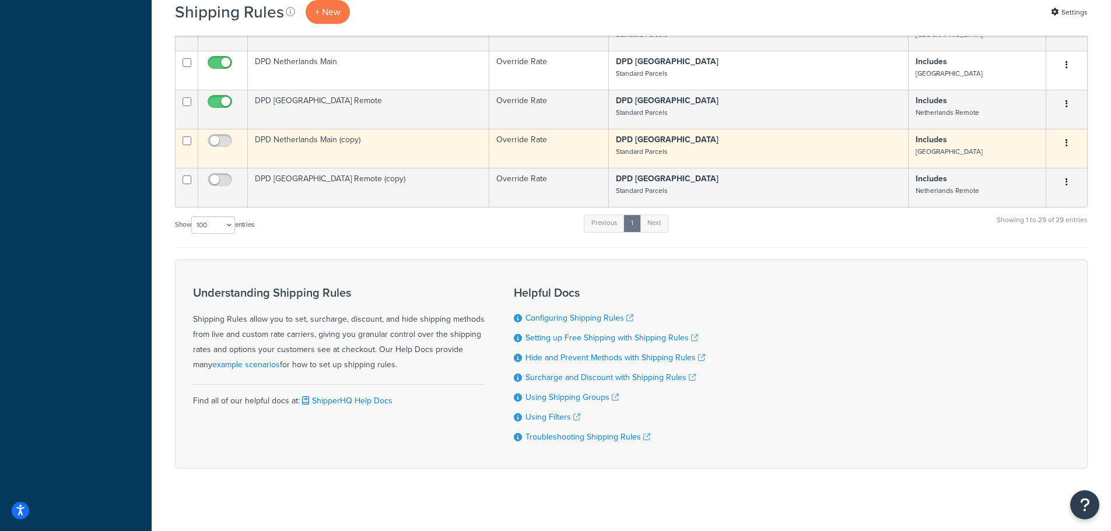
click at [290, 131] on td "DPD Netherlands Main (copy)" at bounding box center [368, 148] width 241 height 39
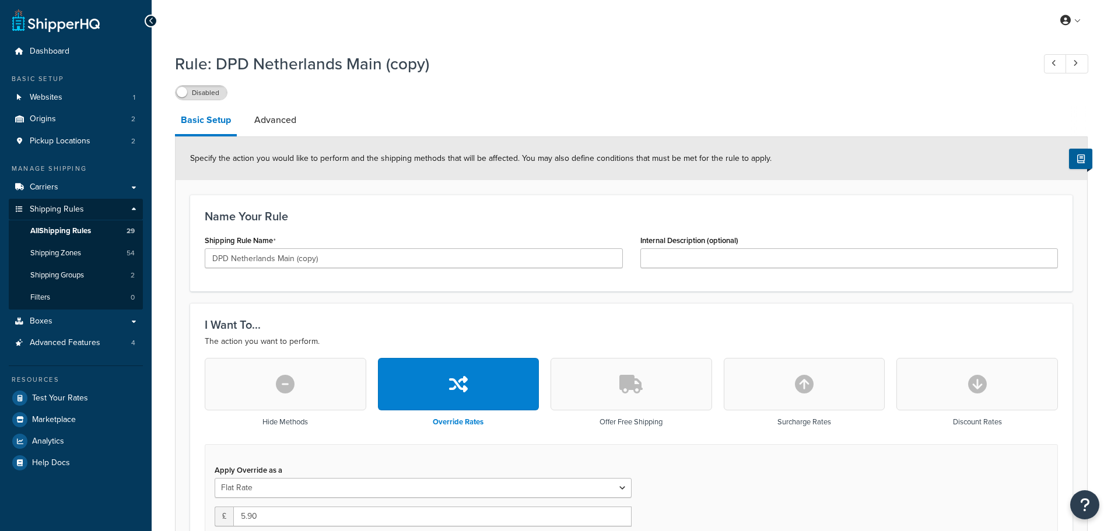
select select "BOX"
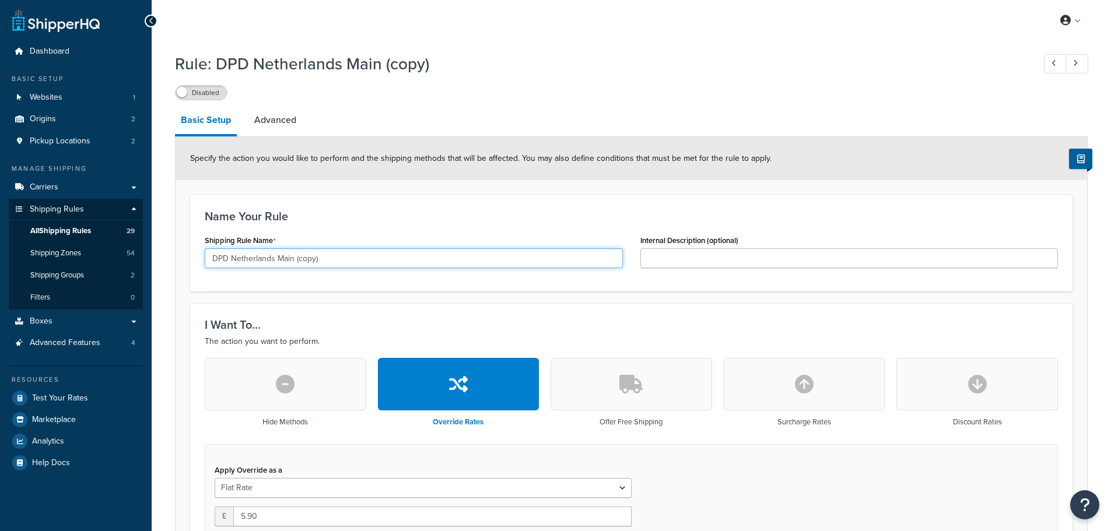
click at [254, 263] on input "DPD Netherlands Main (copy)" at bounding box center [414, 258] width 418 height 20
drag, startPoint x: 275, startPoint y: 257, endPoint x: 354, endPoint y: 251, distance: 79.5
click at [354, 251] on input "DPD Norway Main (copy)" at bounding box center [414, 258] width 418 height 20
type input "DPD [GEOGRAPHIC_DATA] Main"
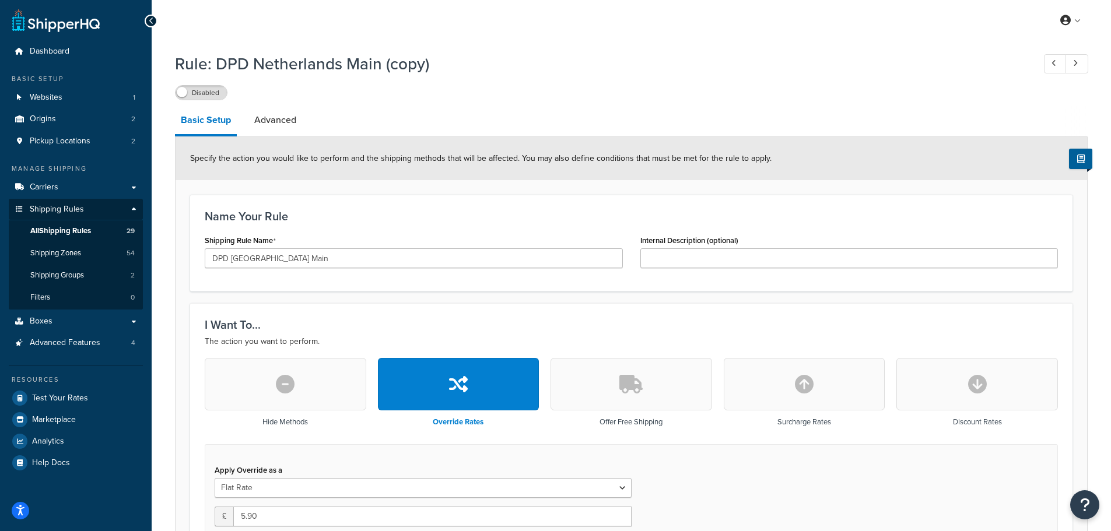
click at [351, 292] on div "Name Your Rule Shipping Rule Name DPD Norway Main Internal Description (optiona…" at bounding box center [631, 243] width 882 height 97
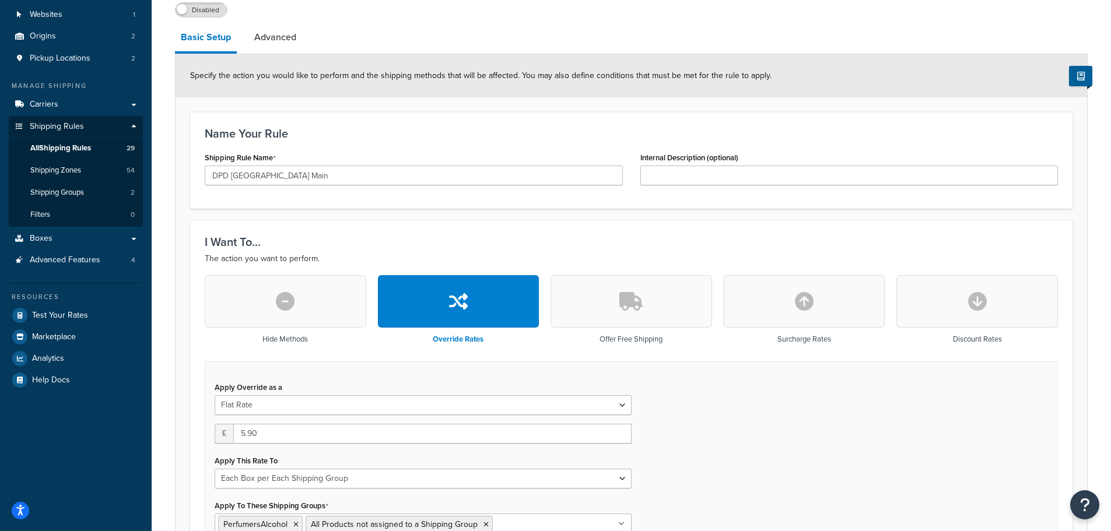
scroll to position [175, 0]
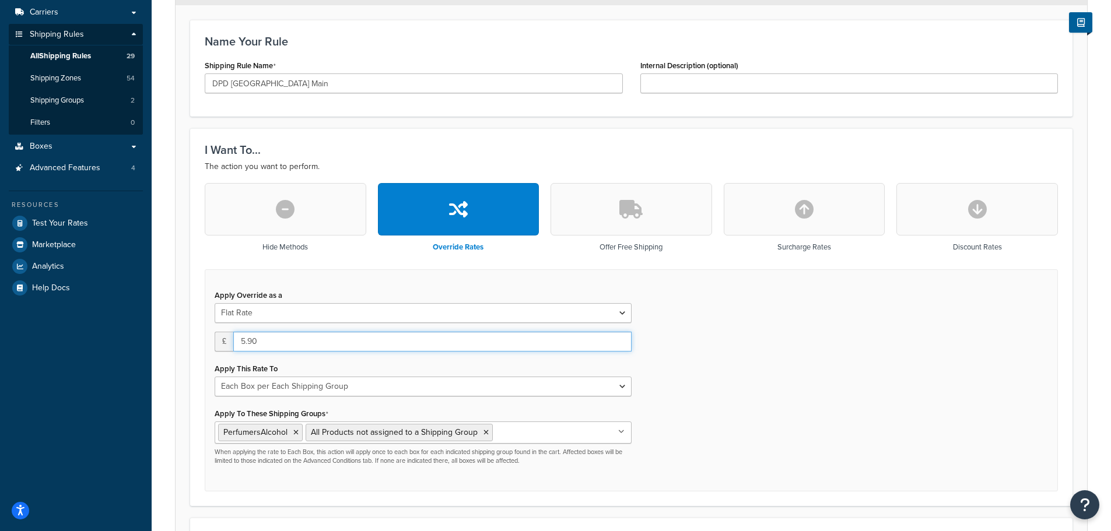
drag, startPoint x: 264, startPoint y: 342, endPoint x: 223, endPoint y: 342, distance: 40.8
click at [223, 342] on div "£ 5.90" at bounding box center [423, 342] width 417 height 20
type input "14"
click at [648, 365] on div "Apply Override as a Flat Rate Percentage Flat Rate & Percentage £ 14 Apply This…" at bounding box center [631, 380] width 853 height 223
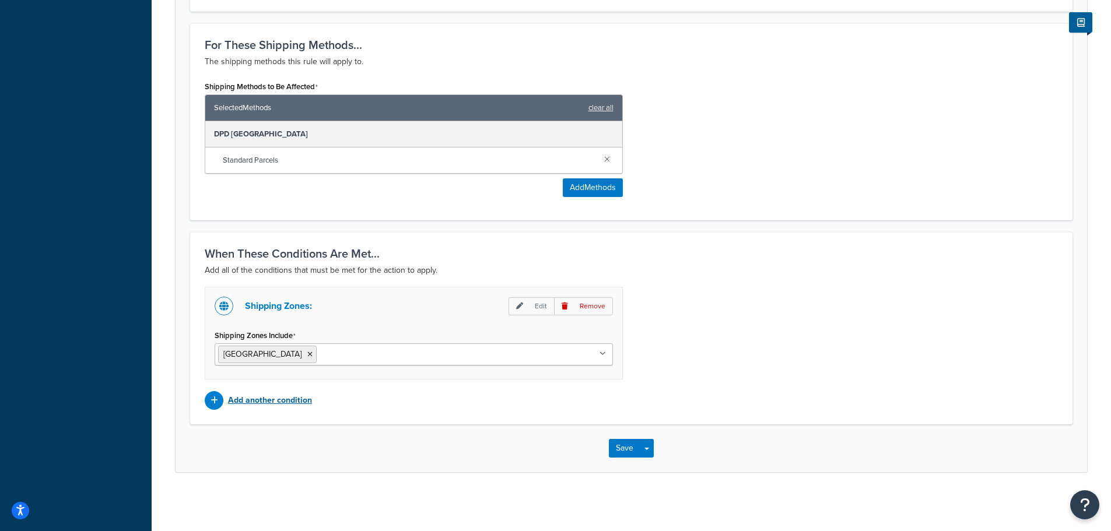
scroll to position [671, 0]
click at [320, 359] on input "Shipping Zones Include" at bounding box center [371, 354] width 103 height 13
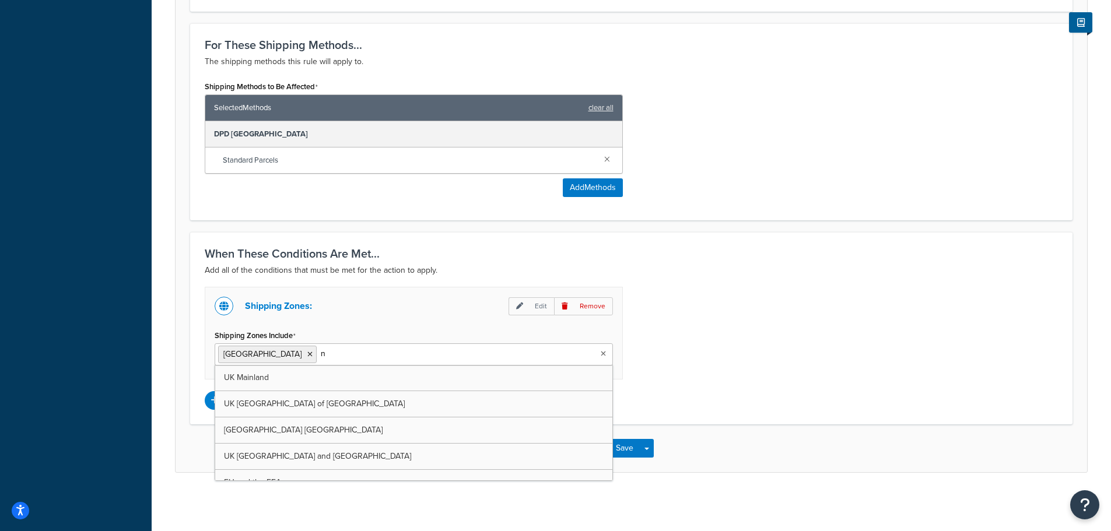
type input "no"
click at [272, 356] on li "[GEOGRAPHIC_DATA]" at bounding box center [267, 354] width 99 height 17
click at [307, 353] on icon at bounding box center [309, 354] width 5 height 7
click at [759, 335] on div "Shipping Zones: Edit Remove Shipping Zones Include Norway UK Mainland UK Highla…" at bounding box center [631, 348] width 871 height 123
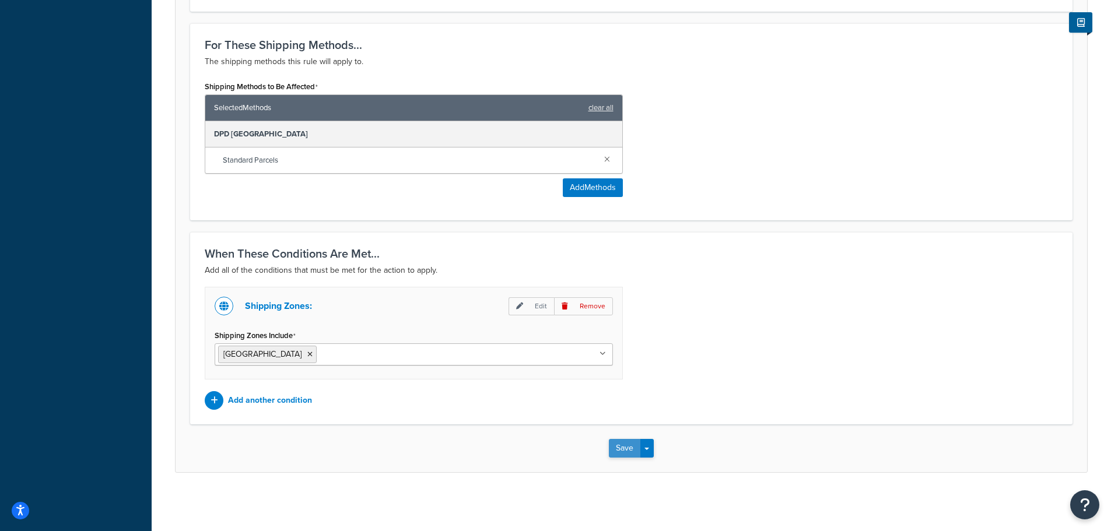
click at [617, 449] on button "Save" at bounding box center [624, 448] width 31 height 19
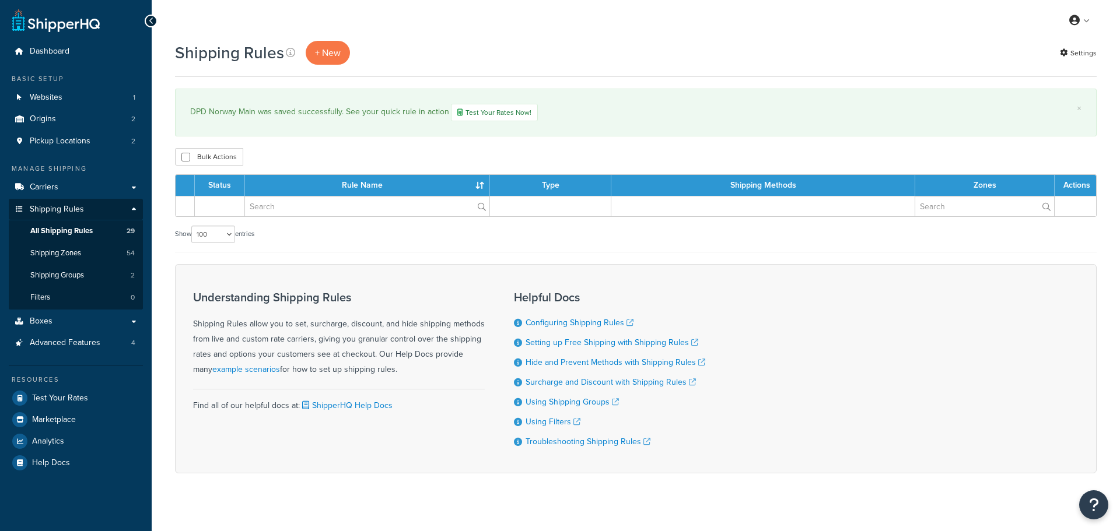
select select "100"
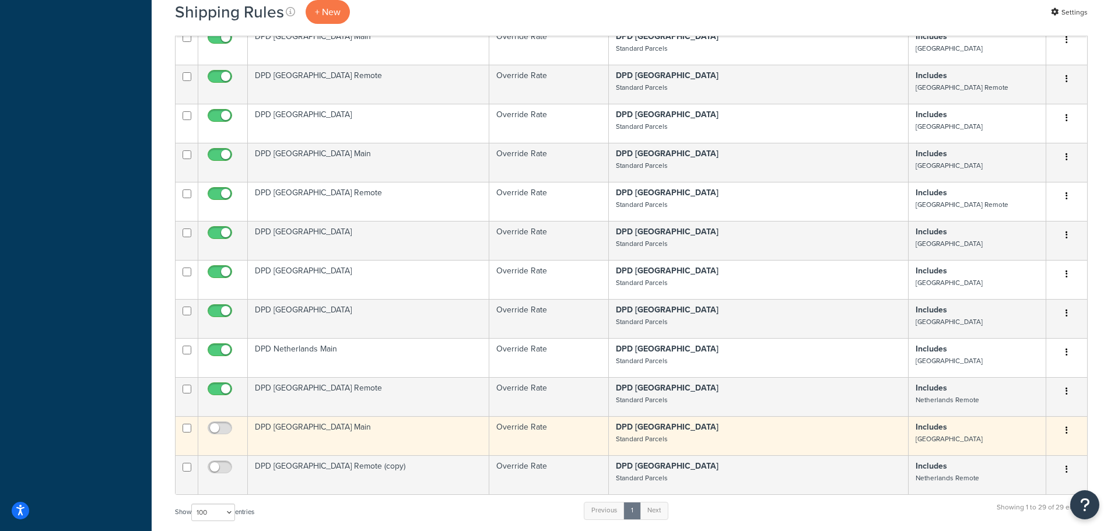
scroll to position [1050, 0]
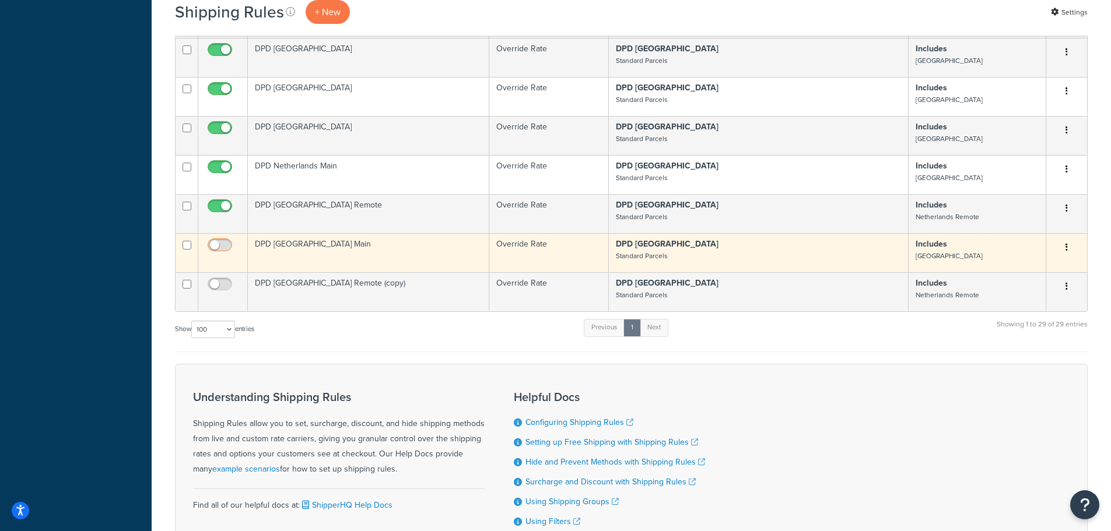
click at [213, 241] on input "checkbox" at bounding box center [221, 248] width 32 height 15
checkbox input "true"
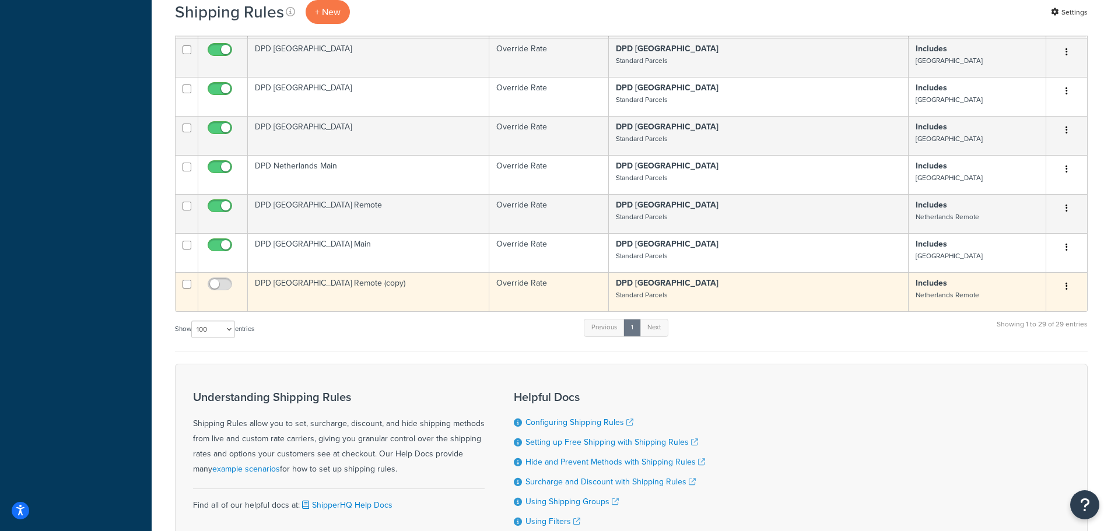
click at [275, 272] on td "DPD Netherlands Remote (copy)" at bounding box center [368, 291] width 241 height 39
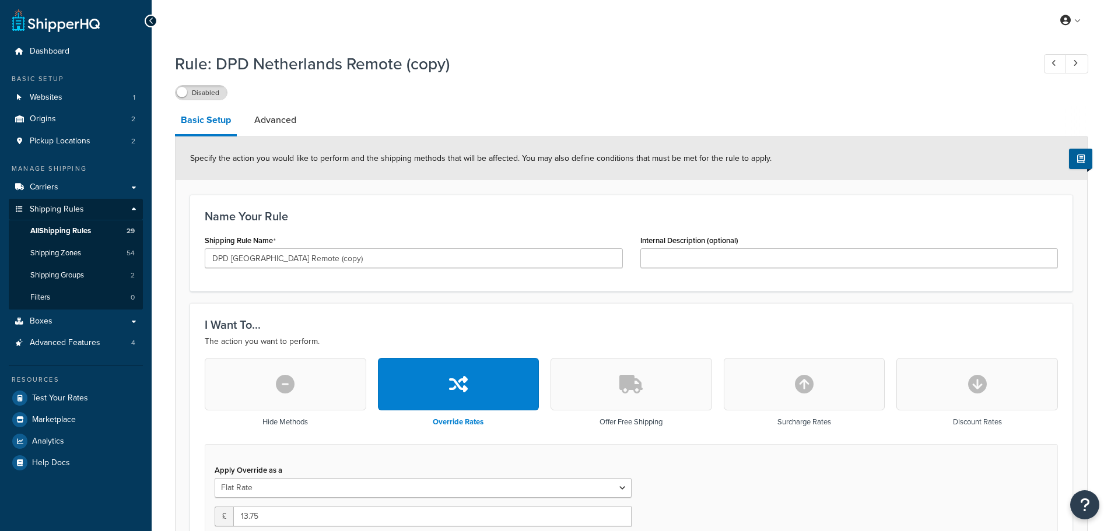
select select "BOX"
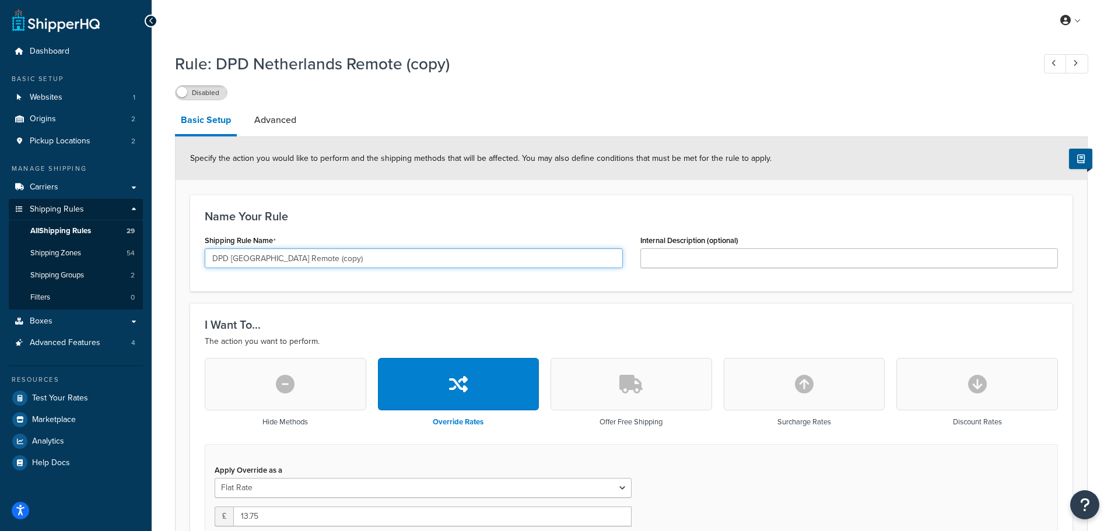
click at [247, 260] on input "DPD Netherlands Remote (copy)" at bounding box center [414, 258] width 418 height 20
drag, startPoint x: 288, startPoint y: 259, endPoint x: 370, endPoint y: 259, distance: 81.7
click at [370, 259] on input "DPD [GEOGRAPHIC_DATA] Remote (copy)" at bounding box center [414, 258] width 418 height 20
type input "DPD [GEOGRAPHIC_DATA] Remote"
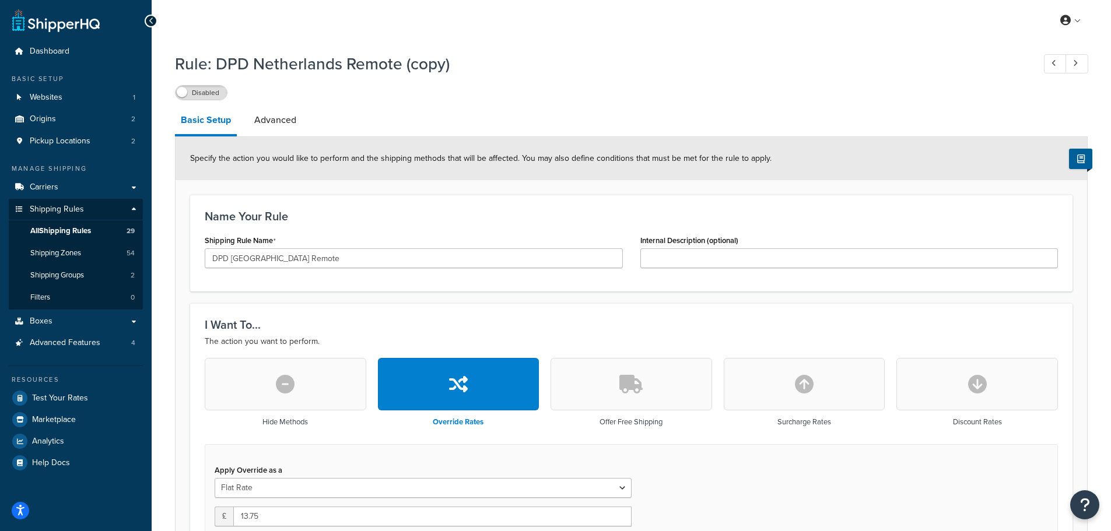
click at [383, 280] on div "Name Your Rule Shipping Rule Name DPD Norway Remote Internal Description (optio…" at bounding box center [631, 243] width 882 height 97
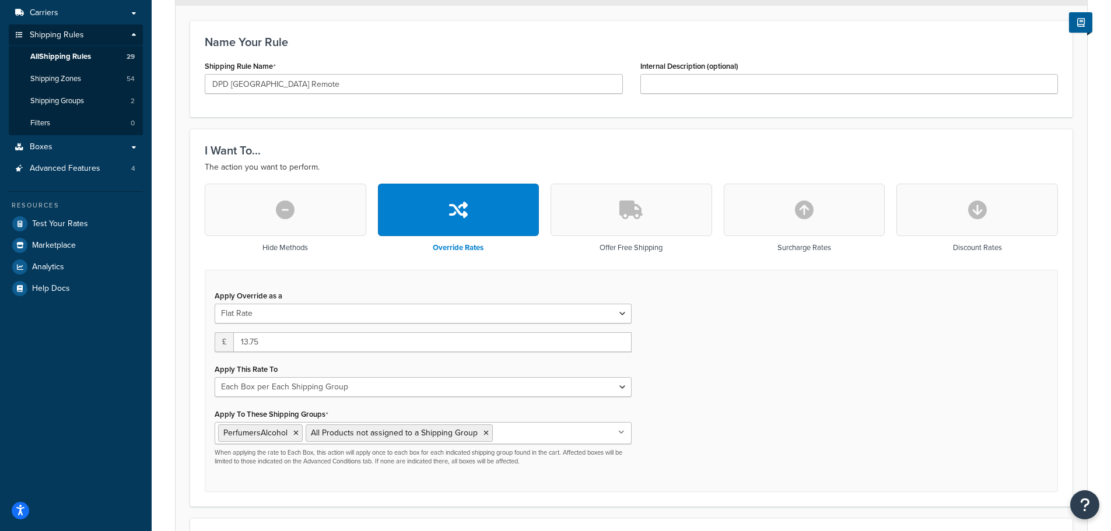
scroll to position [175, 0]
drag, startPoint x: 265, startPoint y: 344, endPoint x: 243, endPoint y: 348, distance: 22.0
click at [244, 348] on input "13.75" at bounding box center [432, 342] width 398 height 20
type input "1"
type input "76"
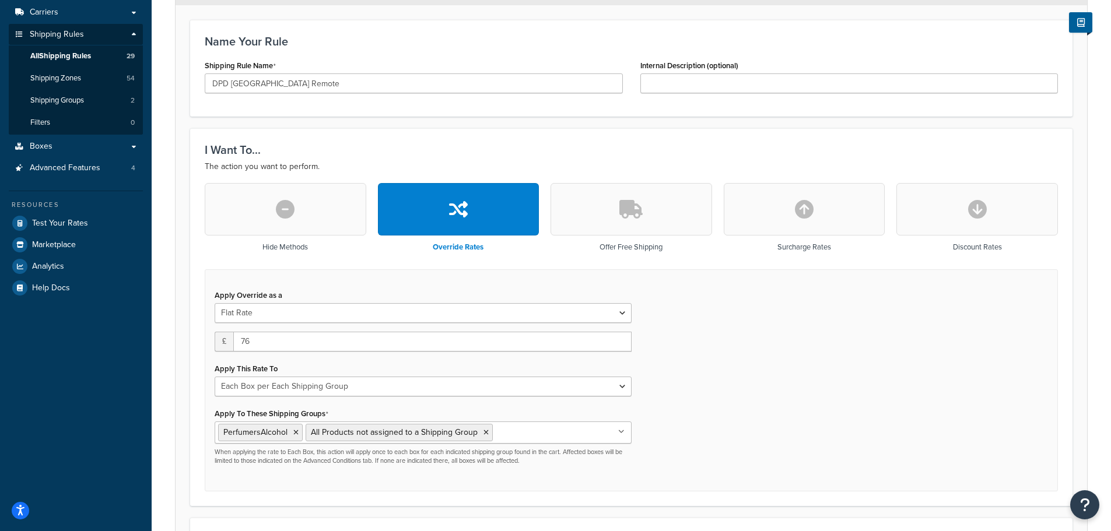
click at [769, 371] on div "Apply Override as a Flat Rate Percentage Flat Rate & Percentage £ 76 Apply This…" at bounding box center [631, 380] width 853 height 223
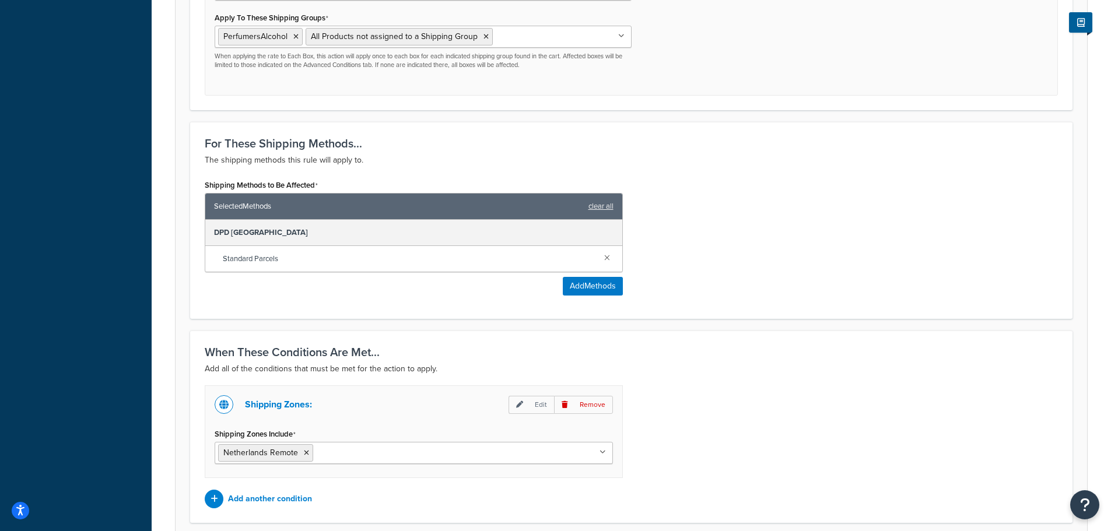
scroll to position [671, 0]
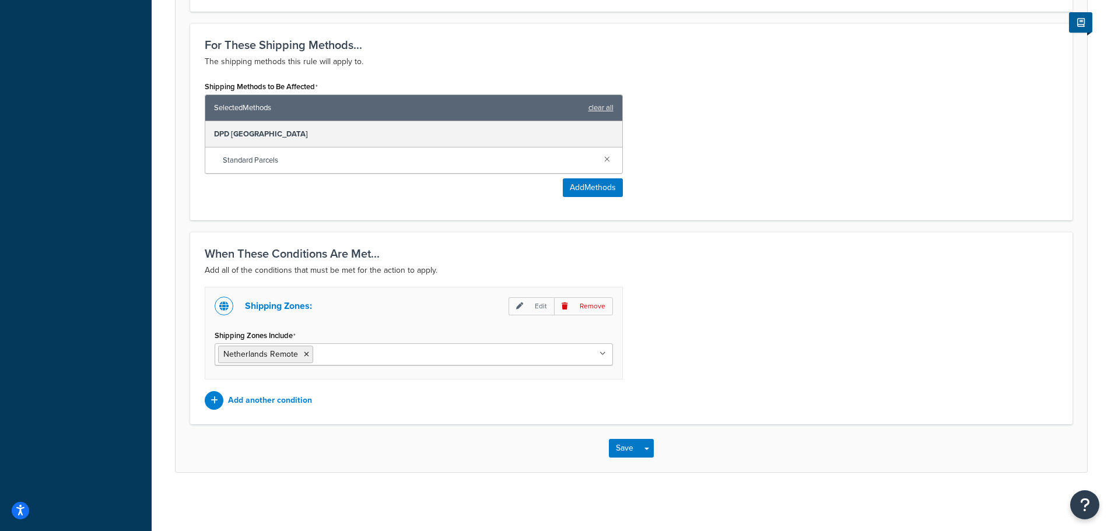
click at [386, 354] on input "Shipping Zones Include" at bounding box center [367, 354] width 103 height 13
type input "norw"
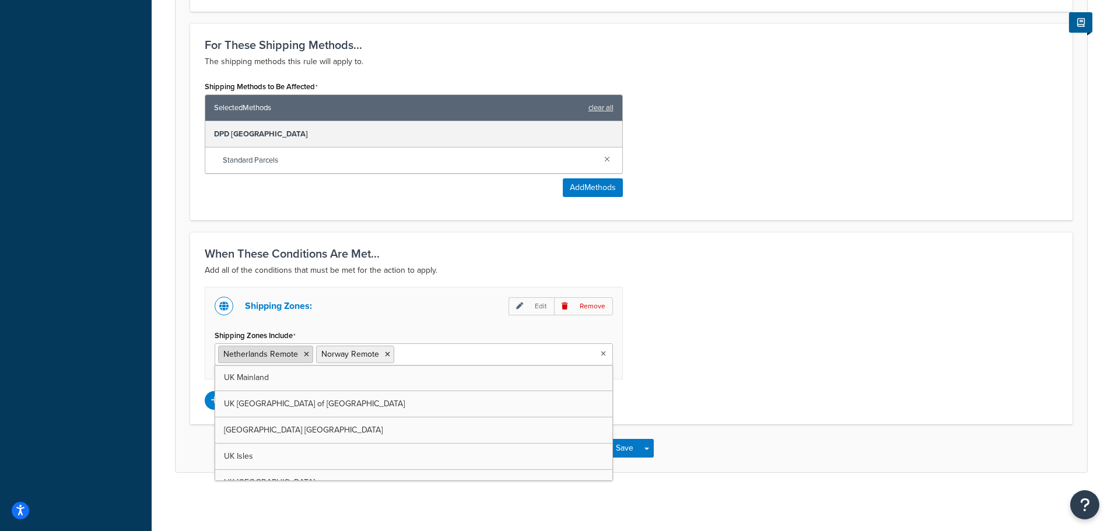
click at [302, 352] on li "Netherlands Remote" at bounding box center [265, 354] width 95 height 17
click at [304, 353] on icon at bounding box center [306, 354] width 5 height 7
click at [713, 332] on div "Shipping Zones: Edit Remove Shipping Zones Include Norway Remote UK Mainland UK…" at bounding box center [631, 348] width 871 height 123
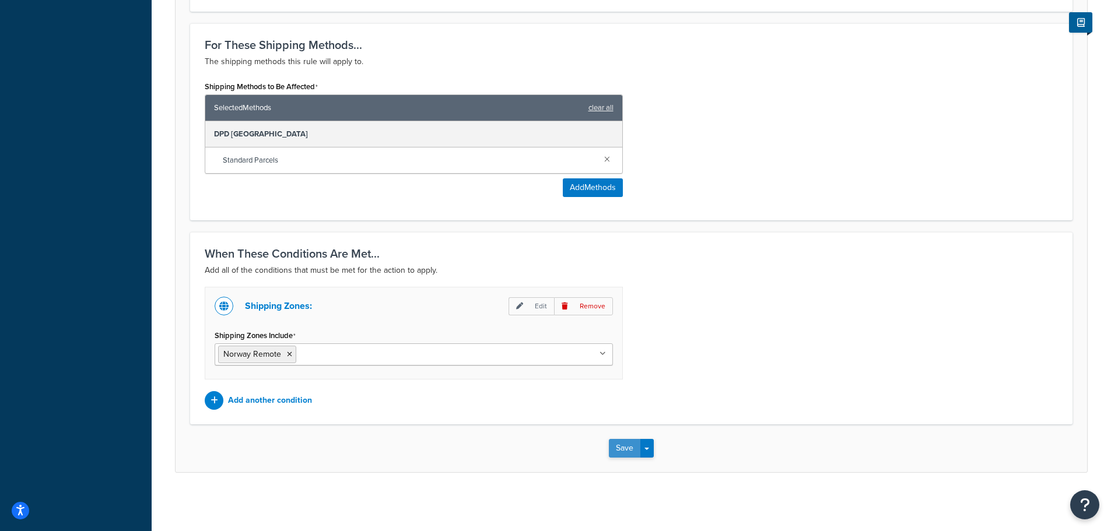
click at [622, 446] on button "Save" at bounding box center [624, 448] width 31 height 19
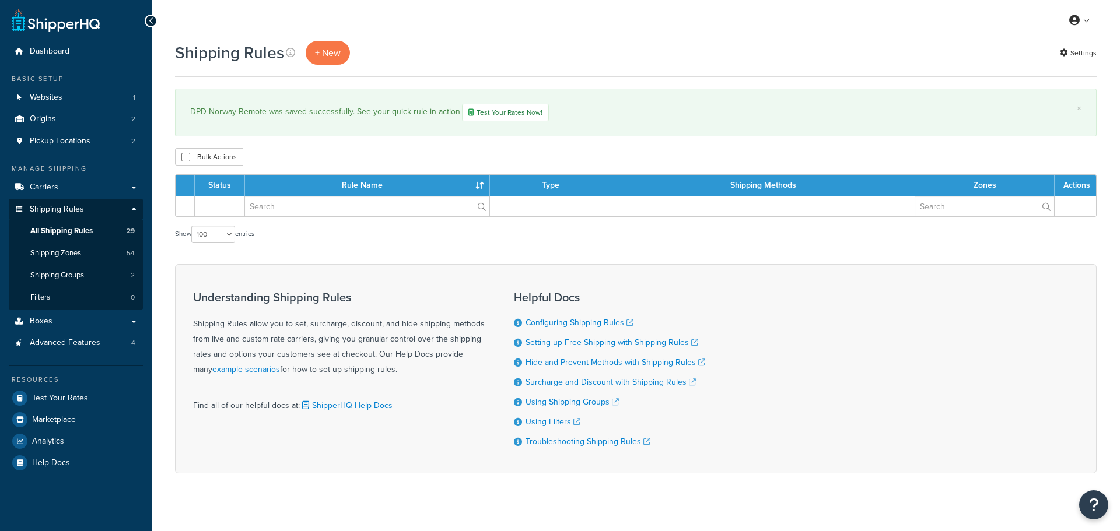
select select "100"
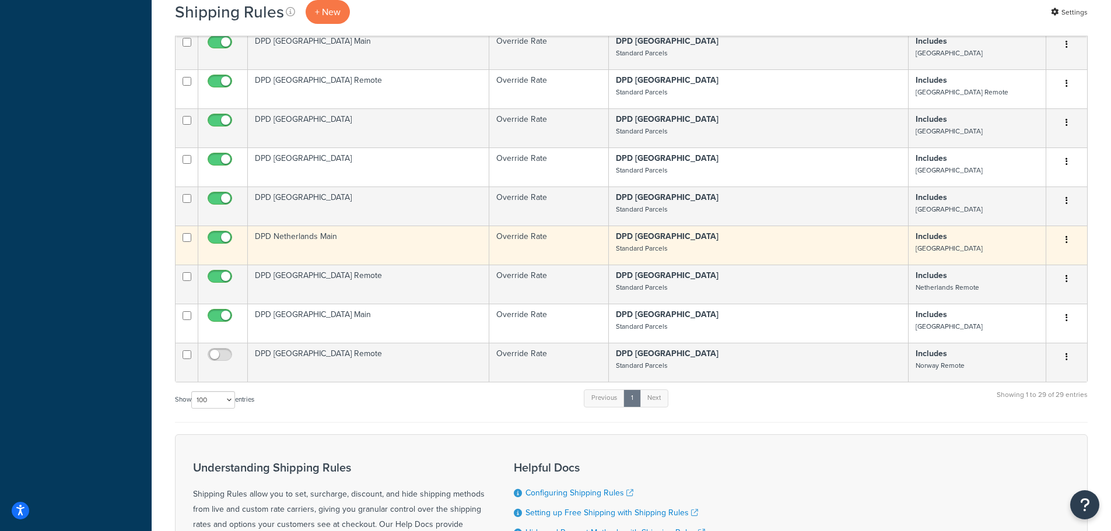
scroll to position [1050, 0]
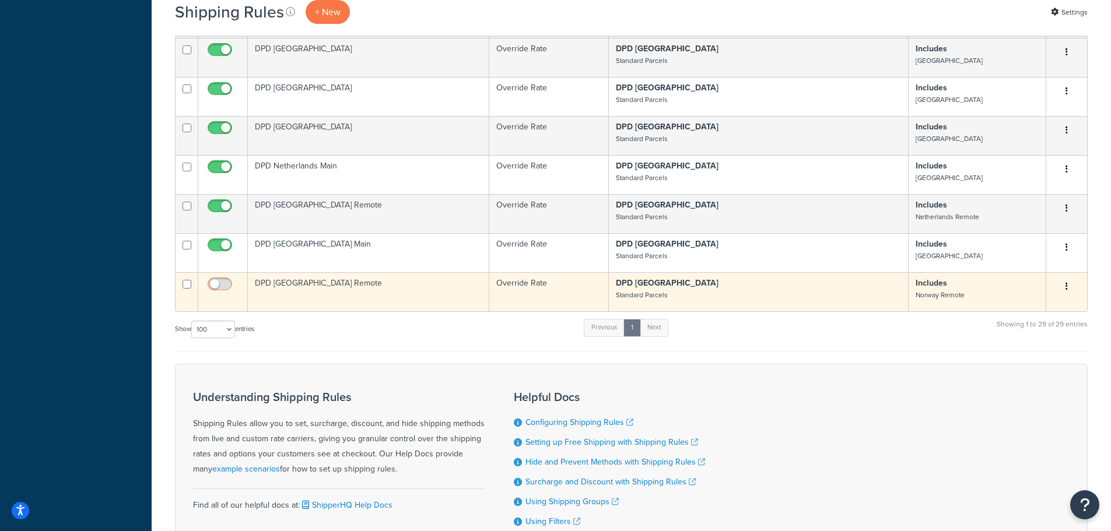
click at [219, 280] on input "checkbox" at bounding box center [221, 287] width 32 height 15
checkbox input "true"
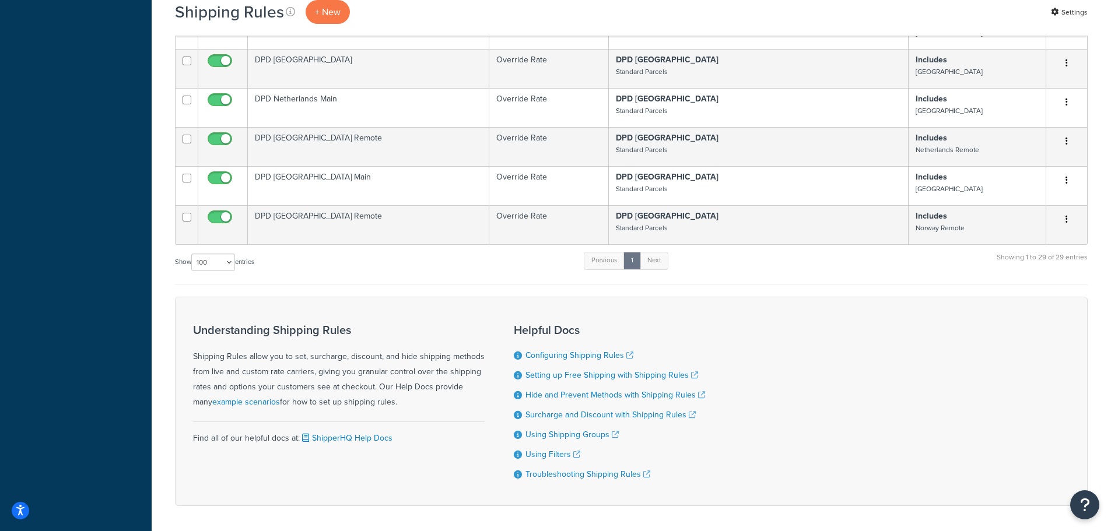
scroll to position [1097, 0]
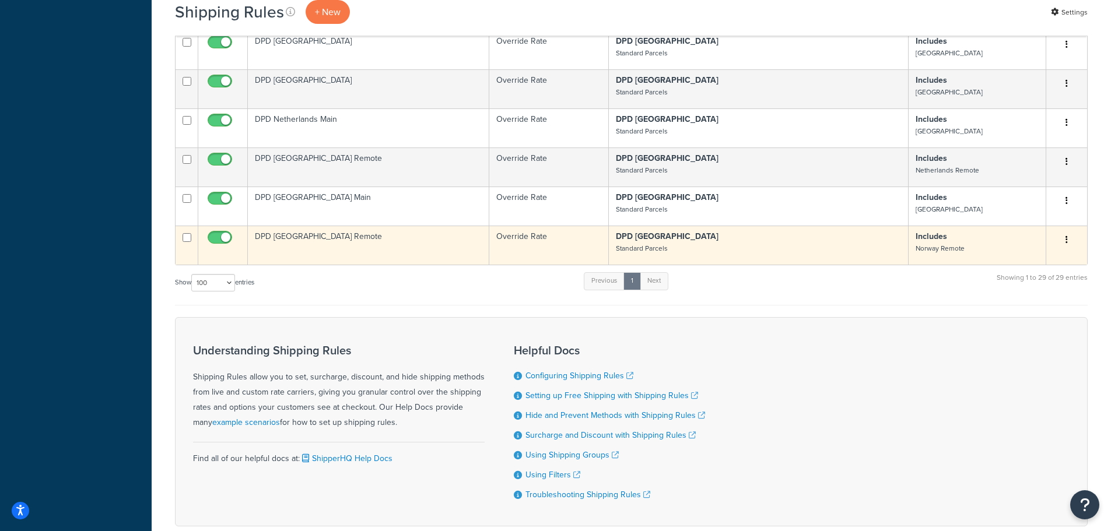
click at [185, 233] on input "checkbox" at bounding box center [187, 237] width 9 height 9
checkbox input "true"
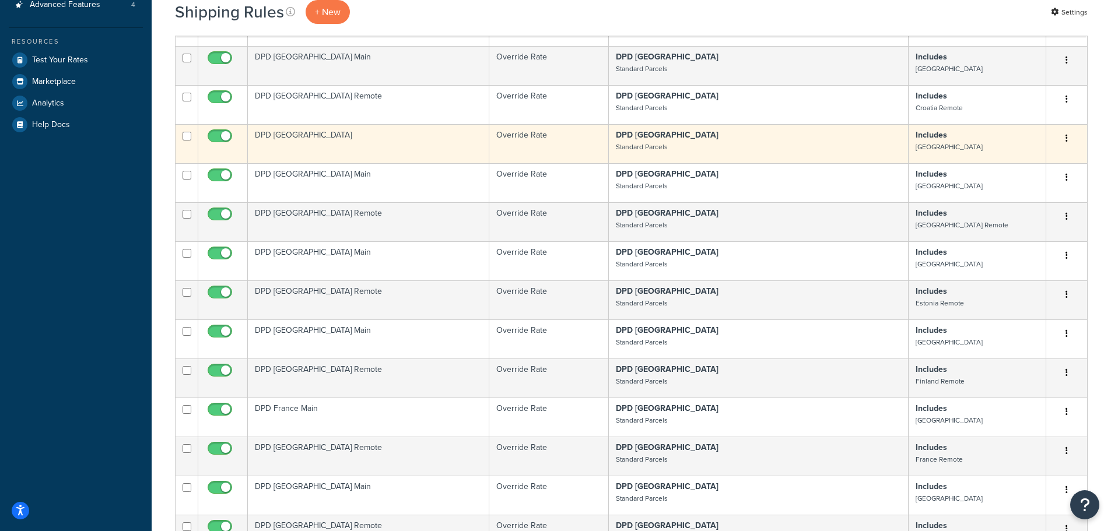
scroll to position [47, 0]
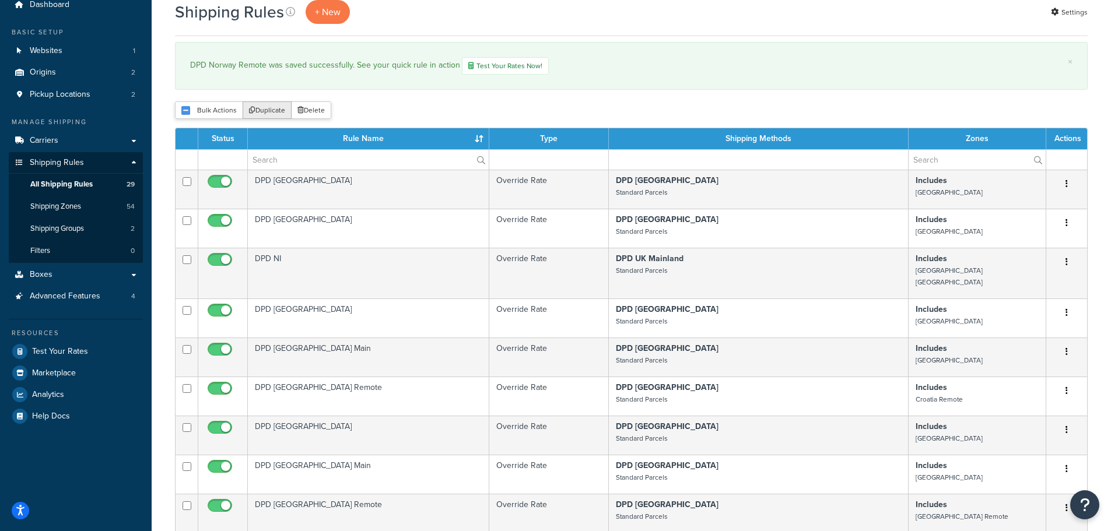
click at [271, 118] on button "Duplicate" at bounding box center [267, 109] width 49 height 17
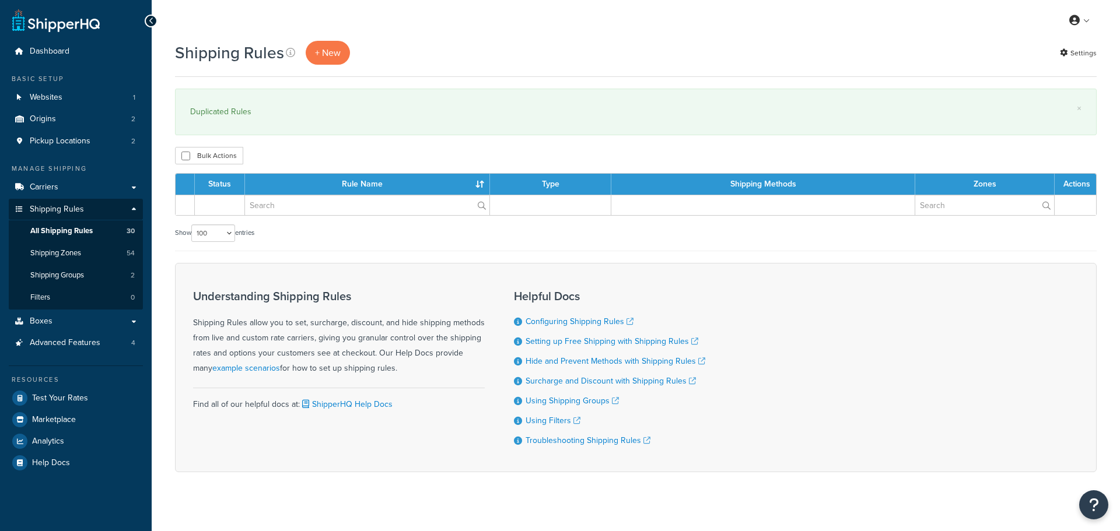
select select "100"
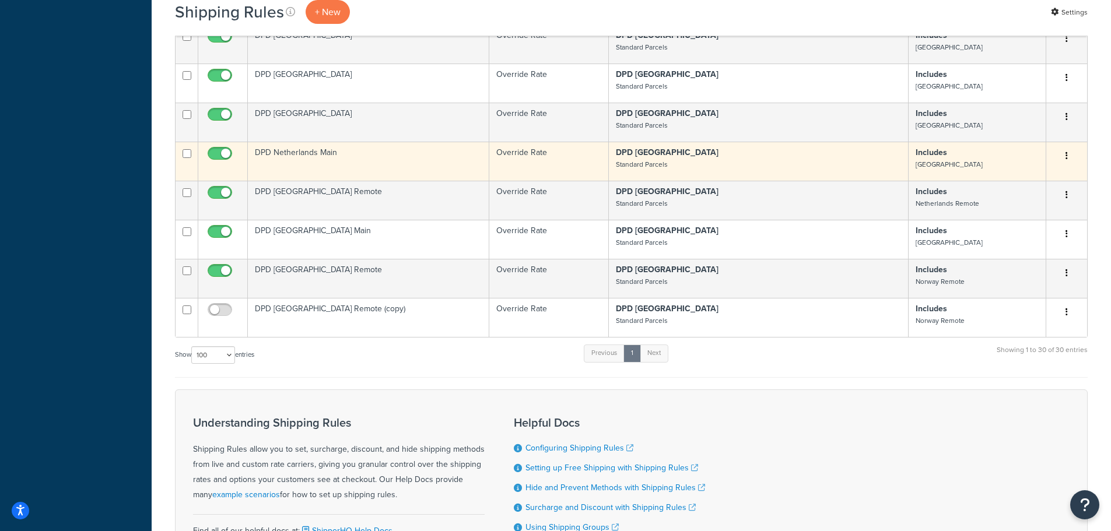
scroll to position [1182, 0]
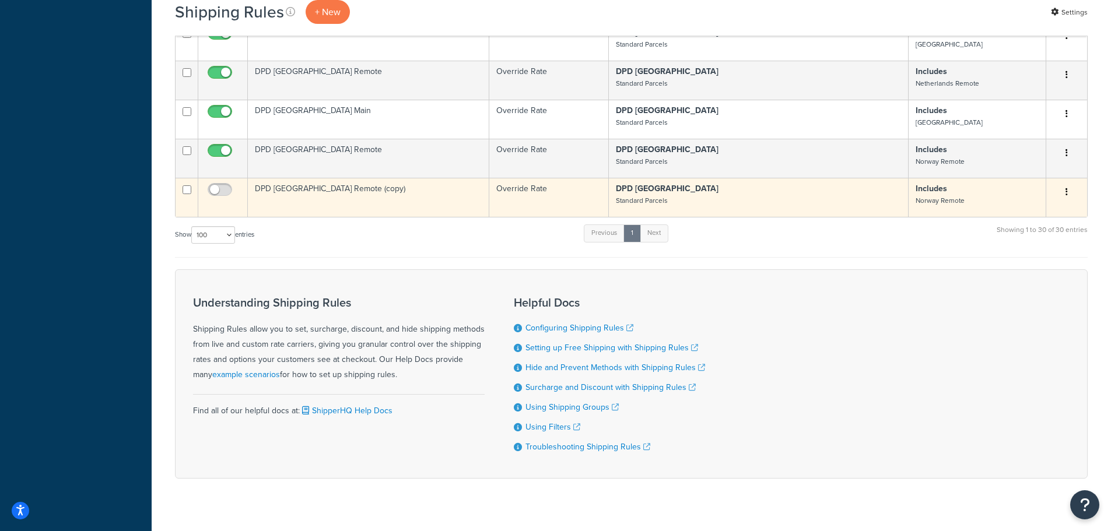
click at [306, 183] on td "DPD [GEOGRAPHIC_DATA] Remote (copy)" at bounding box center [368, 197] width 241 height 39
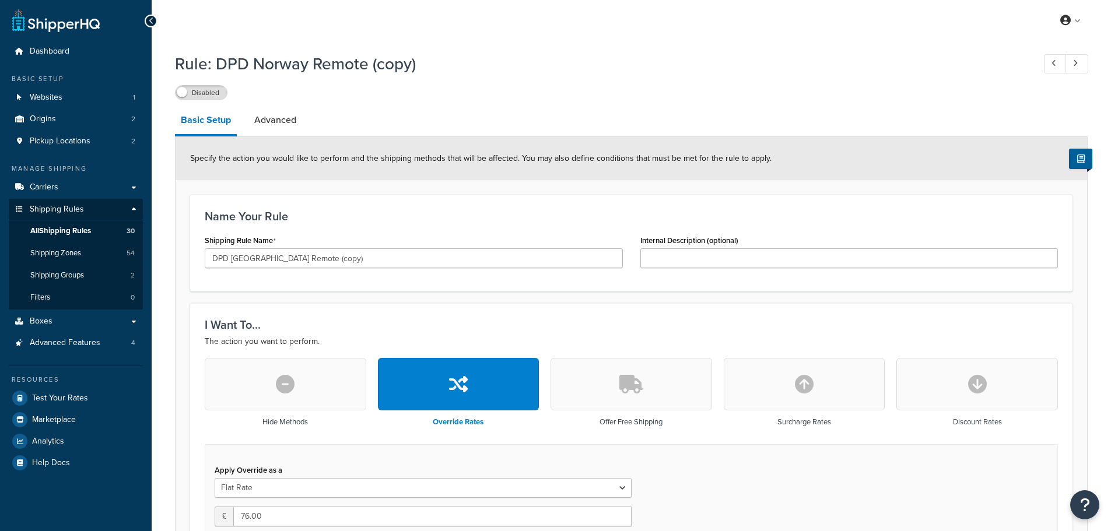
select select "BOX"
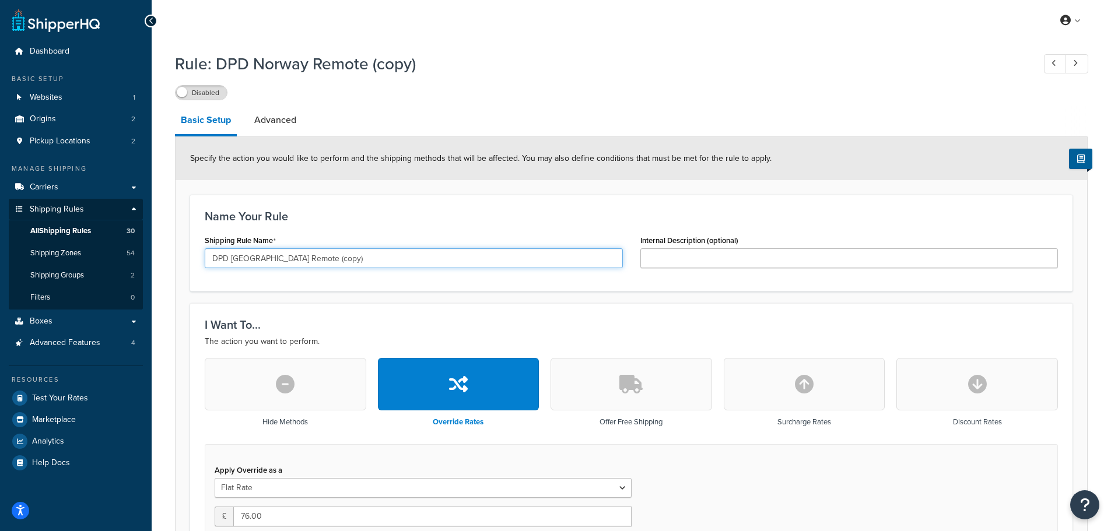
drag, startPoint x: 233, startPoint y: 260, endPoint x: 325, endPoint y: 260, distance: 92.2
click at [325, 260] on input "DPD [GEOGRAPHIC_DATA] Remote (copy)" at bounding box center [414, 258] width 418 height 20
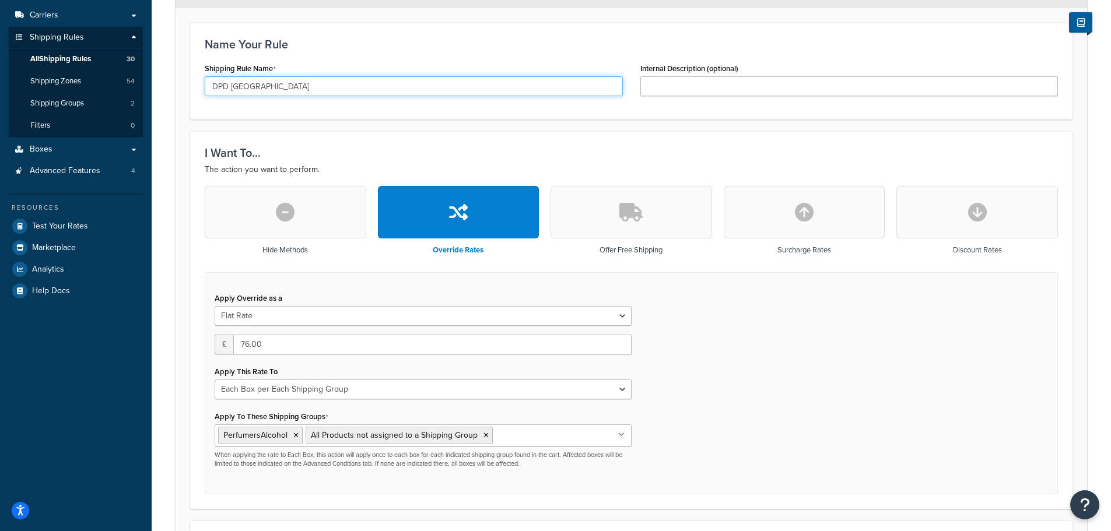
scroll to position [175, 0]
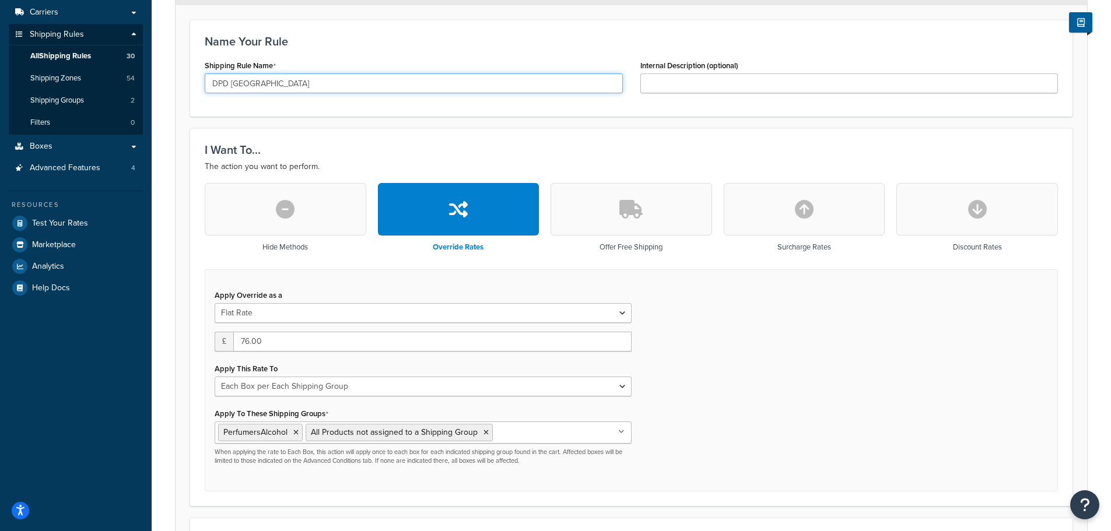
type input "DPD Poland"
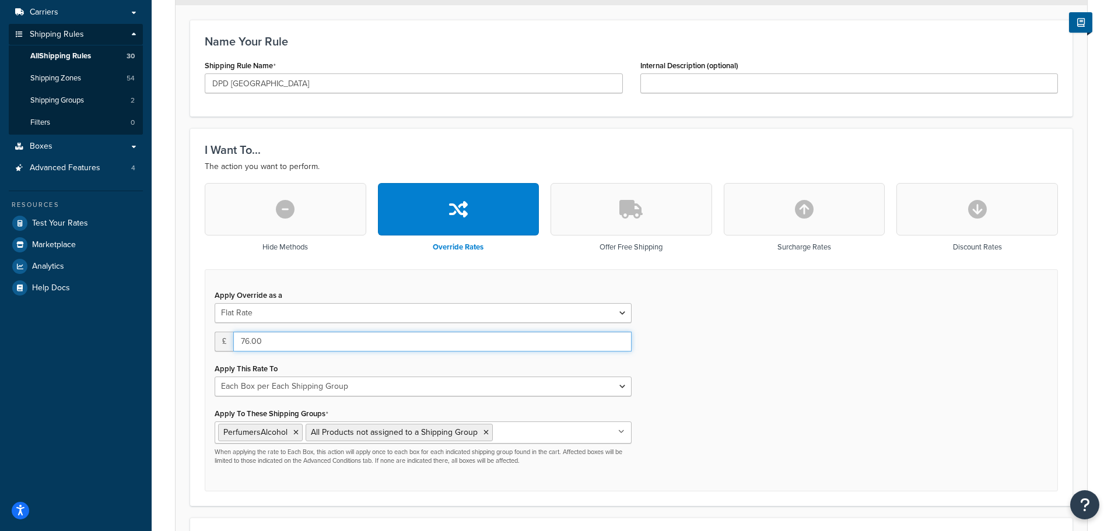
drag, startPoint x: 271, startPoint y: 342, endPoint x: 226, endPoint y: 339, distance: 45.0
click at [227, 339] on div "£ 76.00" at bounding box center [423, 342] width 417 height 20
type input "12.29"
click at [691, 311] on div "Apply Override as a Flat Rate Percentage Flat Rate & Percentage £ 12.29 Apply T…" at bounding box center [631, 380] width 853 height 223
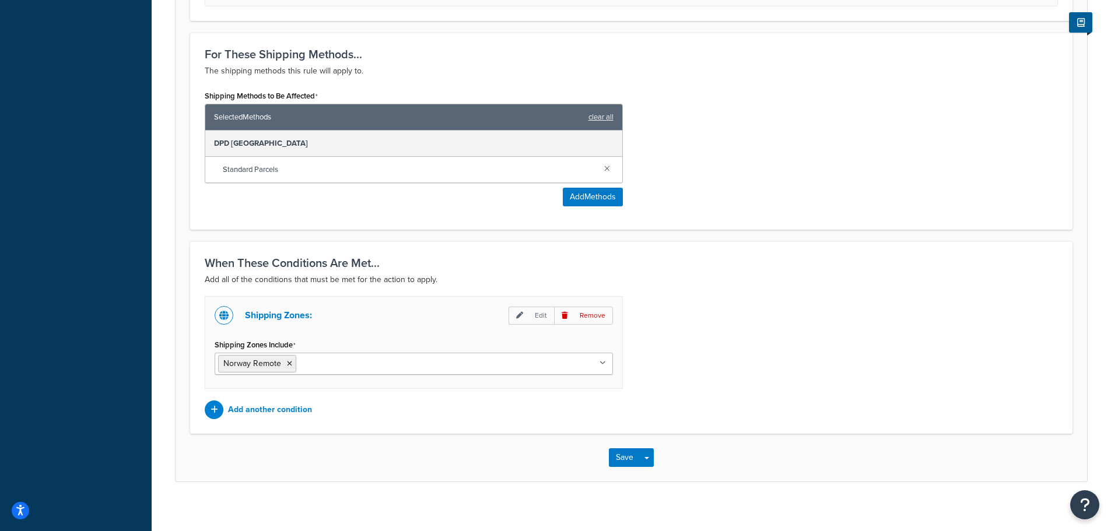
scroll to position [671, 0]
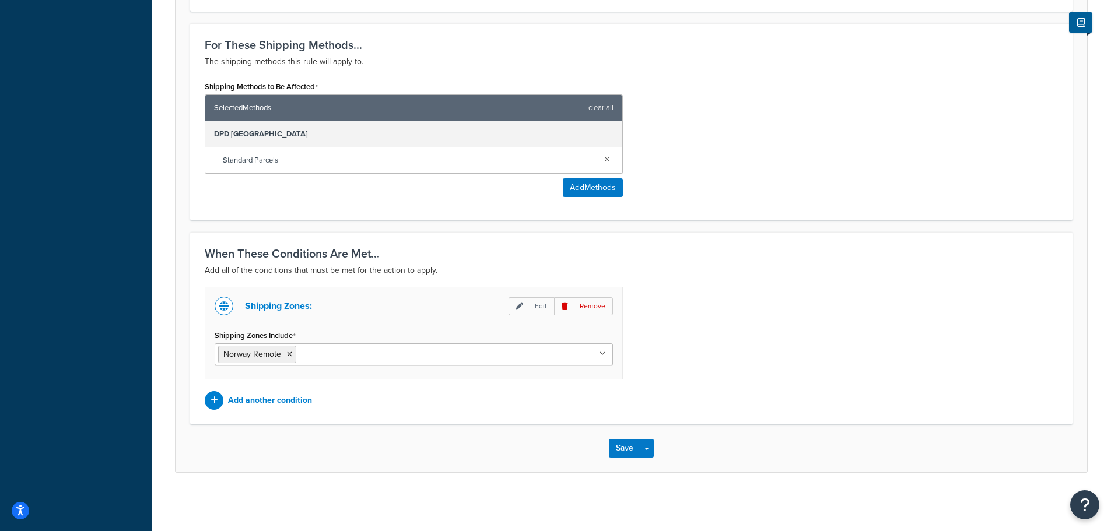
click at [321, 366] on div "Shipping Zones: Edit Remove Shipping Zones Include Norway Remote UK Mainland UK…" at bounding box center [414, 333] width 418 height 93
click at [323, 354] on input "Shipping Zones Include" at bounding box center [350, 354] width 103 height 13
type input "pol"
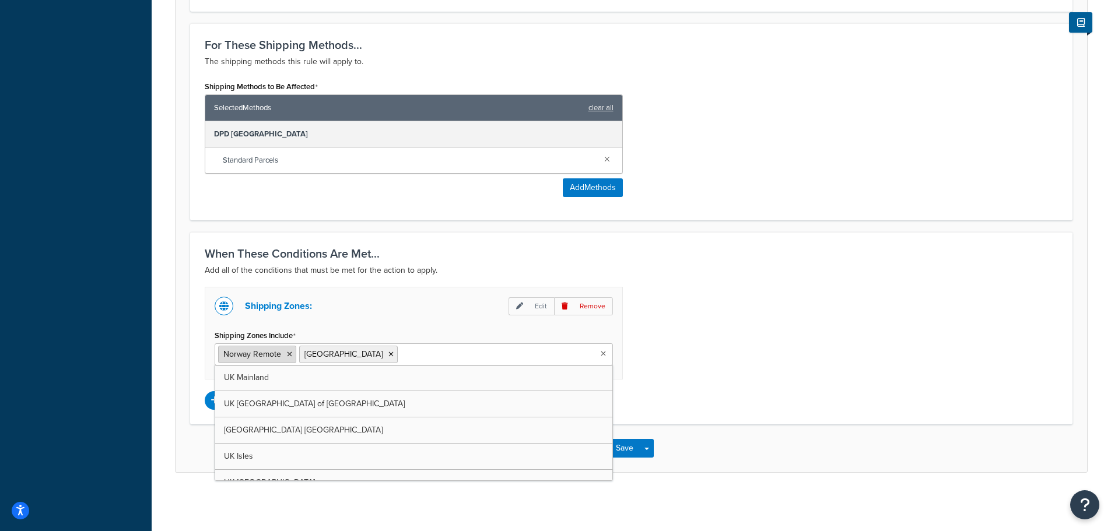
click at [288, 353] on icon at bounding box center [289, 354] width 5 height 7
click at [726, 339] on div "Shipping Zones: Edit Remove Shipping Zones Include Poland UK Mainland UK Highla…" at bounding box center [631, 348] width 871 height 123
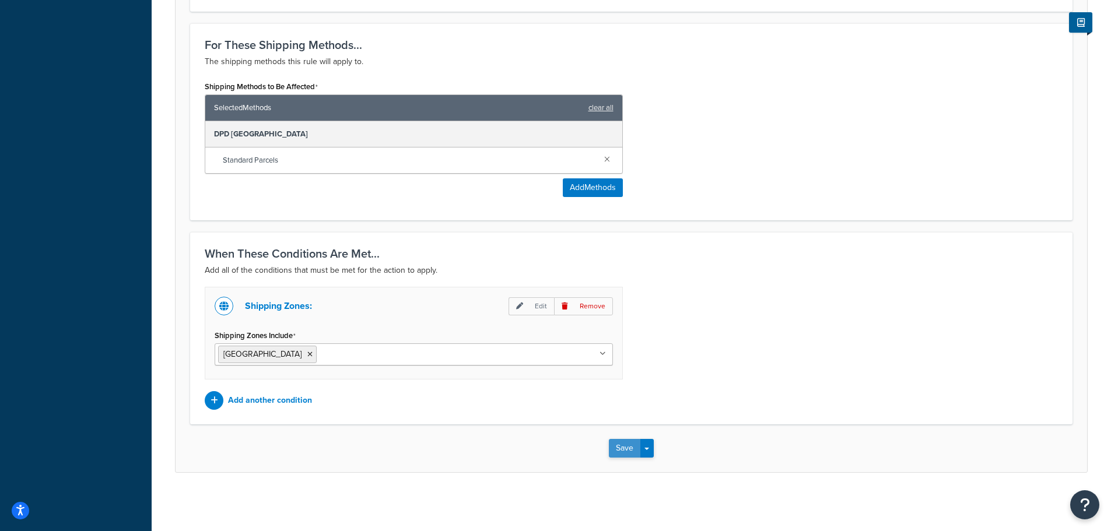
click at [621, 450] on button "Save" at bounding box center [624, 448] width 31 height 19
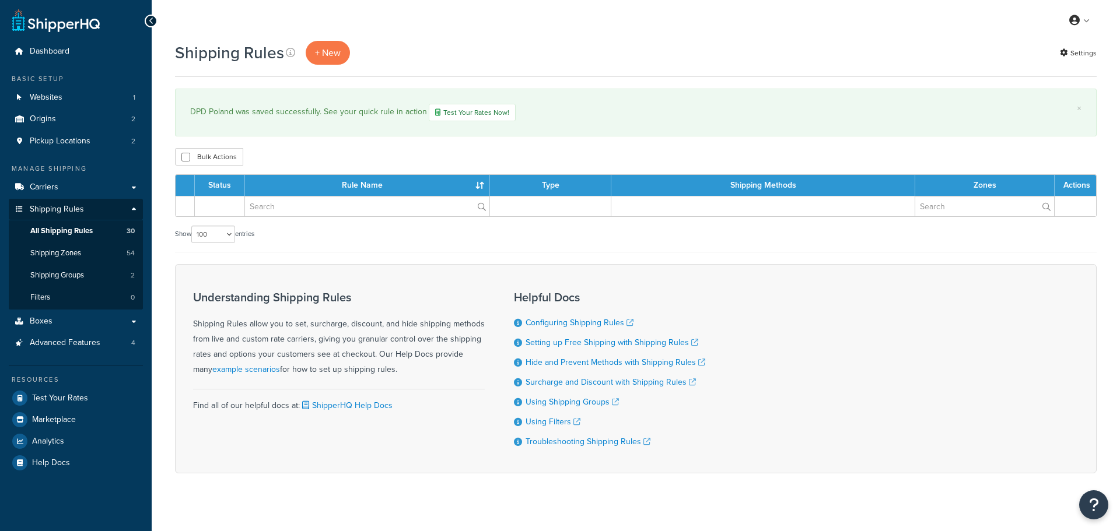
select select "100"
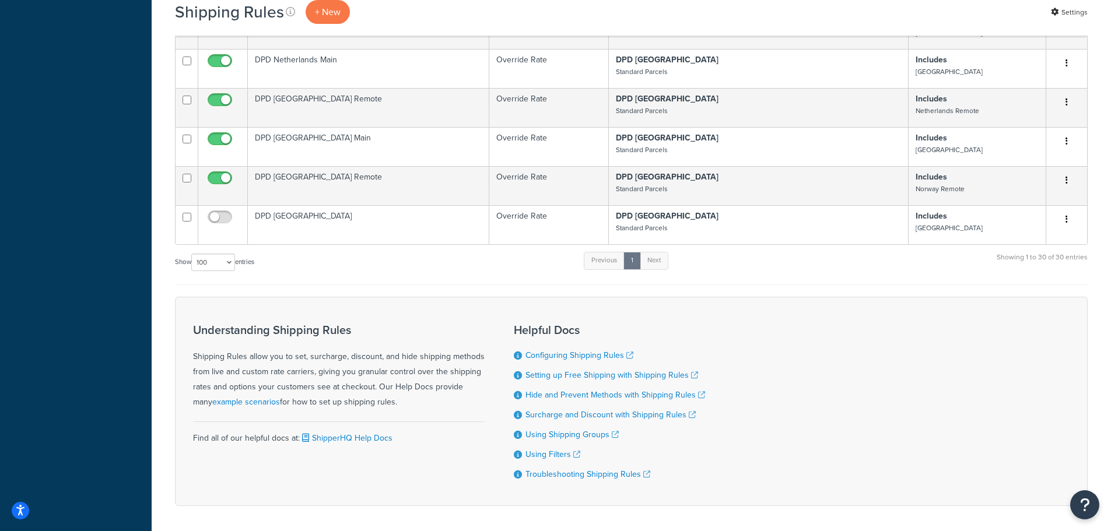
scroll to position [1136, 0]
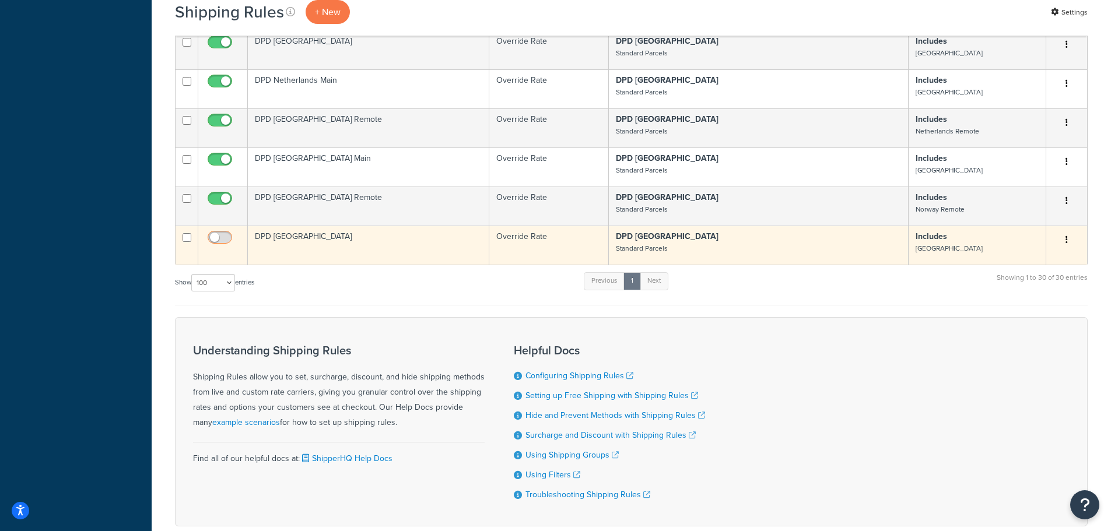
click at [217, 233] on input "checkbox" at bounding box center [221, 240] width 32 height 15
checkbox input "true"
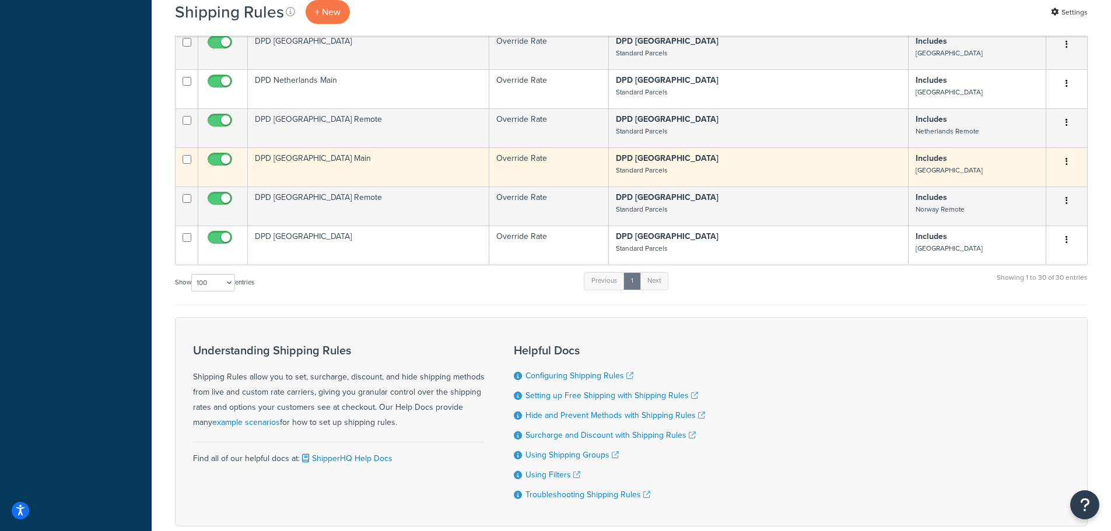
click at [185, 155] on input "checkbox" at bounding box center [187, 159] width 9 height 9
checkbox input "true"
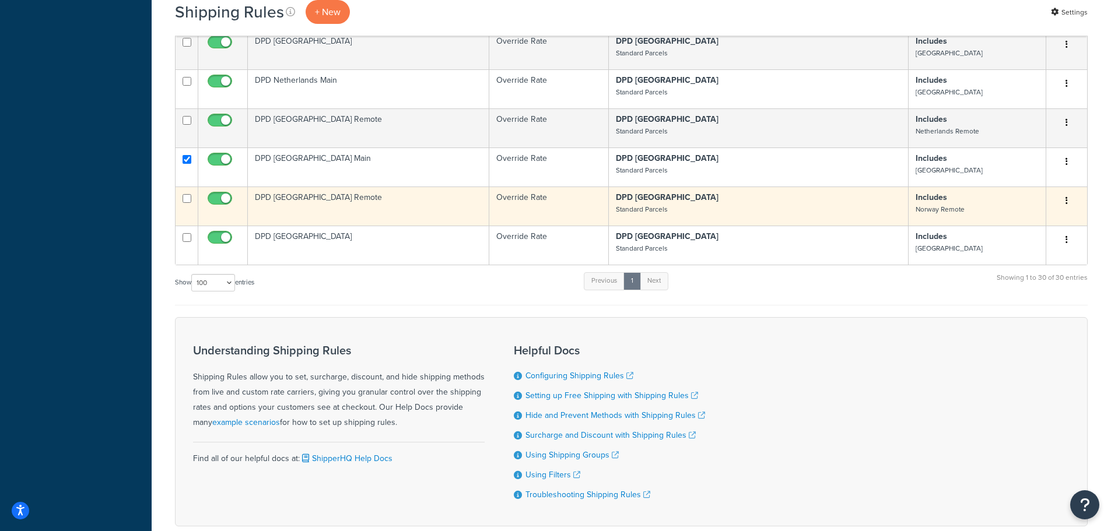
click at [187, 194] on input "checkbox" at bounding box center [187, 198] width 9 height 9
checkbox input "true"
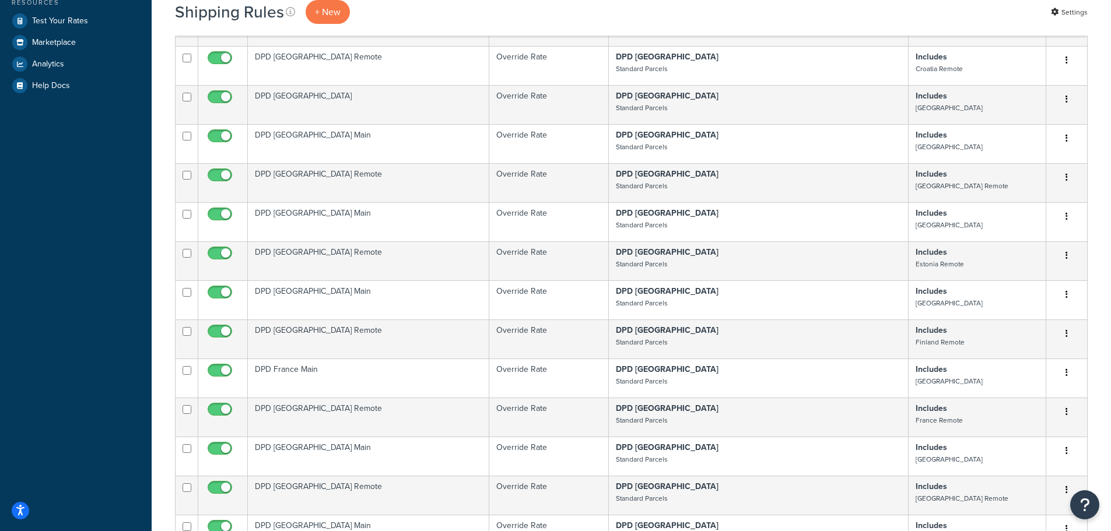
scroll to position [0, 0]
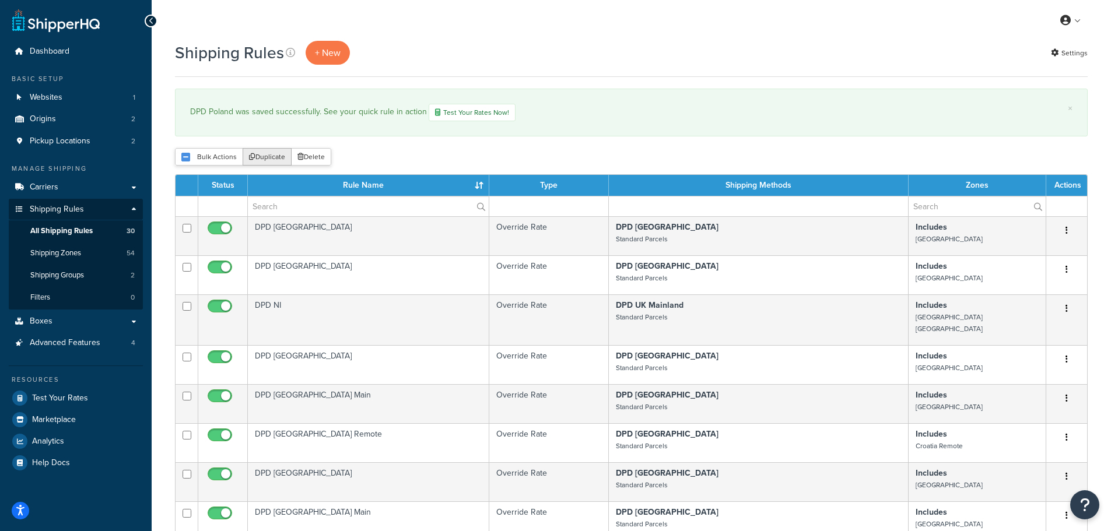
click at [262, 161] on button "Duplicate" at bounding box center [267, 156] width 49 height 17
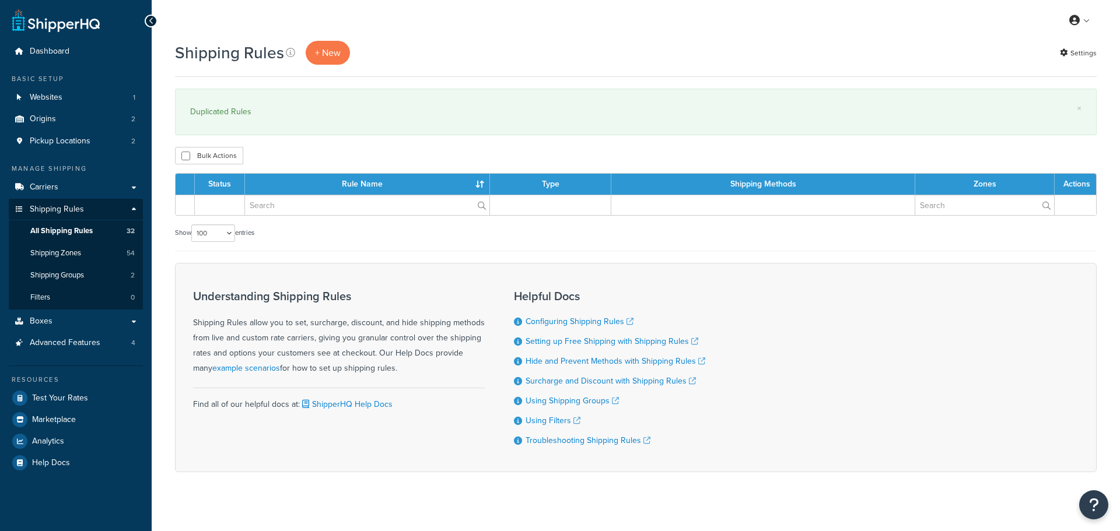
select select "100"
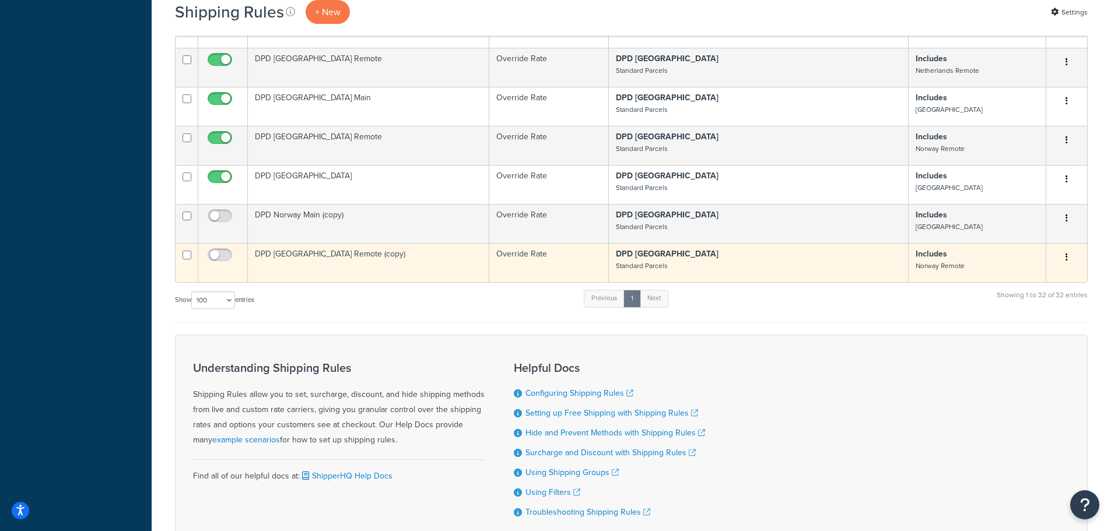
scroll to position [1270, 0]
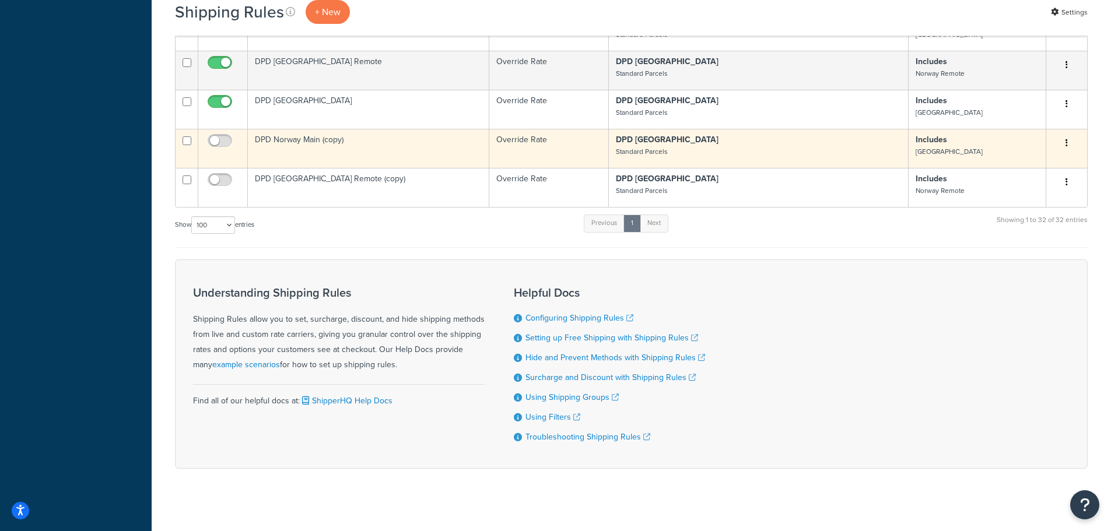
click at [323, 129] on td "DPD Norway Main (copy)" at bounding box center [368, 148] width 241 height 39
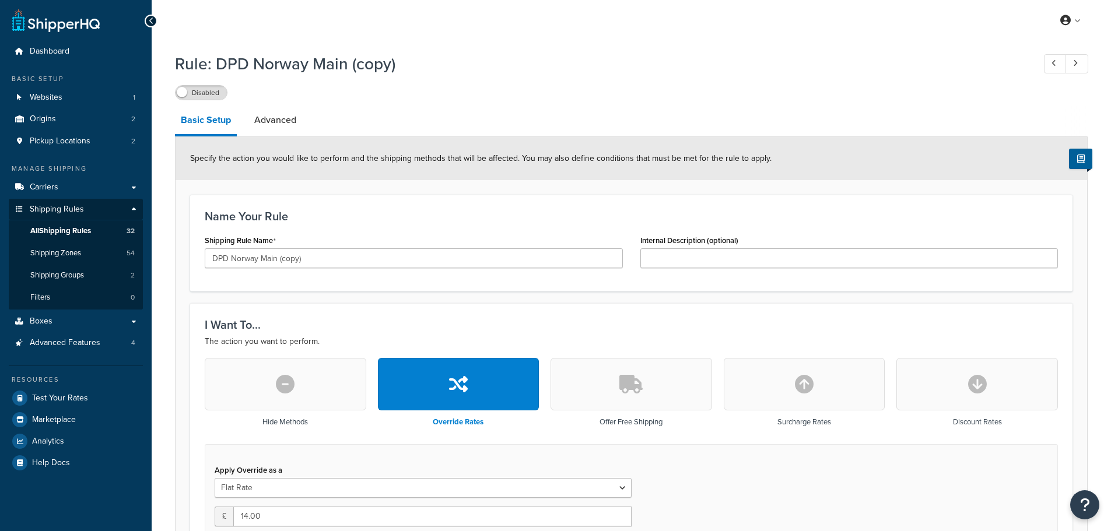
select select "BOX"
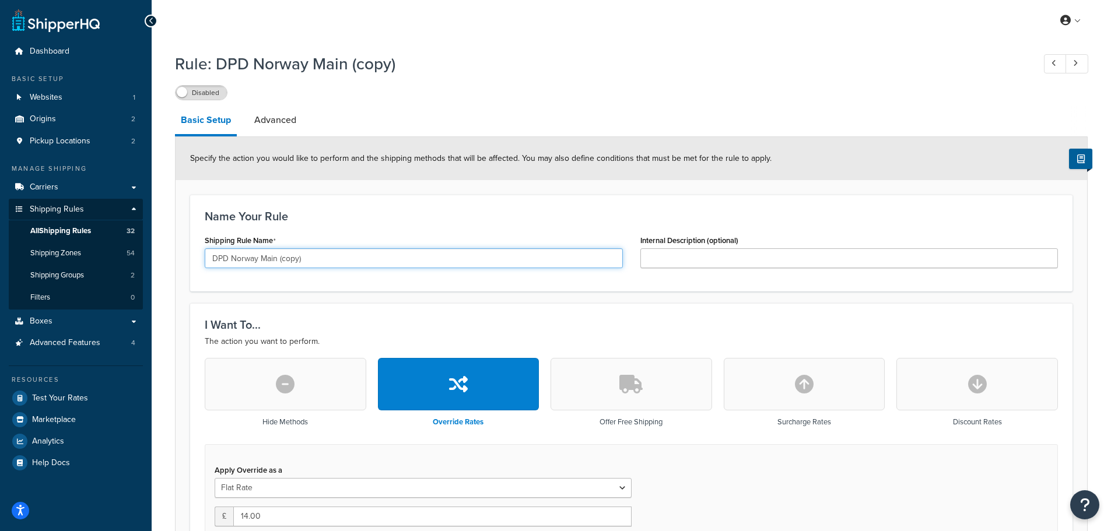
click at [240, 259] on input "DPD Norway Main (copy)" at bounding box center [414, 258] width 418 height 20
drag, startPoint x: 281, startPoint y: 262, endPoint x: 336, endPoint y: 261, distance: 54.9
click at [336, 261] on input "DPD Portugal Main (copy)" at bounding box center [414, 258] width 418 height 20
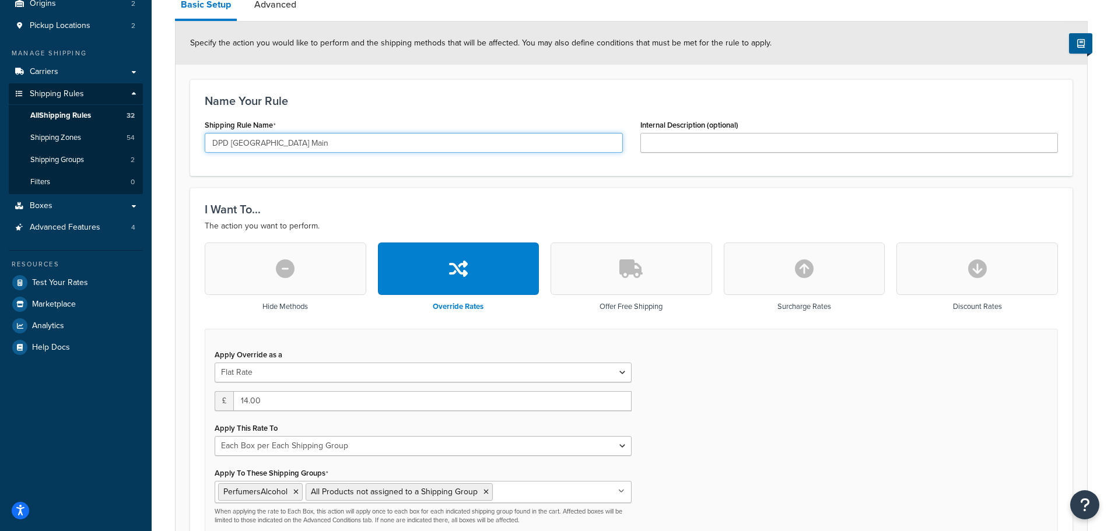
scroll to position [117, 0]
type input "DPD [GEOGRAPHIC_DATA] Main"
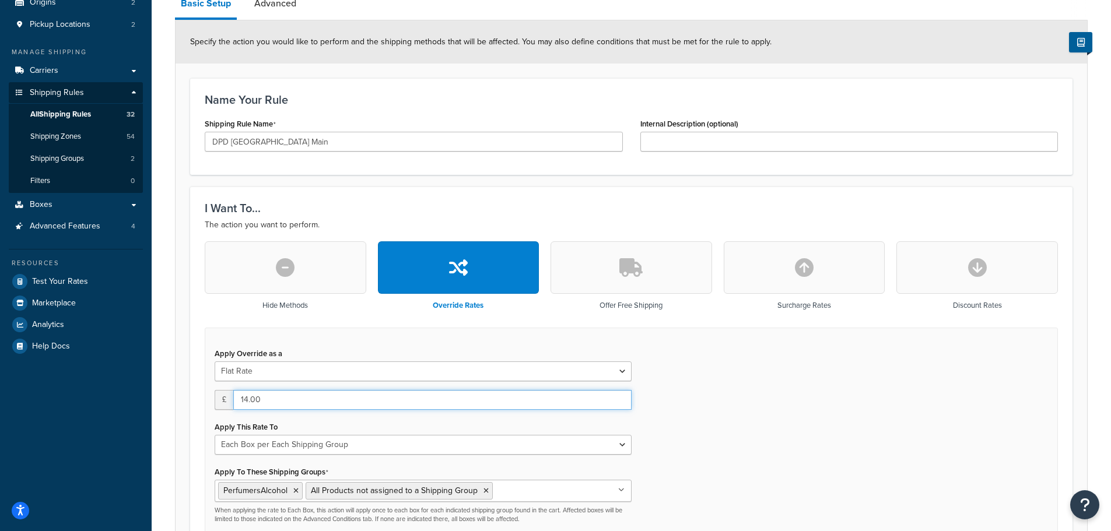
click at [253, 401] on input "14.00" at bounding box center [432, 400] width 398 height 20
type input "12.75"
click at [708, 418] on div "Apply Override as a Flat Rate Percentage Flat Rate & Percentage £ 12.75 Apply T…" at bounding box center [631, 439] width 853 height 223
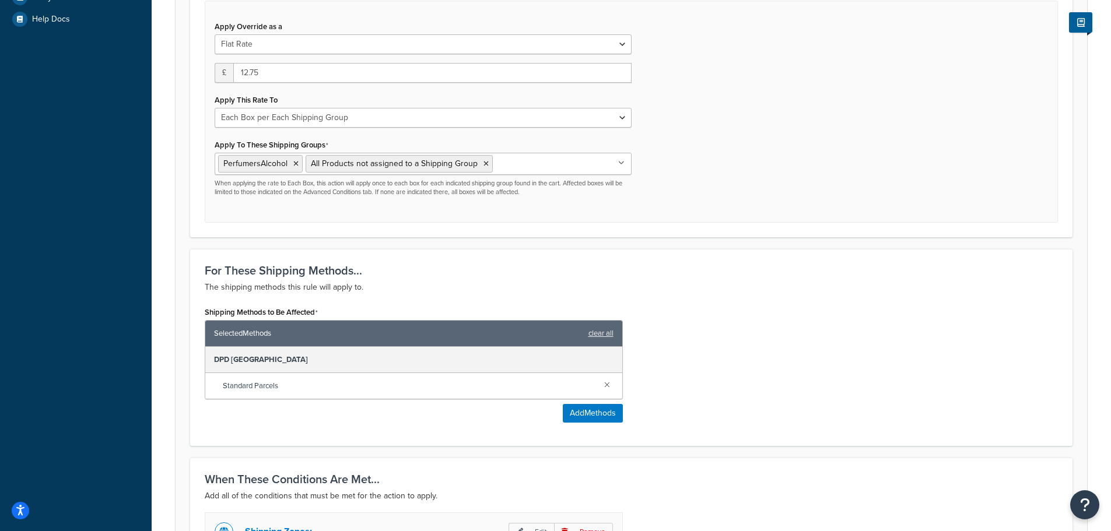
scroll to position [583, 0]
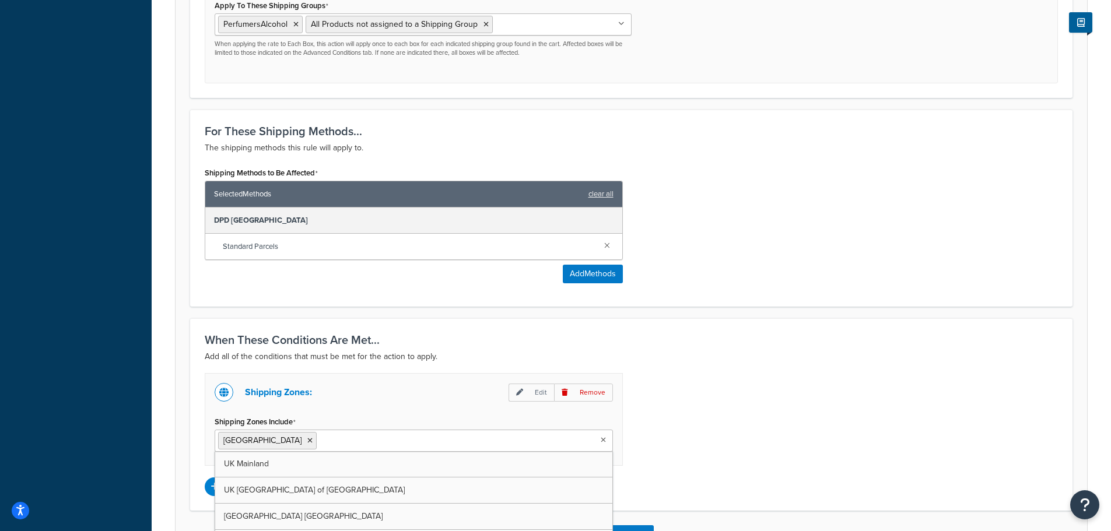
click at [320, 441] on input "Shipping Zones Include" at bounding box center [371, 440] width 103 height 13
type input "po"
click at [307, 442] on icon at bounding box center [309, 440] width 5 height 7
click at [731, 436] on div "Shipping Zones: Edit Remove Shipping Zones Include Portugal UK Mainland UK High…" at bounding box center [631, 434] width 871 height 123
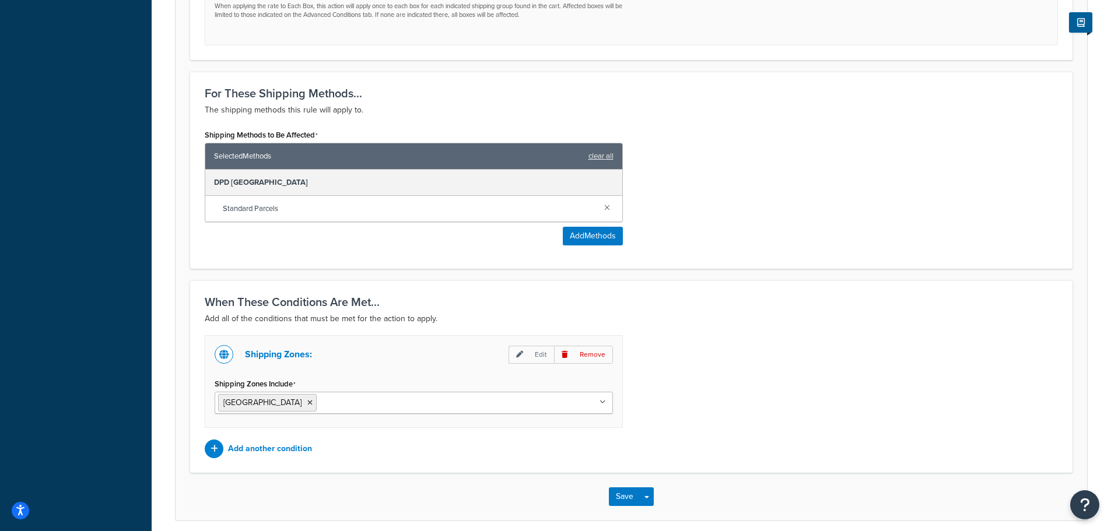
scroll to position [671, 0]
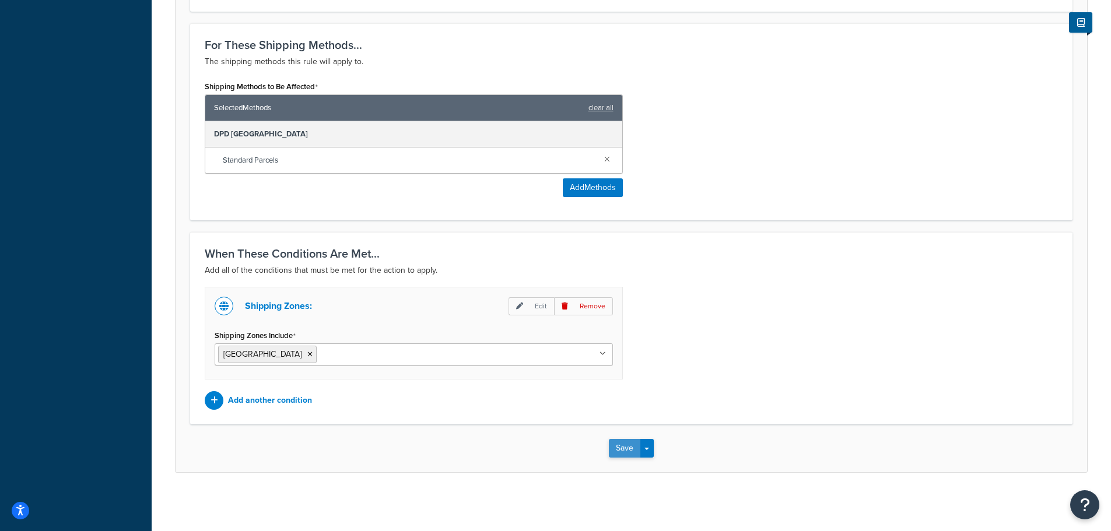
click at [622, 449] on button "Save" at bounding box center [624, 448] width 31 height 19
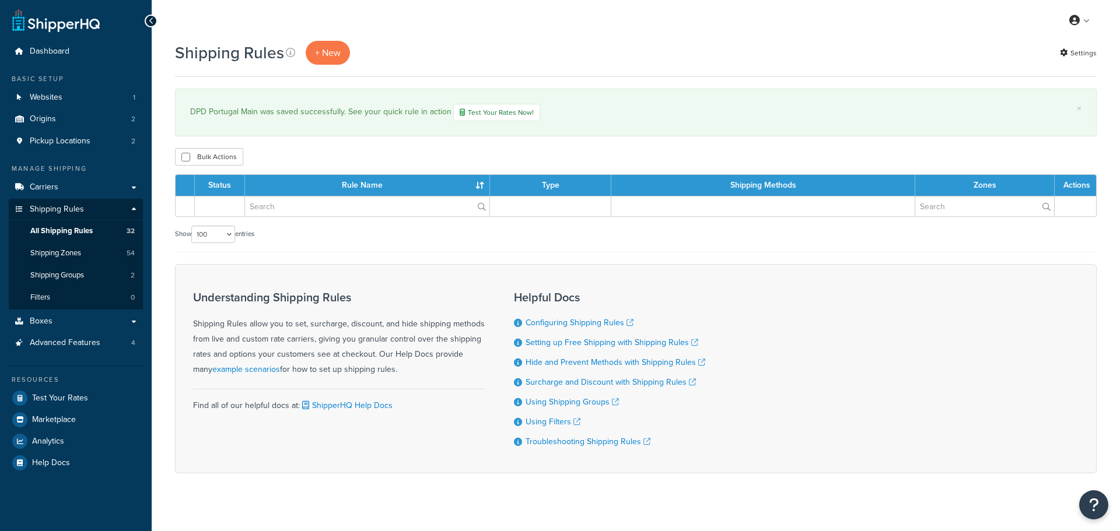
select select "100"
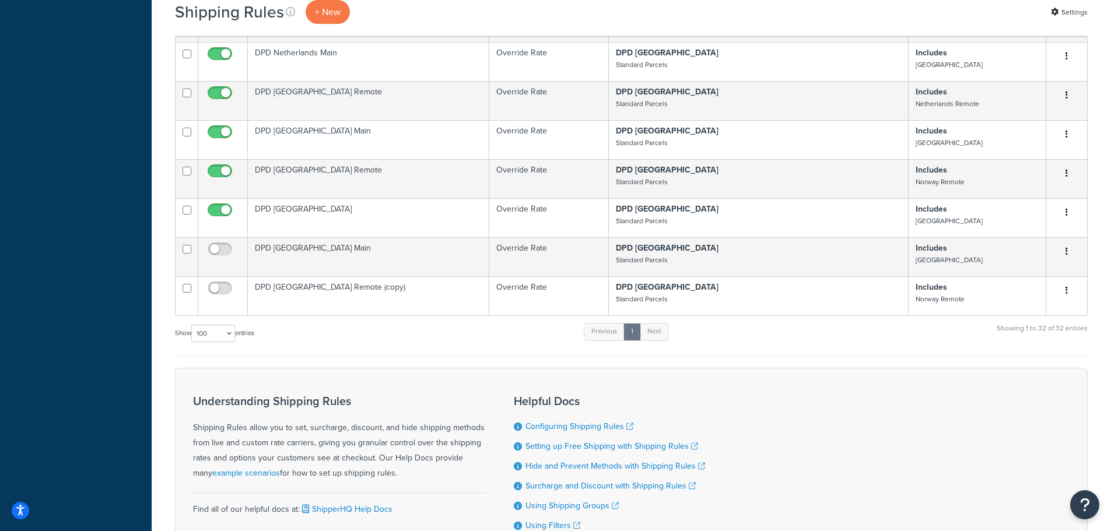
scroll to position [1167, 0]
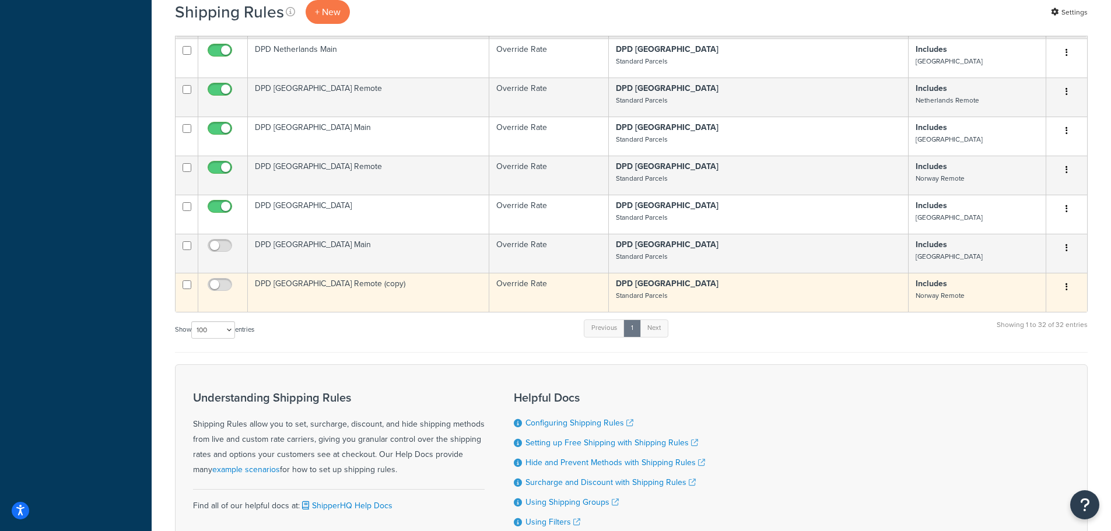
click at [313, 278] on td "DPD [GEOGRAPHIC_DATA] Remote (copy)" at bounding box center [368, 292] width 241 height 39
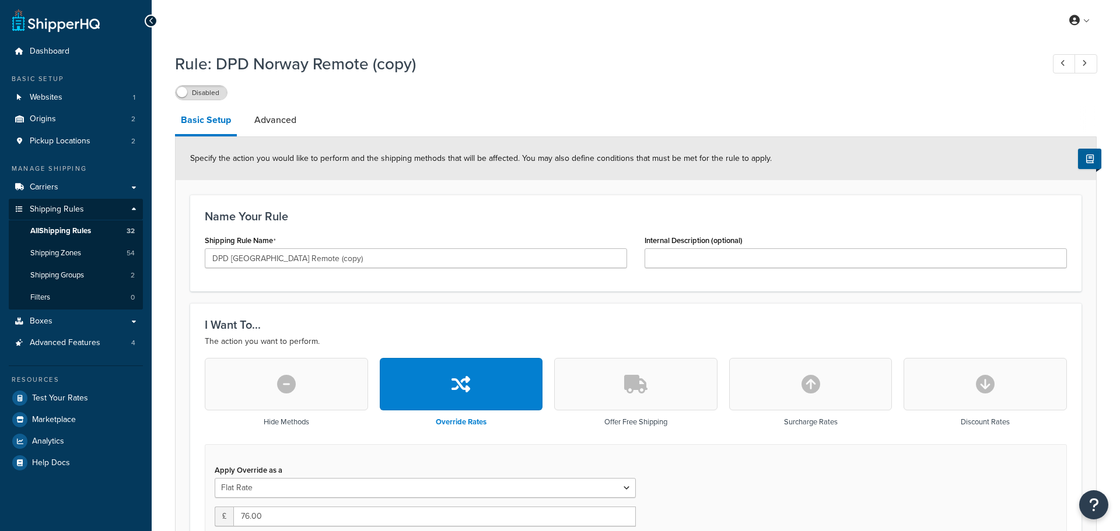
select select "BOX"
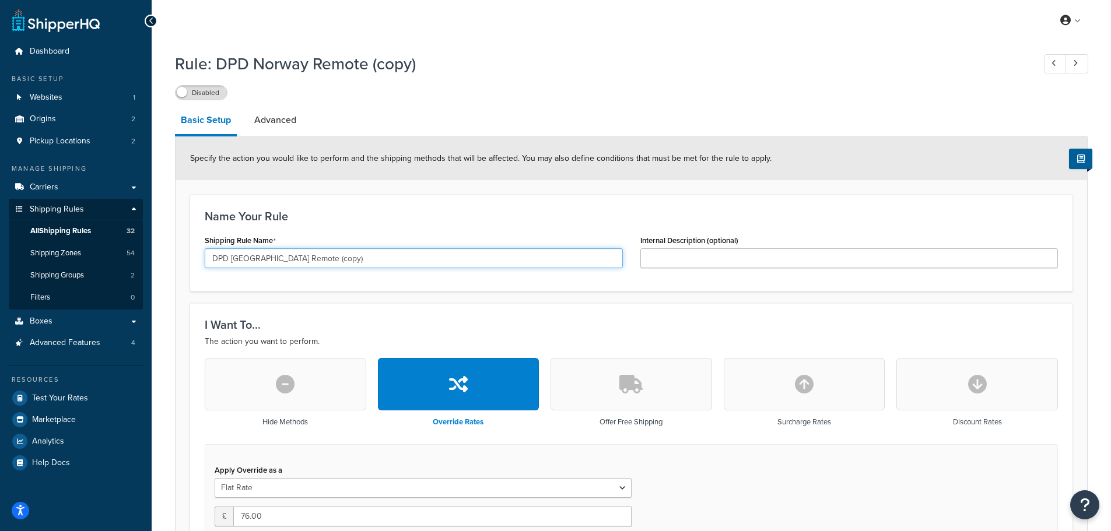
click at [241, 260] on input "DPD [GEOGRAPHIC_DATA] Remote (copy)" at bounding box center [414, 258] width 418 height 20
drag, startPoint x: 289, startPoint y: 261, endPoint x: 385, endPoint y: 255, distance: 95.8
click at [385, 255] on input "DPD Portugal Remote (copy)" at bounding box center [414, 258] width 418 height 20
type input "DPD [GEOGRAPHIC_DATA] Remote"
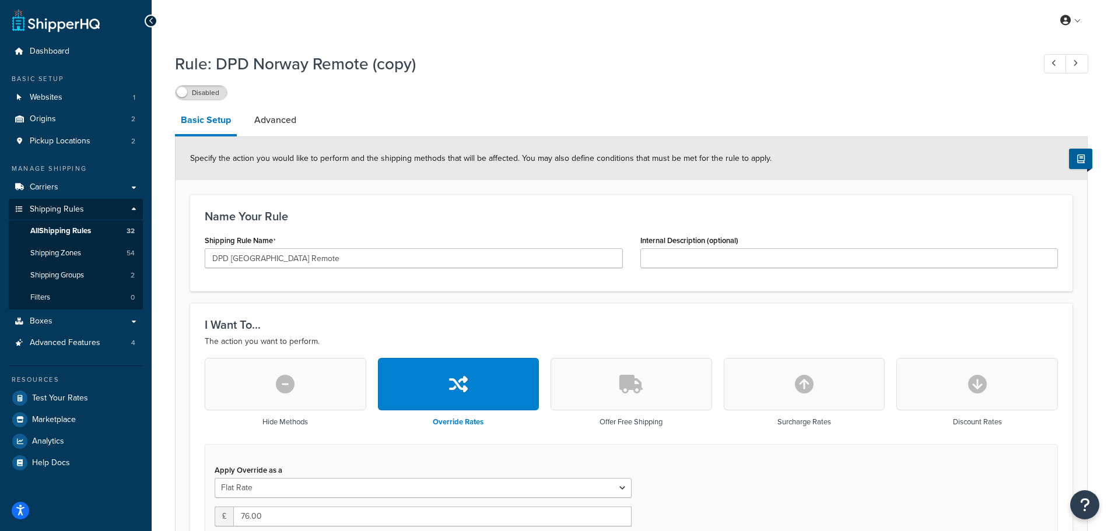
click at [396, 309] on div "I Want To... The action you want to perform. Hide Methods Override Rates Offer …" at bounding box center [631, 492] width 882 height 378
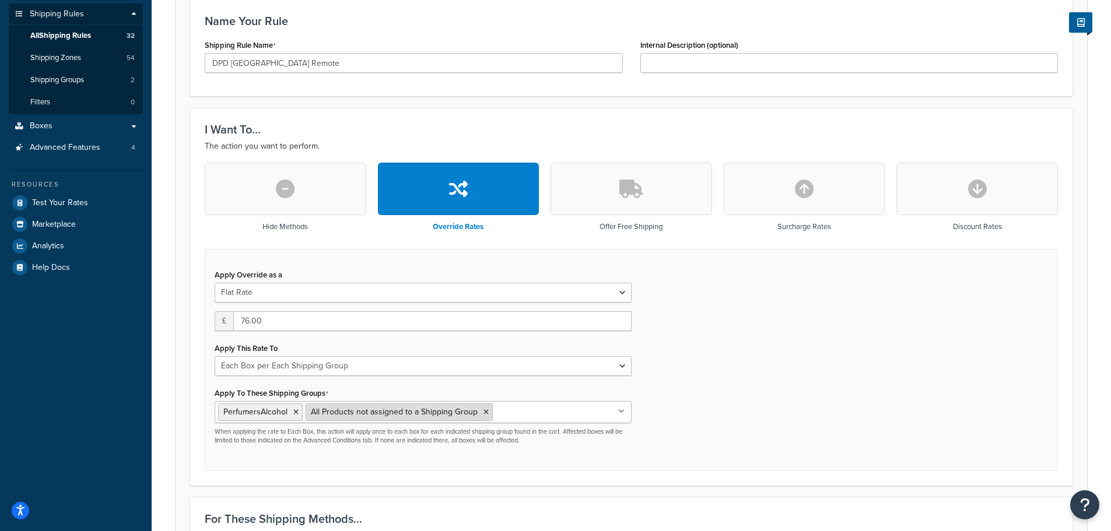
scroll to position [292, 0]
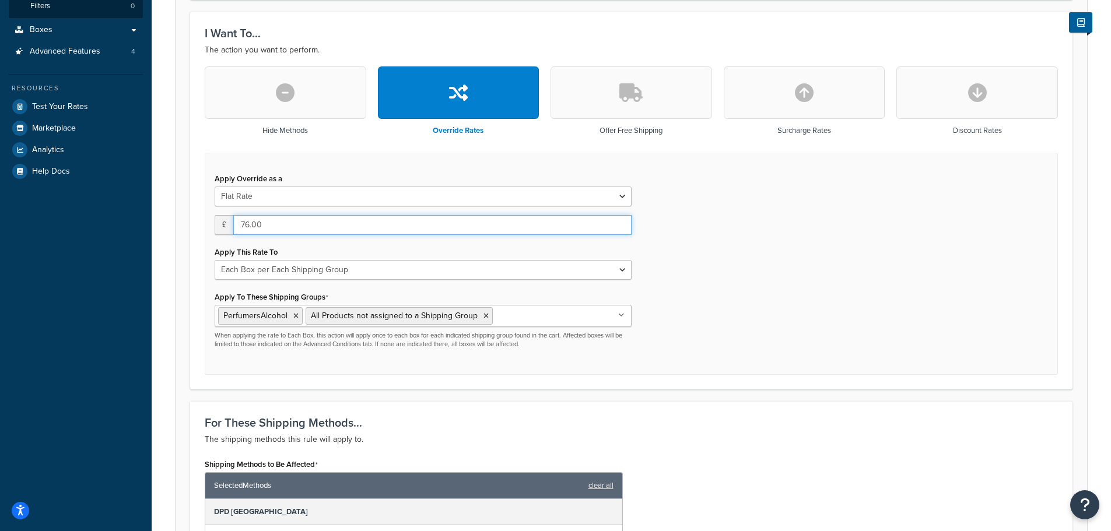
drag, startPoint x: 269, startPoint y: 226, endPoint x: 235, endPoint y: 227, distance: 34.4
click at [235, 227] on input "76.00" at bounding box center [432, 225] width 398 height 20
type input "64"
click at [717, 230] on div "Apply Override as a Flat Rate Percentage Flat Rate & Percentage £ 64 Apply This…" at bounding box center [631, 264] width 853 height 223
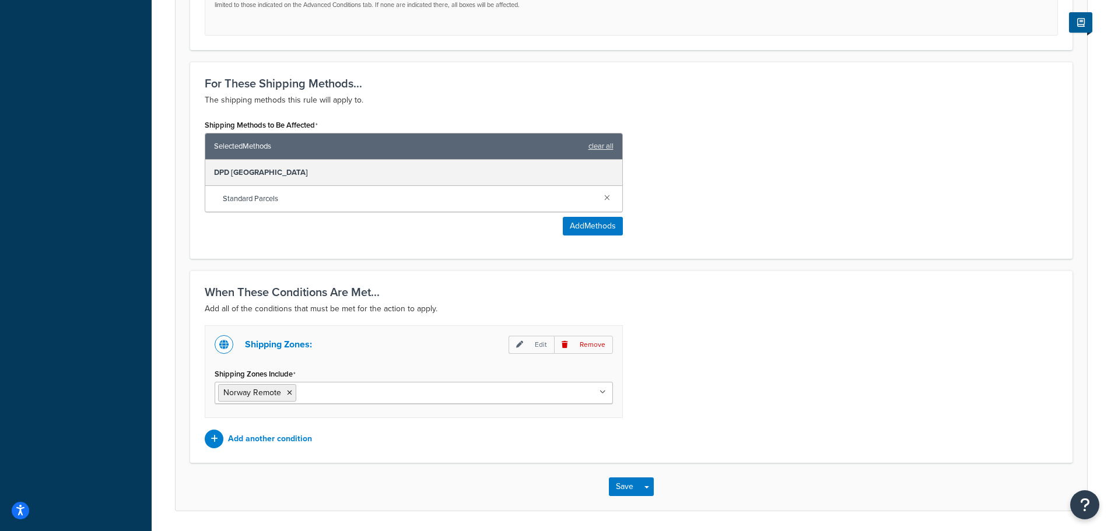
scroll to position [671, 0]
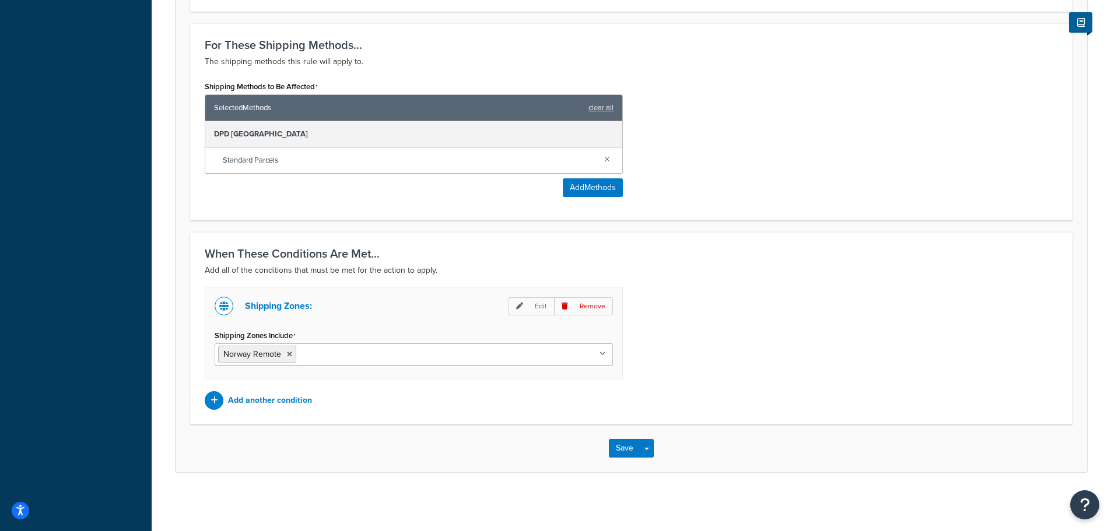
click at [320, 356] on input "Shipping Zones Include" at bounding box center [350, 354] width 103 height 13
type input "por"
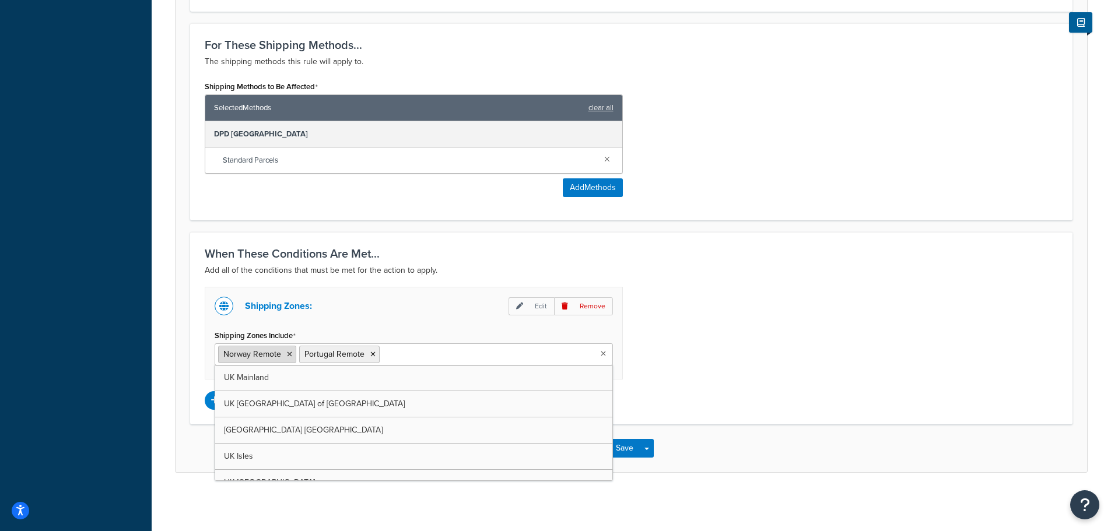
click at [287, 354] on icon at bounding box center [289, 354] width 5 height 7
click at [731, 324] on div "Shipping Zones: Edit Remove Shipping Zones Include [GEOGRAPHIC_DATA] Remote [GE…" at bounding box center [631, 348] width 871 height 123
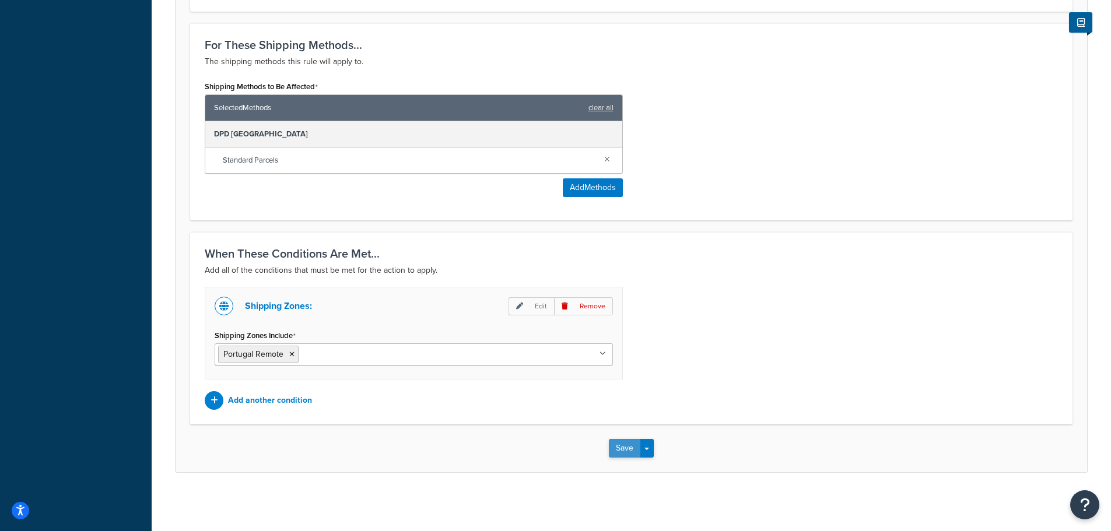
click at [616, 444] on button "Save" at bounding box center [624, 448] width 31 height 19
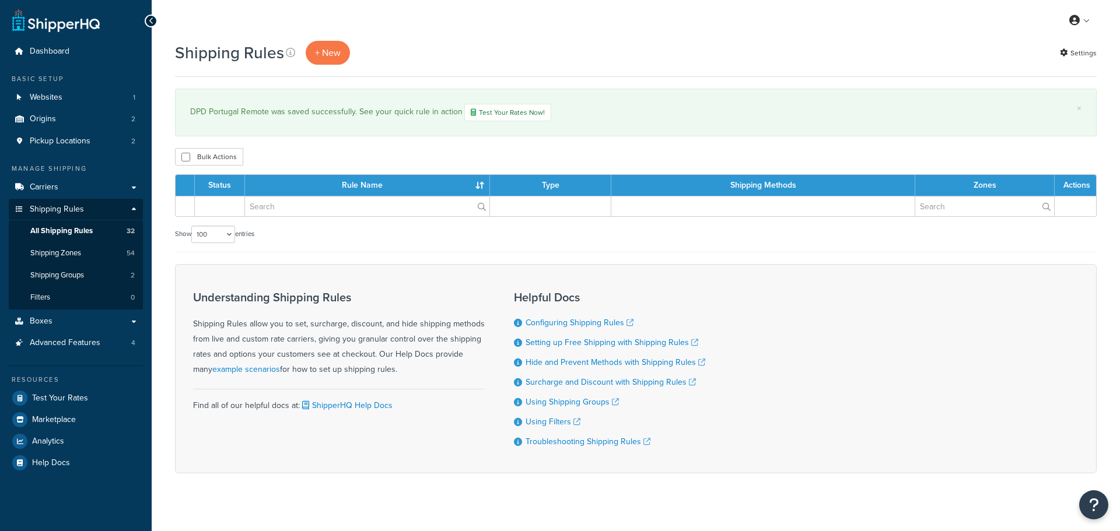
select select "100"
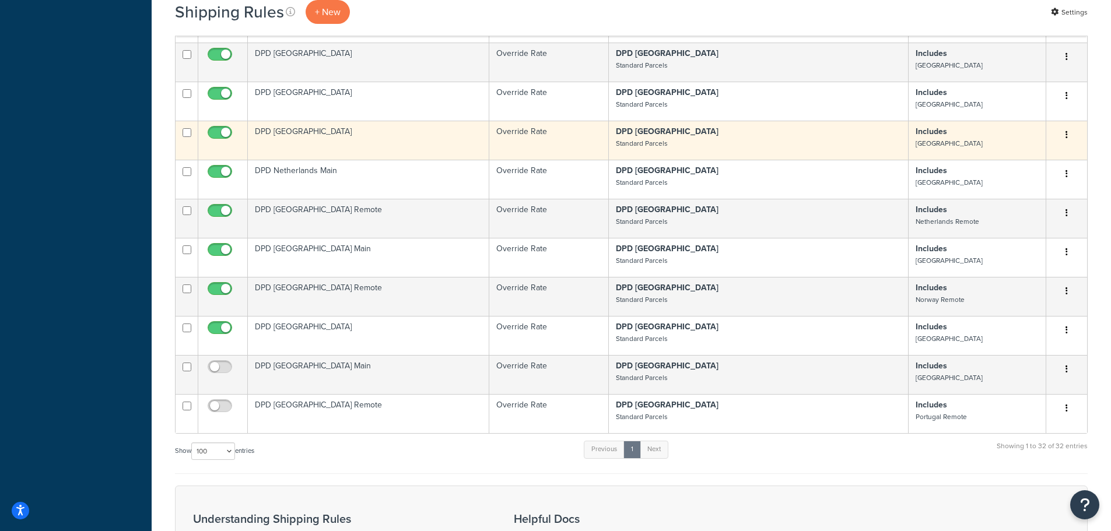
scroll to position [1050, 0]
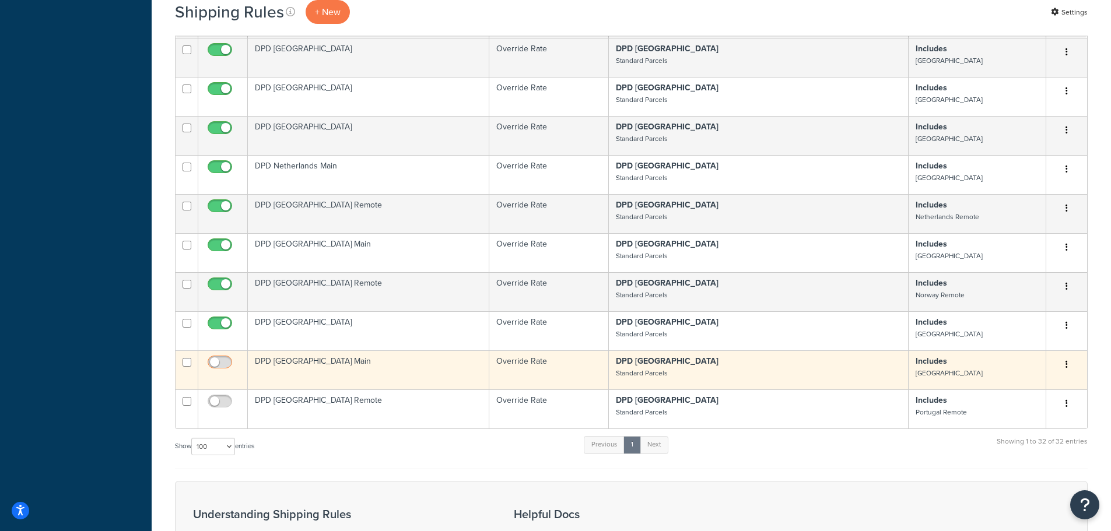
click at [223, 358] on input "checkbox" at bounding box center [221, 365] width 32 height 15
checkbox input "true"
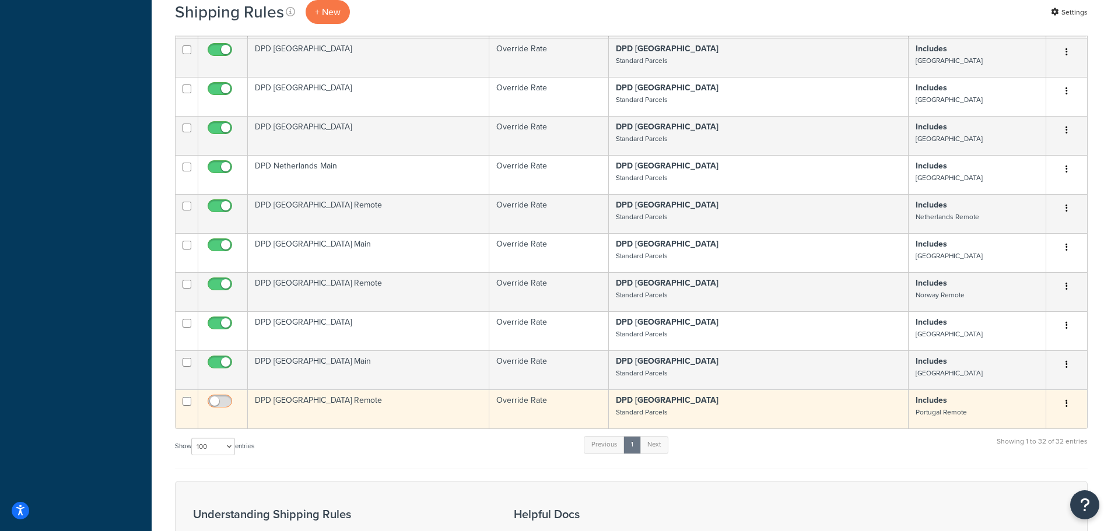
click at [223, 397] on input "checkbox" at bounding box center [221, 404] width 32 height 15
checkbox input "true"
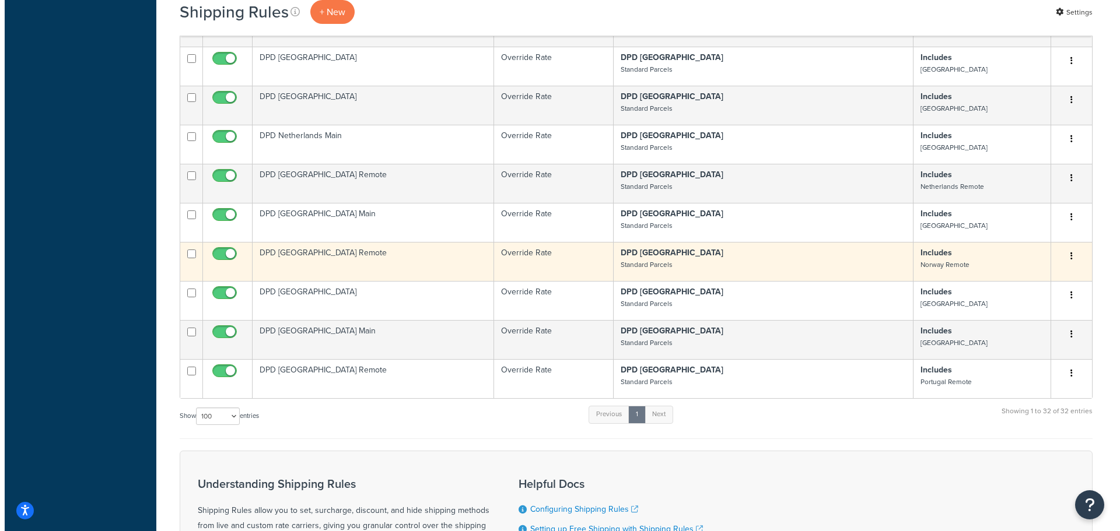
scroll to position [1108, 0]
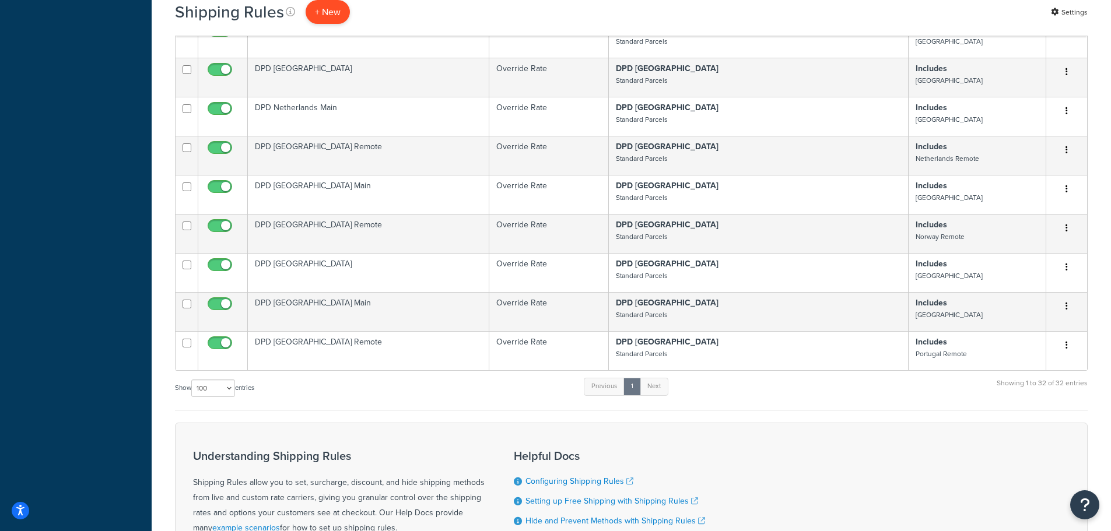
click at [320, 10] on p "+ New" at bounding box center [328, 12] width 44 height 24
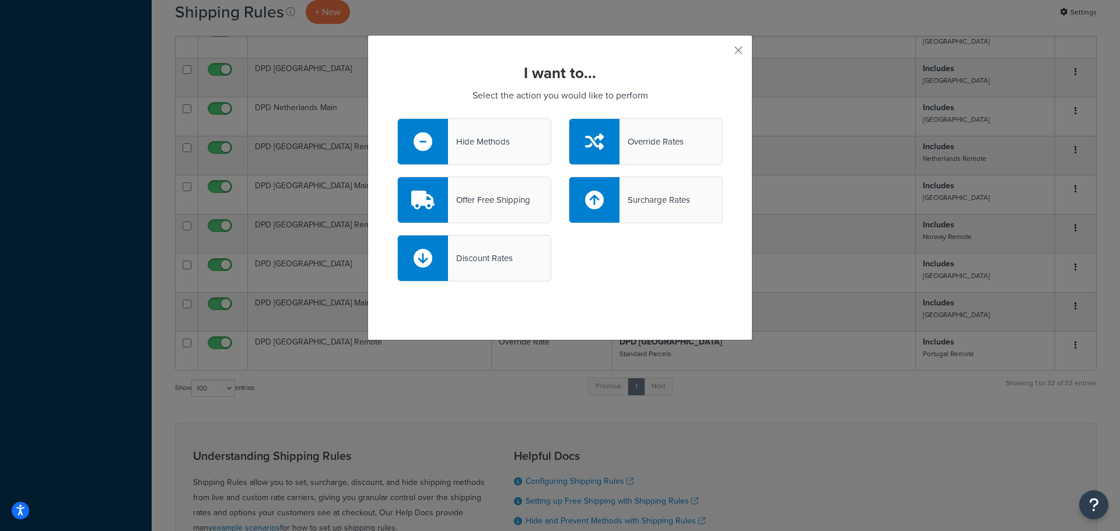
click at [650, 198] on div "Surcharge Rates" at bounding box center [654, 200] width 71 height 16
click at [0, 0] on input "Surcharge Rates" at bounding box center [0, 0] width 0 height 0
select select "CART"
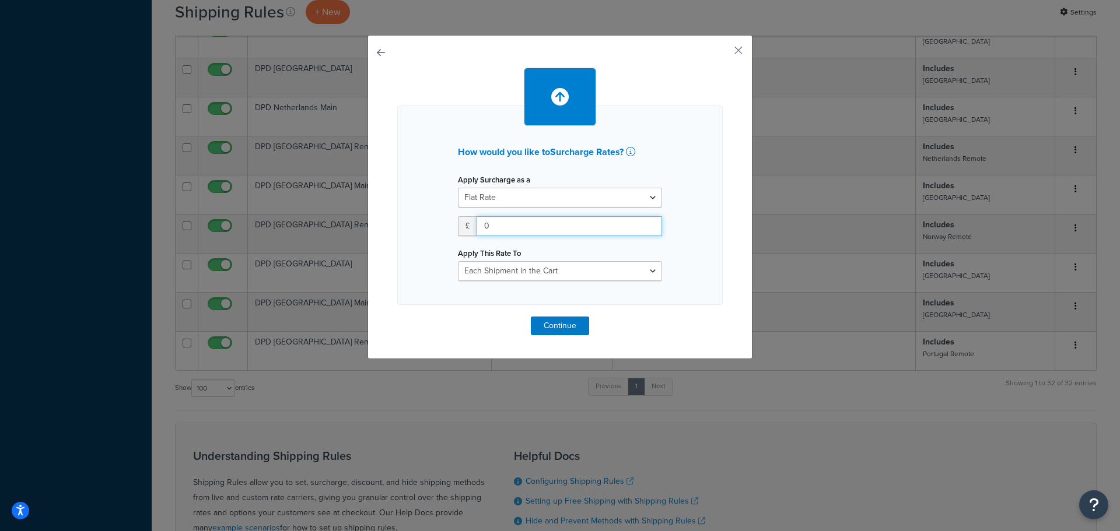
drag, startPoint x: 509, startPoint y: 225, endPoint x: 472, endPoint y: 225, distance: 36.7
click at [477, 225] on input "0" at bounding box center [569, 226] width 185 height 20
type input "11.90"
click at [501, 269] on select "Entire Cart Each Shipment in the Cart Each Origin in the Cart Each Shipping Gro…" at bounding box center [560, 271] width 204 height 20
select select "BOX"
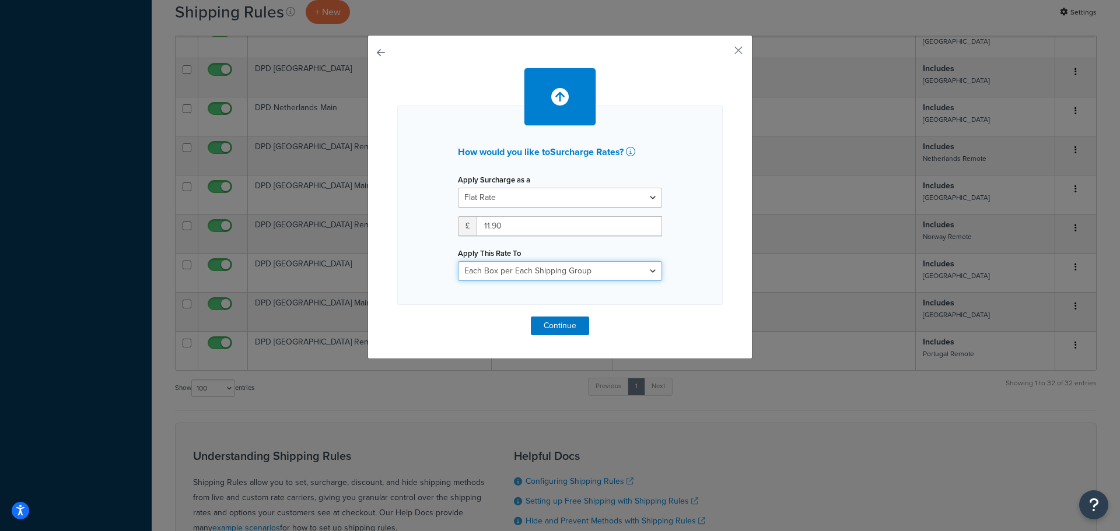
click at [458, 261] on select "Entire Cart Each Shipment in the Cart Each Origin in the Cart Each Shipping Gro…" at bounding box center [560, 271] width 204 height 20
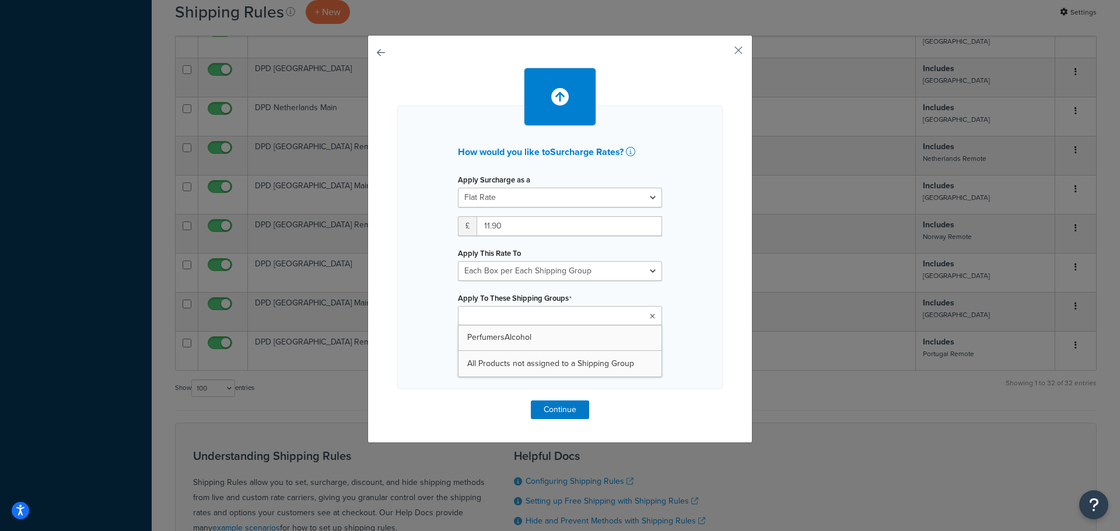
click at [507, 319] on input "Apply To These Shipping Groups" at bounding box center [512, 316] width 103 height 13
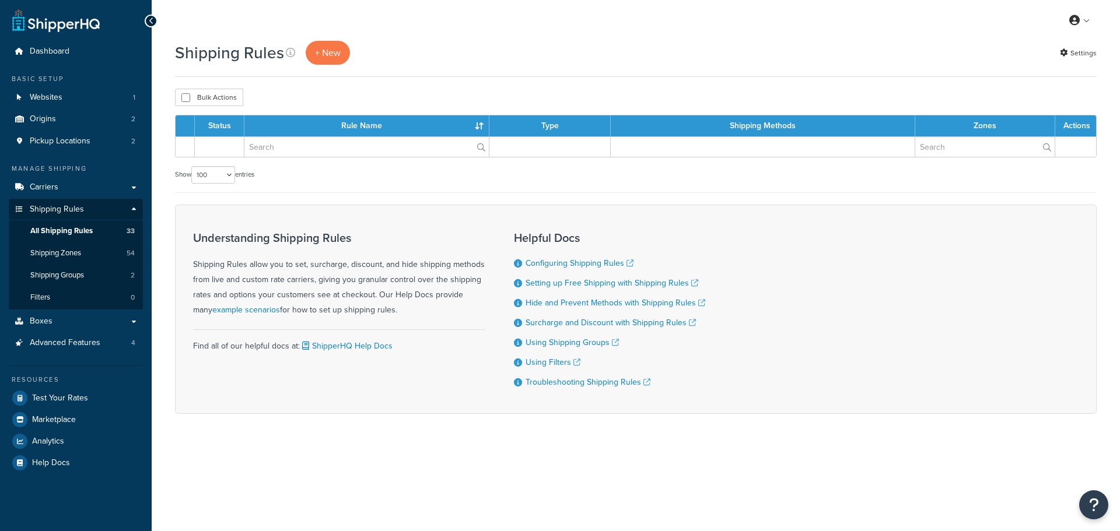
select select "100"
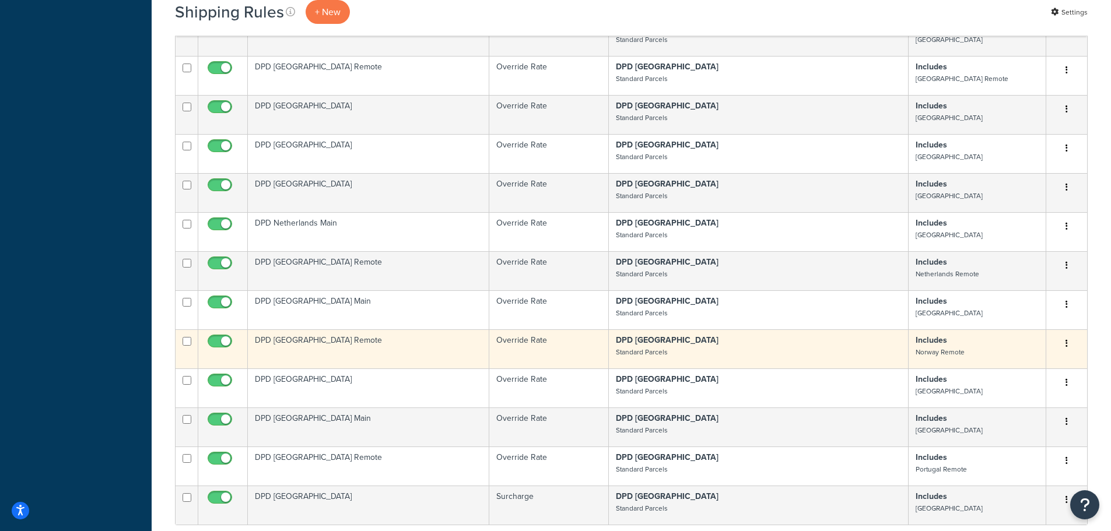
scroll to position [1225, 0]
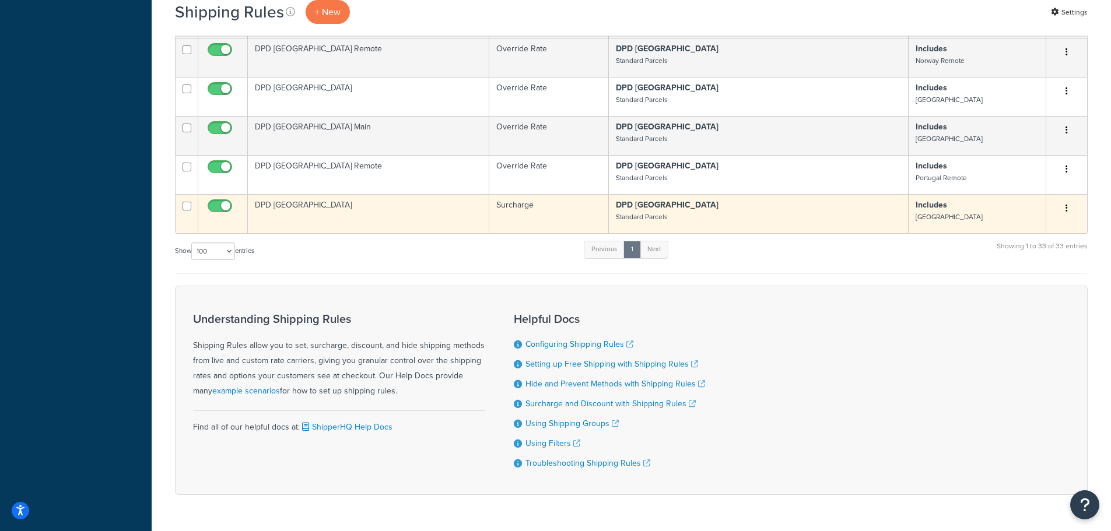
click at [329, 194] on td "DPD [GEOGRAPHIC_DATA]" at bounding box center [368, 213] width 241 height 39
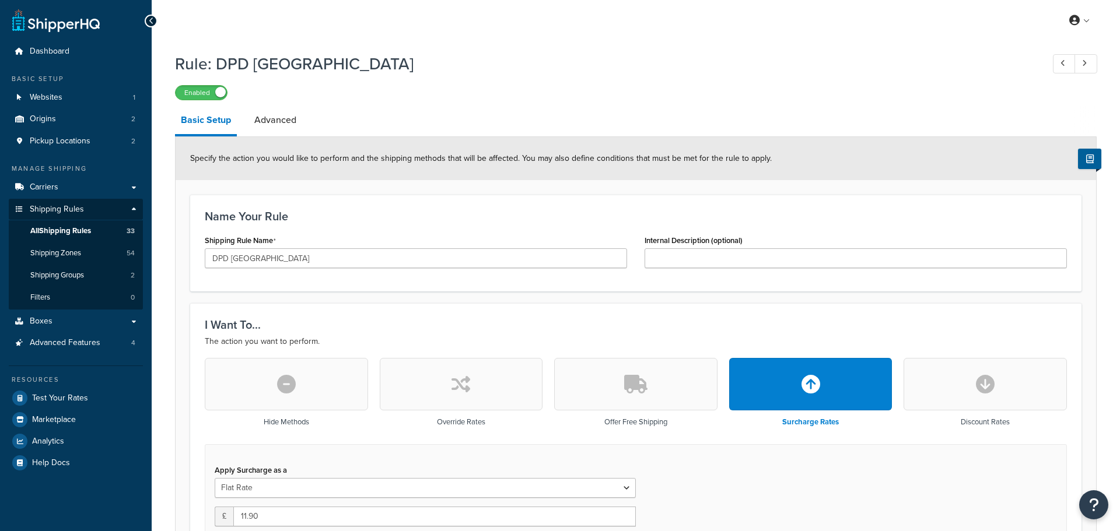
select select "BOX"
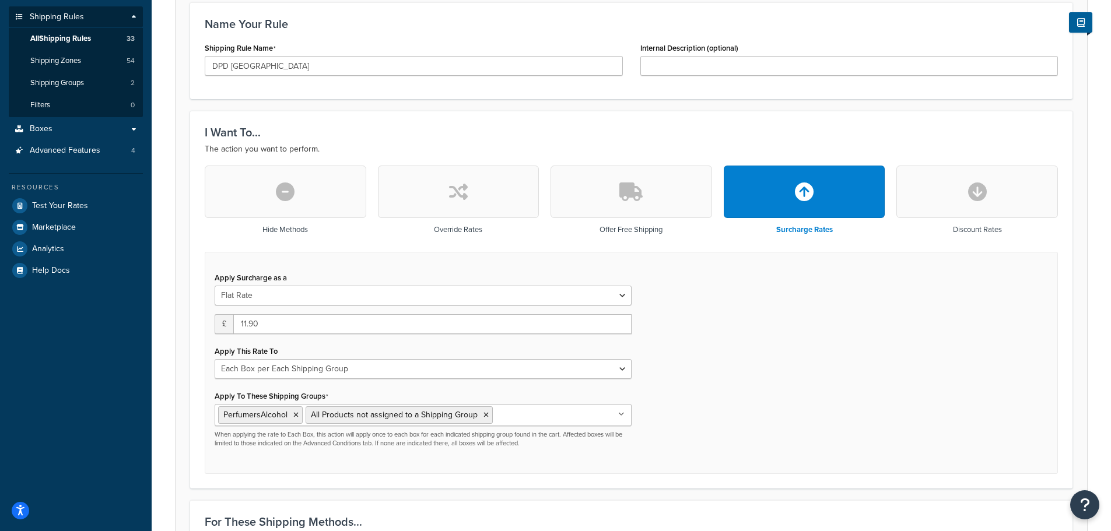
scroll to position [175, 0]
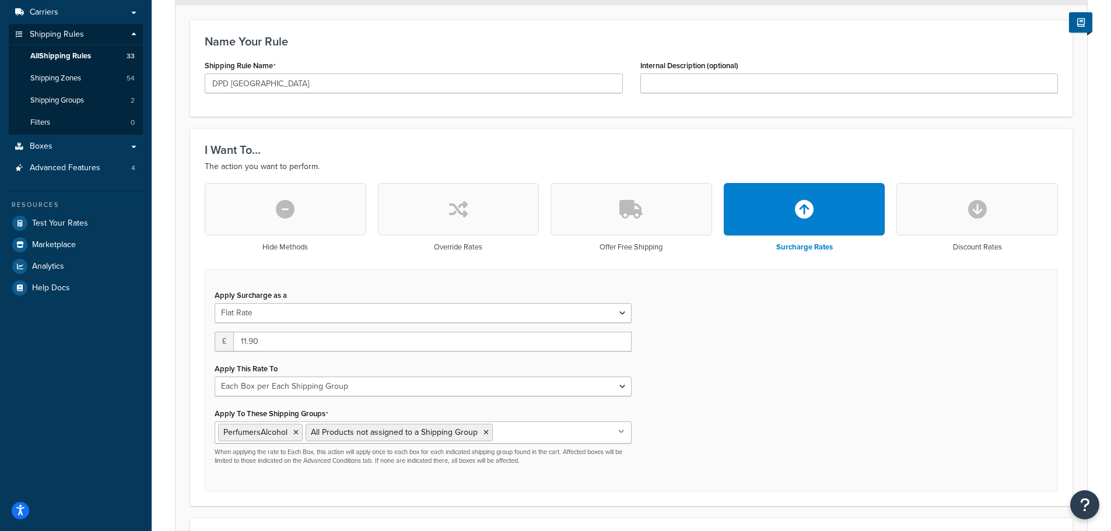
click at [444, 203] on button "button" at bounding box center [459, 209] width 162 height 52
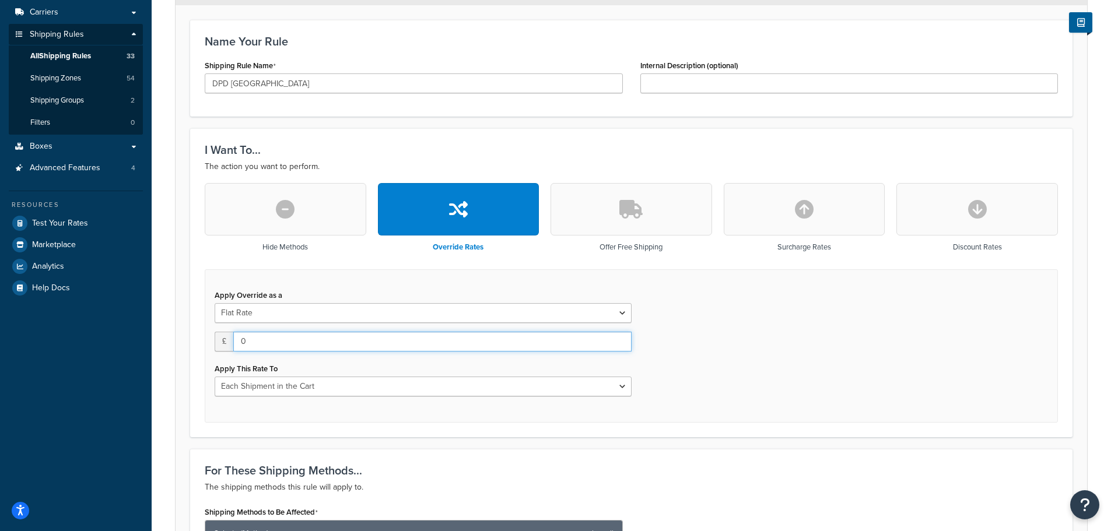
drag, startPoint x: 257, startPoint y: 340, endPoint x: 223, endPoint y: 348, distance: 35.4
click at [223, 348] on div "£ 0" at bounding box center [423, 342] width 417 height 20
type input "11.90"
click at [762, 383] on div "Apply Override as a Flat Rate Percentage Flat Rate & Percentage £ 11.90 Apply T…" at bounding box center [631, 345] width 853 height 153
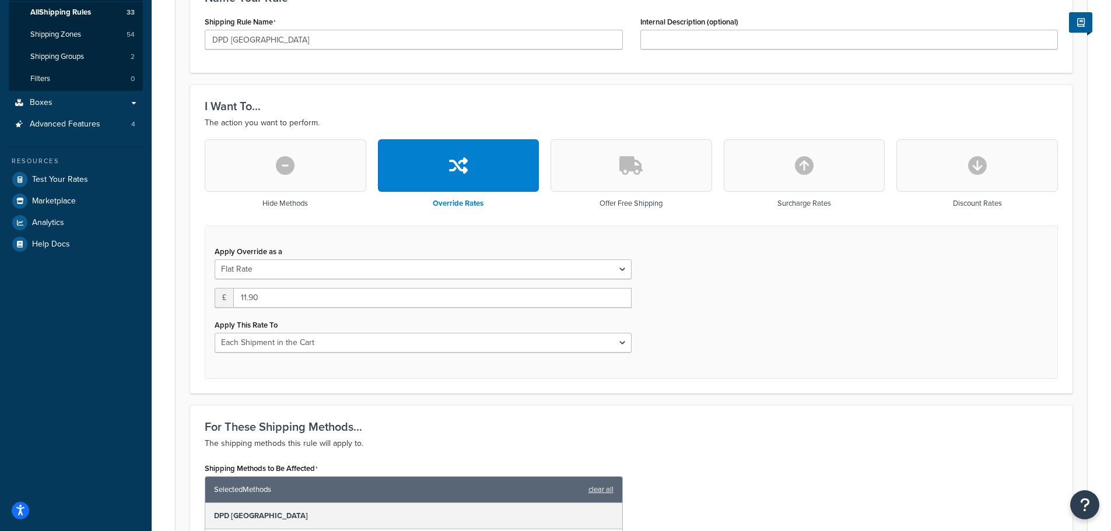
scroll to position [292, 0]
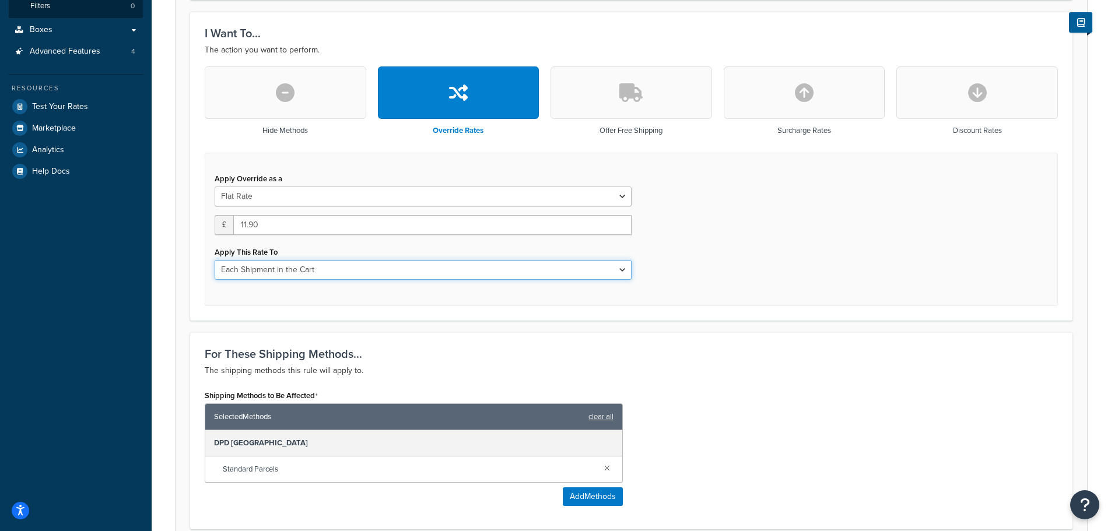
click at [365, 270] on select "Each Shipment in the Cart Each Origin in the Cart Each Shipping Group in the Ca…" at bounding box center [423, 270] width 417 height 20
select select "BOX"
click at [215, 261] on select "Each Shipment in the Cart Each Origin in the Cart Each Shipping Group in the Ca…" at bounding box center [423, 270] width 417 height 20
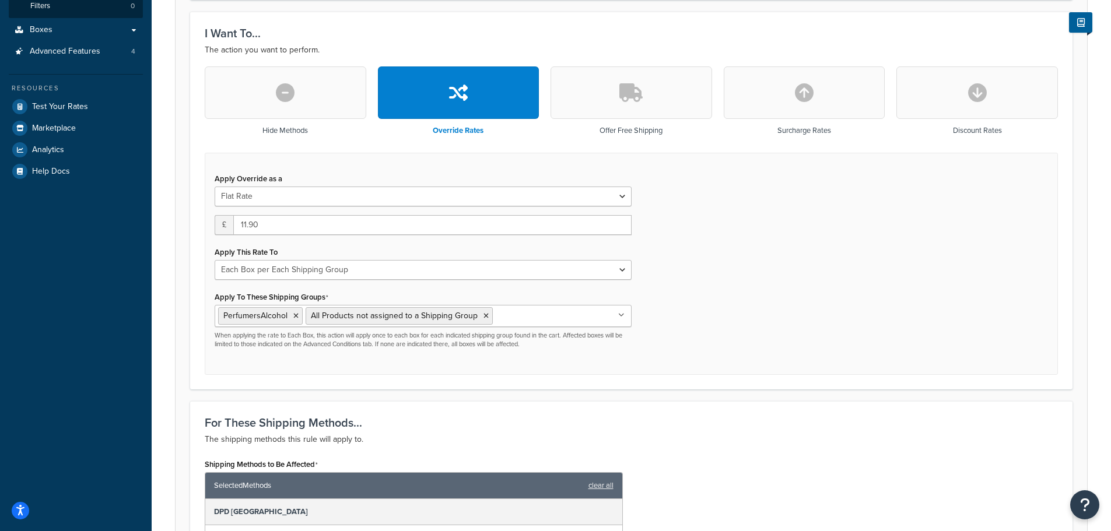
click at [675, 331] on div "Apply Override as a Flat Rate Percentage Flat Rate & Percentage £ 11.90 Apply T…" at bounding box center [631, 264] width 853 height 223
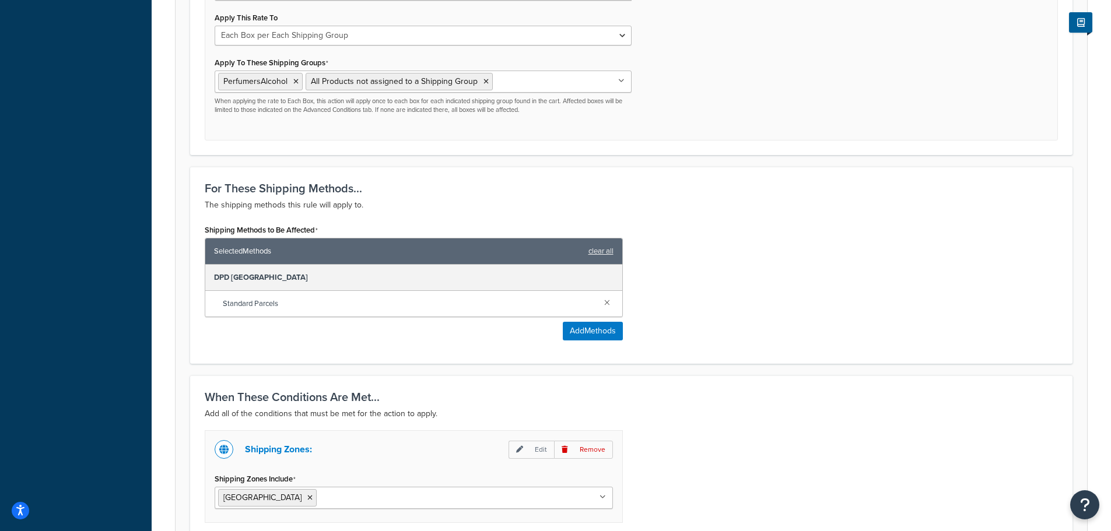
scroll to position [642, 0]
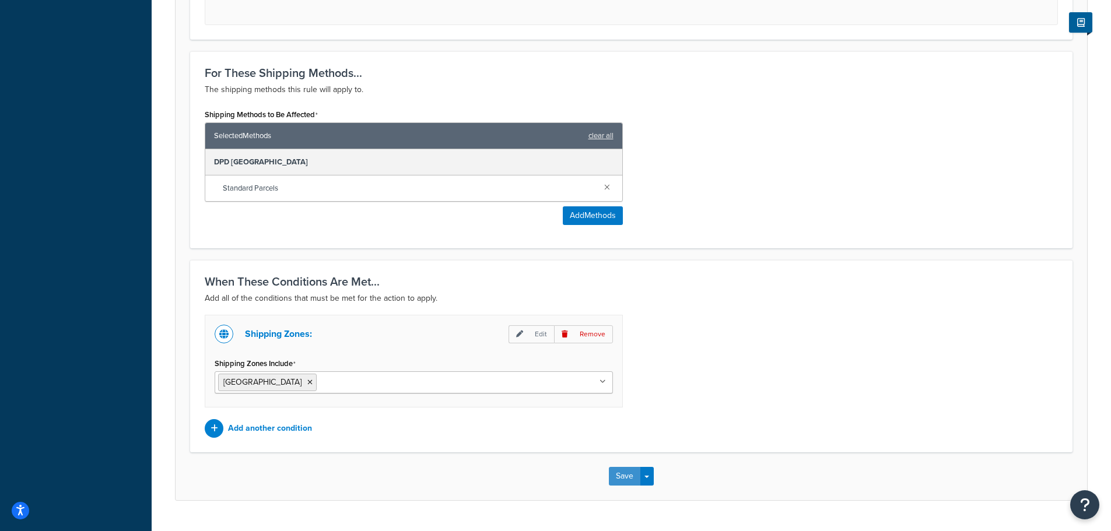
click at [625, 476] on button "Save" at bounding box center [624, 476] width 31 height 19
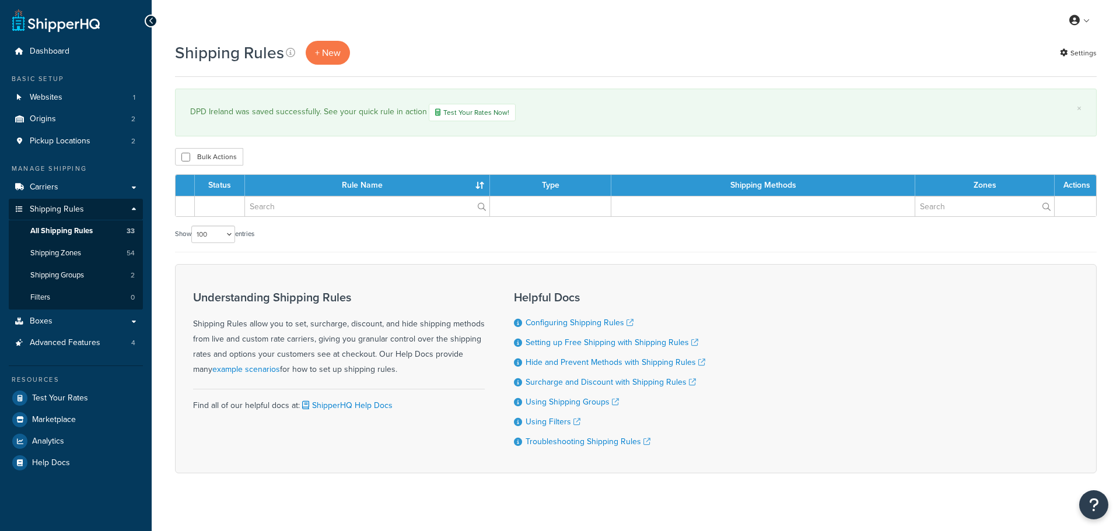
select select "100"
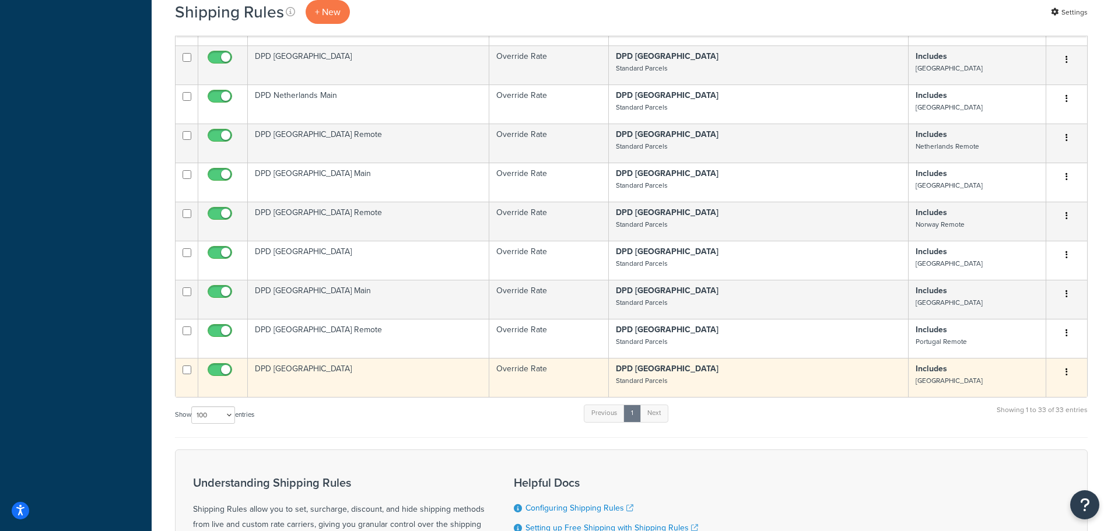
scroll to position [1225, 0]
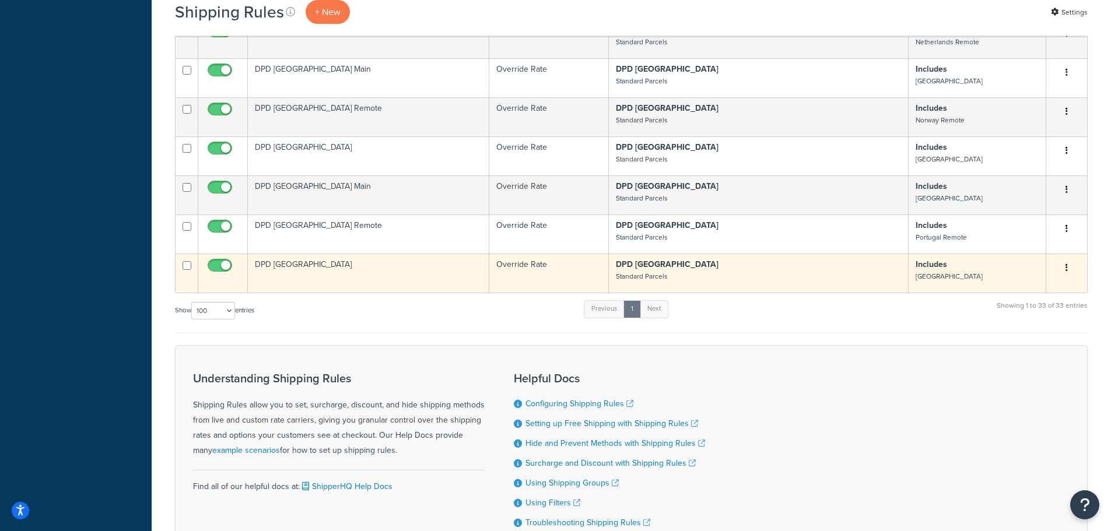
click at [185, 261] on input "checkbox" at bounding box center [187, 265] width 9 height 9
checkbox input "true"
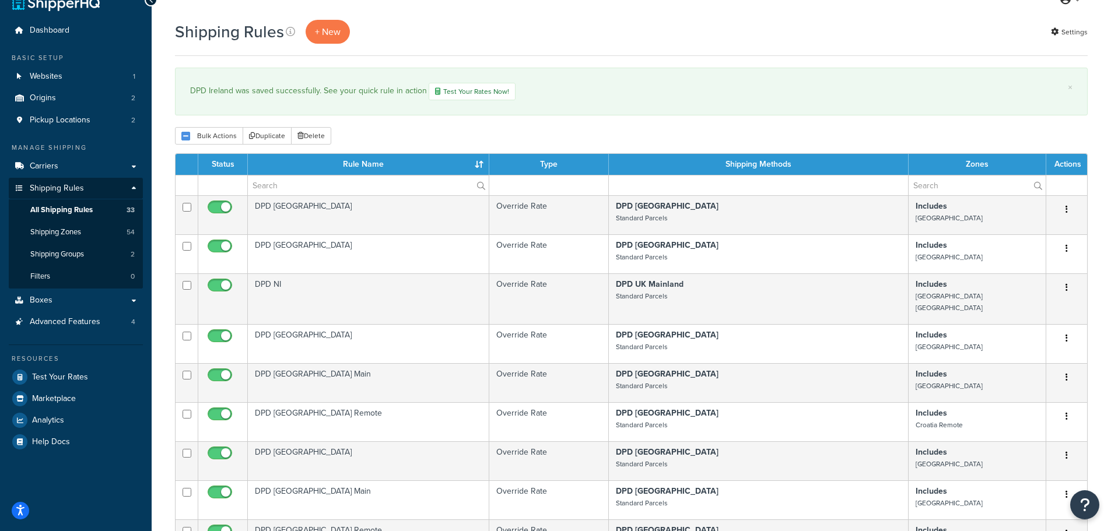
scroll to position [0, 0]
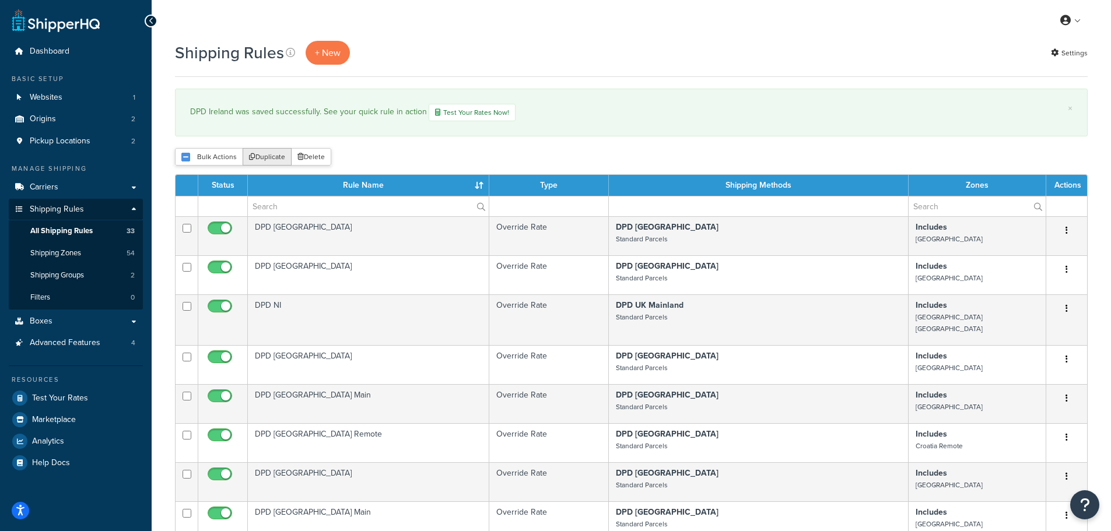
click at [274, 156] on button "Duplicate" at bounding box center [267, 156] width 49 height 17
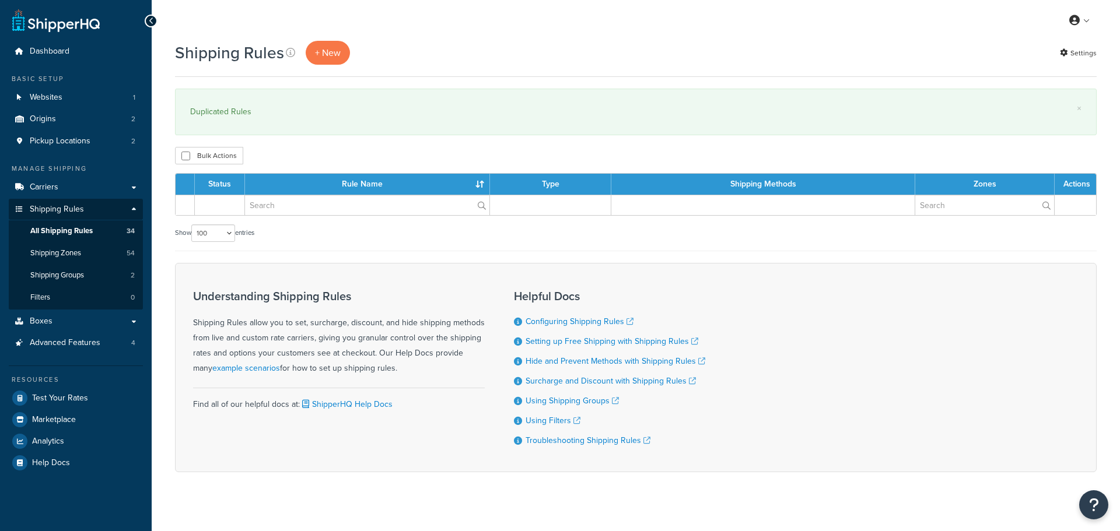
select select "100"
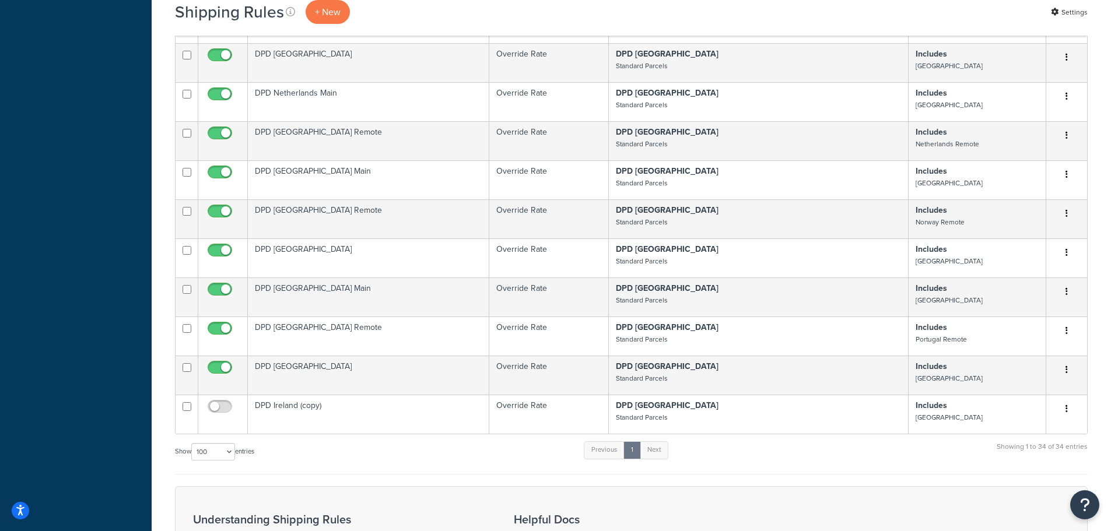
scroll to position [1283, 0]
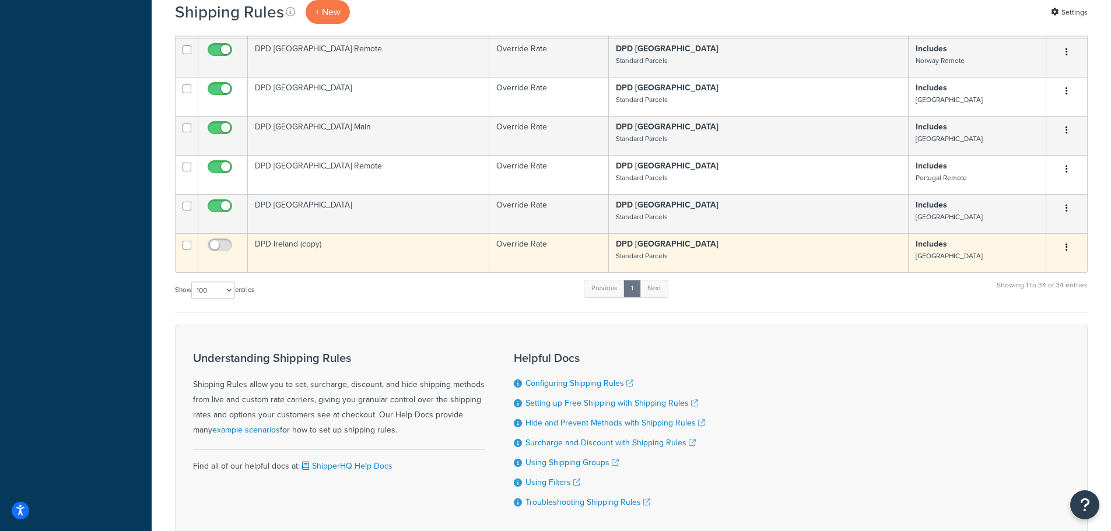
click at [283, 233] on td "DPD Ireland (copy)" at bounding box center [368, 252] width 241 height 39
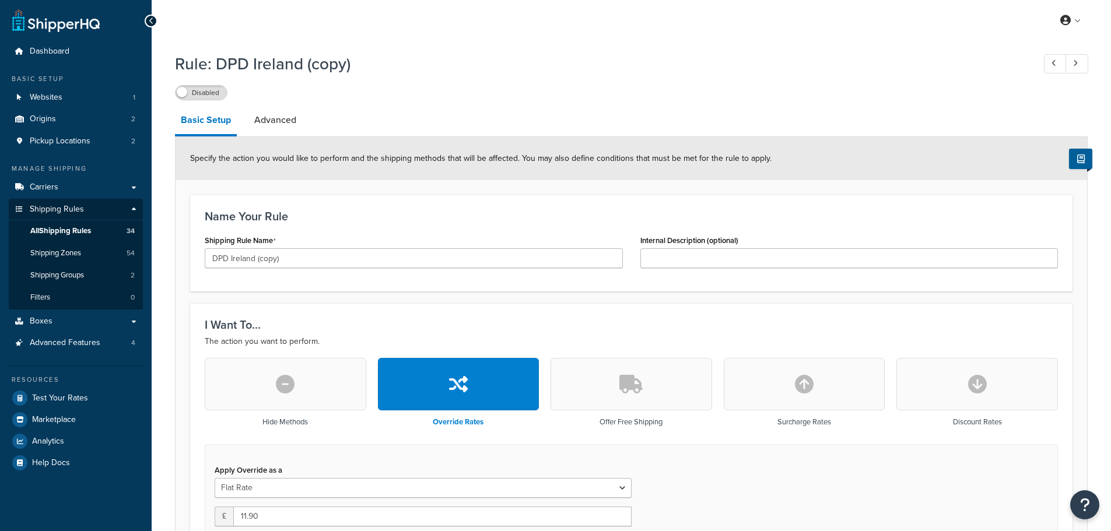
select select "BOX"
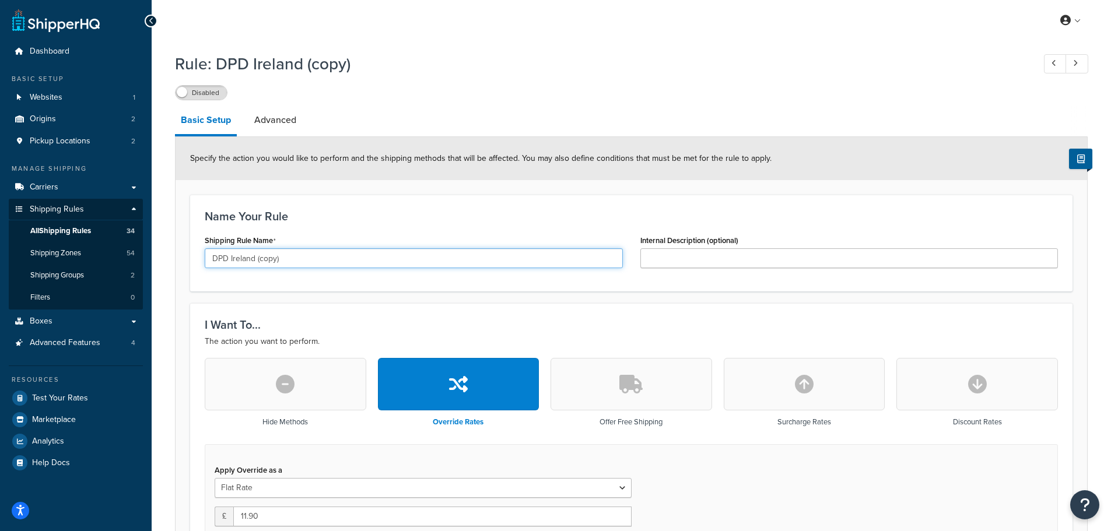
drag, startPoint x: 229, startPoint y: 260, endPoint x: 349, endPoint y: 262, distance: 119.6
click at [349, 262] on input "DPD Ireland (copy)" at bounding box center [414, 258] width 418 height 20
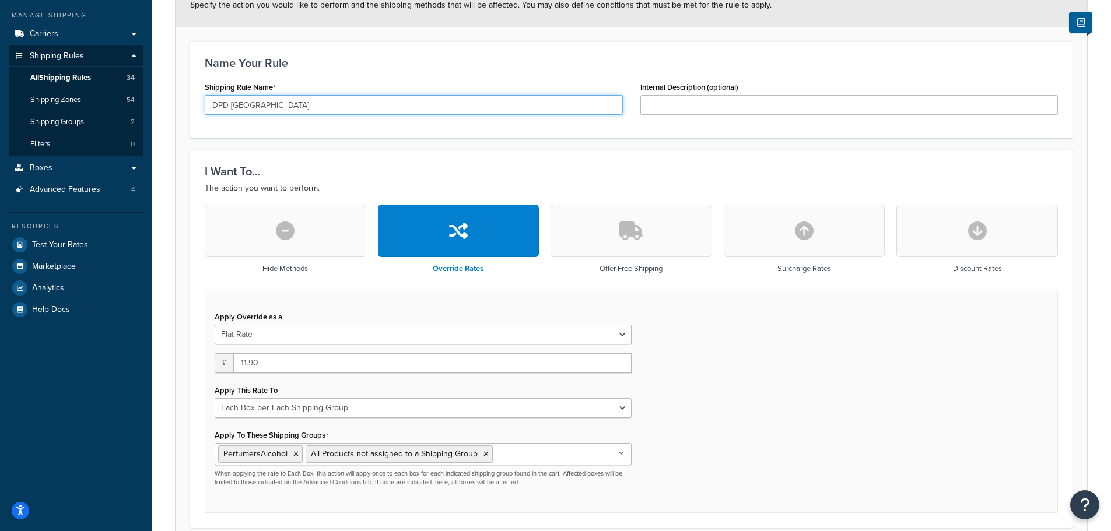
scroll to position [233, 0]
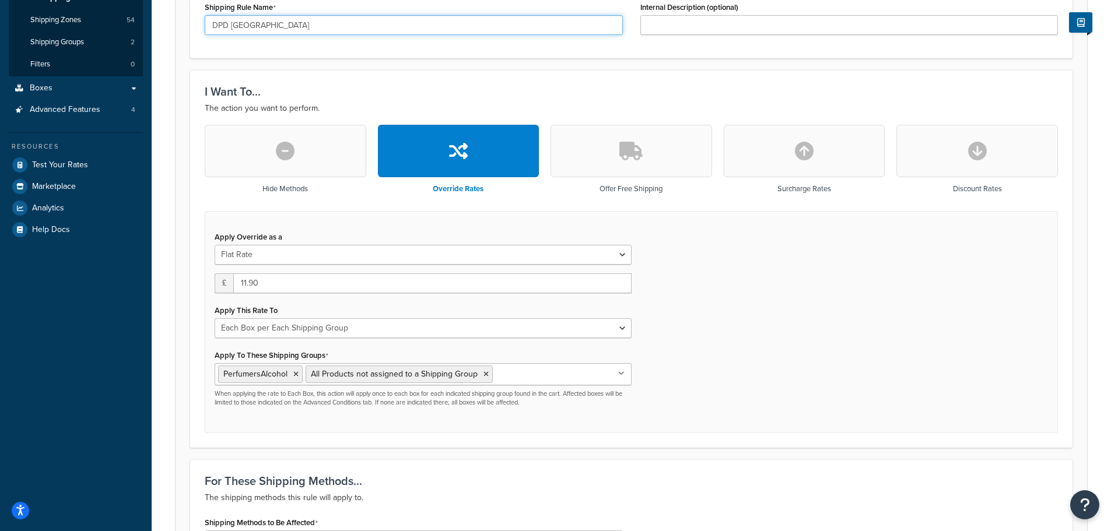
type input "DPD [GEOGRAPHIC_DATA]"
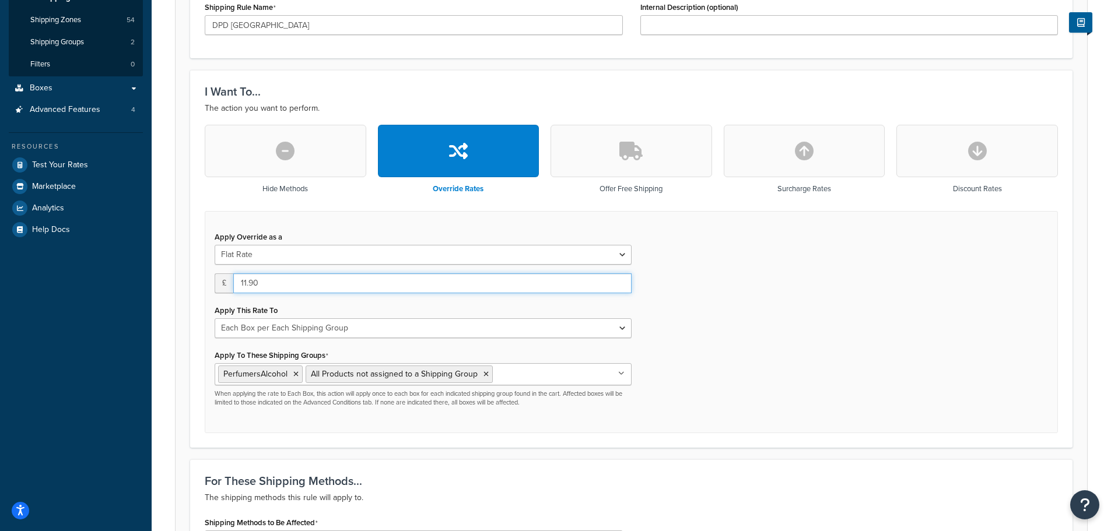
drag, startPoint x: 268, startPoint y: 281, endPoint x: 241, endPoint y: 284, distance: 27.6
click at [241, 284] on input "11.90" at bounding box center [432, 284] width 398 height 20
type input "20.41"
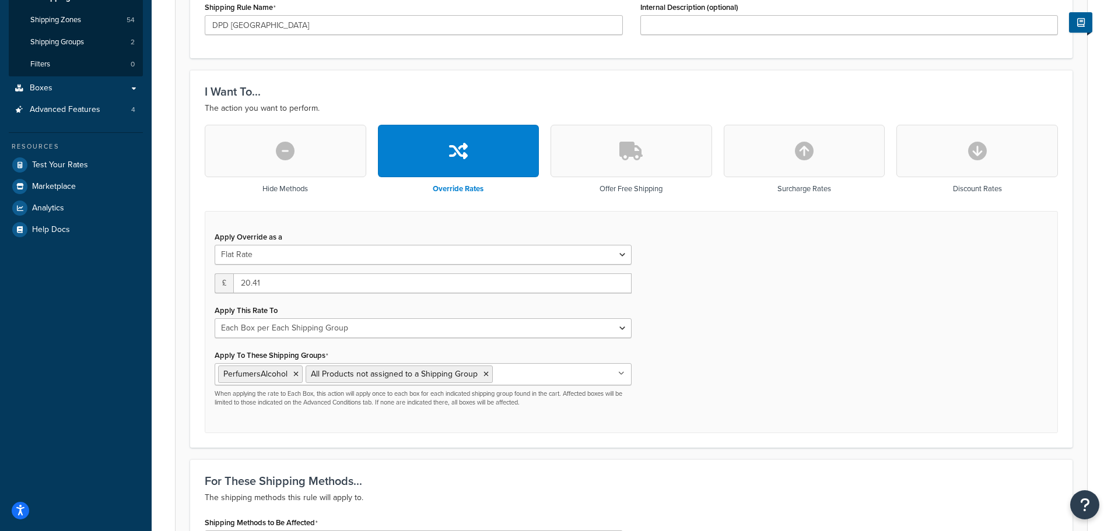
click at [738, 349] on div "Apply Override as a Flat Rate Percentage Flat Rate & Percentage £ 20.41 Apply T…" at bounding box center [631, 322] width 853 height 223
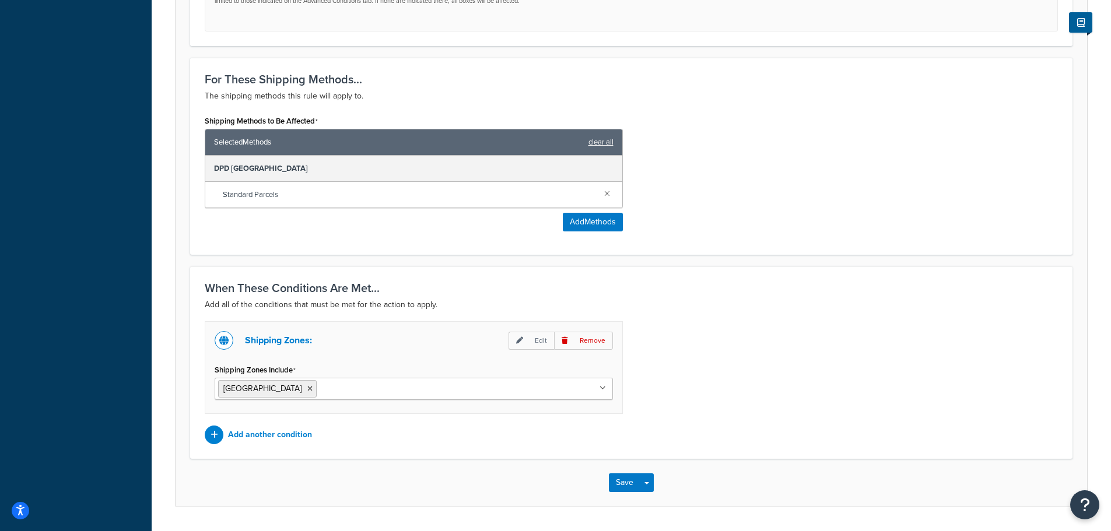
scroll to position [642, 0]
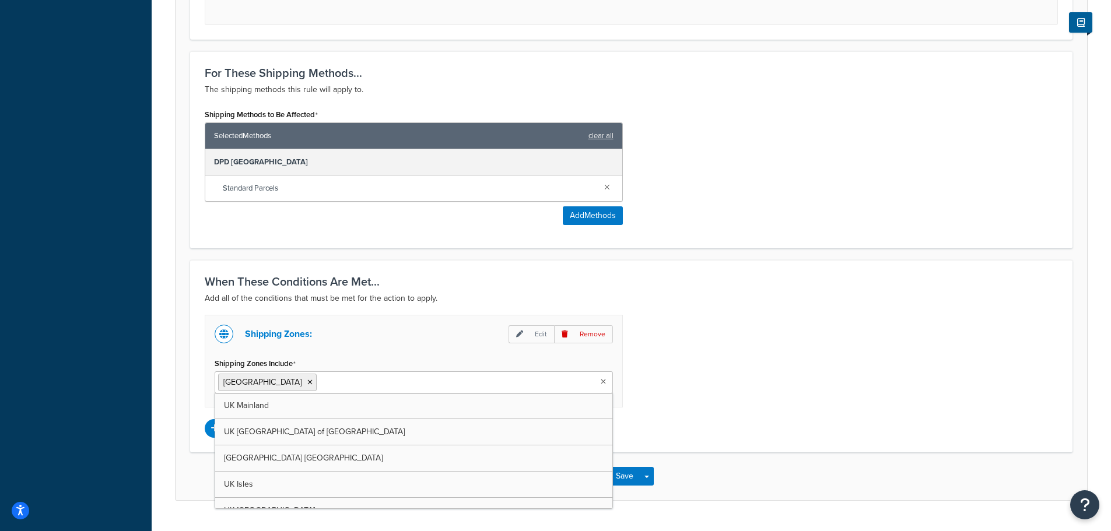
click at [386, 388] on ul "[GEOGRAPHIC_DATA]" at bounding box center [414, 383] width 398 height 22
type input "rom"
click at [307, 382] on icon at bounding box center [309, 382] width 5 height 7
click at [763, 360] on div "Shipping Zones: Edit Remove Shipping Zones Include Romania UK Mainland UK Highl…" at bounding box center [631, 376] width 871 height 123
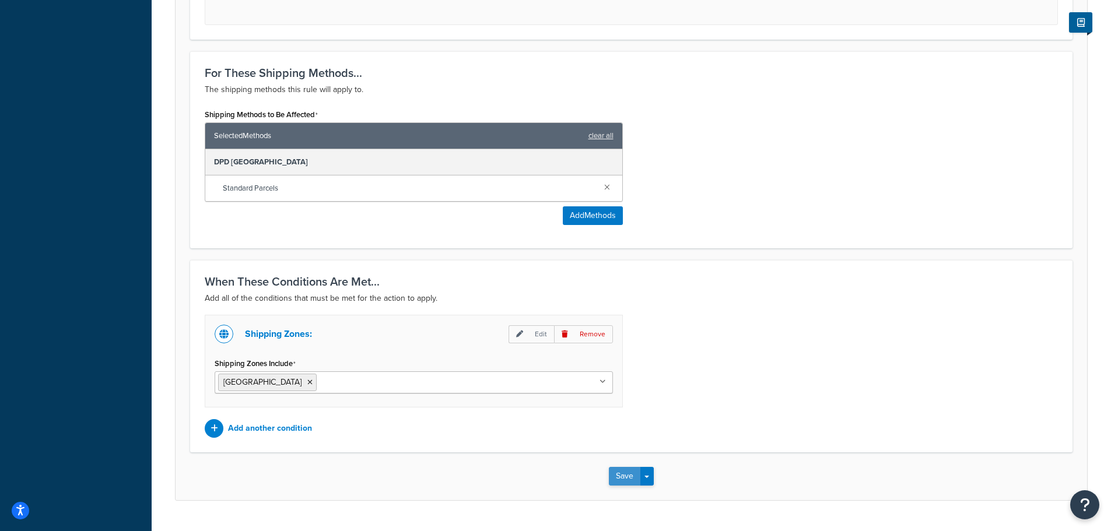
click at [620, 474] on button "Save" at bounding box center [624, 476] width 31 height 19
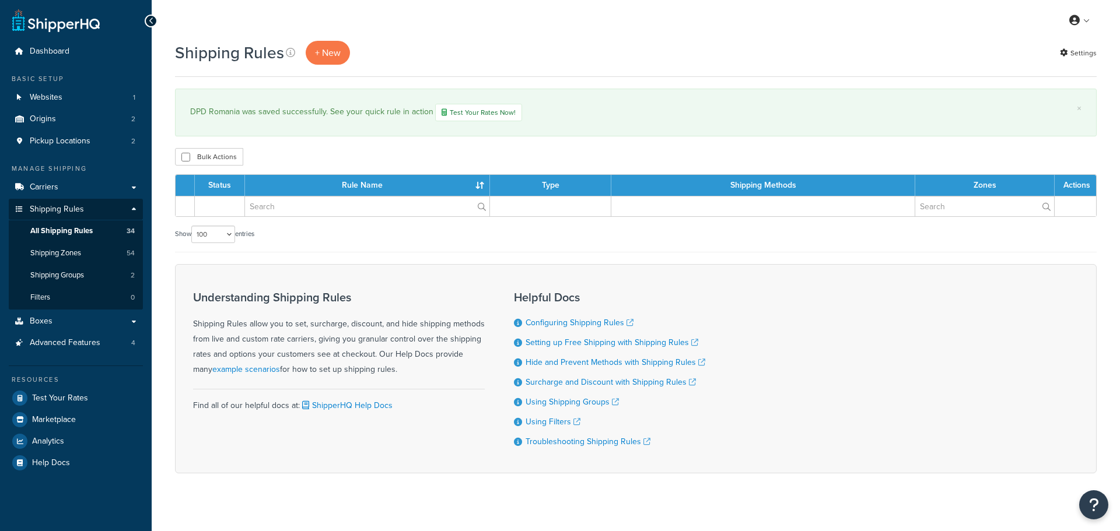
select select "100"
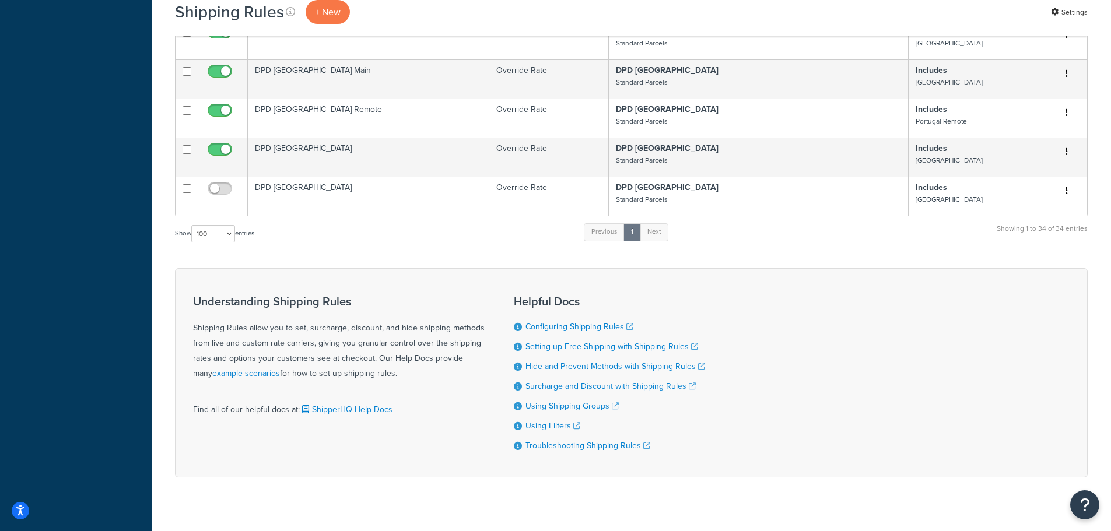
scroll to position [1342, 0]
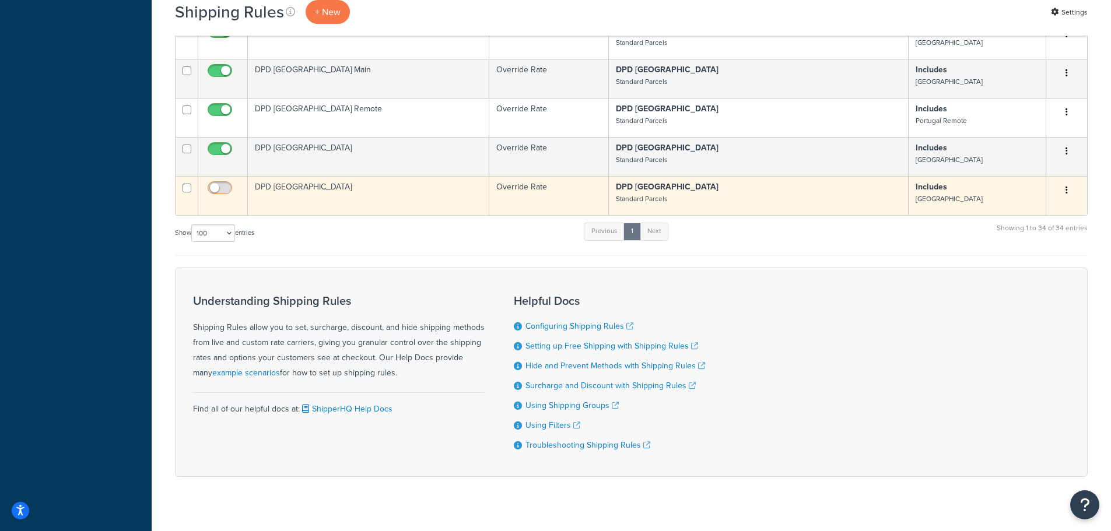
click at [225, 184] on input "checkbox" at bounding box center [221, 191] width 32 height 15
checkbox input "true"
click at [187, 184] on input "checkbox" at bounding box center [187, 188] width 9 height 9
checkbox input "true"
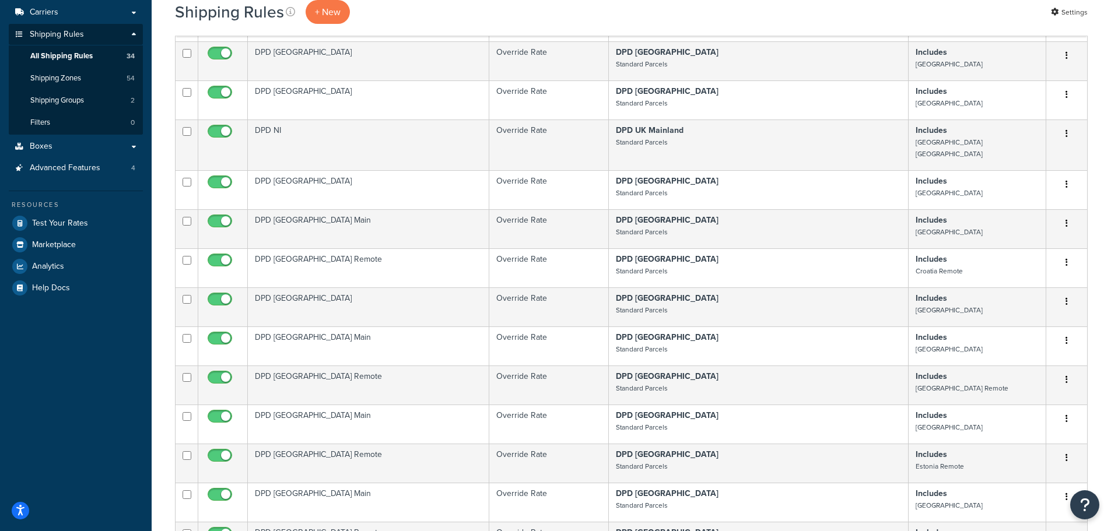
scroll to position [0, 0]
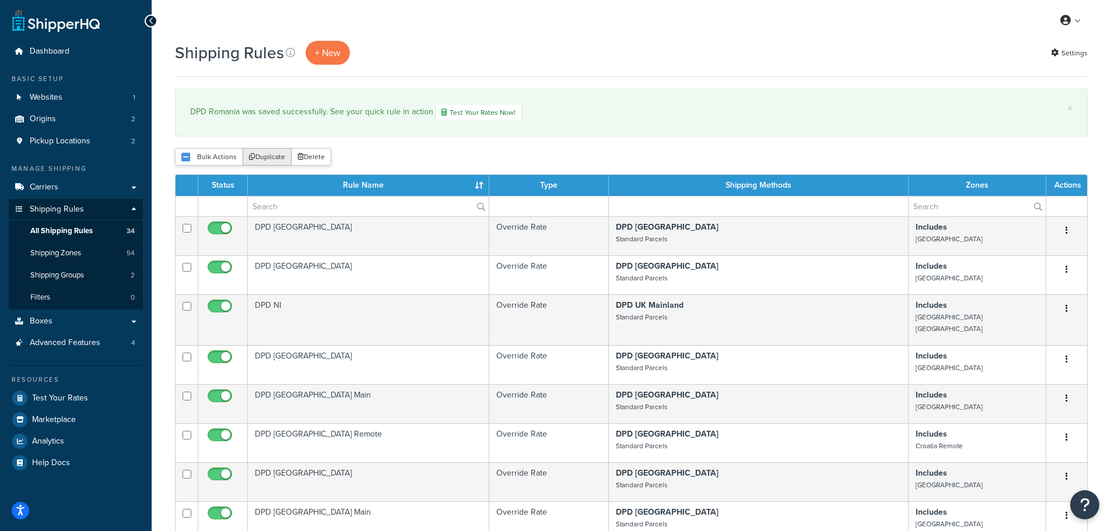
click at [266, 157] on button "Duplicate" at bounding box center [267, 156] width 49 height 17
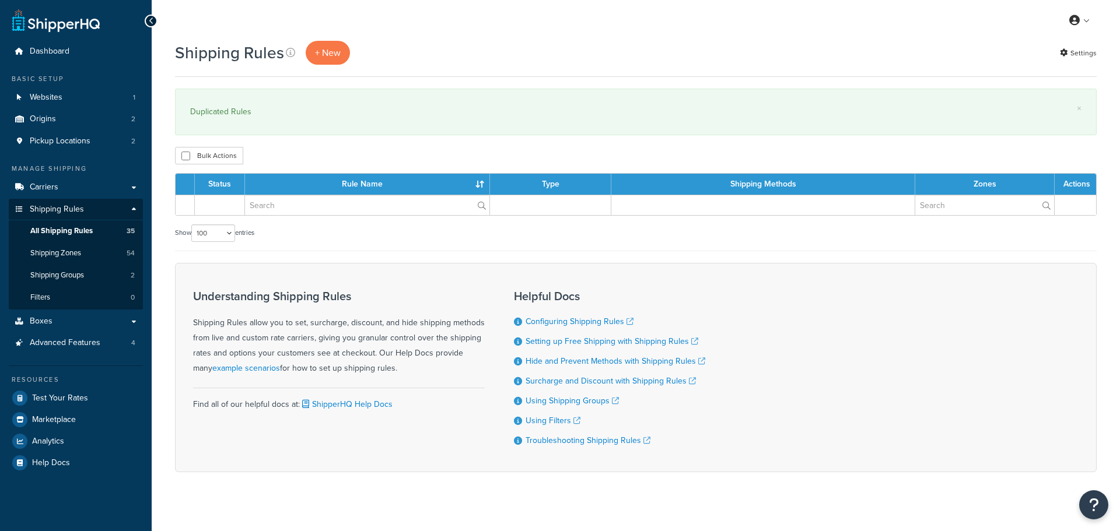
select select "100"
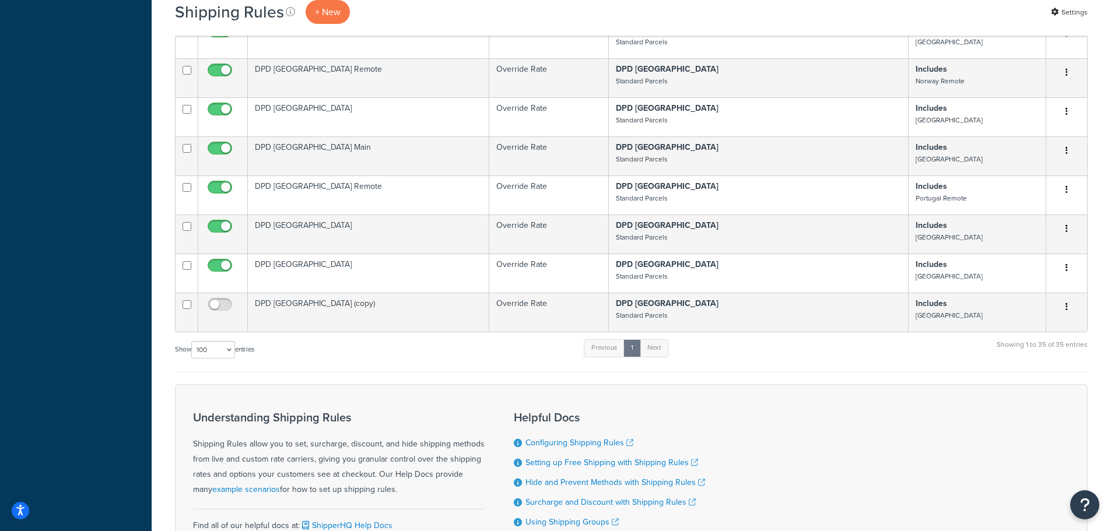
scroll to position [1388, 0]
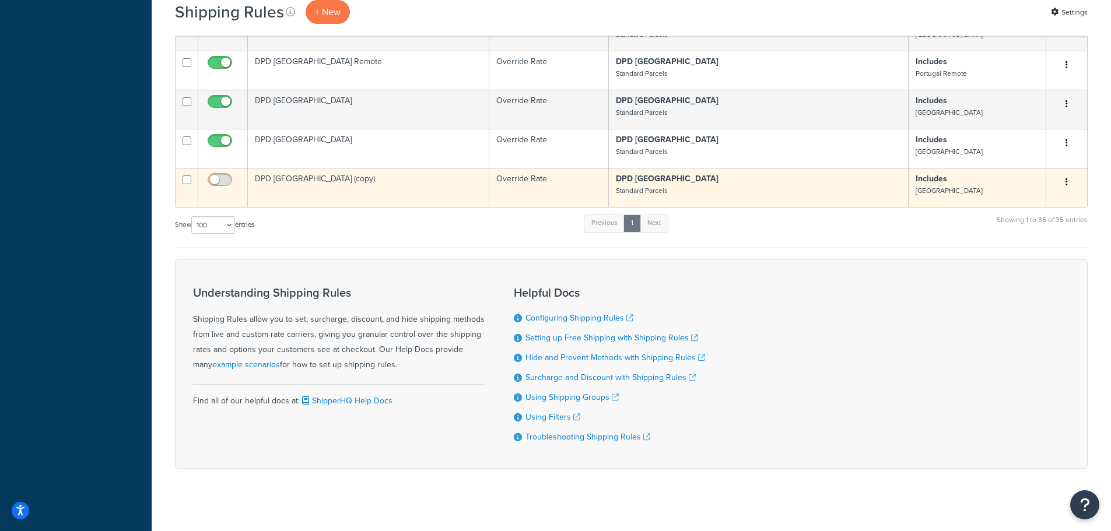
drag, startPoint x: 188, startPoint y: 166, endPoint x: 236, endPoint y: 166, distance: 47.8
click at [188, 176] on input "checkbox" at bounding box center [187, 180] width 9 height 9
checkbox input "true"
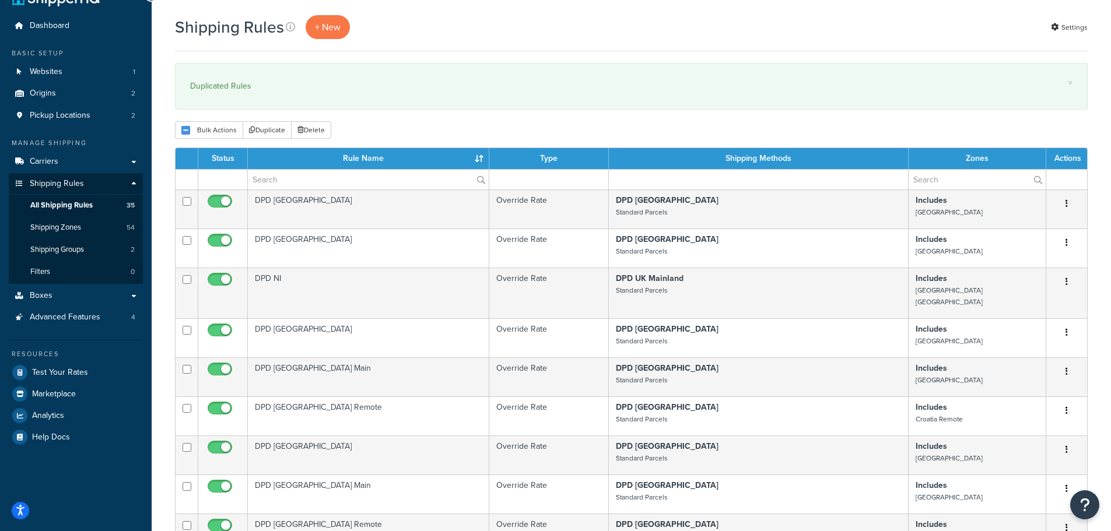
scroll to position [0, 0]
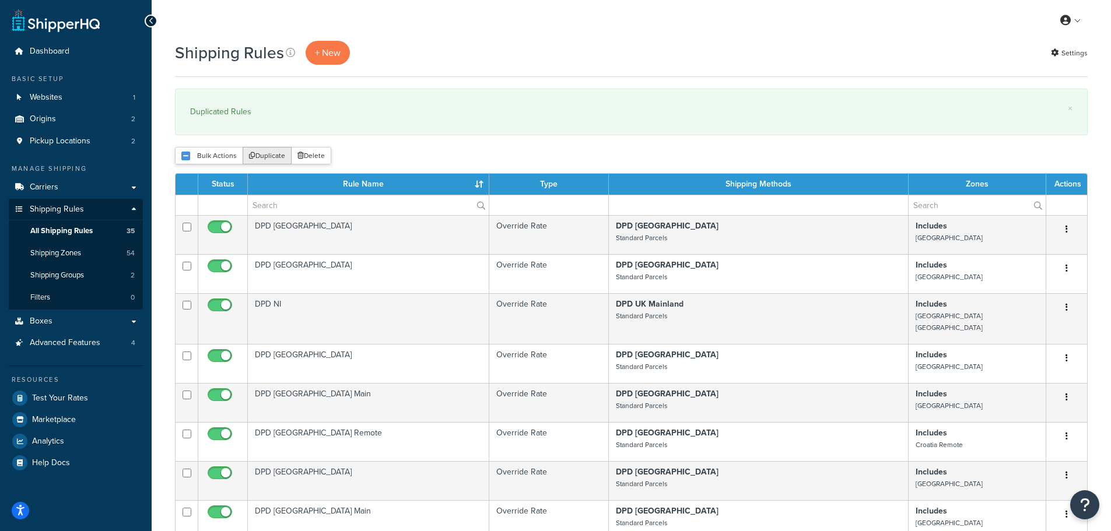
click at [262, 152] on button "Duplicate" at bounding box center [267, 155] width 49 height 17
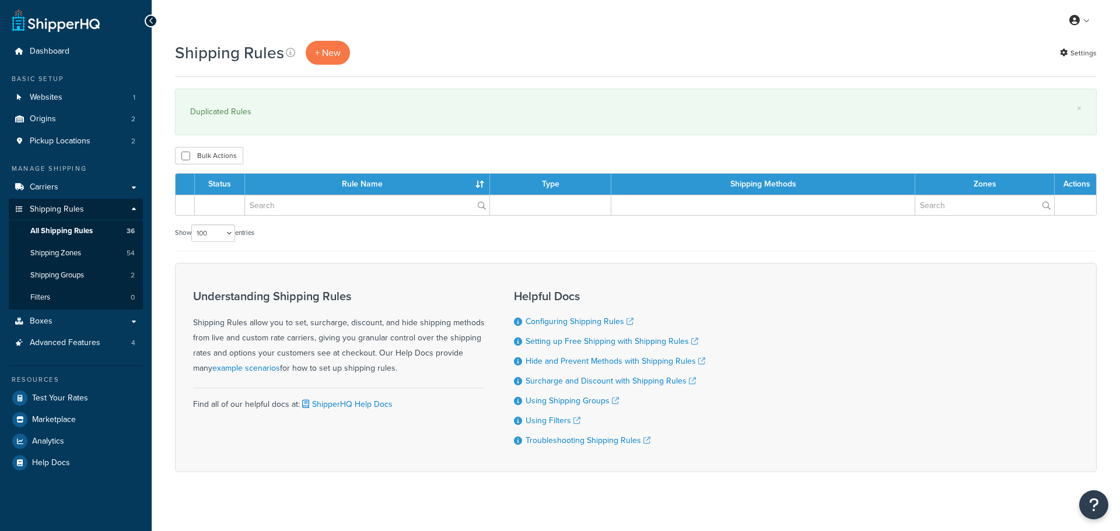
select select "100"
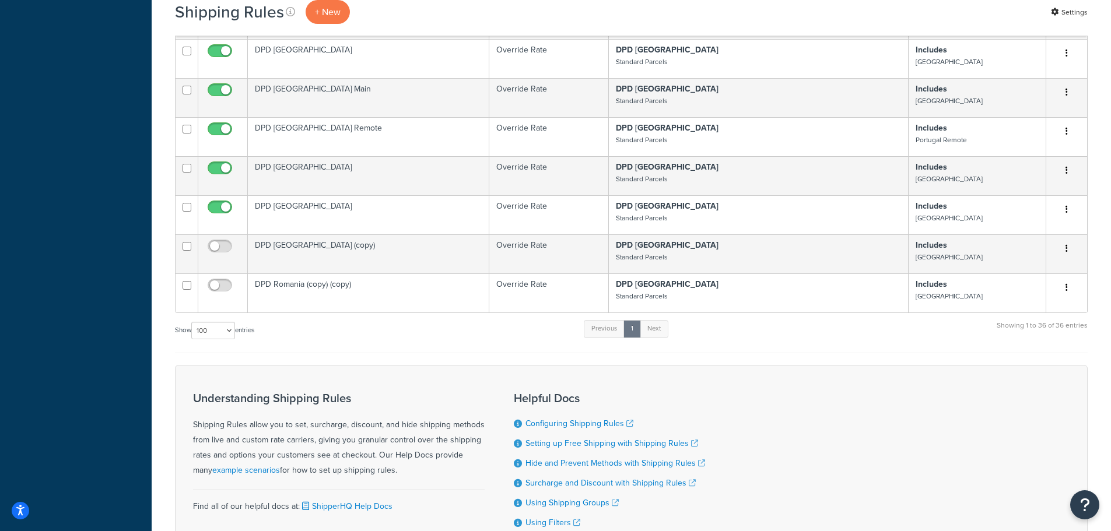
scroll to position [1310, 0]
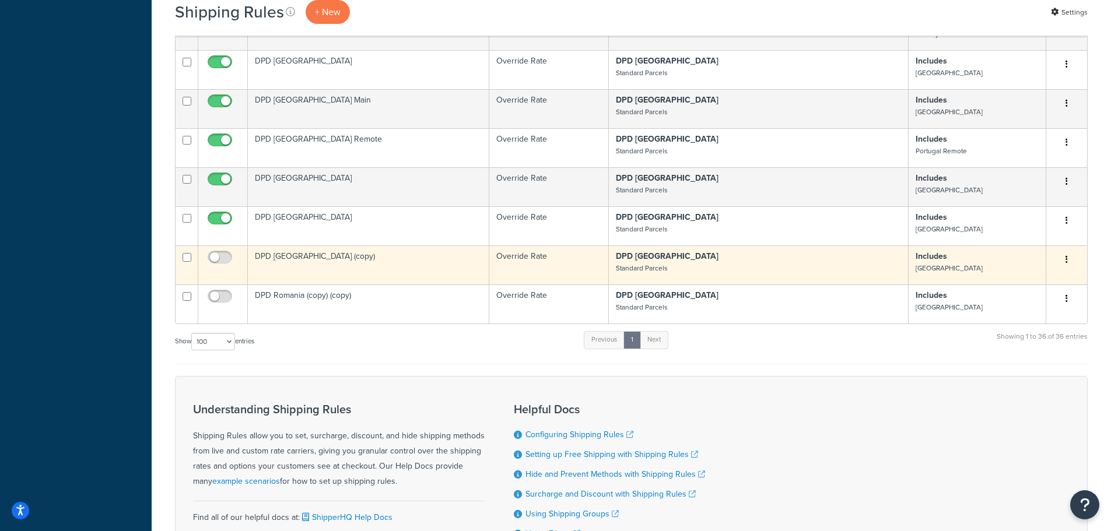
click at [303, 248] on td "DPD [GEOGRAPHIC_DATA] (copy)" at bounding box center [368, 265] width 241 height 39
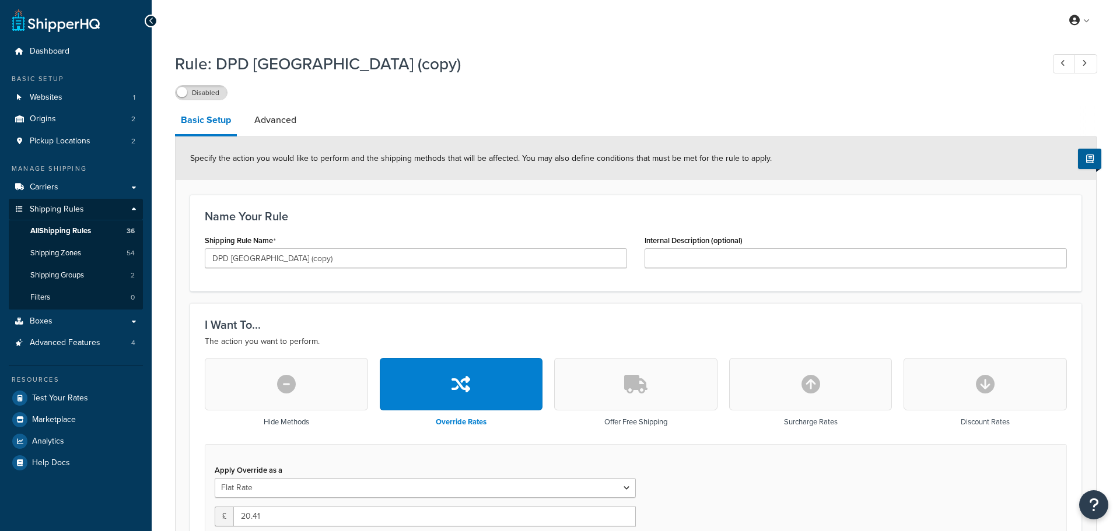
select select "BOX"
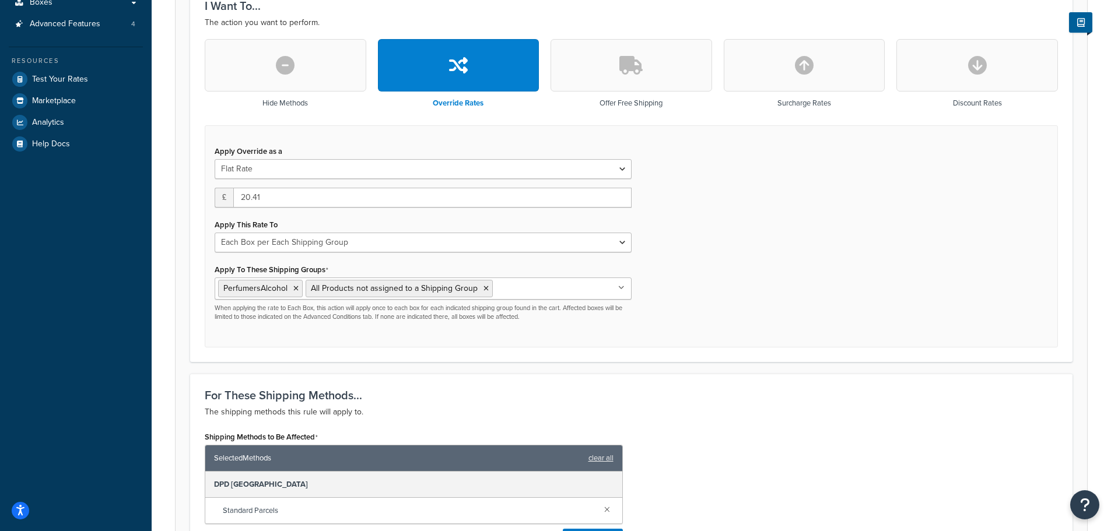
scroll to position [671, 0]
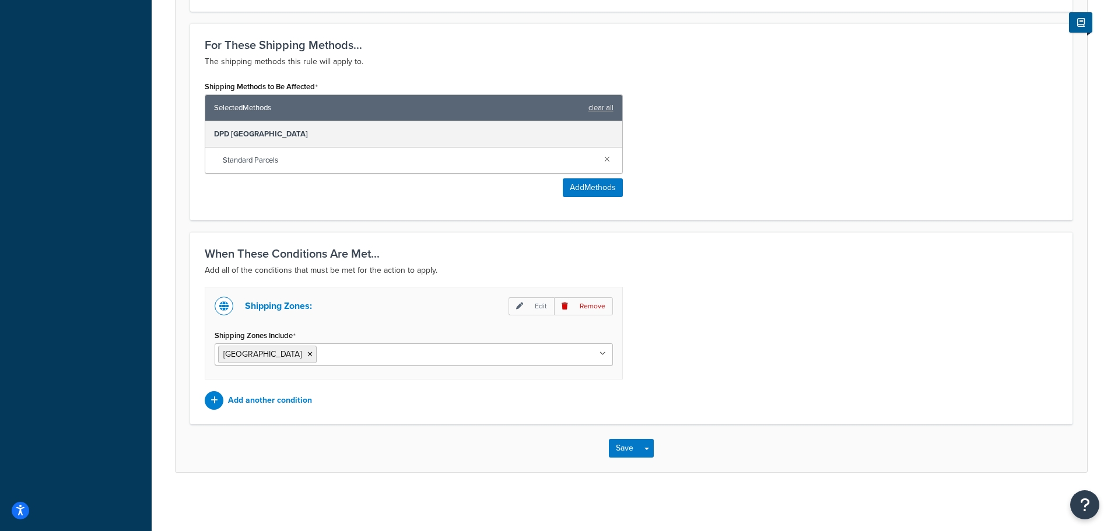
click at [320, 355] on input "Shipping Zones Include" at bounding box center [371, 354] width 103 height 13
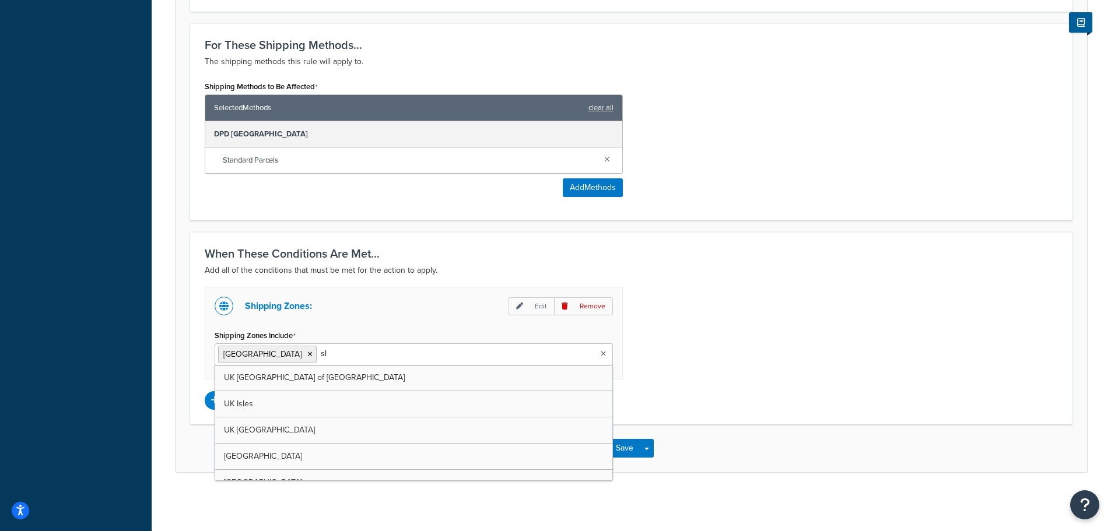
type input "slo"
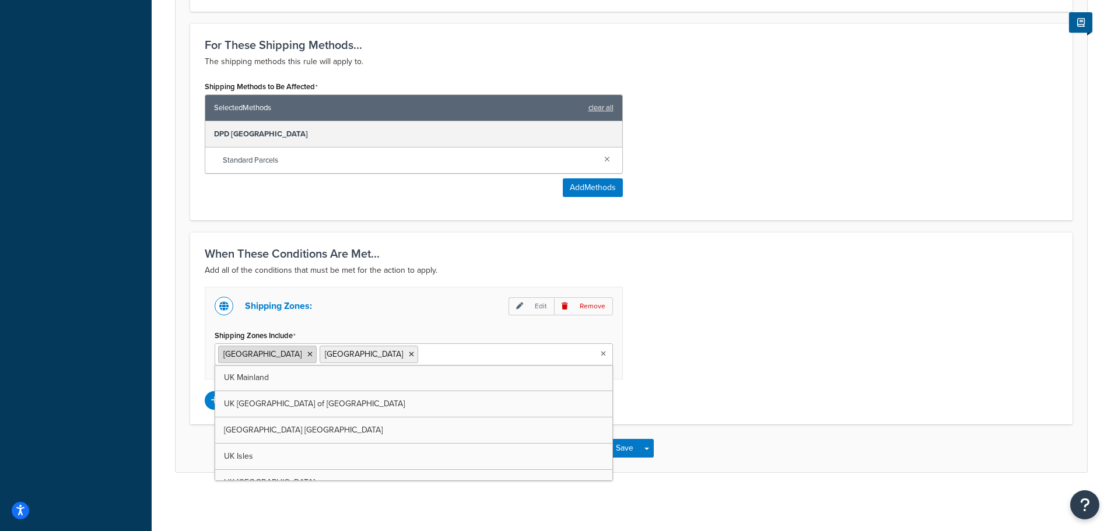
click at [307, 351] on icon at bounding box center [309, 354] width 5 height 7
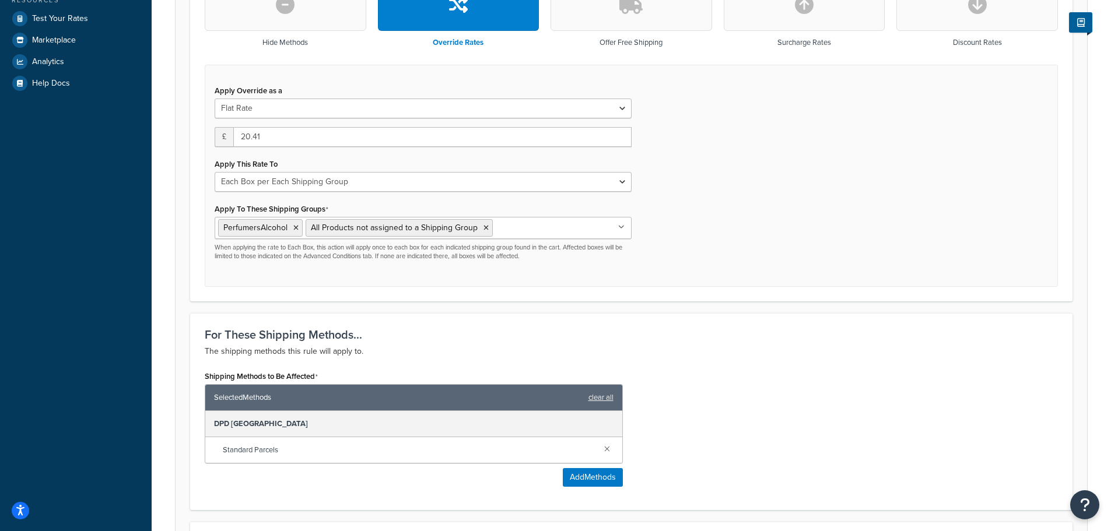
click at [714, 386] on div "Shipping Methods to Be Affected Selected Methods clear all DPD Europe Standard …" at bounding box center [631, 432] width 871 height 128
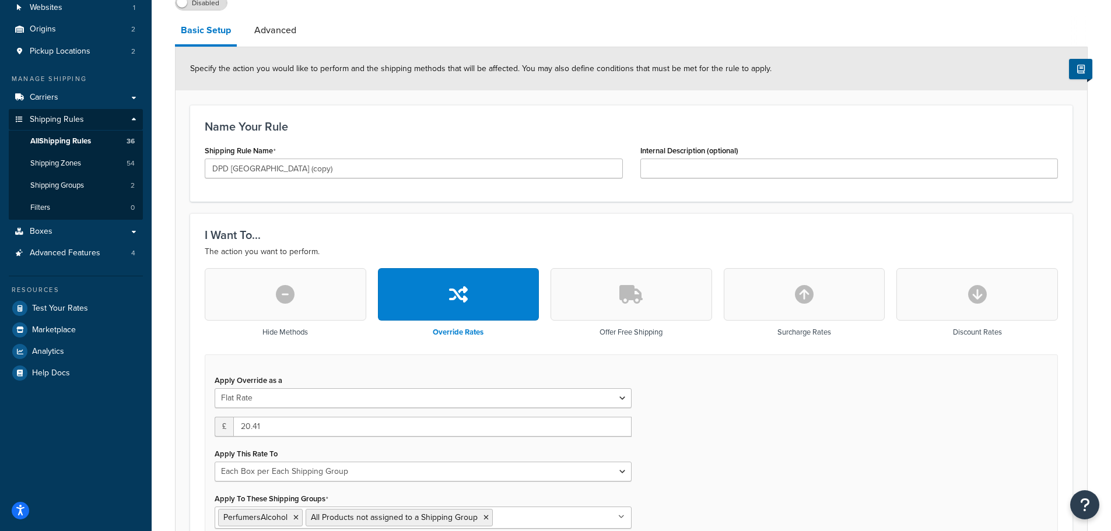
scroll to position [88, 0]
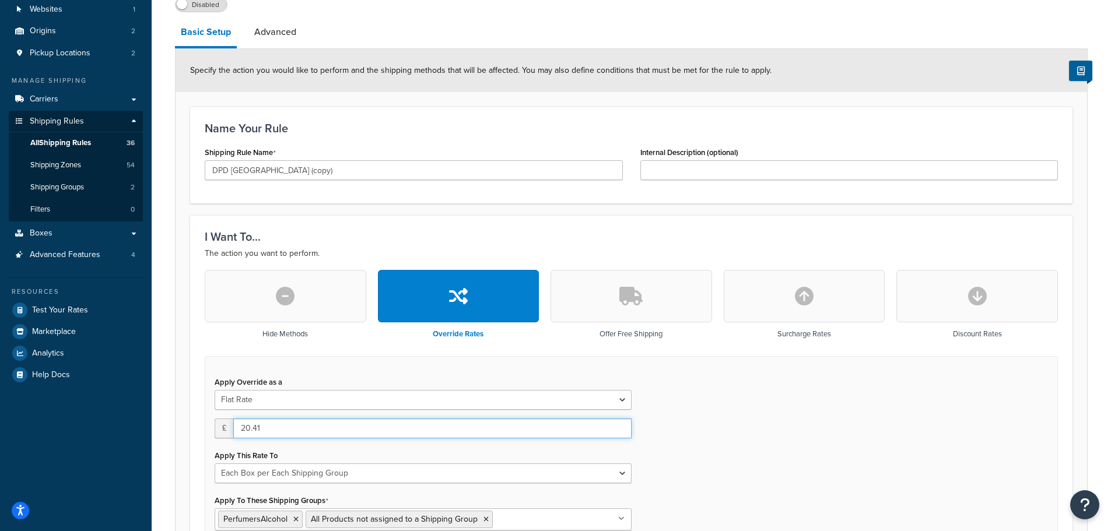
click at [254, 427] on input "20.41" at bounding box center [432, 429] width 398 height 20
type input "14.25"
click at [688, 429] on div "Apply Override as a Flat Rate Percentage Flat Rate & Percentage £ 14.25 Apply T…" at bounding box center [631, 467] width 853 height 223
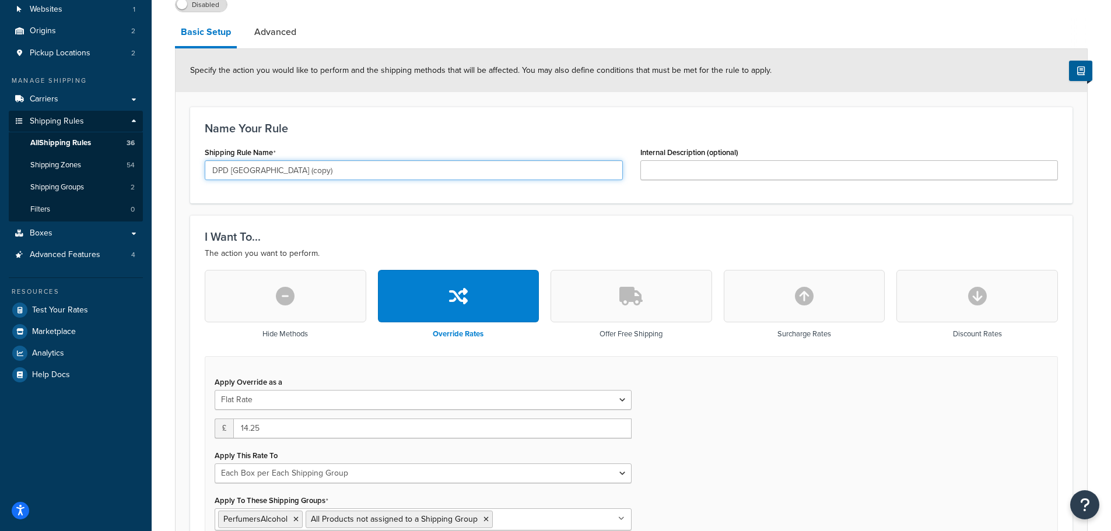
drag, startPoint x: 231, startPoint y: 176, endPoint x: 381, endPoint y: 174, distance: 150.5
click at [381, 174] on input "DPD Romania (copy)" at bounding box center [414, 170] width 418 height 20
type input "DPD Slovakia"
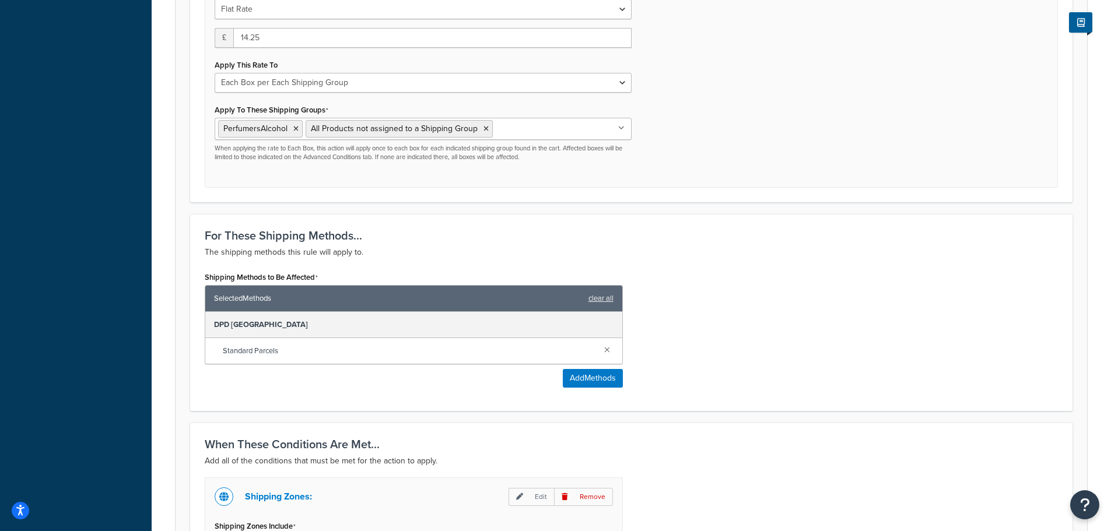
scroll to position [671, 0]
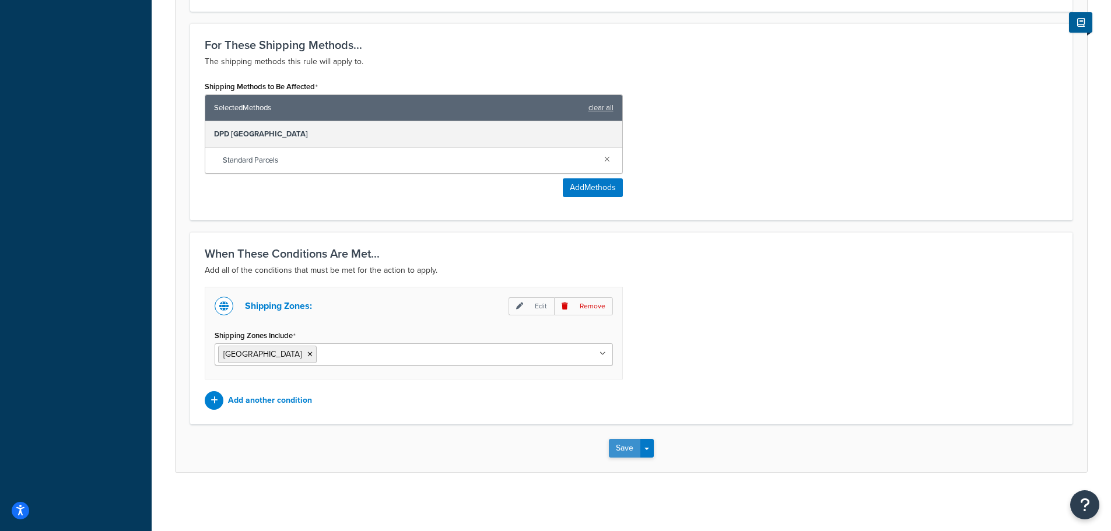
click at [617, 447] on button "Save" at bounding box center [624, 448] width 31 height 19
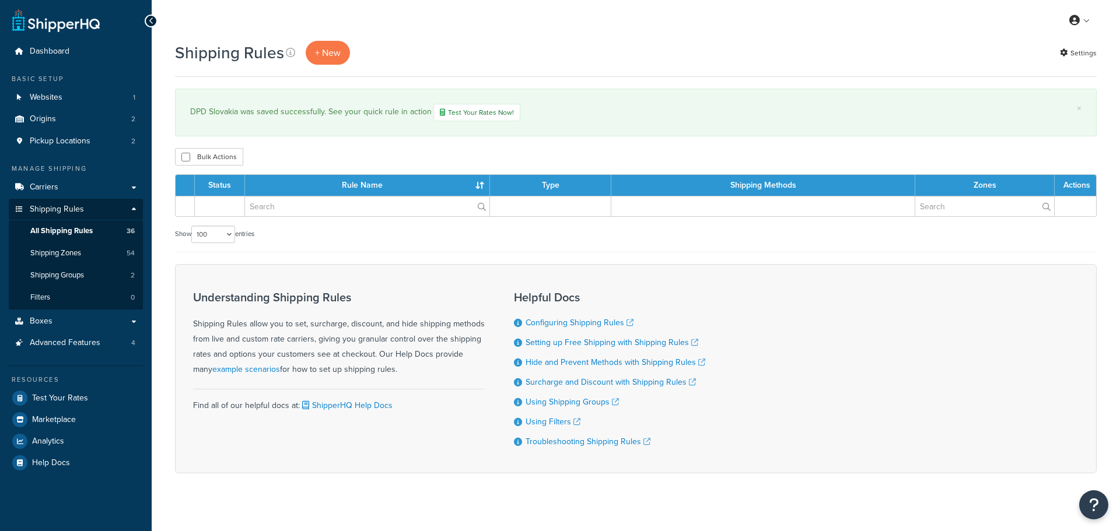
select select "100"
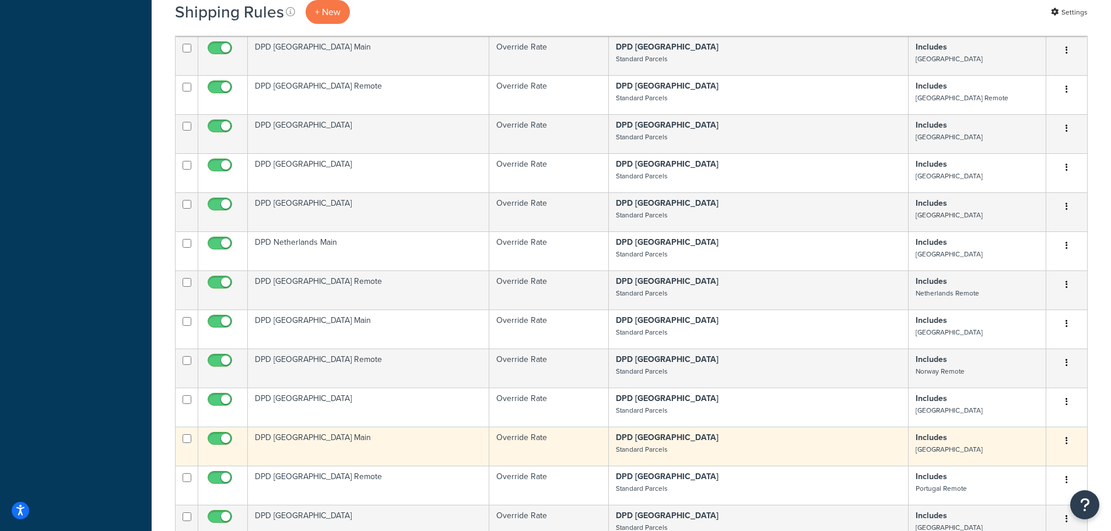
scroll to position [1167, 0]
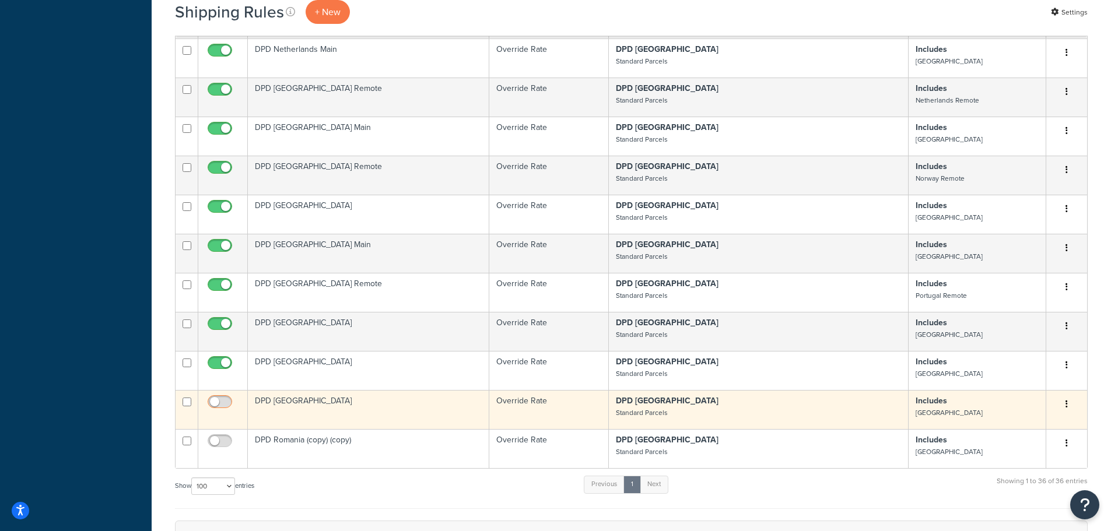
click at [227, 398] on input "checkbox" at bounding box center [221, 405] width 32 height 15
checkbox input "true"
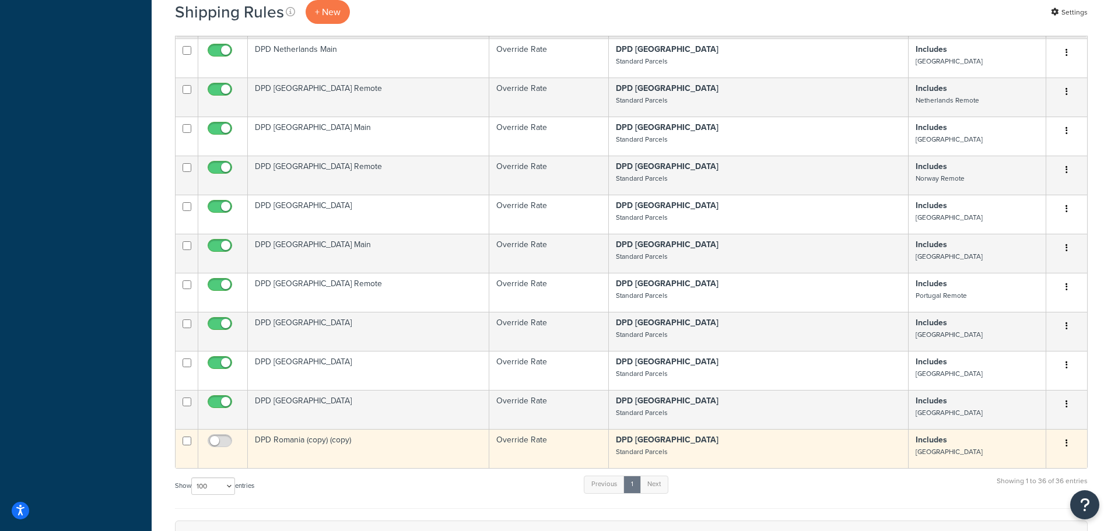
click at [308, 429] on td "DPD Romania (copy) (copy)" at bounding box center [368, 448] width 241 height 39
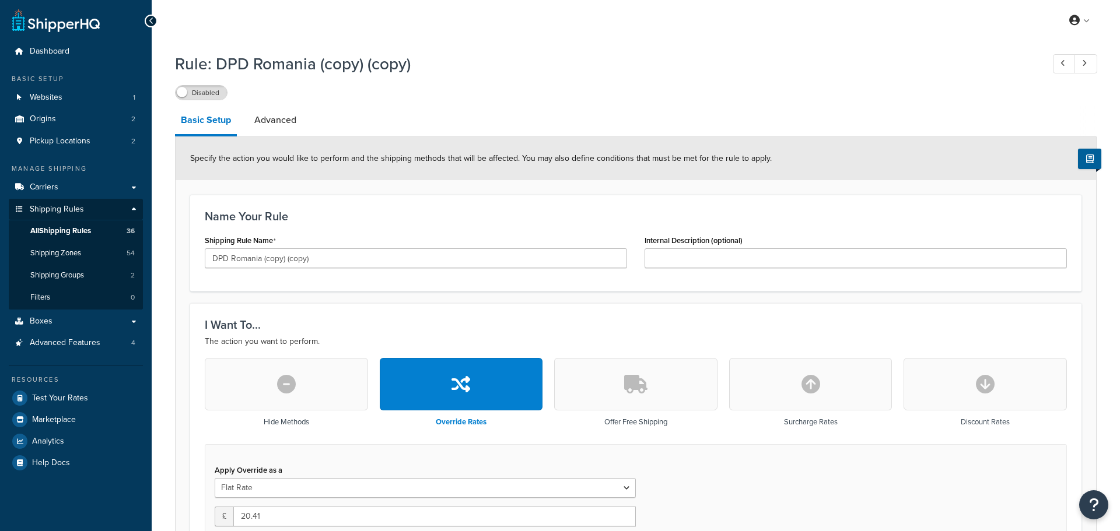
select select "BOX"
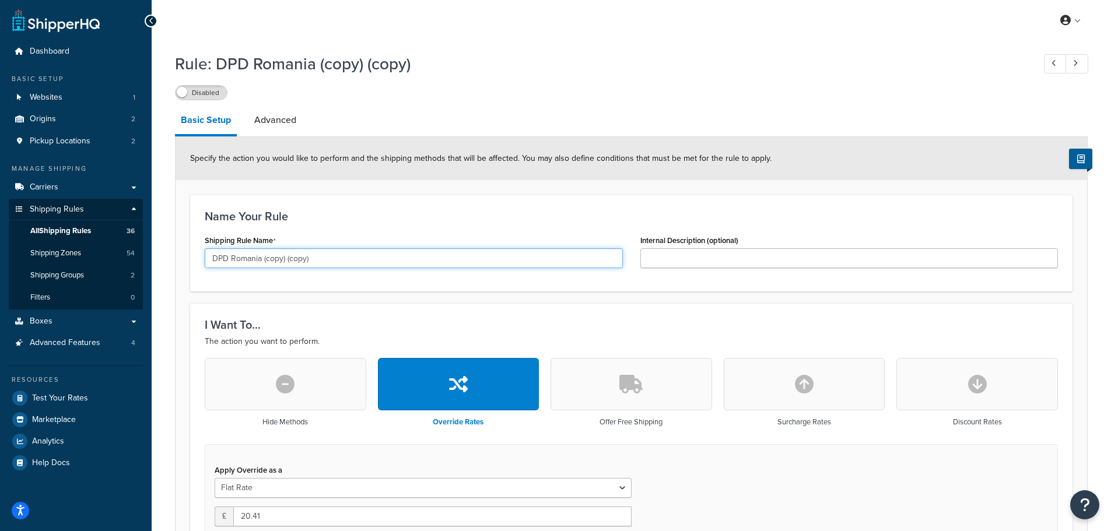
drag, startPoint x: 232, startPoint y: 260, endPoint x: 380, endPoint y: 263, distance: 148.8
click at [380, 263] on input "DPD Romania (copy) (copy)" at bounding box center [414, 258] width 418 height 20
type input "DPD [GEOGRAPHIC_DATA]"
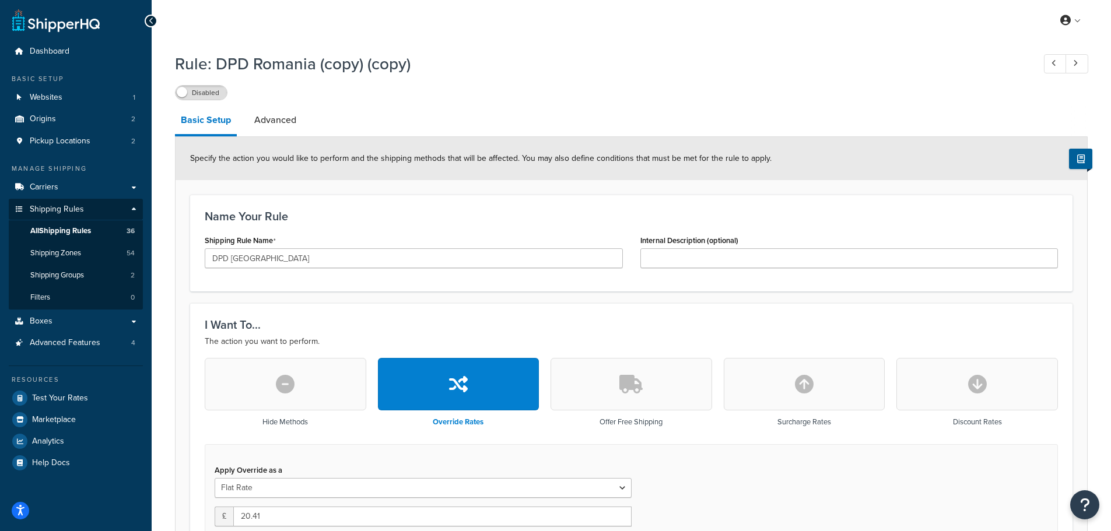
click at [323, 281] on div "Name Your Rule Shipping Rule Name DPD [GEOGRAPHIC_DATA] Internal Description (o…" at bounding box center [631, 243] width 882 height 97
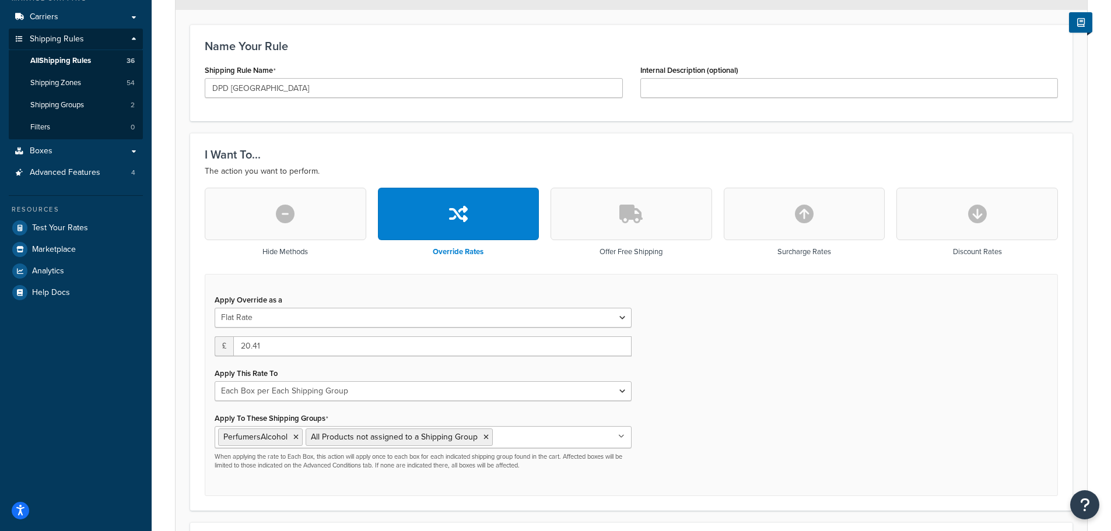
scroll to position [175, 0]
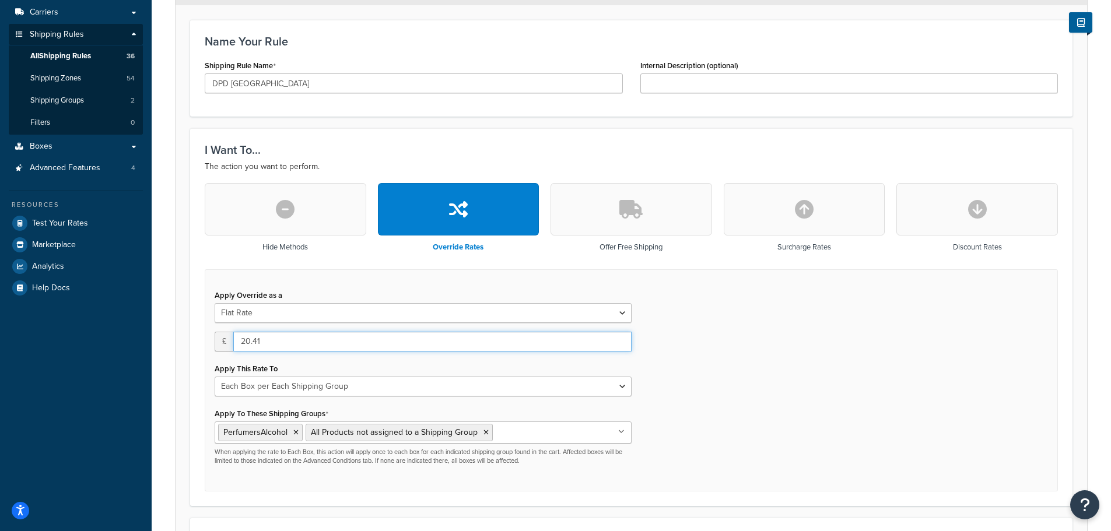
drag, startPoint x: 263, startPoint y: 344, endPoint x: 238, endPoint y: 344, distance: 25.1
click at [238, 344] on input "20.41" at bounding box center [432, 342] width 398 height 20
type input "14.25"
click at [660, 335] on div "Apply Override as a Flat Rate Percentage Flat Rate & Percentage £ 14.25 Apply T…" at bounding box center [631, 380] width 853 height 223
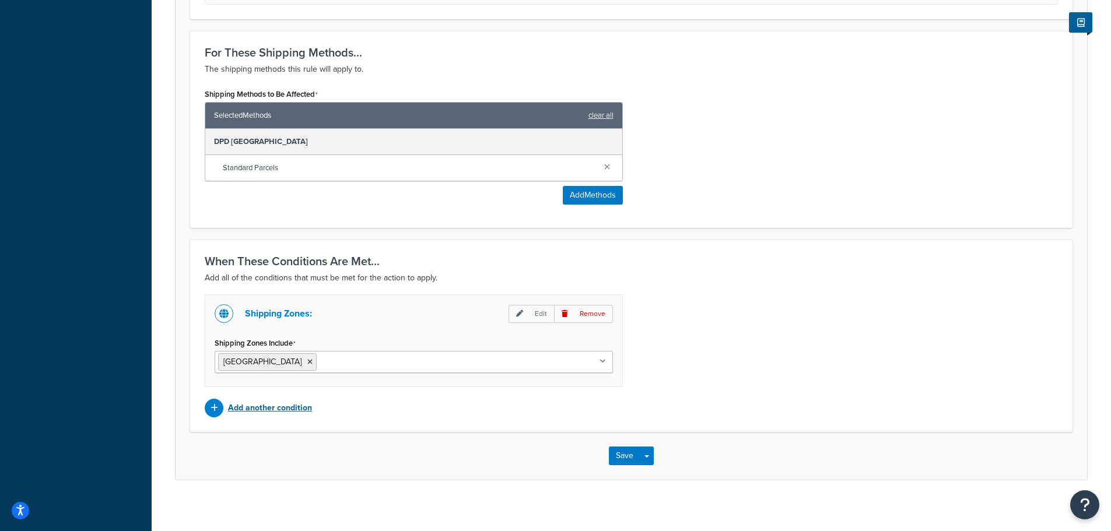
scroll to position [671, 0]
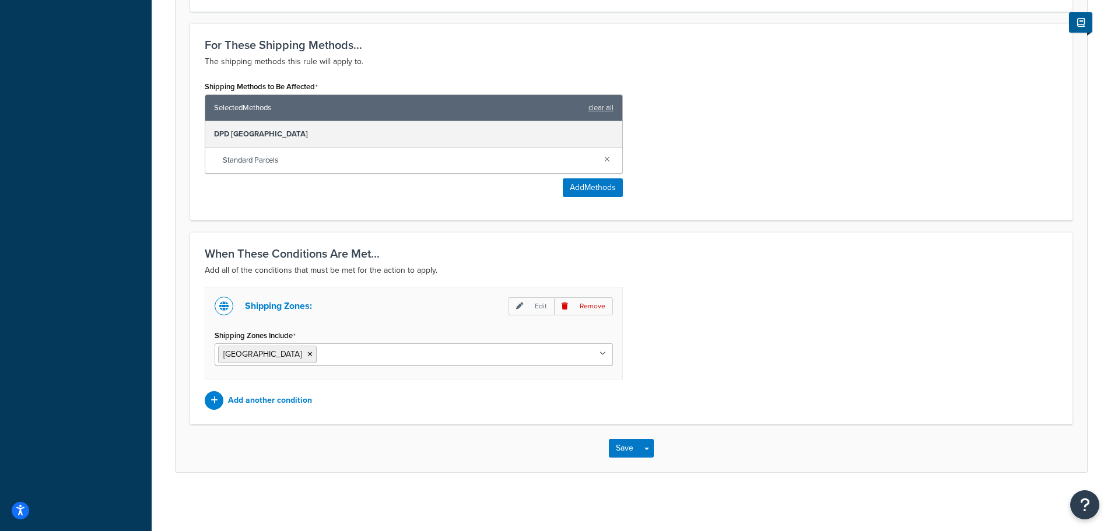
click at [320, 356] on input "Shipping Zones Include" at bounding box center [371, 354] width 103 height 13
type input "slov"
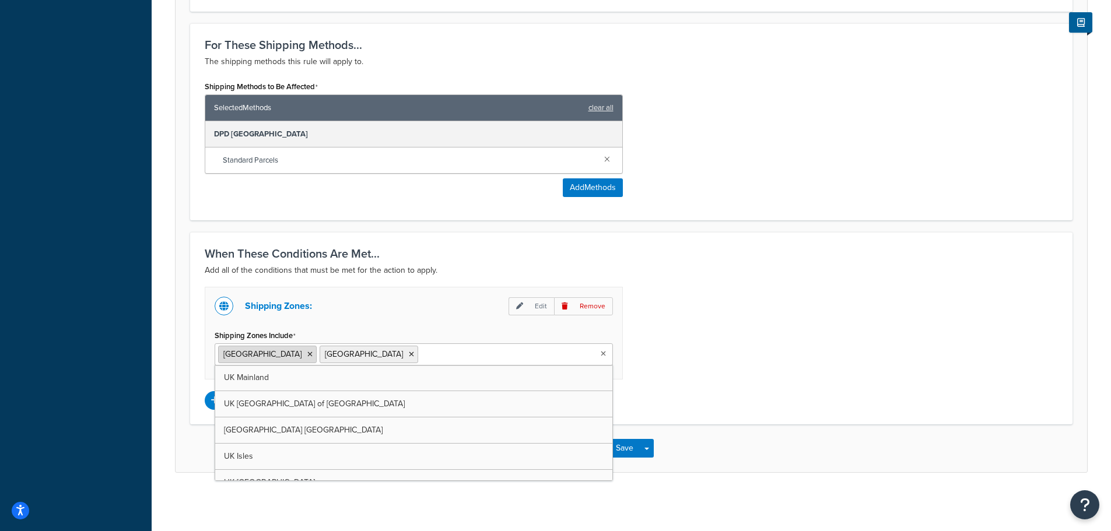
click at [307, 352] on icon at bounding box center [309, 354] width 5 height 7
click at [780, 323] on div "Shipping Zones: Edit Remove Shipping Zones Include [GEOGRAPHIC_DATA] [GEOGRAPHI…" at bounding box center [631, 348] width 871 height 123
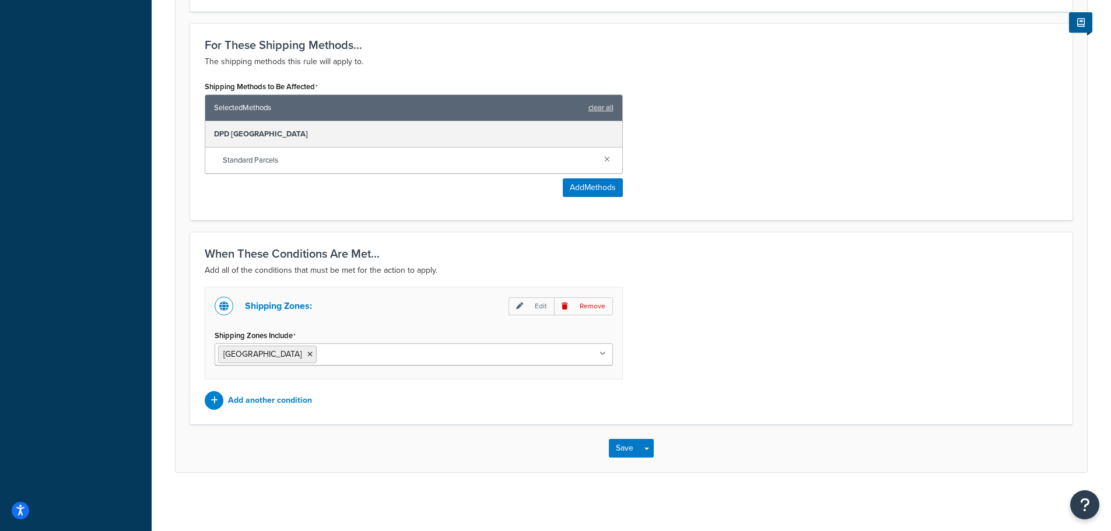
click at [320, 359] on input "Shipping Zones Include" at bounding box center [371, 354] width 103 height 13
type input "slove"
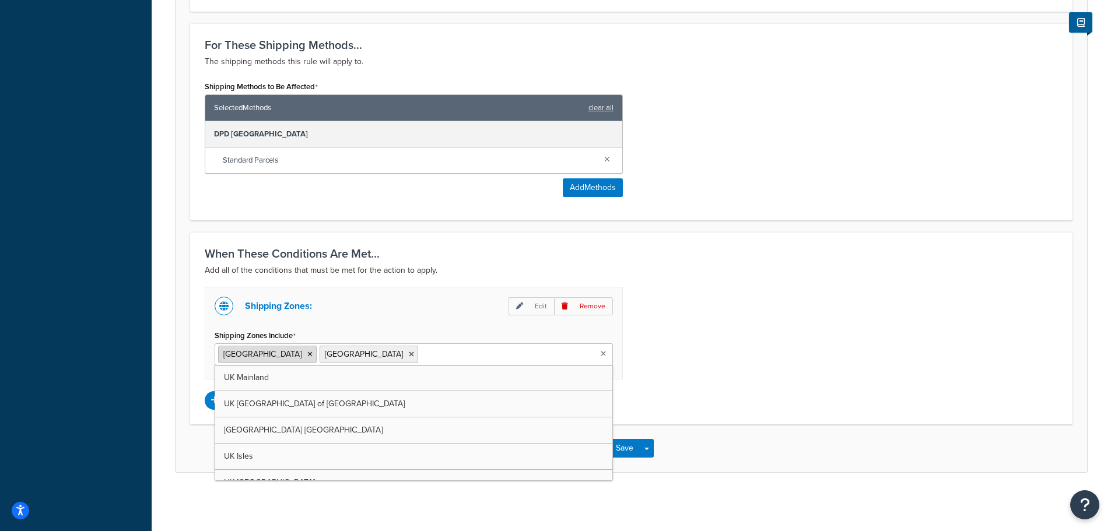
click at [307, 355] on icon at bounding box center [309, 354] width 5 height 7
click at [754, 342] on div "Shipping Zones: Edit Remove Shipping Zones Include [GEOGRAPHIC_DATA] [GEOGRAPHI…" at bounding box center [631, 348] width 871 height 123
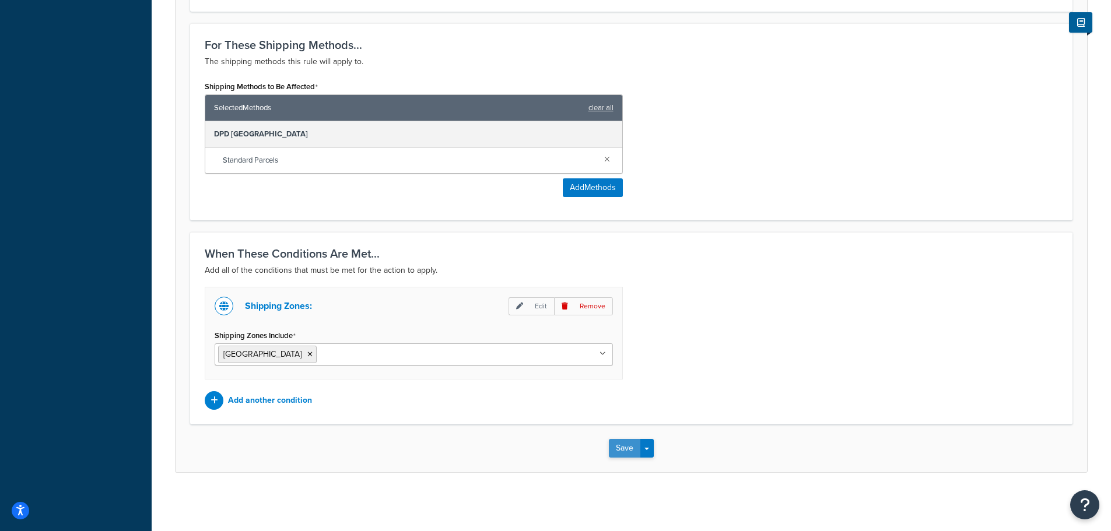
click at [613, 447] on button "Save" at bounding box center [624, 448] width 31 height 19
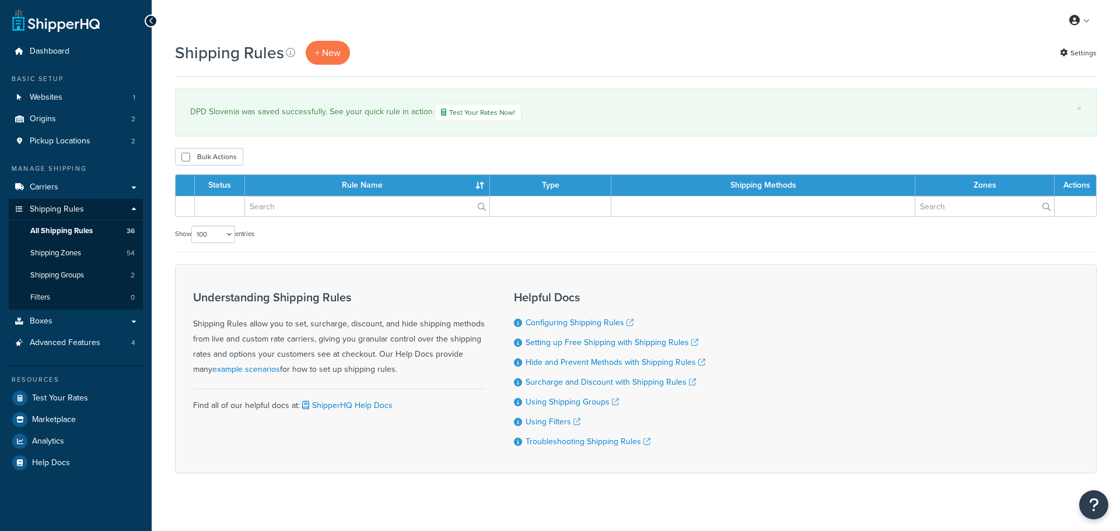
select select "100"
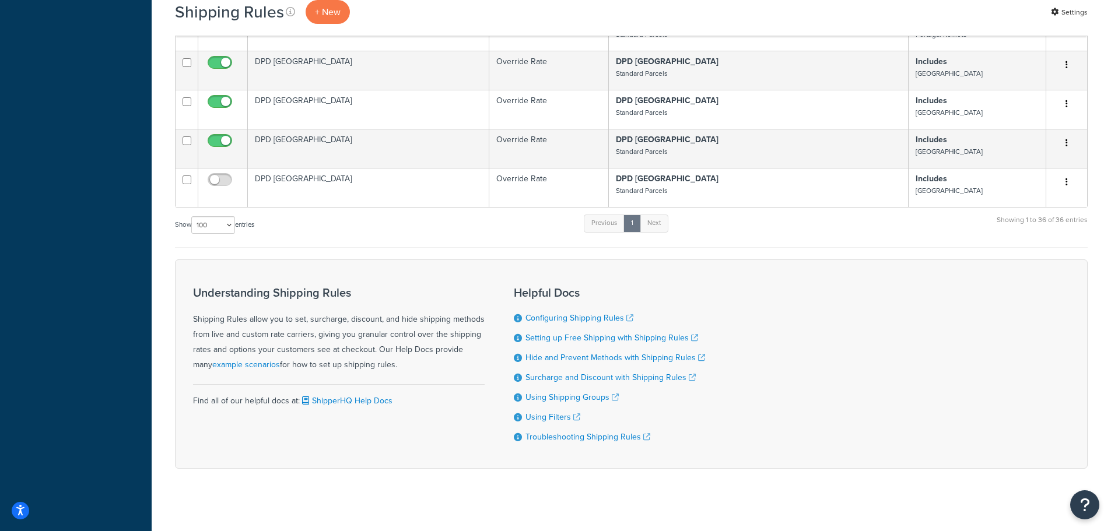
scroll to position [1428, 0]
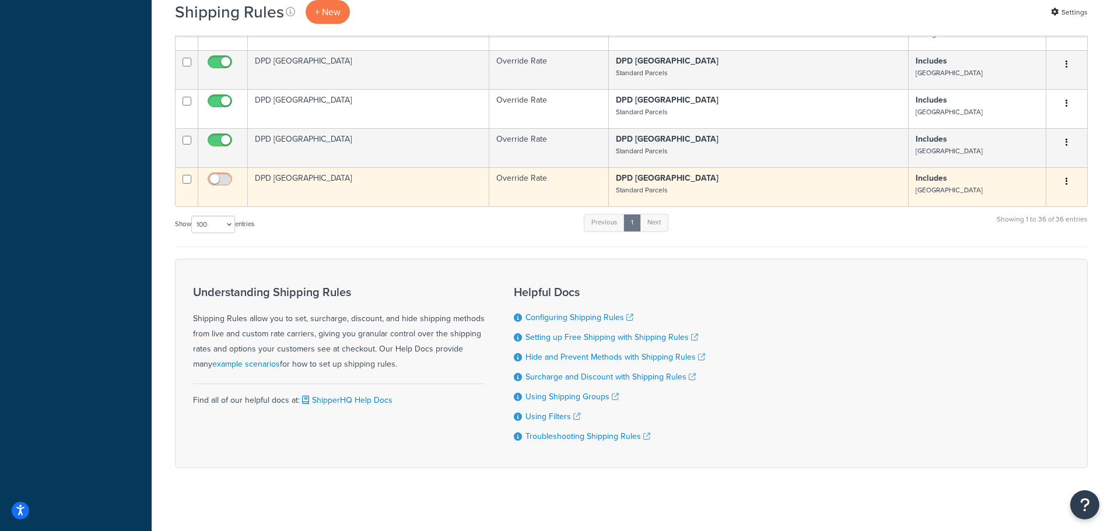
click at [212, 175] on input "checkbox" at bounding box center [221, 182] width 32 height 15
checkbox input "true"
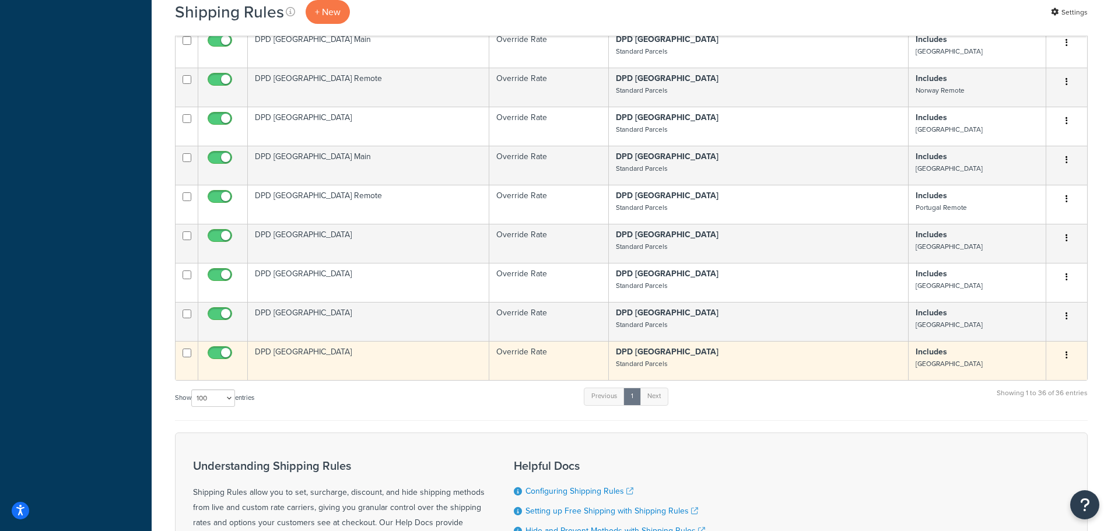
scroll to position [1253, 0]
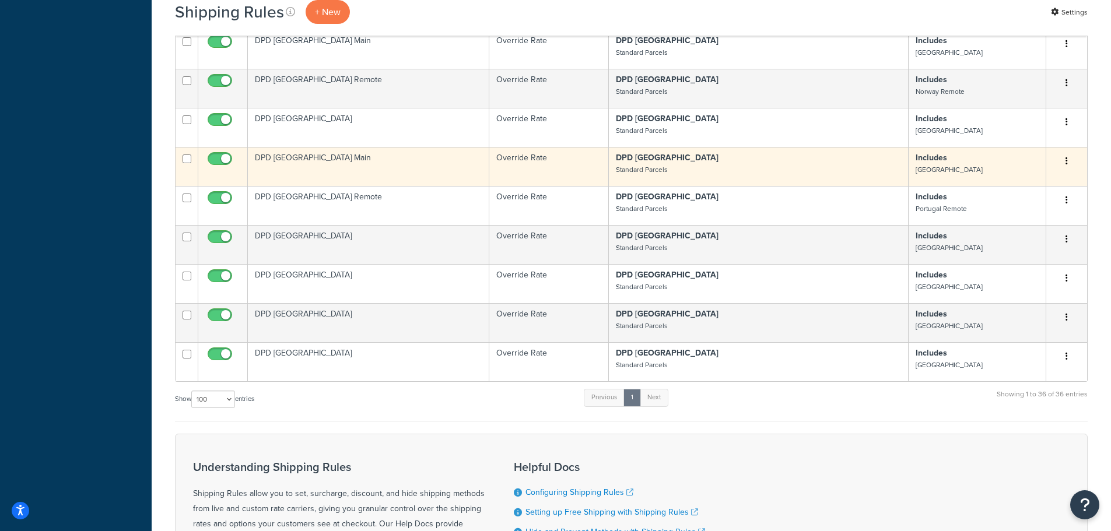
click at [187, 155] on input "checkbox" at bounding box center [187, 159] width 9 height 9
checkbox input "true"
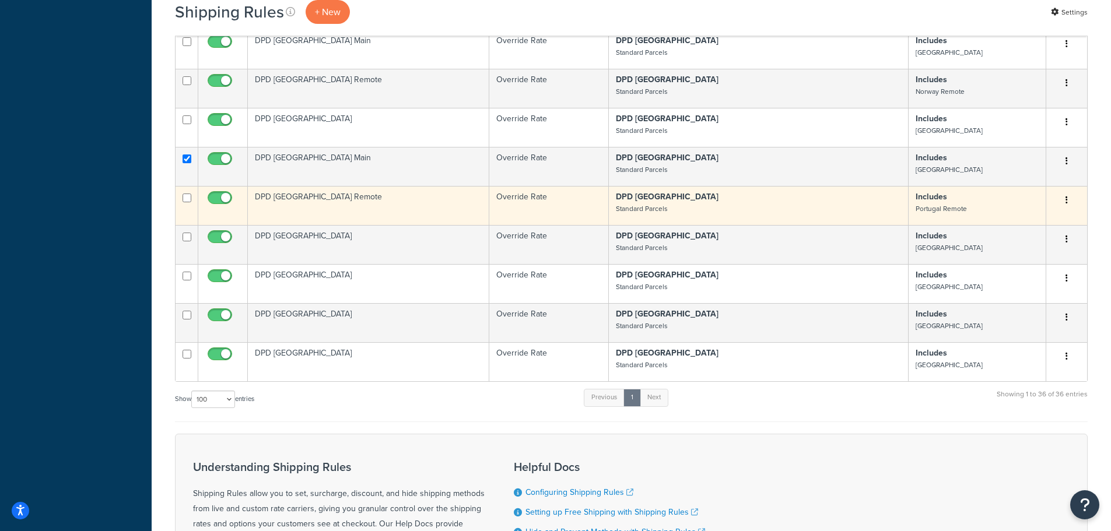
drag, startPoint x: 187, startPoint y: 185, endPoint x: 215, endPoint y: 194, distance: 28.8
click at [187, 194] on input "checkbox" at bounding box center [187, 198] width 9 height 9
checkbox input "true"
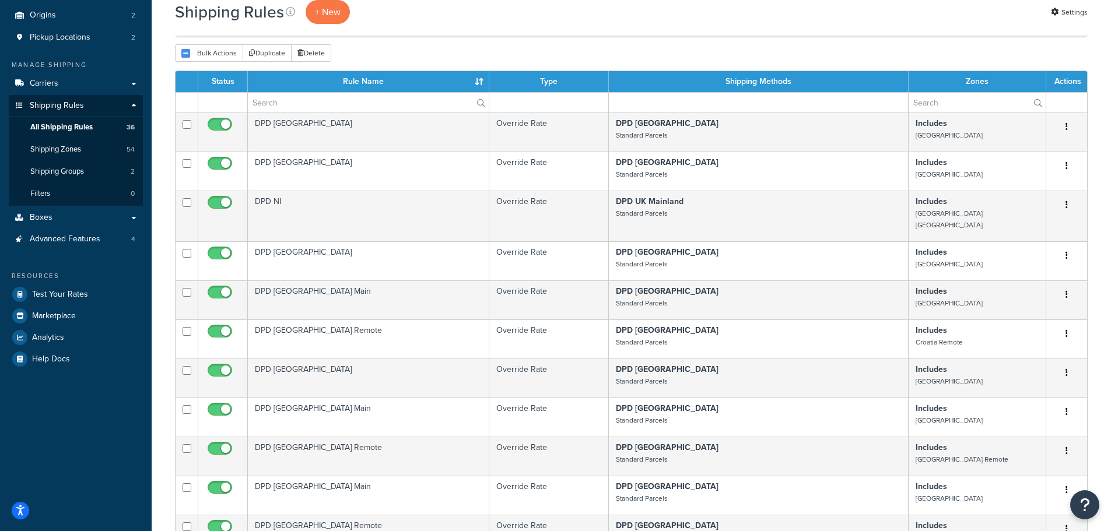
scroll to position [0, 0]
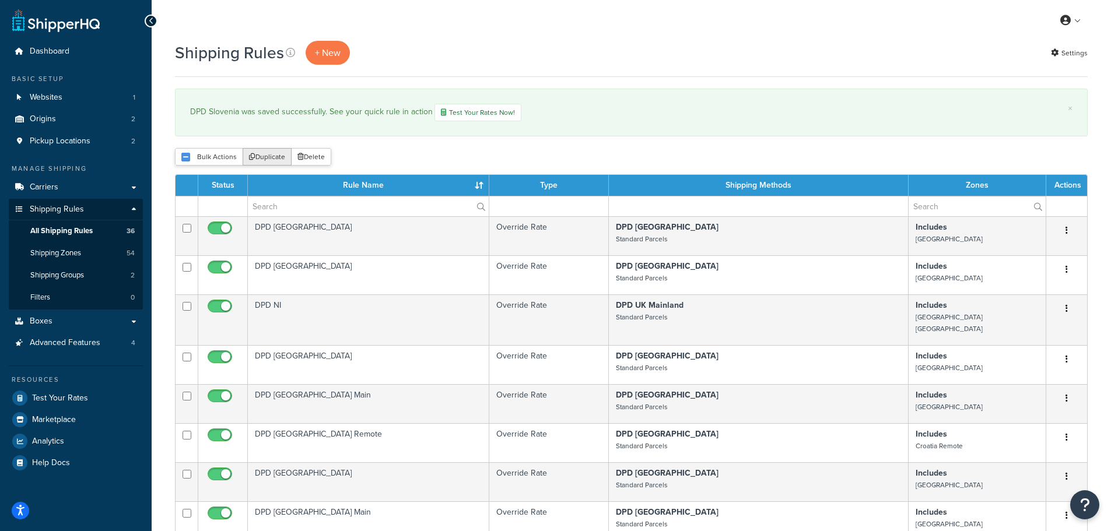
click at [264, 157] on button "Duplicate" at bounding box center [267, 156] width 49 height 17
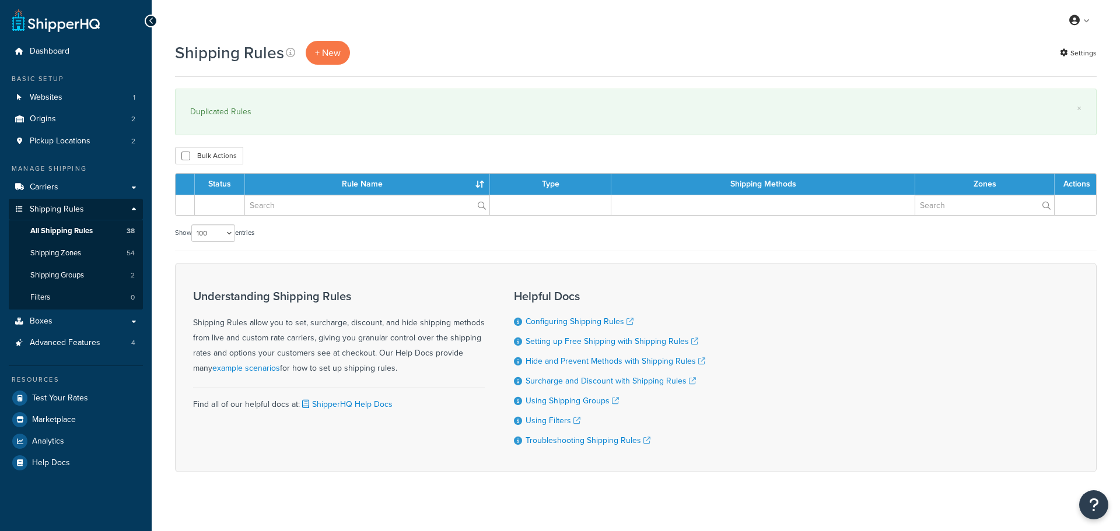
select select "100"
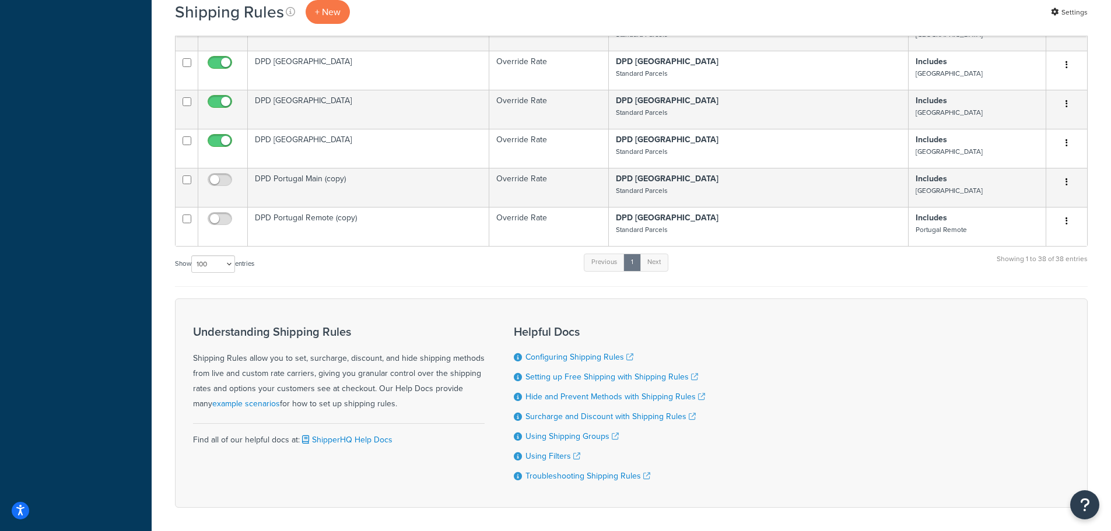
scroll to position [1505, 0]
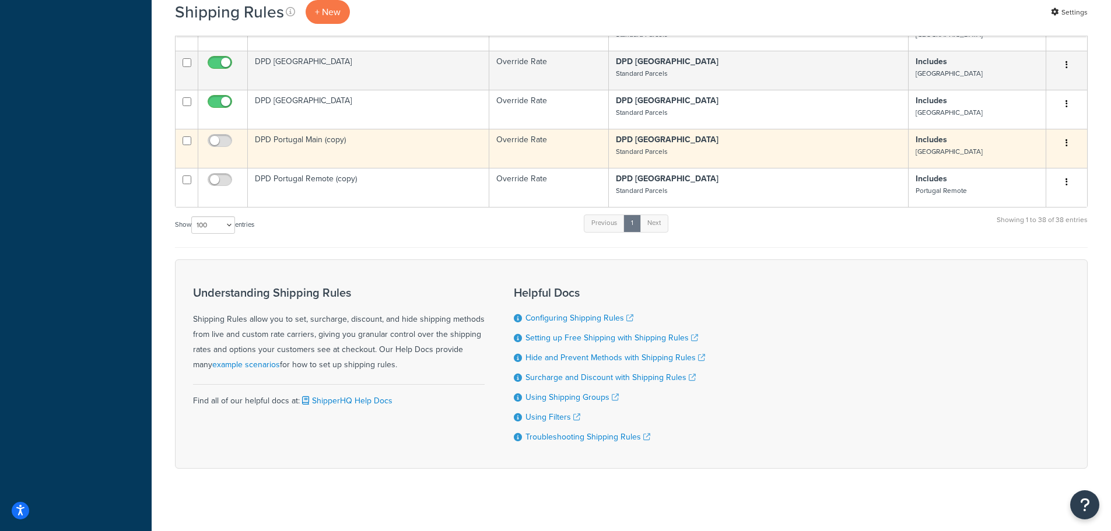
click at [349, 129] on td "DPD Portugal Main (copy)" at bounding box center [368, 148] width 241 height 39
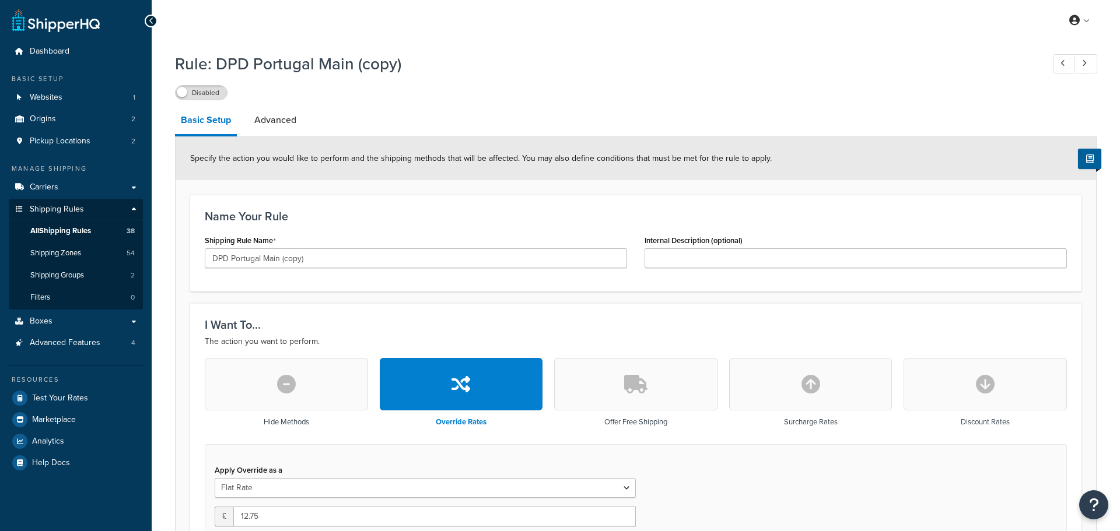
select select "BOX"
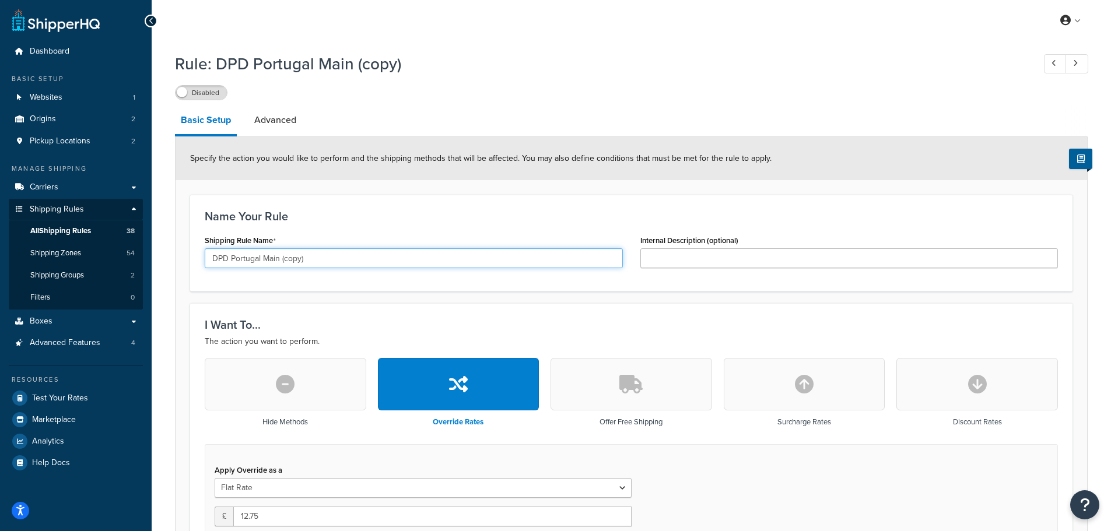
click at [244, 260] on input "DPD Portugal Main (copy)" at bounding box center [414, 258] width 418 height 20
drag, startPoint x: 272, startPoint y: 260, endPoint x: 335, endPoint y: 262, distance: 63.0
click at [332, 261] on input "DPD Spain Main (copy)" at bounding box center [414, 258] width 418 height 20
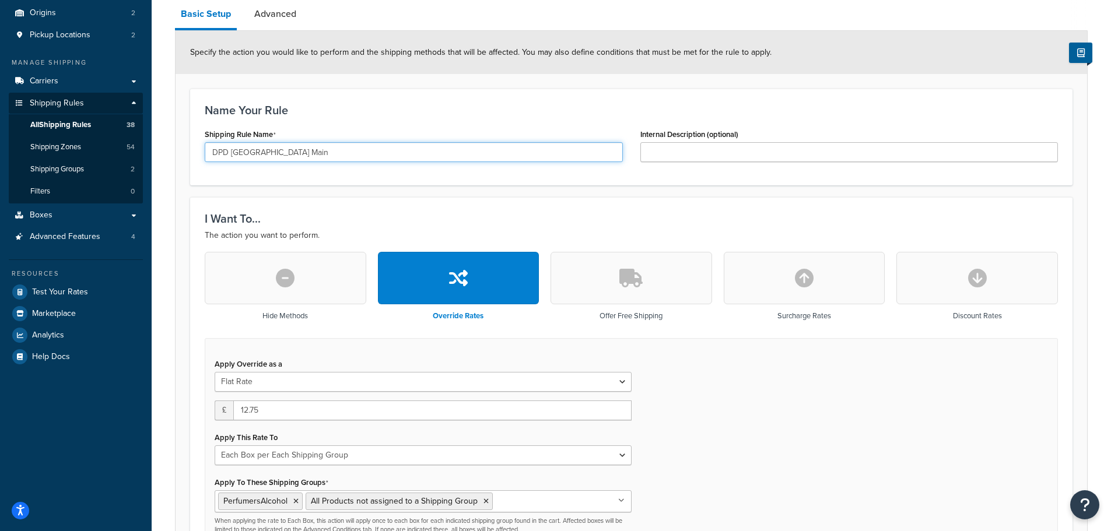
scroll to position [233, 0]
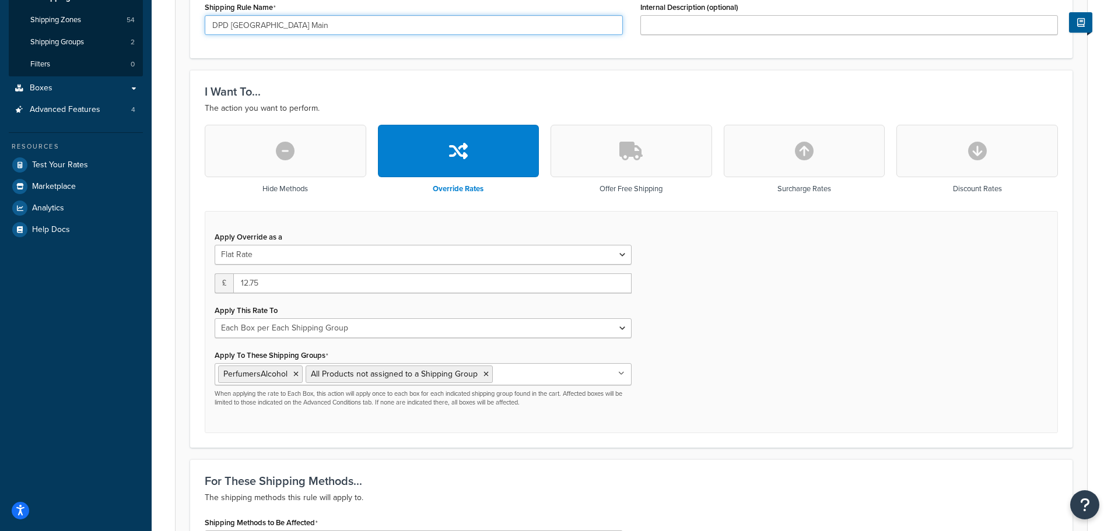
type input "DPD [GEOGRAPHIC_DATA] Main"
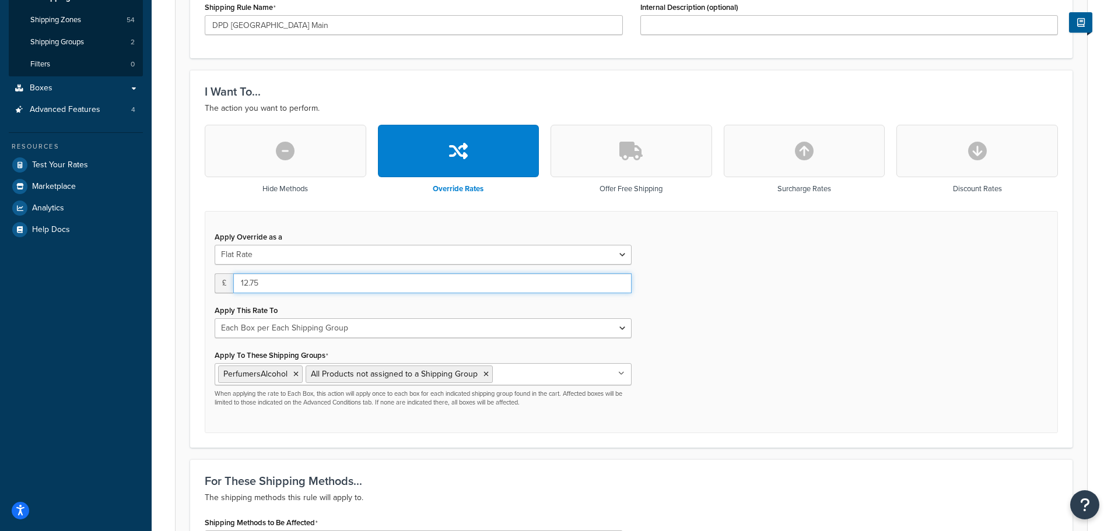
drag, startPoint x: 266, startPoint y: 288, endPoint x: 238, endPoint y: 283, distance: 28.4
click at [238, 283] on input "12.75" at bounding box center [432, 284] width 398 height 20
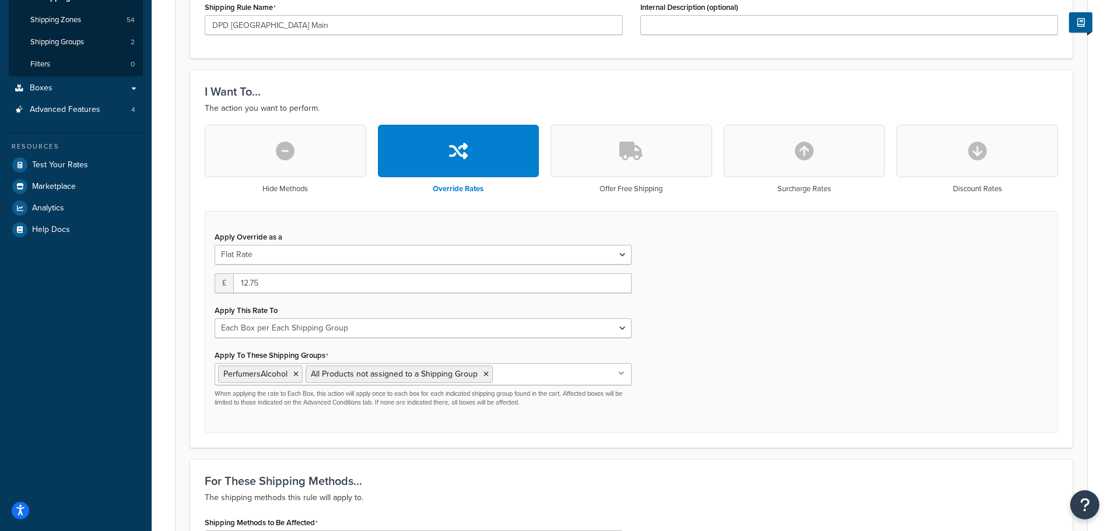
click at [783, 338] on div "Apply Override as a Flat Rate Percentage Flat Rate & Percentage £ 12.75 Apply T…" at bounding box center [631, 322] width 853 height 223
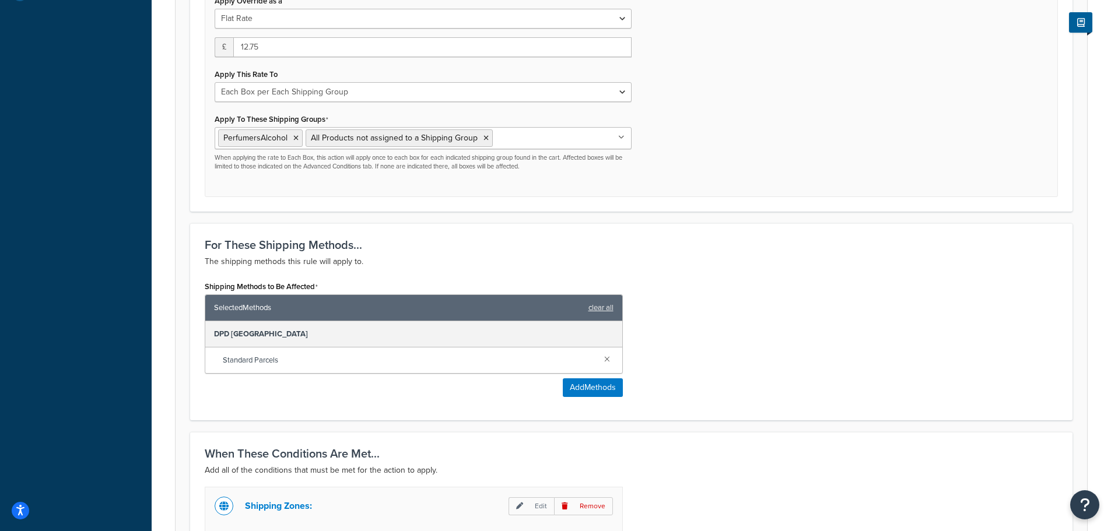
scroll to position [642, 0]
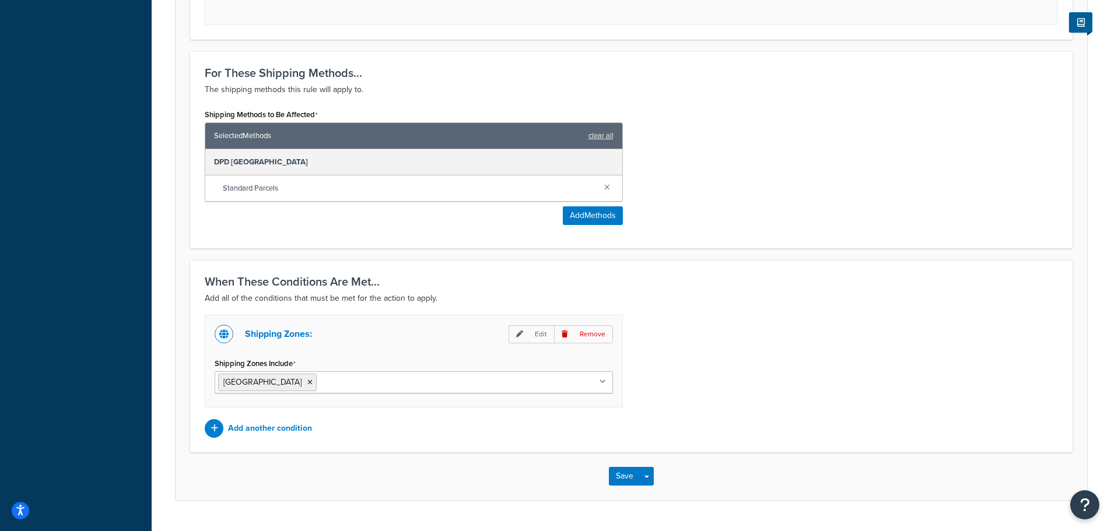
click at [320, 384] on input "Shipping Zones Include" at bounding box center [371, 382] width 103 height 13
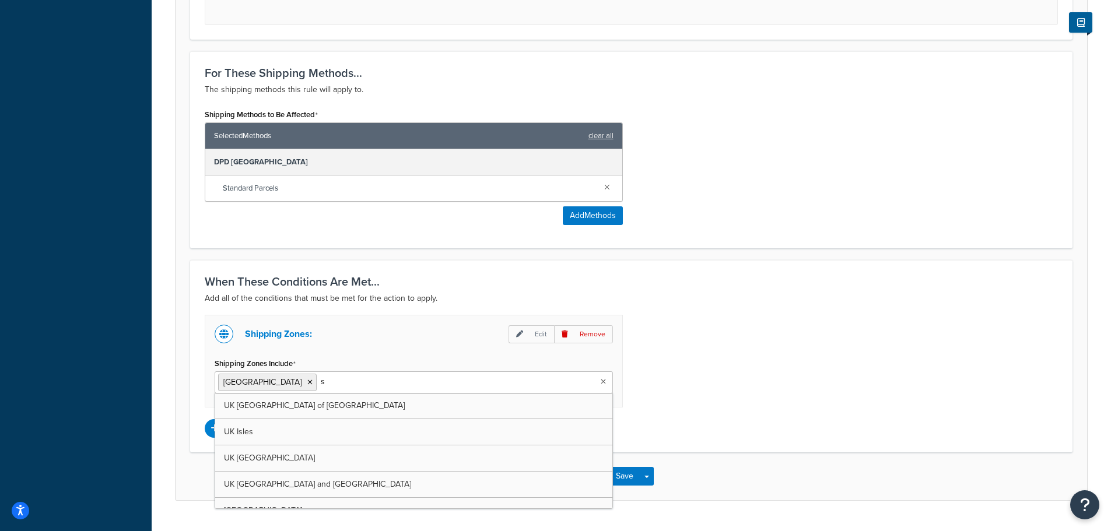
type input "sp"
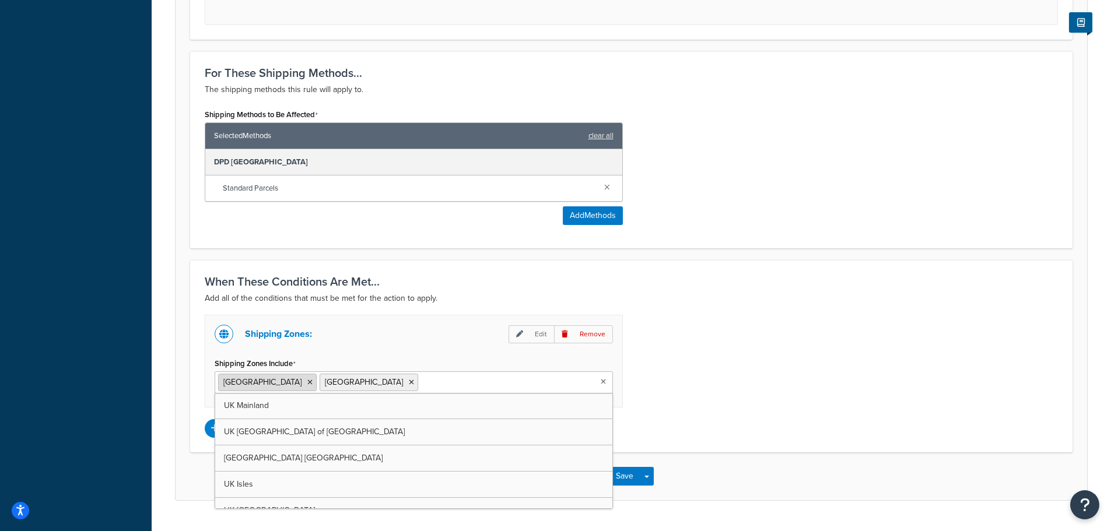
click at [307, 385] on icon at bounding box center [309, 382] width 5 height 7
click at [822, 374] on div "Shipping Zones: Edit Remove Shipping Zones Include [GEOGRAPHIC_DATA] [GEOGRAPHI…" at bounding box center [631, 376] width 871 height 123
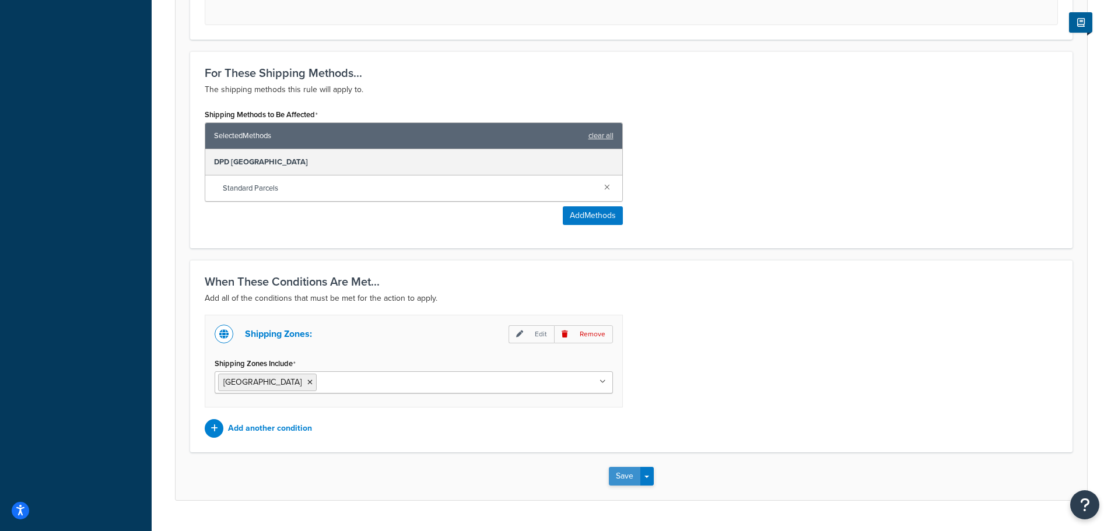
click at [615, 474] on button "Save" at bounding box center [624, 476] width 31 height 19
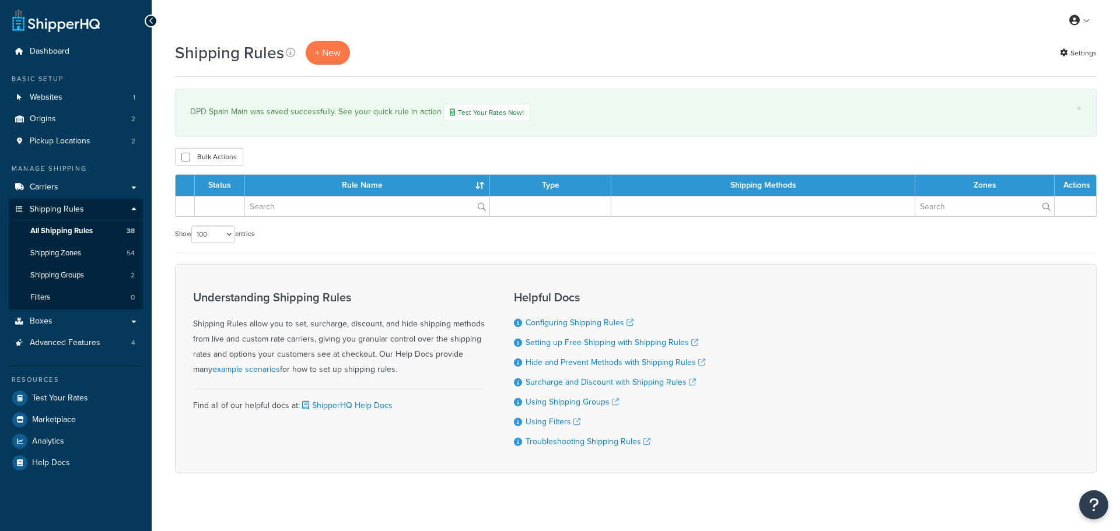
select select "100"
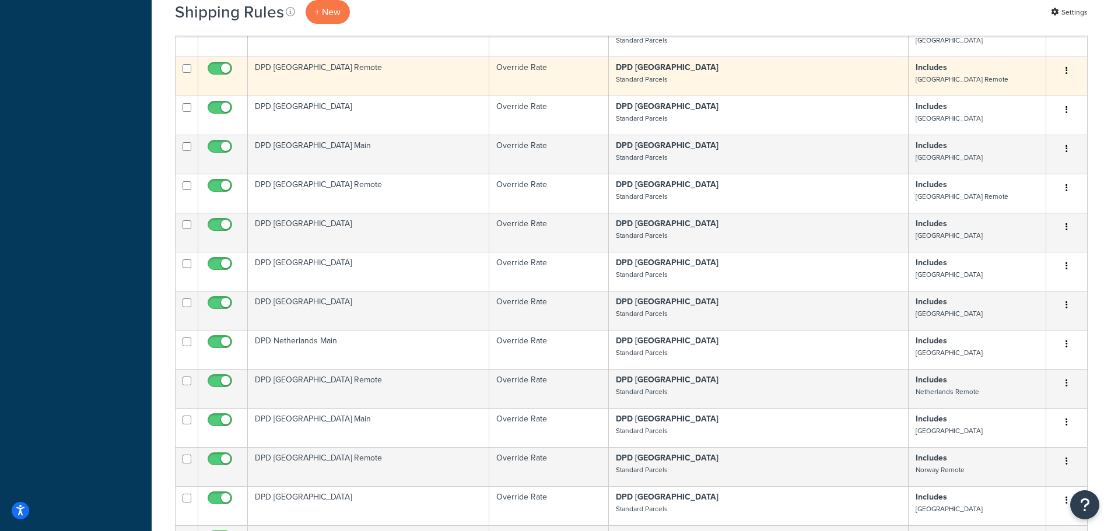
scroll to position [1283, 0]
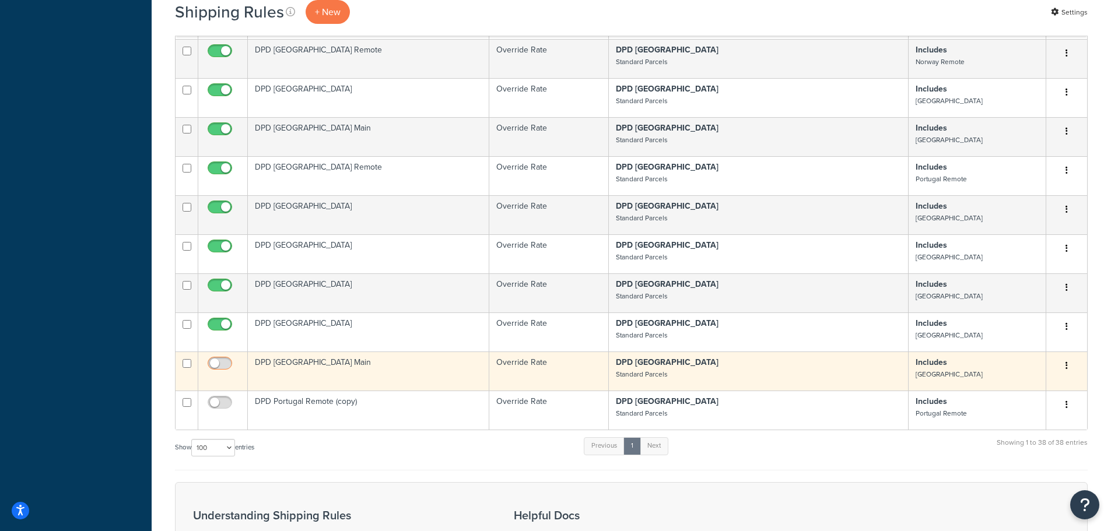
click at [221, 359] on input "checkbox" at bounding box center [221, 366] width 32 height 15
checkbox input "true"
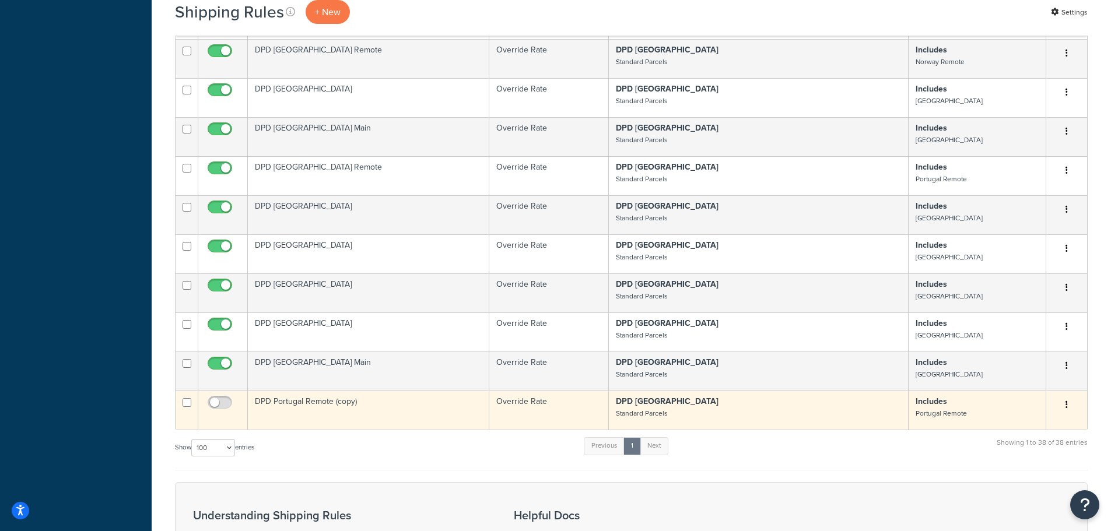
click at [265, 391] on td "DPD Portugal Remote (copy)" at bounding box center [368, 410] width 241 height 39
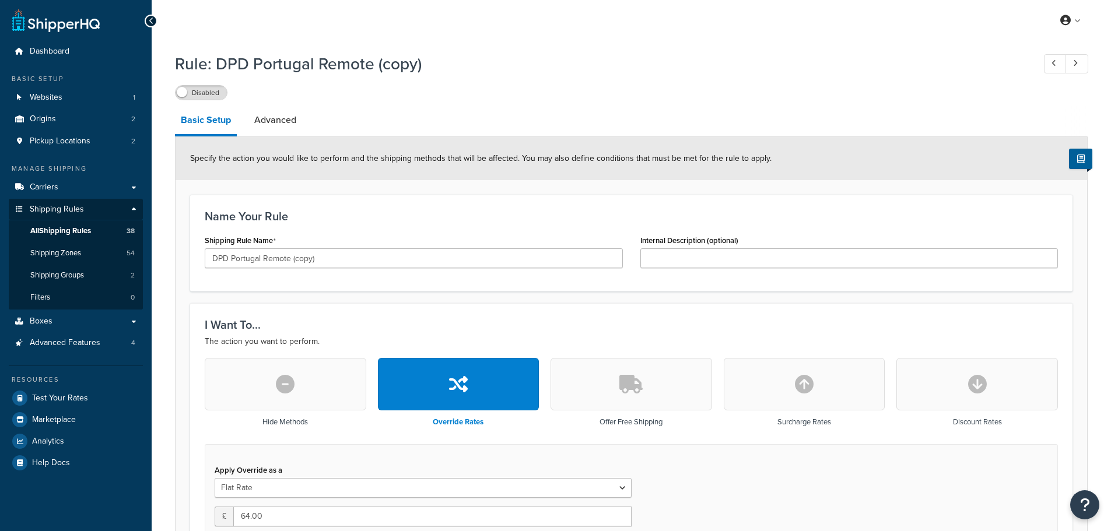
select select "BOX"
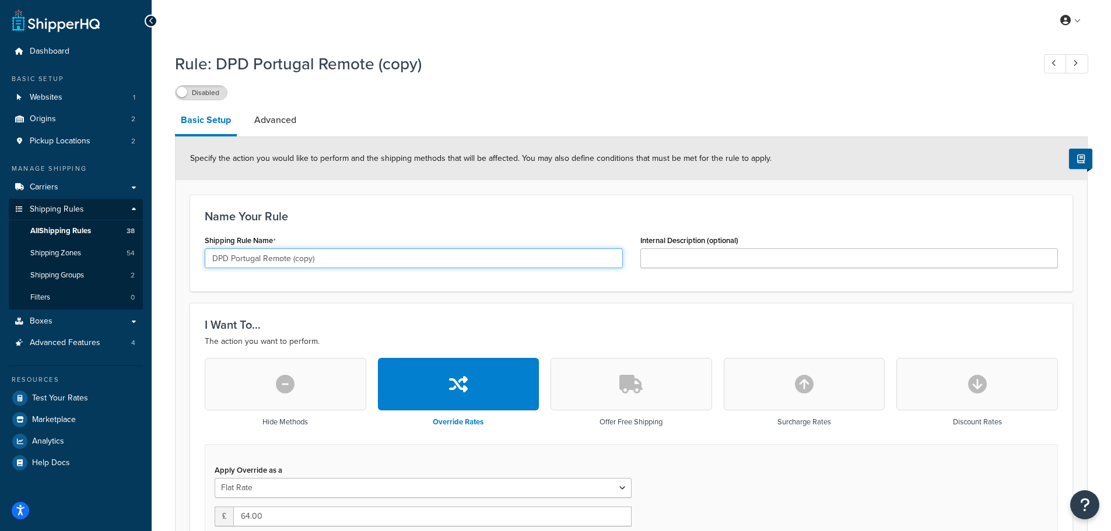
click at [245, 260] on input "DPD Portugal Remote (copy)" at bounding box center [414, 258] width 418 height 20
drag, startPoint x: 282, startPoint y: 262, endPoint x: 345, endPoint y: 262, distance: 63.0
click at [345, 262] on input "DPD [GEOGRAPHIC_DATA] Remote (copy)" at bounding box center [414, 258] width 418 height 20
type input "DPD [GEOGRAPHIC_DATA] Remote"
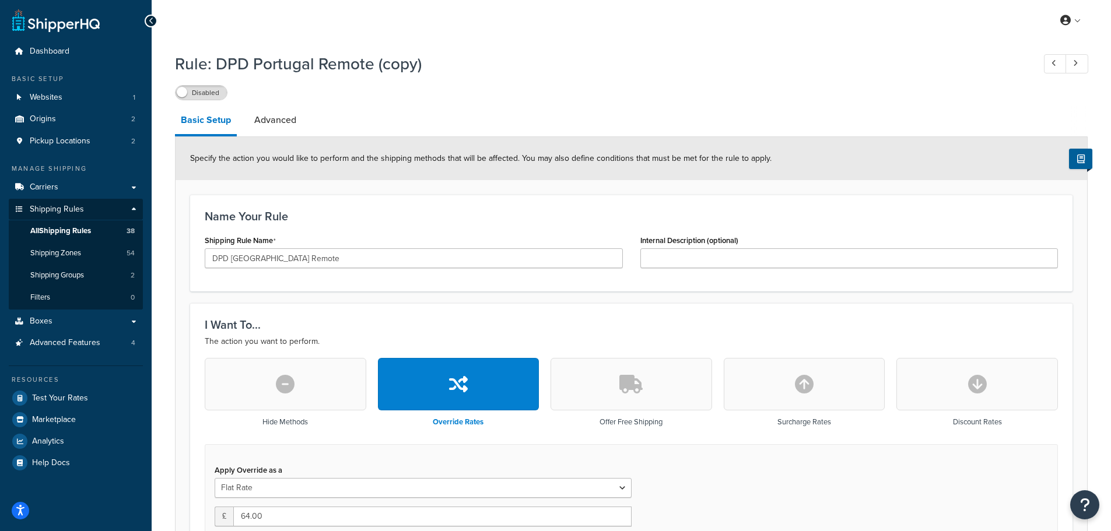
click at [369, 288] on div "Name Your Rule Shipping Rule Name DPD [GEOGRAPHIC_DATA] Remote Internal Descrip…" at bounding box center [631, 243] width 882 height 97
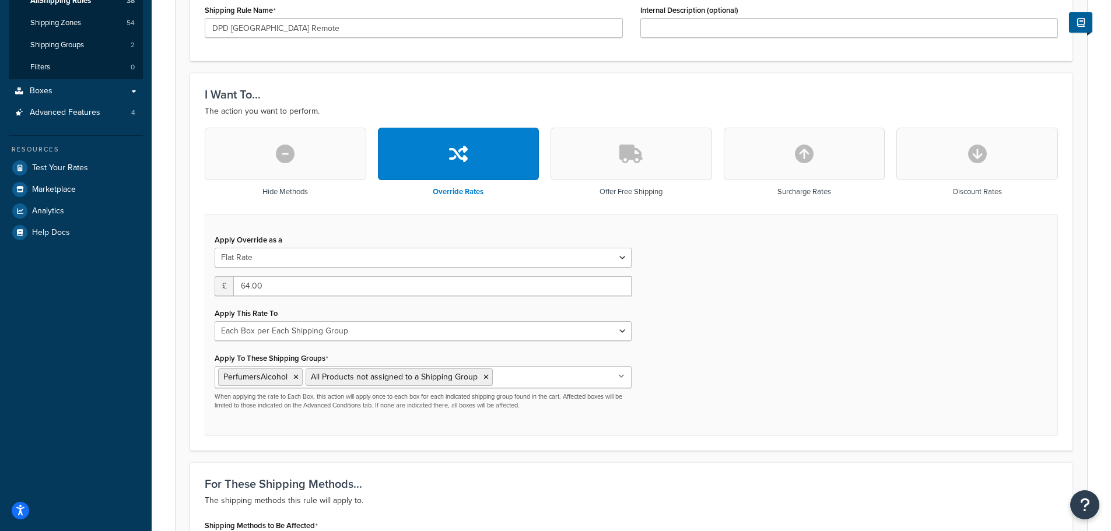
scroll to position [233, 0]
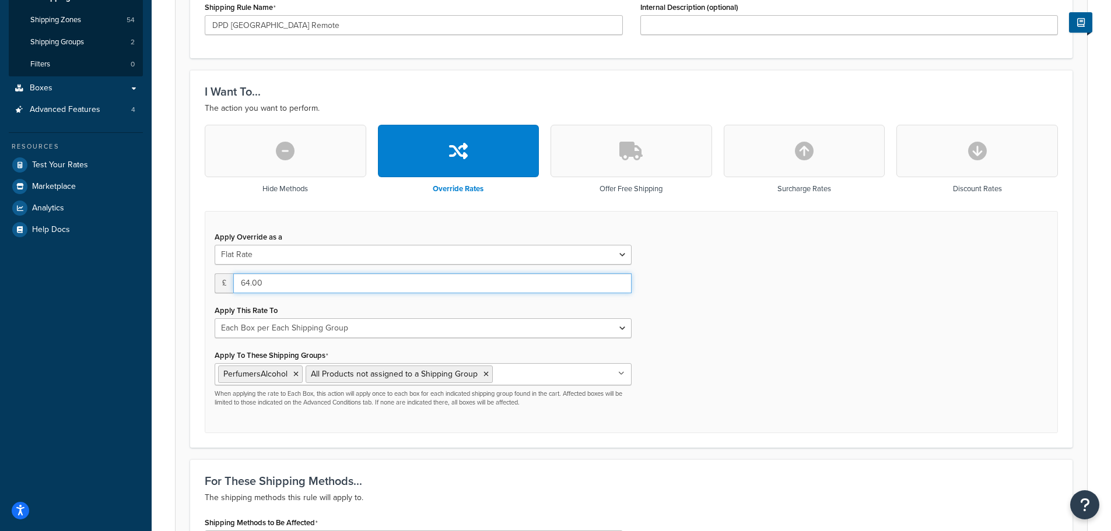
drag, startPoint x: 265, startPoint y: 288, endPoint x: 239, endPoint y: 289, distance: 26.9
click at [239, 289] on input "64.00" at bounding box center [432, 284] width 398 height 20
type input "46"
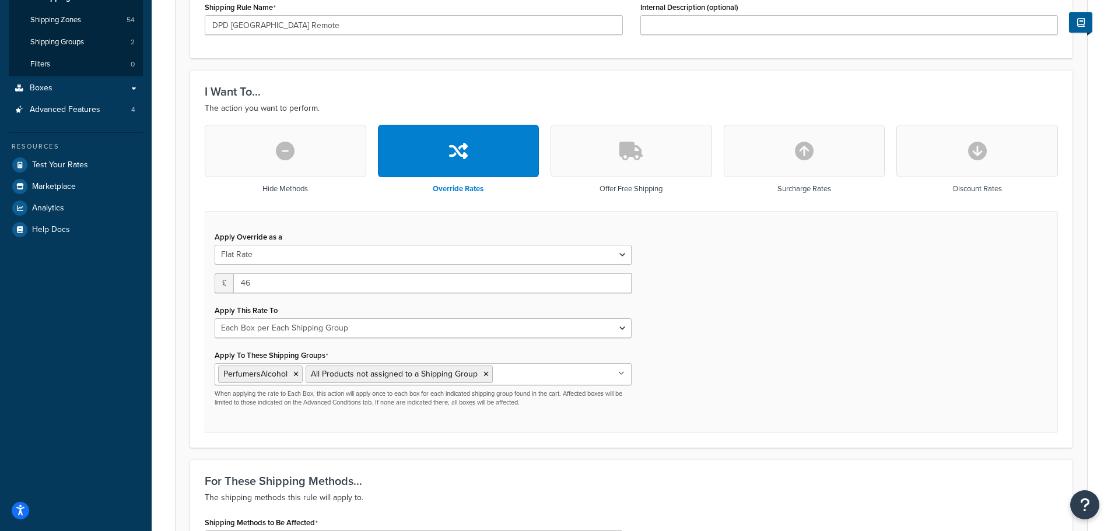
click at [707, 328] on div "Apply Override as a Flat Rate Percentage Flat Rate & Percentage £ 46 Apply This…" at bounding box center [631, 322] width 853 height 223
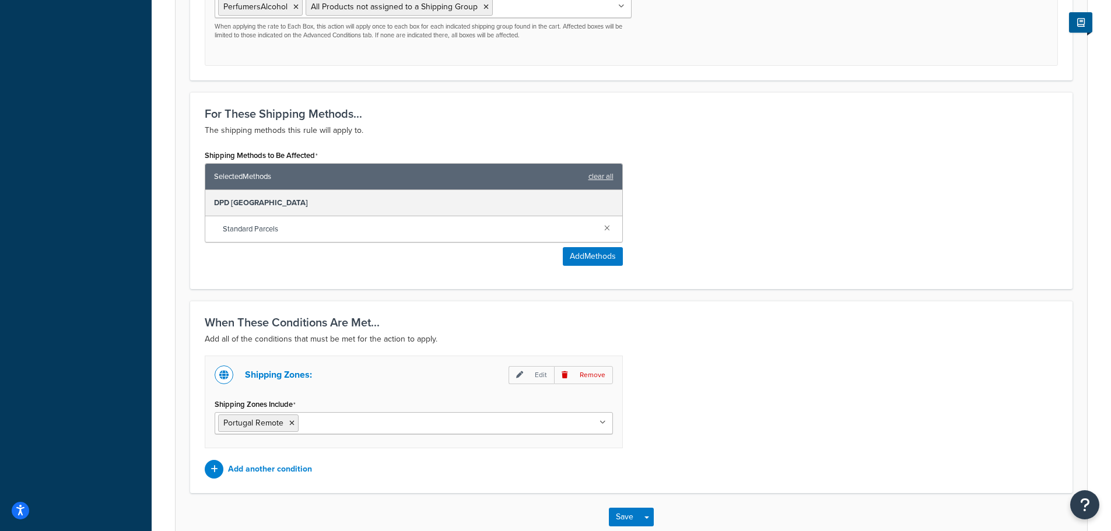
scroll to position [671, 0]
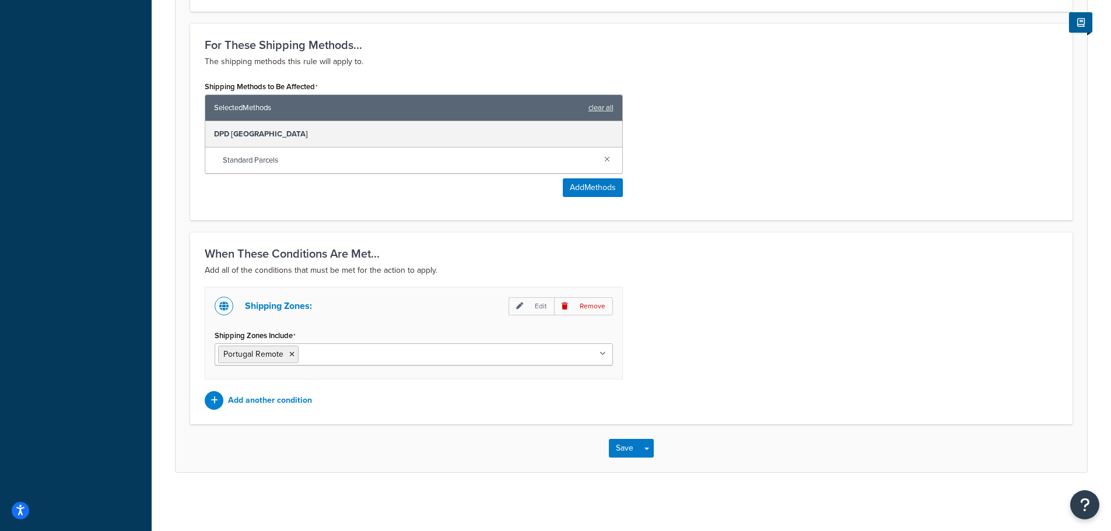
click at [351, 350] on input "Shipping Zones Include" at bounding box center [353, 354] width 103 height 13
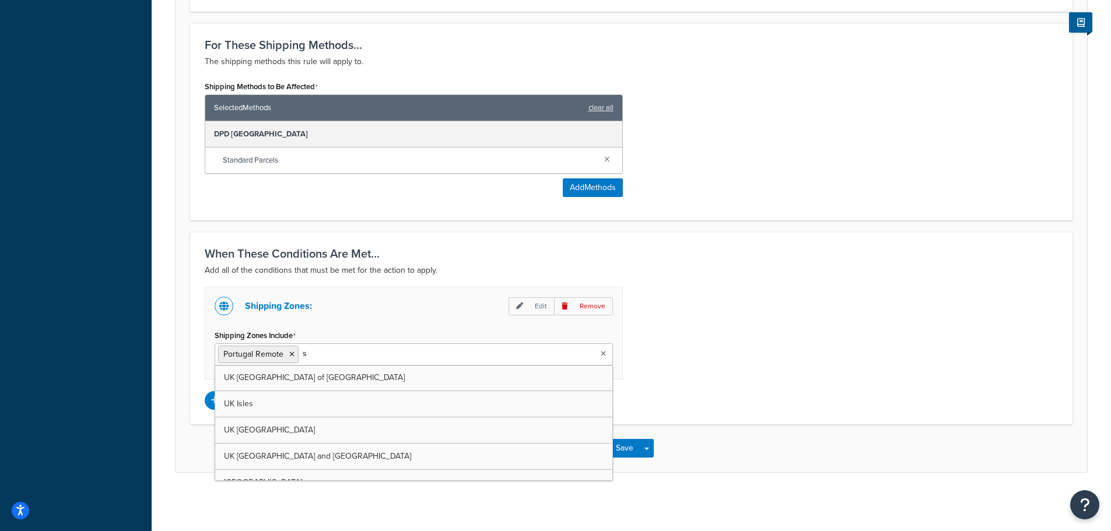
type input "sp"
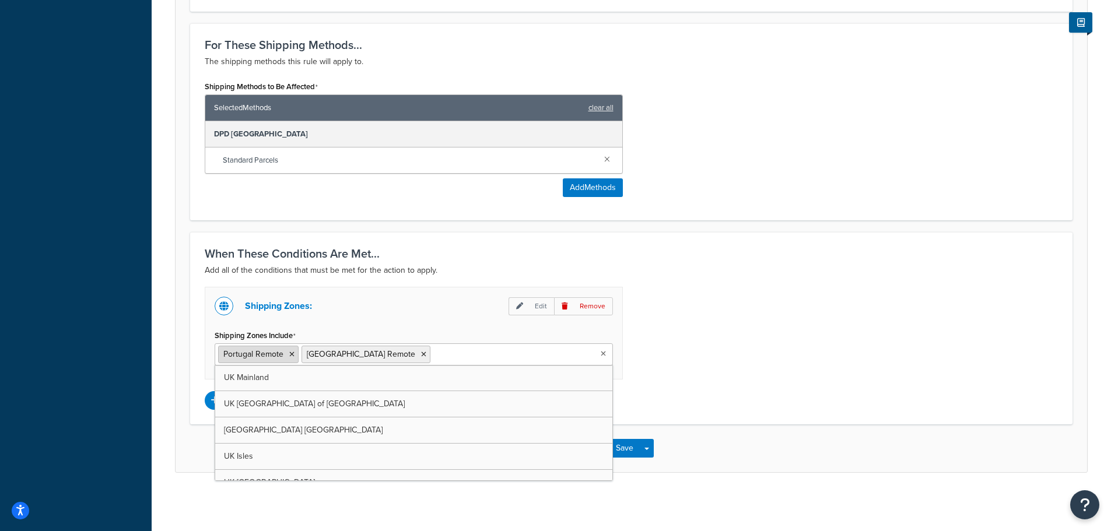
click at [289, 353] on icon at bounding box center [291, 354] width 5 height 7
click at [745, 345] on div "Shipping Zones: Edit Remove Shipping Zones Include [GEOGRAPHIC_DATA] Remote [GE…" at bounding box center [631, 348] width 871 height 123
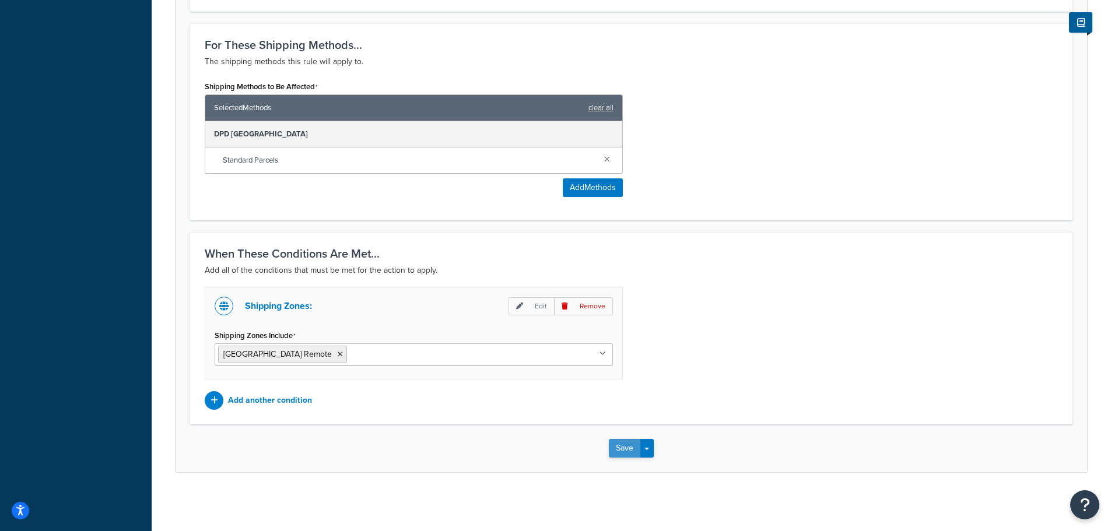
click at [616, 447] on button "Save" at bounding box center [624, 448] width 31 height 19
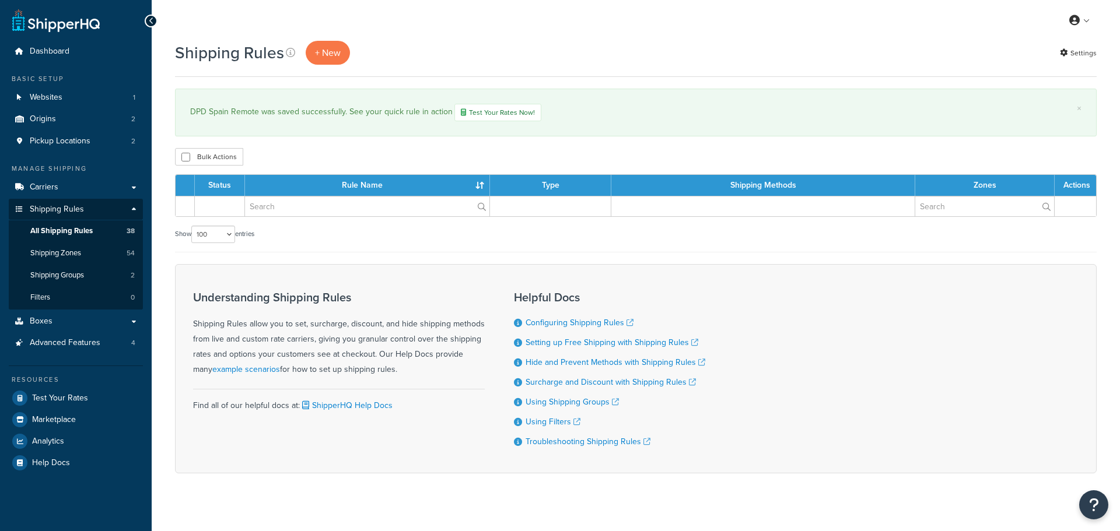
select select "100"
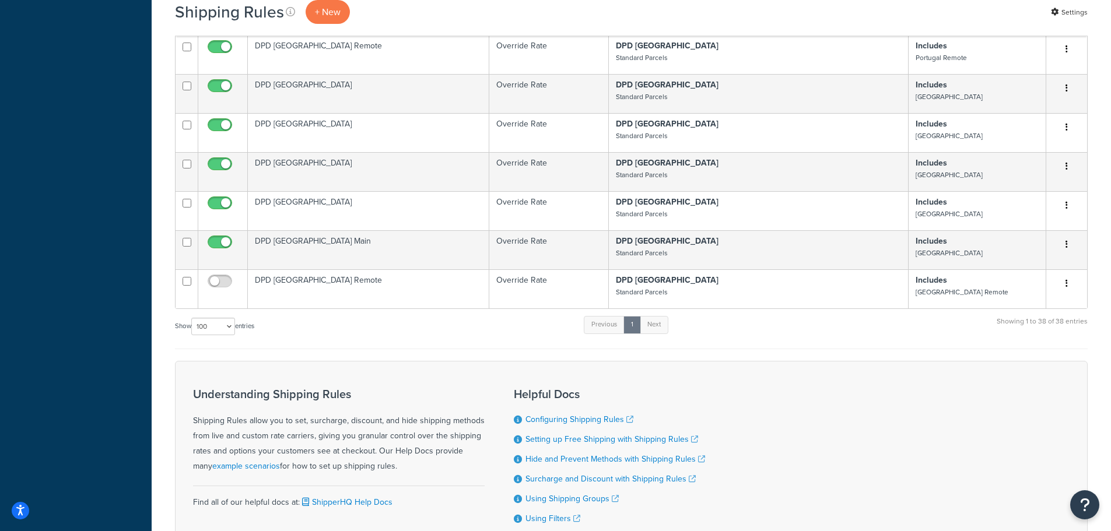
scroll to position [1507, 0]
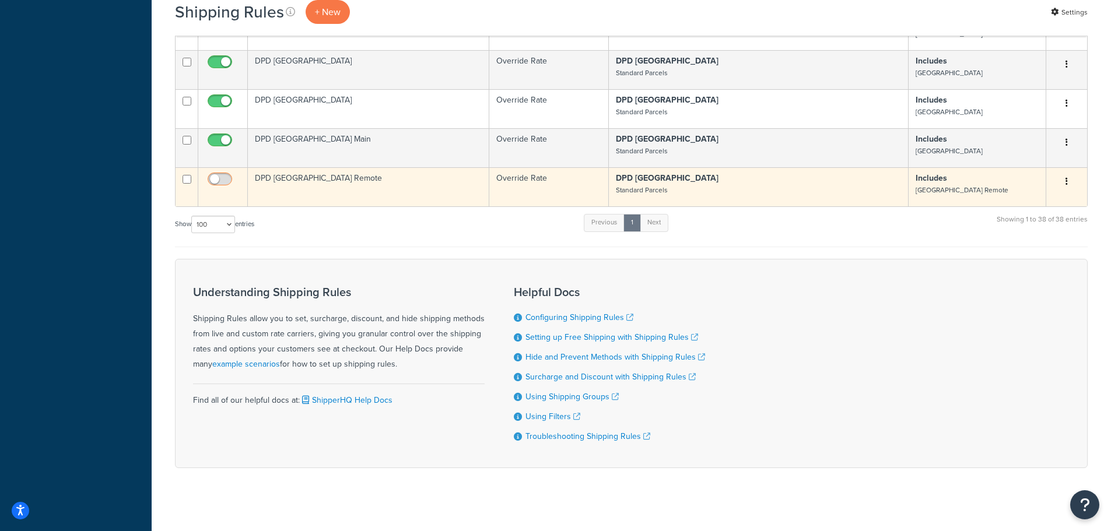
click at [227, 175] on input "checkbox" at bounding box center [221, 182] width 32 height 15
checkbox input "true"
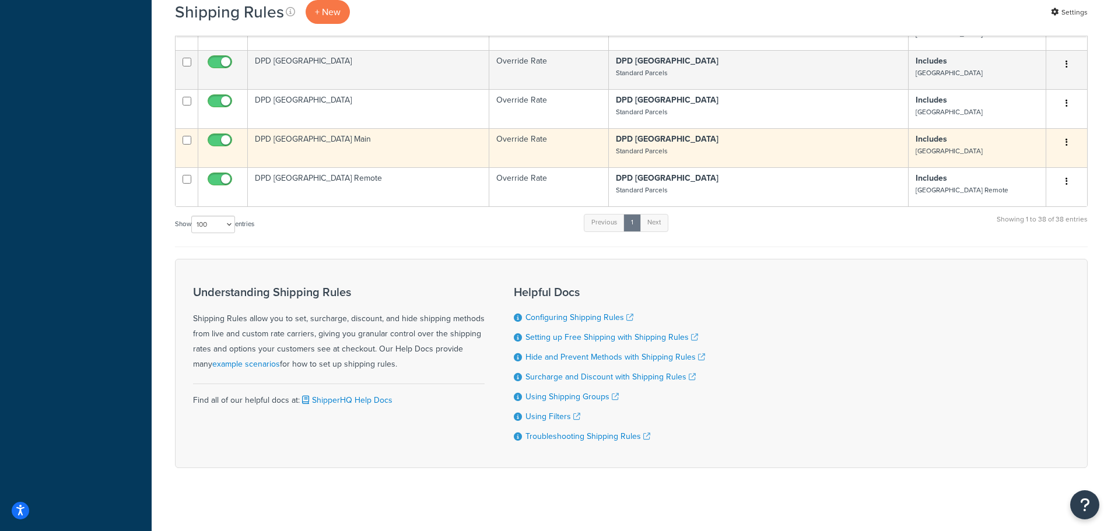
drag, startPoint x: 183, startPoint y: 127, endPoint x: 182, endPoint y: 135, distance: 8.2
click at [183, 136] on input "checkbox" at bounding box center [187, 140] width 9 height 9
checkbox input "true"
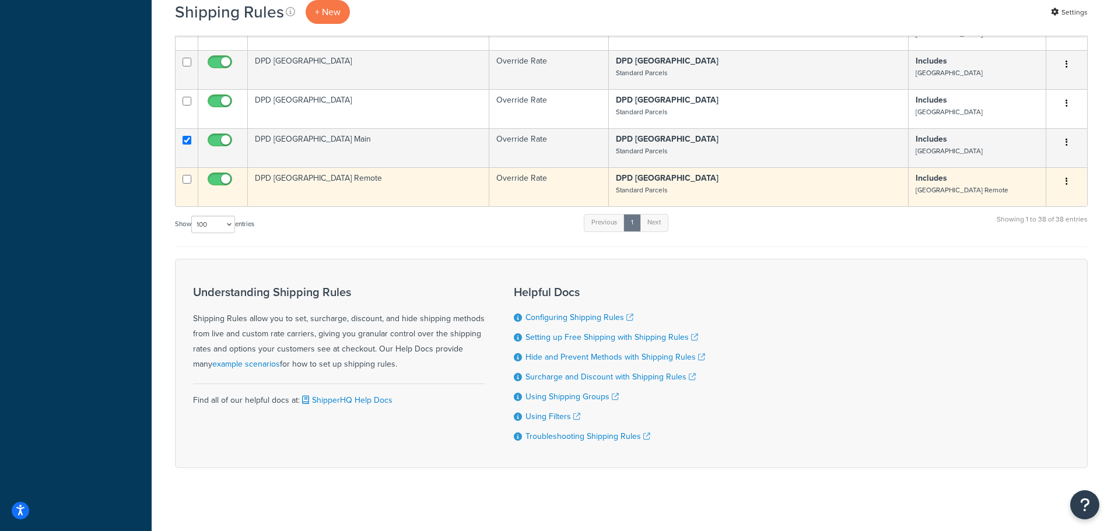
click at [182, 171] on td at bounding box center [187, 186] width 23 height 39
checkbox input "true"
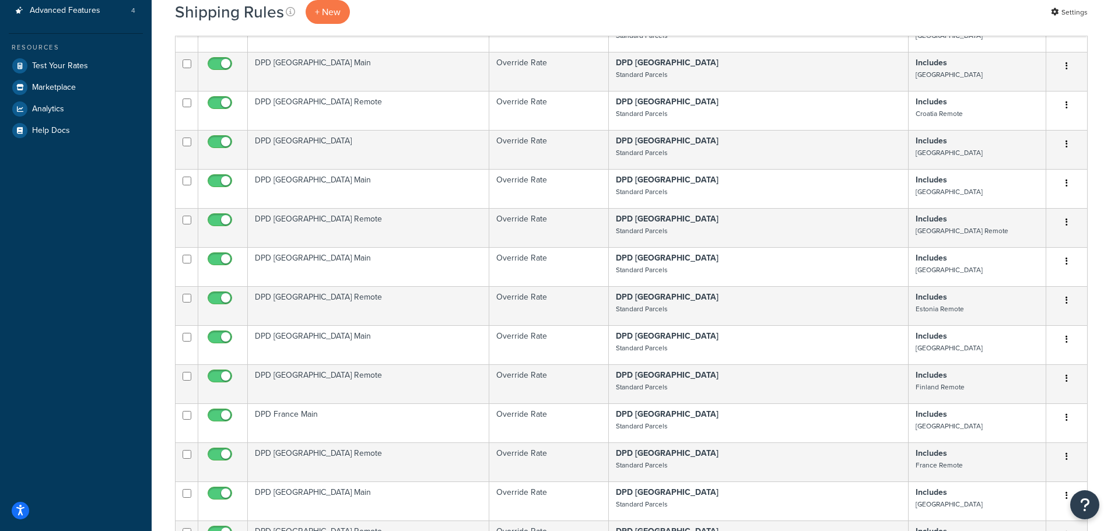
scroll to position [0, 0]
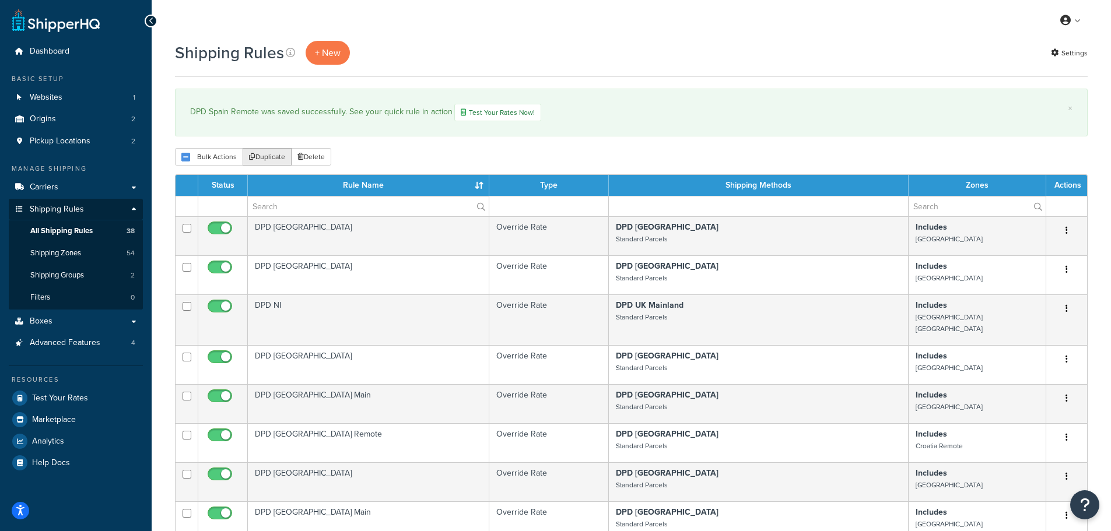
click at [260, 162] on button "Duplicate" at bounding box center [267, 156] width 49 height 17
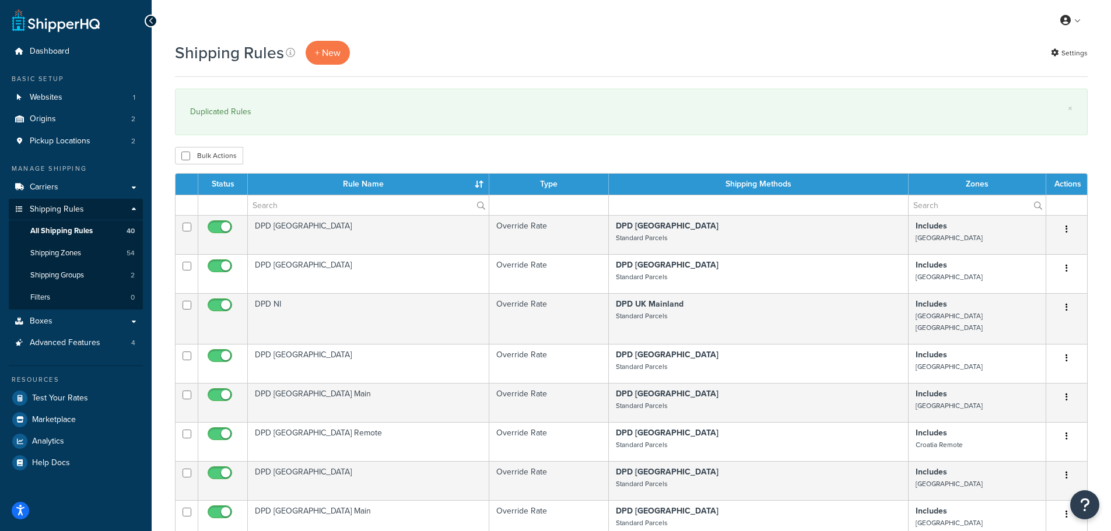
select select "100"
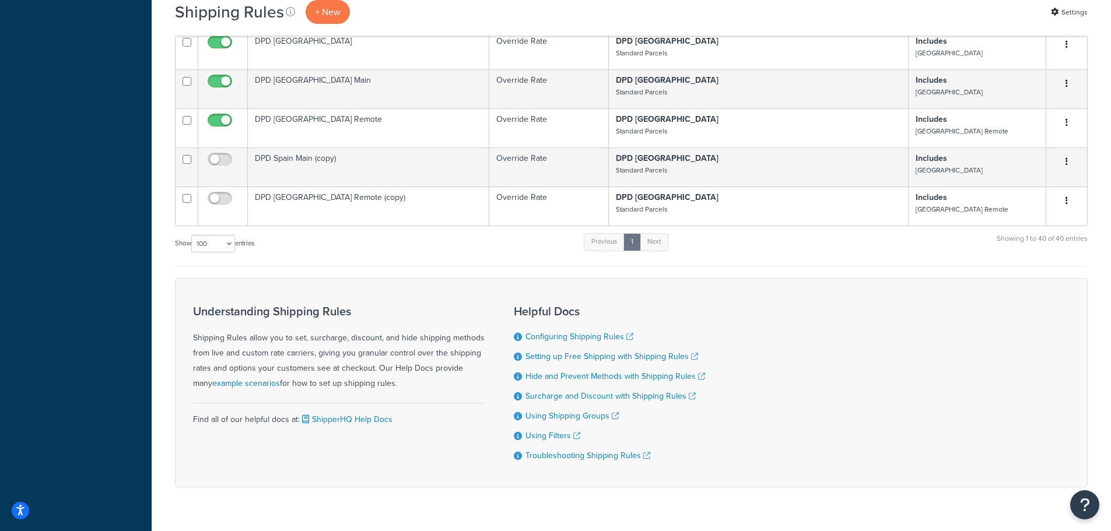
scroll to position [1583, 0]
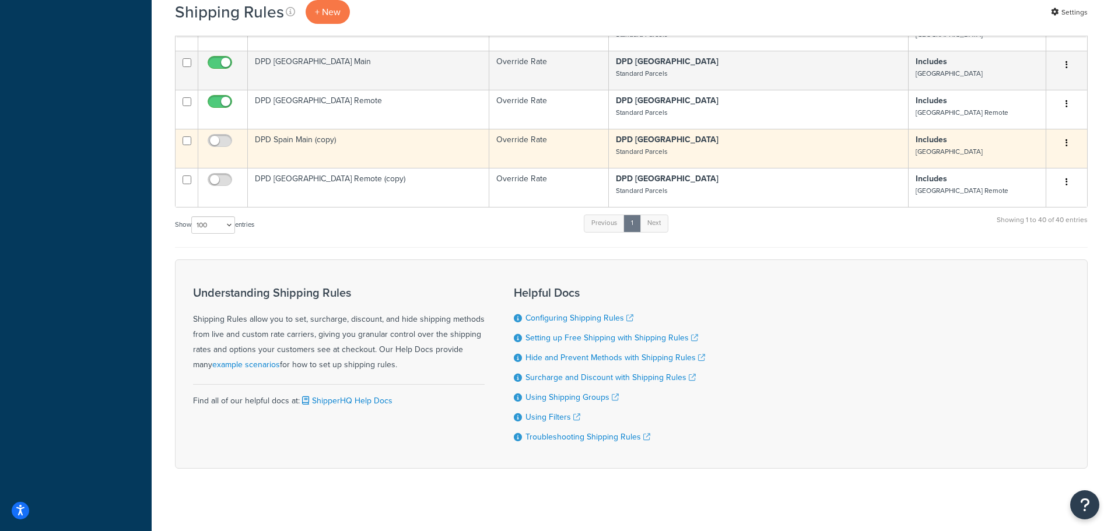
click at [295, 135] on td "DPD Spain Main (copy)" at bounding box center [368, 148] width 241 height 39
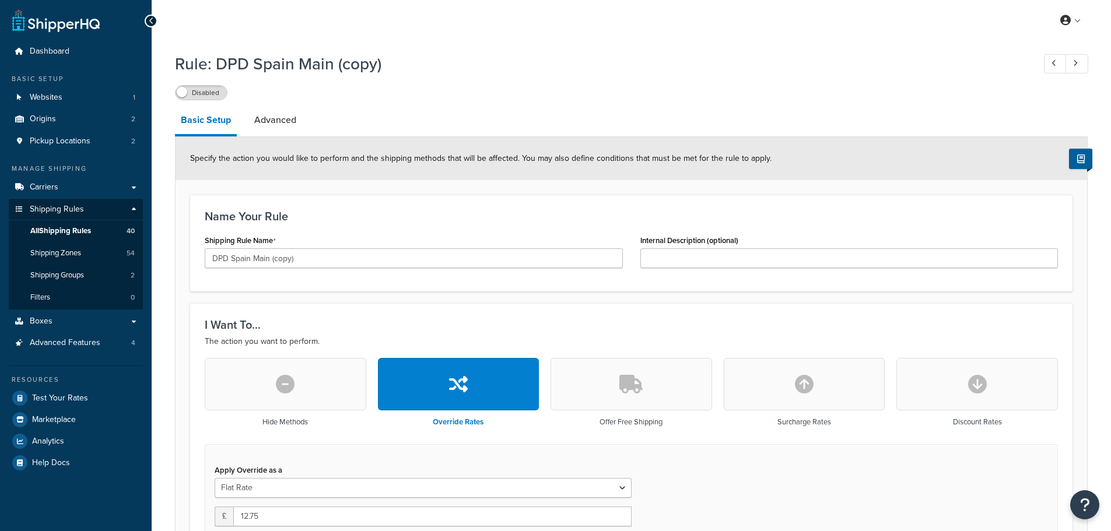
select select "BOX"
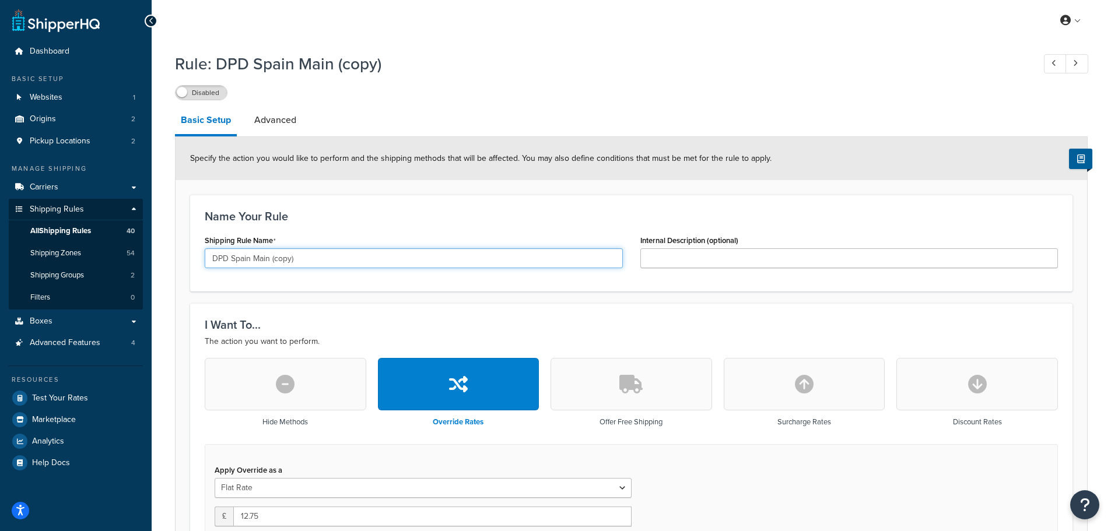
click at [237, 257] on input "DPD Spain Main (copy)" at bounding box center [414, 258] width 418 height 20
drag, startPoint x: 301, startPoint y: 260, endPoint x: 368, endPoint y: 260, distance: 67.1
click at [368, 260] on input "DPD Sweden Main (copy)" at bounding box center [414, 258] width 418 height 20
type input "DPD [GEOGRAPHIC_DATA] Main"
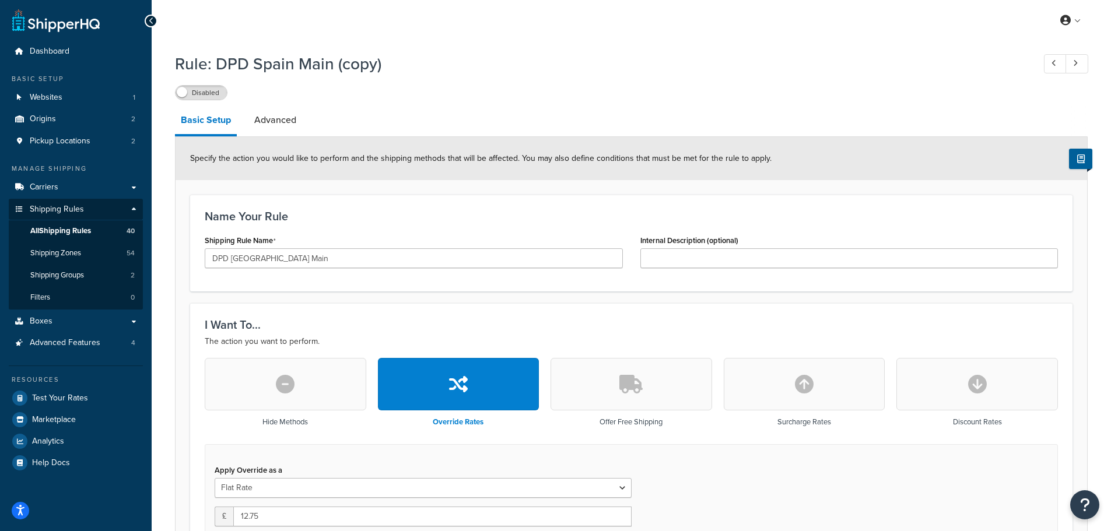
click at [374, 292] on div "Name Your Rule Shipping Rule Name DPD [GEOGRAPHIC_DATA] Main Internal Descripti…" at bounding box center [631, 243] width 882 height 97
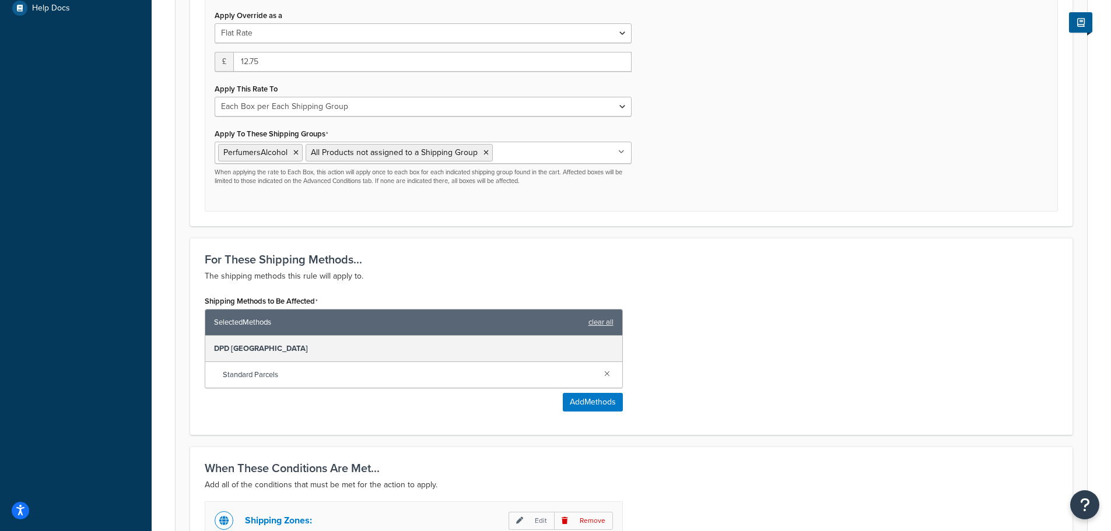
scroll to position [467, 0]
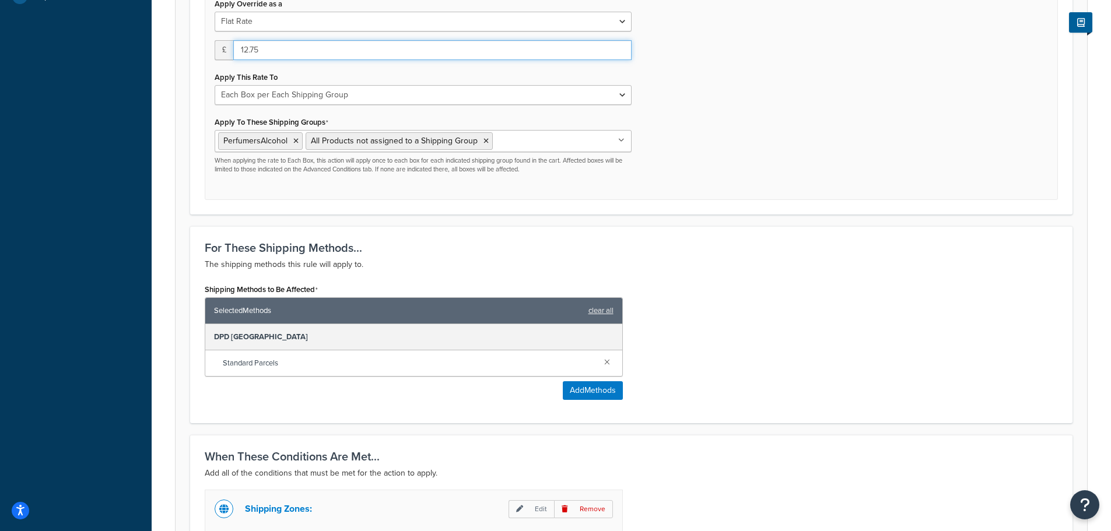
drag, startPoint x: 276, startPoint y: 44, endPoint x: 269, endPoint y: 44, distance: 6.4
click at [269, 44] on input "12.75" at bounding box center [432, 50] width 398 height 20
type input "12"
click at [728, 111] on div "Apply Override as a Flat Rate Percentage Flat Rate & Percentage £ 12 Apply This…" at bounding box center [631, 89] width 853 height 223
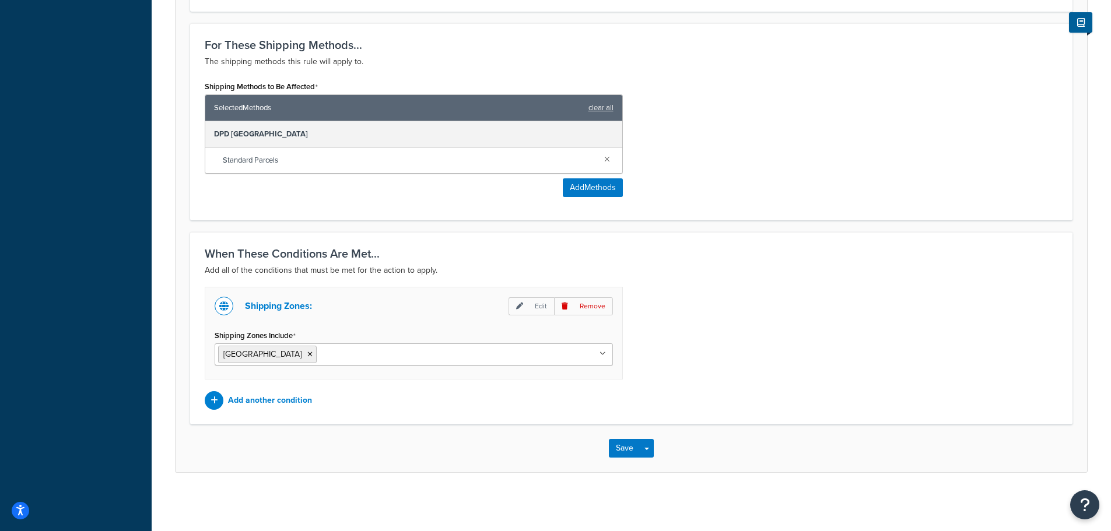
click at [320, 351] on input "Shipping Zones Include" at bounding box center [371, 354] width 103 height 13
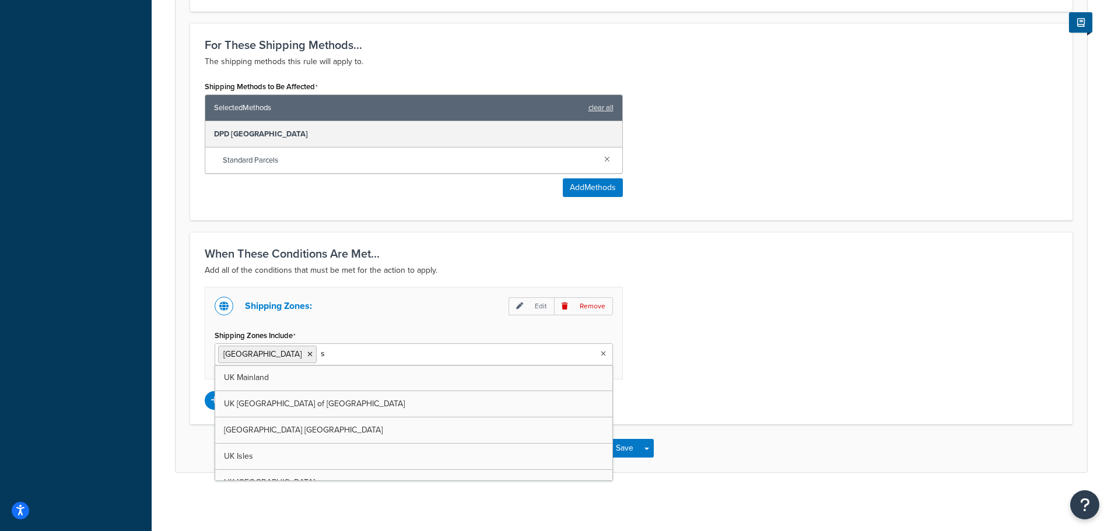
type input "sw"
click at [307, 355] on icon at bounding box center [309, 354] width 5 height 7
click at [768, 330] on div "Shipping Zones: Edit Remove Shipping Zones Include [GEOGRAPHIC_DATA] [GEOGRAPHI…" at bounding box center [631, 348] width 871 height 123
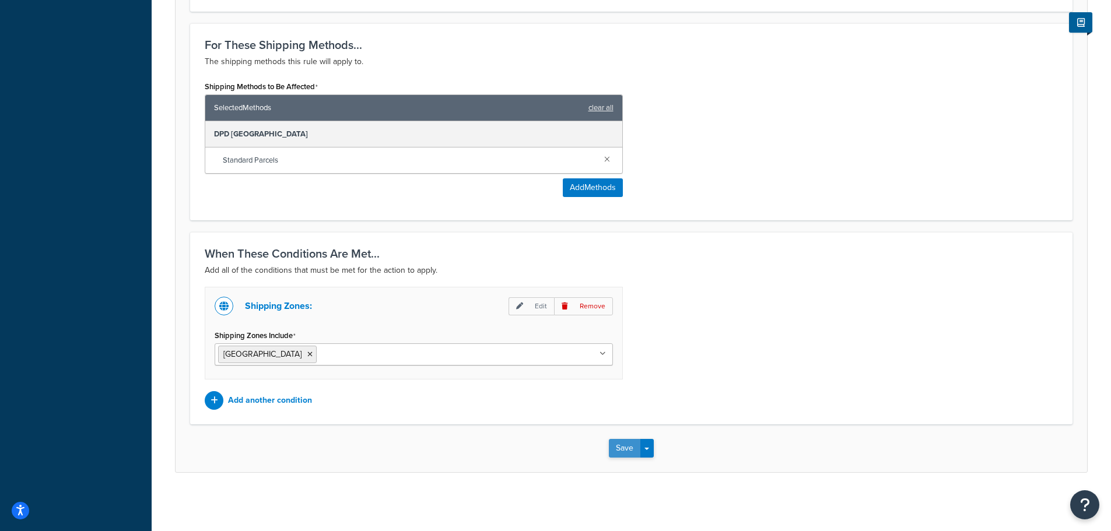
click at [616, 448] on button "Save" at bounding box center [624, 448] width 31 height 19
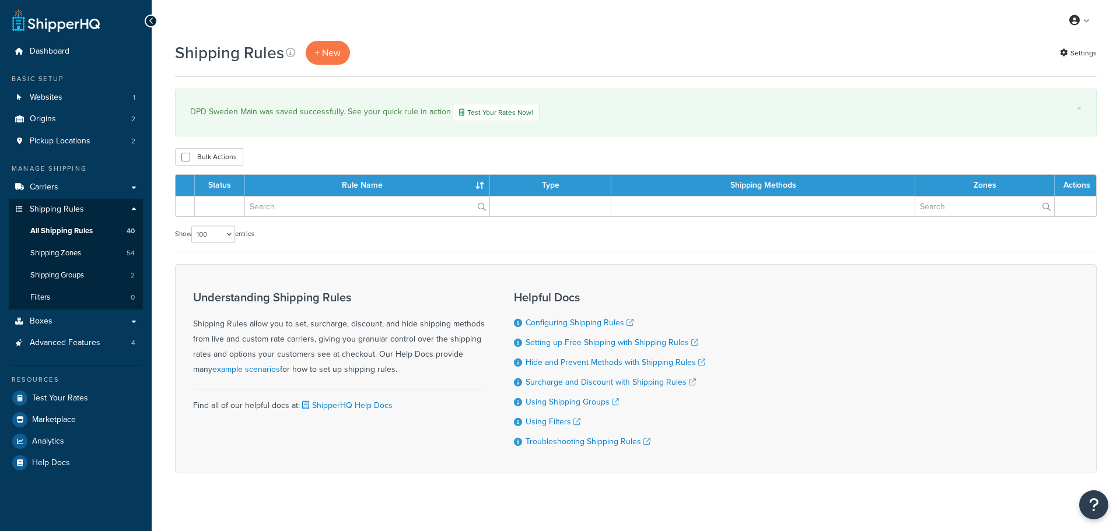
select select "100"
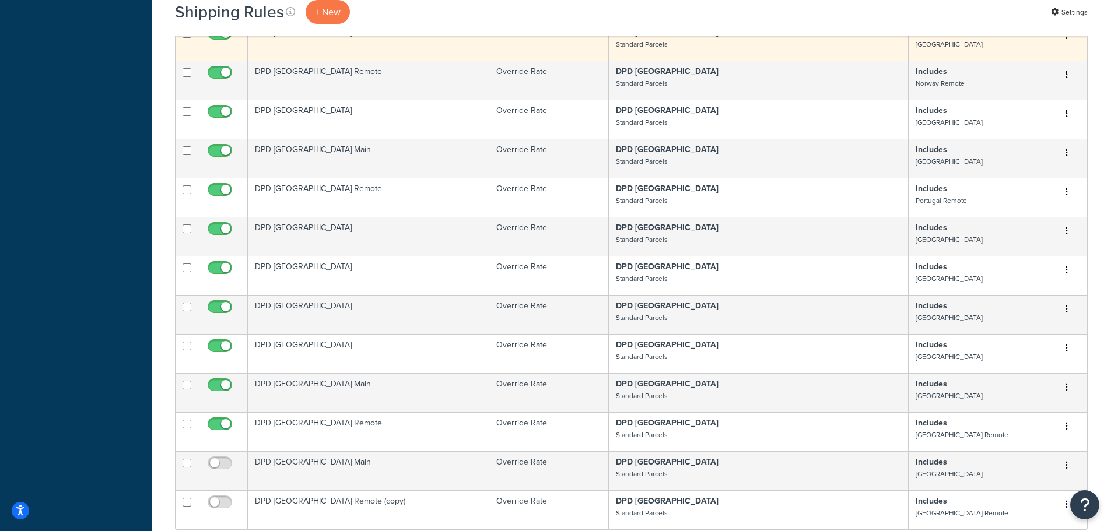
scroll to position [1400, 0]
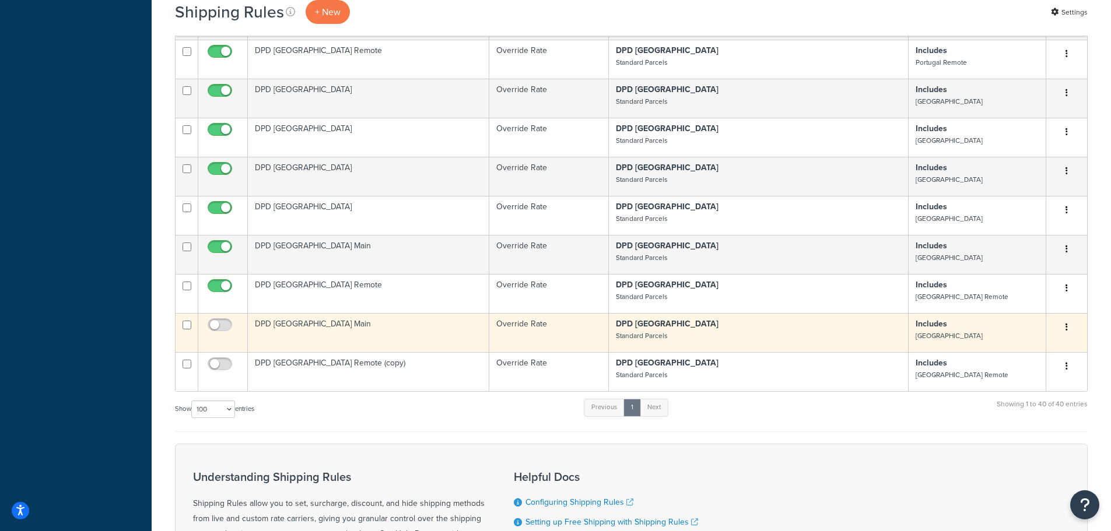
click at [297, 313] on td "DPD [GEOGRAPHIC_DATA] Main" at bounding box center [368, 332] width 241 height 39
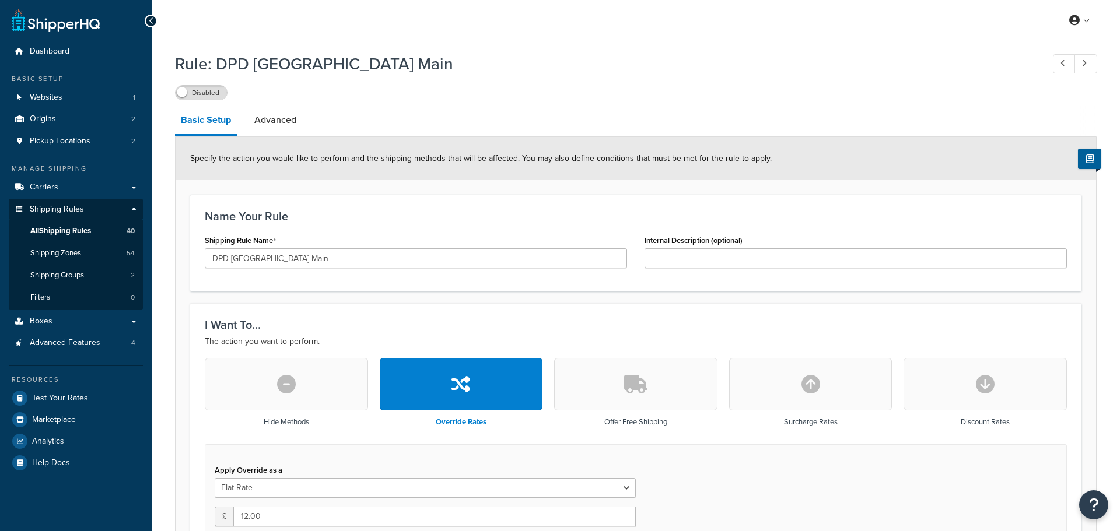
select select "BOX"
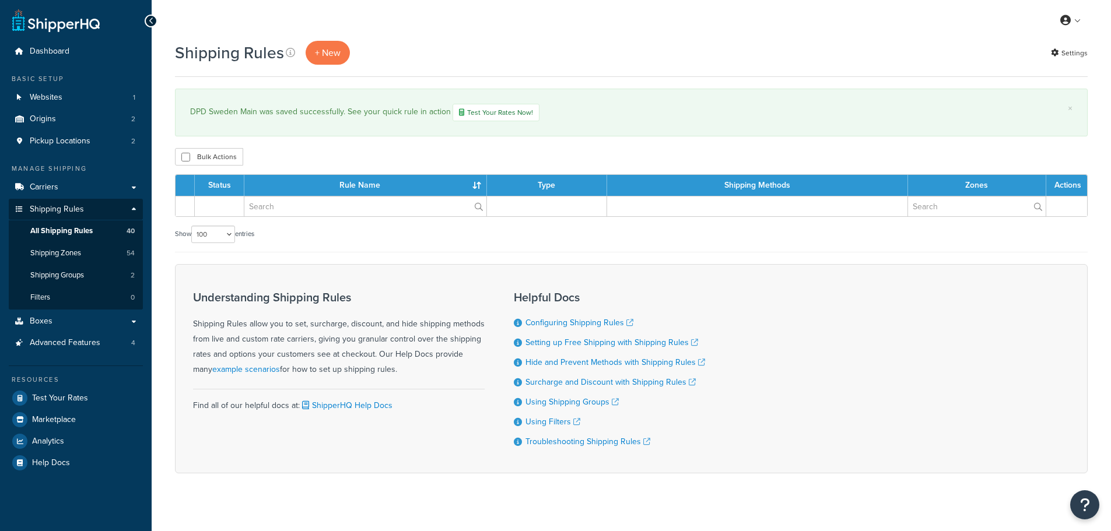
select select "100"
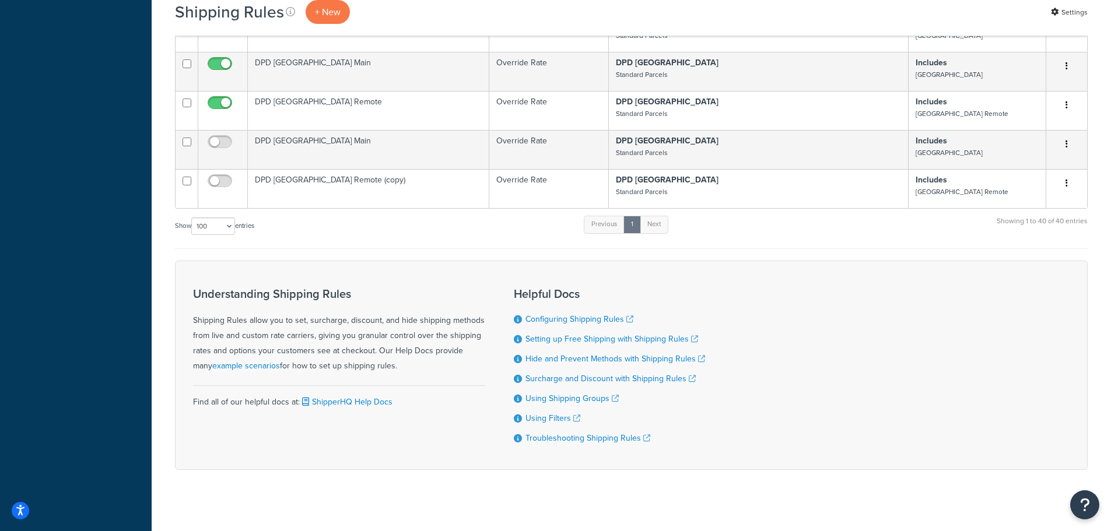
scroll to position [1585, 0]
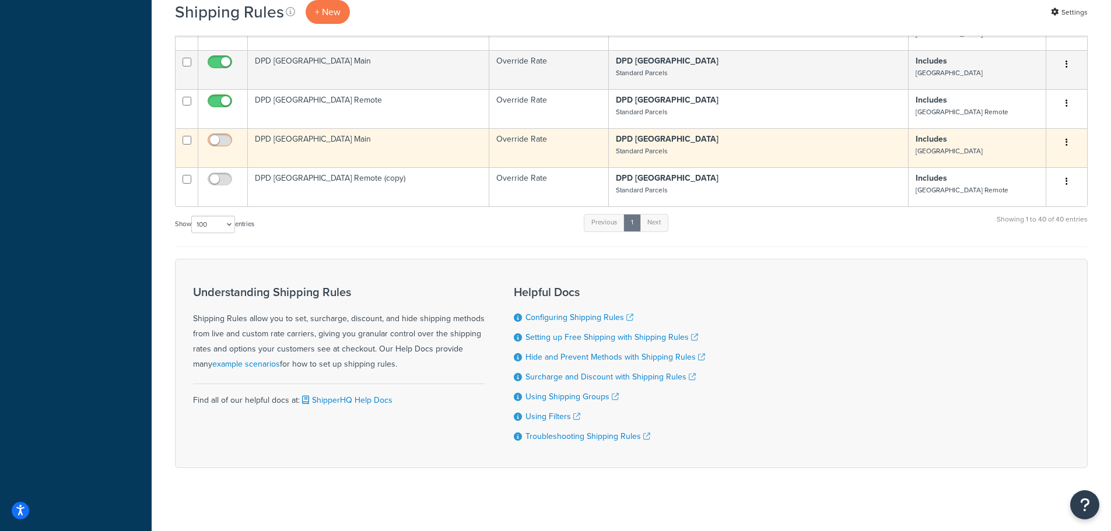
click at [222, 136] on input "checkbox" at bounding box center [221, 143] width 32 height 15
checkbox input "true"
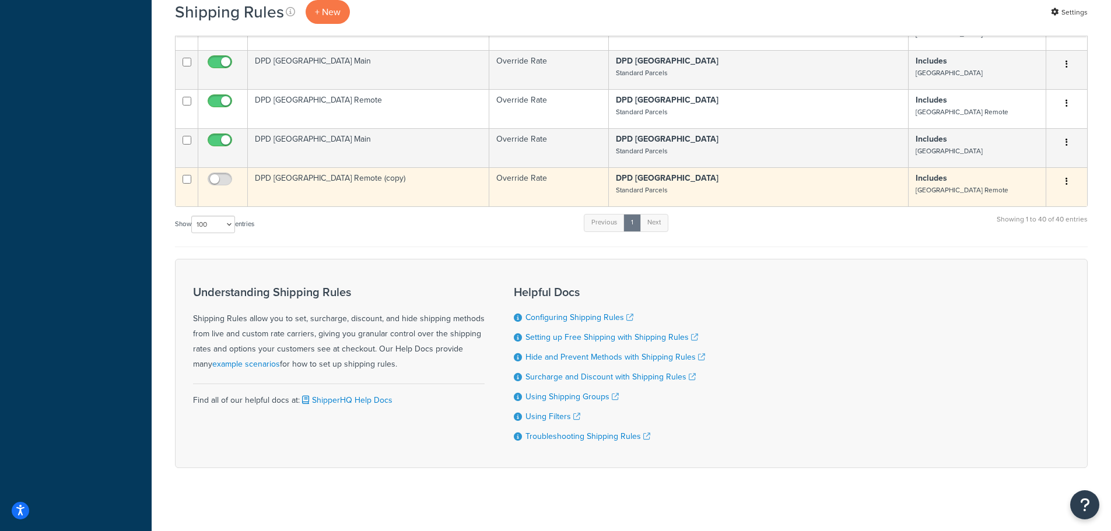
click at [325, 170] on td "DPD [GEOGRAPHIC_DATA] Remote (copy)" at bounding box center [368, 186] width 241 height 39
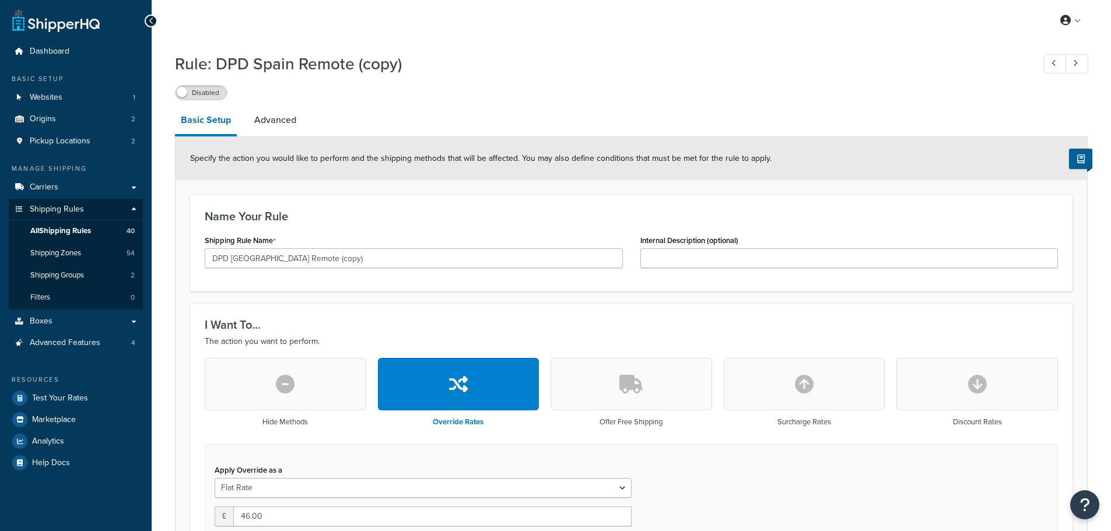
select select "BOX"
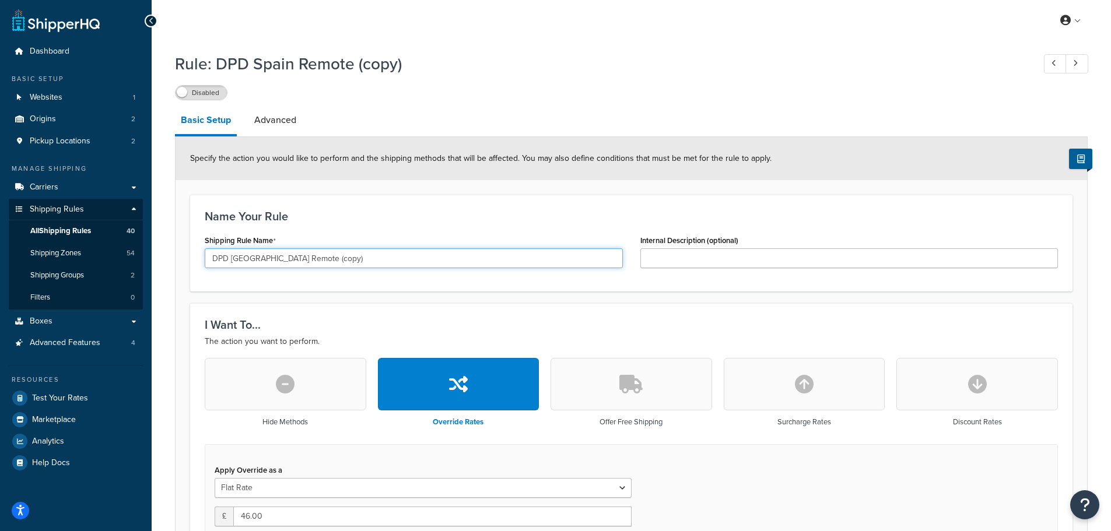
click at [240, 260] on input "DPD [GEOGRAPHIC_DATA] Remote (copy)" at bounding box center [414, 258] width 418 height 20
drag, startPoint x: 290, startPoint y: 261, endPoint x: 419, endPoint y: 272, distance: 129.4
click at [419, 272] on div "Shipping Rule Name DPD Sweden Remote (copy)" at bounding box center [414, 254] width 436 height 45
type input "DPD [GEOGRAPHIC_DATA] Remote"
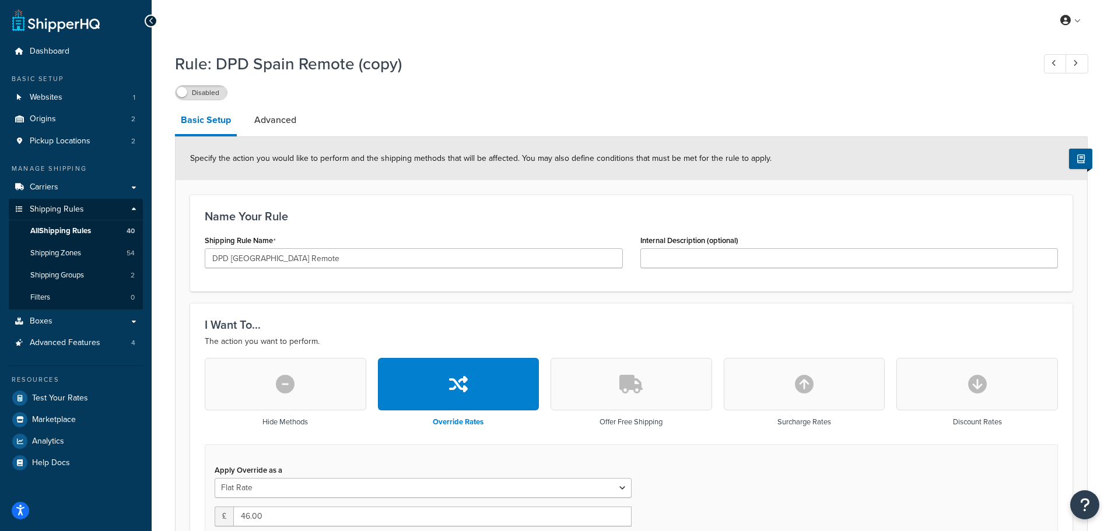
click at [451, 307] on div "I Want To... The action you want to perform. Hide Methods Override Rates Offer …" at bounding box center [631, 492] width 882 height 378
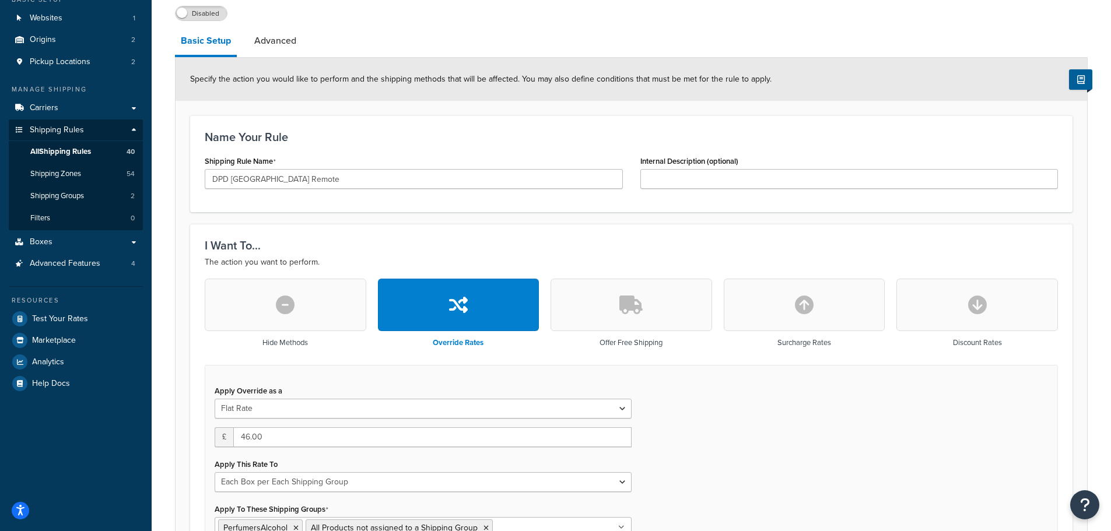
scroll to position [233, 0]
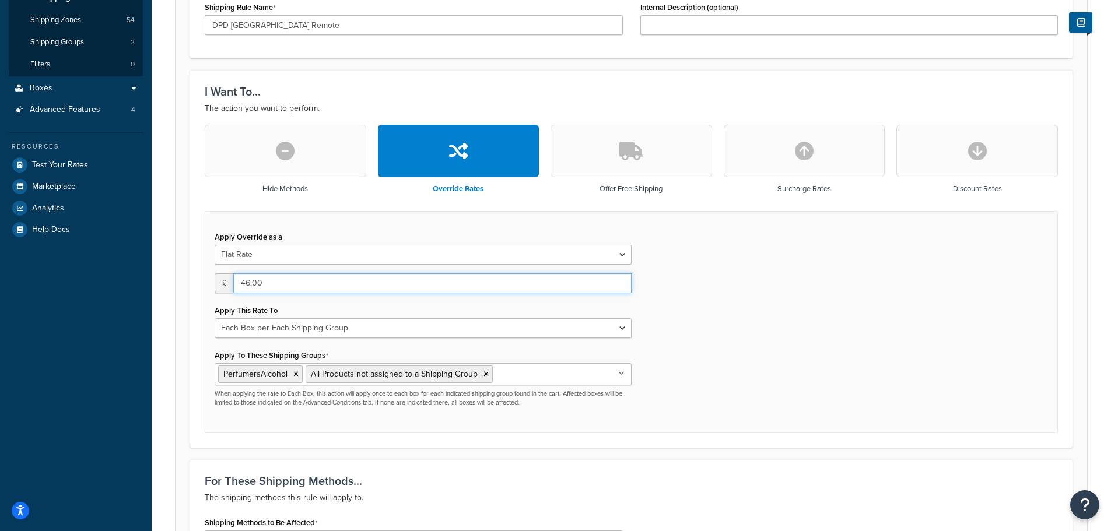
drag, startPoint x: 236, startPoint y: 284, endPoint x: 213, endPoint y: 286, distance: 22.3
click at [213, 286] on div "Apply Override as a Flat Rate Percentage Flat Rate & Percentage £ 46.00 Apply T…" at bounding box center [423, 318] width 435 height 179
type input "22.49"
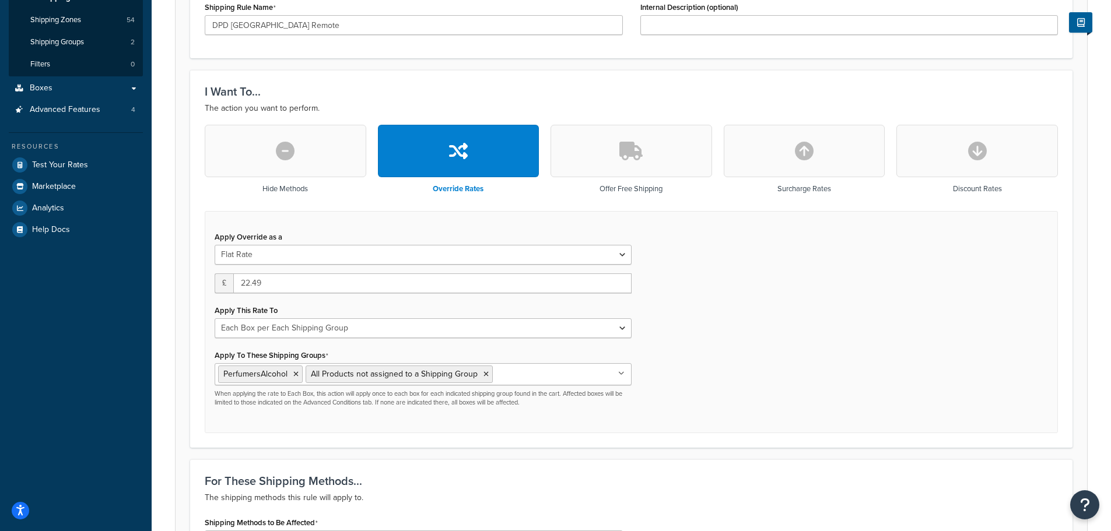
click at [759, 321] on div "Apply Override as a Flat Rate Percentage Flat Rate & Percentage £ 22.49 Apply T…" at bounding box center [631, 322] width 853 height 223
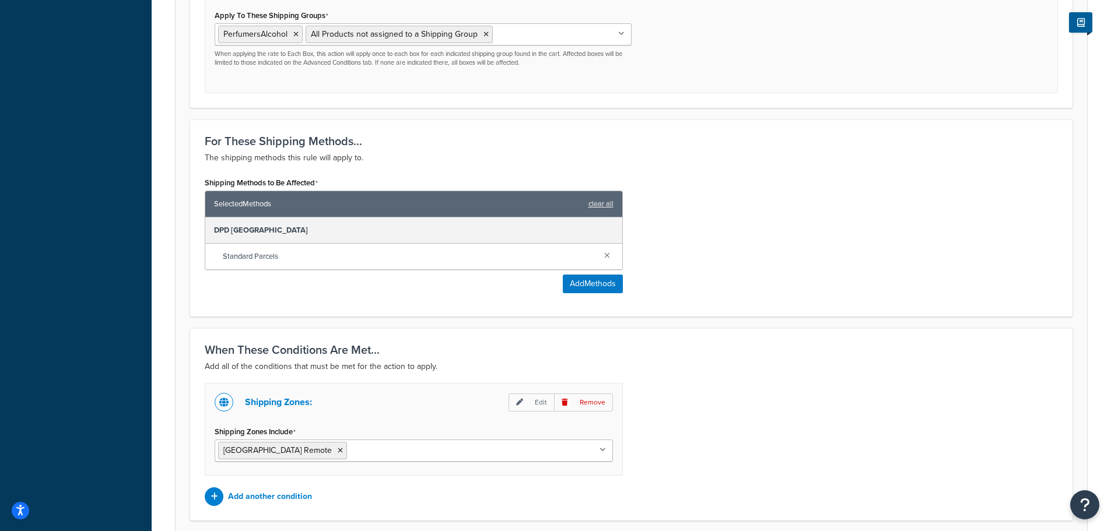
scroll to position [671, 0]
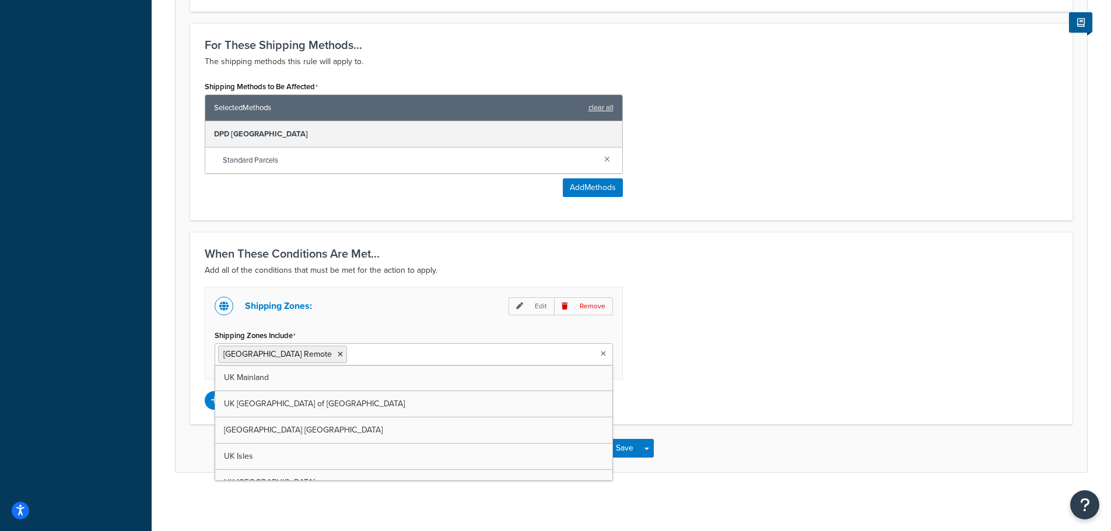
click at [350, 360] on input "Shipping Zones Include" at bounding box center [401, 354] width 103 height 13
type input "swede"
click at [338, 353] on icon at bounding box center [340, 354] width 5 height 7
click at [718, 330] on div "Shipping Zones: Edit Remove Shipping Zones Include Sweden Remote UK Mainland UK…" at bounding box center [631, 348] width 871 height 123
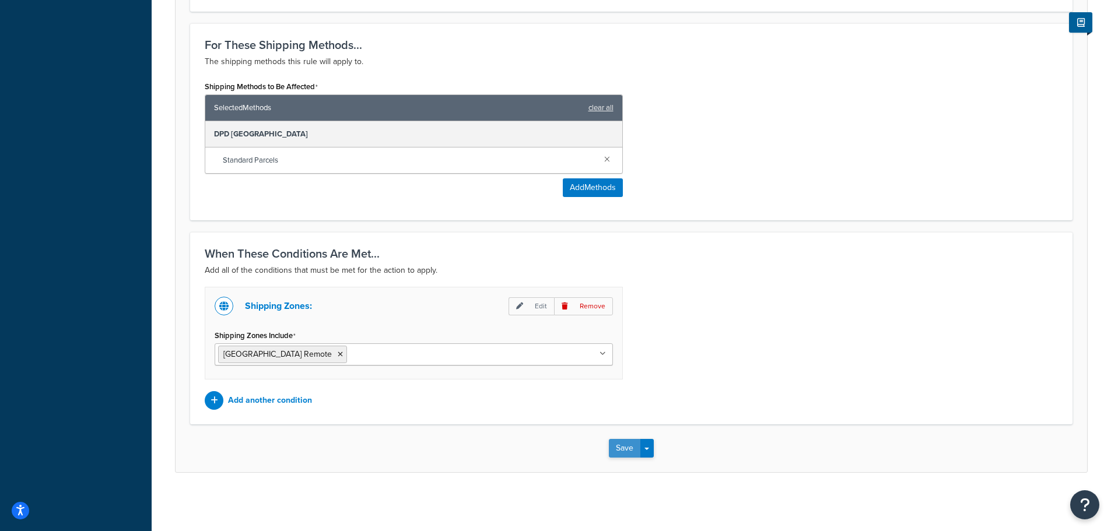
click at [619, 446] on button "Save" at bounding box center [624, 448] width 31 height 19
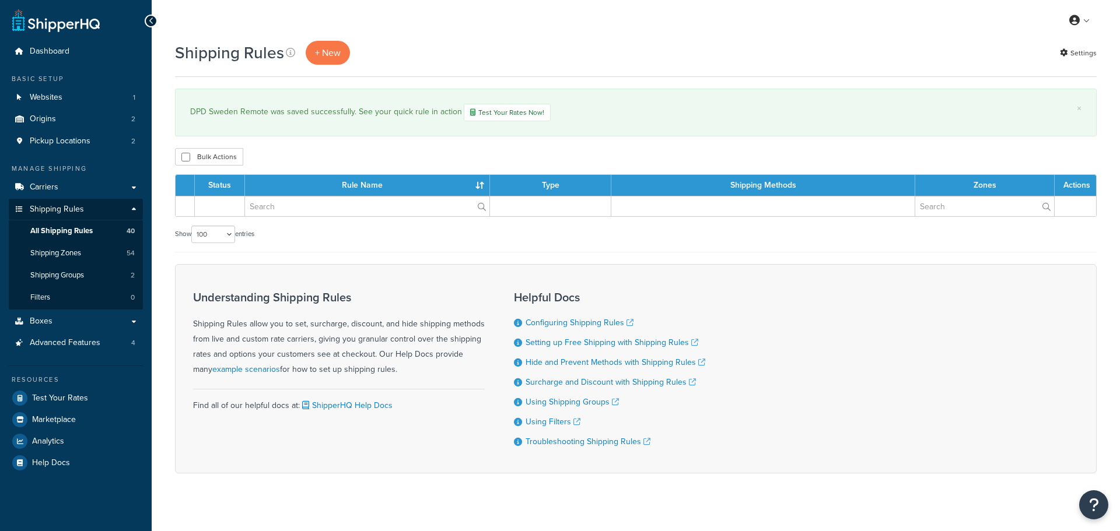
select select "100"
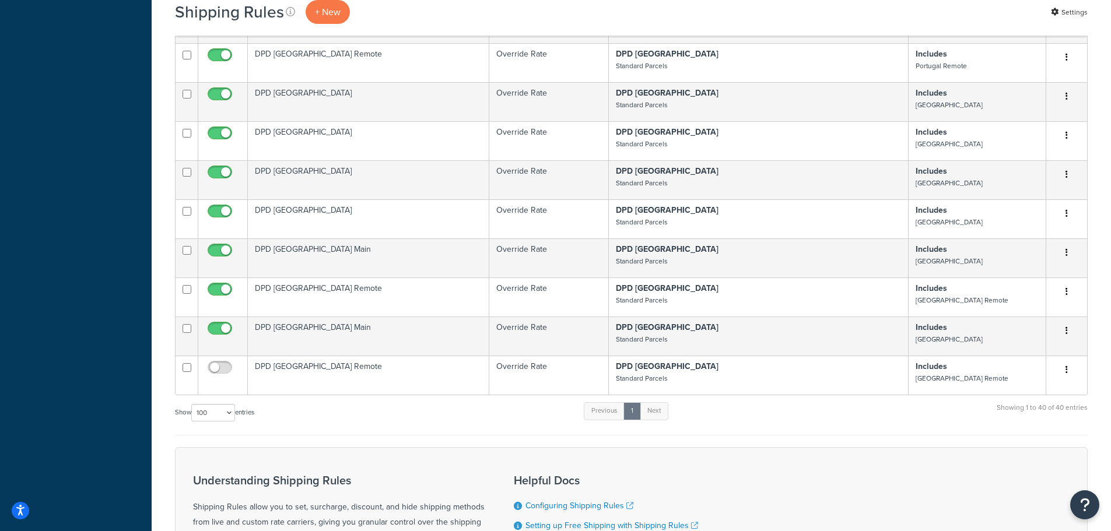
scroll to position [1575, 0]
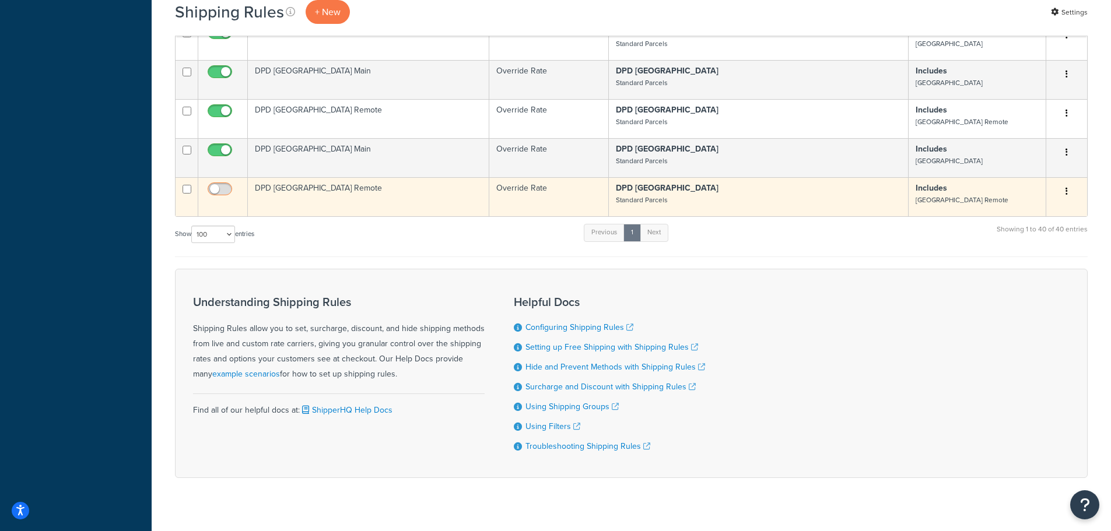
click at [211, 185] on input "checkbox" at bounding box center [221, 192] width 32 height 15
checkbox input "true"
click at [188, 185] on input "checkbox" at bounding box center [187, 189] width 9 height 9
checkbox input "true"
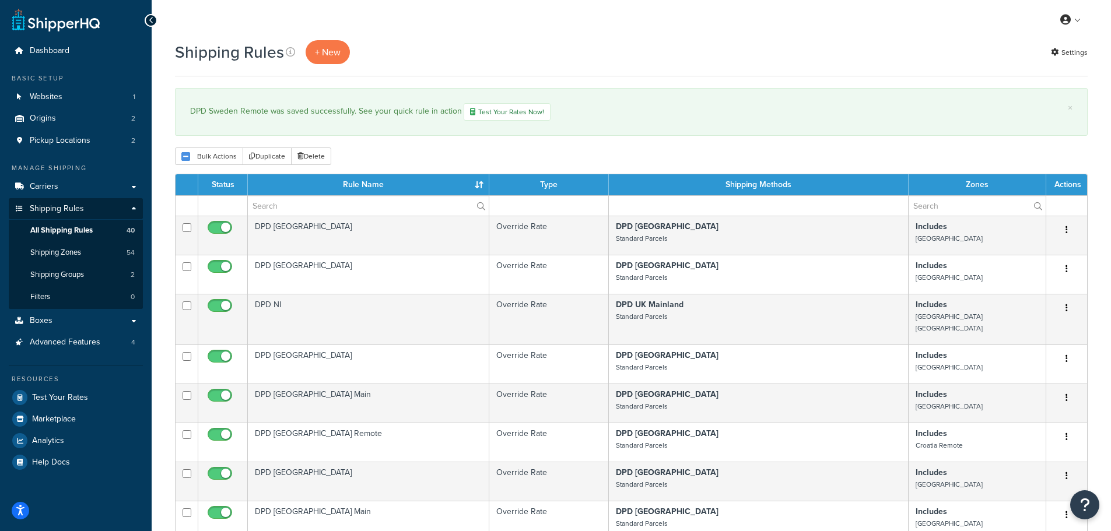
scroll to position [0, 0]
click at [268, 157] on button "Duplicate" at bounding box center [267, 156] width 49 height 17
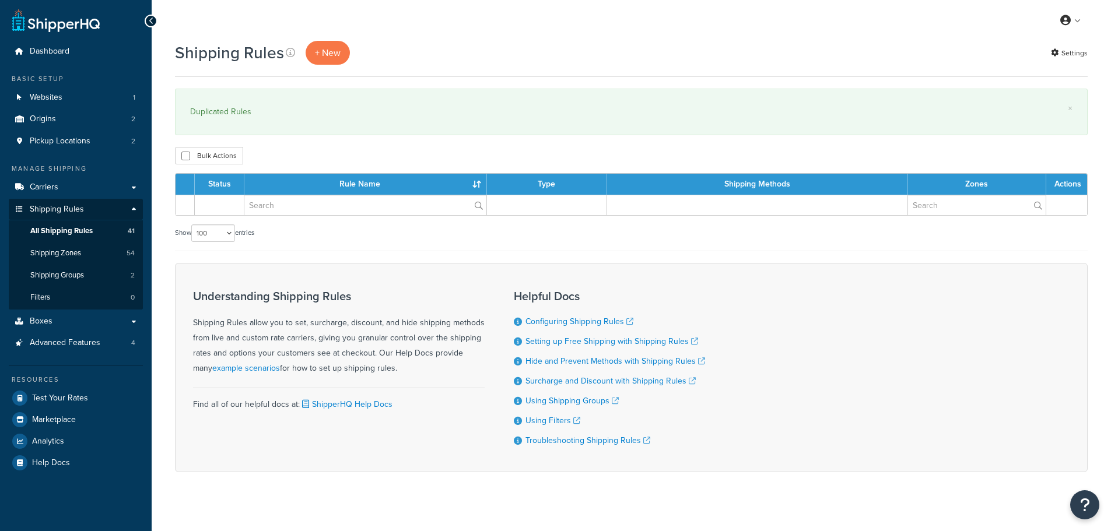
select select "100"
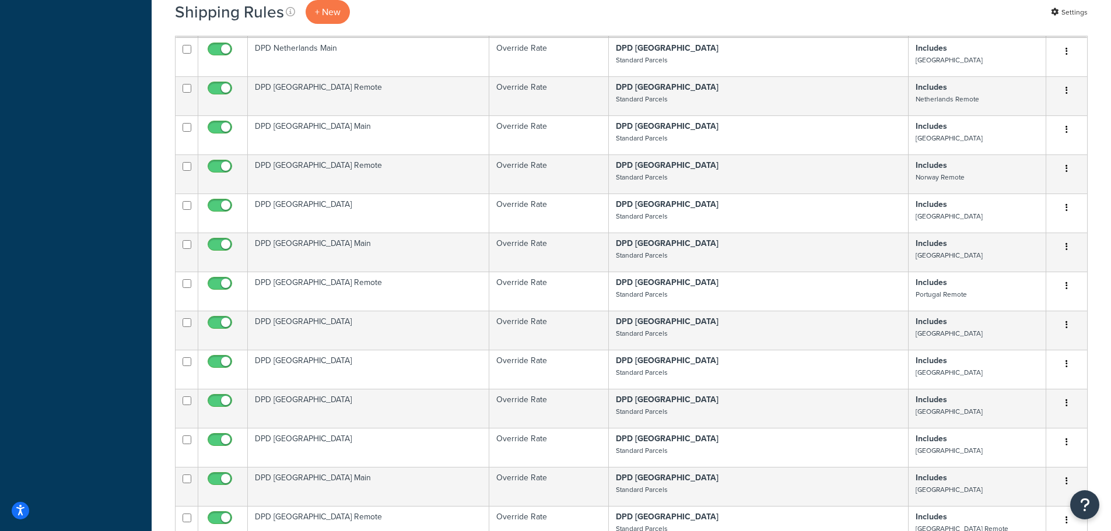
scroll to position [1622, 0]
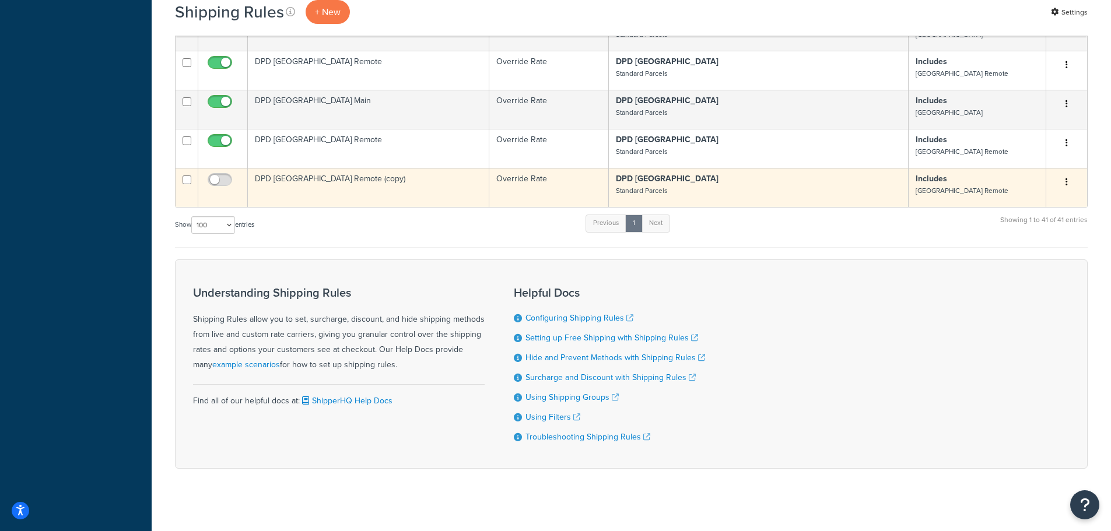
click at [298, 171] on td "DPD Sweden Remote (copy)" at bounding box center [368, 187] width 241 height 39
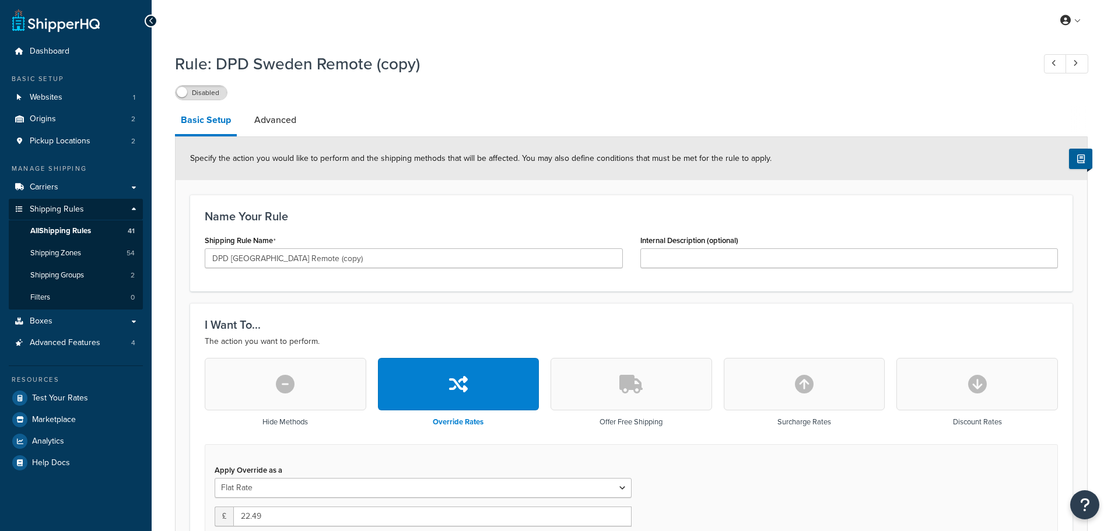
select select "BOX"
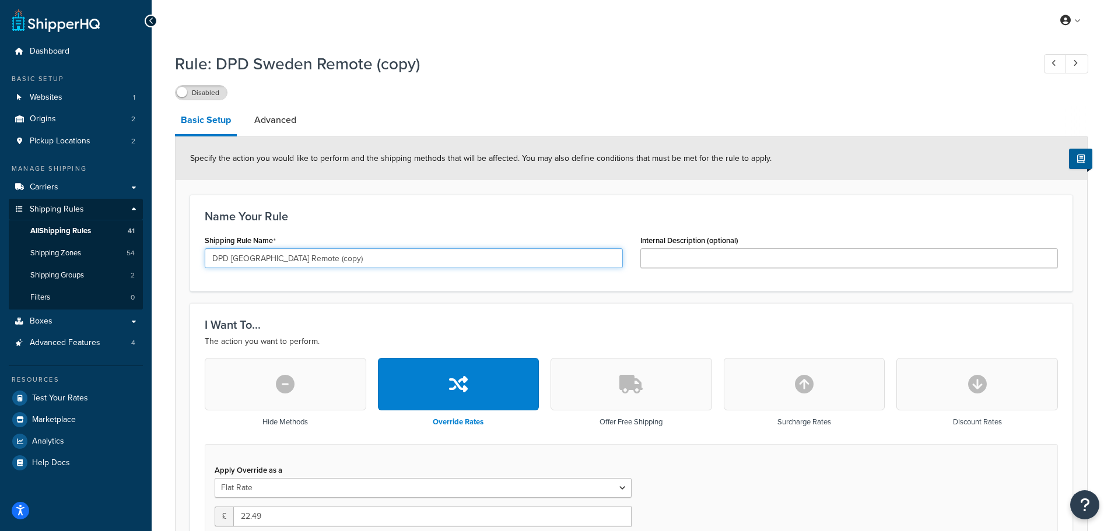
drag, startPoint x: 234, startPoint y: 260, endPoint x: 383, endPoint y: 260, distance: 148.7
click at [383, 260] on input "DPD Sweden Remote (copy)" at bounding box center [414, 258] width 418 height 20
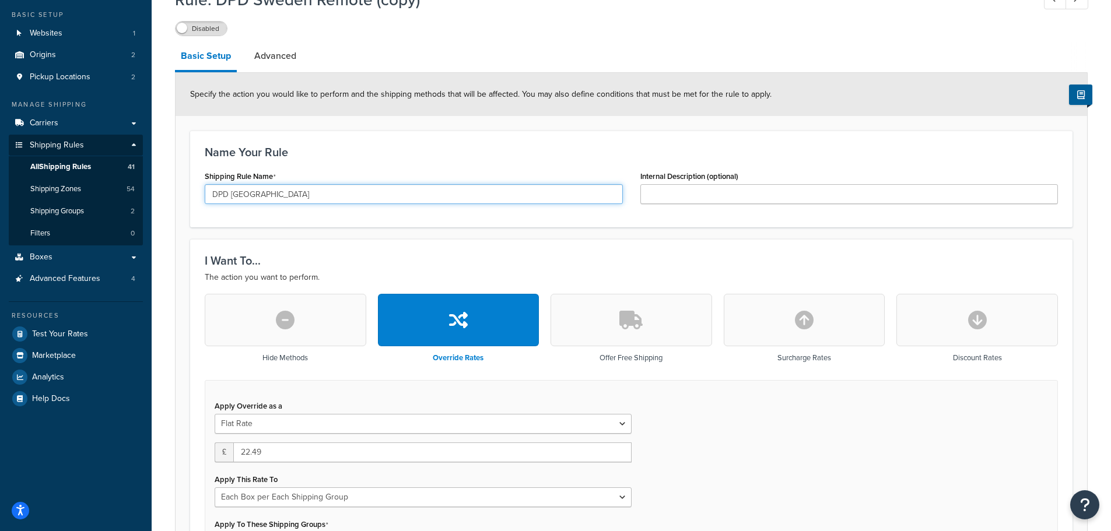
scroll to position [175, 0]
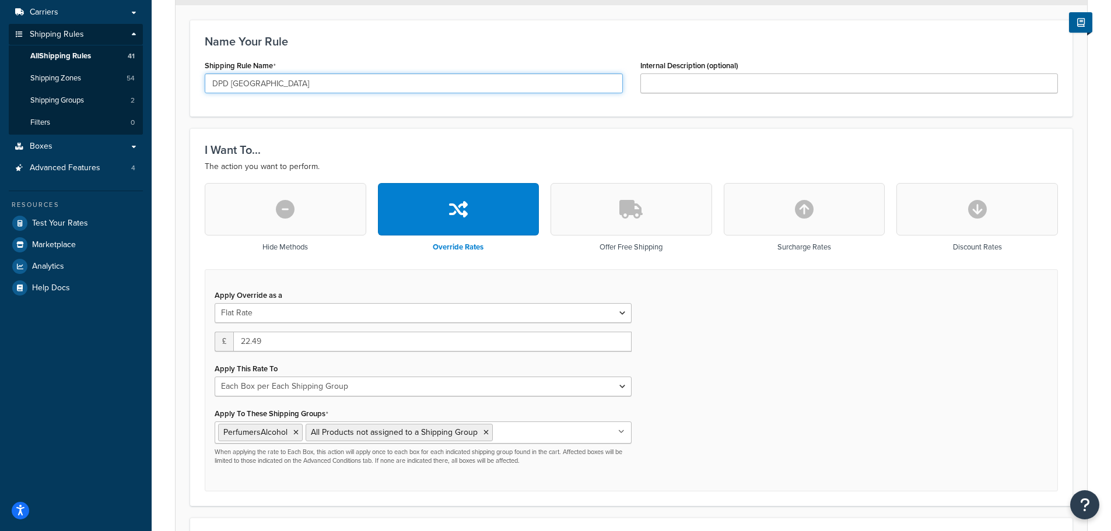
type input "DPD Switzerland"
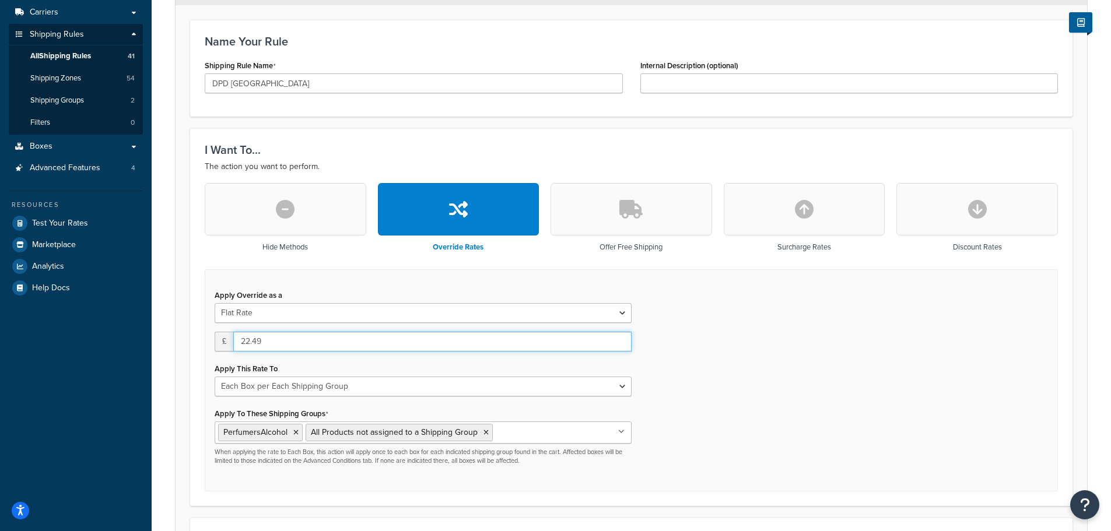
drag, startPoint x: 243, startPoint y: 344, endPoint x: 229, endPoint y: 342, distance: 14.8
click at [231, 343] on div "£ 22.49" at bounding box center [423, 342] width 417 height 20
type input "10.48"
click at [696, 369] on div "Apply Override as a Flat Rate Percentage Flat Rate & Percentage £ 10.48 Apply T…" at bounding box center [631, 380] width 853 height 223
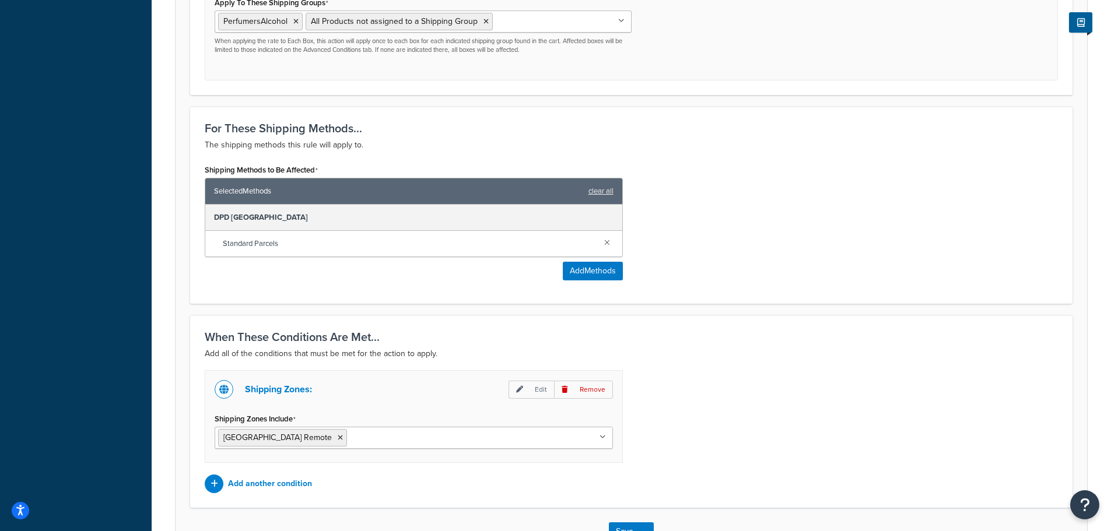
scroll to position [671, 0]
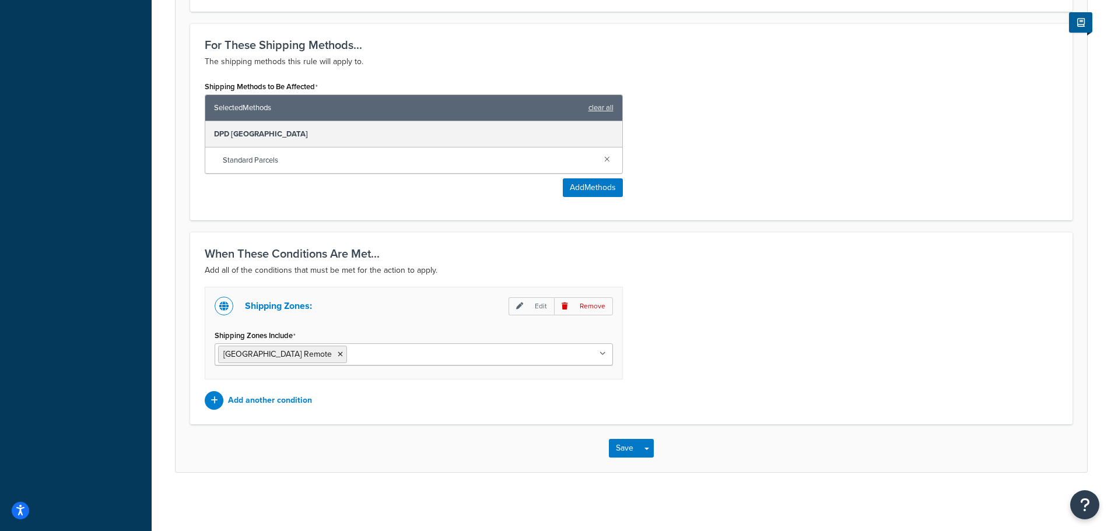
click at [375, 355] on input "Shipping Zones Include" at bounding box center [401, 354] width 103 height 13
type input "swi"
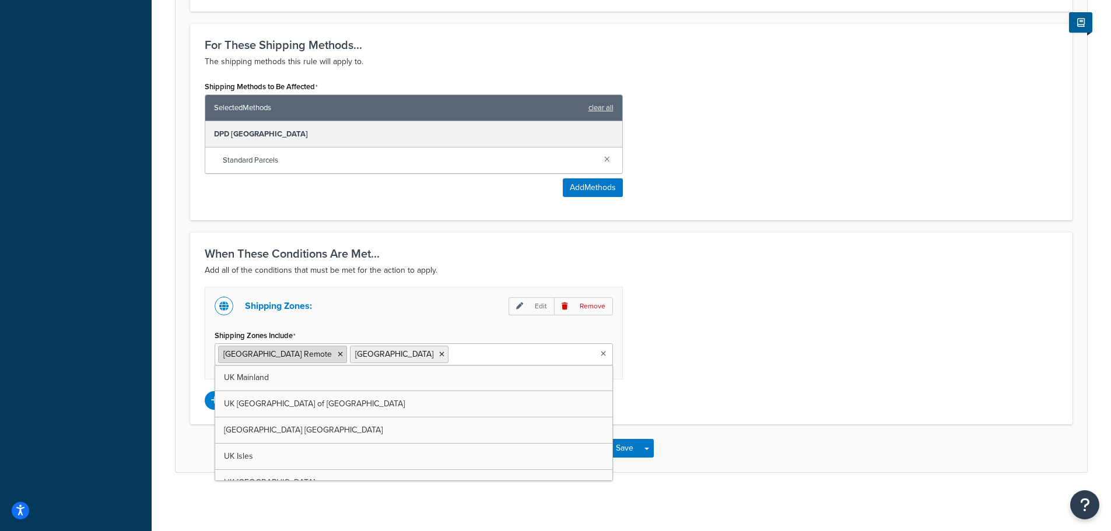
click at [338, 352] on icon at bounding box center [340, 354] width 5 height 7
click at [742, 341] on div "Shipping Zones: Edit Remove Shipping Zones Include Switzerland UK Mainland UK H…" at bounding box center [631, 348] width 871 height 123
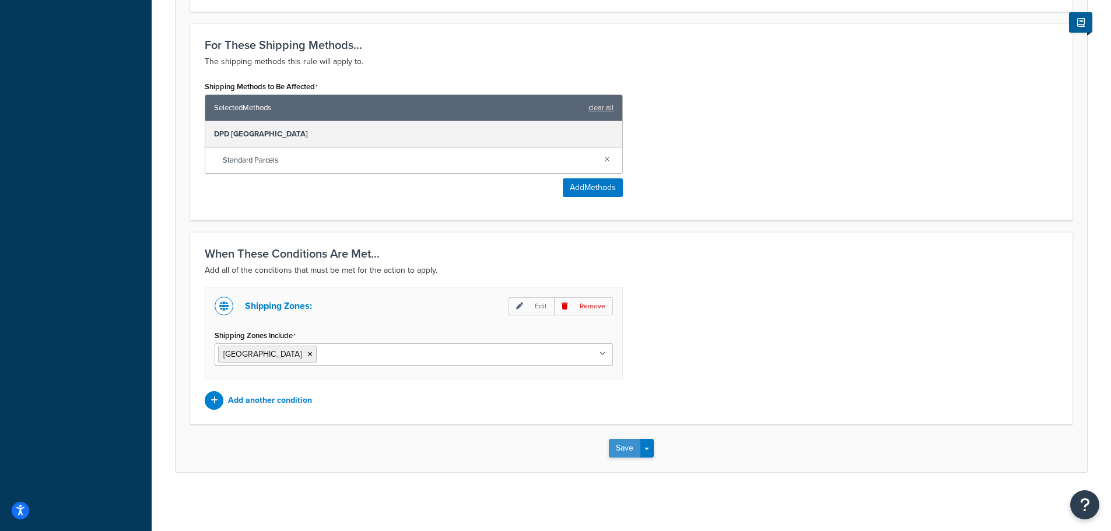
click at [625, 449] on button "Save" at bounding box center [624, 448] width 31 height 19
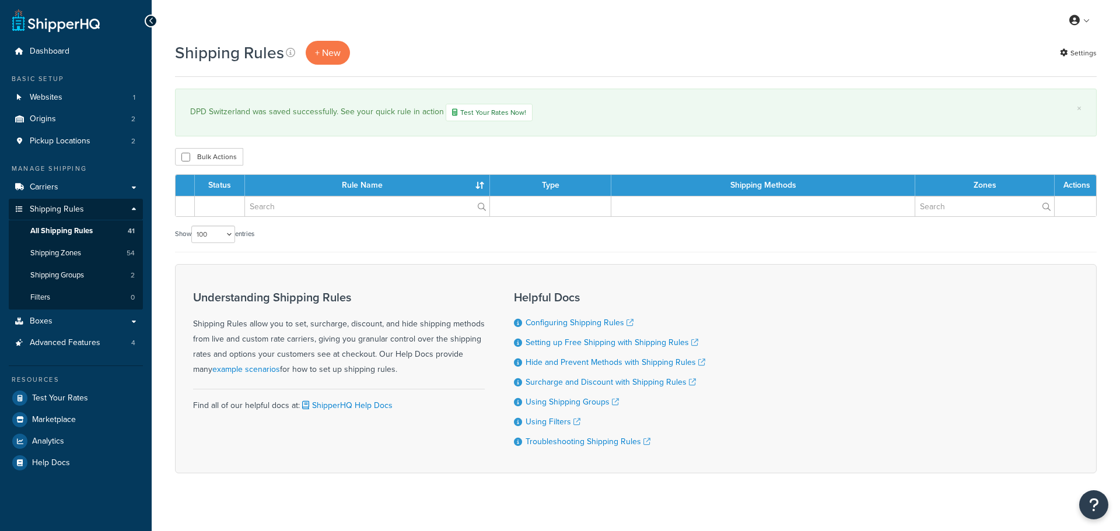
select select "100"
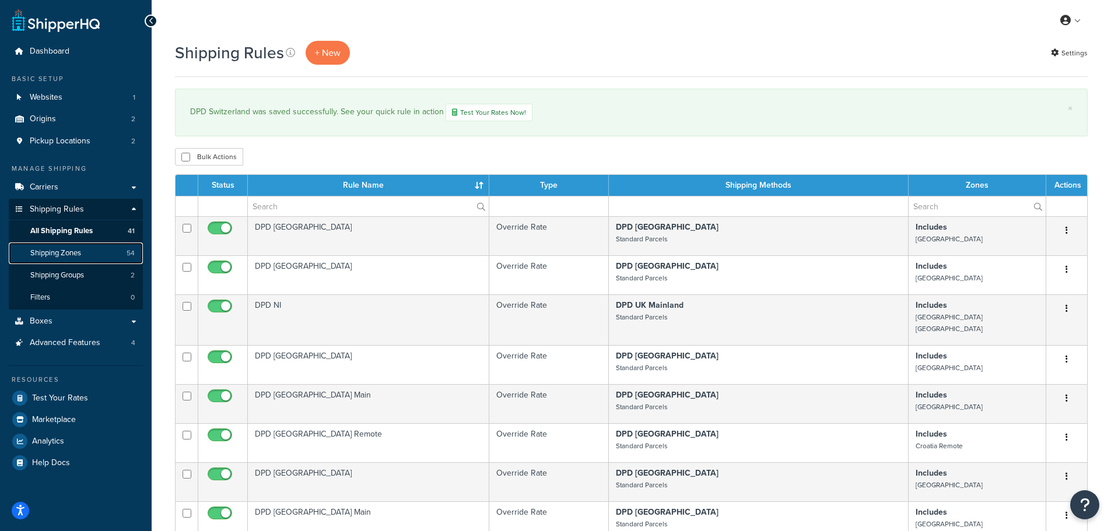
click at [48, 253] on span "Shipping Zones" at bounding box center [55, 253] width 51 height 10
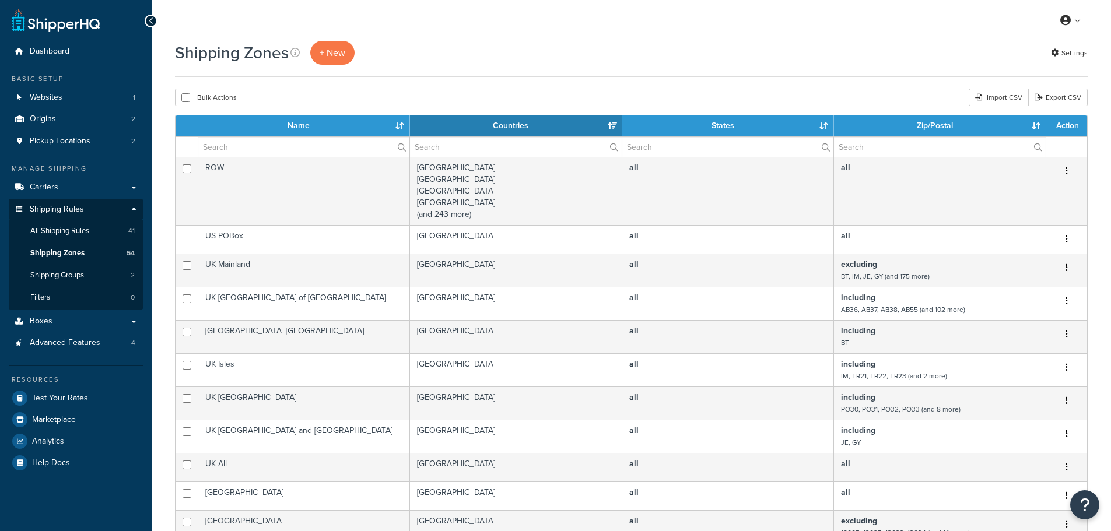
select select "15"
click at [58, 230] on span "All Shipping Rules" at bounding box center [59, 231] width 59 height 10
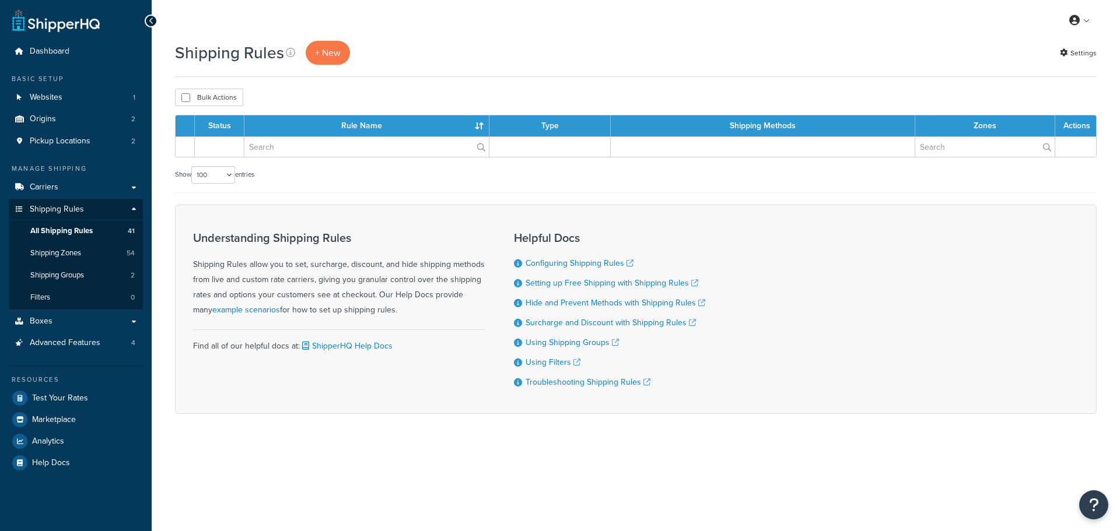
select select "100"
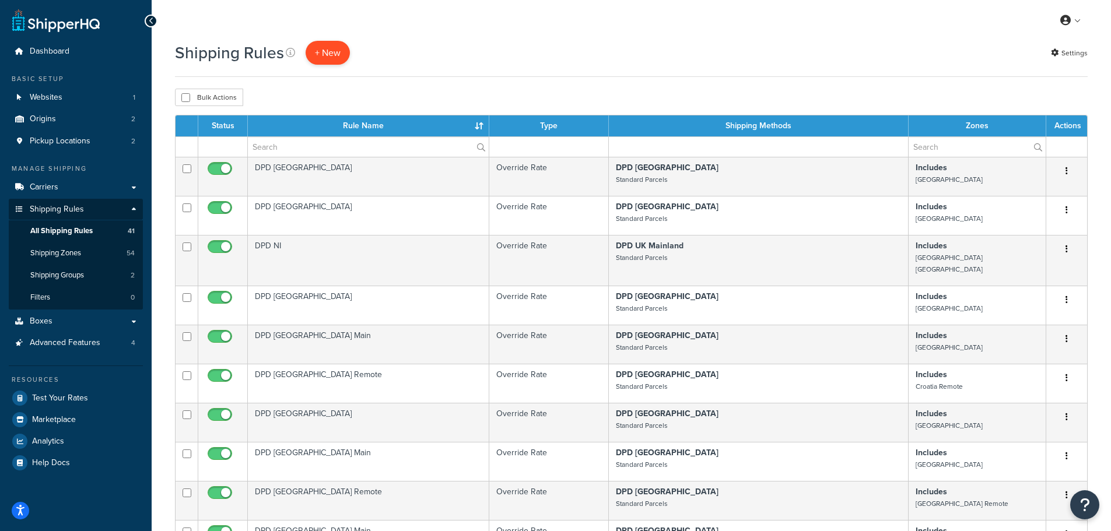
click at [330, 51] on p "+ New" at bounding box center [328, 53] width 44 height 24
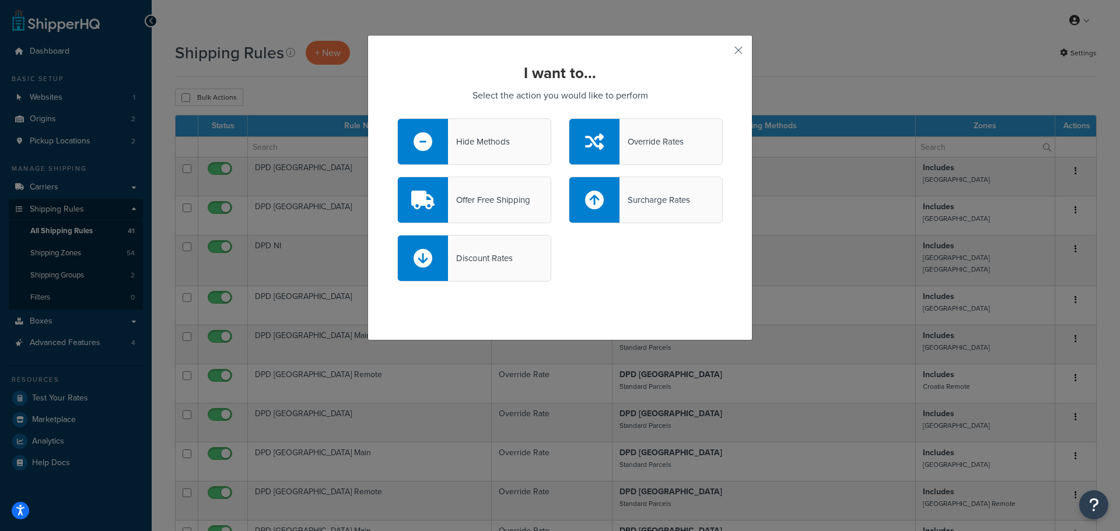
click at [481, 143] on div "Hide Methods" at bounding box center [479, 142] width 62 height 16
click at [0, 0] on input "Hide Methods" at bounding box center [0, 0] width 0 height 0
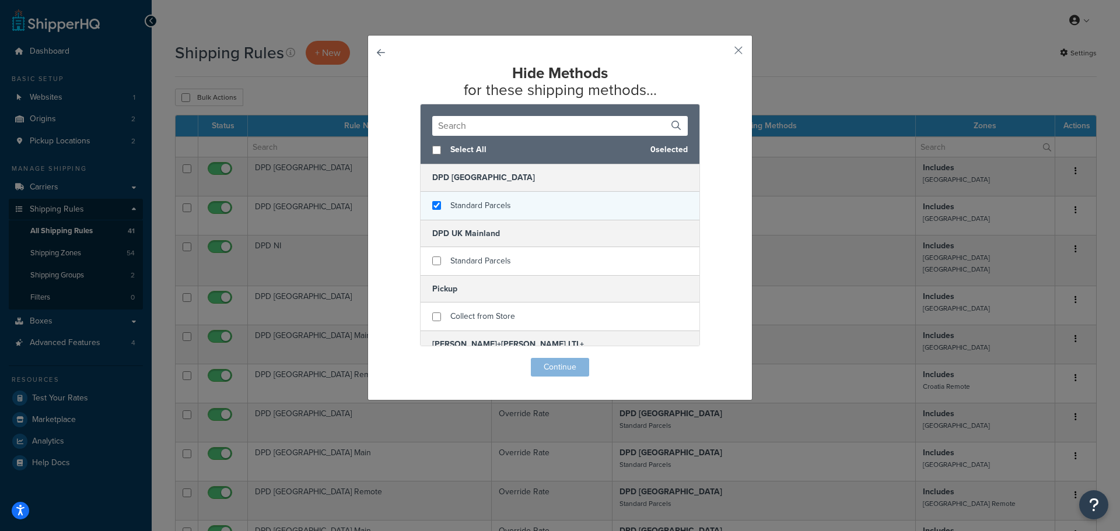
checkbox input "true"
click at [469, 199] on div "Standard Parcels" at bounding box center [480, 206] width 61 height 16
click at [546, 368] on button "Continue" at bounding box center [560, 367] width 58 height 19
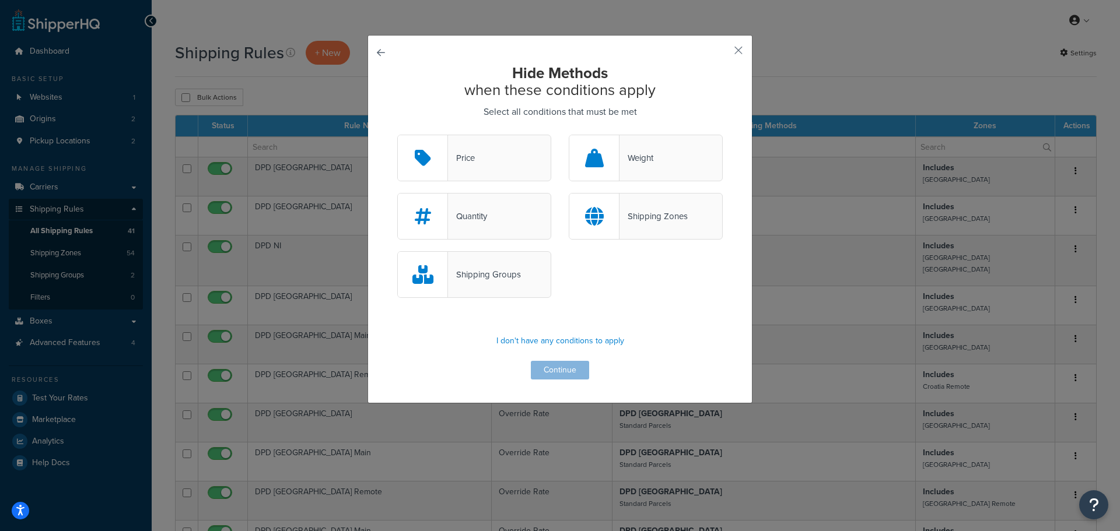
click at [494, 272] on div "Shipping Groups" at bounding box center [484, 275] width 73 height 16
click at [0, 0] on input "Shipping Groups" at bounding box center [0, 0] width 0 height 0
click at [553, 371] on button "Continue" at bounding box center [560, 370] width 58 height 19
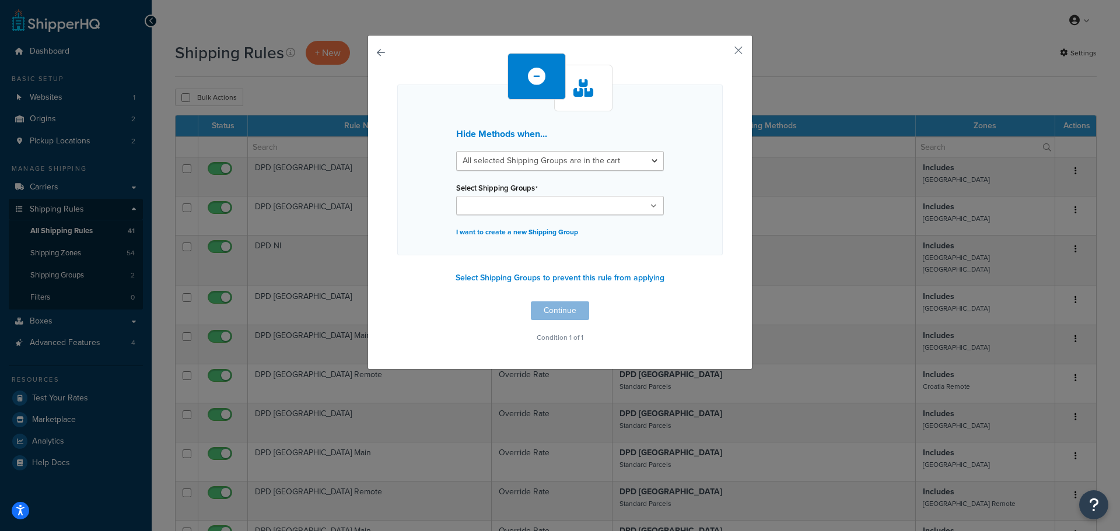
click at [517, 208] on input "Select Shipping Groups" at bounding box center [511, 206] width 103 height 13
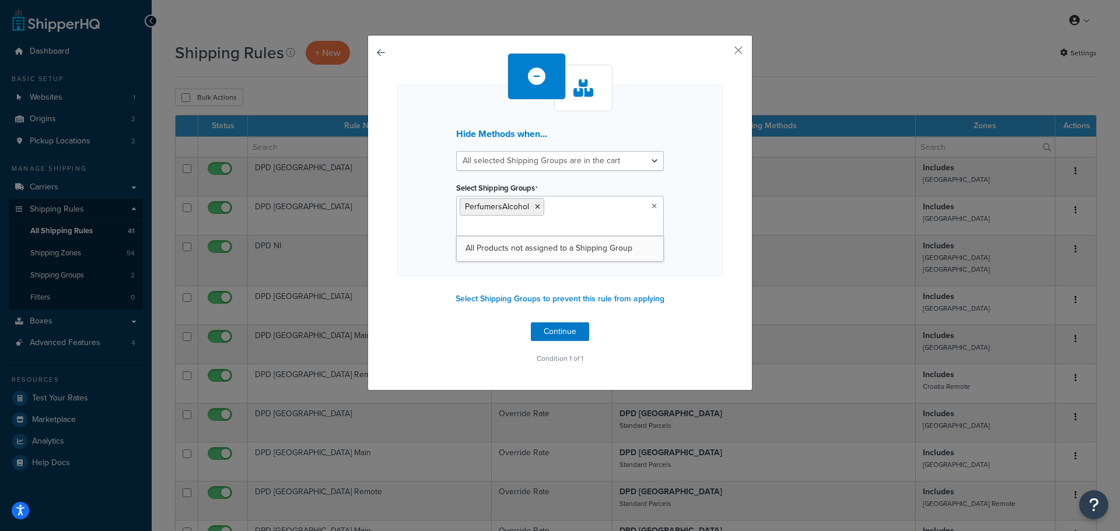
click at [412, 240] on div "Hide Methods when... All selected Shipping Groups are in the cart Any selected …" at bounding box center [559, 181] width 325 height 192
click at [636, 157] on select "All selected Shipping Groups are in the cart Any selected Shipping Groups are i…" at bounding box center [560, 161] width 208 height 20
click at [392, 202] on div "Hide Methods when... All selected Shipping Groups are in the cart Any selected …" at bounding box center [559, 213] width 385 height 356
click at [555, 323] on button "Continue" at bounding box center [560, 332] width 58 height 19
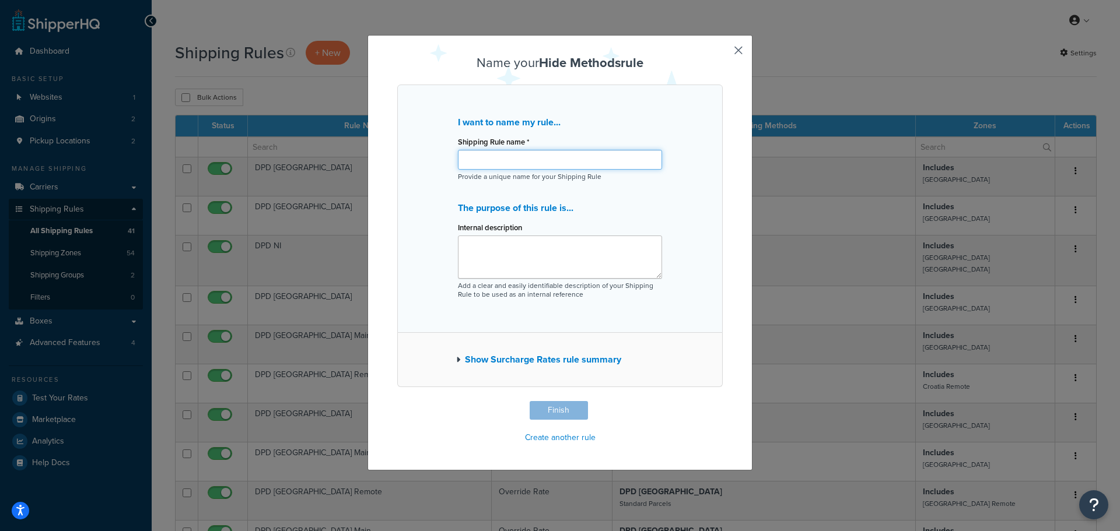
click at [510, 163] on input "Shipping Rule name *" at bounding box center [560, 160] width 204 height 20
type input "PA Exclusion"
click at [516, 250] on textarea "Internal description" at bounding box center [560, 257] width 204 height 43
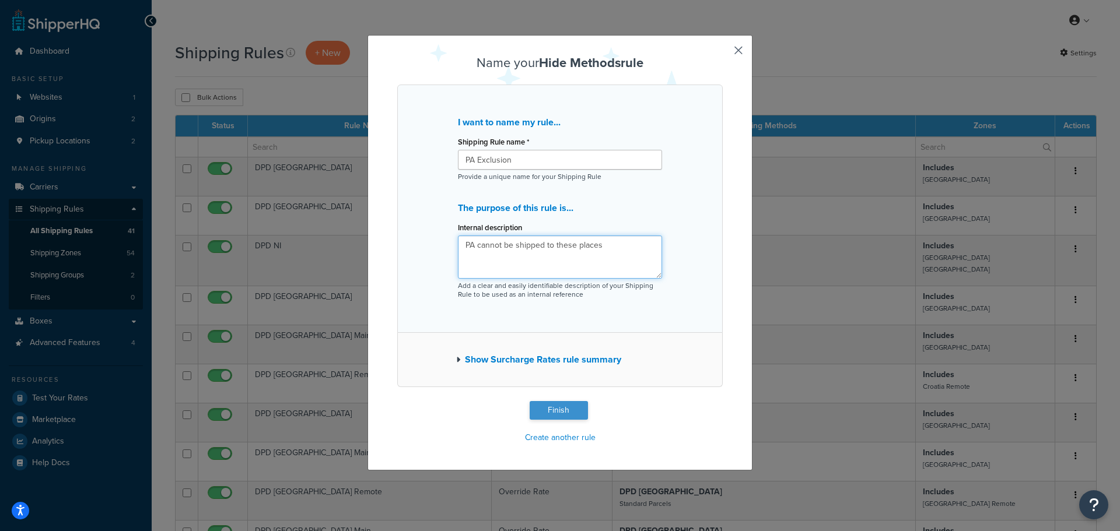
type textarea "PA cannot be shipped to these places"
click at [554, 411] on button "Finish" at bounding box center [559, 410] width 58 height 19
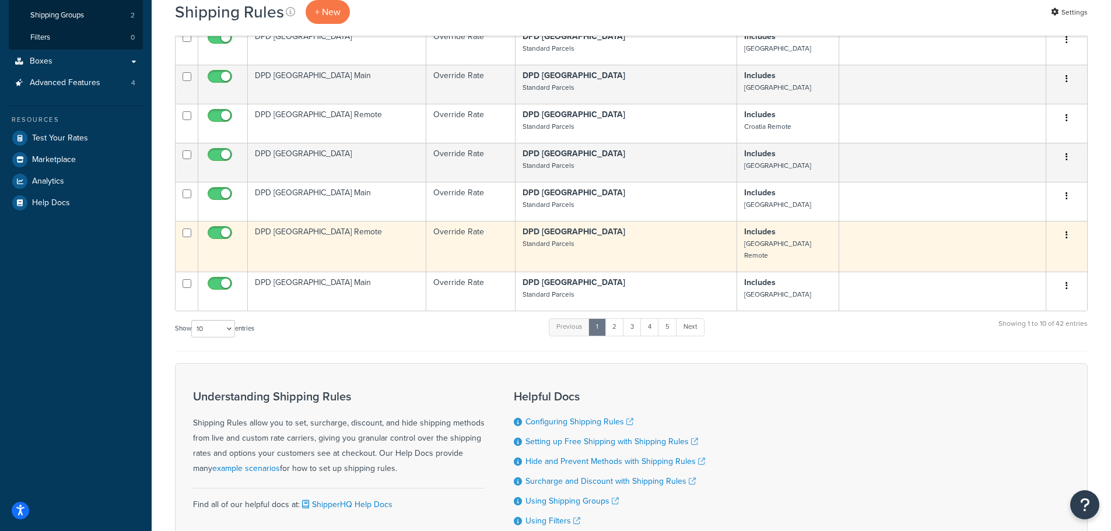
scroll to position [350, 0]
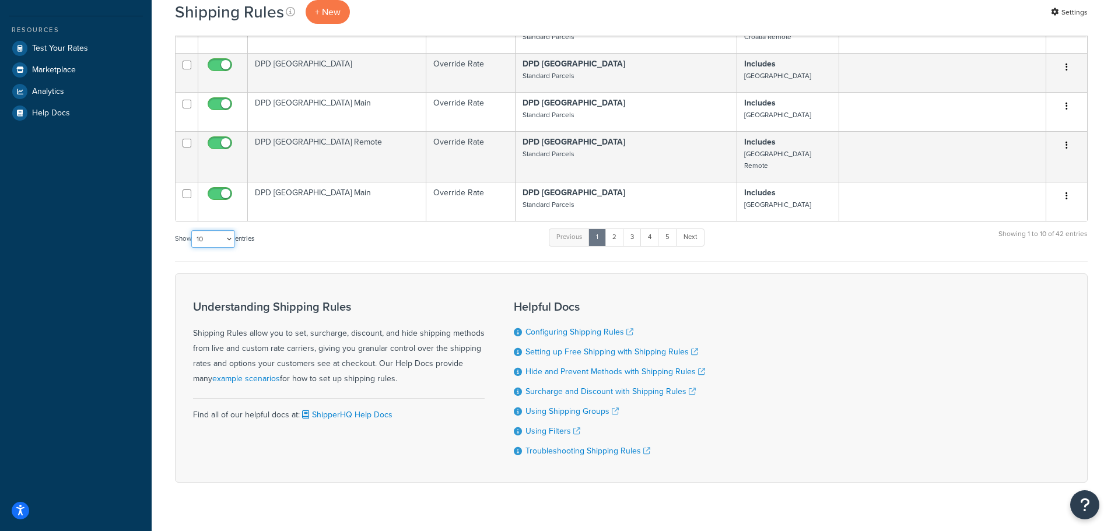
click at [218, 230] on select "10 15 25 50 100 1000" at bounding box center [213, 238] width 44 height 17
select select "100"
click at [192, 230] on select "10 15 25 50 100 1000" at bounding box center [213, 238] width 44 height 17
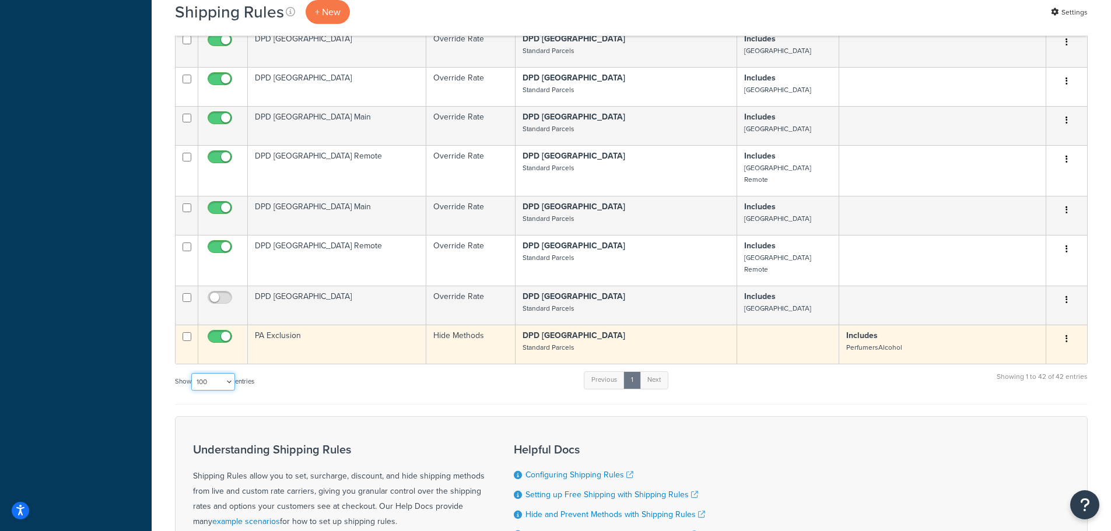
scroll to position [1516, 0]
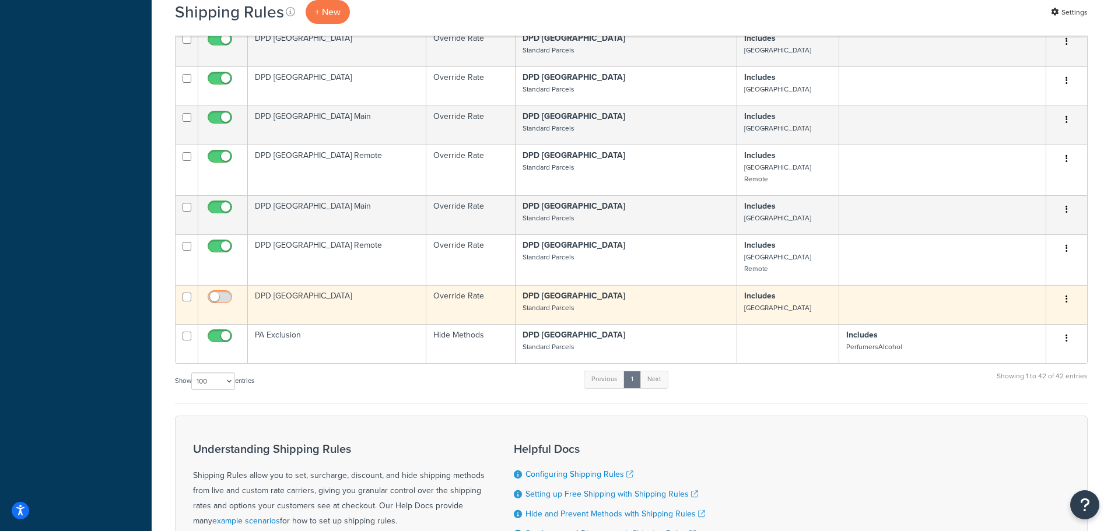
click at [218, 293] on input "checkbox" at bounding box center [221, 300] width 32 height 15
checkbox input "true"
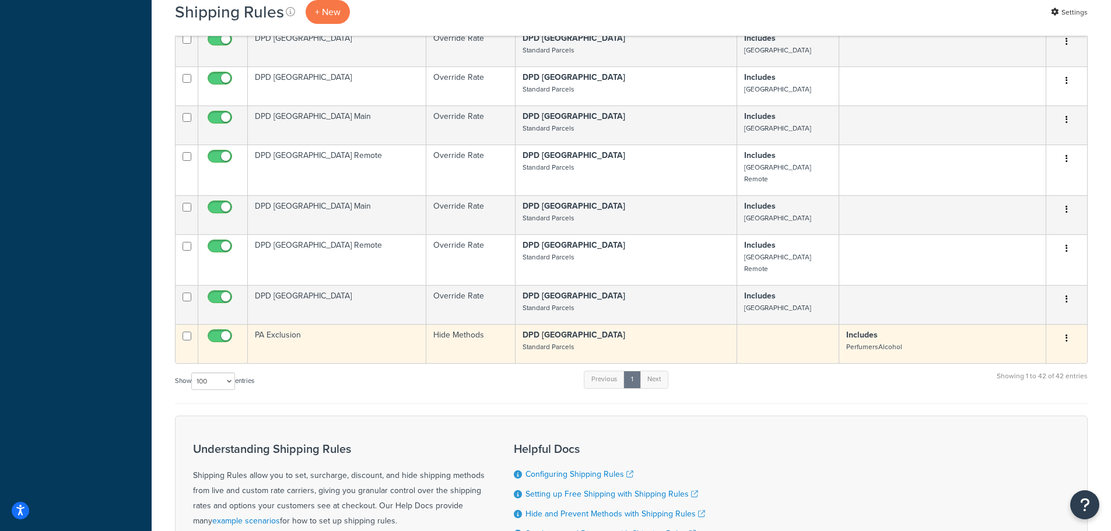
click at [319, 324] on td "PA Exclusion" at bounding box center [337, 343] width 178 height 39
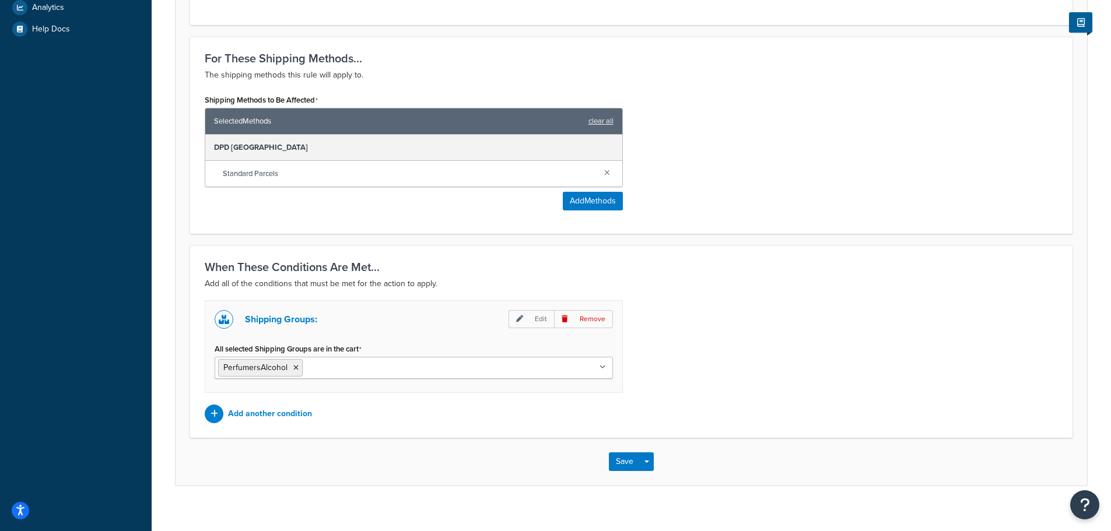
scroll to position [449, 0]
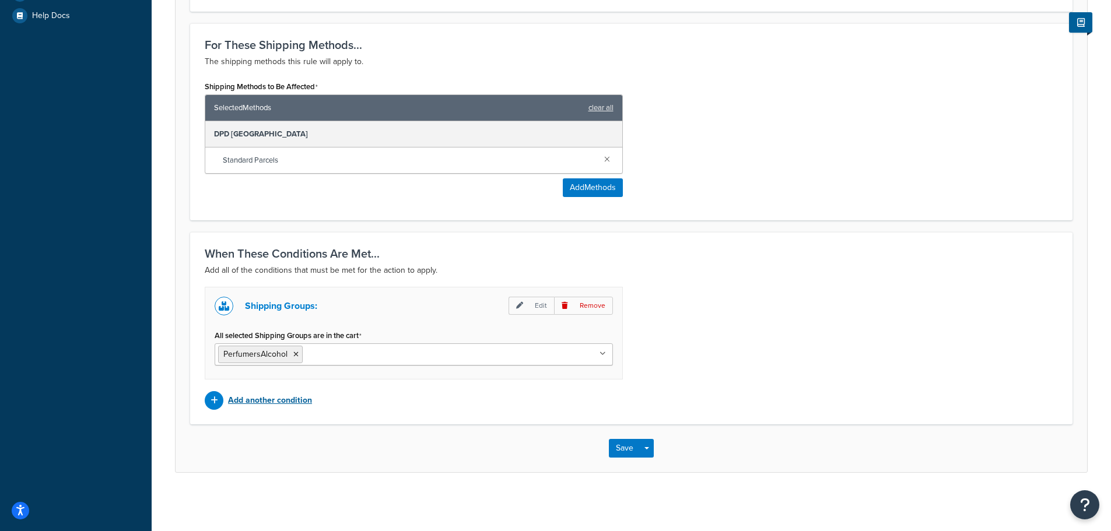
click at [256, 399] on p "Add another condition" at bounding box center [270, 401] width 84 height 16
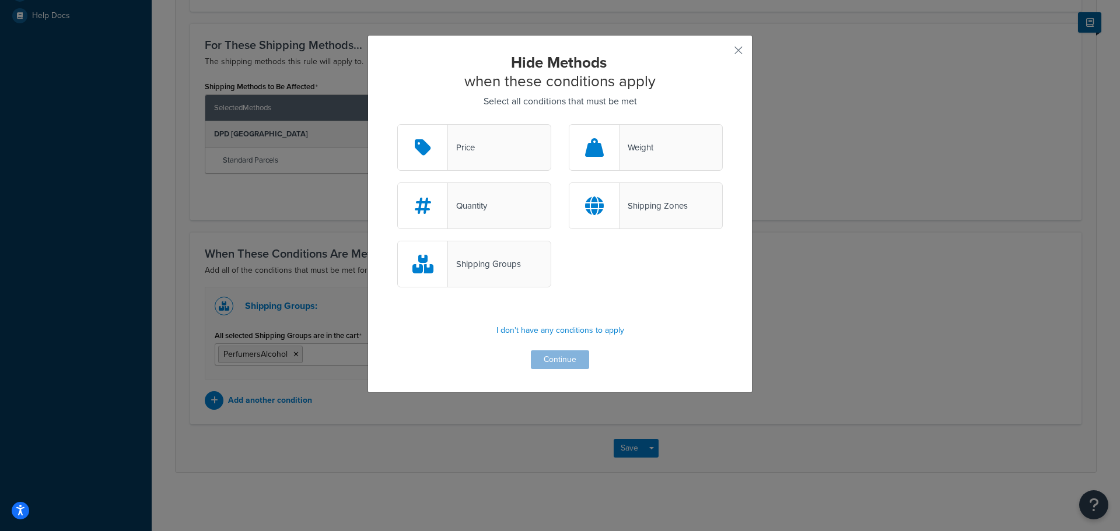
click at [635, 208] on div "Shipping Zones" at bounding box center [653, 206] width 68 height 16
click at [0, 0] on input "Shipping Zones" at bounding box center [0, 0] width 0 height 0
click at [551, 360] on button "Continue" at bounding box center [560, 360] width 58 height 19
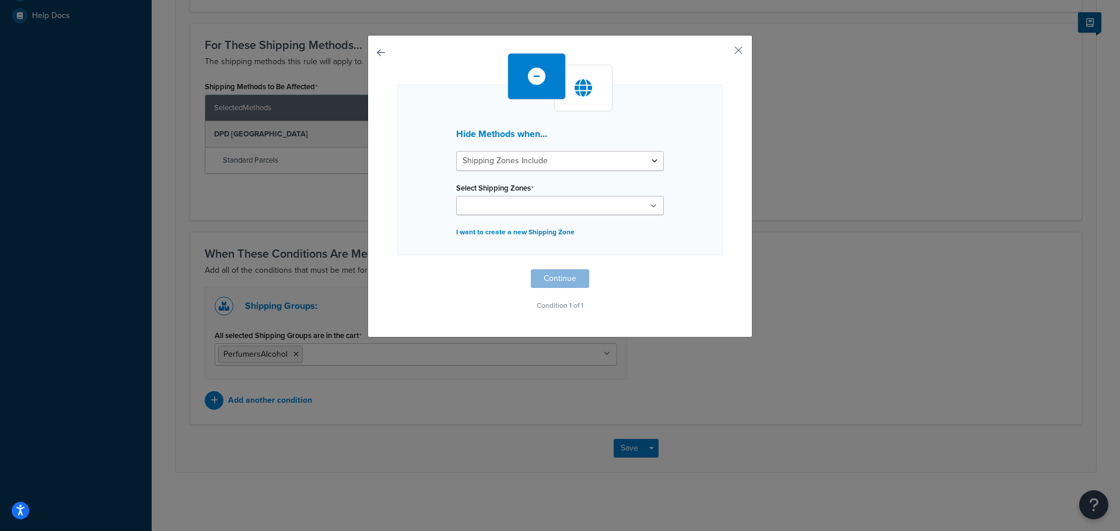
click at [478, 208] on input "Select Shipping Zones" at bounding box center [511, 206] width 103 height 13
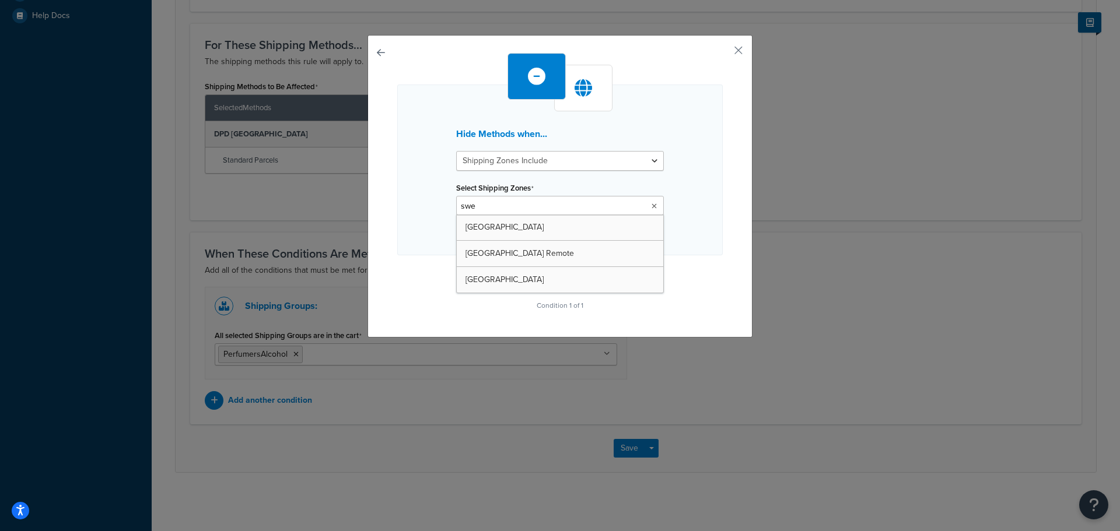
type input "swed"
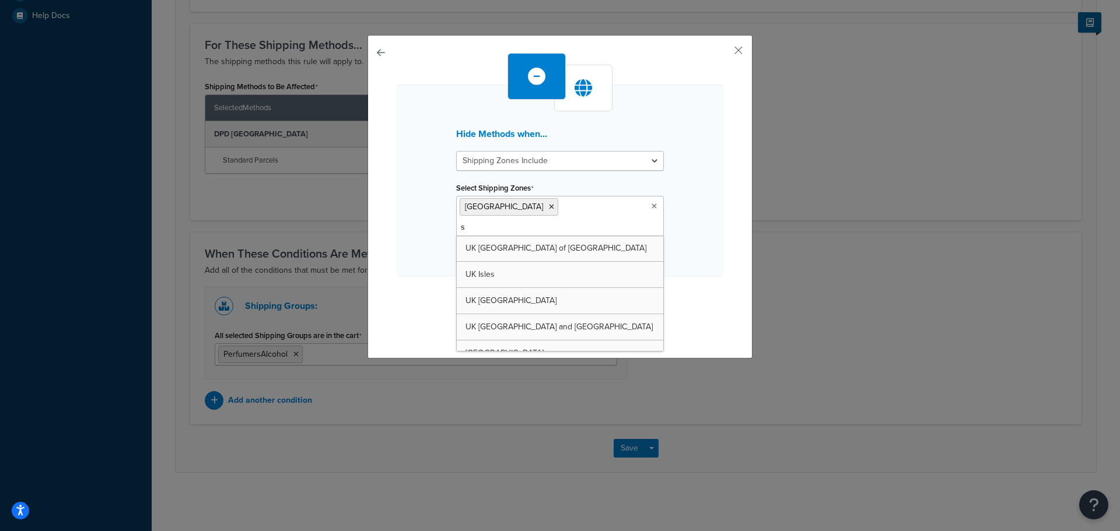
type input "sw"
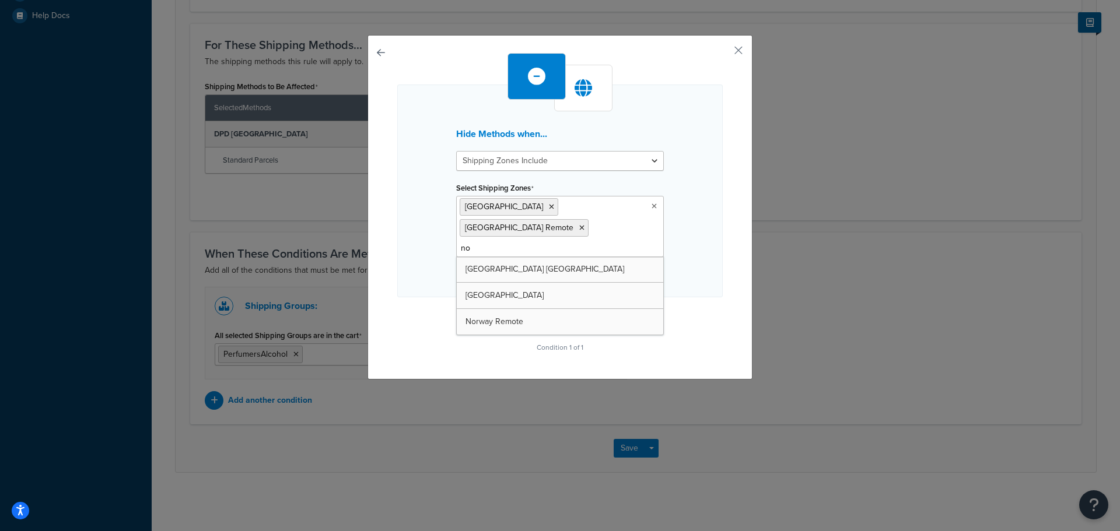
type input "nor"
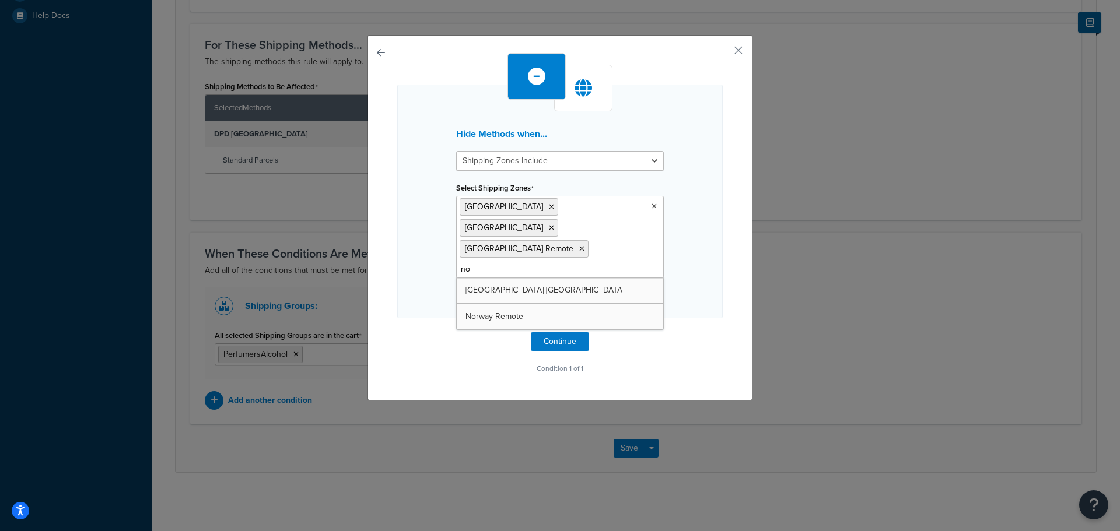
type input "nor"
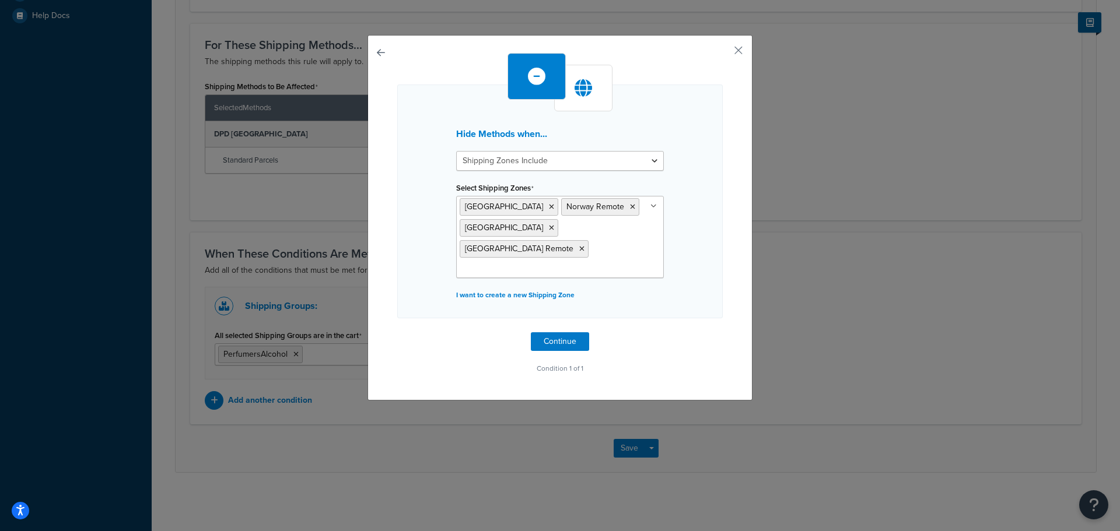
click at [719, 227] on div "Hide Methods when... Shipping Zones Include Shipping Zones Do Not Include Selec…" at bounding box center [559, 218] width 385 height 366
click at [555, 332] on button "Continue" at bounding box center [560, 341] width 58 height 19
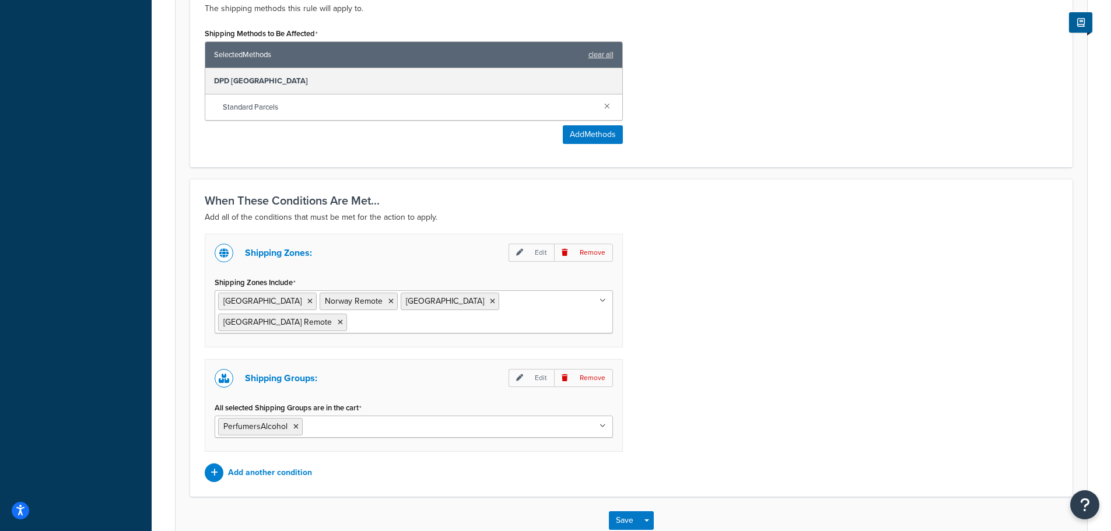
scroll to position [553, 0]
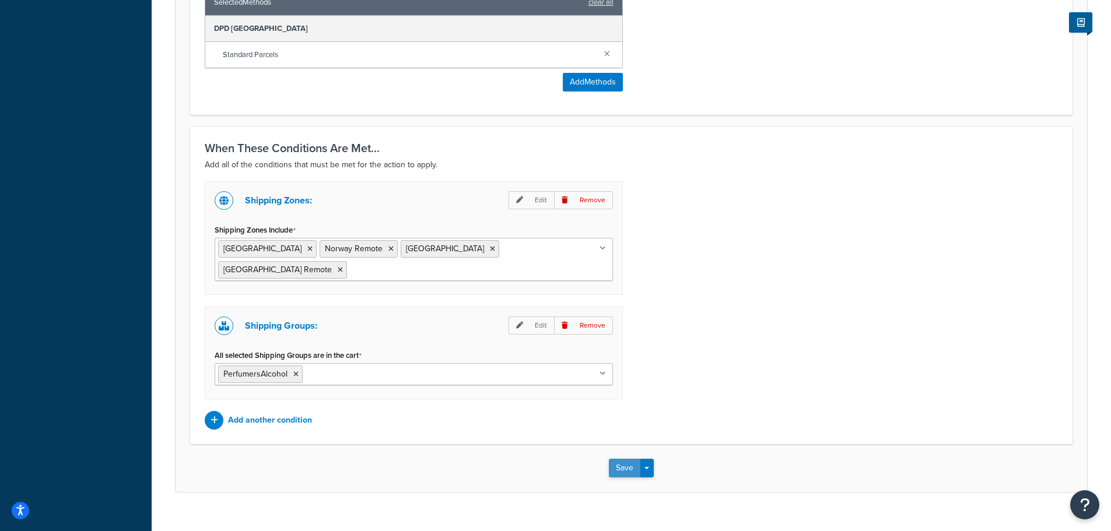
click at [625, 459] on button "Save" at bounding box center [624, 468] width 31 height 19
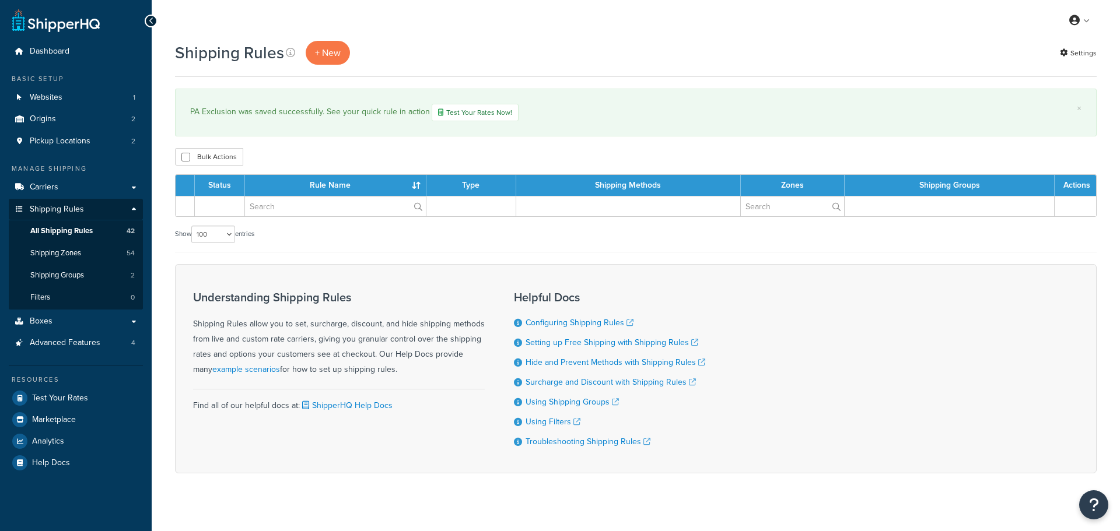
select select "100"
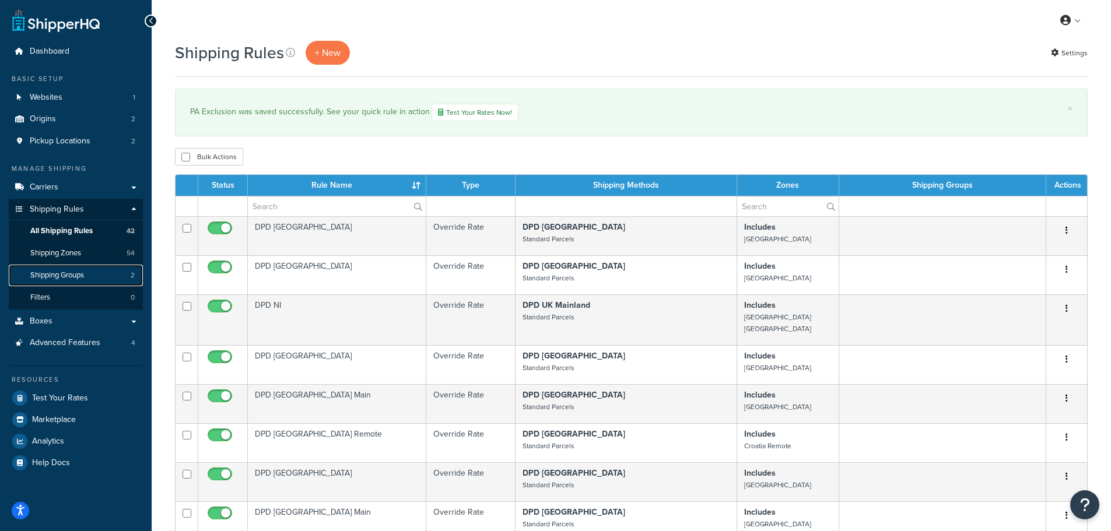
click at [64, 272] on span "Shipping Groups" at bounding box center [57, 276] width 54 height 10
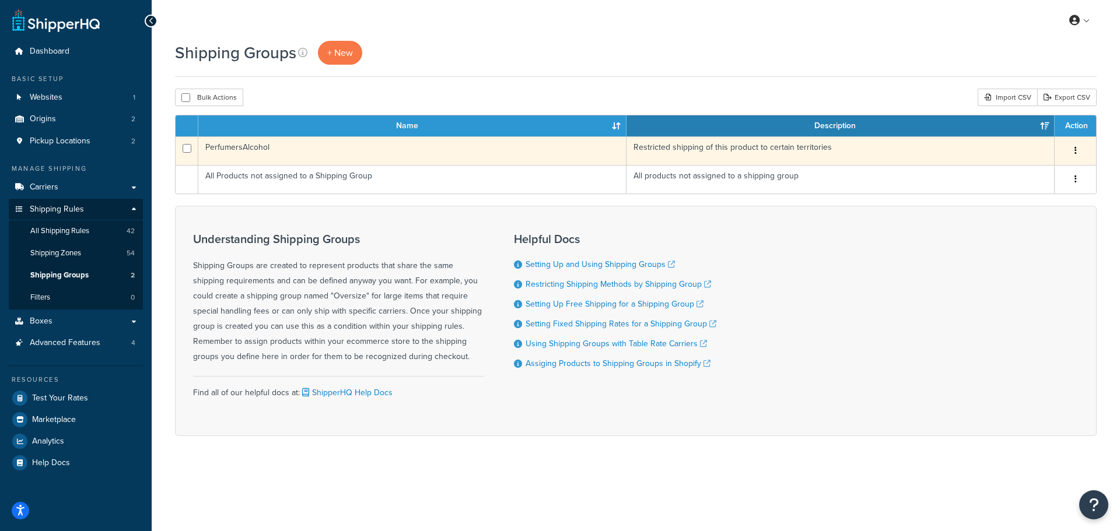
click at [230, 148] on td "PerfumersAlcohol" at bounding box center [412, 150] width 428 height 29
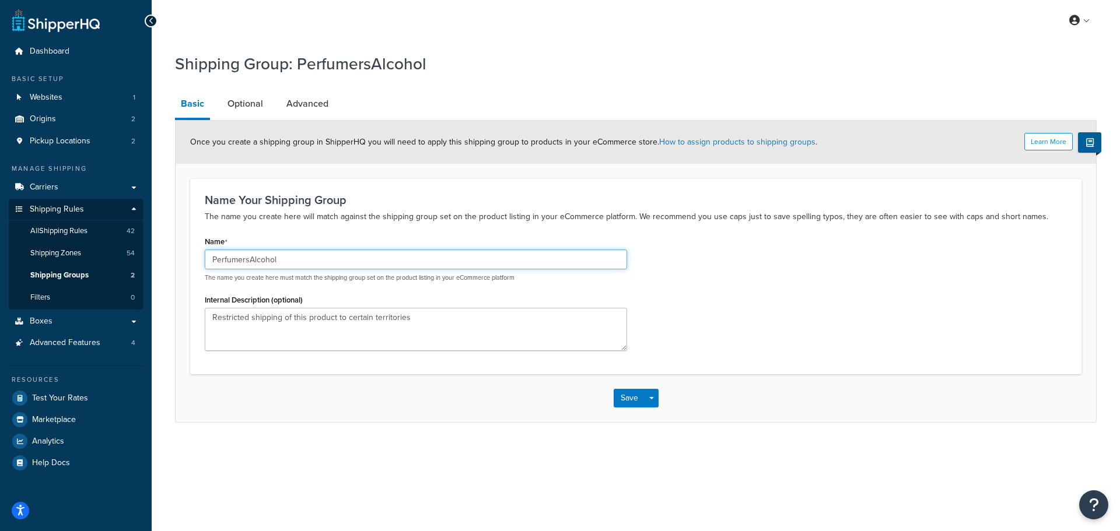
click at [250, 264] on input "PerfumersAlcohol" at bounding box center [416, 260] width 422 height 20
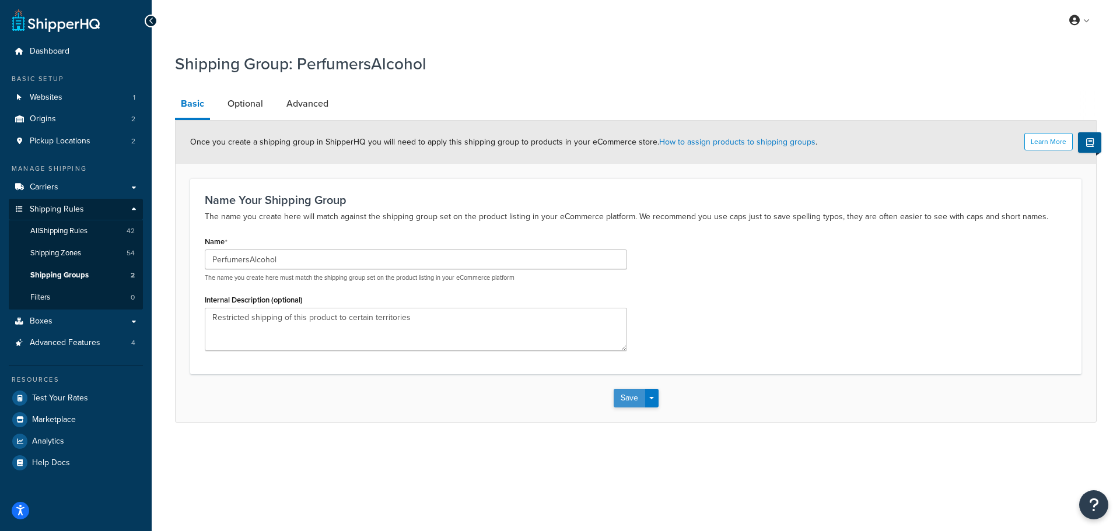
click at [624, 394] on button "Save" at bounding box center [629, 398] width 31 height 19
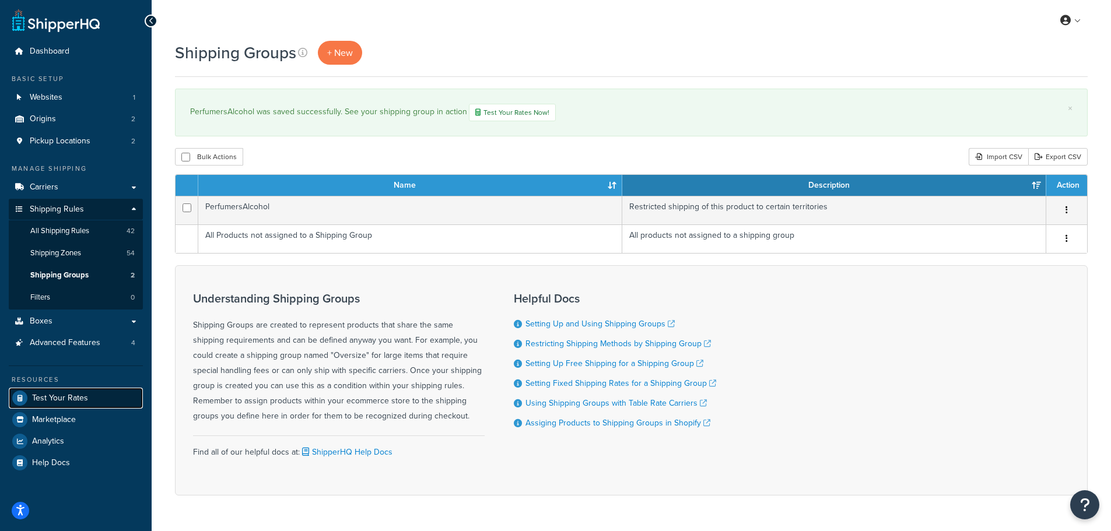
click at [50, 398] on span "Test Your Rates" at bounding box center [60, 399] width 56 height 10
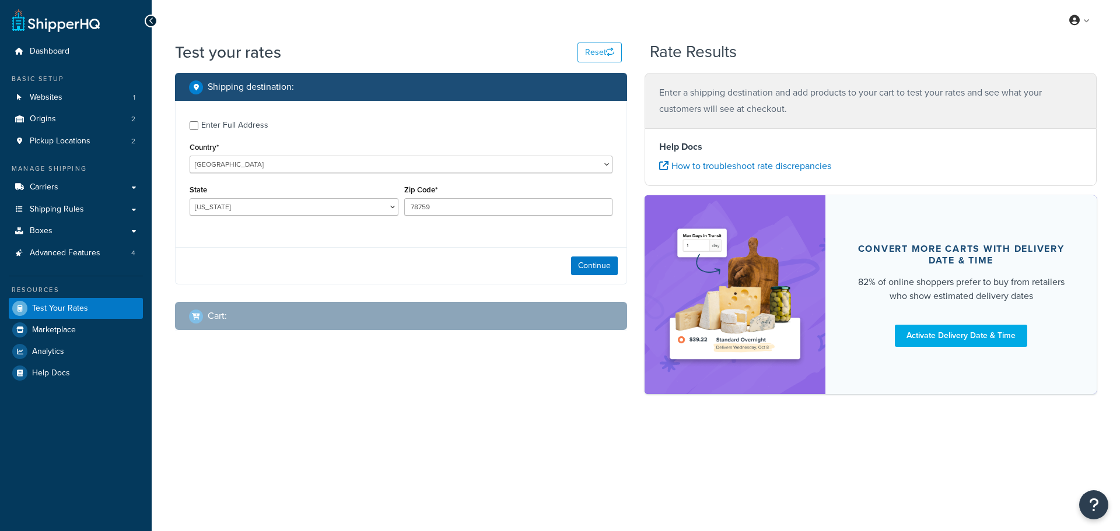
select select "[GEOGRAPHIC_DATA]"
click at [234, 162] on select "[GEOGRAPHIC_DATA] [GEOGRAPHIC_DATA] [GEOGRAPHIC_DATA] [GEOGRAPHIC_DATA] [GEOGRA…" at bounding box center [401, 164] width 423 height 17
select select "SE"
click at [190, 156] on select "[GEOGRAPHIC_DATA] [GEOGRAPHIC_DATA] [GEOGRAPHIC_DATA] [GEOGRAPHIC_DATA] [GEOGRA…" at bounding box center [401, 164] width 423 height 17
click at [584, 265] on button "Continue" at bounding box center [594, 266] width 47 height 19
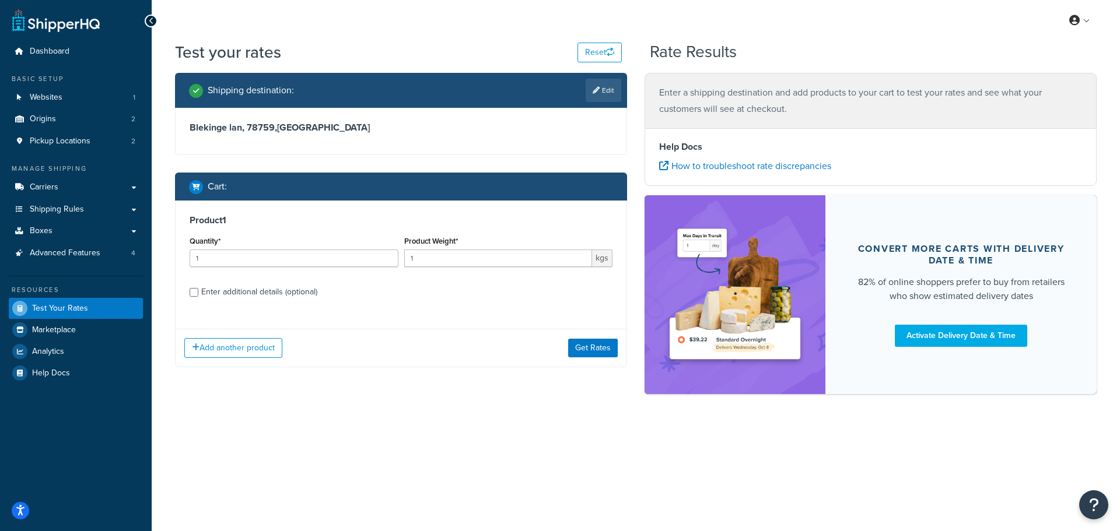
click at [262, 287] on div "Enter additional details (optional)" at bounding box center [259, 292] width 116 height 16
click at [198, 288] on input "Enter additional details (optional)" at bounding box center [194, 292] width 9 height 9
checkbox input "true"
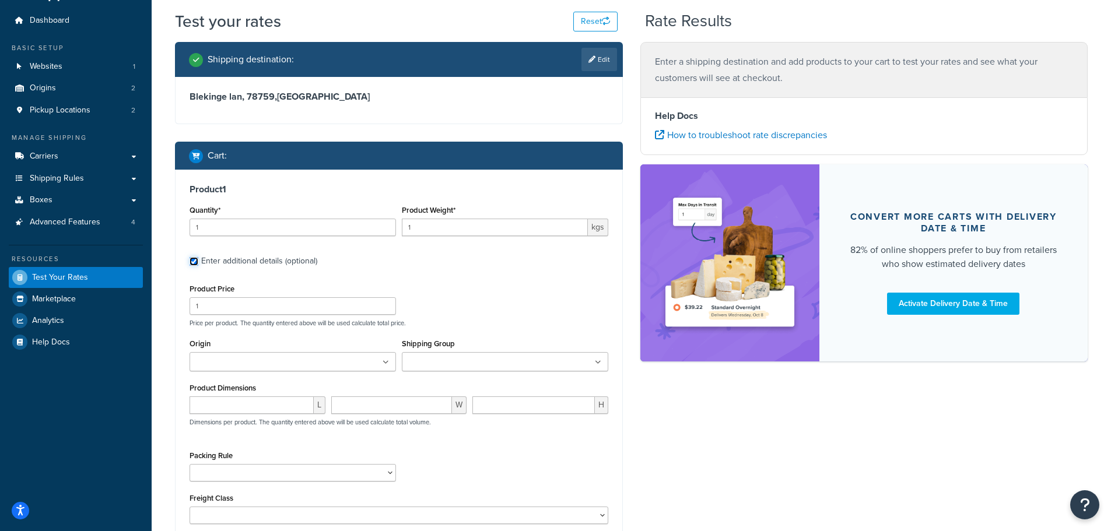
scroll to position [58, 0]
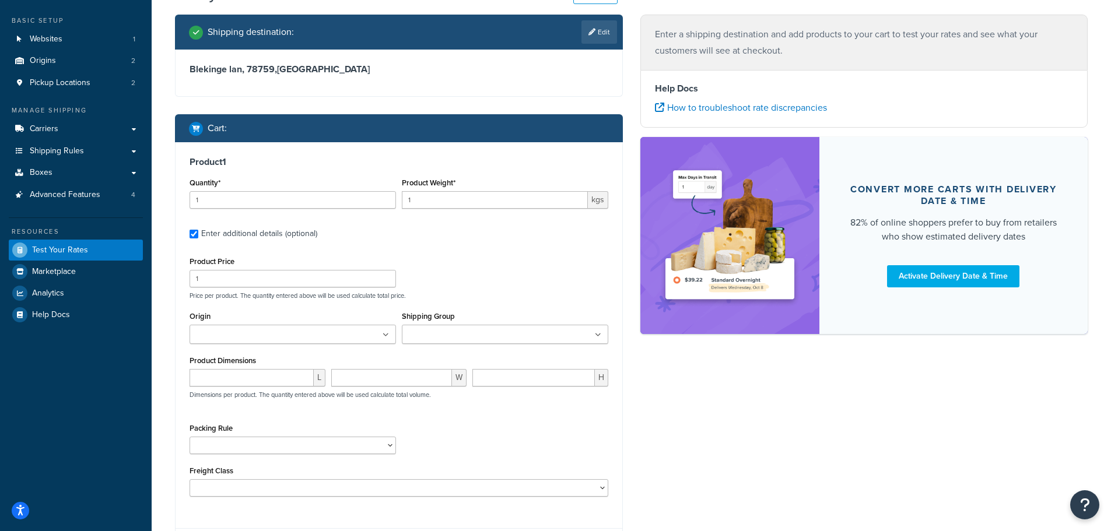
click at [281, 337] on input "Origin" at bounding box center [244, 335] width 103 height 13
click at [493, 256] on div "Product Price 1 Price per product. The quantity entered above will be used calc…" at bounding box center [399, 277] width 425 height 46
click at [429, 328] on ul at bounding box center [505, 334] width 206 height 19
click at [460, 260] on div "Product Price 1 Price per product. The quantity entered above will be used calc…" at bounding box center [399, 277] width 425 height 46
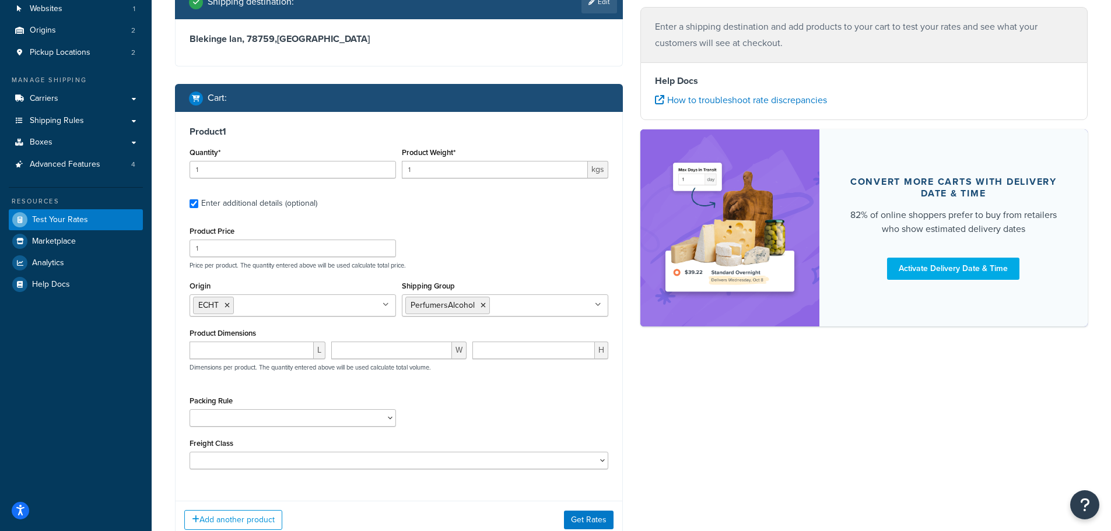
scroll to position [117, 0]
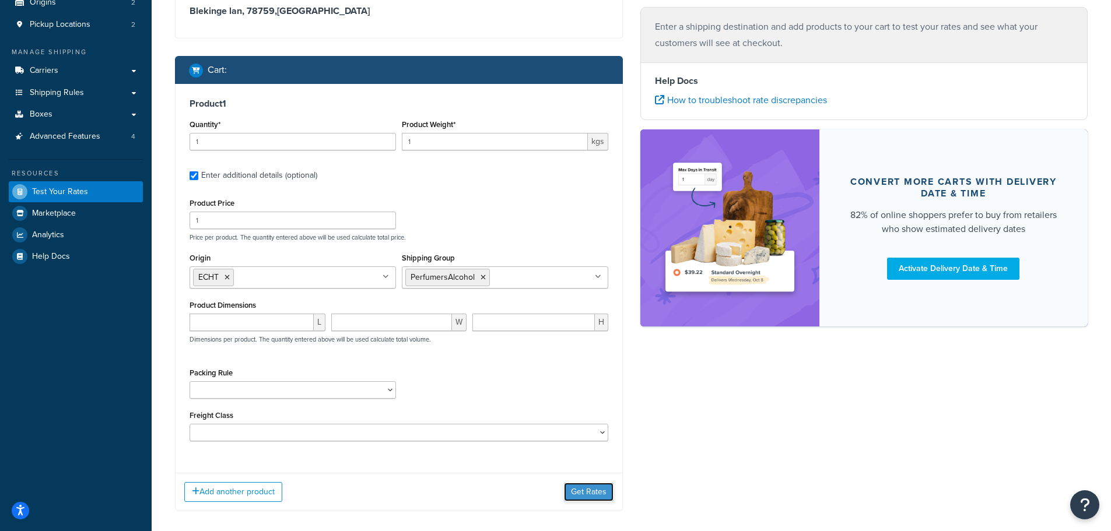
click at [571, 490] on button "Get Rates" at bounding box center [589, 492] width 50 height 19
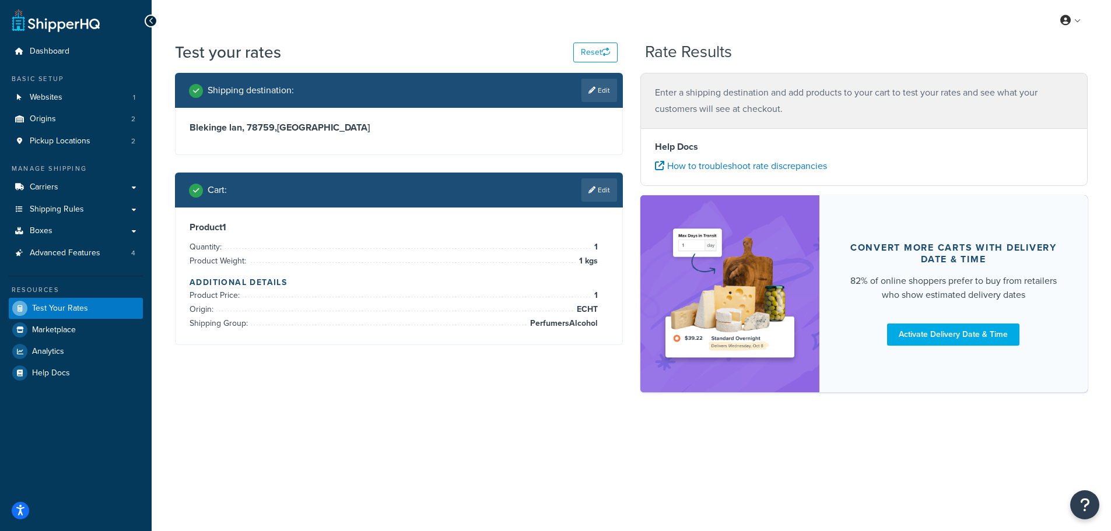
scroll to position [0, 0]
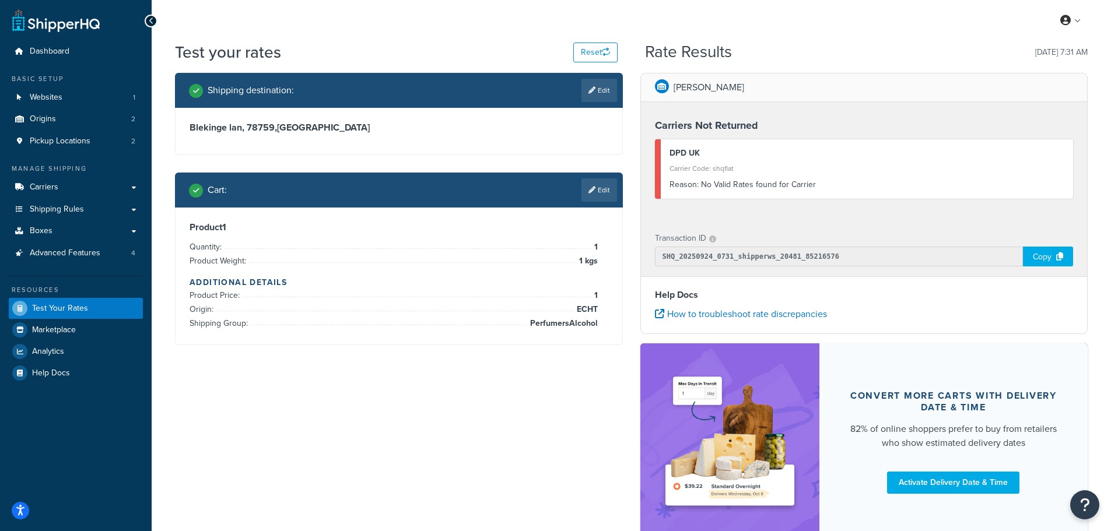
click at [285, 282] on h4 "Additional Details" at bounding box center [399, 282] width 419 height 12
click at [401, 323] on li "Shipping Group: PerfumersAlcohol" at bounding box center [394, 324] width 408 height 14
click at [485, 239] on div "Product 1 Quantity: 1 Product Weight: 1 kgs Additional Details Product Price: 1…" at bounding box center [399, 276] width 419 height 109
click at [611, 184] on link "Edit" at bounding box center [600, 189] width 36 height 23
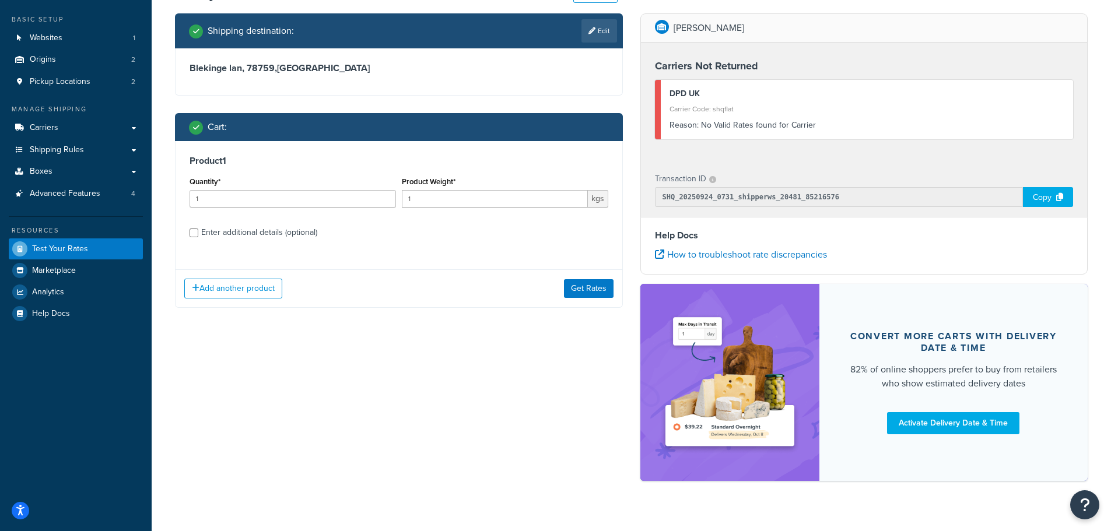
scroll to position [80, 0]
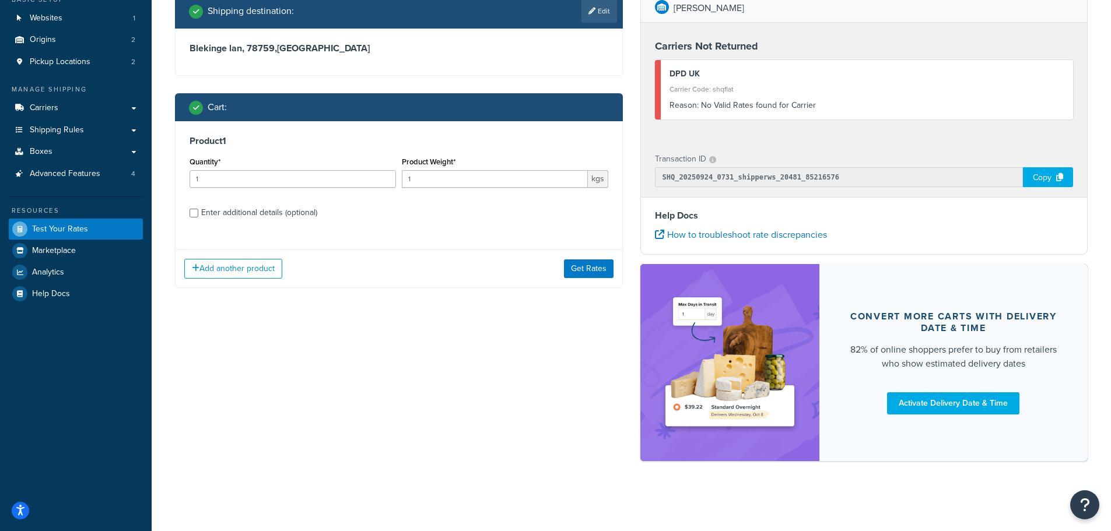
click at [250, 217] on div "Enter additional details (optional)" at bounding box center [259, 213] width 116 height 16
click at [198, 217] on input "Enter additional details (optional)" at bounding box center [194, 213] width 9 height 9
checkbox input "true"
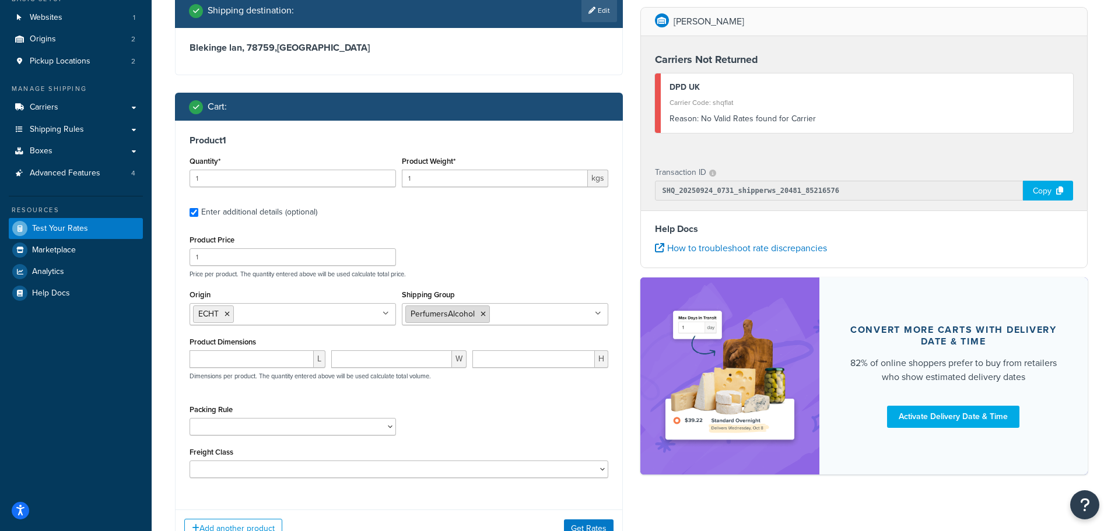
click at [482, 314] on icon at bounding box center [483, 314] width 5 height 7
click at [470, 281] on div "Product Price 1 Price per product. The quantity entered above will be used calc…" at bounding box center [399, 355] width 419 height 246
click at [573, 523] on button "Get Rates" at bounding box center [589, 529] width 50 height 19
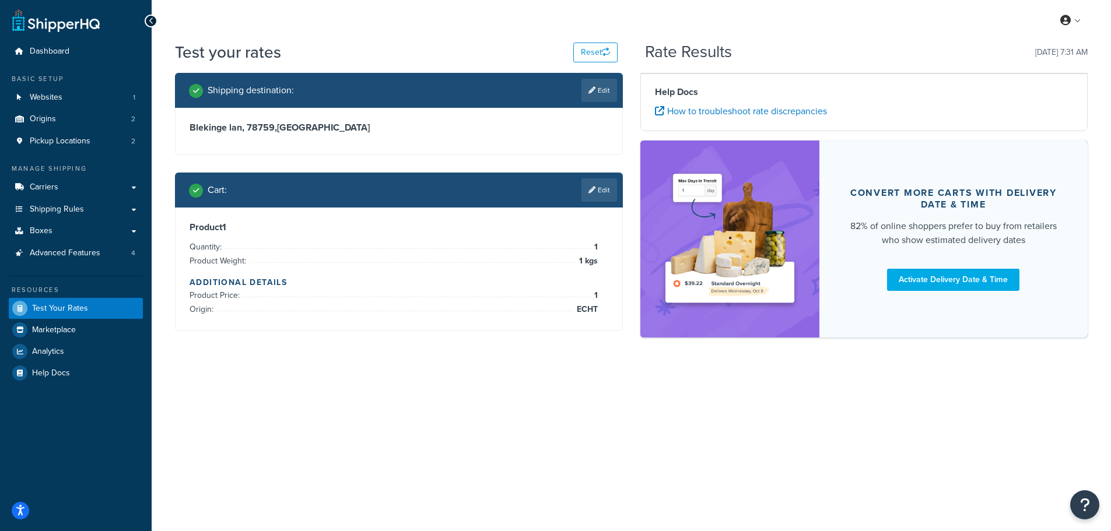
scroll to position [0, 0]
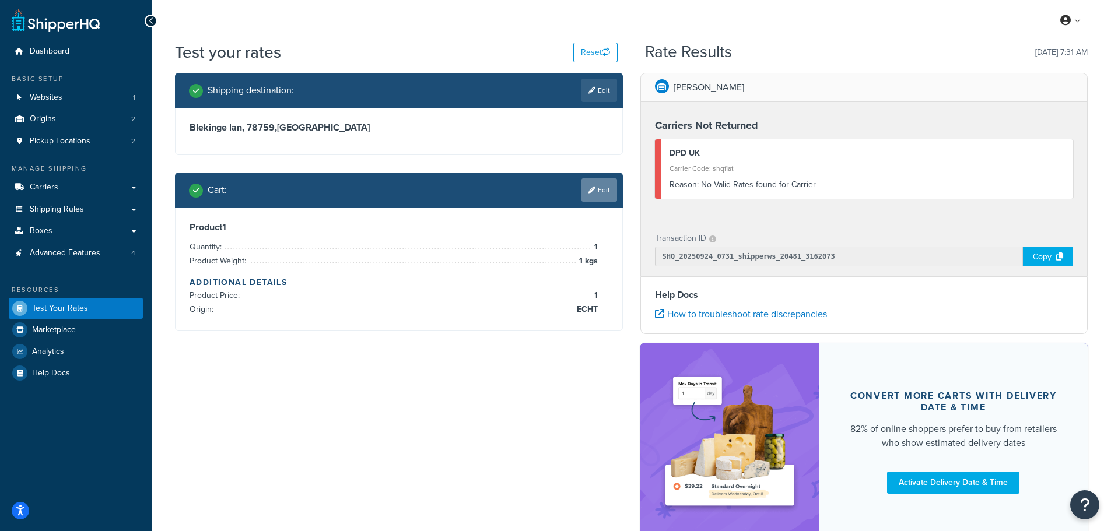
click at [591, 192] on icon at bounding box center [592, 190] width 7 height 7
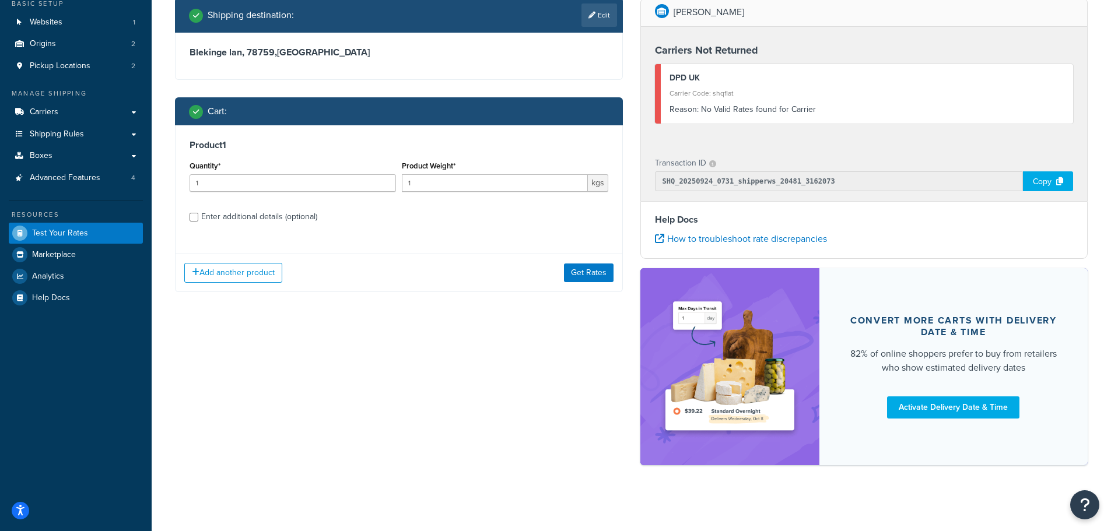
scroll to position [80, 0]
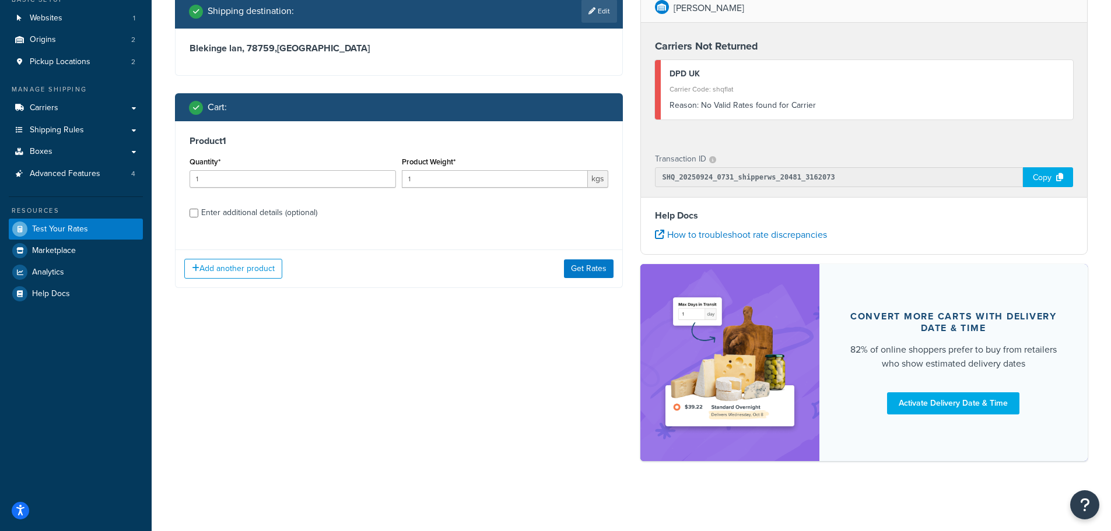
click at [283, 218] on div "Enter additional details (optional)" at bounding box center [259, 213] width 116 height 16
click at [198, 218] on input "Enter additional details (optional)" at bounding box center [194, 213] width 9 height 9
checkbox input "true"
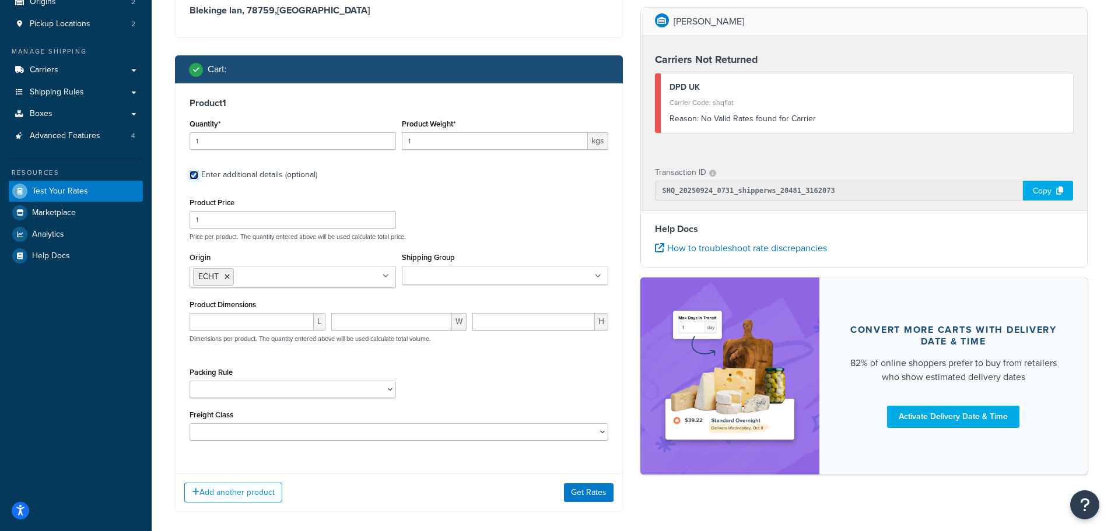
scroll to position [138, 0]
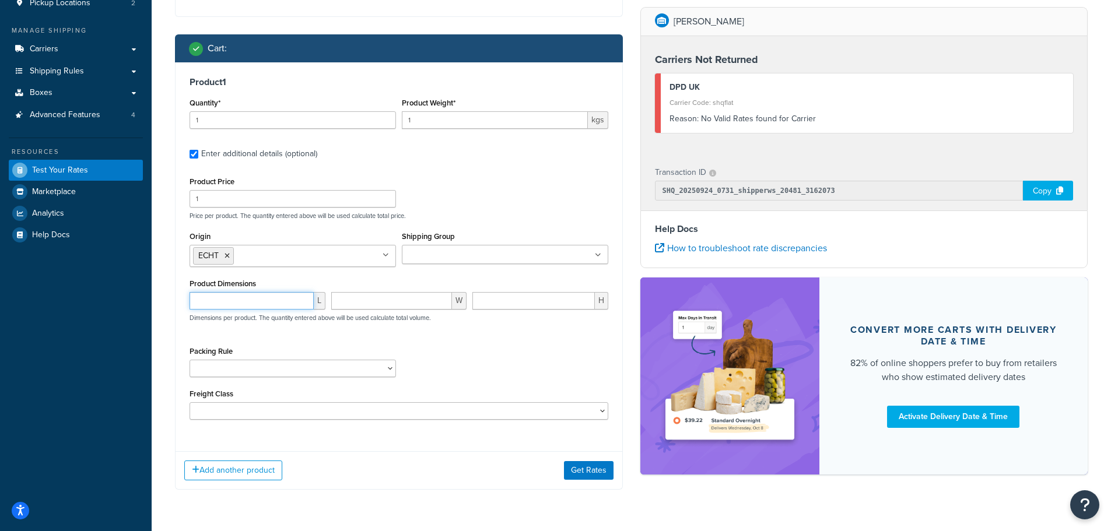
click at [233, 302] on input "number" at bounding box center [252, 300] width 124 height 17
type input "20"
click at [348, 304] on input "number" at bounding box center [391, 300] width 121 height 17
type input "20"
click at [496, 302] on input "number" at bounding box center [533, 300] width 122 height 17
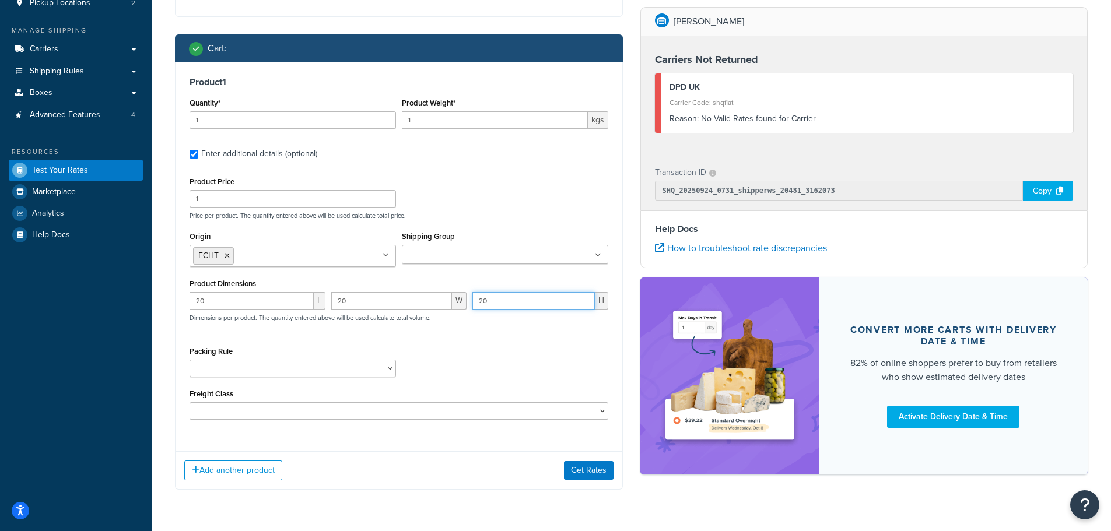
type input "20"
click at [477, 363] on div "Packing Rule Separate" at bounding box center [399, 365] width 425 height 43
click at [582, 471] on button "Get Rates" at bounding box center [589, 470] width 50 height 19
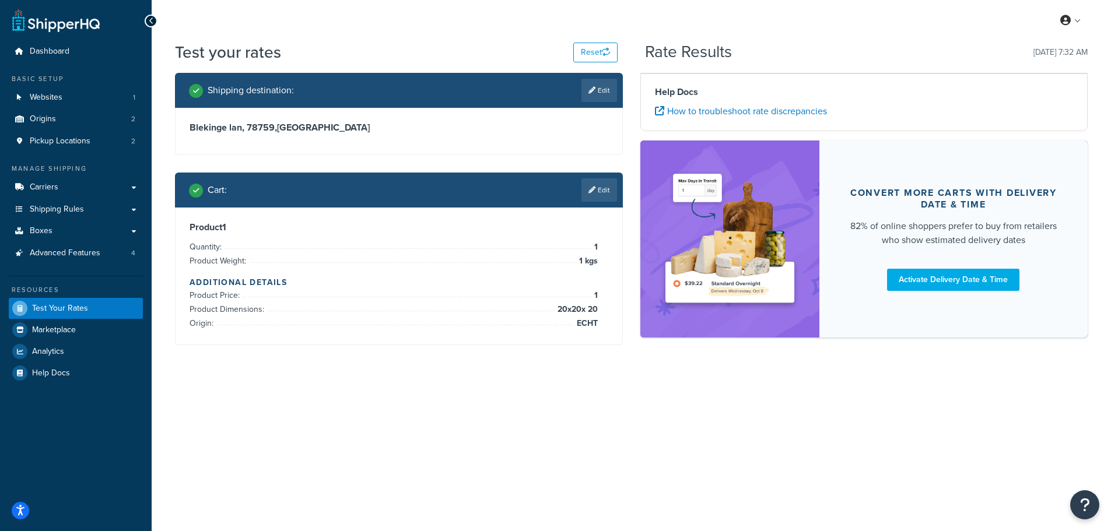
scroll to position [0, 0]
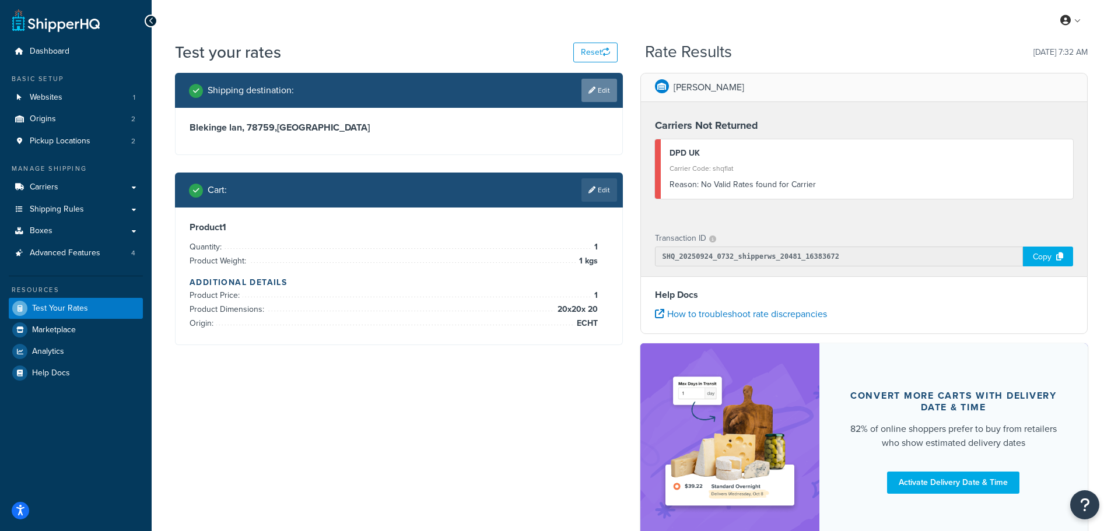
click at [597, 91] on link "Edit" at bounding box center [600, 90] width 36 height 23
select select "SE"
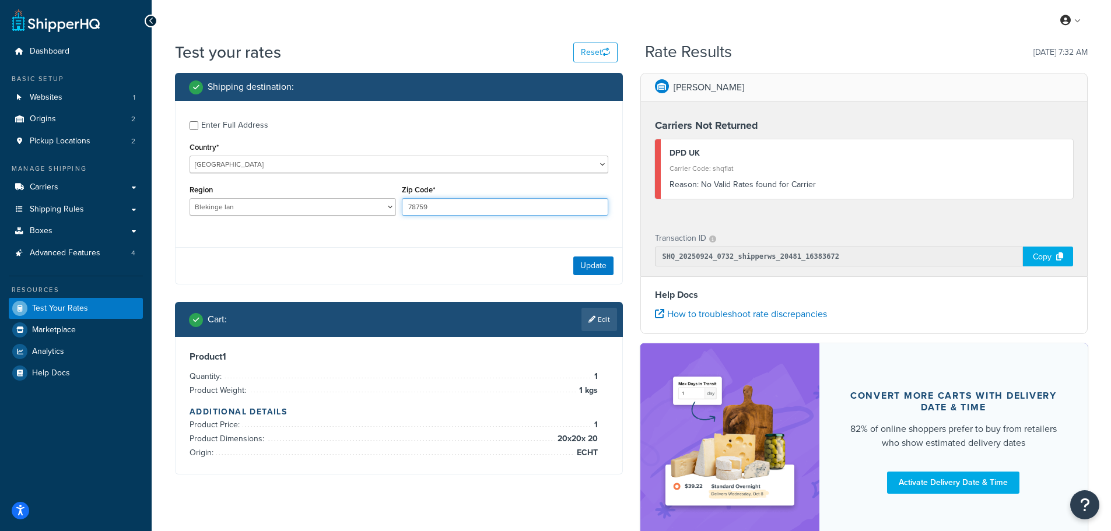
drag, startPoint x: 431, startPoint y: 205, endPoint x: 407, endPoint y: 208, distance: 24.6
click at [407, 208] on input "78759" at bounding box center [505, 206] width 206 height 17
type input "1010"
click at [584, 267] on button "Update" at bounding box center [593, 266] width 40 height 19
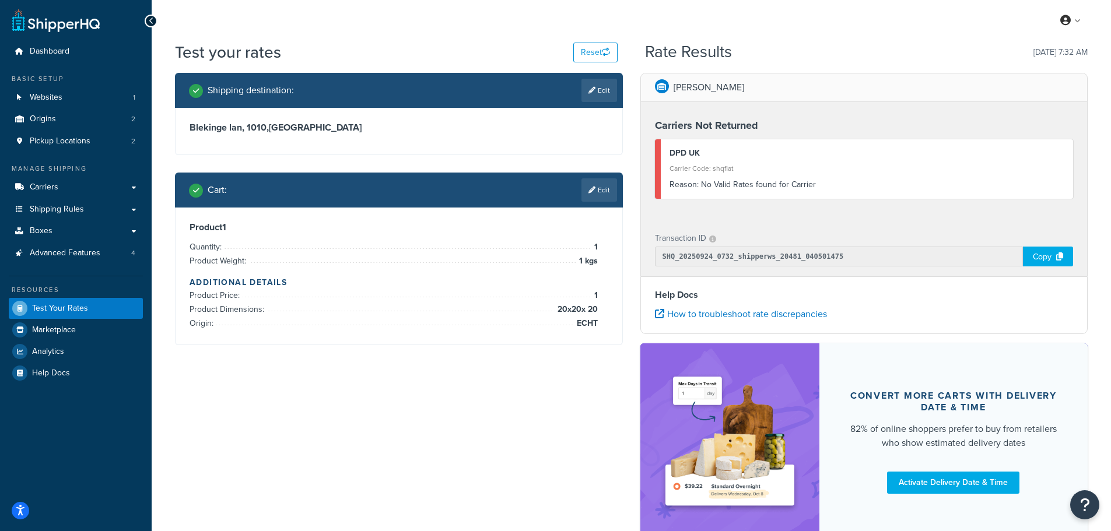
click at [601, 192] on link "Edit" at bounding box center [600, 189] width 36 height 23
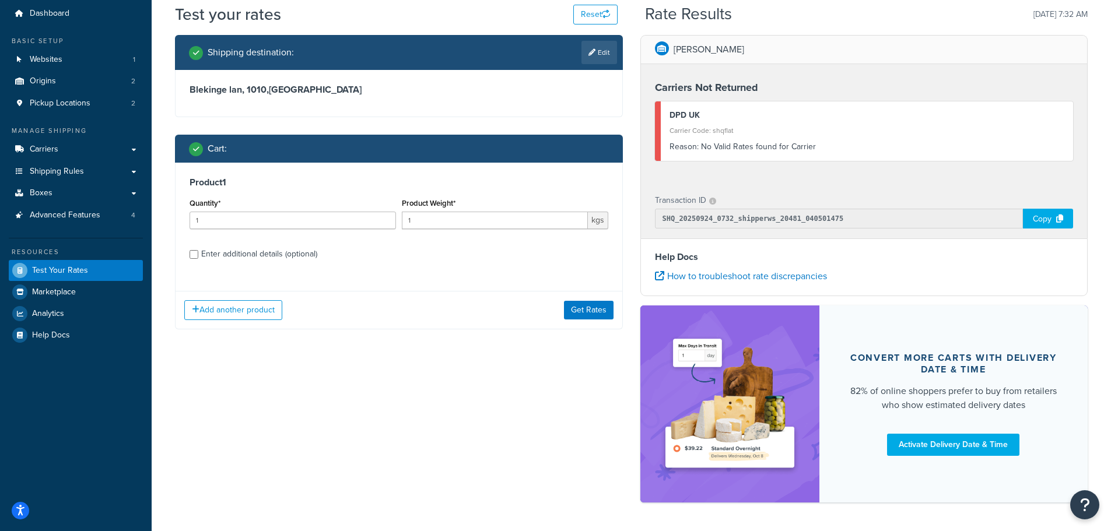
scroll to position [58, 0]
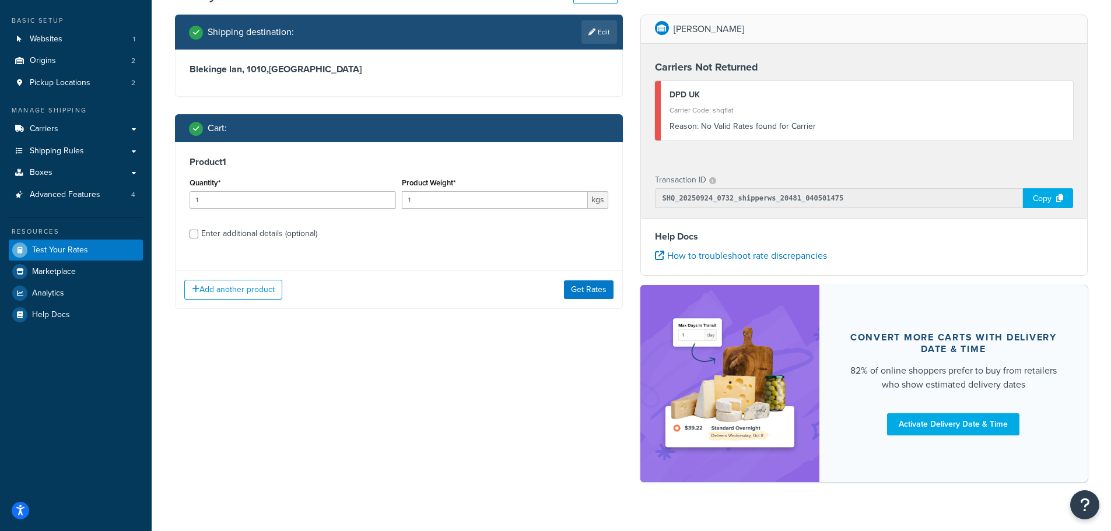
click at [360, 245] on div "Product 1 Quantity* 1 Product Weight* 1 kgs Enter additional details (optional)" at bounding box center [399, 202] width 447 height 120
click at [275, 232] on div "Enter additional details (optional)" at bounding box center [259, 234] width 116 height 16
click at [198, 232] on input "Enter additional details (optional)" at bounding box center [194, 234] width 9 height 9
checkbox input "true"
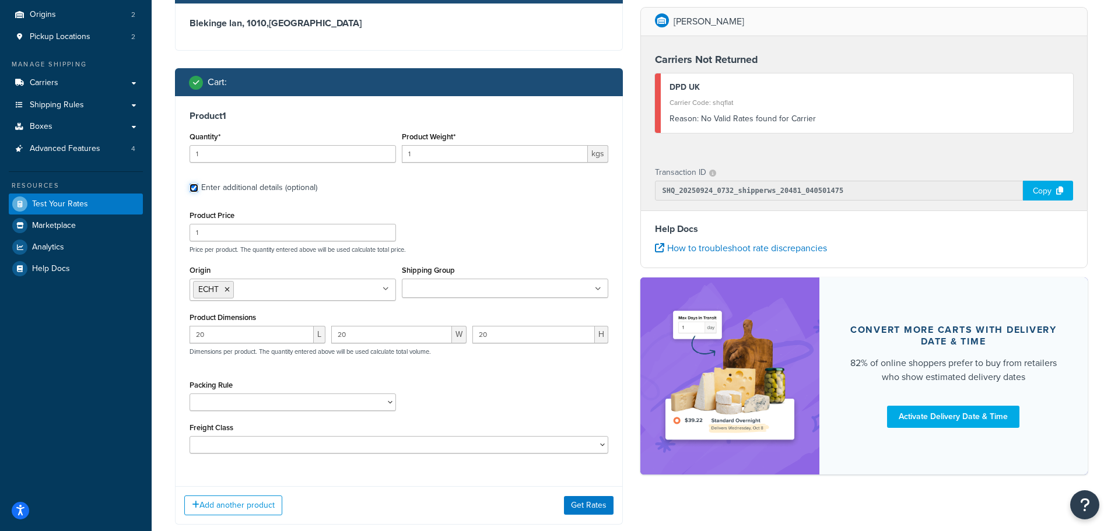
scroll to position [115, 0]
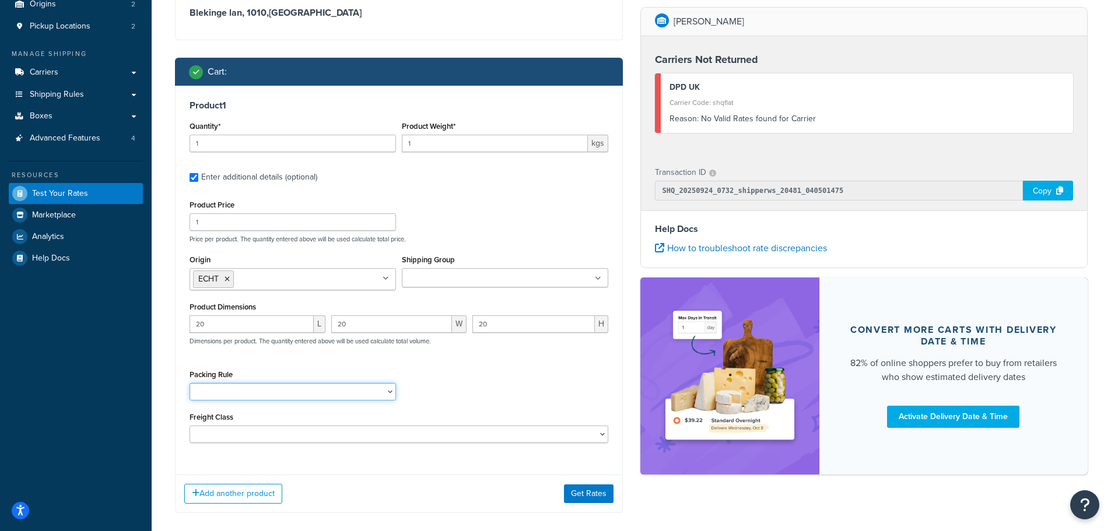
click at [374, 390] on select "Separate" at bounding box center [293, 391] width 206 height 17
click at [479, 379] on div "Packing Rule Separate" at bounding box center [399, 388] width 425 height 43
click at [589, 491] on button "Get Rates" at bounding box center [589, 494] width 50 height 19
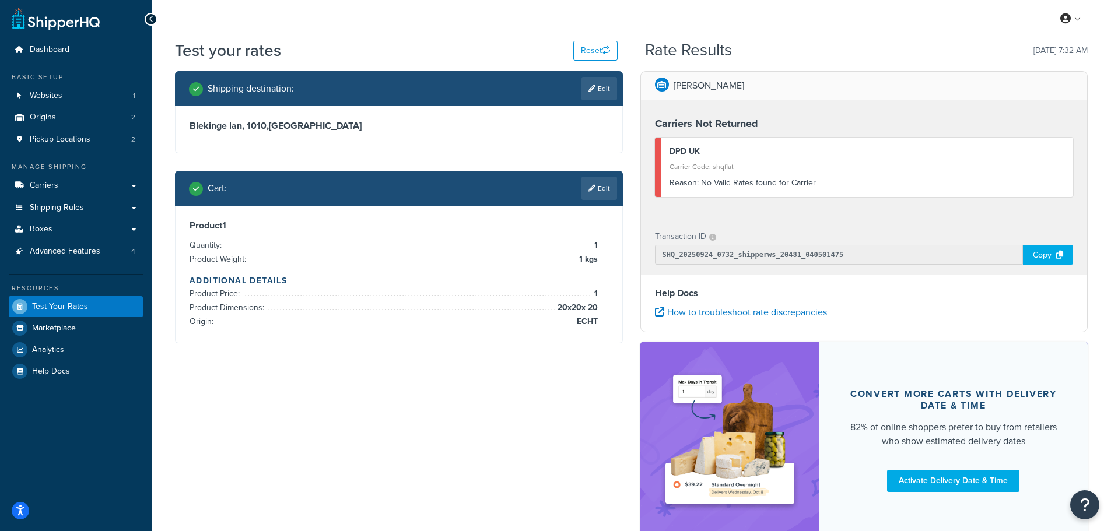
scroll to position [0, 0]
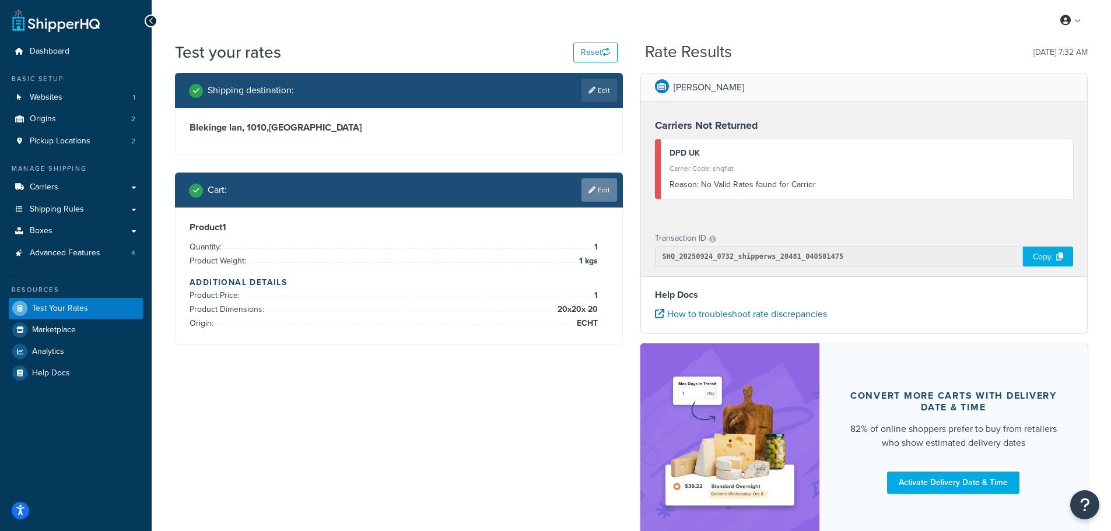
click at [598, 191] on link "Edit" at bounding box center [600, 189] width 36 height 23
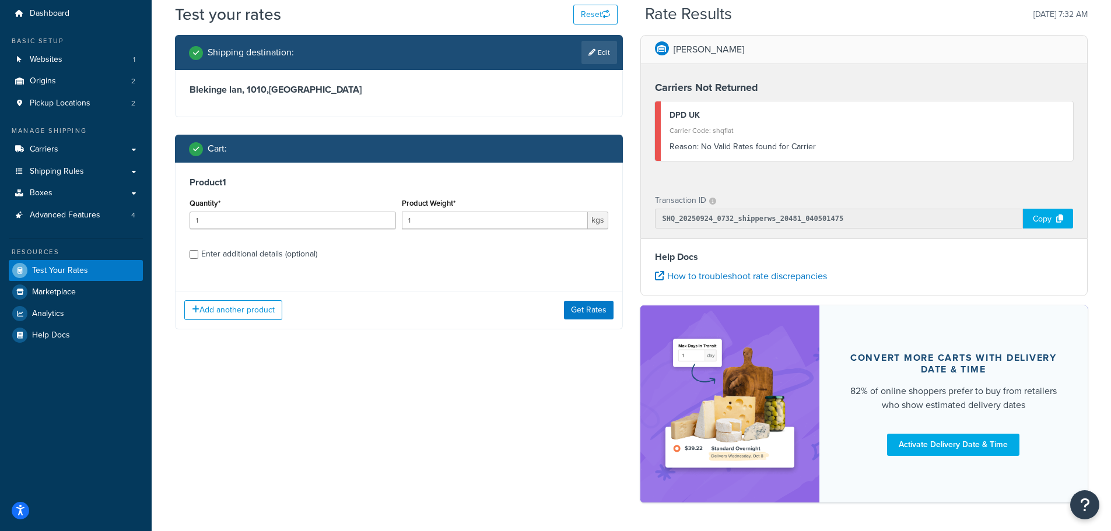
scroll to position [58, 0]
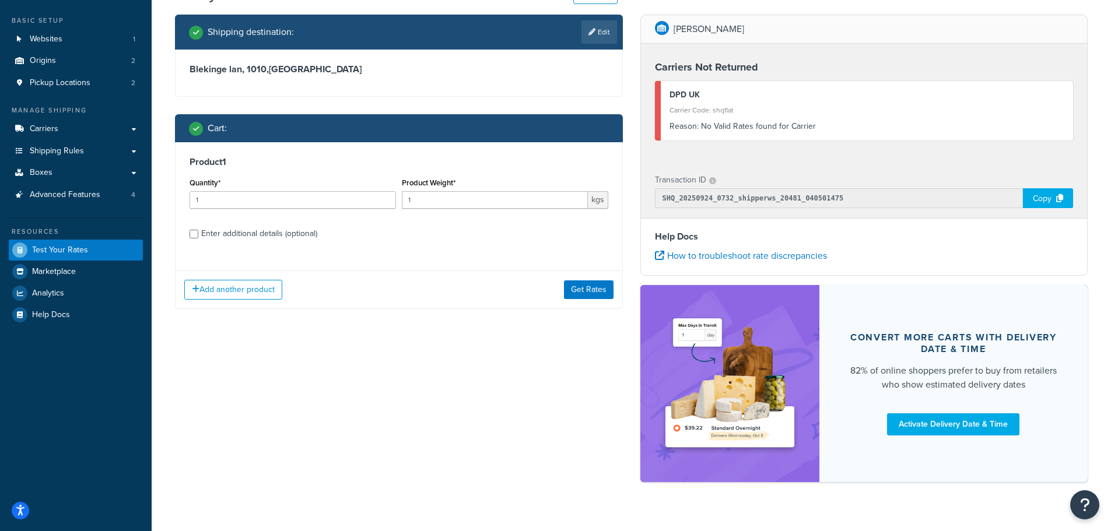
click at [242, 239] on div "Enter additional details (optional)" at bounding box center [259, 234] width 116 height 16
click at [198, 239] on input "Enter additional details (optional)" at bounding box center [194, 234] width 9 height 9
checkbox input "true"
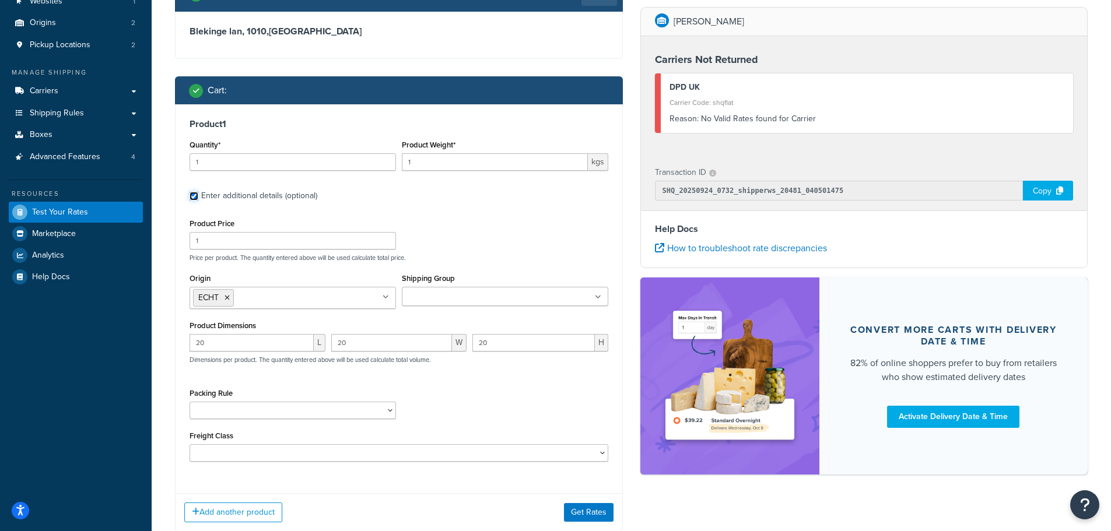
scroll to position [117, 0]
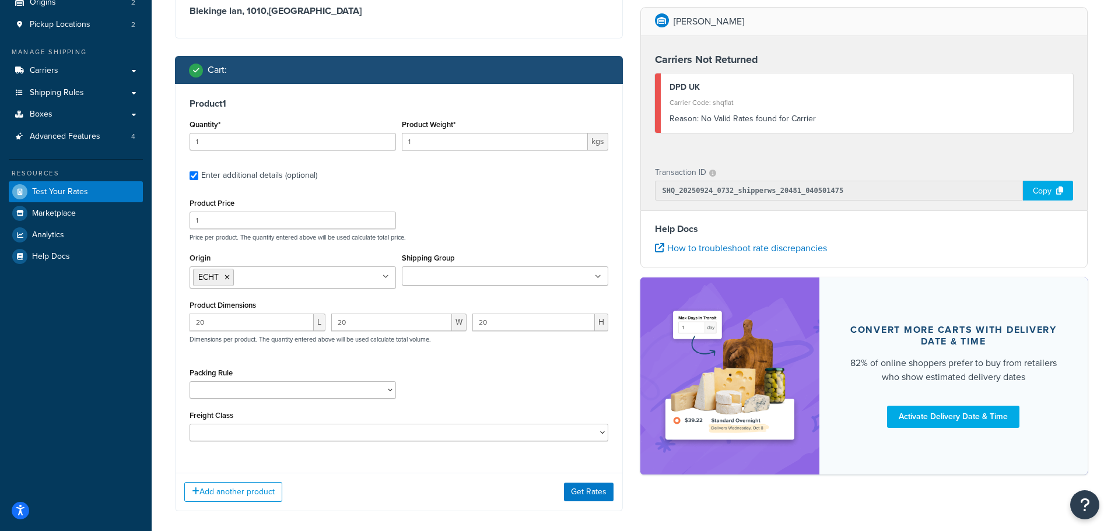
click at [338, 276] on ul "ECHT" at bounding box center [293, 278] width 206 height 22
click at [490, 209] on div "Product Price 1 Price per product. The quantity entered above will be used calc…" at bounding box center [399, 218] width 425 height 46
click at [460, 198] on div "Product Price 1 Price per product. The quantity entered above will be used calc…" at bounding box center [399, 218] width 425 height 46
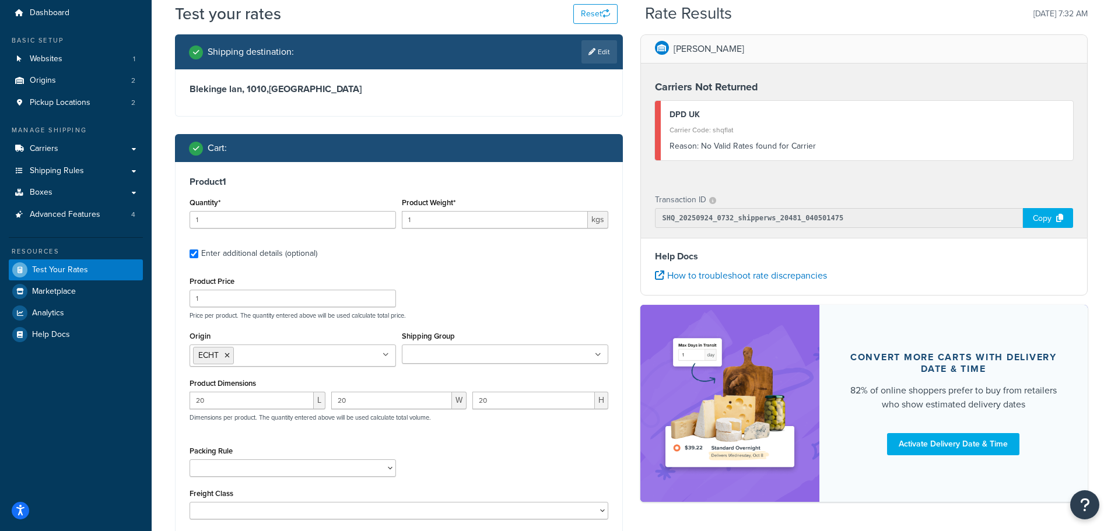
scroll to position [0, 0]
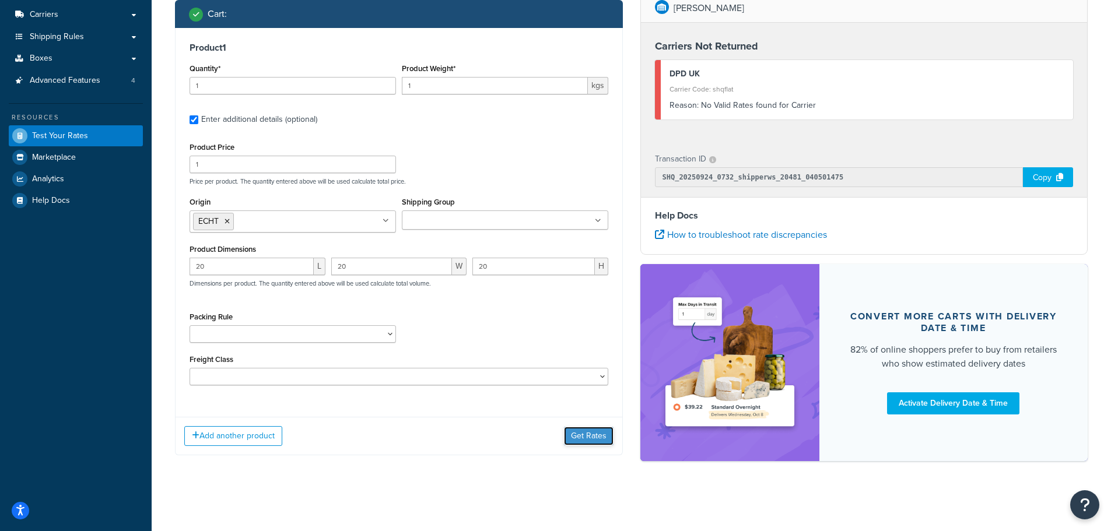
click at [579, 438] on button "Get Rates" at bounding box center [589, 436] width 50 height 19
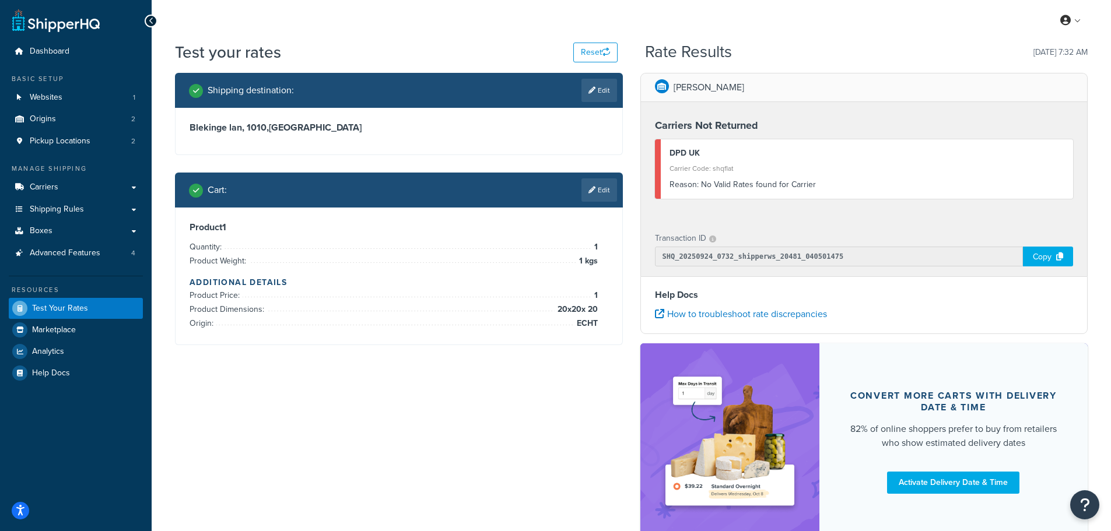
click at [386, 128] on h3 "Blekinge lan, 1010 , [GEOGRAPHIC_DATA]" at bounding box center [399, 128] width 419 height 12
click at [586, 49] on button "Reset" at bounding box center [595, 53] width 44 height 20
select select "[GEOGRAPHIC_DATA]"
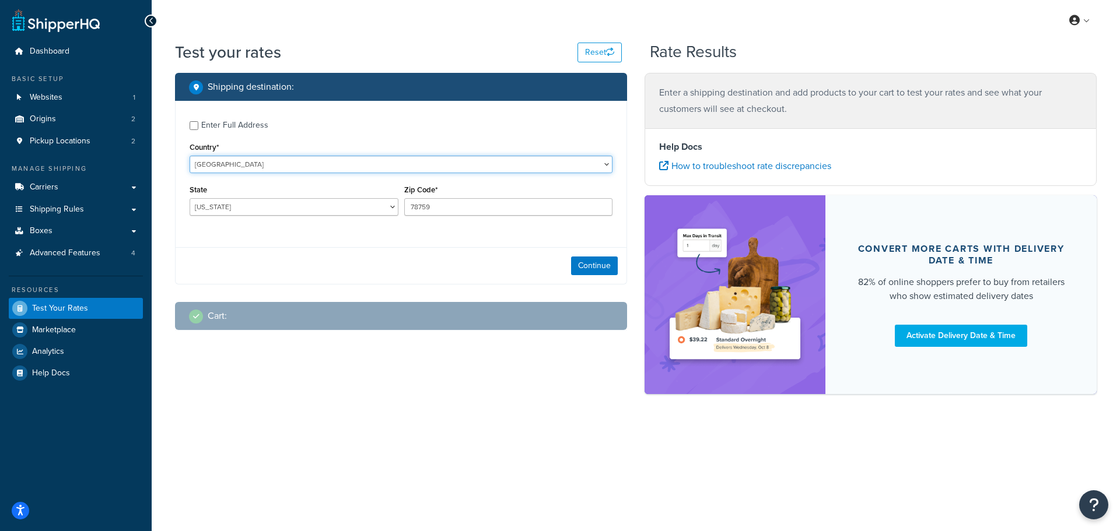
click at [268, 159] on select "[GEOGRAPHIC_DATA] [GEOGRAPHIC_DATA] [GEOGRAPHIC_DATA] [GEOGRAPHIC_DATA] [GEOGRA…" at bounding box center [401, 164] width 423 height 17
select select "BG"
click at [190, 156] on select "[GEOGRAPHIC_DATA] [GEOGRAPHIC_DATA] [GEOGRAPHIC_DATA] [GEOGRAPHIC_DATA] [GEOGRA…" at bounding box center [401, 164] width 423 height 17
type input "[GEOGRAPHIC_DATA]"
click at [417, 208] on input "78759" at bounding box center [508, 206] width 209 height 17
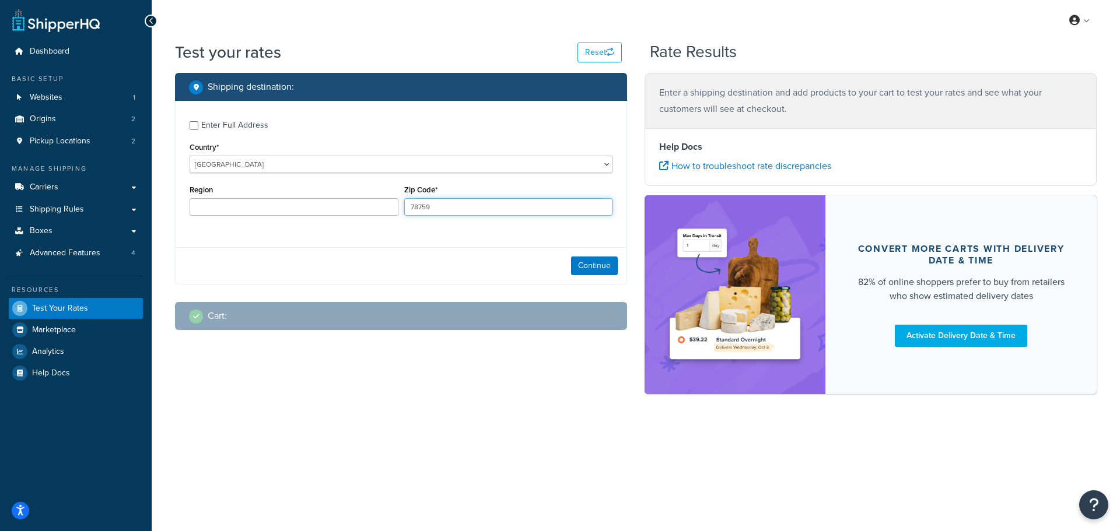
click at [417, 208] on input "78759" at bounding box center [508, 206] width 209 height 17
click at [425, 273] on div "Continue" at bounding box center [401, 265] width 451 height 37
click at [589, 264] on button "Continue" at bounding box center [594, 266] width 47 height 19
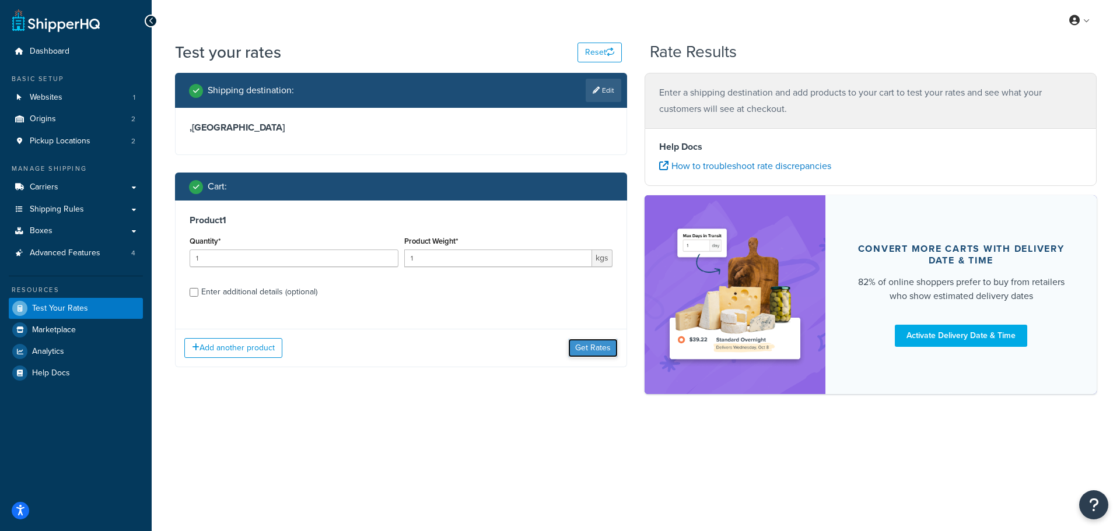
click at [587, 346] on button "Get Rates" at bounding box center [593, 348] width 50 height 19
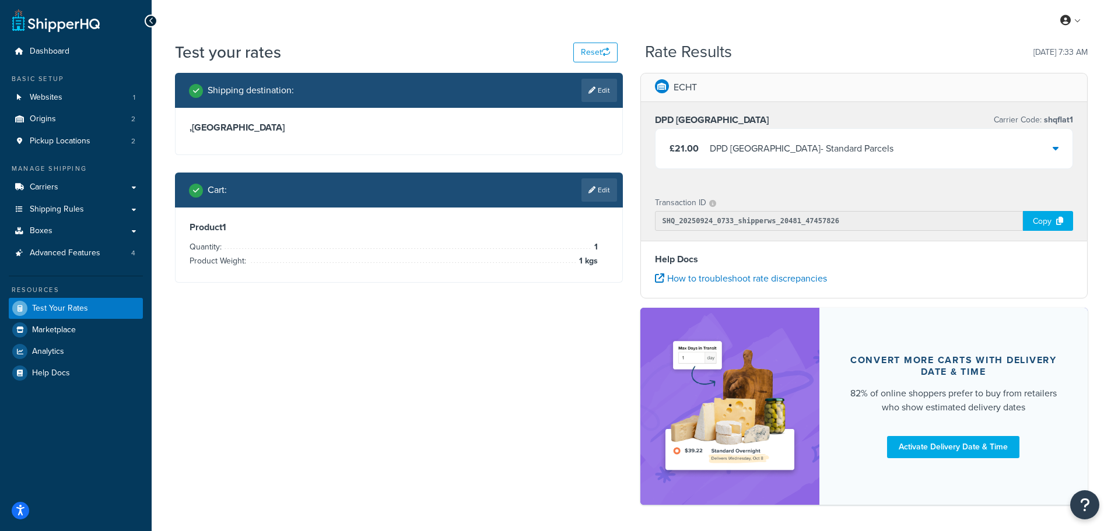
click at [594, 90] on icon at bounding box center [592, 90] width 7 height 7
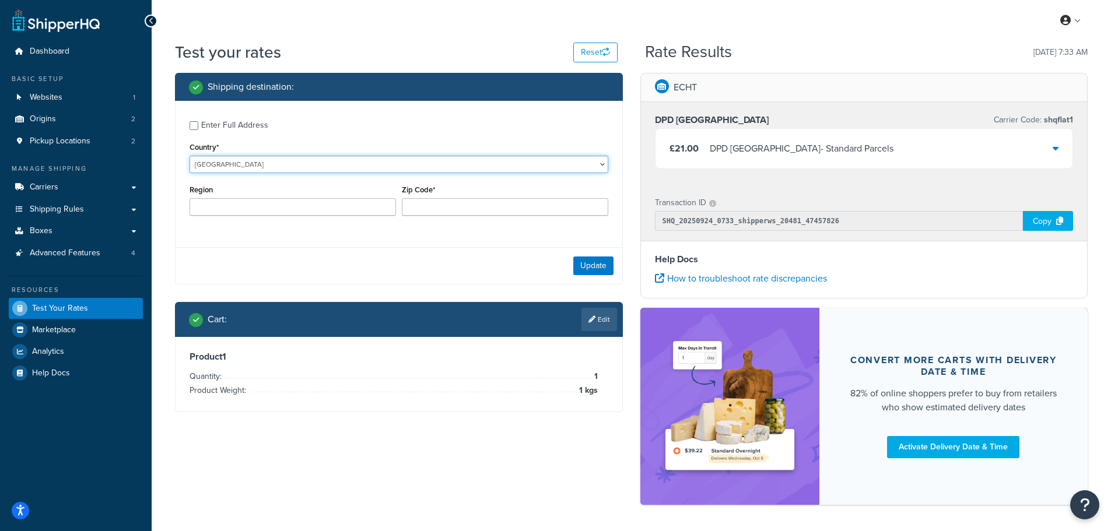
click at [216, 169] on select "[GEOGRAPHIC_DATA] [GEOGRAPHIC_DATA] [GEOGRAPHIC_DATA] [GEOGRAPHIC_DATA] [GEOGRA…" at bounding box center [399, 164] width 419 height 17
select select "SE"
click at [190, 156] on select "[GEOGRAPHIC_DATA] [GEOGRAPHIC_DATA] [GEOGRAPHIC_DATA] [GEOGRAPHIC_DATA] [GEOGRA…" at bounding box center [399, 164] width 419 height 17
click at [585, 267] on button "Update" at bounding box center [593, 266] width 40 height 19
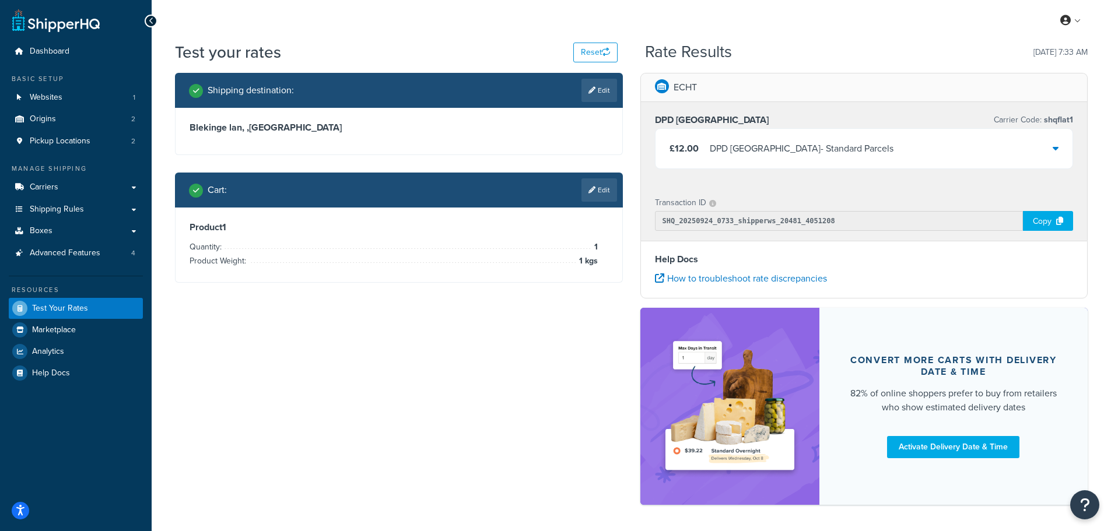
click at [402, 243] on li "Quantity: 1" at bounding box center [394, 247] width 408 height 14
click at [612, 190] on link "Edit" at bounding box center [600, 189] width 36 height 23
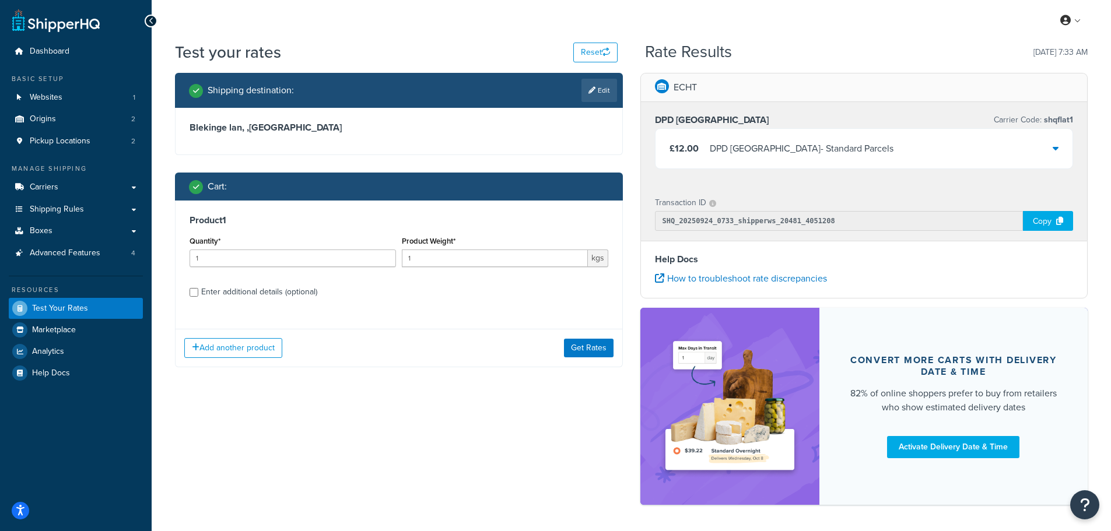
click at [274, 291] on div "Enter additional details (optional)" at bounding box center [259, 292] width 116 height 16
click at [198, 291] on input "Enter additional details (optional)" at bounding box center [194, 292] width 9 height 9
checkbox input "true"
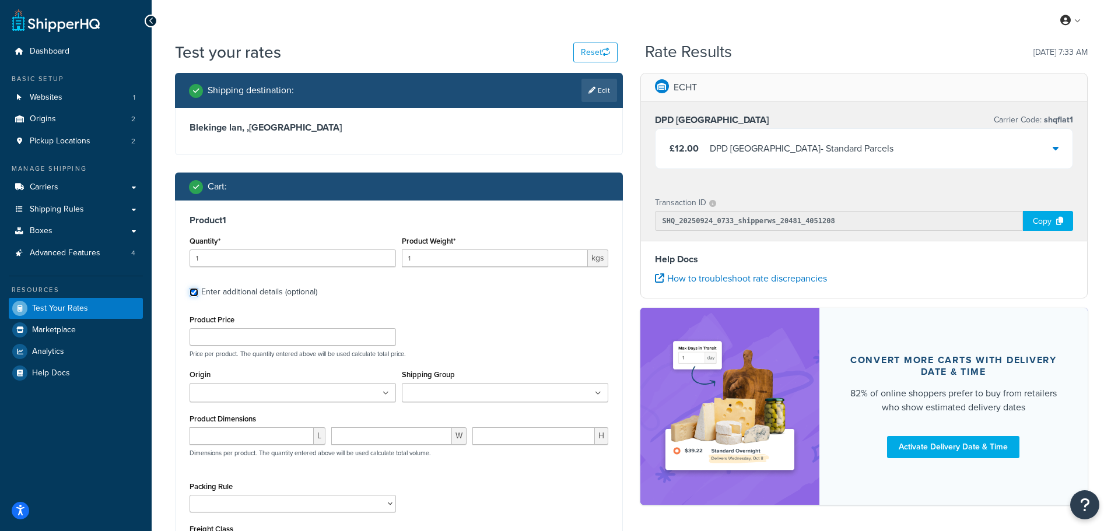
scroll to position [58, 0]
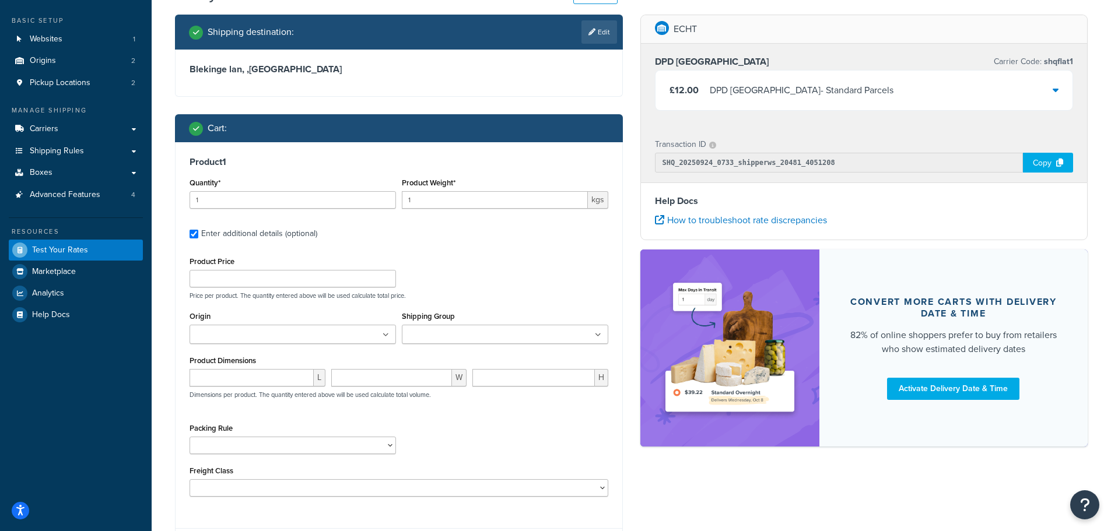
click at [440, 324] on div "Shipping Group PerfumersAlcohol" at bounding box center [505, 327] width 206 height 36
click at [439, 333] on input "Shipping Group" at bounding box center [456, 335] width 103 height 13
drag, startPoint x: 436, startPoint y: 355, endPoint x: 440, endPoint y: 344, distance: 12.4
click at [481, 265] on div "Product Price Price per product. The quantity entered above will be used calcul…" at bounding box center [399, 277] width 425 height 46
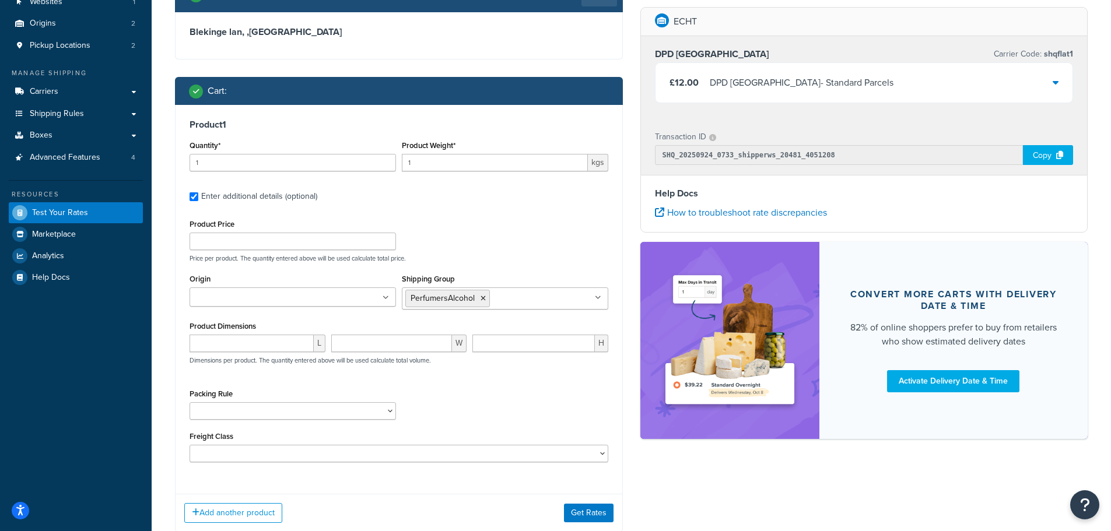
scroll to position [117, 0]
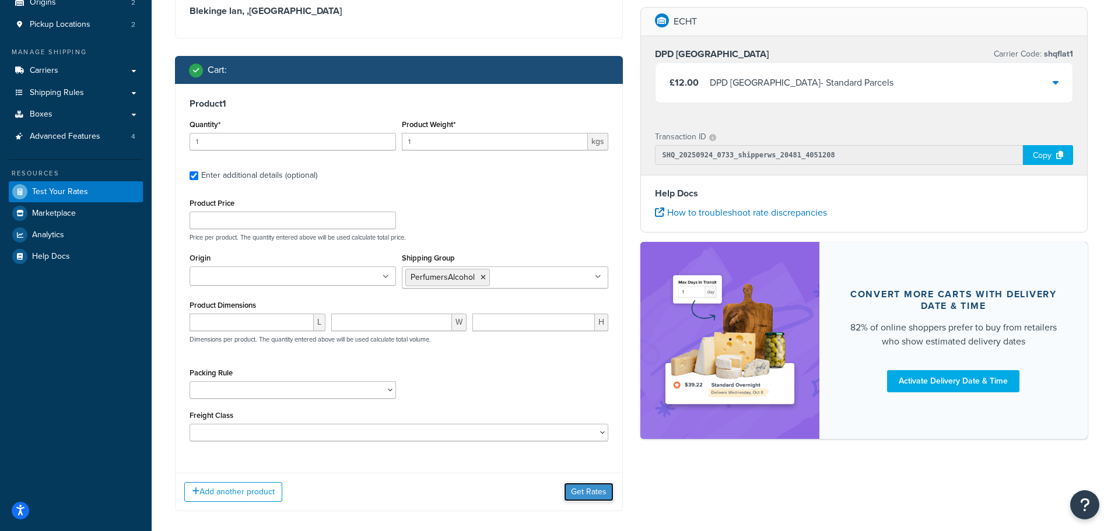
click at [590, 490] on button "Get Rates" at bounding box center [589, 492] width 50 height 19
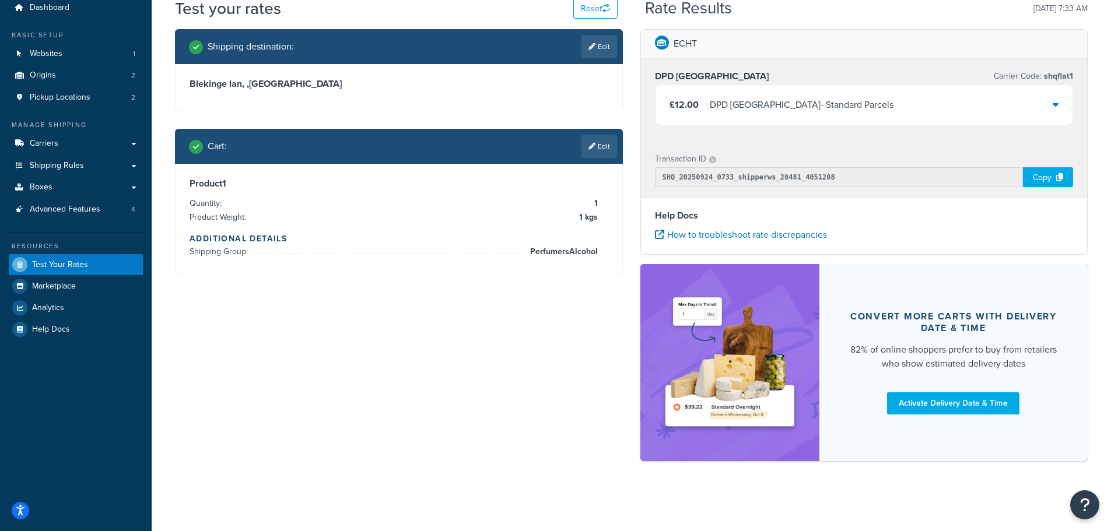
scroll to position [0, 0]
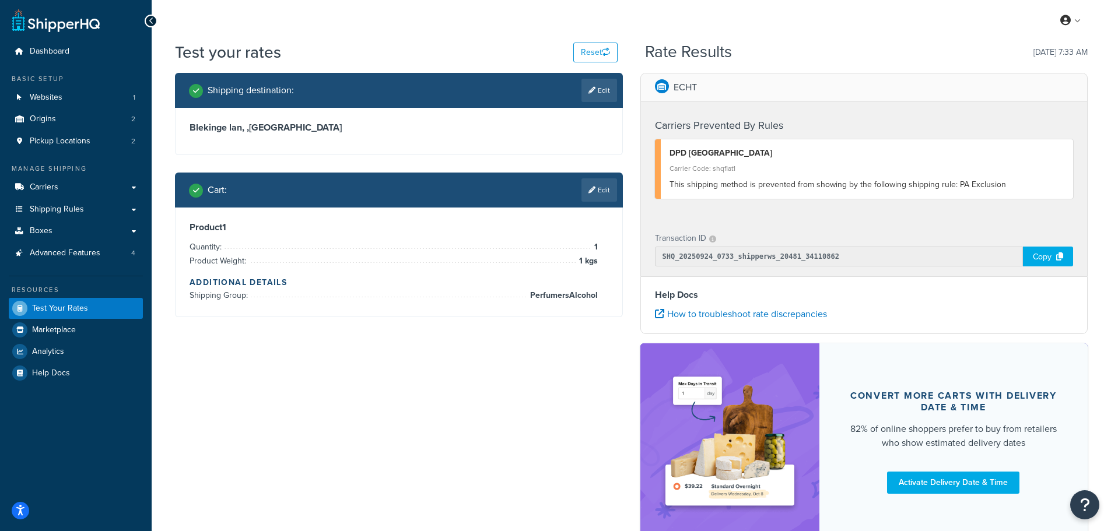
click at [824, 54] on div "Rate Results [DATE] 7:33 AM" at bounding box center [866, 52] width 443 height 18
